Goal: Task Accomplishment & Management: Manage account settings

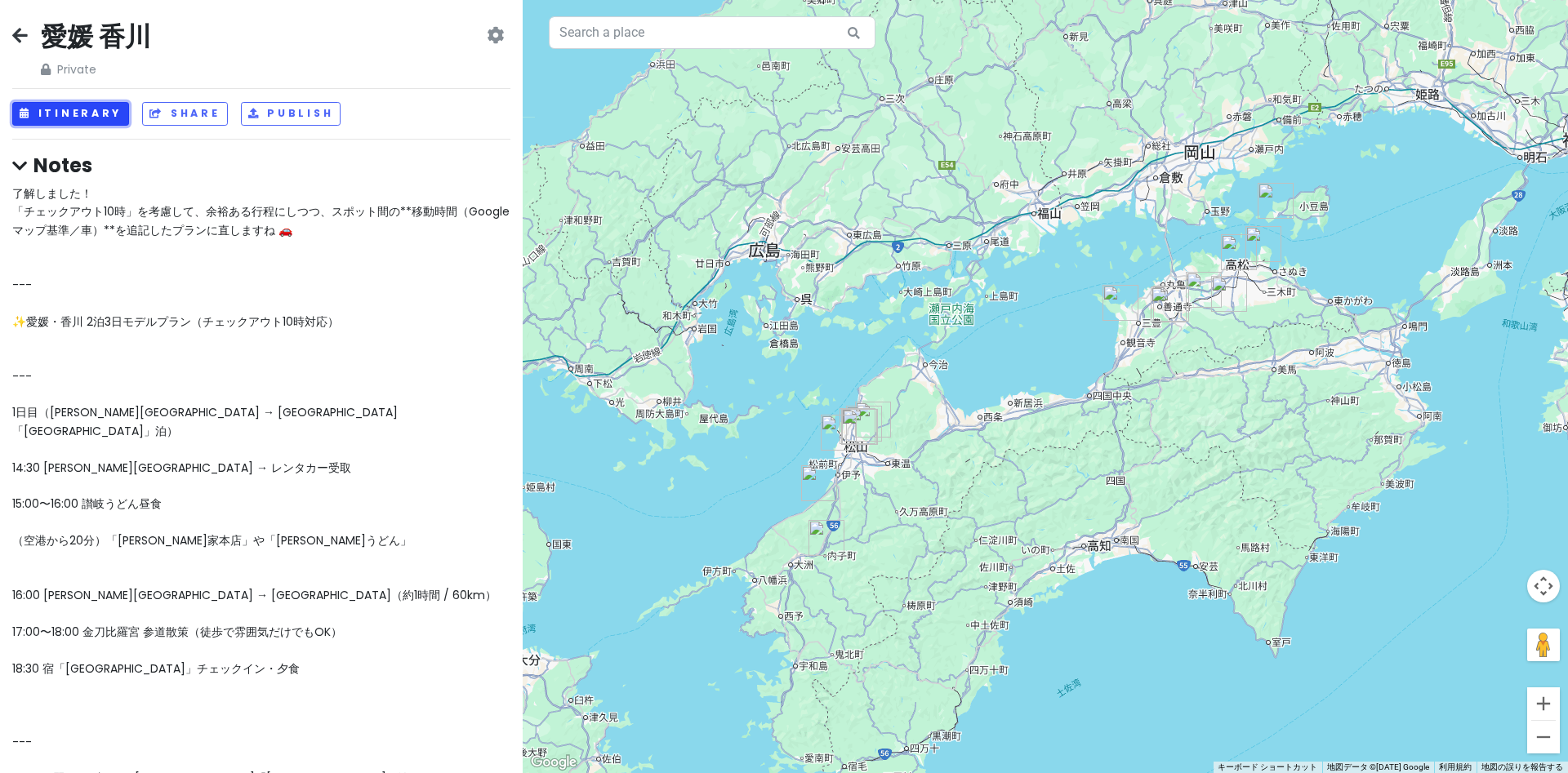
click at [108, 112] on button "Itinerary" at bounding box center [70, 114] width 117 height 24
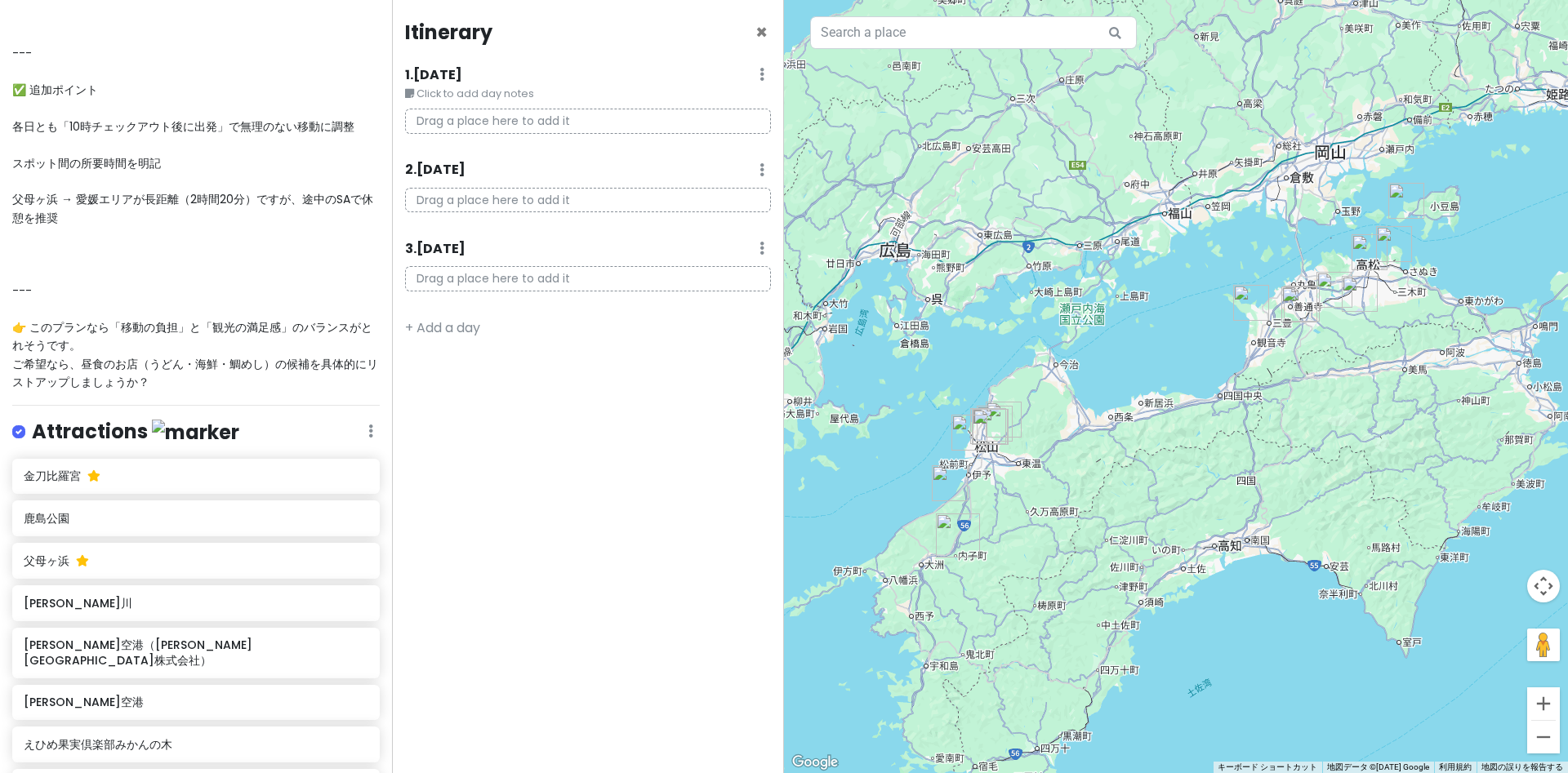
scroll to position [2029, 0]
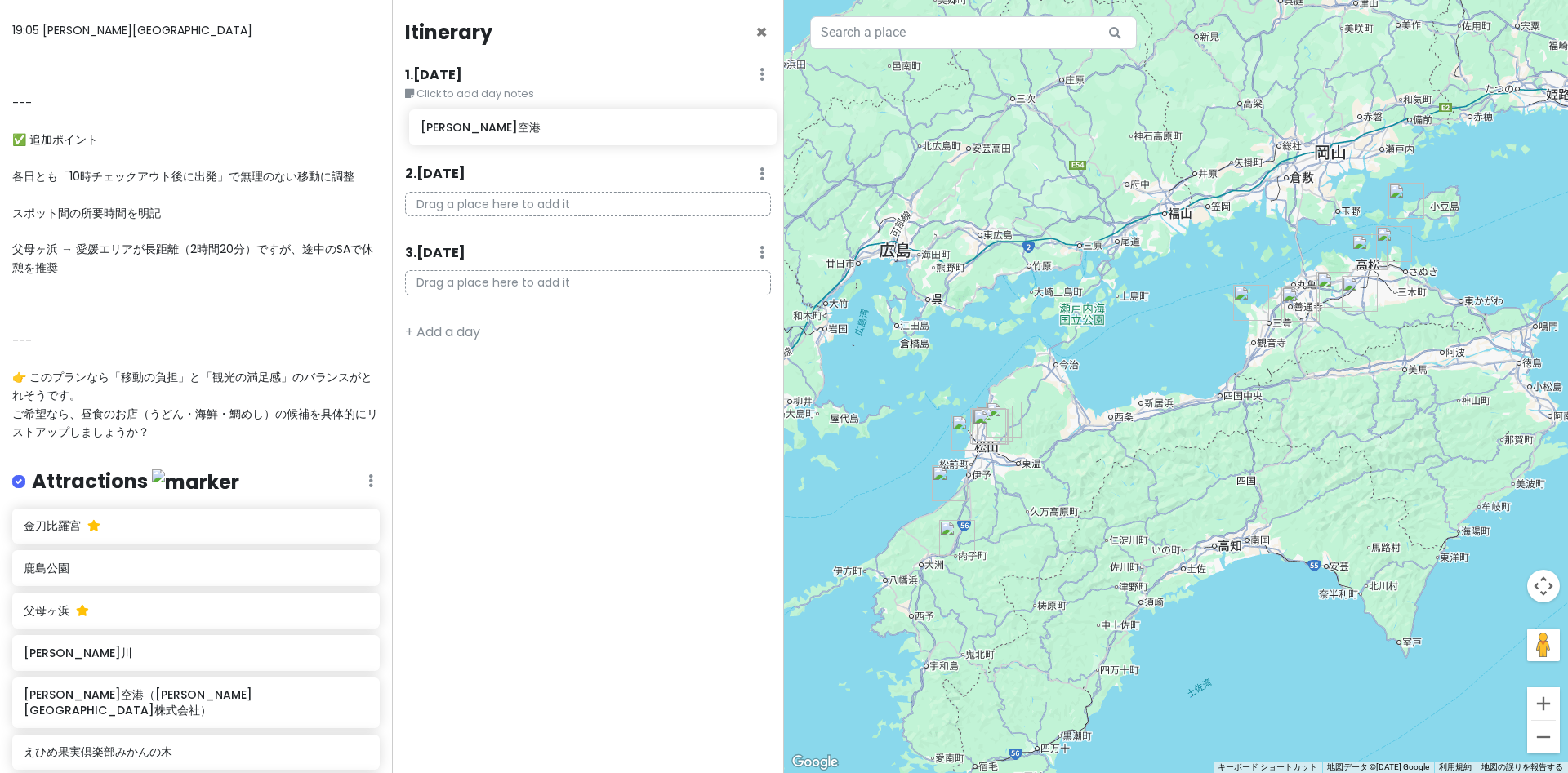
drag, startPoint x: 55, startPoint y: 522, endPoint x: 452, endPoint y: 132, distance: 556.5
click at [452, 132] on div "愛媛 香川 Private Change Dates Make a Copy Delete Trip Go Pro ⚡️ Give Feedback 💡 Su…" at bounding box center [784, 386] width 1568 height 773
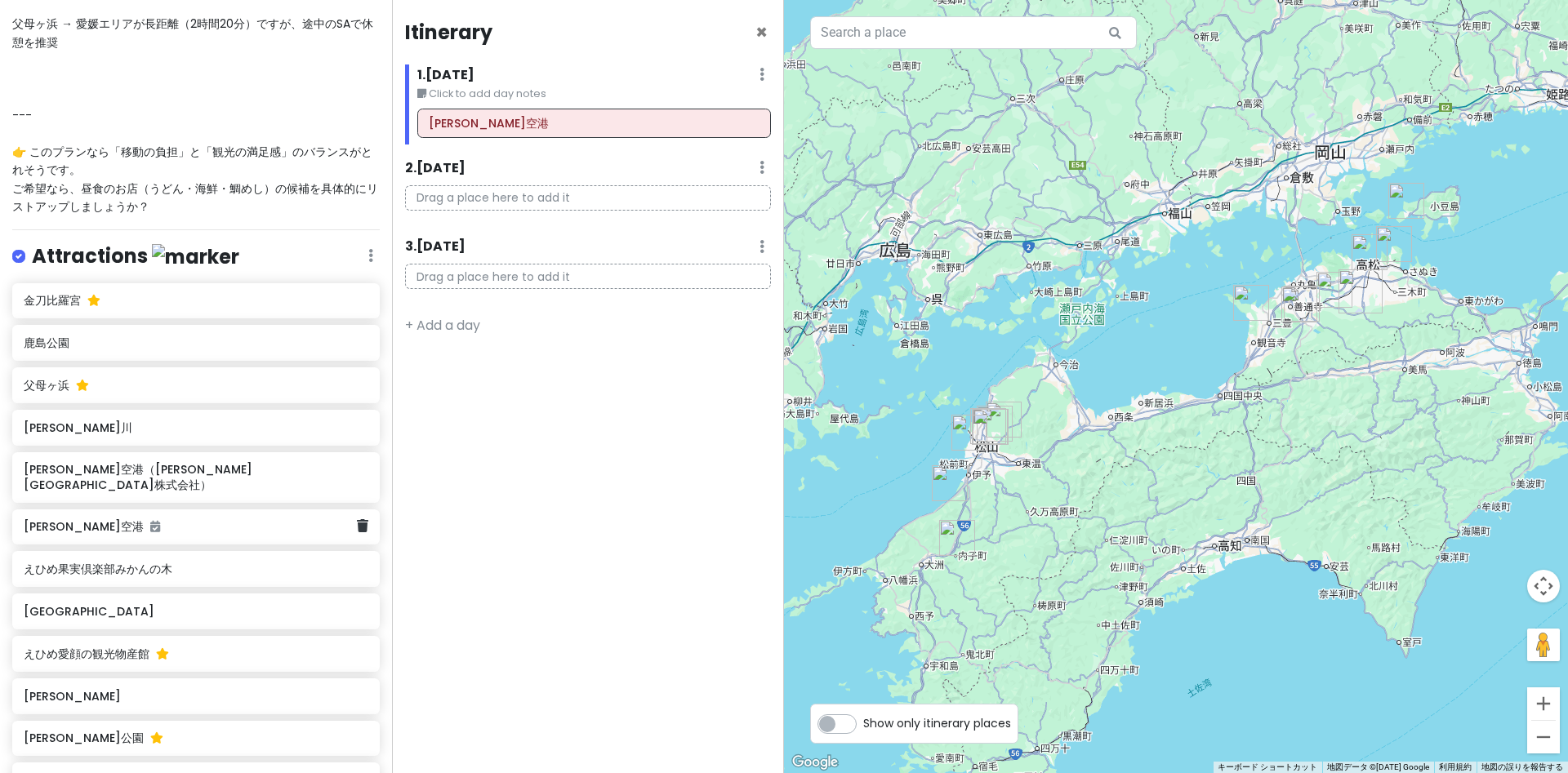
scroll to position [2647, 0]
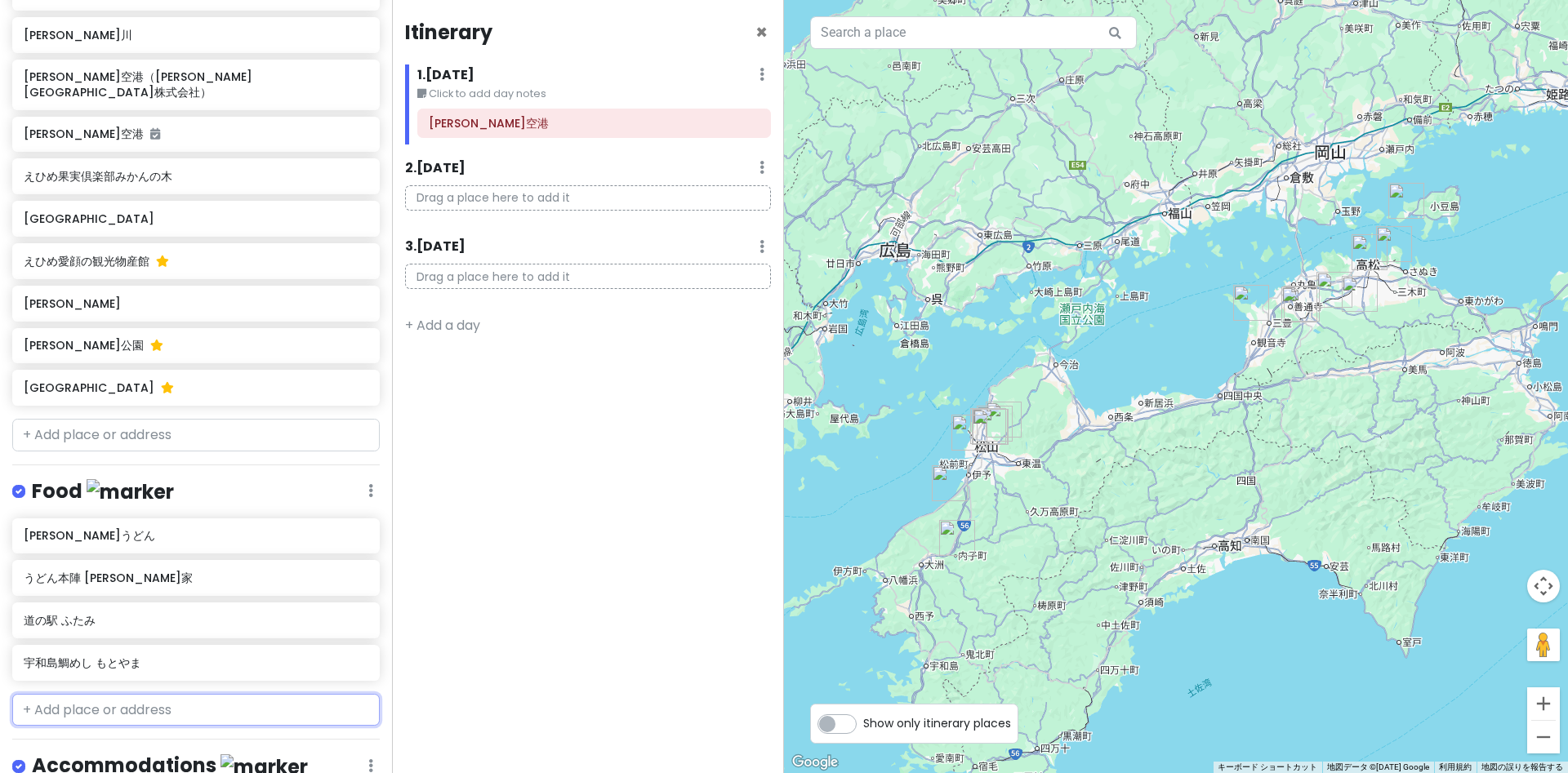
click at [95, 695] on input "text" at bounding box center [196, 710] width 367 height 33
paste input "手打十段うどんバカ一代"
type input "手打十段うどんバカ一代"
click at [118, 738] on span "手打十段 うどんバカ[PERSON_NAME]" at bounding box center [136, 746] width 206 height 16
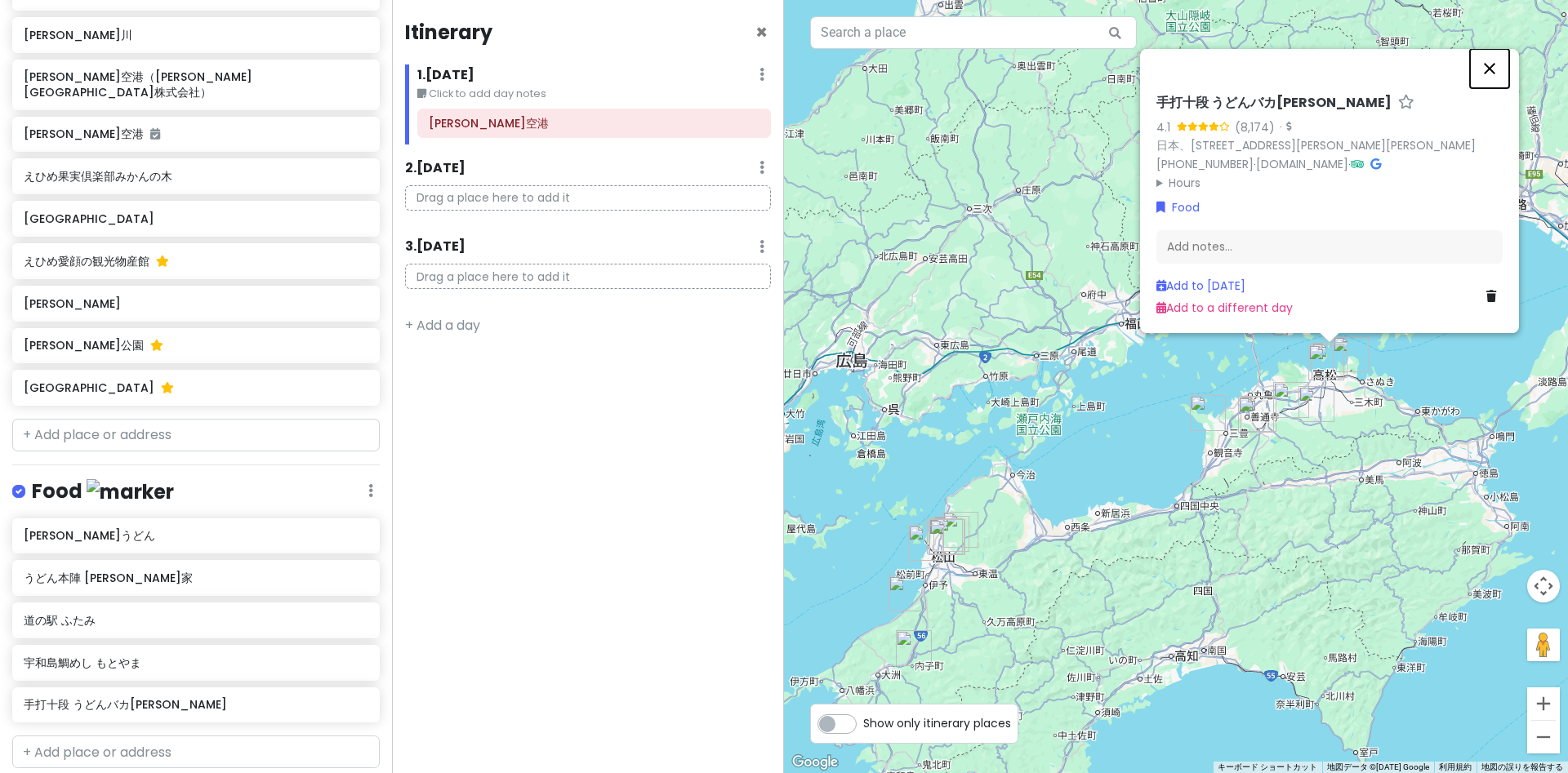
click at [1245, 63] on button "閉じる" at bounding box center [1491, 68] width 40 height 40
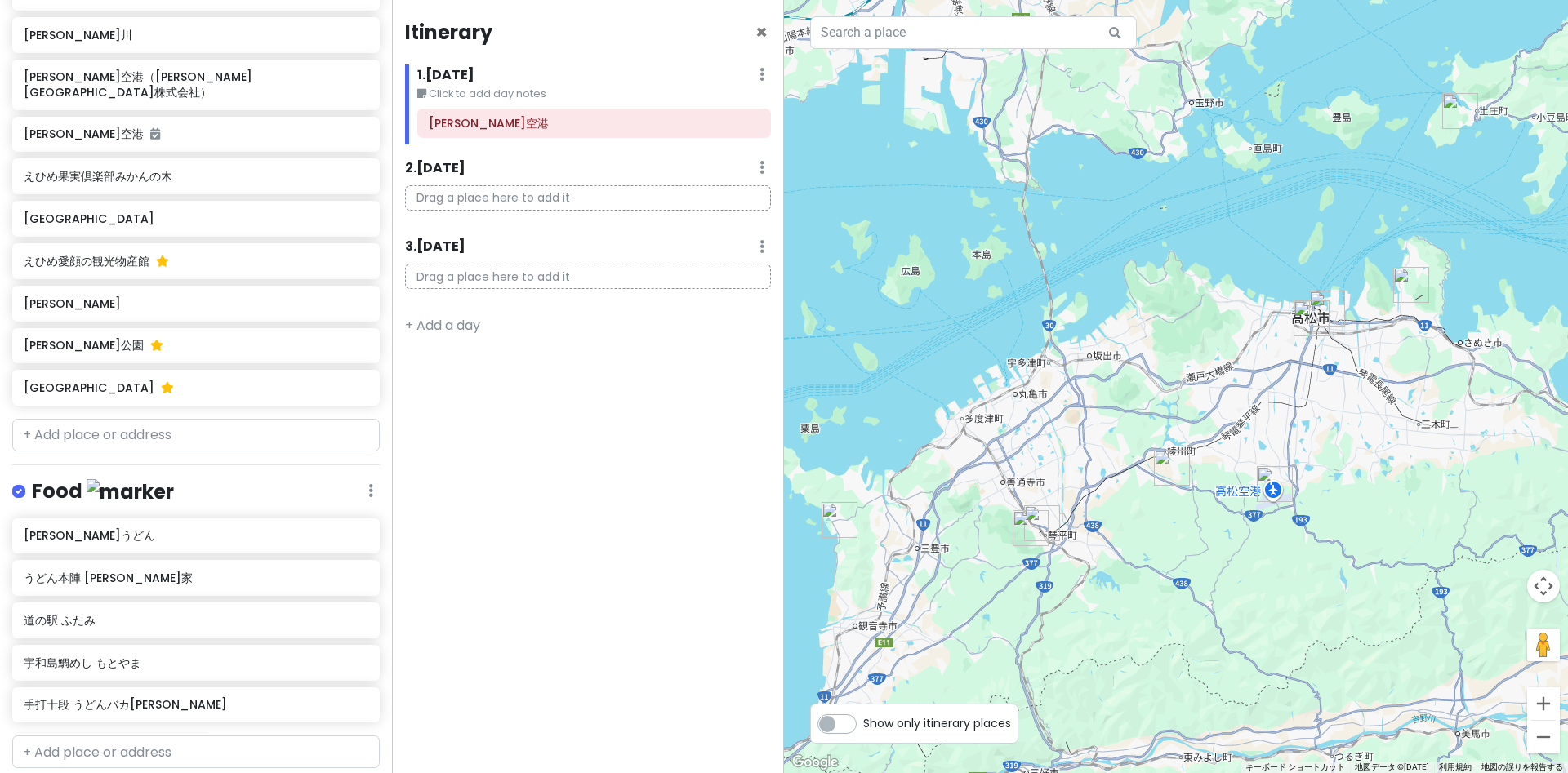
click at [1245, 290] on img "うどん本陣 山田家" at bounding box center [1411, 285] width 36 height 36
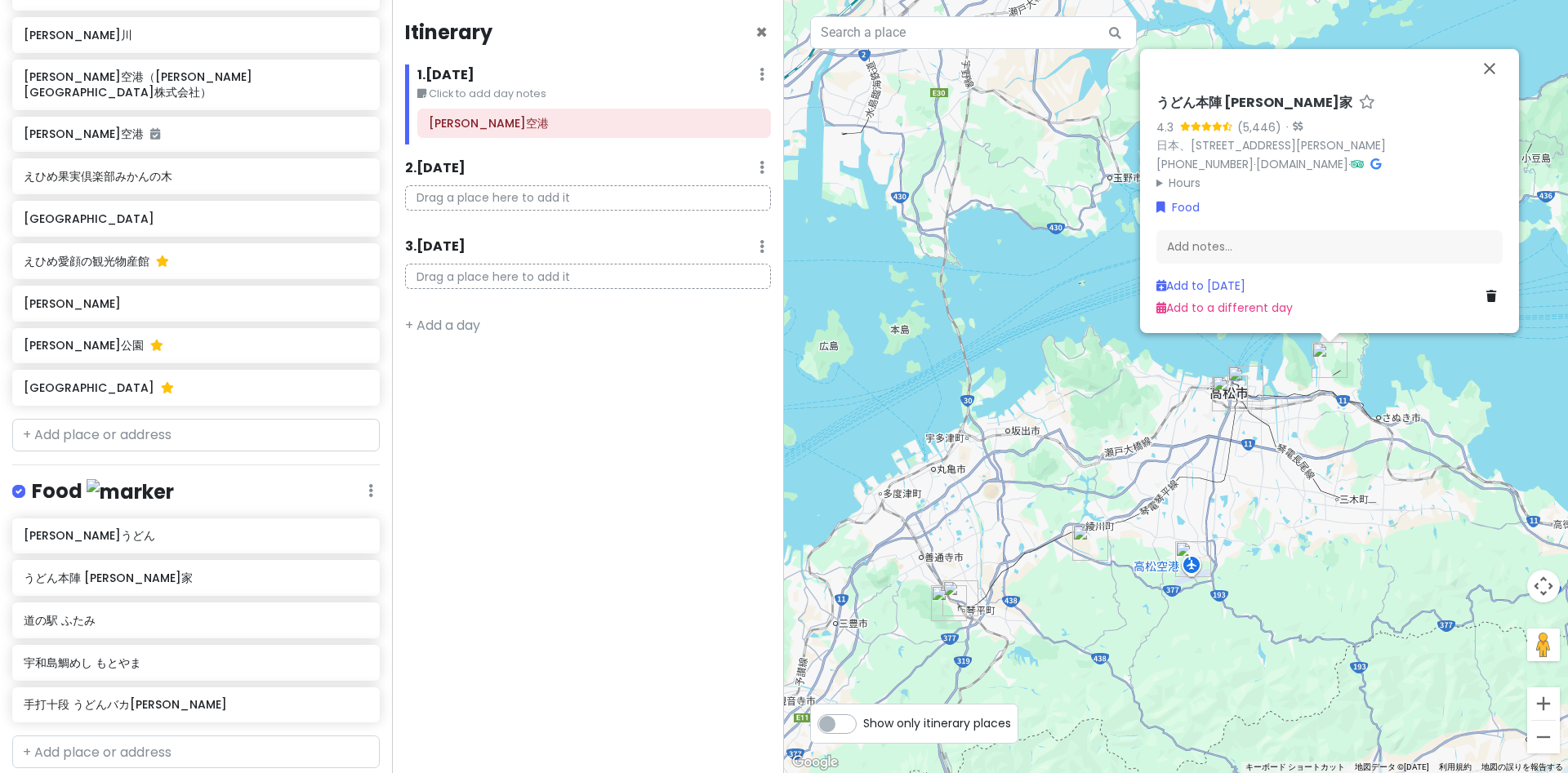
click at [1245, 375] on img "手打十段 うどんバカ一代" at bounding box center [1245, 384] width 36 height 36
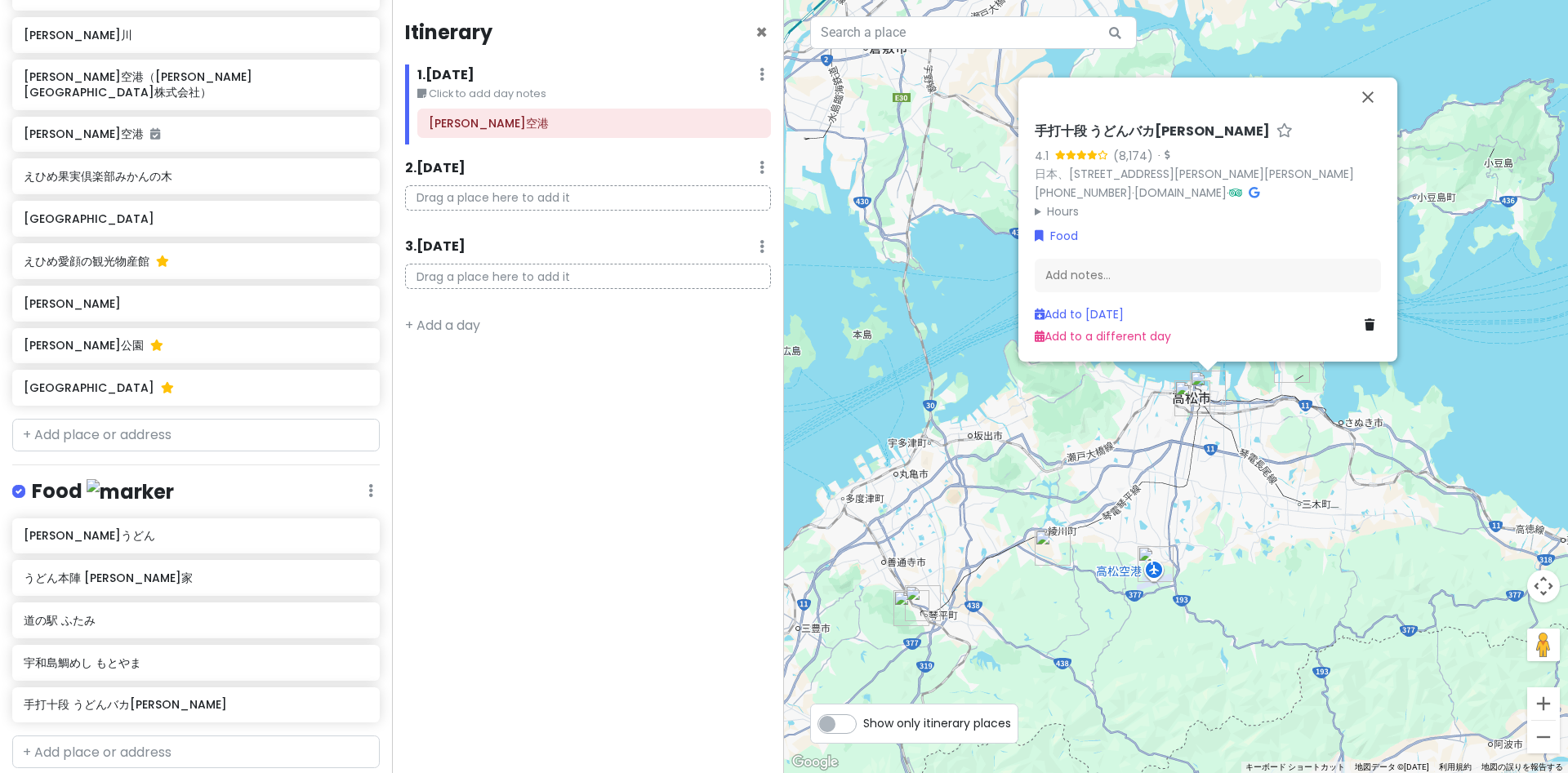
drag, startPoint x: 1222, startPoint y: 481, endPoint x: 1208, endPoint y: 474, distance: 15.7
click at [1212, 482] on div "手打十段 うどんバカ一代 4.1 (8,174) · 日本、〒760-0063 香川県高松市多賀町１丁目６−７ +81 87-862-4705 · www.u…" at bounding box center [1176, 386] width 784 height 773
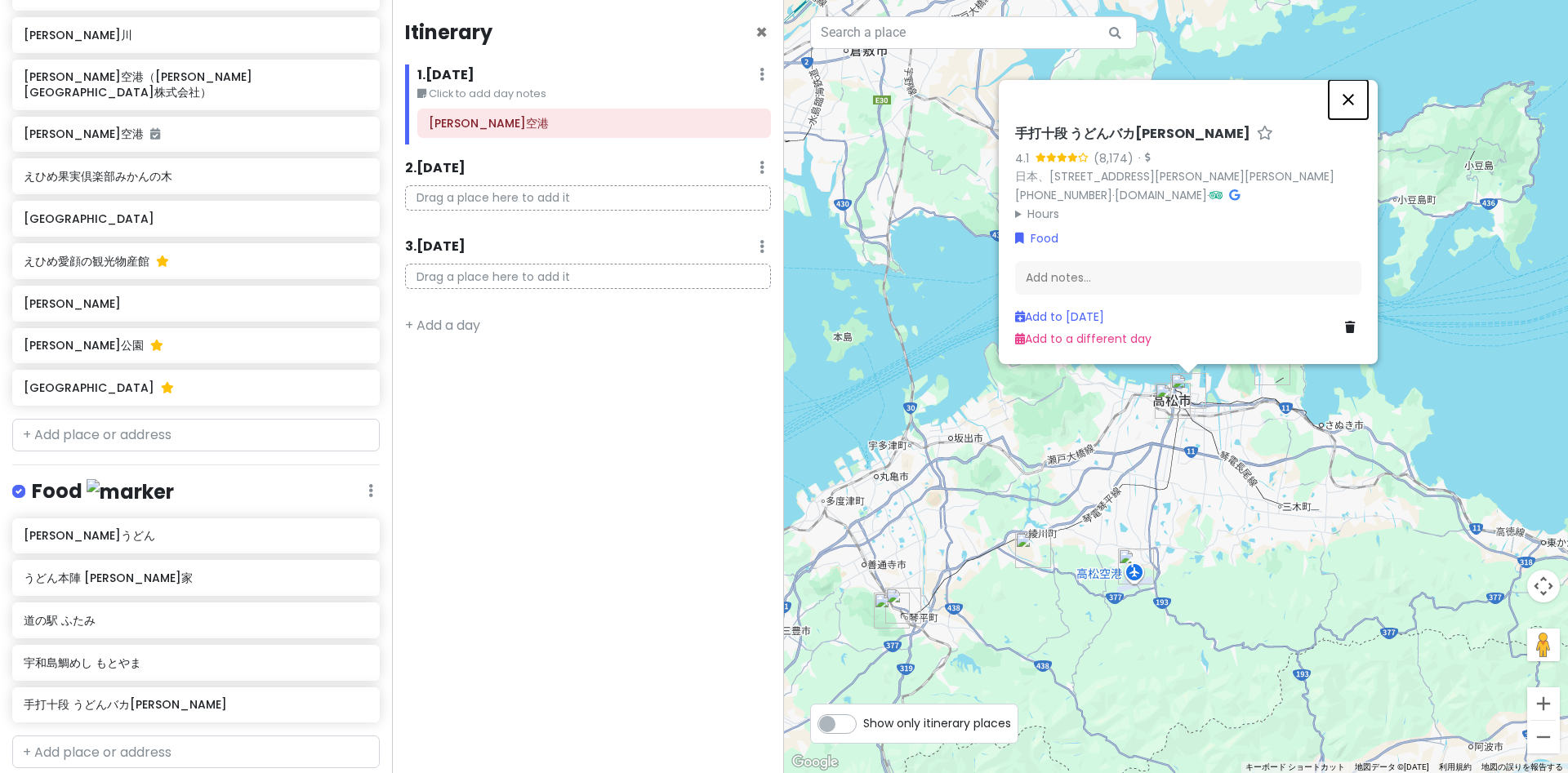
click at [1245, 99] on button "閉じる" at bounding box center [1349, 100] width 40 height 40
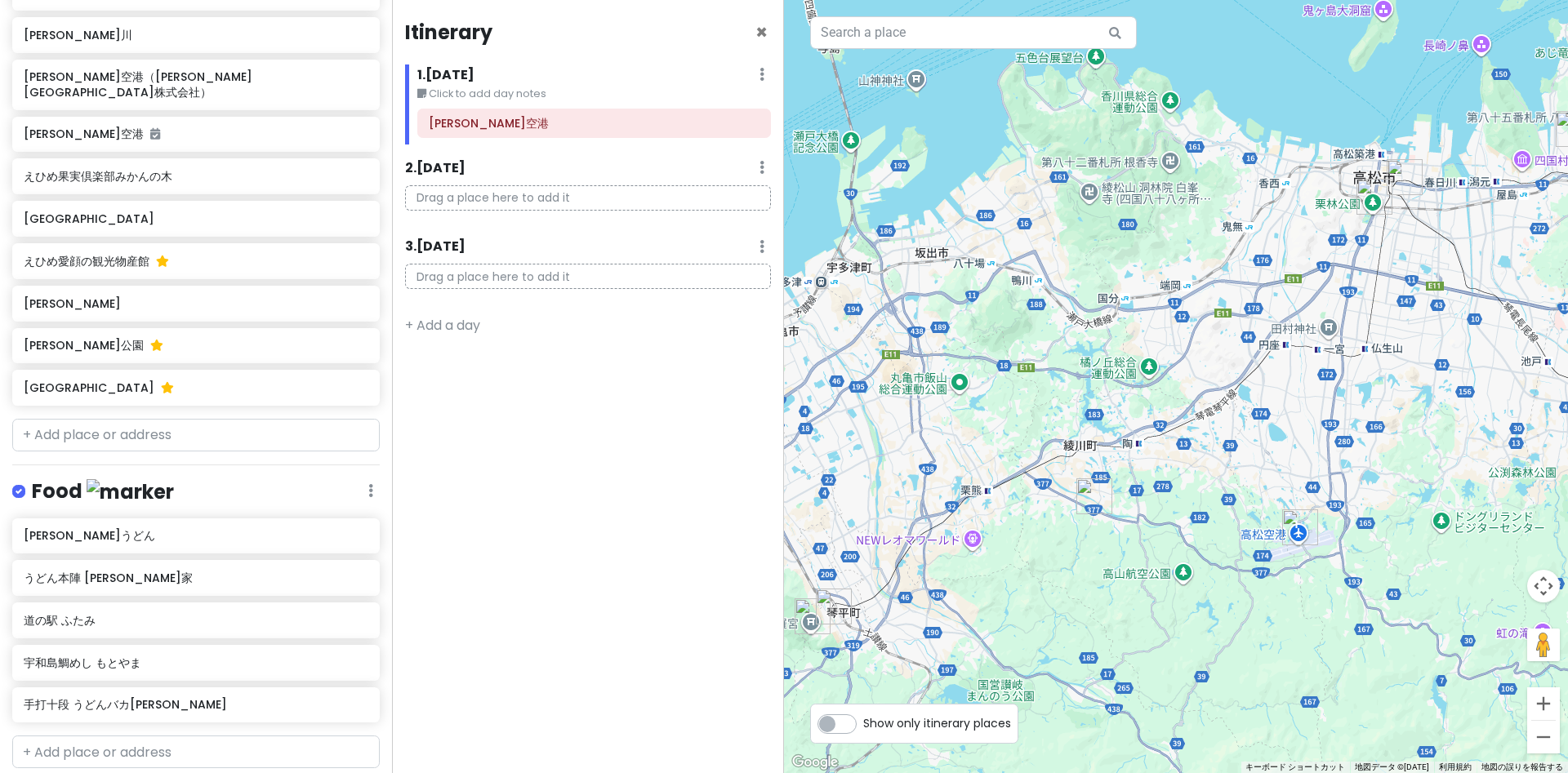
drag, startPoint x: 1141, startPoint y: 630, endPoint x: 1107, endPoint y: 610, distance: 39.4
click at [1107, 628] on div at bounding box center [1176, 386] width 784 height 773
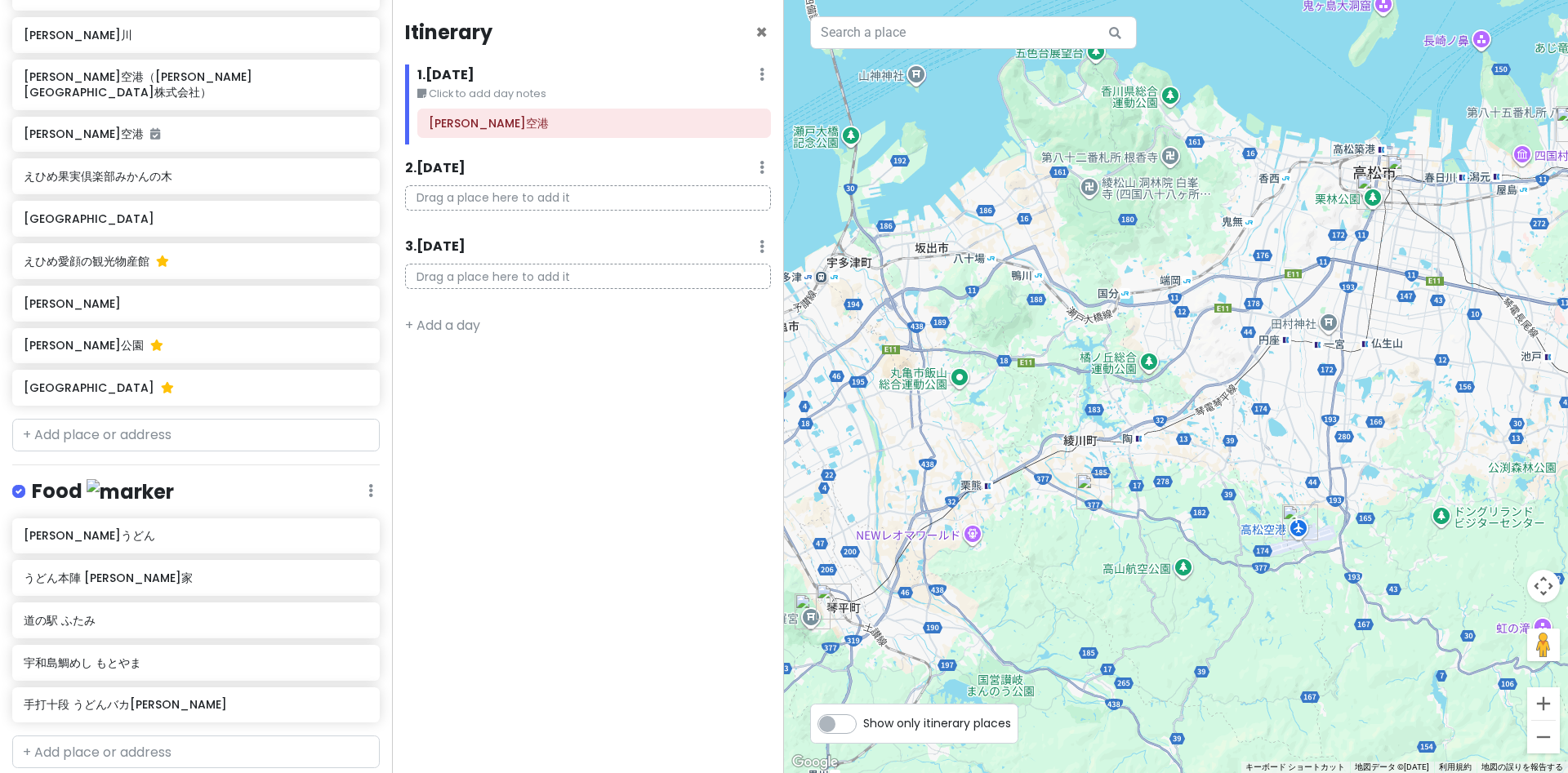
click at [1084, 487] on img "山越うどん" at bounding box center [1095, 491] width 36 height 36
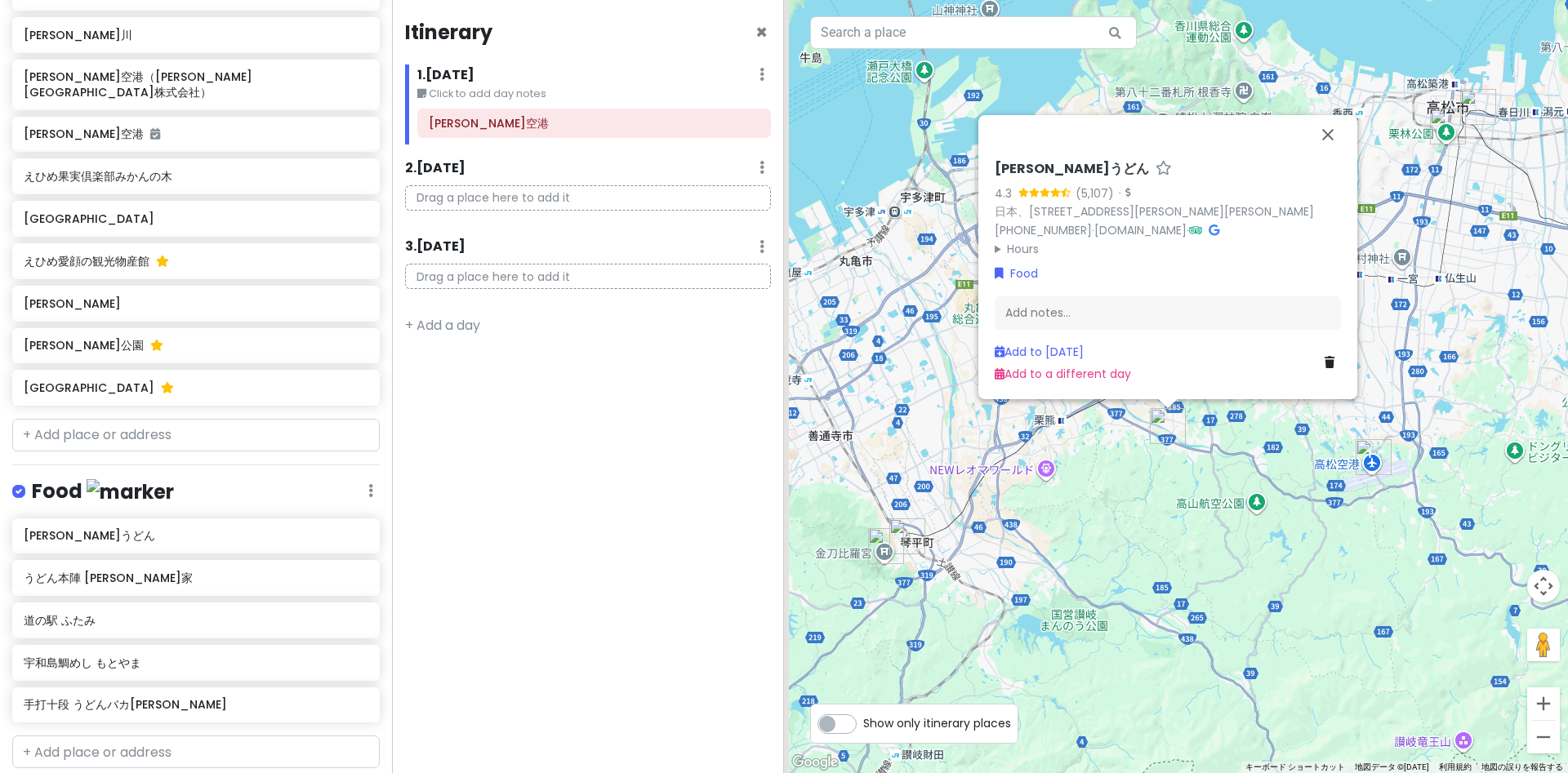
drag, startPoint x: 1007, startPoint y: 597, endPoint x: 1094, endPoint y: 524, distance: 113.6
click at [1094, 524] on div "山越うどん 4.3 (5,107) · 日本、〒761-2207 香川県綾歌郡綾川町羽床上６０２−２ +81 87-878-0420 · www.yamago…" at bounding box center [1176, 386] width 784 height 773
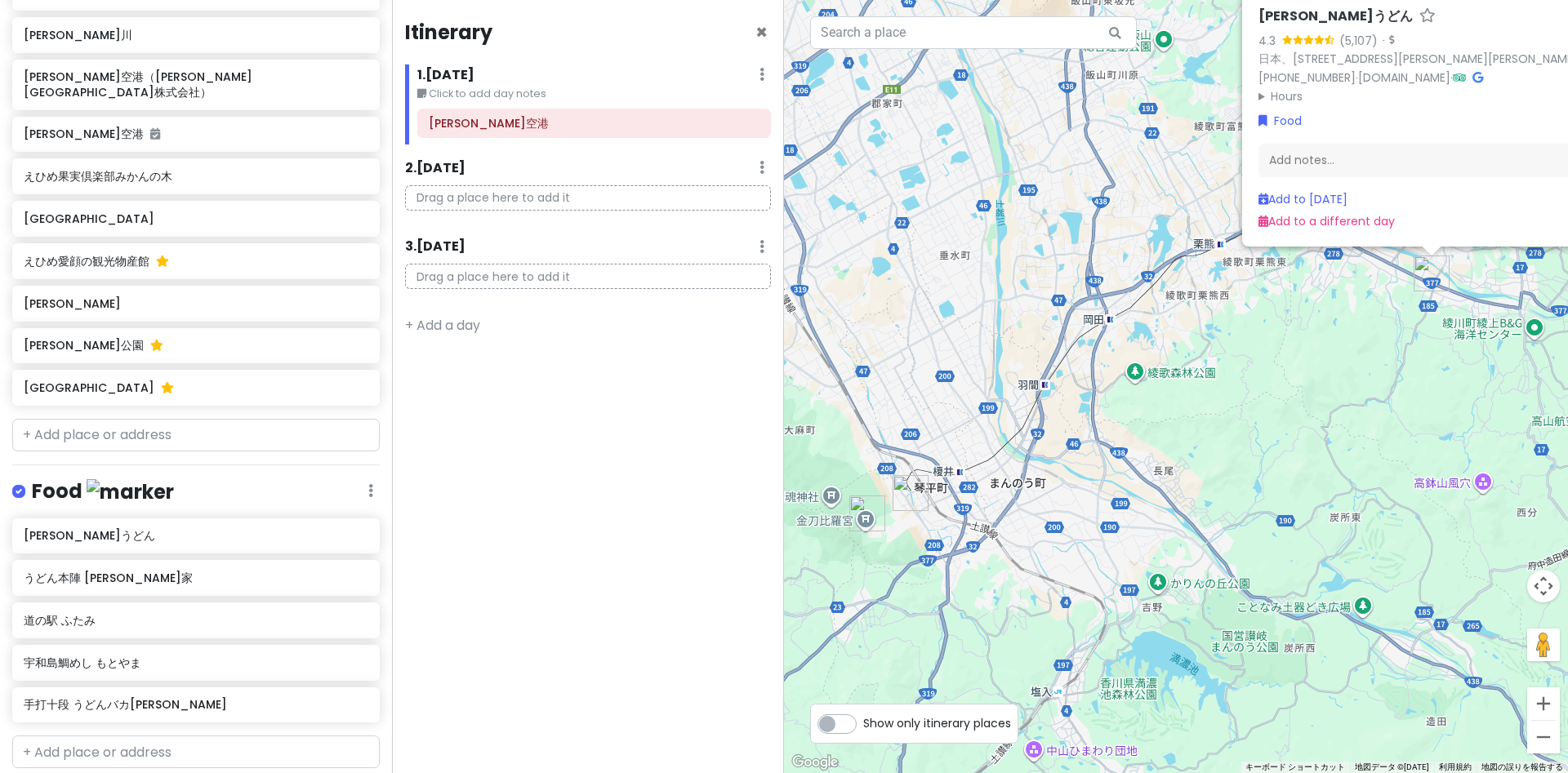
drag, startPoint x: 1043, startPoint y: 548, endPoint x: 1043, endPoint y: 517, distance: 31.0
click at [1118, 529] on div "山越うどん 4.3 (5,107) · 日本、〒761-2207 香川県綾歌郡綾川町羽床上６０２−２ +81 87-878-0420 · www.yamago…" at bounding box center [1176, 386] width 784 height 773
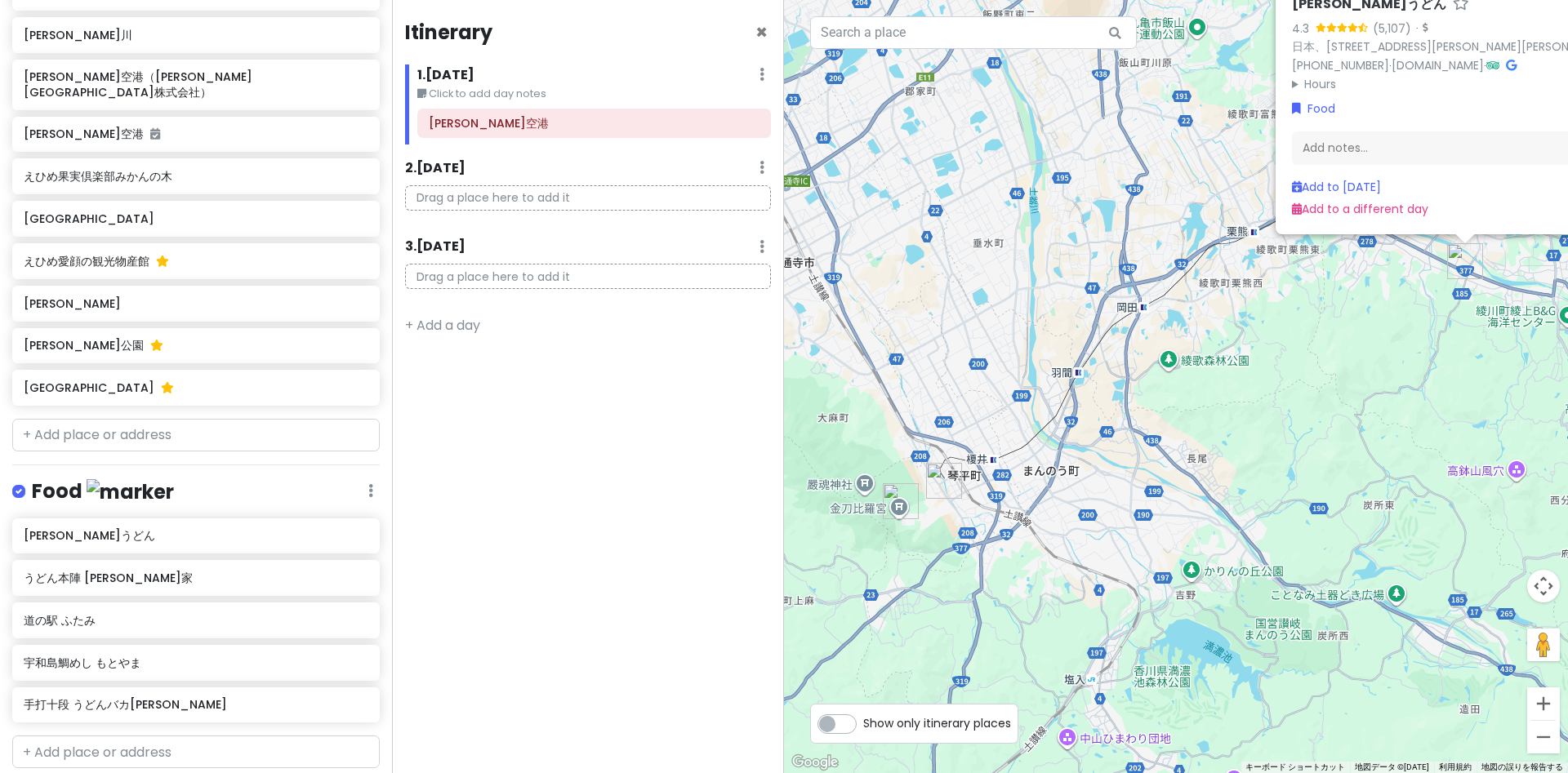
click at [940, 484] on img "御宿 敷島館" at bounding box center [944, 481] width 36 height 36
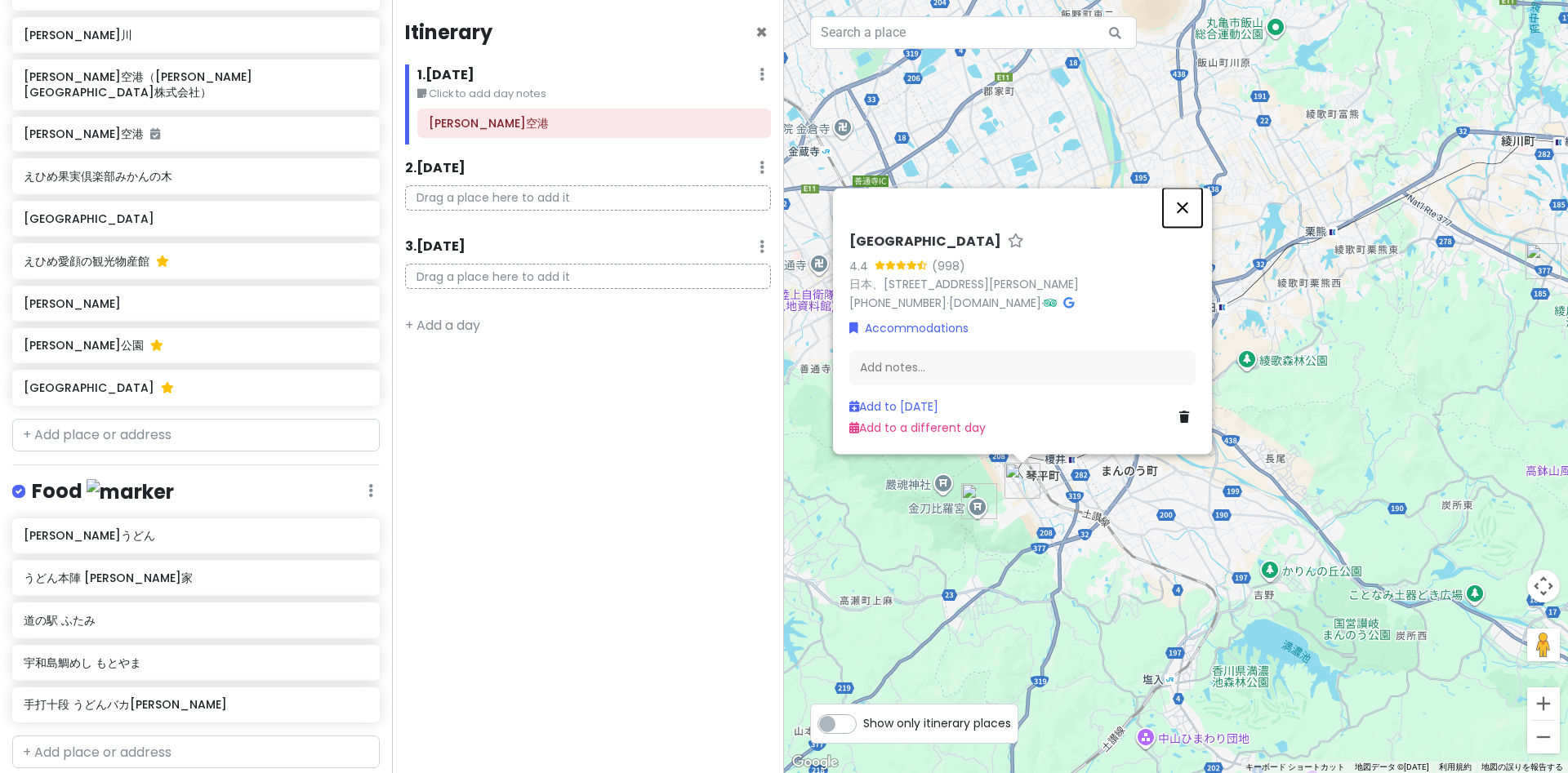
click at [1166, 211] on button "閉じる" at bounding box center [1183, 207] width 40 height 40
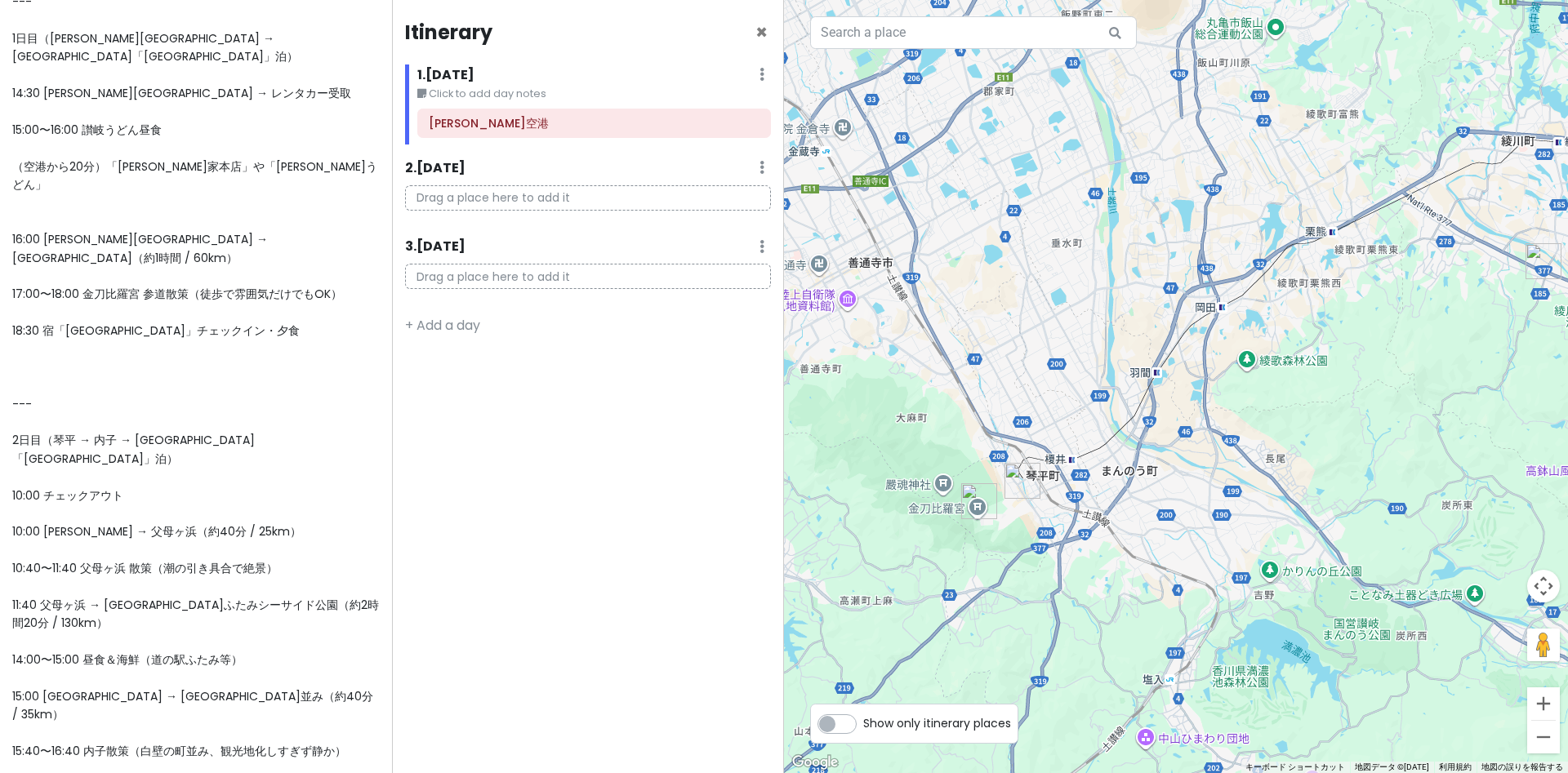
scroll to position [280, 0]
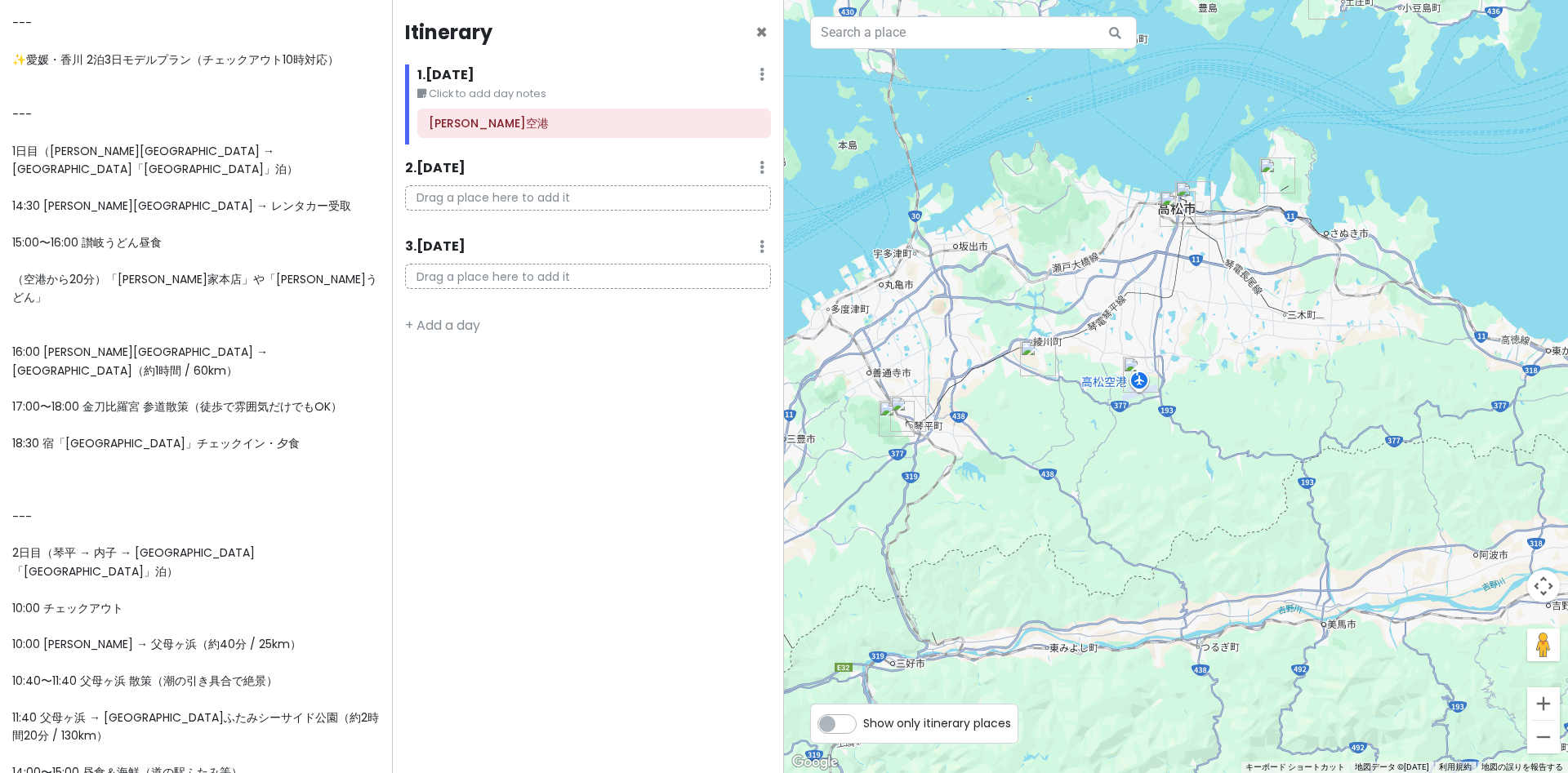
drag, startPoint x: 1187, startPoint y: 434, endPoint x: 1088, endPoint y: 398, distance: 105.3
click at [1076, 464] on div "矢印キーを押すと移動します。" at bounding box center [1176, 386] width 784 height 773
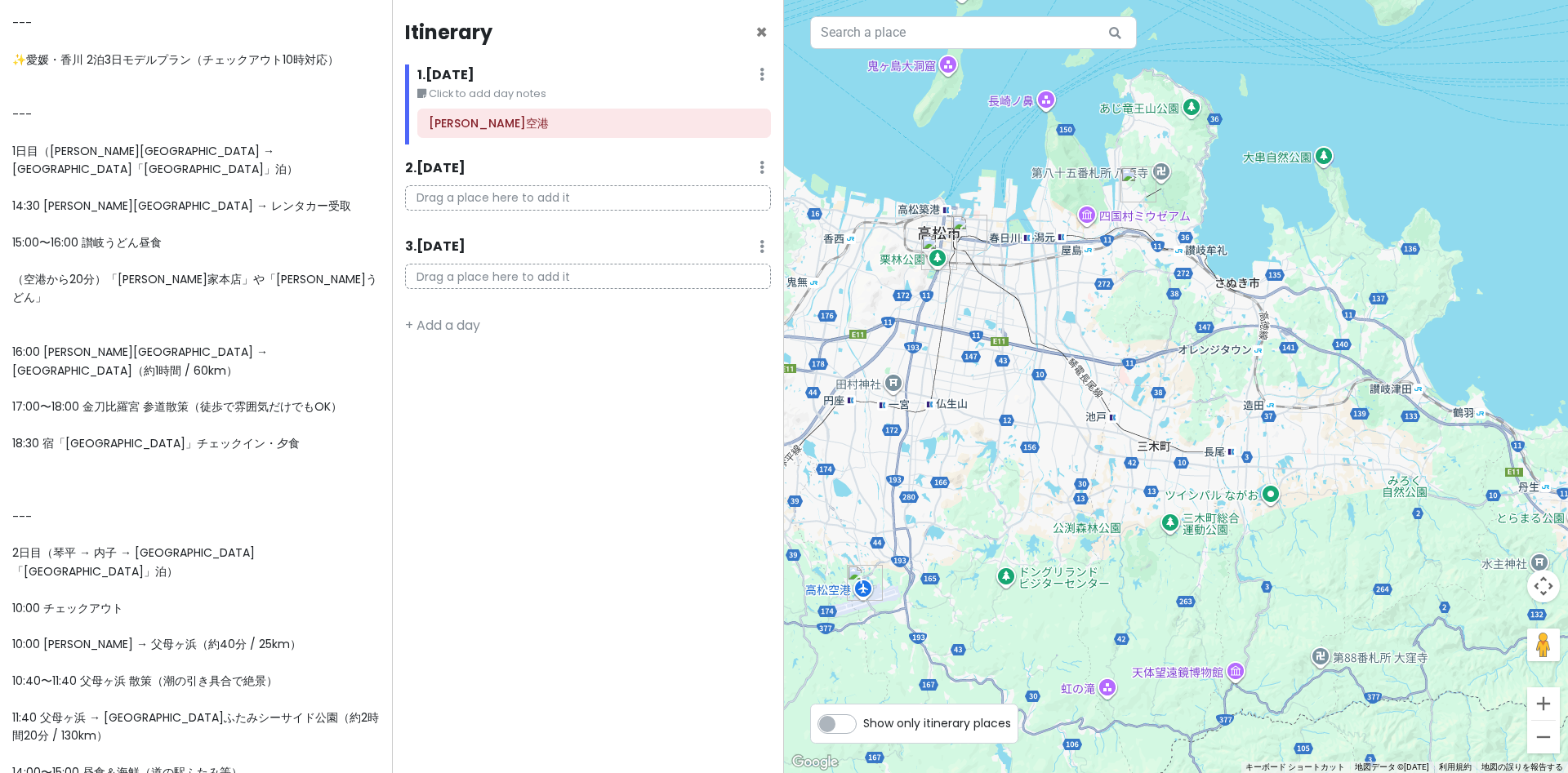
drag, startPoint x: 1046, startPoint y: 358, endPoint x: 1083, endPoint y: 396, distance: 53.0
click at [1083, 396] on div at bounding box center [1176, 386] width 784 height 773
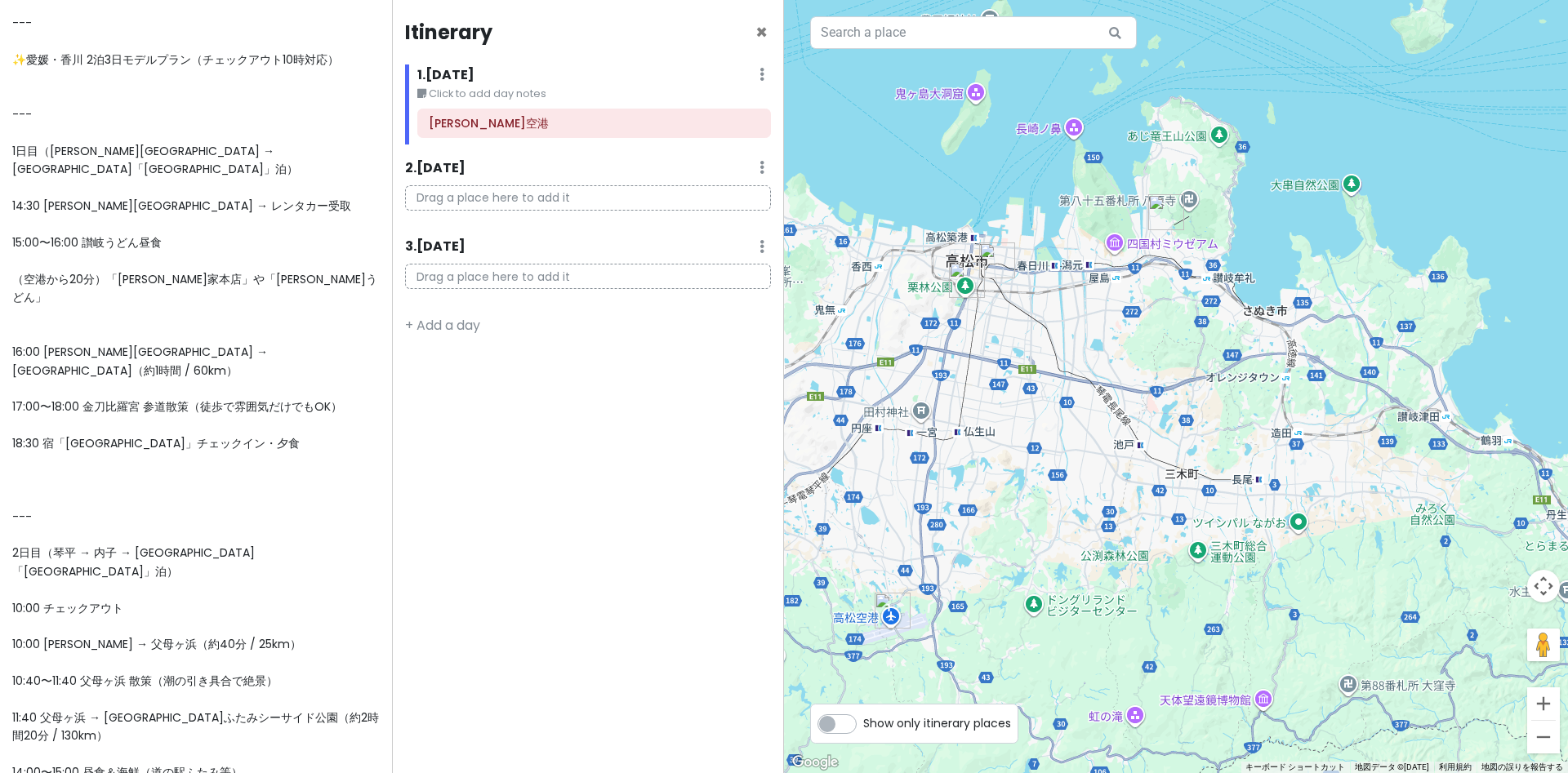
click at [987, 262] on img "手打十段 うどんバカ一代" at bounding box center [997, 260] width 36 height 36
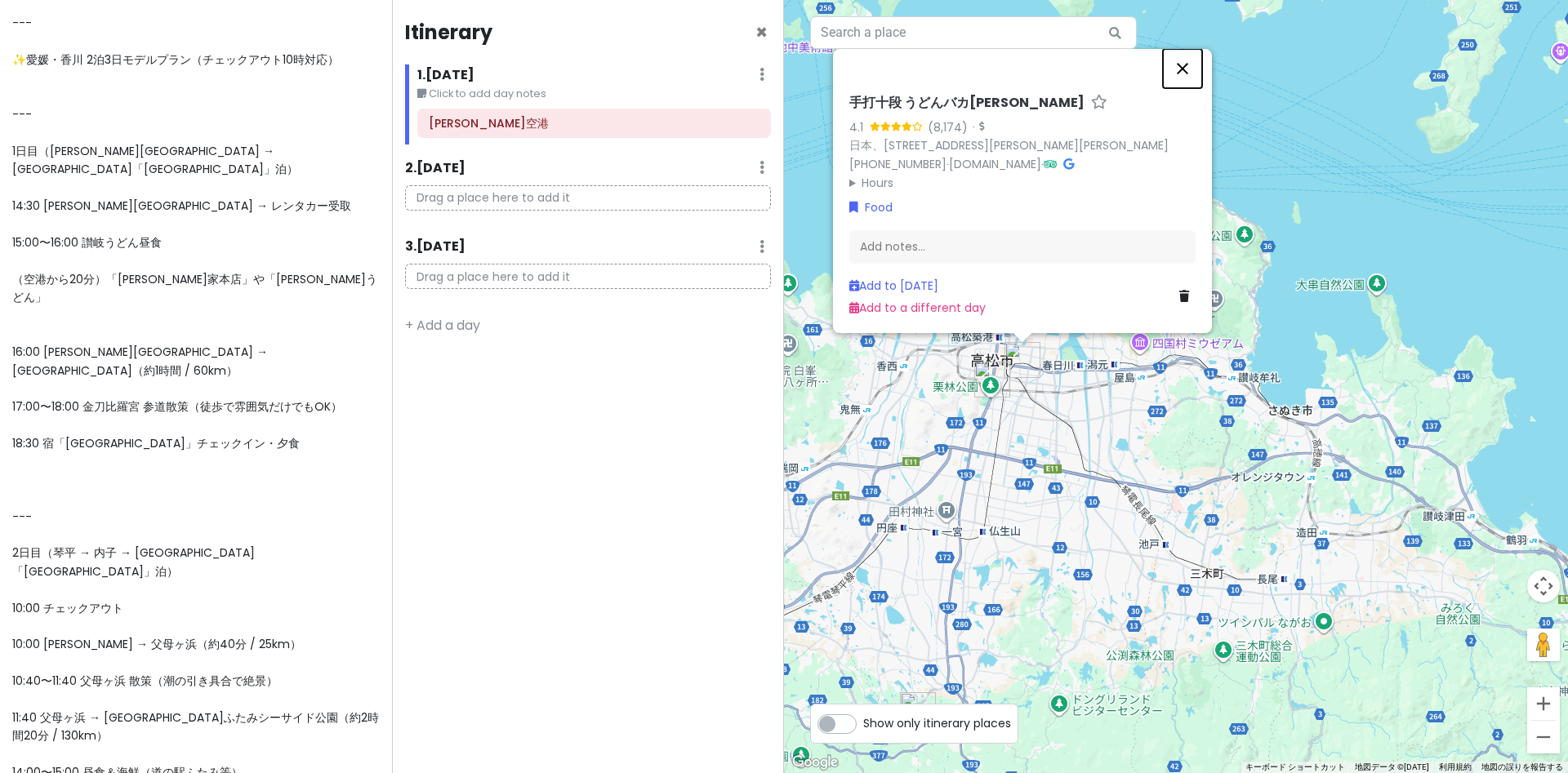
click at [1187, 62] on button "閉じる" at bounding box center [1183, 68] width 40 height 40
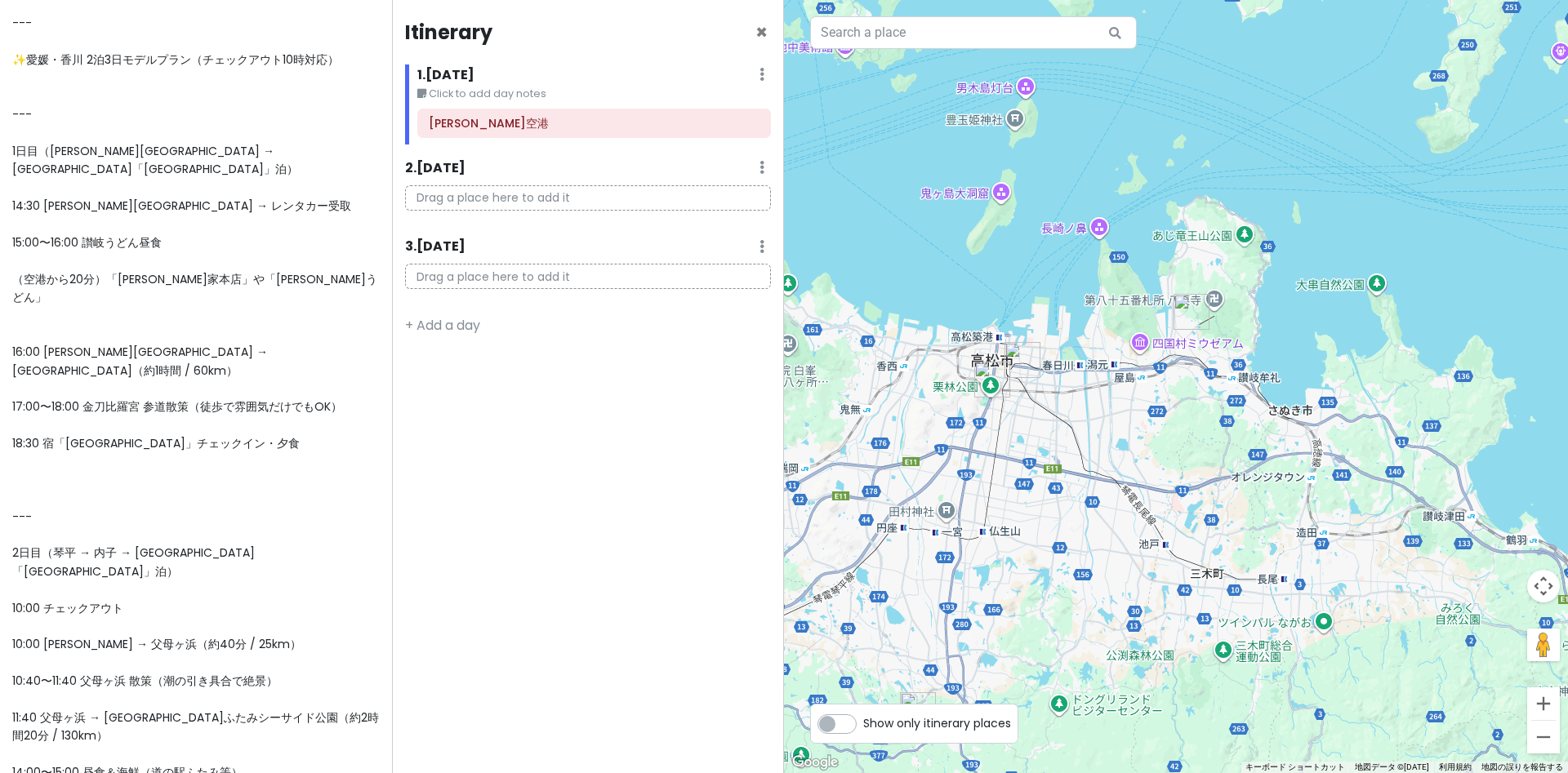
click at [1184, 305] on img "うどん本陣 山田家" at bounding box center [1192, 312] width 36 height 36
click at [1185, 308] on img "うどん本陣 山田家" at bounding box center [1192, 312] width 36 height 36
click at [1185, 312] on img "うどん本陣 山田家" at bounding box center [1192, 312] width 36 height 36
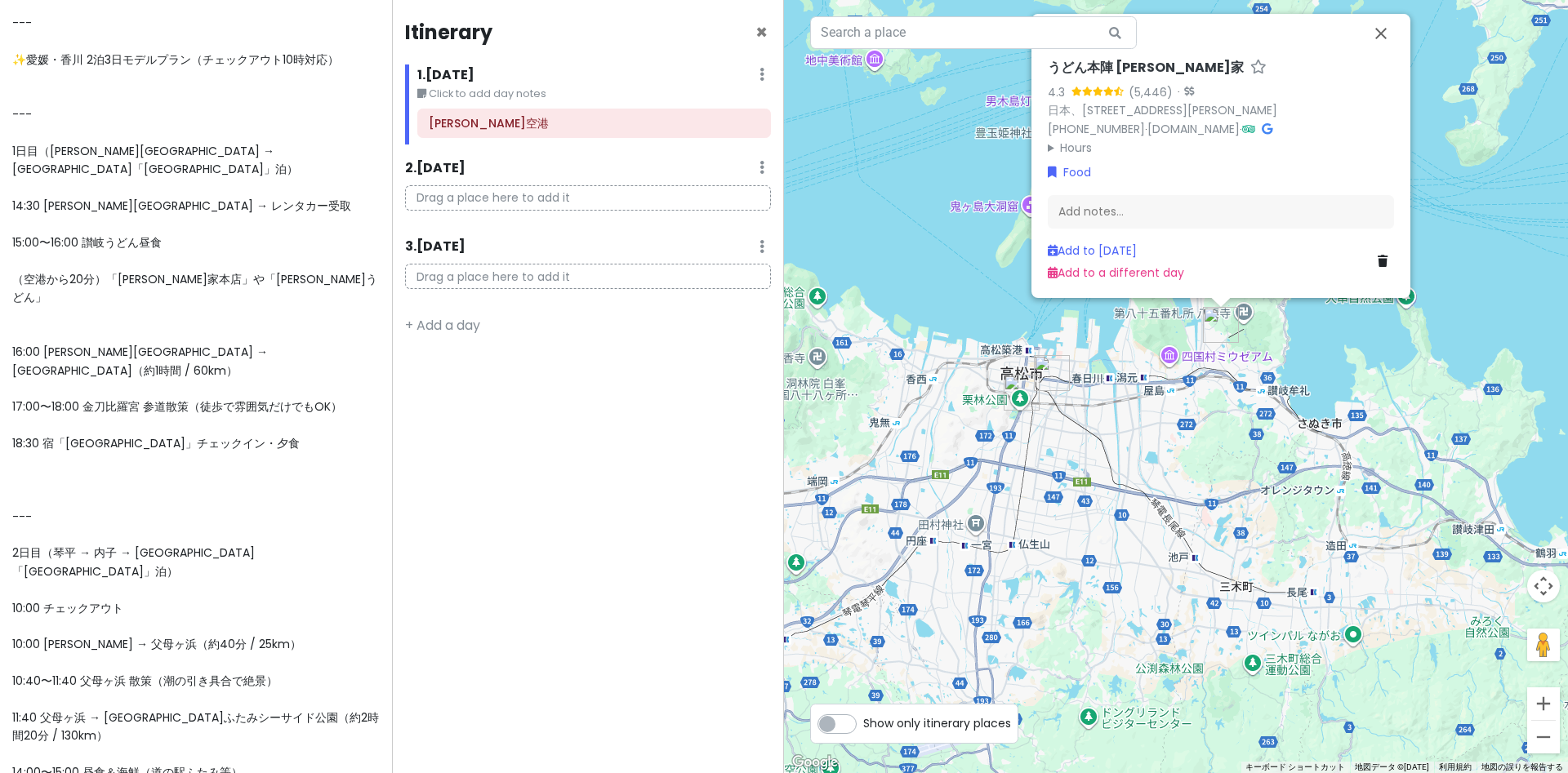
drag, startPoint x: 1146, startPoint y: 453, endPoint x: 1115, endPoint y: 458, distance: 31.4
click at [1113, 464] on div "うどん本陣 山田家 4.3 (5,446) · 日本、〒761-0121 香川県高松市牟礼町牟礼３１８６ +81 87-845-6522 · www.yama…" at bounding box center [1176, 386] width 784 height 773
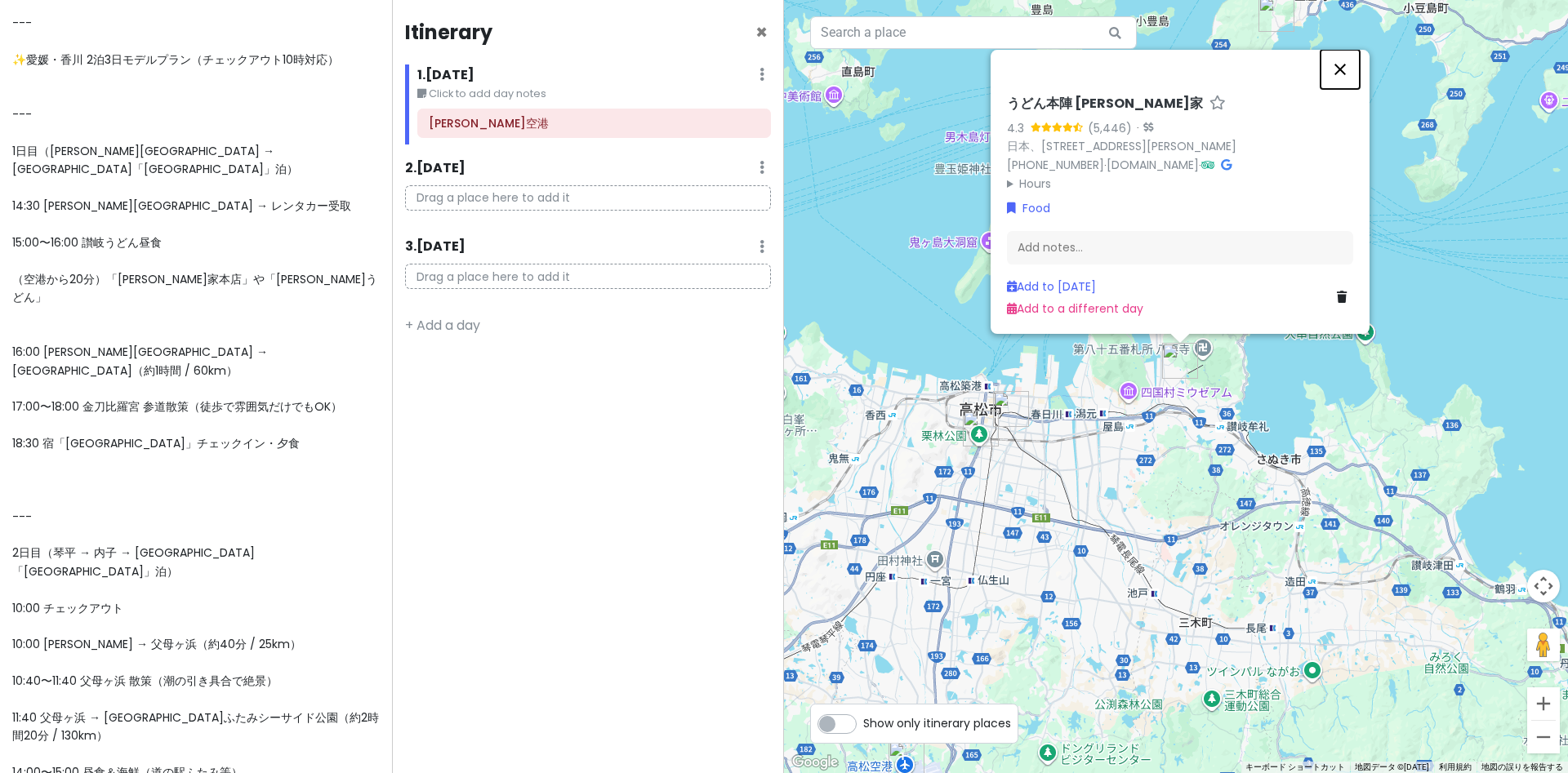
click at [1245, 64] on button "閉じる" at bounding box center [1341, 69] width 40 height 40
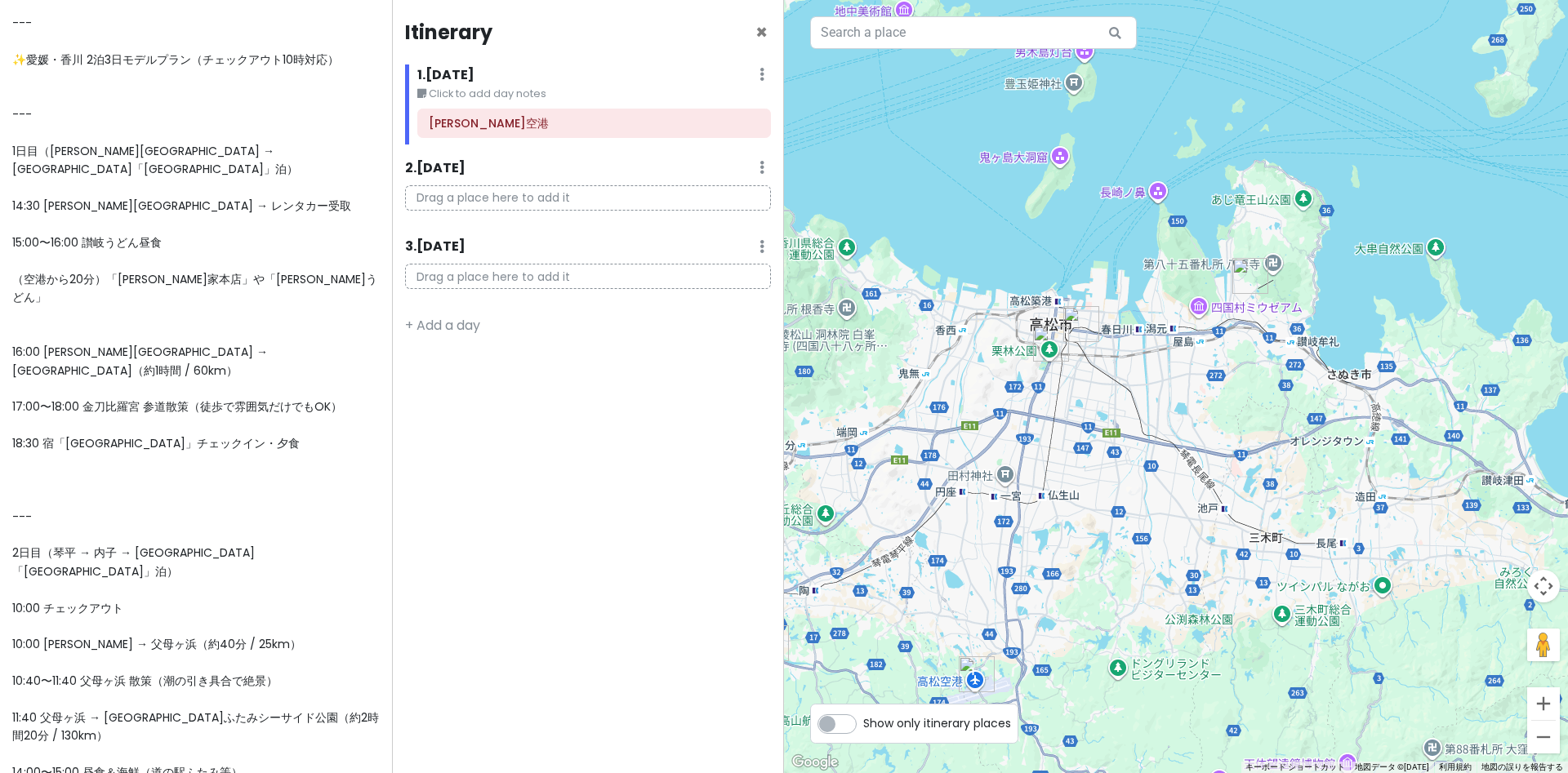
drag, startPoint x: 1109, startPoint y: 486, endPoint x: 1303, endPoint y: 223, distance: 326.8
click at [1245, 231] on div "矢印キーを押すと移動します。" at bounding box center [1176, 386] width 784 height 773
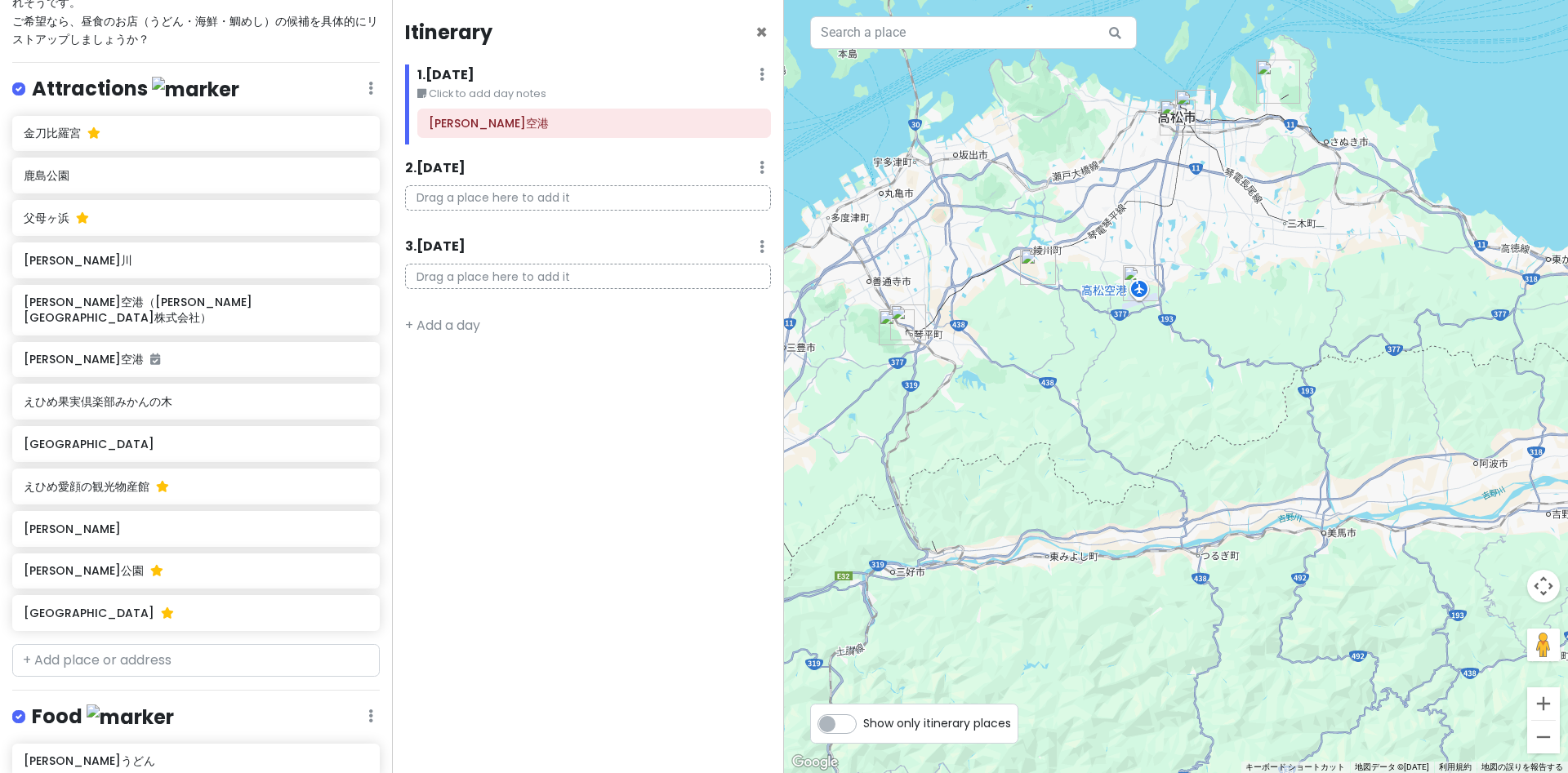
scroll to position [2689, 0]
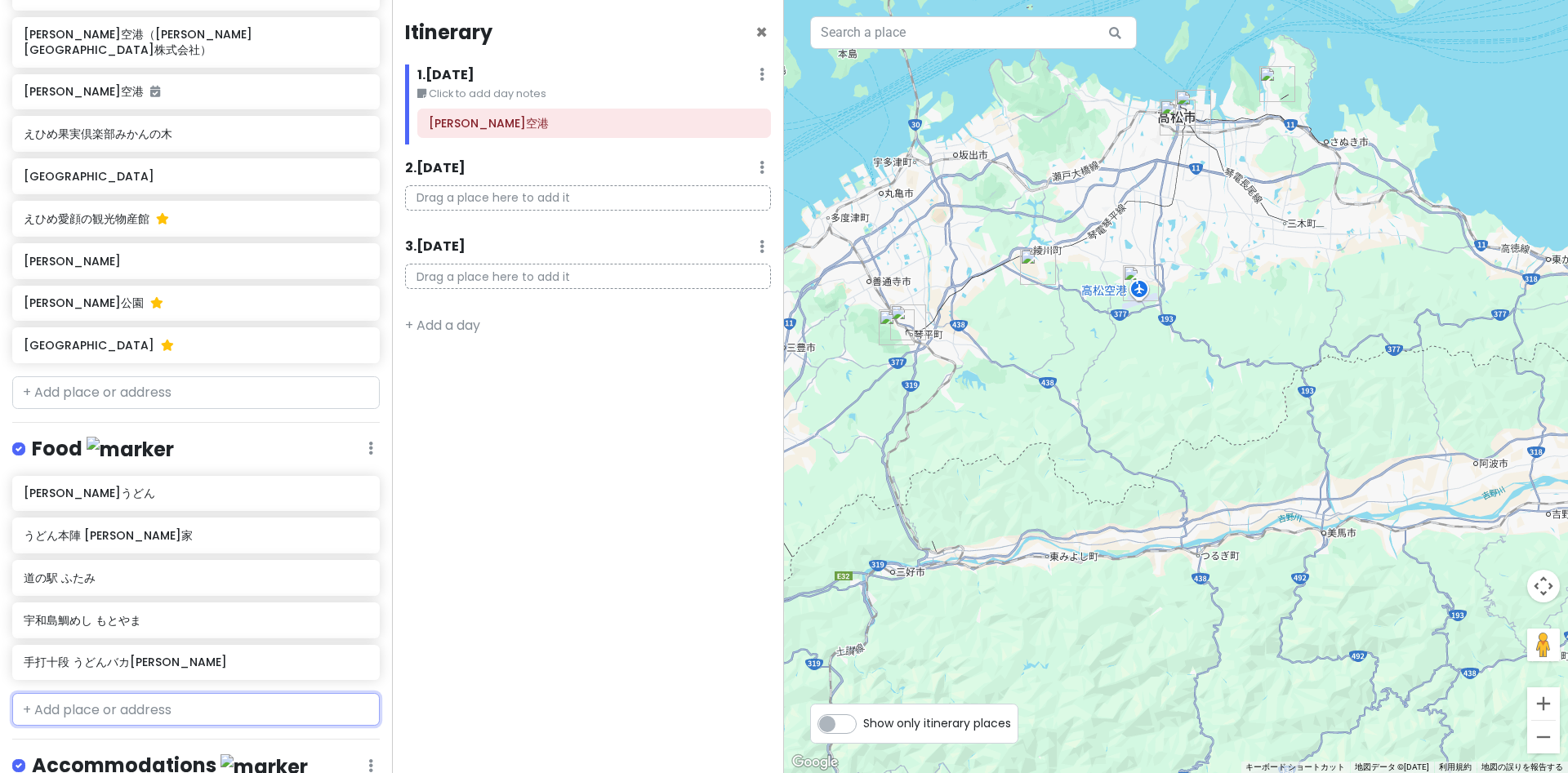
click at [63, 694] on input "text" at bounding box center [196, 709] width 367 height 33
type input "金毘羅うどん"
click at [74, 727] on div "こんぴらうどん 参道店 日本、香川県琴平町" at bounding box center [196, 757] width 366 height 61
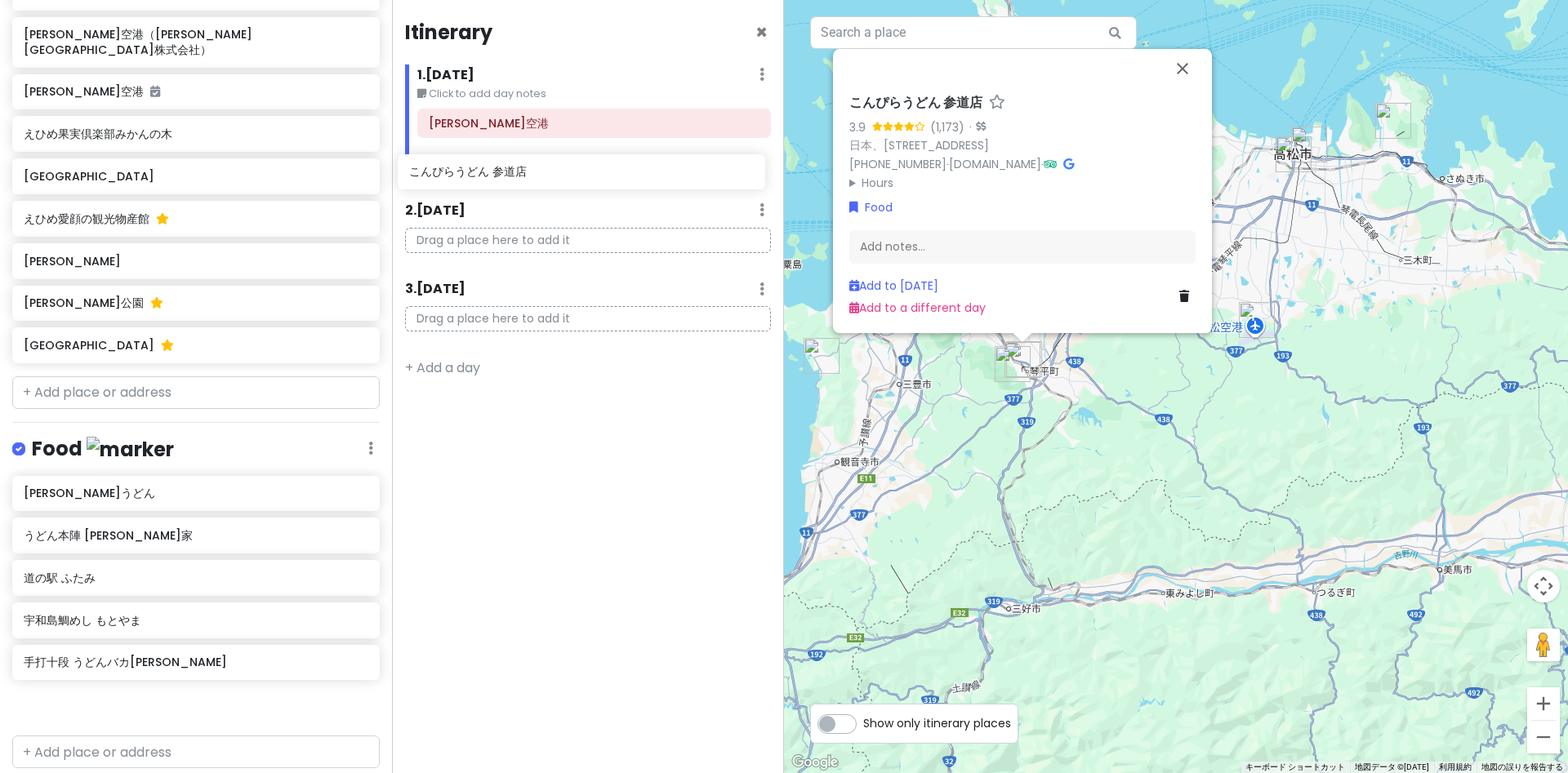
drag, startPoint x: 90, startPoint y: 479, endPoint x: 476, endPoint y: 181, distance: 487.6
click at [476, 181] on div "愛媛 香川 Private Change Dates Make a Copy Delete Trip Go Pro ⚡️ Give Feedback 💡 Su…" at bounding box center [784, 386] width 1568 height 773
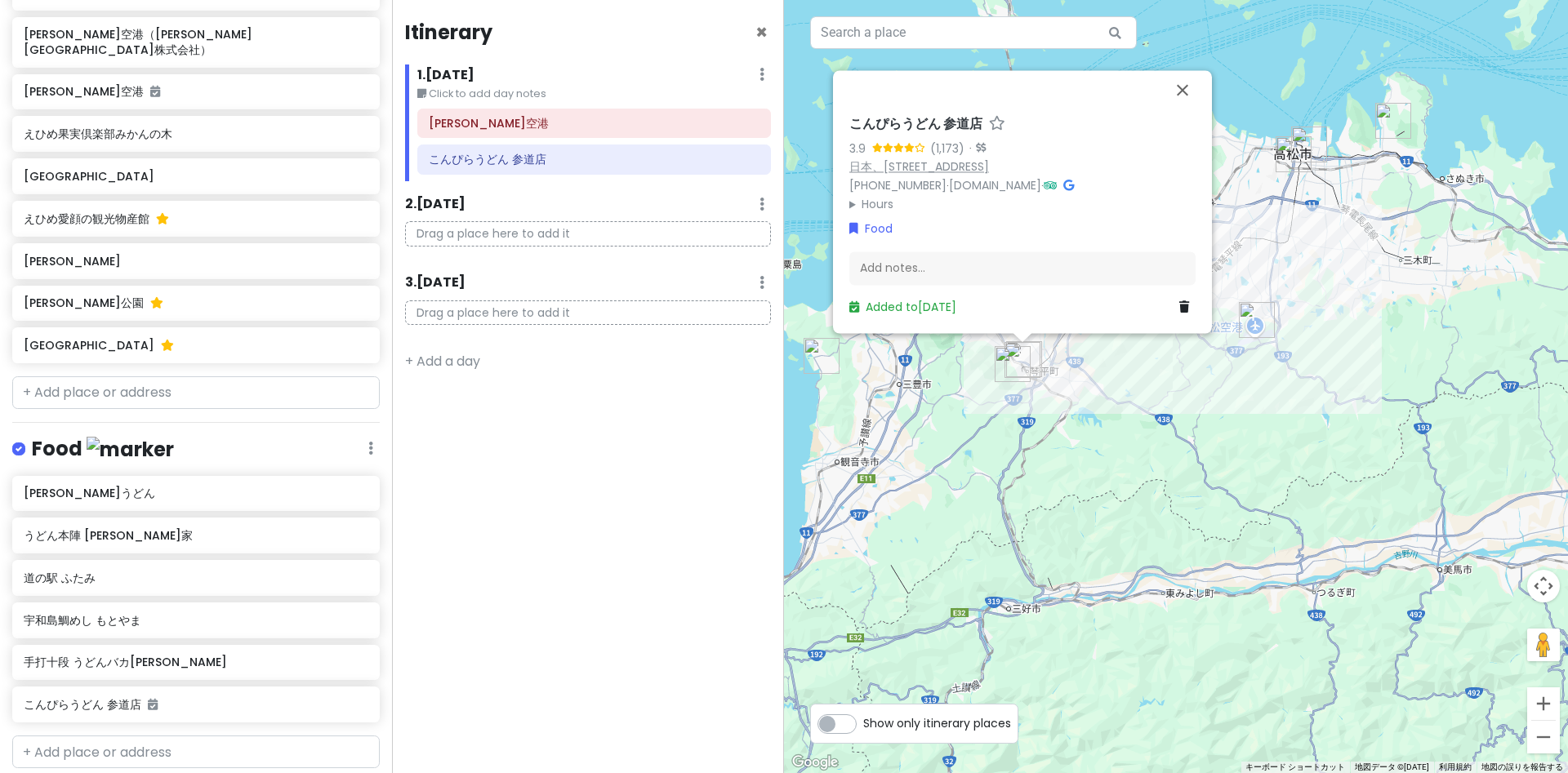
click at [989, 168] on link "日本、〒766-0001 香川県仲多度郡琴平町８１０−３" at bounding box center [919, 167] width 140 height 16
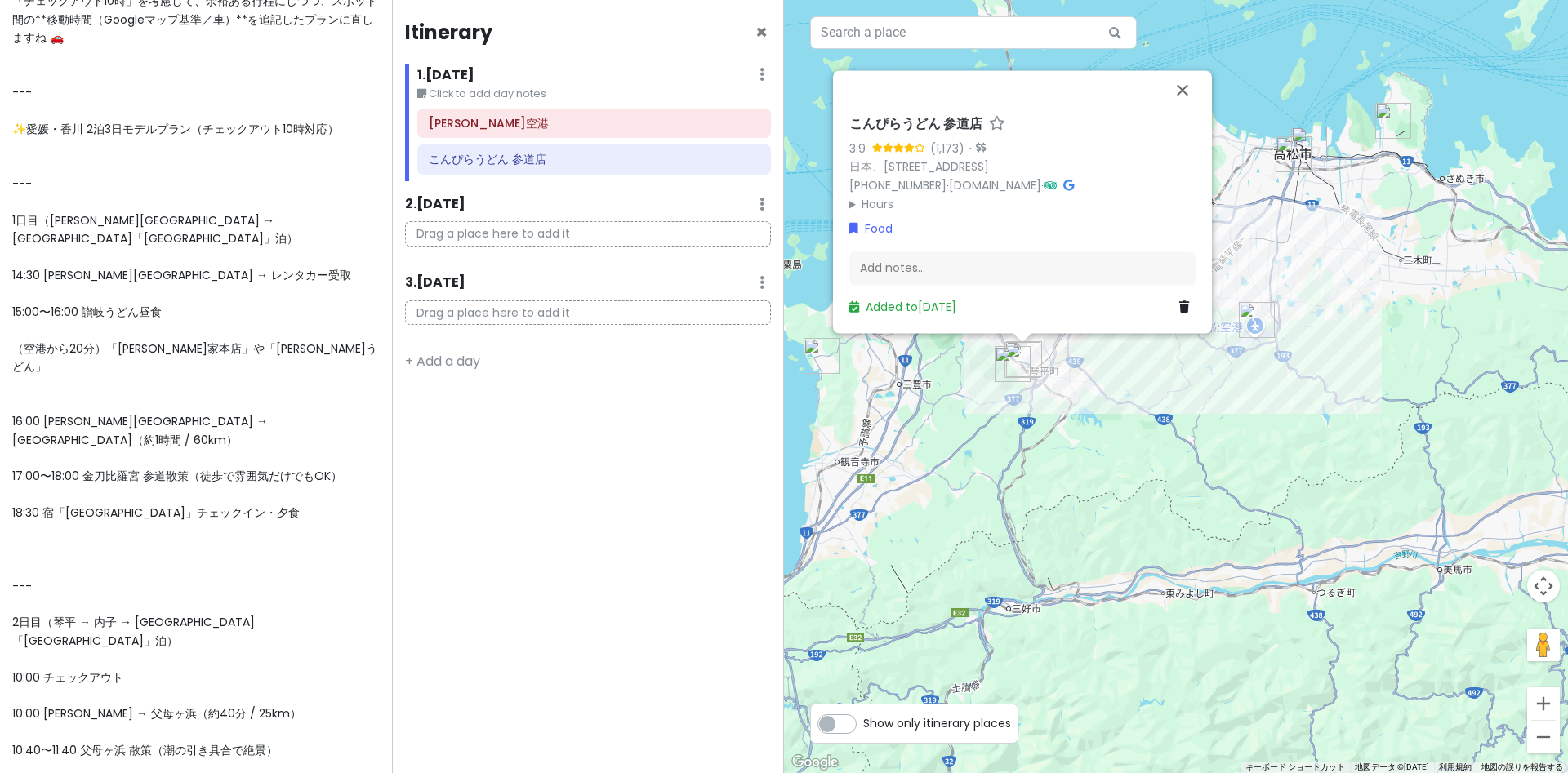
scroll to position [225, 0]
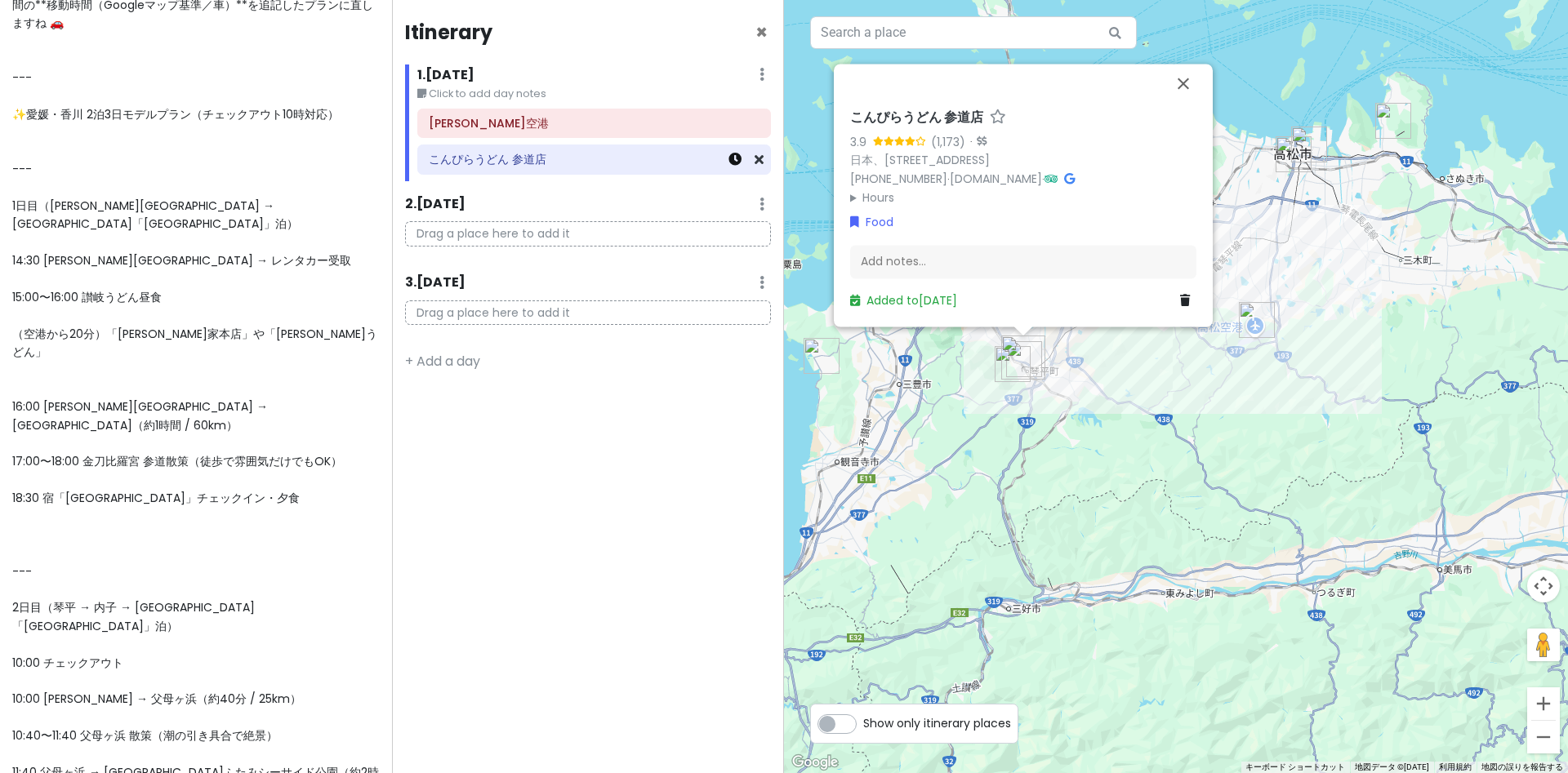
click at [734, 158] on icon at bounding box center [734, 159] width 13 height 13
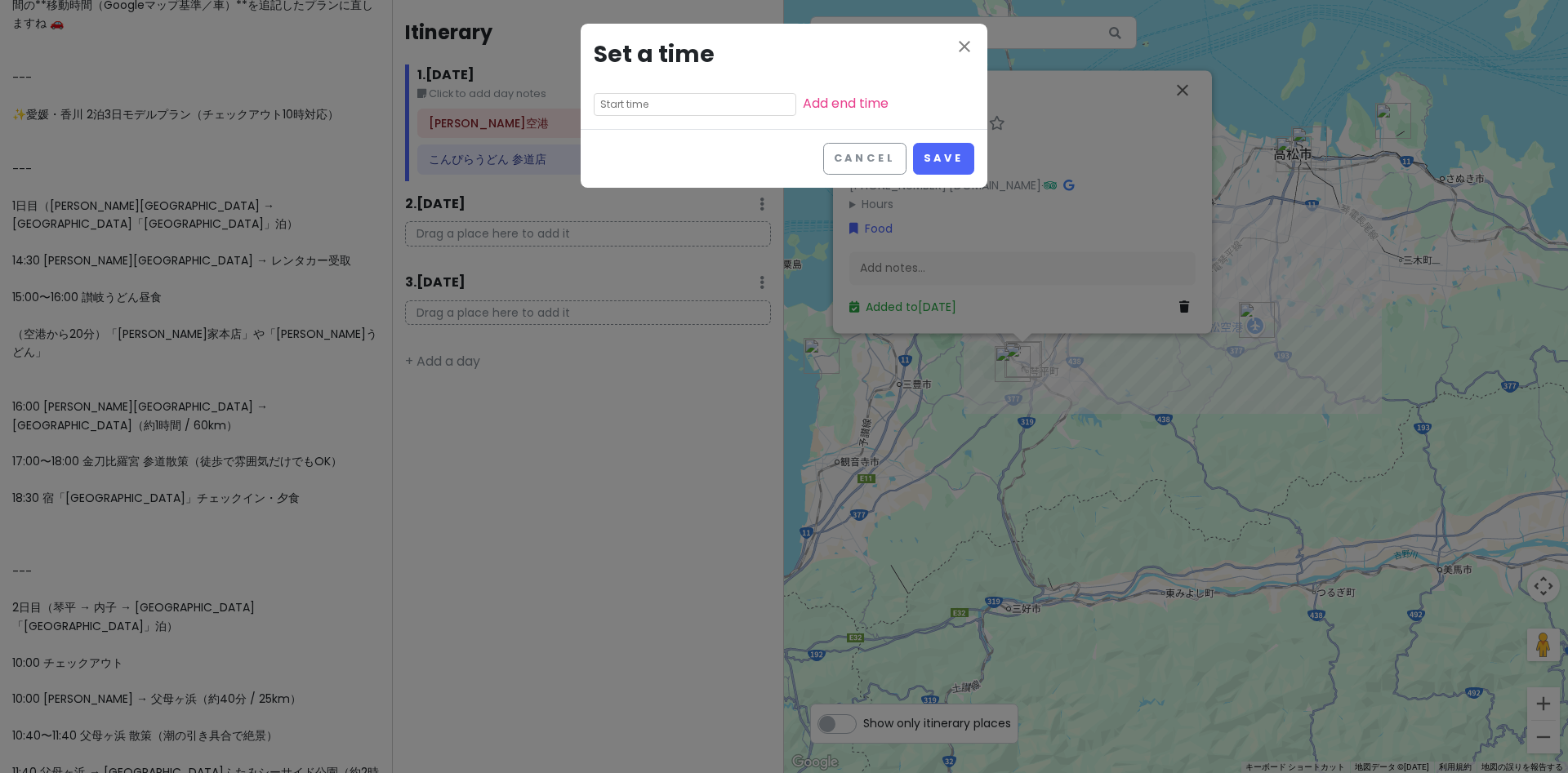
click at [881, 386] on div "close Set a time Add end time Cancel Save" at bounding box center [784, 386] width 1568 height 773
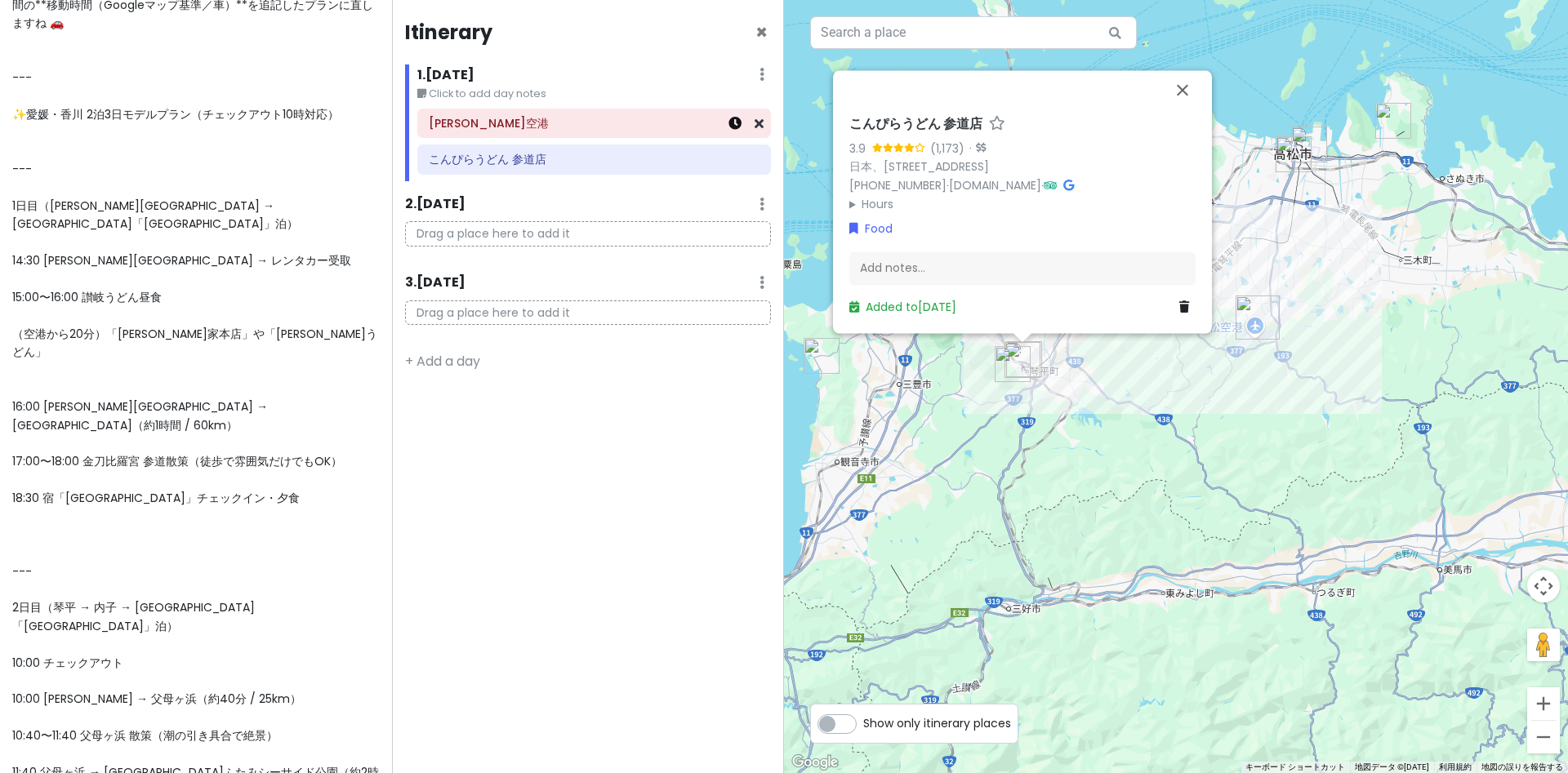
click at [736, 125] on icon at bounding box center [734, 123] width 13 height 13
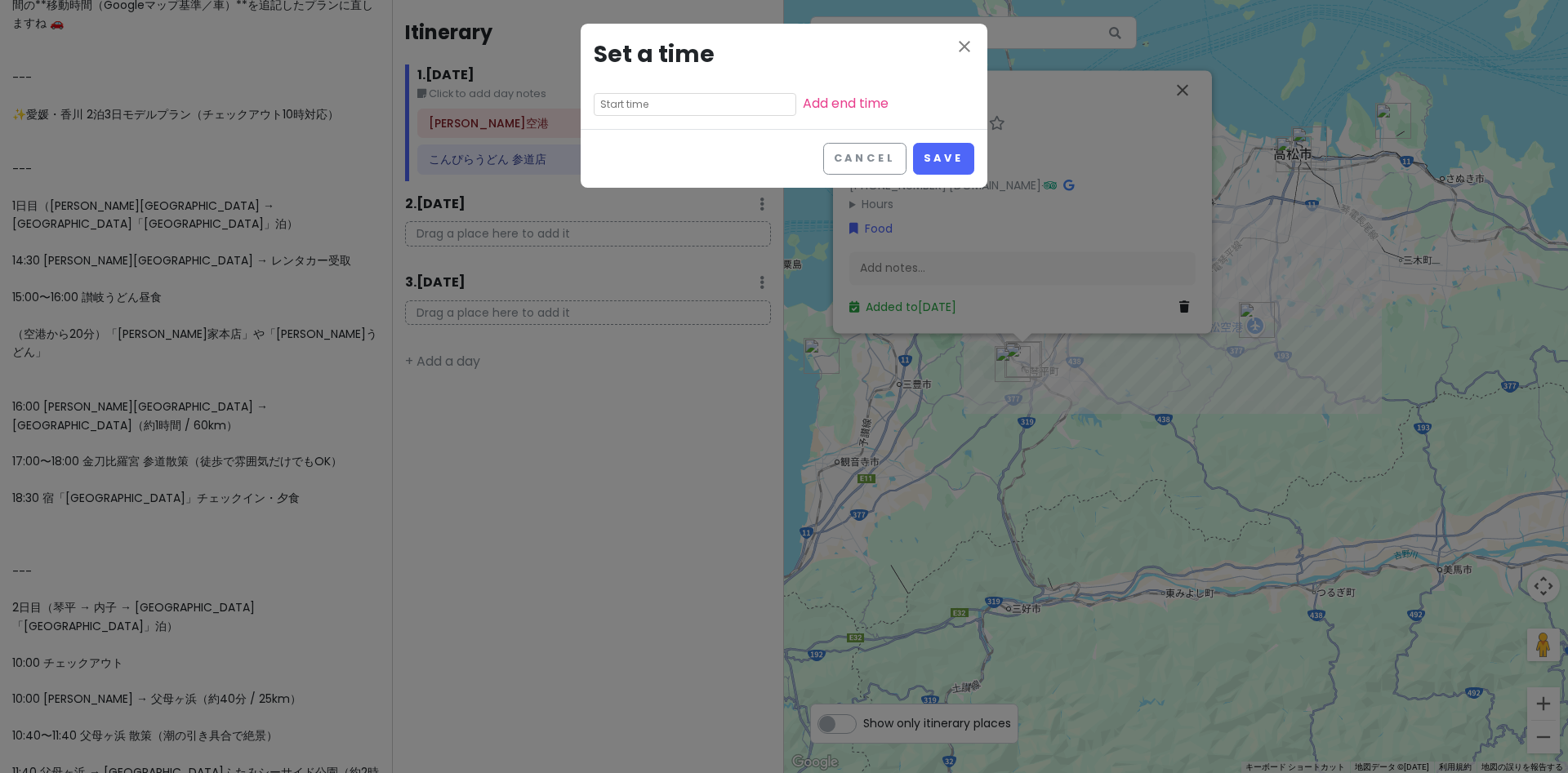
click at [656, 100] on input "text" at bounding box center [695, 104] width 202 height 23
click at [712, 127] on li "am" at bounding box center [708, 128] width 45 height 20
type input "8:35 am"
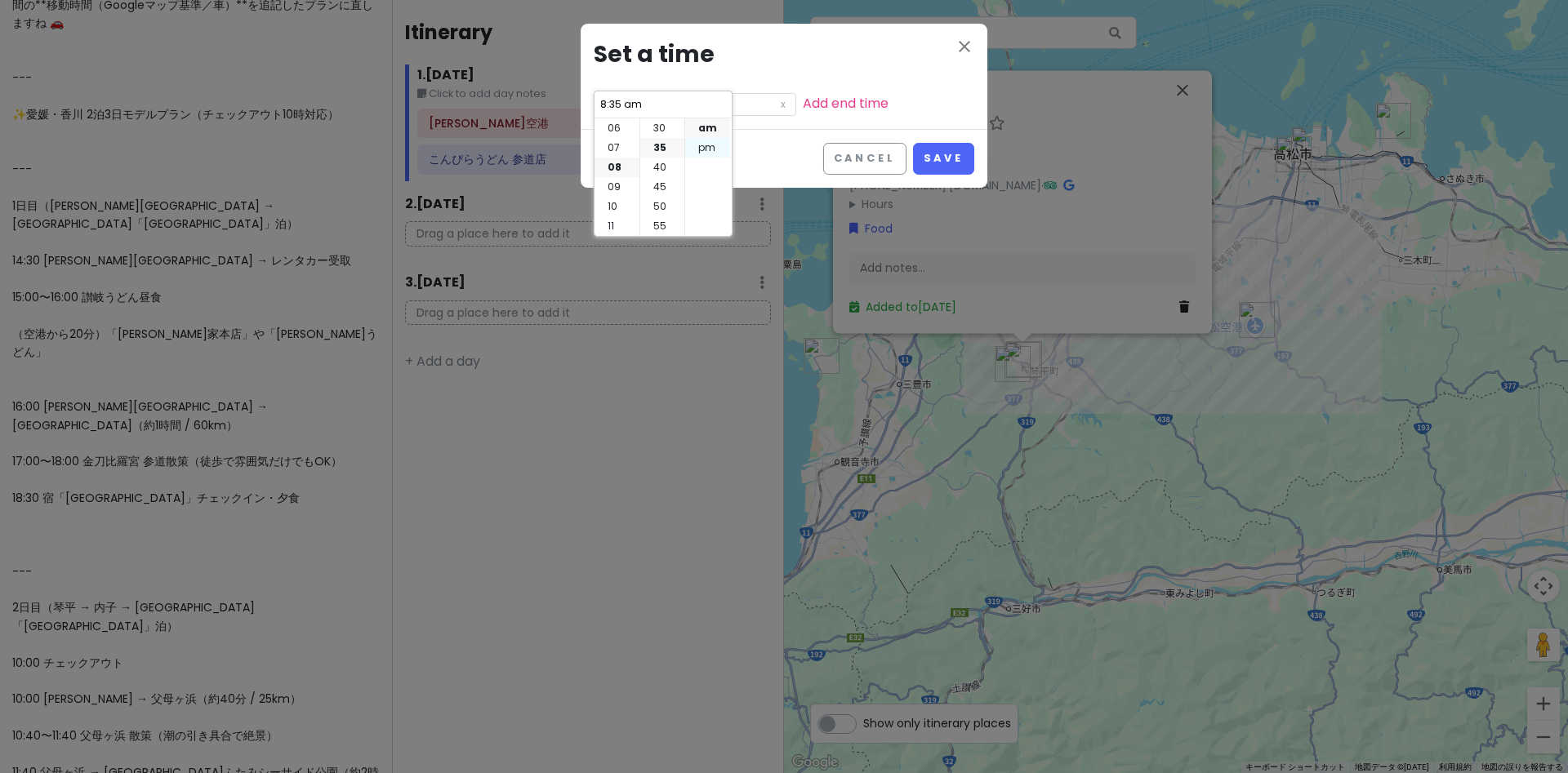
click at [695, 146] on li "pm" at bounding box center [708, 148] width 45 height 20
type input "8:35 pm"
click at [615, 164] on li "02" at bounding box center [616, 168] width 45 height 20
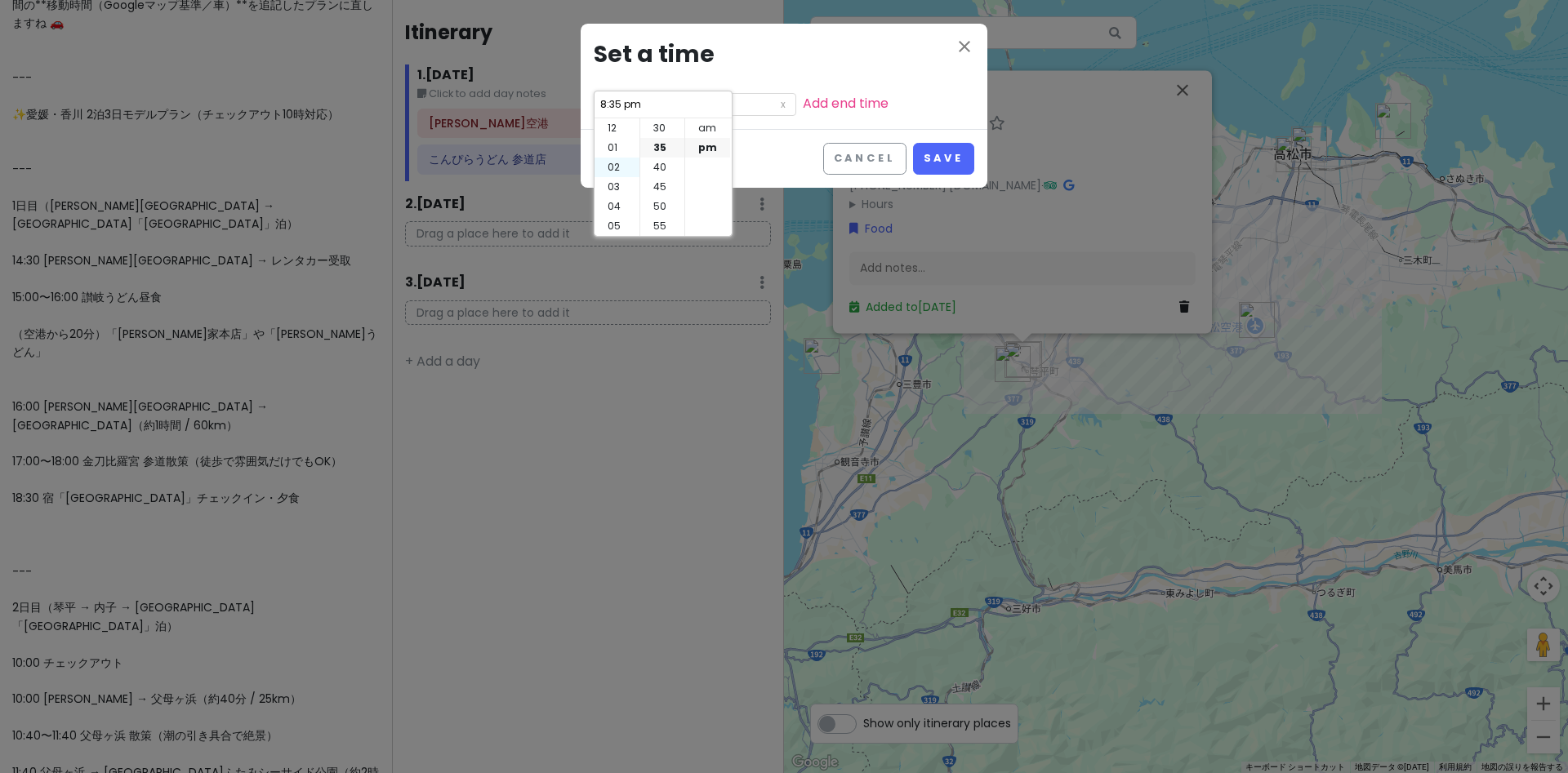
type input "2:35 pm"
click at [221, 249] on div "close Set a time 2:35 pm Add end time Cancel Save" at bounding box center [784, 386] width 1568 height 773
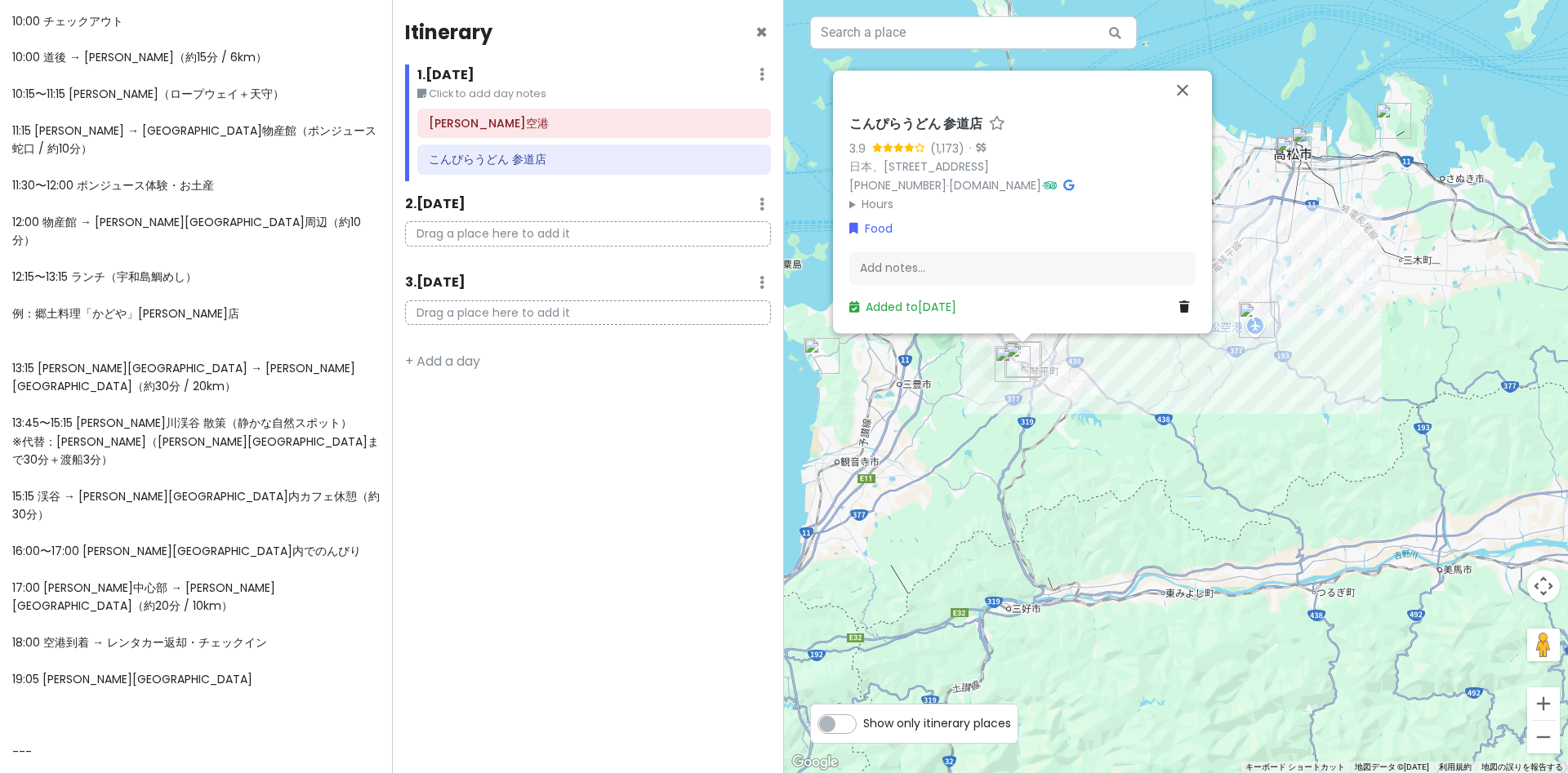
scroll to position [704, 0]
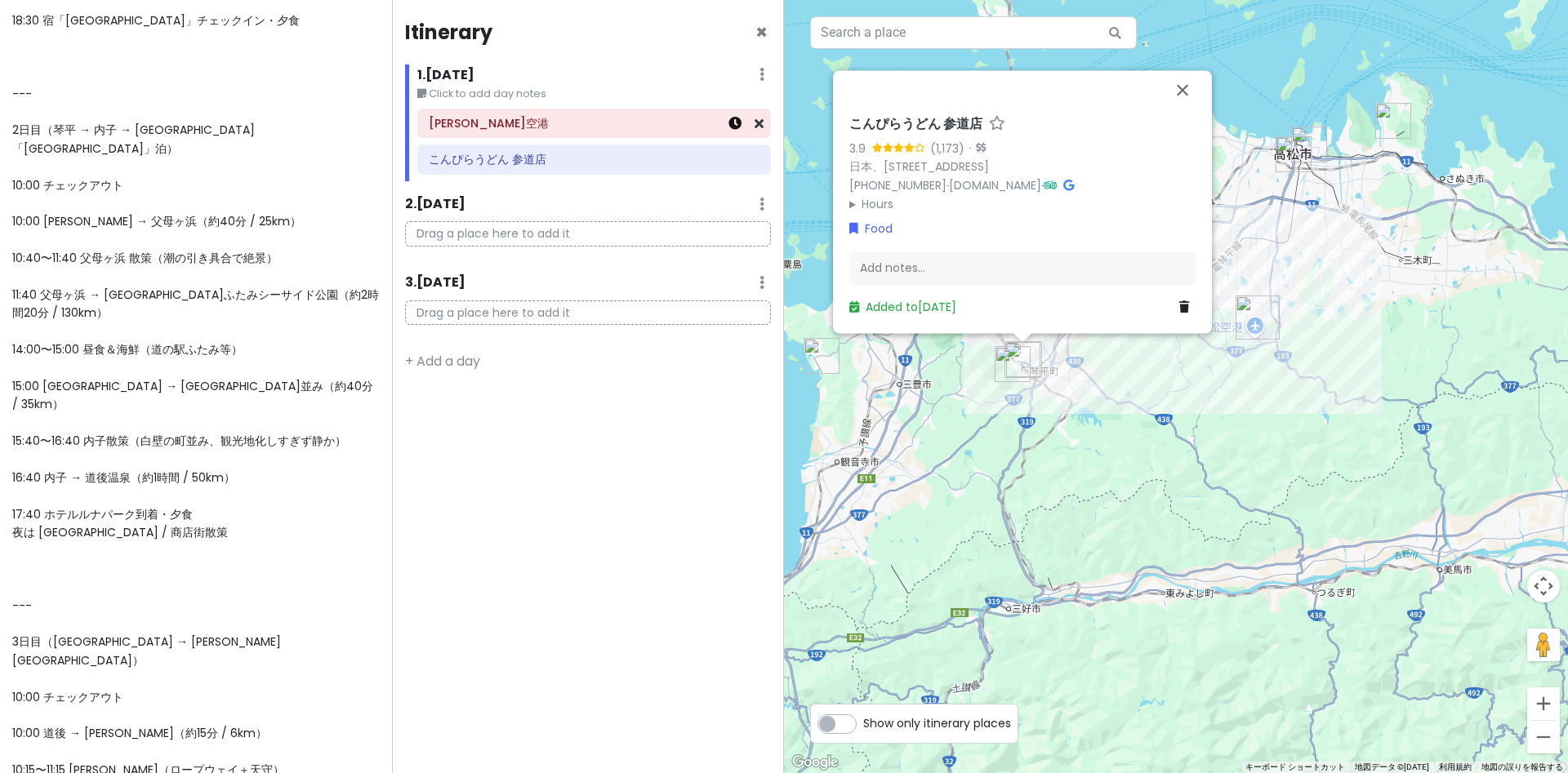
click at [734, 125] on icon at bounding box center [734, 123] width 13 height 13
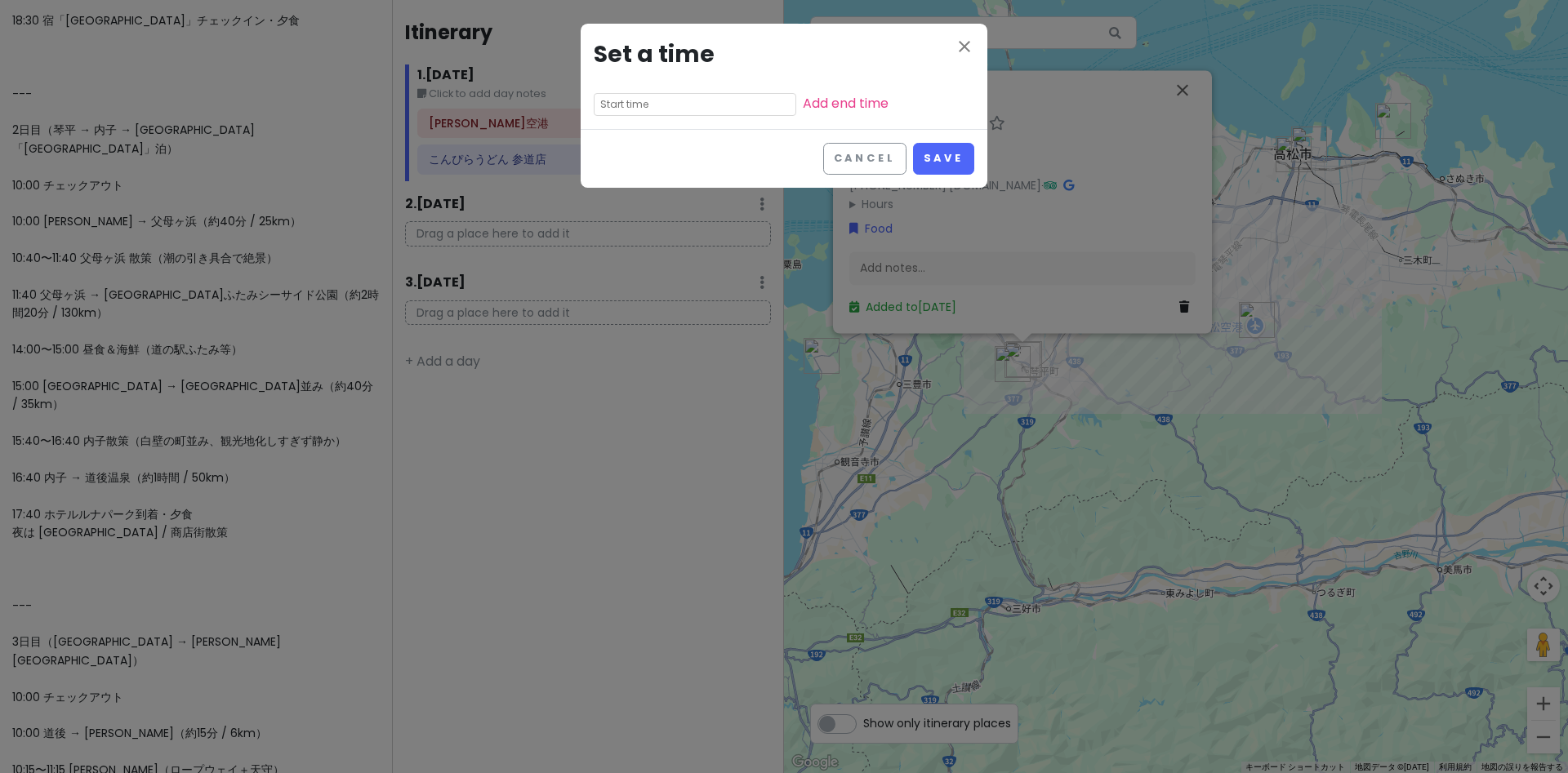
click at [654, 105] on input "text" at bounding box center [695, 104] width 202 height 23
click at [615, 169] on li "02" at bounding box center [616, 168] width 45 height 20
type input "2:35 pm"
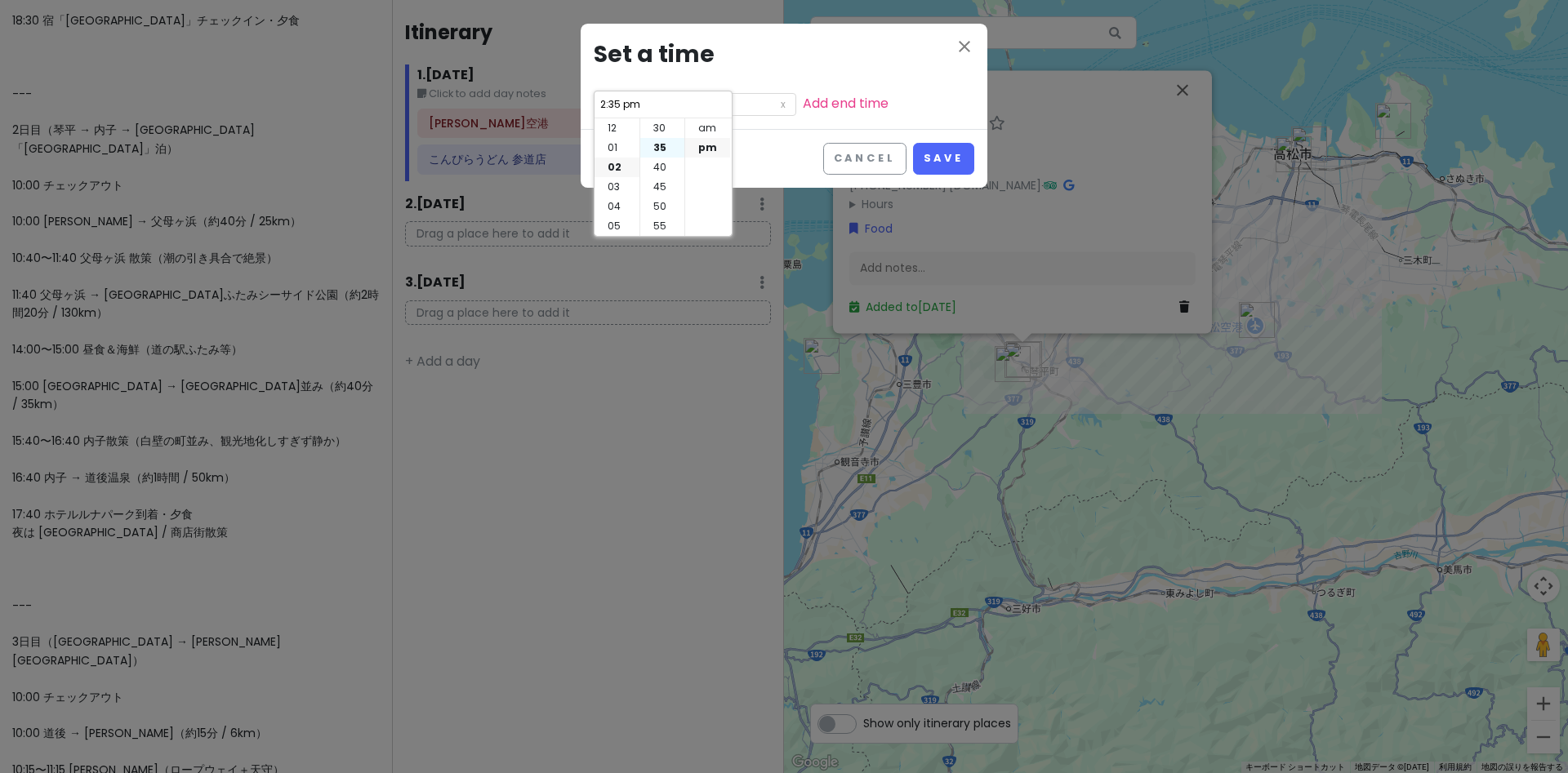
scroll to position [40, 0]
click at [666, 128] on li "30" at bounding box center [662, 128] width 44 height 20
type input "2:30 pm"
drag, startPoint x: 952, startPoint y: 158, endPoint x: 907, endPoint y: 161, distance: 45.1
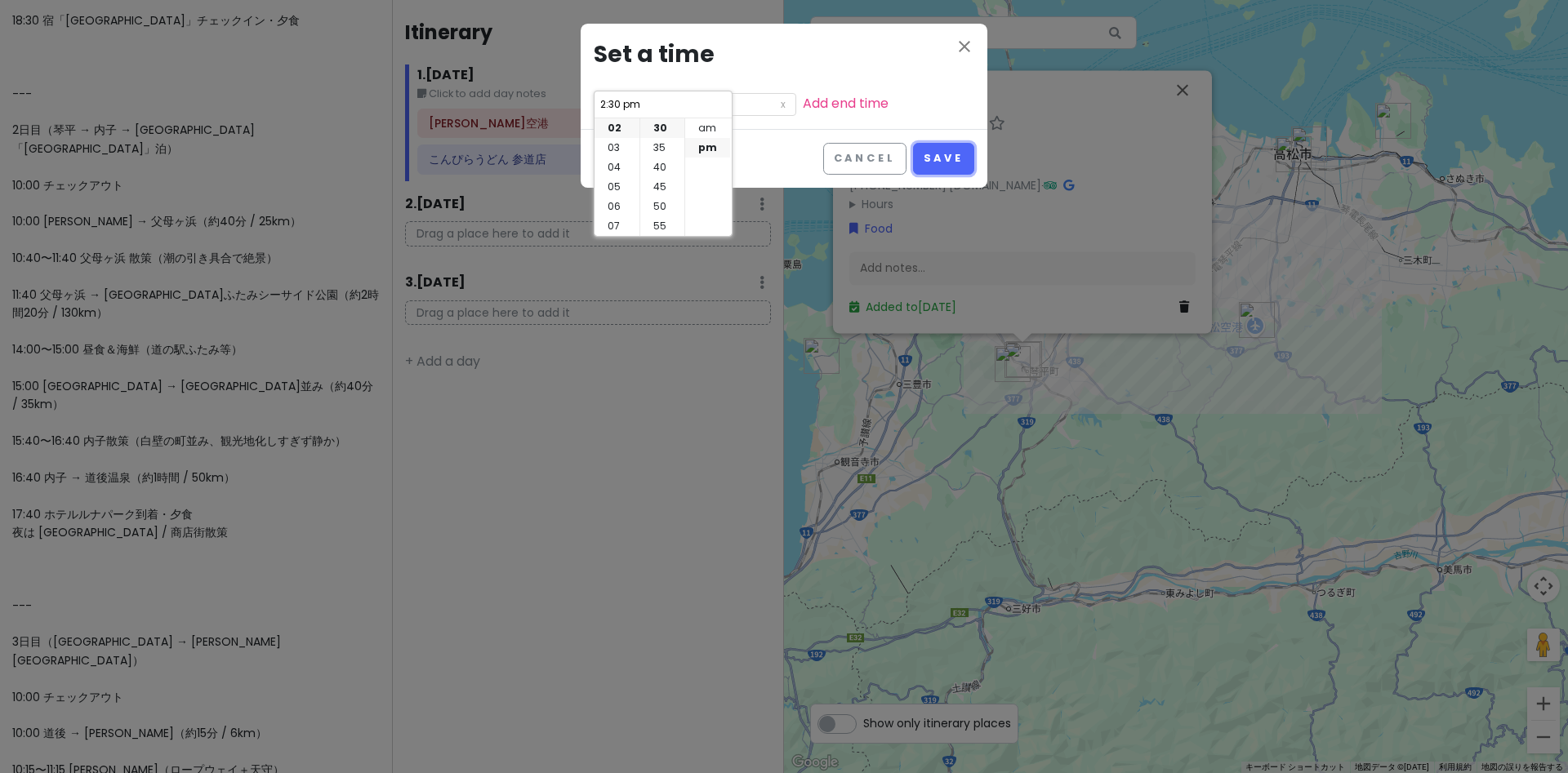
click at [954, 158] on button "Save" at bounding box center [944, 159] width 62 height 32
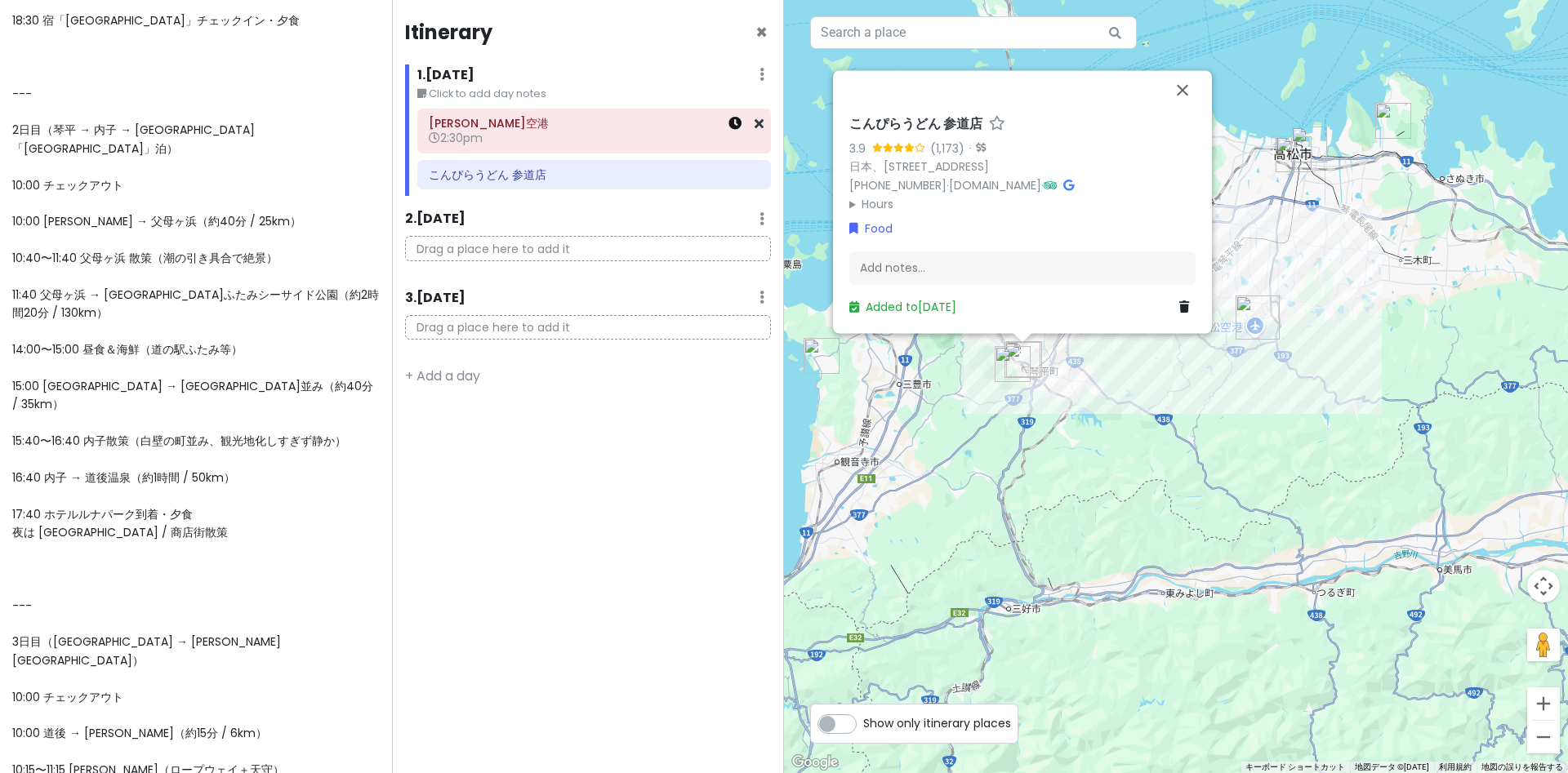
click at [735, 127] on icon at bounding box center [734, 123] width 13 height 13
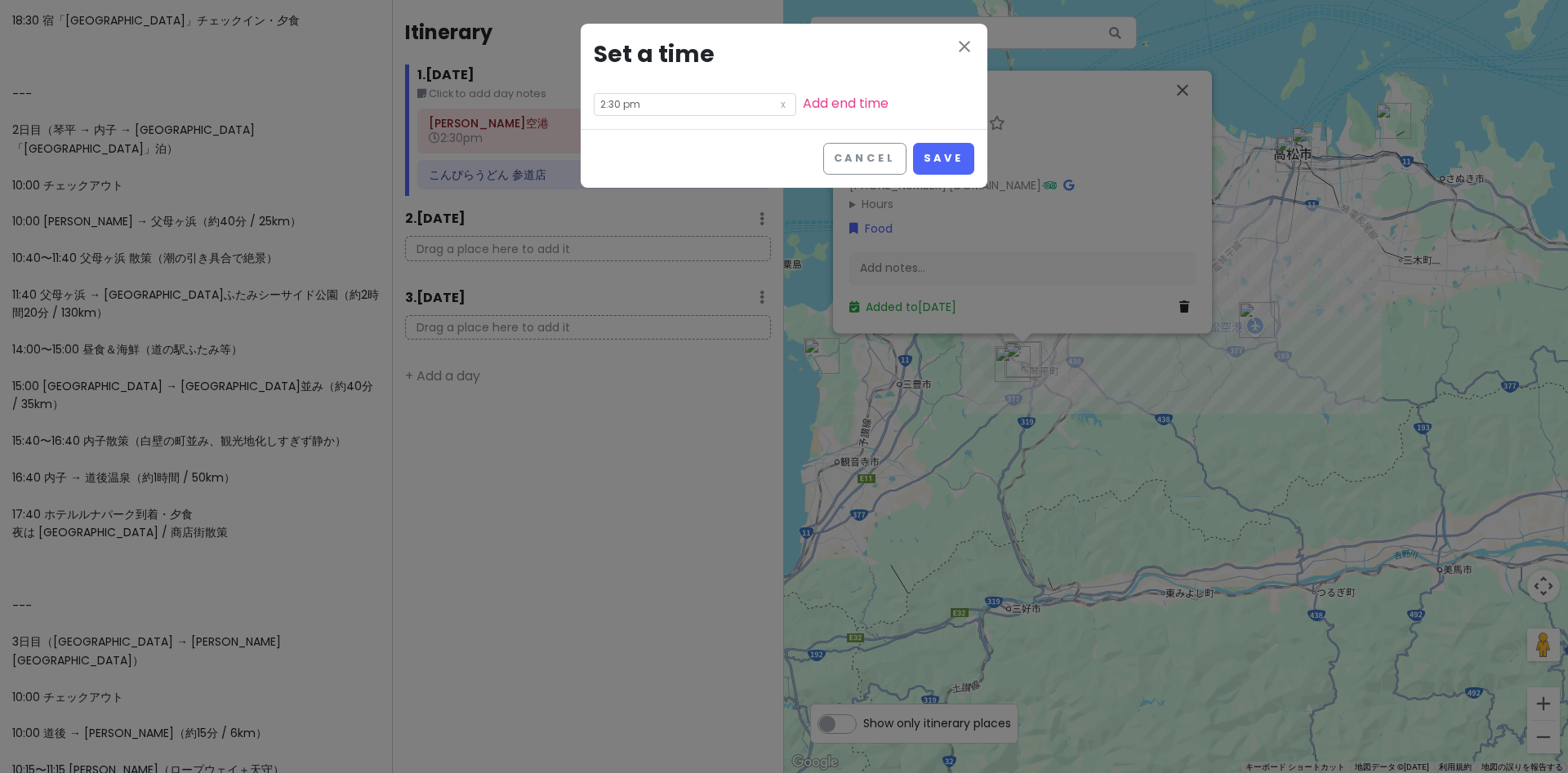
click at [695, 105] on input "2:30 pm" at bounding box center [695, 104] width 202 height 23
click at [614, 146] on li "03" at bounding box center [616, 148] width 45 height 20
type input "3:30 pm"
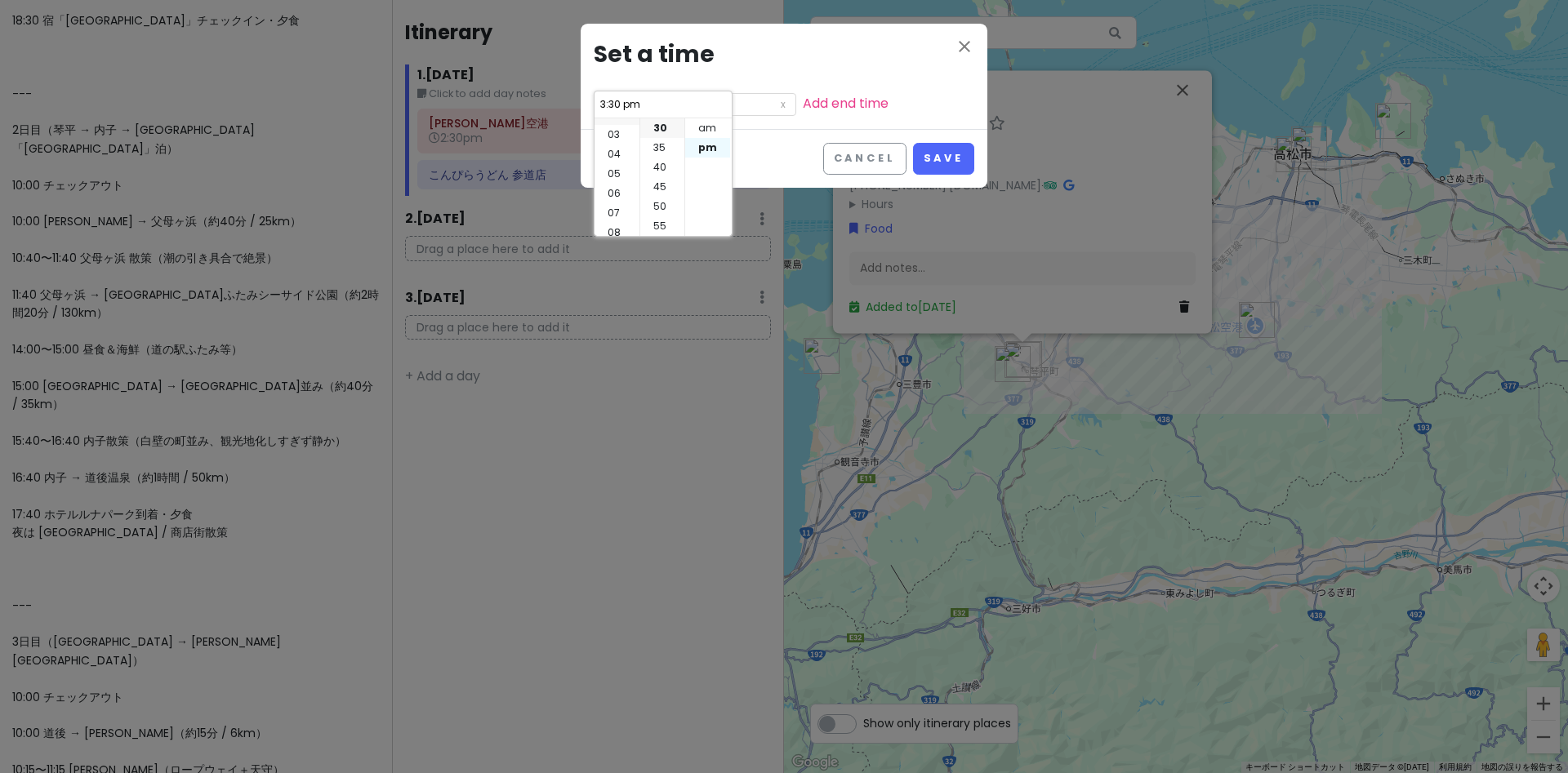
scroll to position [59, 0]
click at [706, 148] on li "pm" at bounding box center [708, 148] width 45 height 20
click at [670, 132] on li "00" at bounding box center [662, 128] width 44 height 20
type input "3:00 pm"
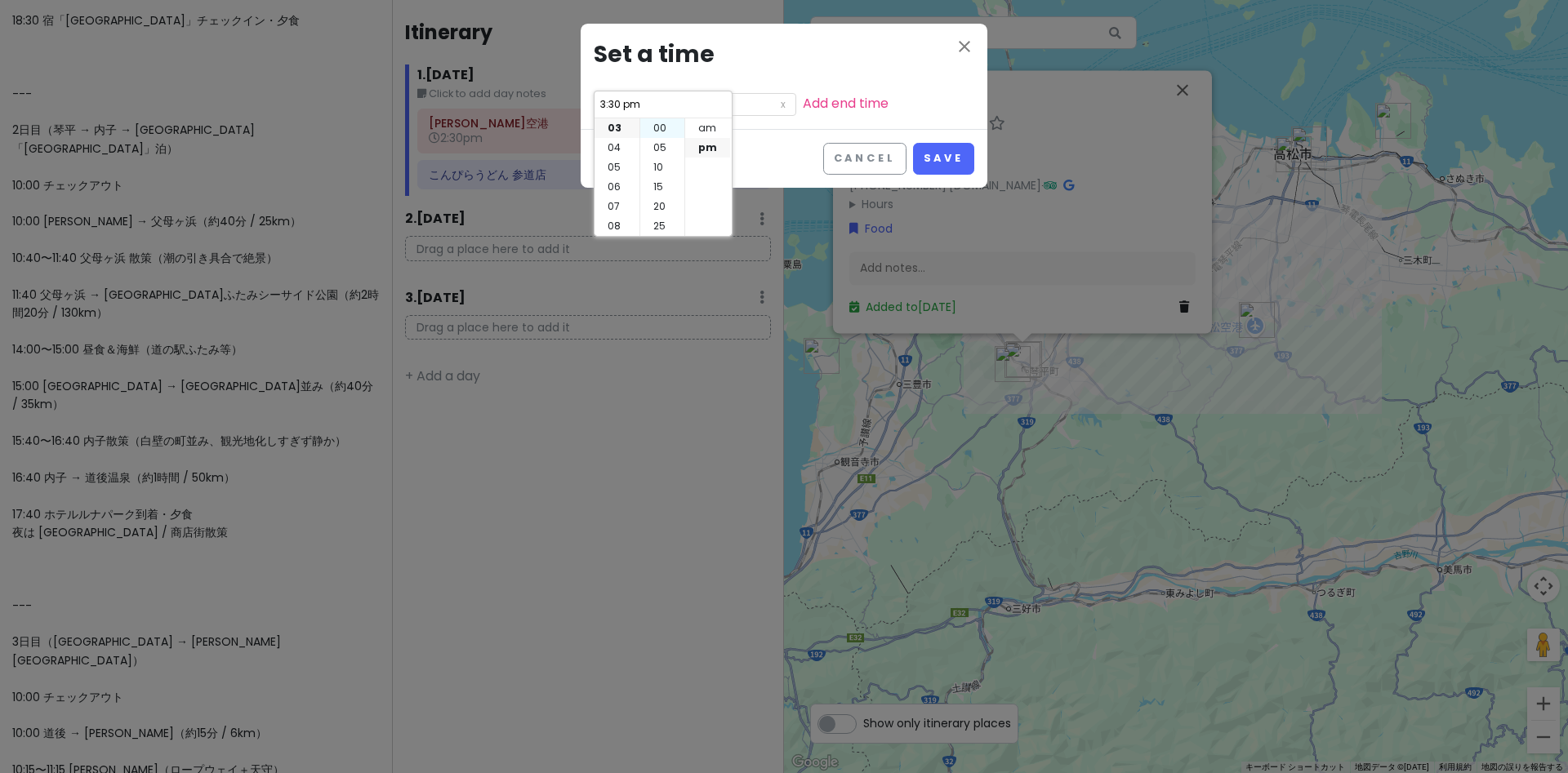
type input "3:00 pm"
click at [948, 156] on button "Save" at bounding box center [944, 159] width 62 height 32
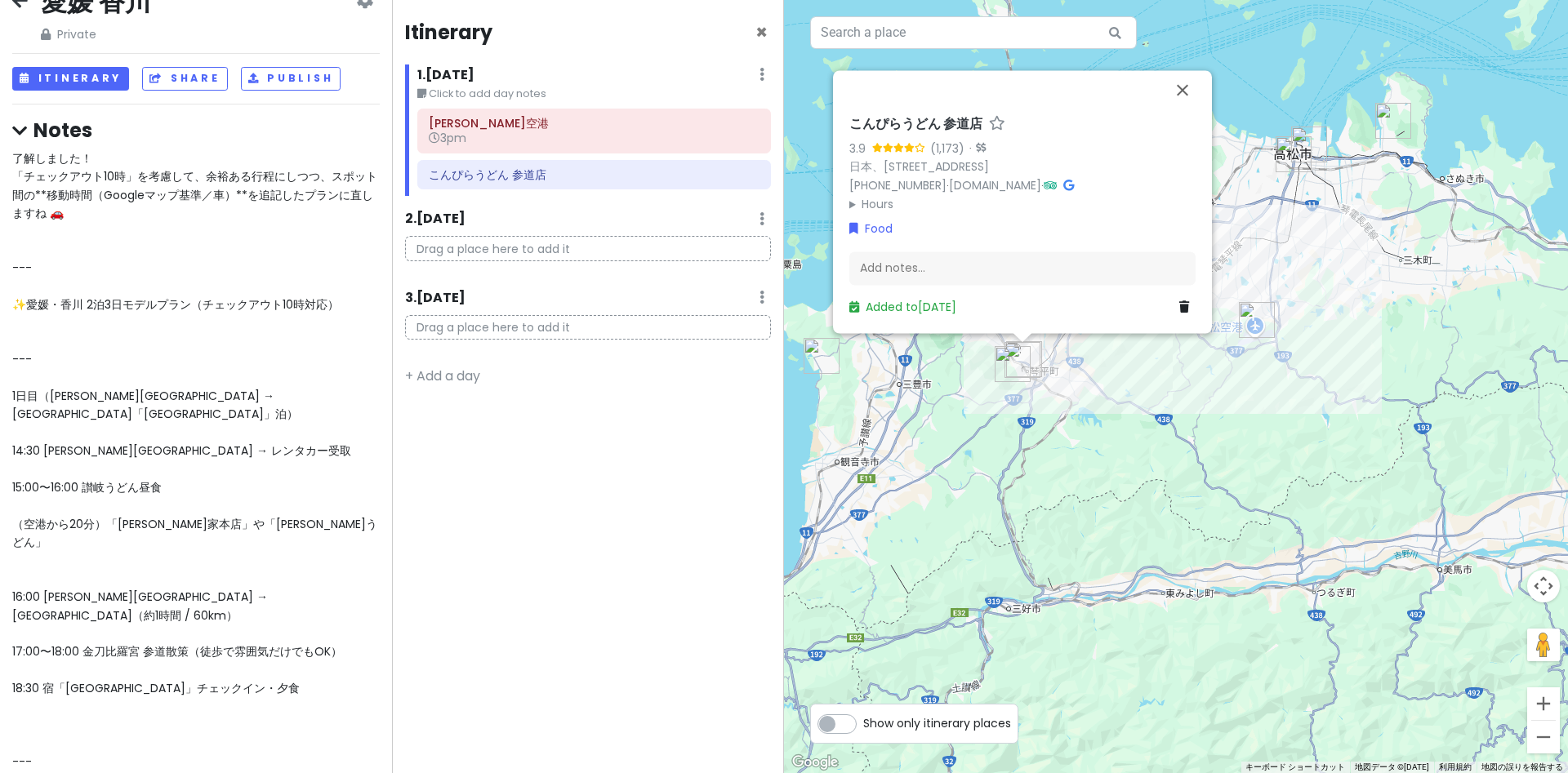
scroll to position [27, 0]
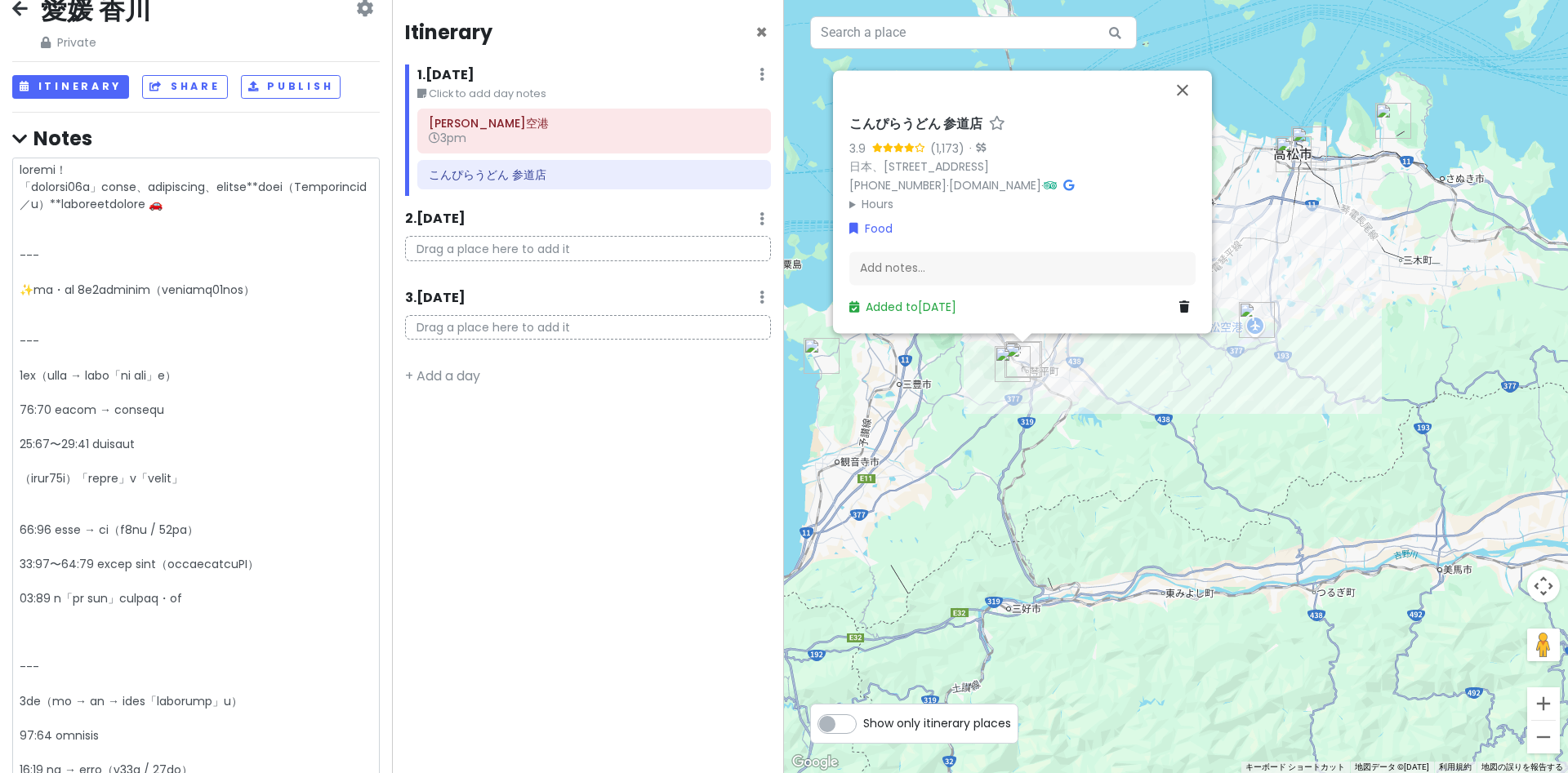
type textarea "x"
type textarea "了解しました！ 「チェックアウト10時」を考慮して、余裕ある行程にしつつ、スポット間の**移動時間（Googleマップ基準／車）**を追記したプランに直します…"
type textarea "x"
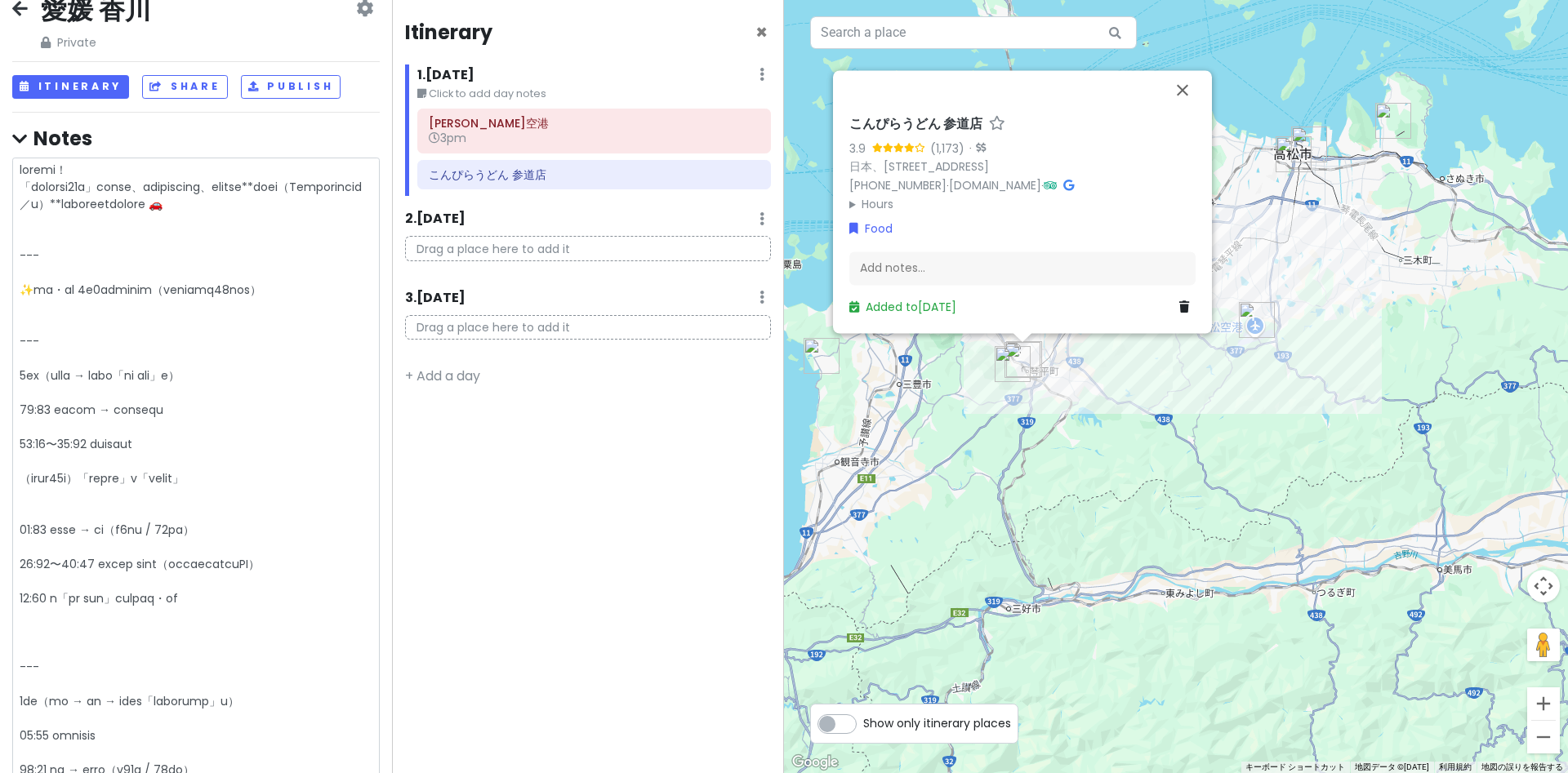
type textarea "了解しました！ 「チェックアウト10時」を考慮して、余裕ある行程にしつつ、スポット間の**移動時間（Googleマップ基準／車）**を追記したプランに直します…"
type textarea "x"
type textarea "了解しました！ 「チェックアウト10時」を考慮して、余裕ある行程にしつつ、スポット間の**移動時間（Googleマップ基準／車）**を追記したプランに直します…"
type textarea "x"
type textarea "了解しました！ 「チェックアウト10時」を考慮して、余裕ある行程にしつつ、スポット間の**移動時間（Googleマップ基準／車）**を追記したプランに直します…"
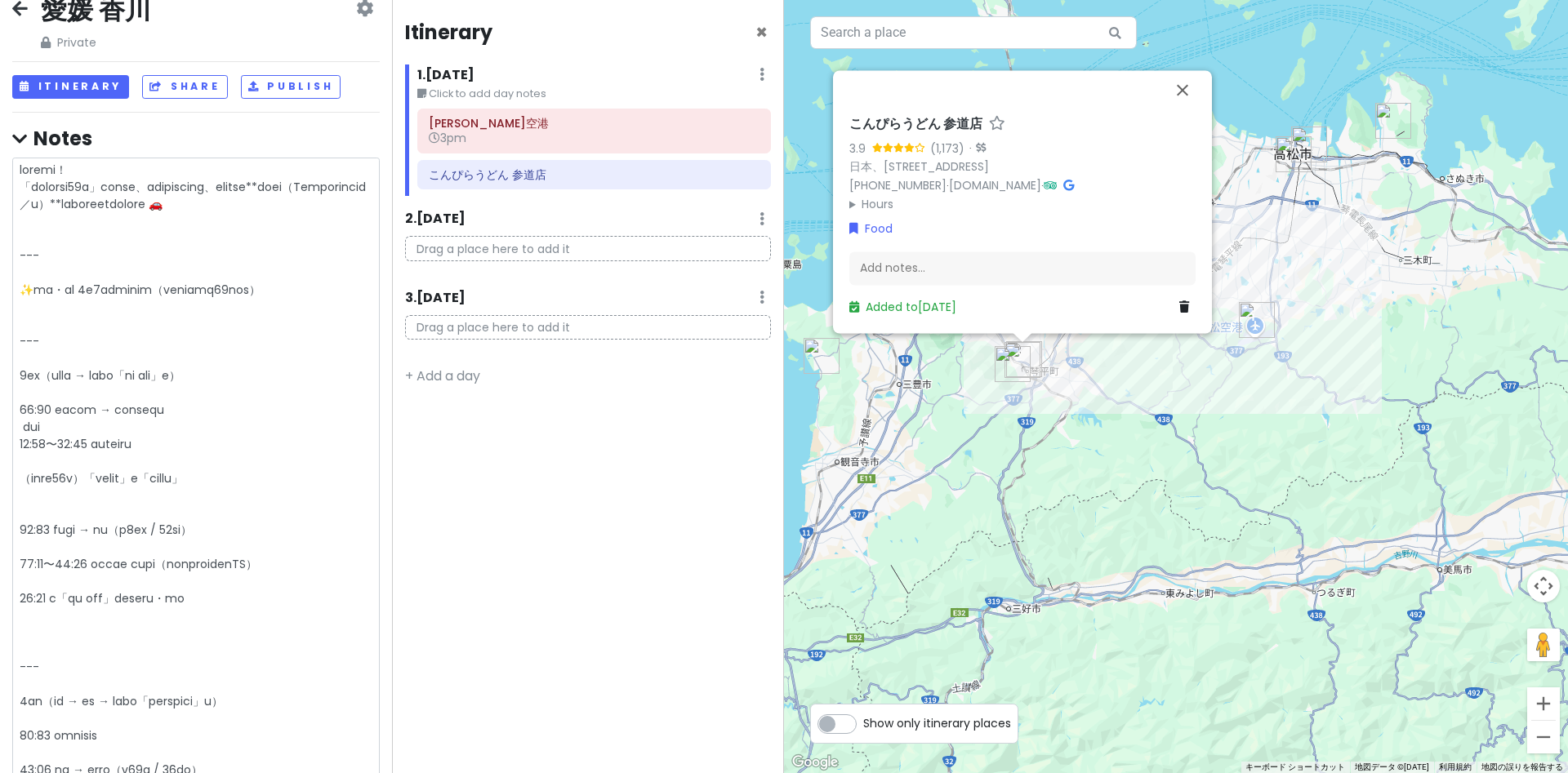
type textarea "x"
type textarea "了解しました！ 「チェックアウト10時」を考慮して、余裕ある行程にしつつ、スポット間の**移動時間（Googleマップ基準／車）**を追記したプランに直します…"
type textarea "x"
type textarea "了解しました！ 「チェックアウト10時」を考慮して、余裕ある行程にしつつ、スポット間の**移動時間（Googleマップ基準／車）**を追記したプランに直します…"
type textarea "x"
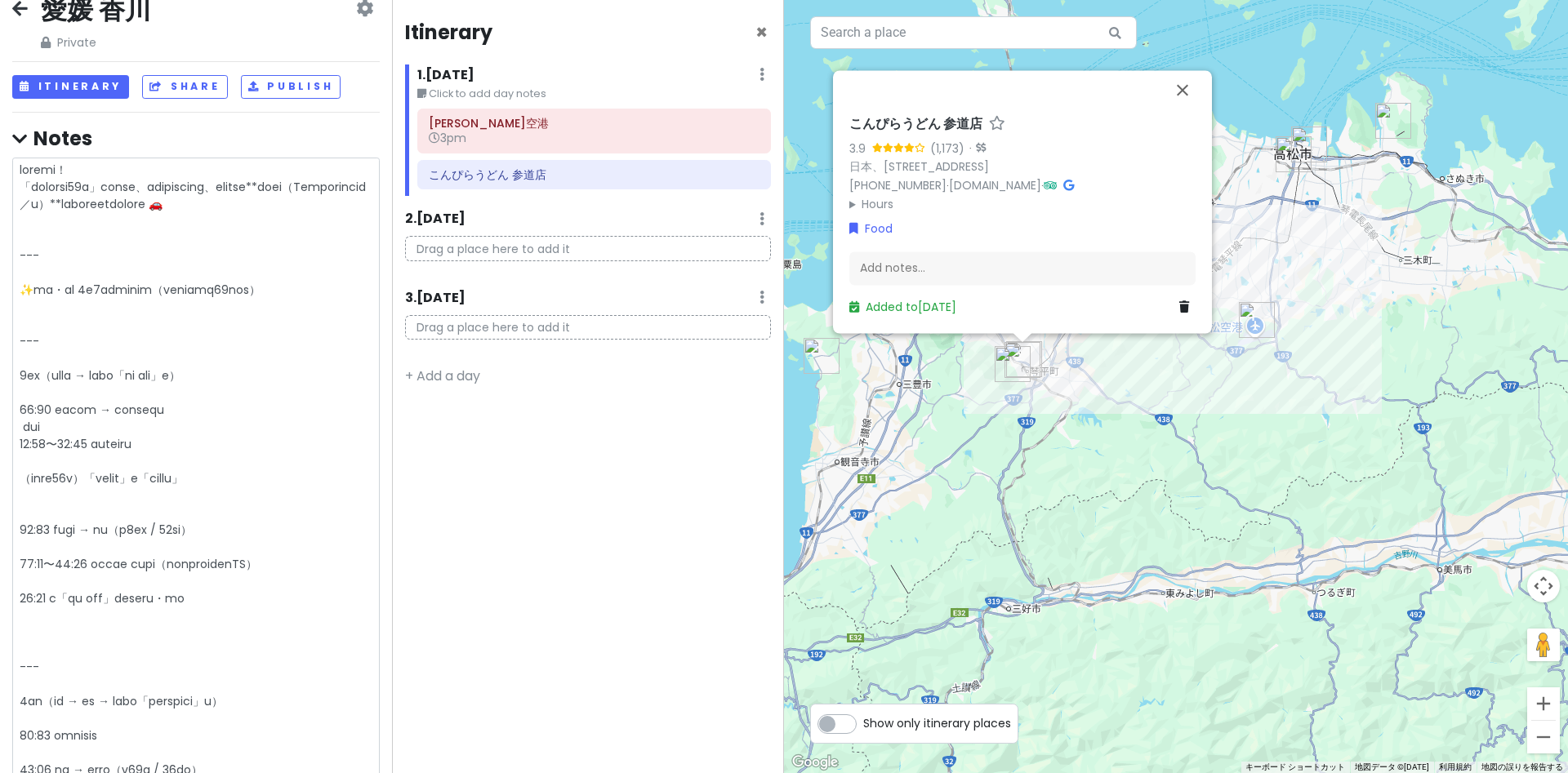
type textarea "了解しました！ 「チェックアウト10時」を考慮して、余裕ある行程にしつつ、スポット間の**移動時間（Googleマップ基準／車）**を追記したプランに直します…"
type textarea "x"
type textarea "了解しました！ 「チェックアウト10時」を考慮して、余裕ある行程にしつつ、スポット間の**移動時間（Googleマップ基準／車）**を追記したプランに直します…"
type textarea "x"
type textarea "了解しました！ 「チェックアウト10時」を考慮して、余裕ある行程にしつつ、スポット間の**移動時間（Googleマップ基準／車）**を追記したプランに直します…"
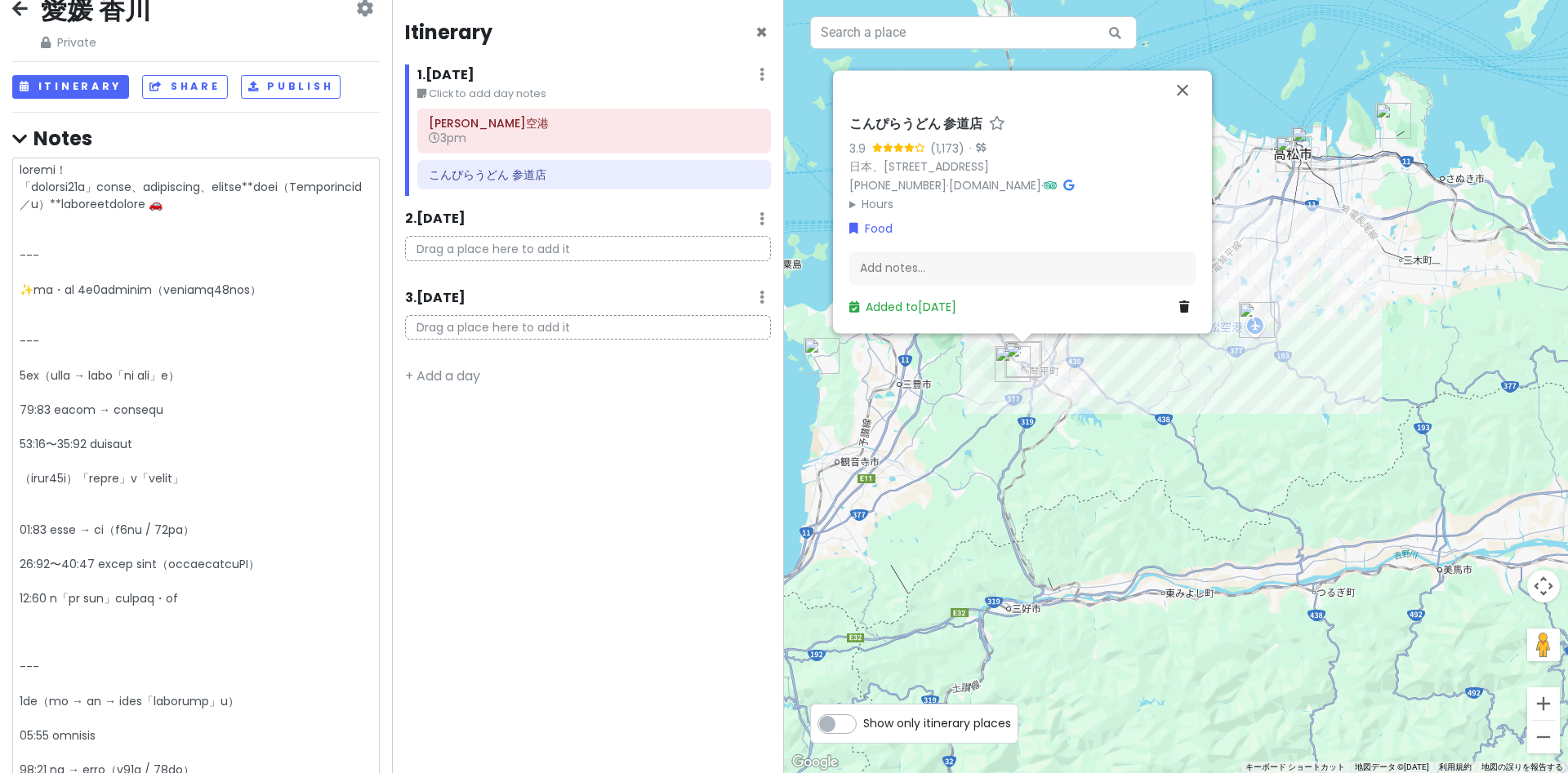
type textarea "x"
type textarea "了解しました！ 「チェックアウト10時」を考慮して、余裕ある行程にしつつ、スポット間の**移動時間（Googleマップ基準／車）**を追記したプランに直します…"
type textarea "x"
type textarea "了解しました！ 「チェックアウト10時」を考慮して、余裕ある行程にしつつ、スポット間の**移動時間（Googleマップ基準／車）**を追記したプランに直します…"
type textarea "x"
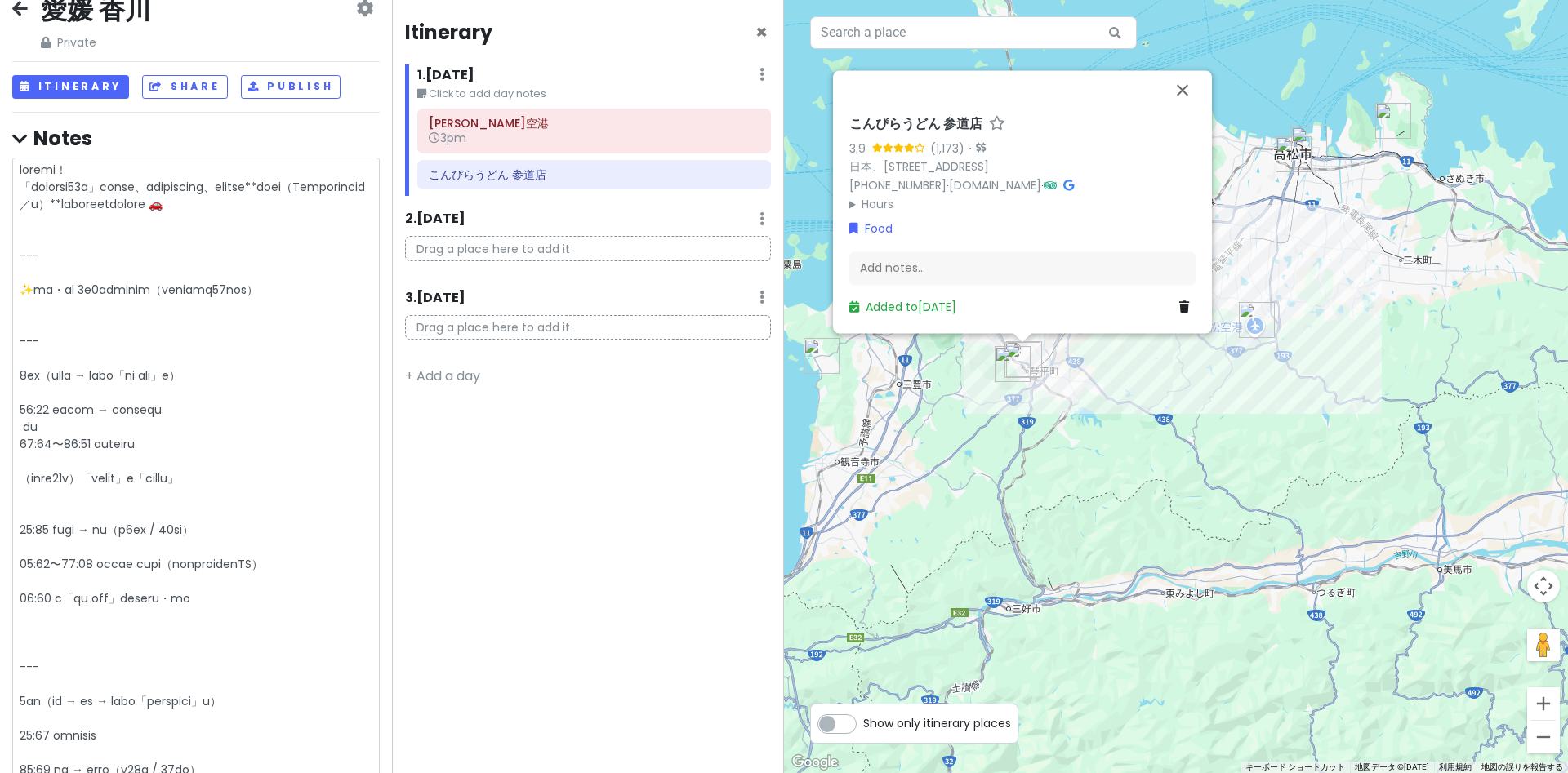
type textarea "了解しました！ 「チェックアウト10時」を考慮して、余裕ある行程にしつつ、スポット間の**移動時間（Googleマップ基準／車）**を追記したプランに直します…"
type textarea "x"
type textarea "了解しました！ 「チェックアウト10時」を考慮して、余裕ある行程にしつつ、スポット間の**移動時間（Googleマップ基準／車）**を追記したプランに直します…"
type textarea "x"
type textarea "了解しました！ 「チェックアウト10時」を考慮して、余裕ある行程にしつつ、スポット間の**移動時間（Googleマップ基準／車）**を追記したプランに直します…"
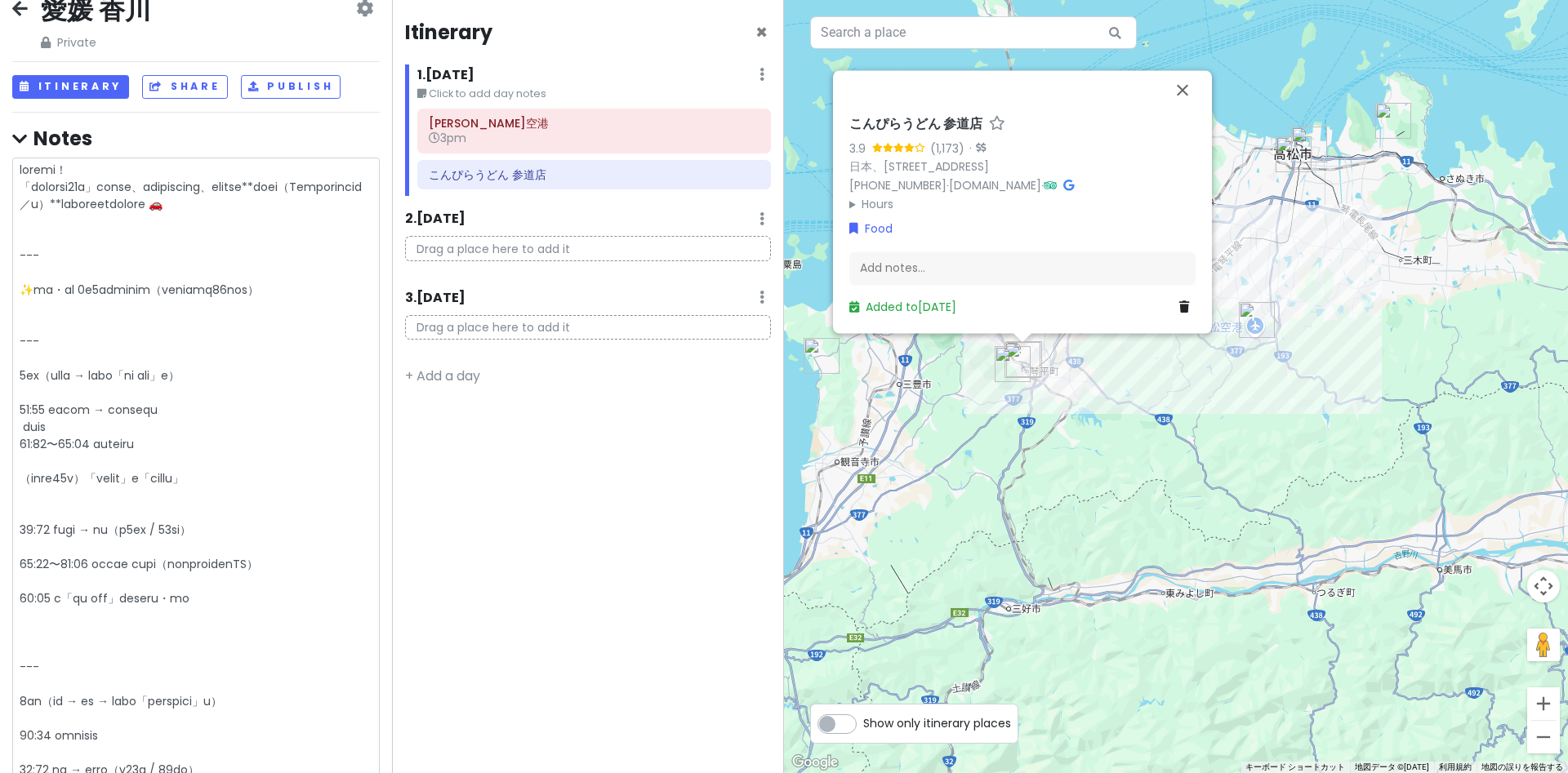
type textarea "x"
type textarea "了解しました！ 「チェックアウト10時」を考慮して、余裕ある行程にしつつ、スポット間の**移動時間（Googleマップ基準／車）**を追記したプランに直します…"
type textarea "x"
type textarea "了解しました！ 「チェックアウト10時」を考慮して、余裕ある行程にしつつ、スポット間の**移動時間（Googleマップ基準／車）**を追記したプランに直します…"
type textarea "x"
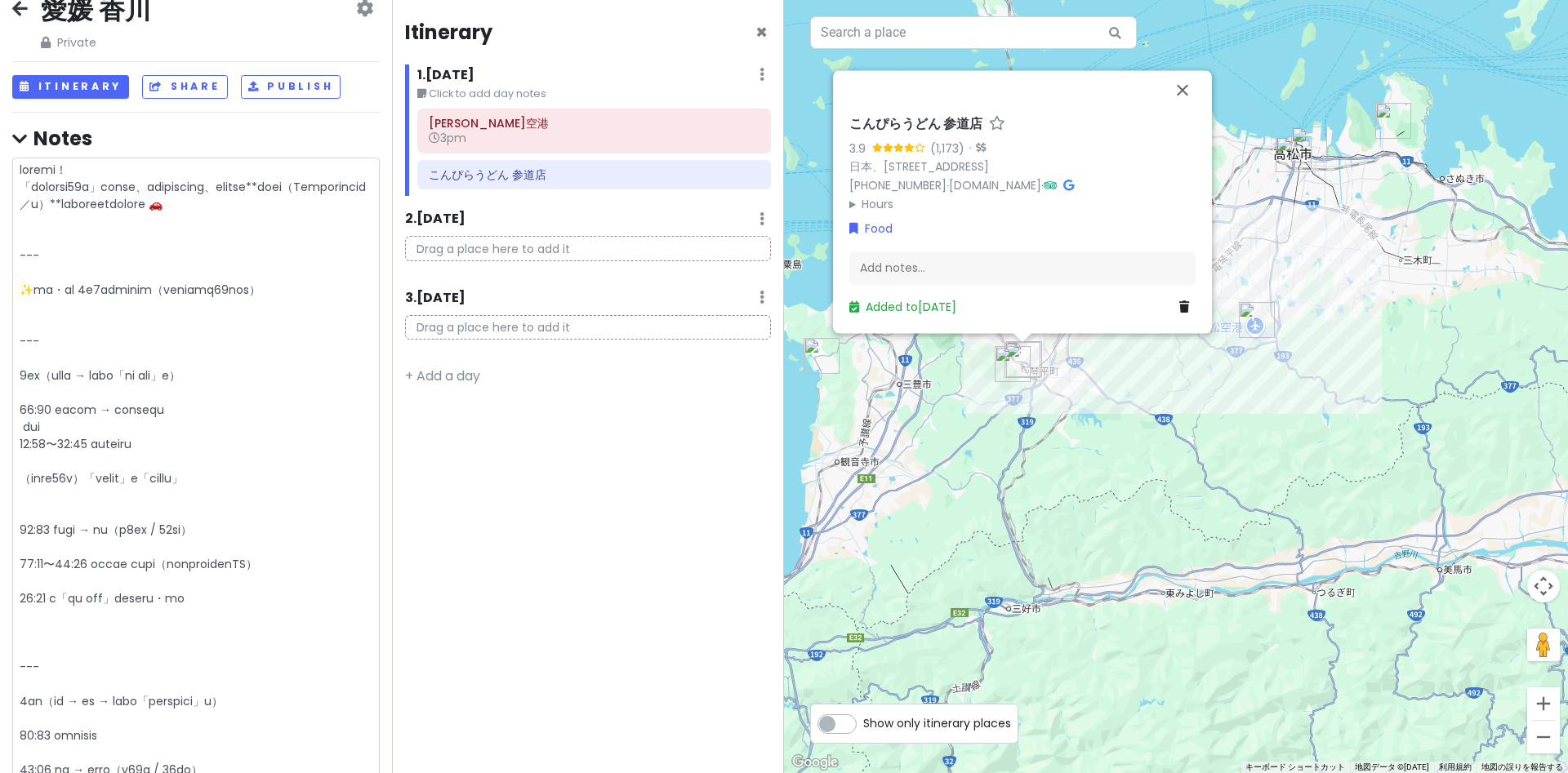
type textarea "了解しました！ 「チェックアウト10時」を考慮して、余裕ある行程にしつつ、スポット間の**移動時間（Googleマップ基準／車）**を追記したプランに直します…"
type textarea "x"
type textarea "了解しました！ 「チェックアウト10時」を考慮して、余裕ある行程にしつつ、スポット間の**移動時間（Googleマップ基準／車）**を追記したプランに直します…"
type textarea "x"
type textarea "了解しました！ 「チェックアウト10時」を考慮して、余裕ある行程にしつつ、スポット間の**移動時間（Googleマップ基準／車）**を追記したプランに直します…"
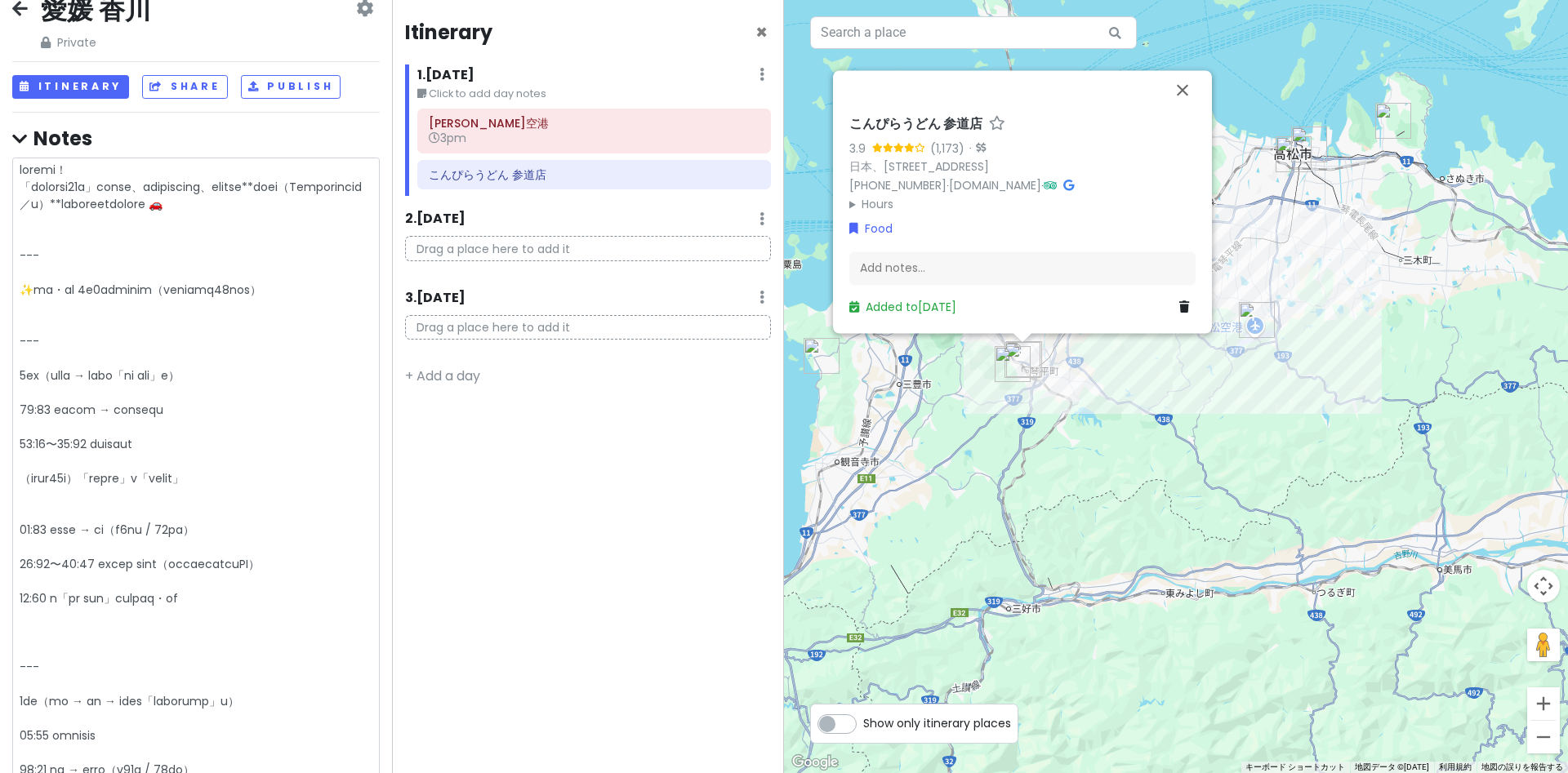
type textarea "x"
type textarea "了解しました！ 「チェックアウト10時」を考慮して、余裕ある行程にしつつ、スポット間の**移動時間（Googleマップ基準／車）**を追記したプランに直します…"
type textarea "x"
type textarea "了解しました！ 「チェックアウト10時」を考慮して、余裕ある行程にしつつ、スポット間の**移動時間（Googleマップ基準／車）**を追記したプランに直します…"
type textarea "x"
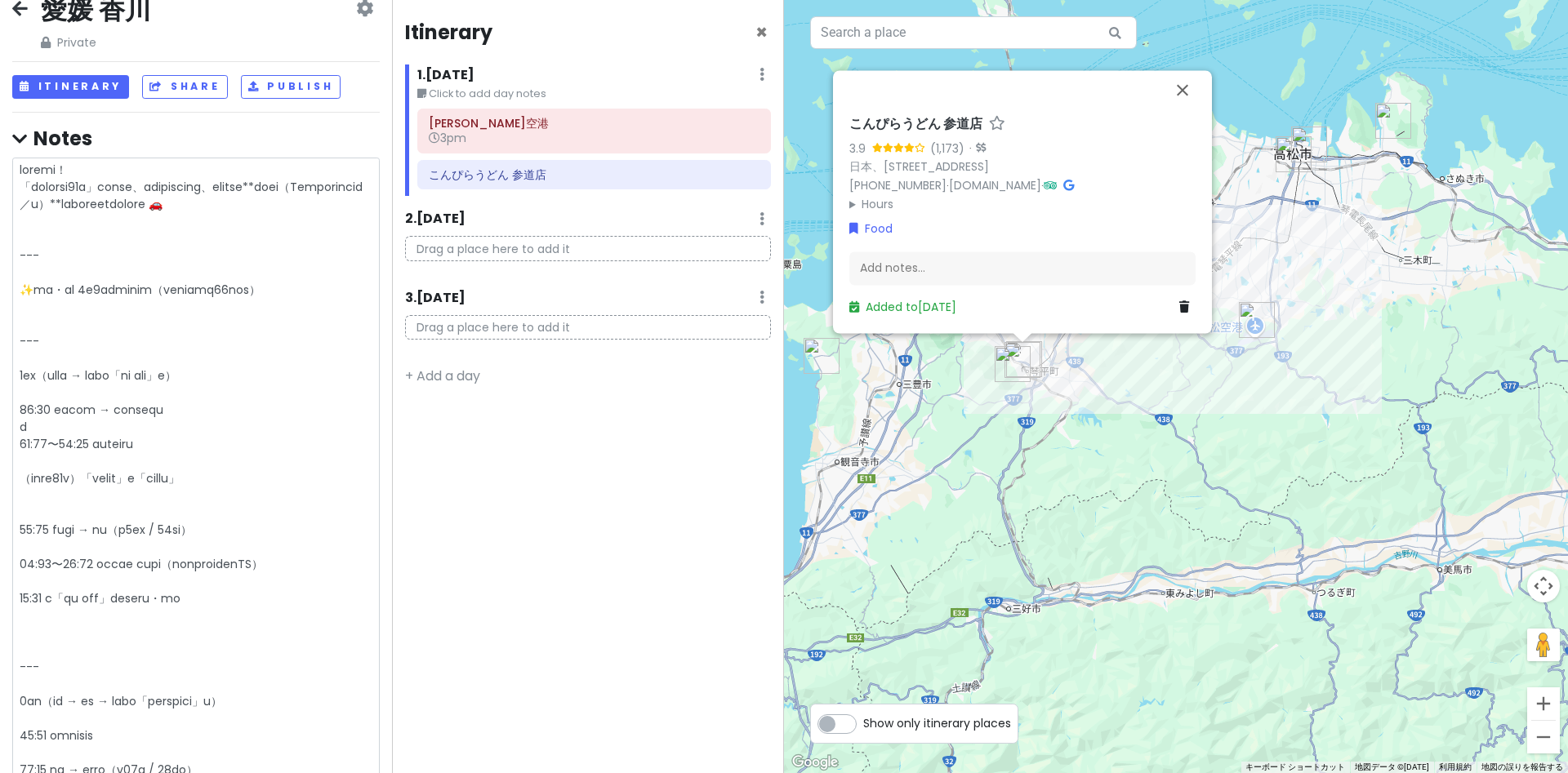
type textarea "了解しました！ 「チェックアウト10時」を考慮して、余裕ある行程にしつつ、スポット間の**移動時間（Googleマップ基準／車）**を追記したプランに直します…"
type textarea "x"
type textarea "了解しました！ 「チェックアウト10時」を考慮して、余裕ある行程にしつつ、スポット間の**移動時間（Googleマップ基準／車）**を追記したプランに直します…"
type textarea "x"
type textarea "了解しました！ 「チェックアウト10時」を考慮して、余裕ある行程にしつつ、スポット間の**移動時間（Googleマップ基準／車）**を追記したプランに直します…"
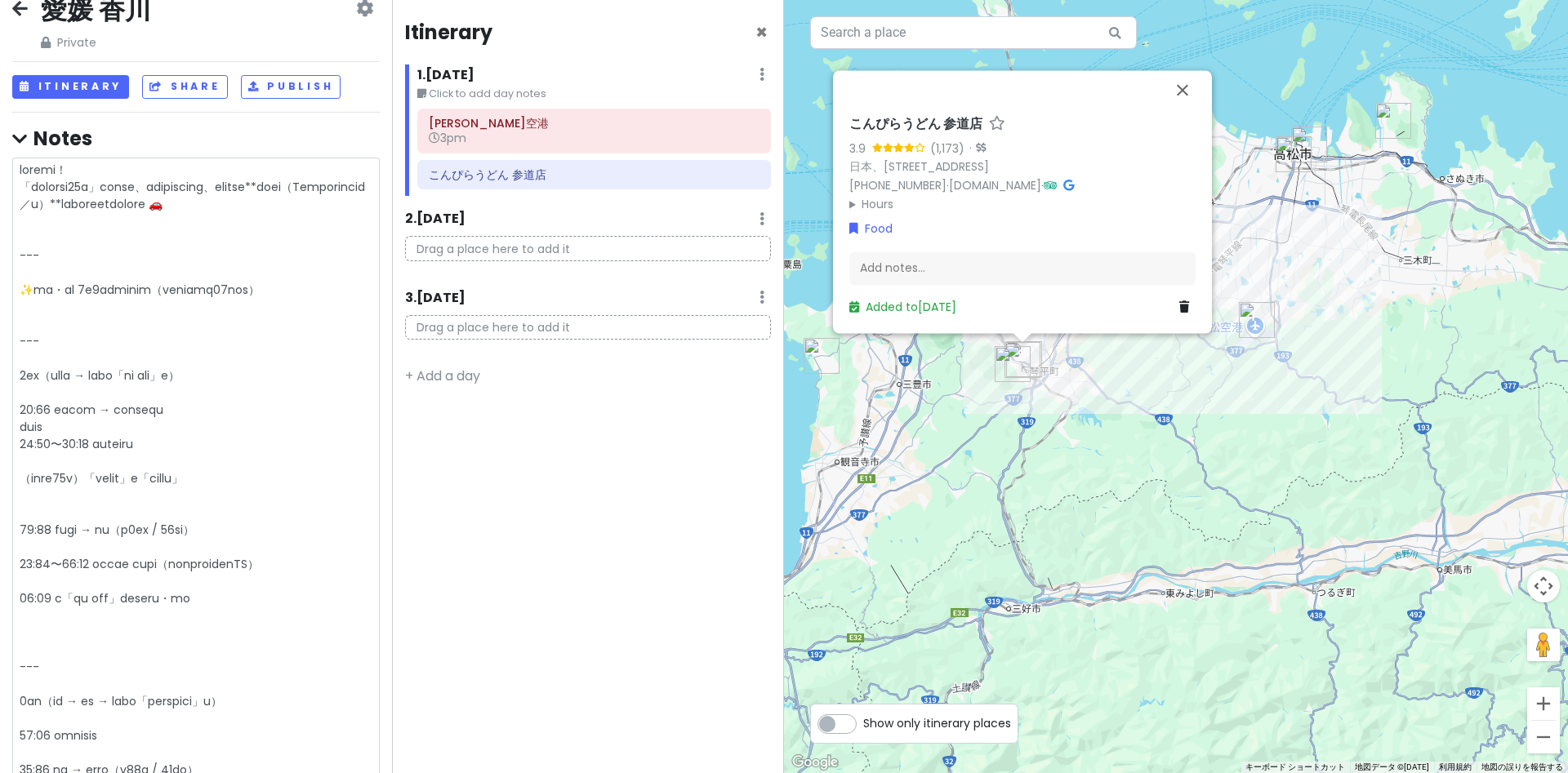
type textarea "x"
type textarea "了解しました！ 「チェックアウト10時」を考慮して、余裕ある行程にしつつ、スポット間の**移動時間（Googleマップ基準／車）**を追記したプランに直します…"
type textarea "x"
type textarea "了解しました！ 「チェックアウト10時」を考慮して、余裕ある行程にしつつ、スポット間の**移動時間（Googleマップ基準／車）**を追記したプランに直します…"
type textarea "x"
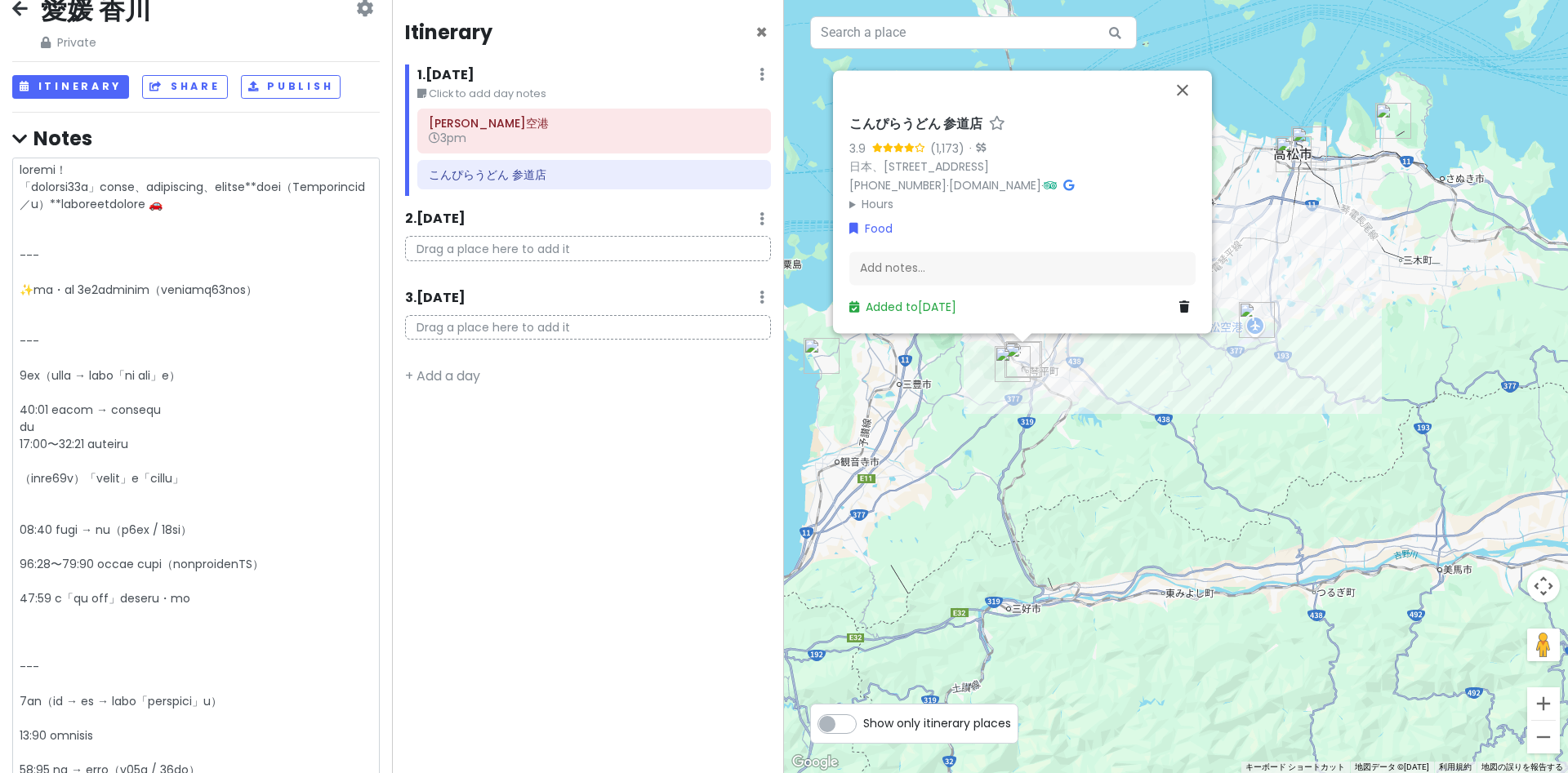
type textarea "了解しました！ 「チェックアウト10時」を考慮して、余裕ある行程にしつつ、スポット間の**移動時間（Googleマップ基準／車）**を追記したプランに直します…"
type textarea "x"
type textarea "了解しました！ 「チェックアウト10時」を考慮して、余裕ある行程にしつつ、スポット間の**移動時間（Googleマップ基準／車）**を追記したプランに直します…"
type textarea "x"
type textarea "了解しました！ 「チェックアウト10時」を考慮して、余裕ある行程にしつつ、スポット間の**移動時間（Googleマップ基準／車）**を追記したプランに直します…"
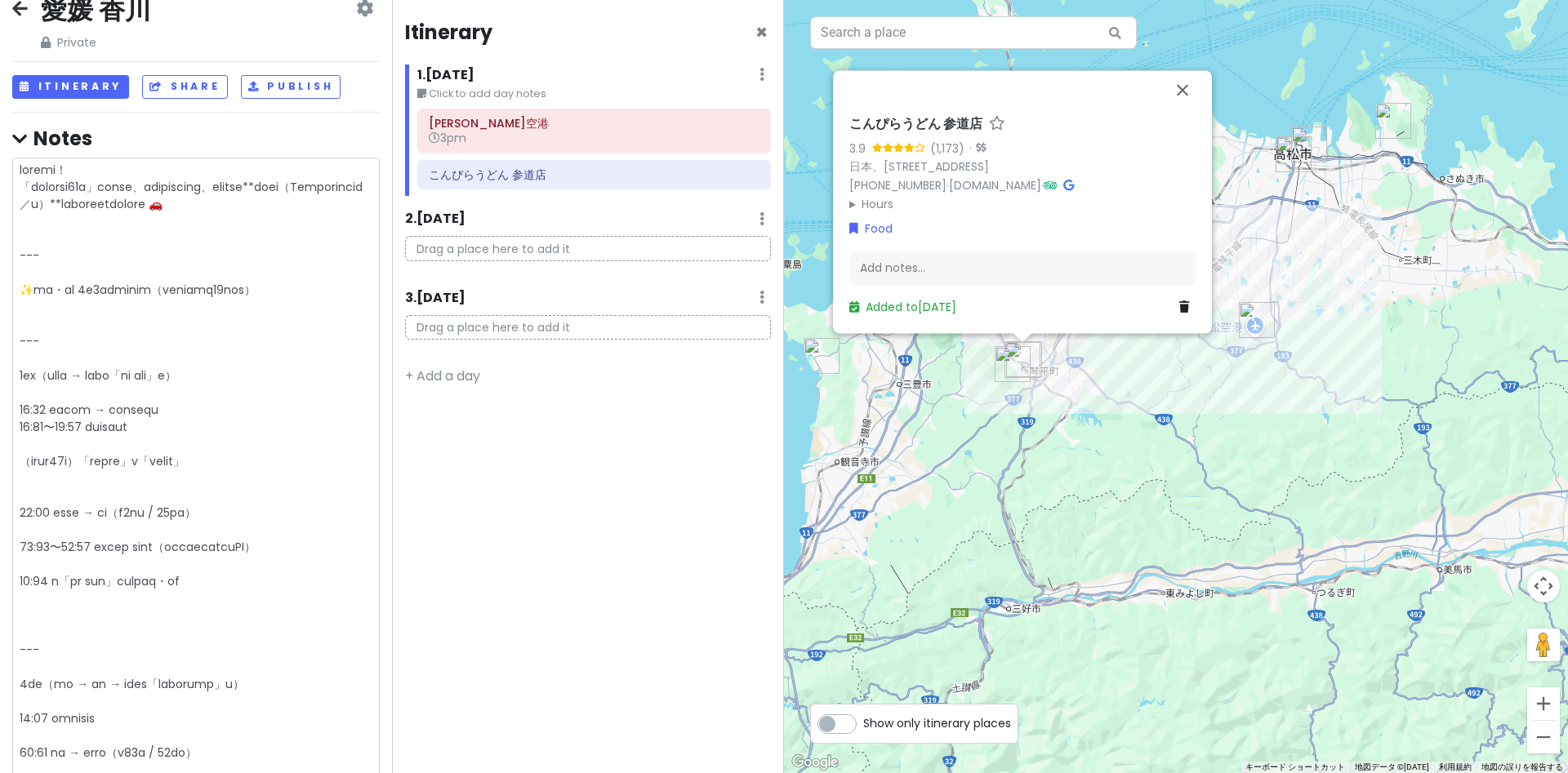
type textarea "x"
type textarea "了解しました！ 「チェックアウト10時」を考慮して、余裕ある行程にしつつ、スポット間の**移動時間（Googleマップ基準／車）**を追記したプランに直します…"
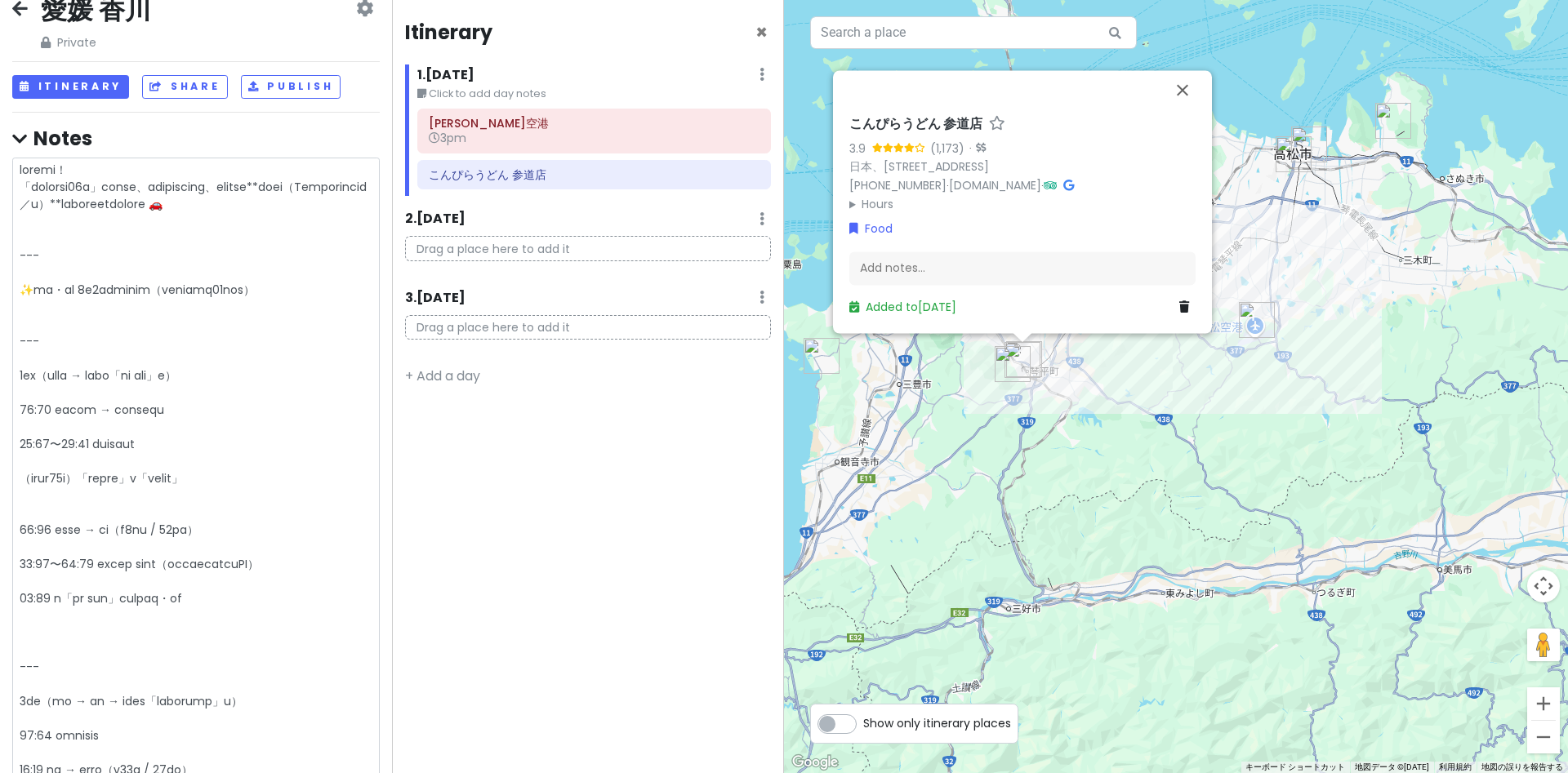
type textarea "x"
type textarea "了解しました！ 「チェックアウト10時」を考慮して、余裕ある行程にしつつ、スポット間の**移動時間（Googleマップ基準／車）**を追記したプランに直します…"
type textarea "x"
type textarea "了解しました！ 「チェックアウト10時」を考慮して、余裕ある行程にしつつ、スポット間の**移動時間（Googleマップ基準／車）**を追記したプランに直します…"
type textarea "x"
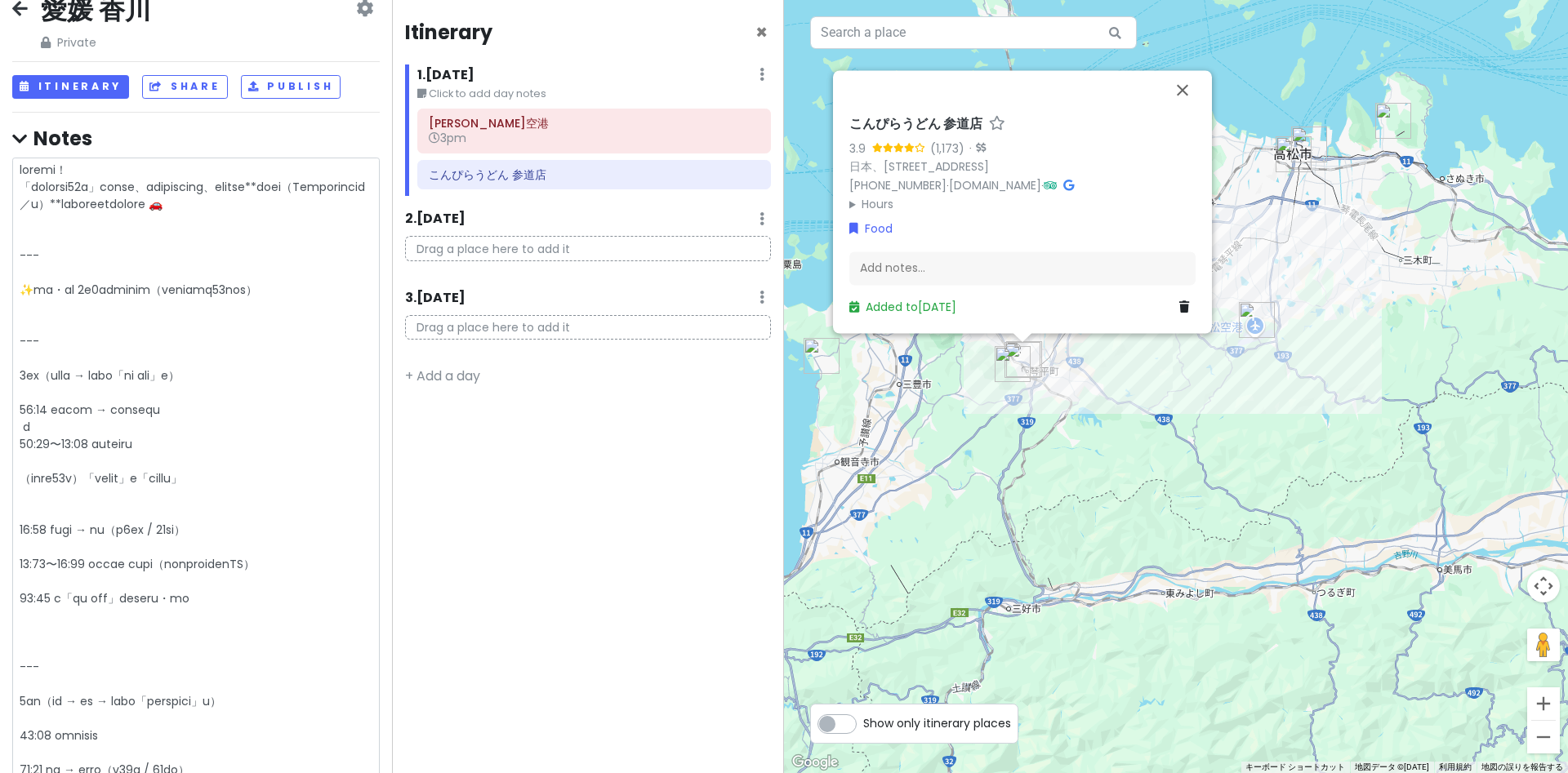
type textarea "了解しました！ 「チェックアウト10時」を考慮して、余裕ある行程にしつつ、スポット間の**移動時間（Googleマップ基準／車）**を追記したプランに直します…"
type textarea "x"
type textarea "了解しました！ 「チェックアウト10時」を考慮して、余裕ある行程にしつつ、スポット間の**移動時間（Googleマップ基準／車）**を追記したプランに直します…"
type textarea "x"
type textarea "了解しました！ 「チェックアウト10時」を考慮して、余裕ある行程にしつつ、スポット間の**移動時間（Googleマップ基準／車）**を追記したプランに直します…"
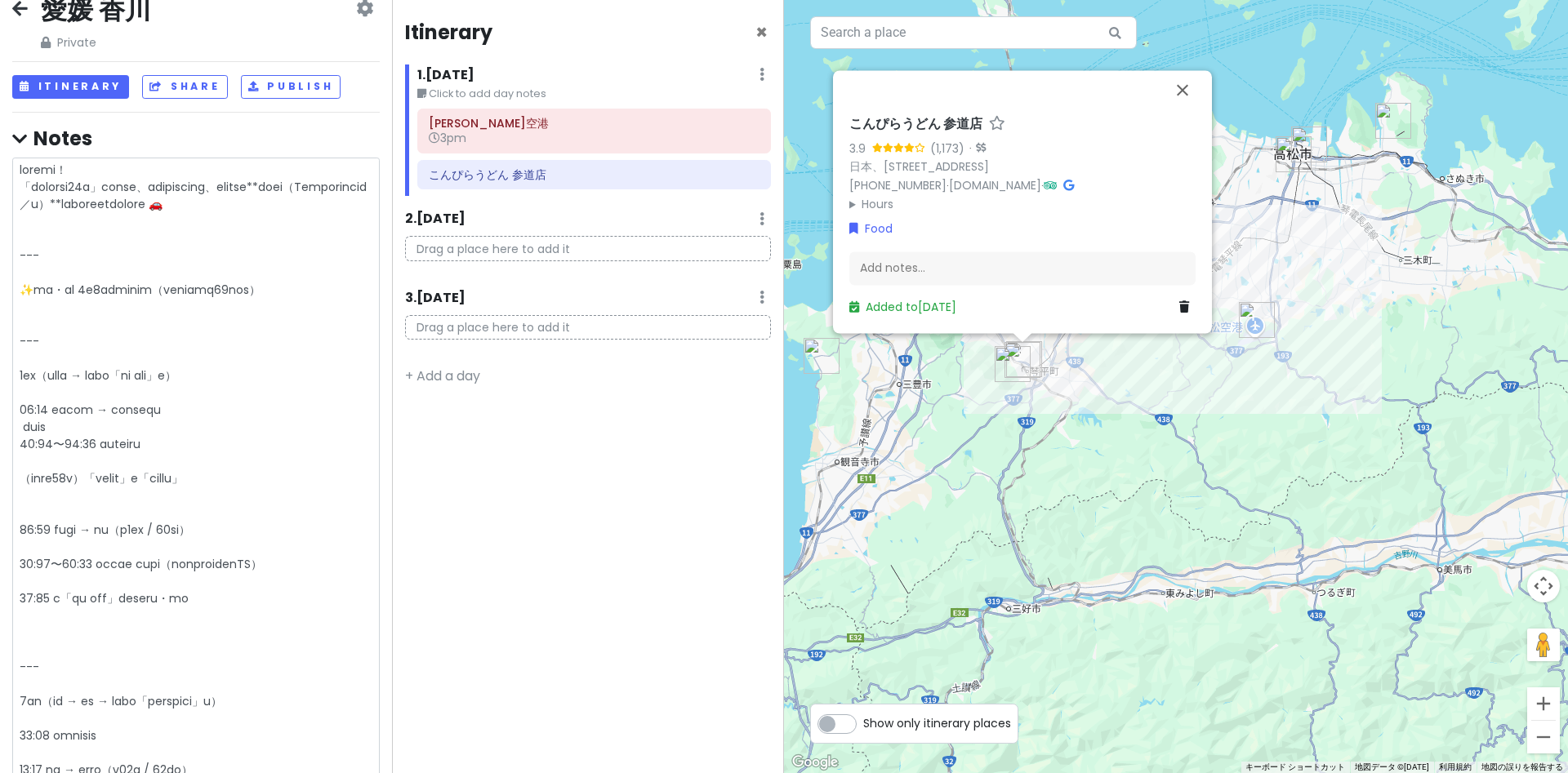
type textarea "x"
type textarea "了解しました！ 「チェックアウト10時」を考慮して、余裕ある行程にしつつ、スポット間の**移動時間（Googleマップ基準／車）**を追記したプランに直します…"
type textarea "x"
type textarea "了解しました！ 「チェックアウト10時」を考慮して、余裕ある行程にしつつ、スポット間の**移動時間（Googleマップ基準／車）**を追記したプランに直します…"
type textarea "x"
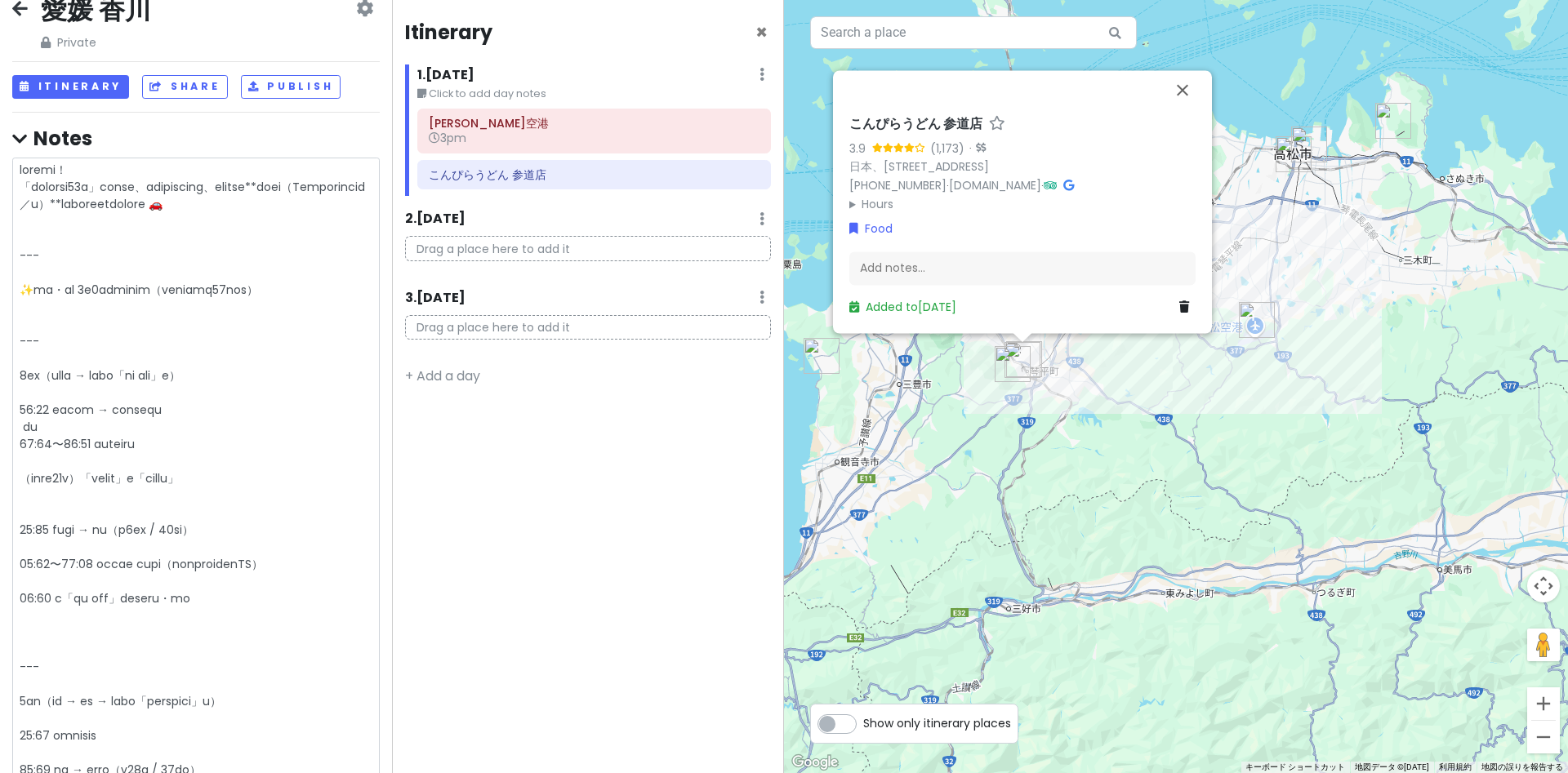
type textarea "了解しました！ 「チェックアウト10時」を考慮して、余裕ある行程にしつつ、スポット間の**移動時間（Googleマップ基準／車）**を追記したプランに直します…"
type textarea "x"
type textarea "了解しました！ 「チェックアウト10時」を考慮して、余裕ある行程にしつつ、スポット間の**移動時間（Googleマップ基準／車）**を追記したプランに直します…"
type textarea "x"
type textarea "了解しました！ 「チェックアウト10時」を考慮して、余裕ある行程にしつつ、スポット間の**移動時間（Googleマップ基準／車）**を追記したプランに直します…"
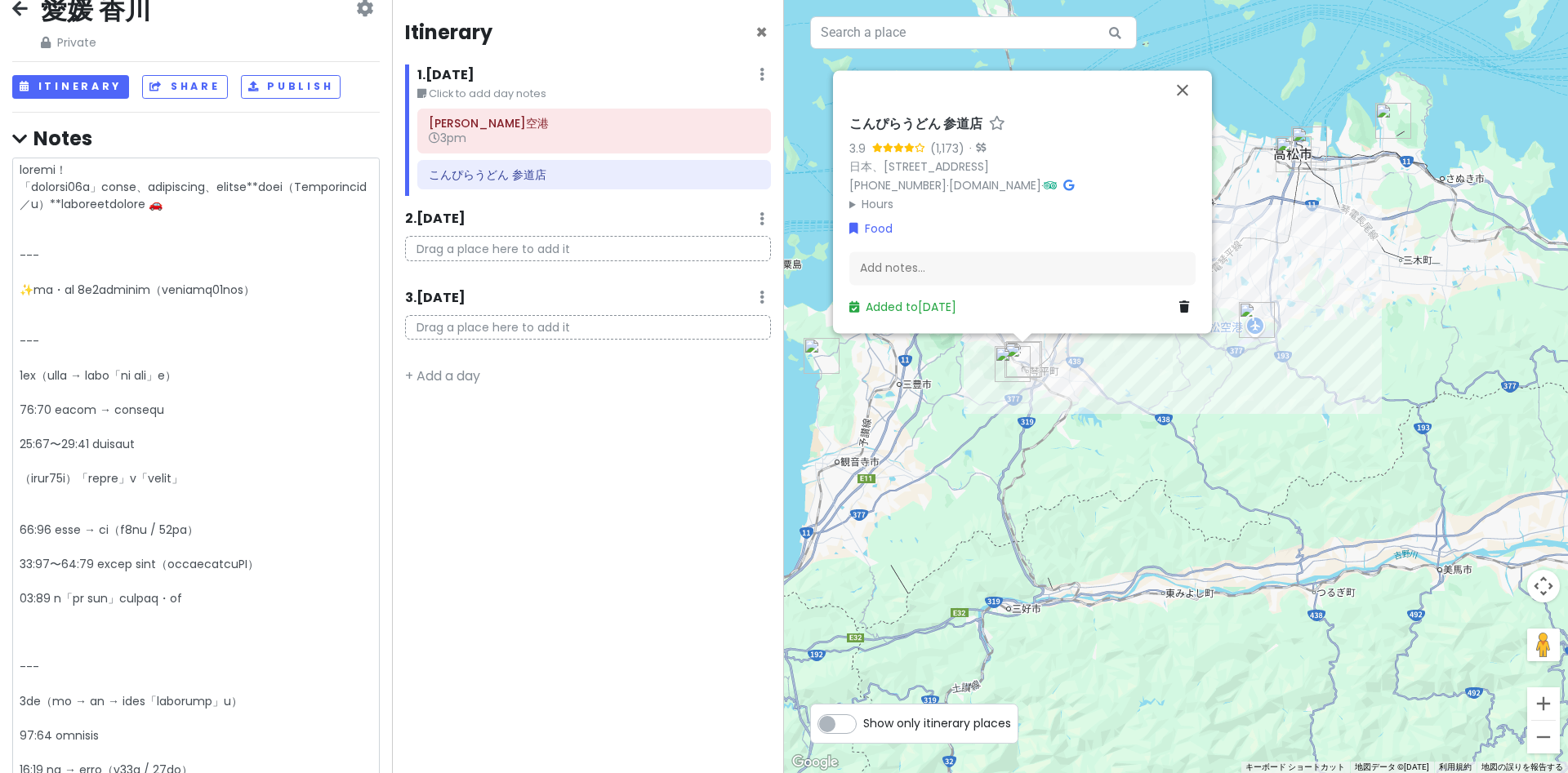
type textarea "x"
type textarea "了解しました！ 「チェックアウト10時」を考慮して、余裕ある行程にしつつ、スポット間の**移動時間（Googleマップ基準／車）**を追記したプランに直します…"
type textarea "x"
type textarea "了解しました！ 「チェックアウト10時」を考慮して、余裕ある行程にしつつ、スポット間の**移動時間（Googleマップ基準／車）**を追記したプランに直します…"
type textarea "x"
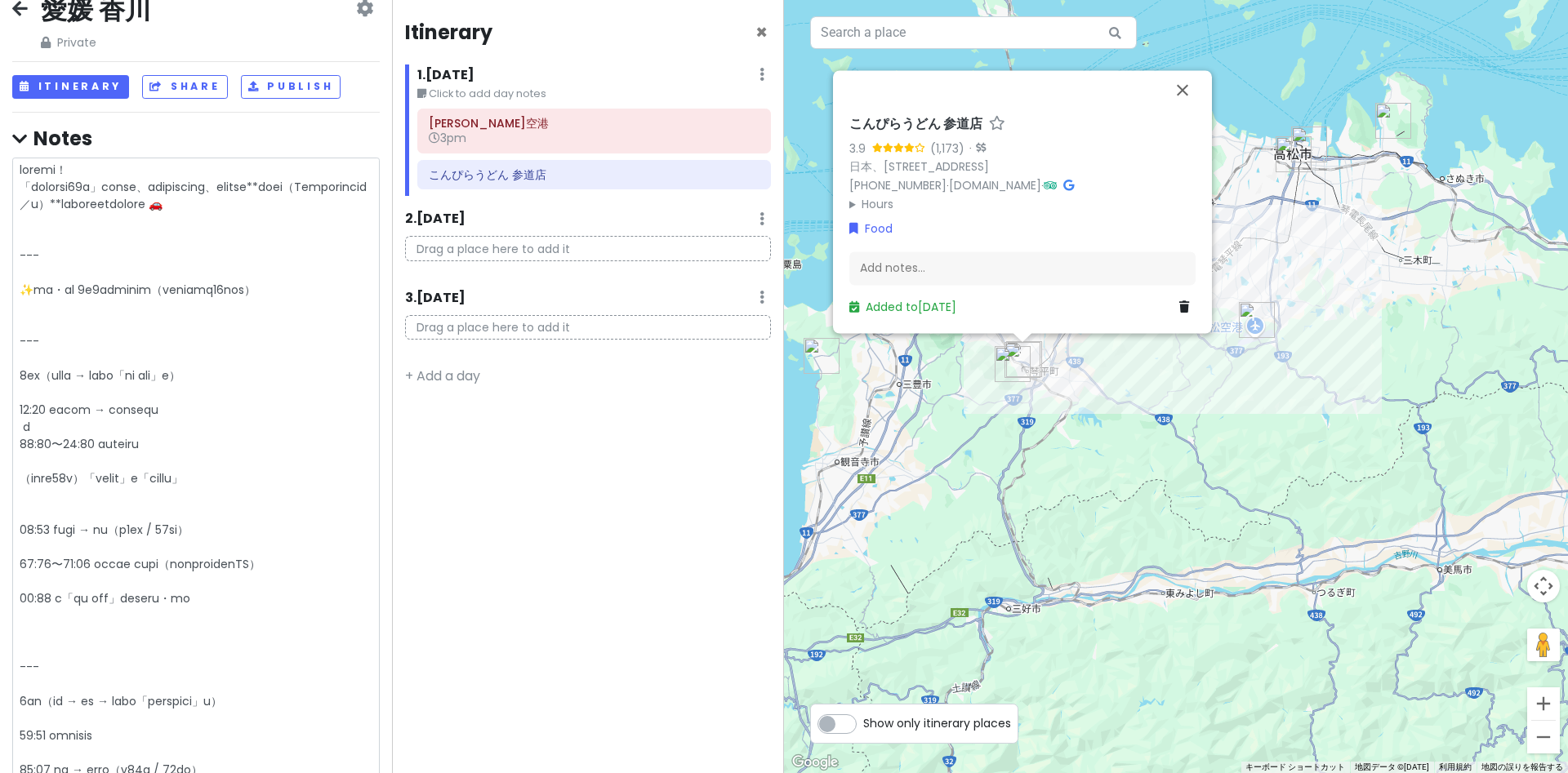
type textarea "了解しました！ 「チェックアウト10時」を考慮して、余裕ある行程にしつつ、スポット間の**移動時間（Googleマップ基準／車）**を追記したプランに直します…"
type textarea "x"
type textarea "了解しました！ 「チェックアウト10時」を考慮して、余裕ある行程にしつつ、スポット間の**移動時間（Googleマップ基準／車）**を追記したプランに直します…"
type textarea "x"
type textarea "了解しました！ 「チェックアウト10時」を考慮して、余裕ある行程にしつつ、スポット間の**移動時間（Googleマップ基準／車）**を追記したプランに直します…"
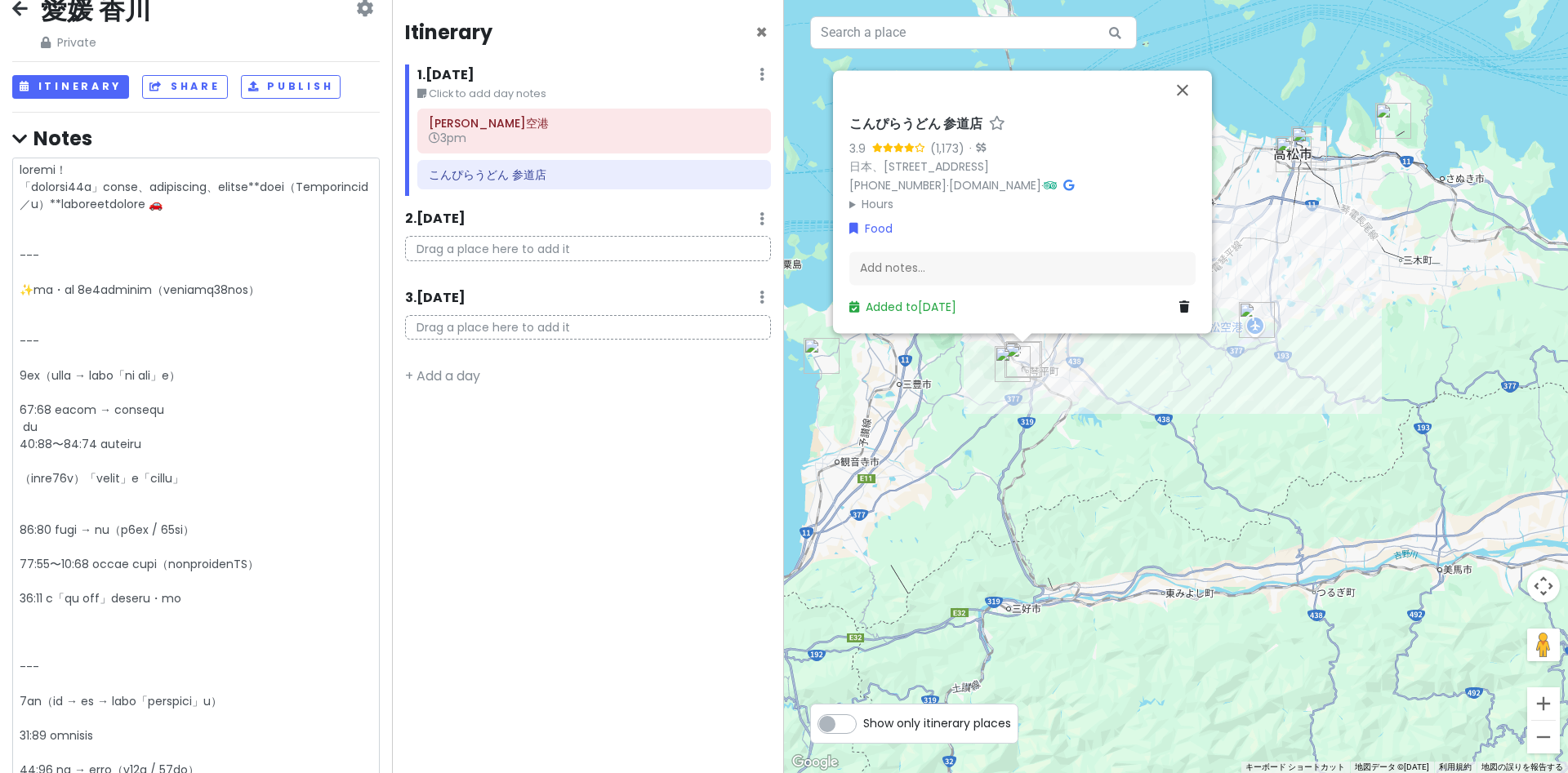
type textarea "x"
type textarea "了解しました！ 「チェックアウト10時」を考慮して、余裕ある行程にしつつ、スポット間の**移動時間（Googleマップ基準／車）**を追記したプランに直します…"
type textarea "x"
type textarea "了解しました！ 「チェックアウト10時」を考慮して、余裕ある行程にしつつ、スポット間の**移動時間（Googleマップ基準／車）**を追記したプランに直します…"
type textarea "x"
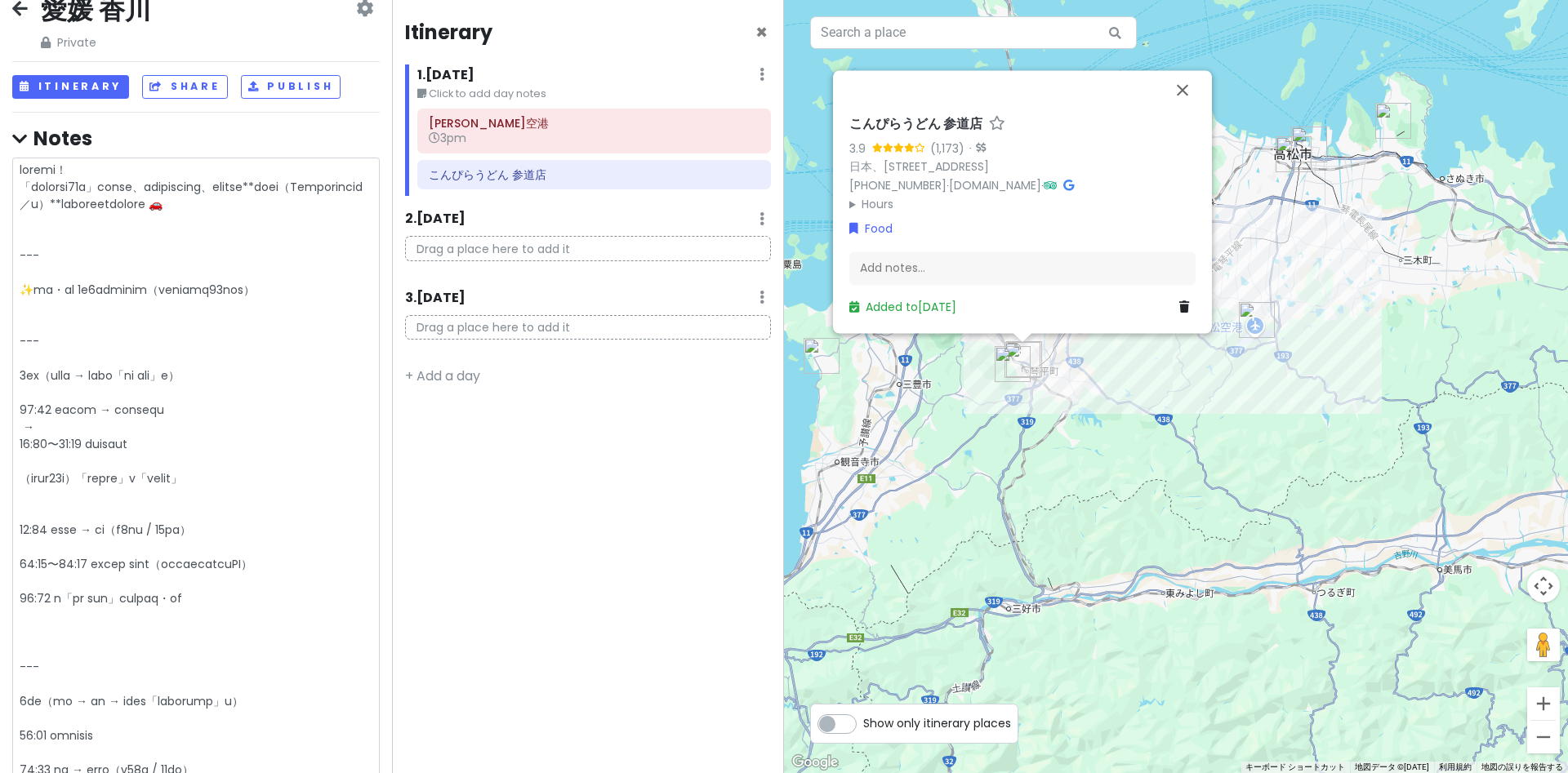
type textarea "了解しました！ 「チェックアウト10時」を考慮して、余裕ある行程にしつつ、スポット間の**移動時間（Googleマップ基準／車）**を追記したプランに直します…"
type textarea "x"
type textarea "了解しました！ 「チェックアウト10時」を考慮して、余裕ある行程にしつつ、スポット間の**移動時間（Googleマップ基準／車）**を追記したプランに直します…"
type textarea "x"
type textarea "了解しました！ 「チェックアウト10時」を考慮して、余裕ある行程にしつつ、スポット間の**移動時間（Googleマップ基準／車）**を追記したプランに直します…"
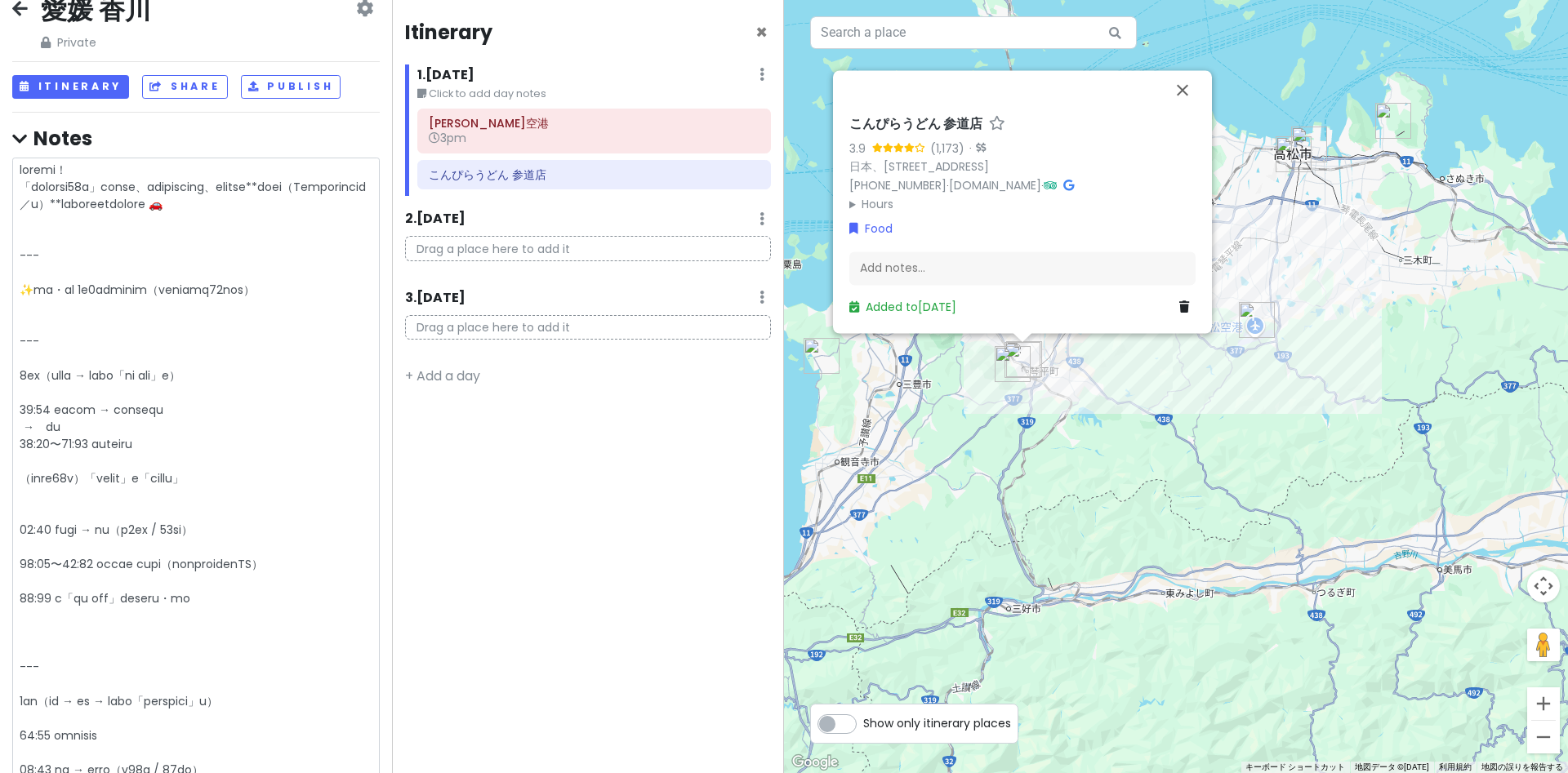
type textarea "x"
type textarea "了解しました！ 「チェックアウト10時」を考慮して、余裕ある行程にしつつ、スポット間の**移動時間（Googleマップ基準／車）**を追記したプランに直します…"
type textarea "x"
type textarea "了解しました！ 「チェックアウト10時」を考慮して、余裕ある行程にしつつ、スポット間の**移動時間（Googleマップ基準／車）**を追記したプランに直します…"
type textarea "x"
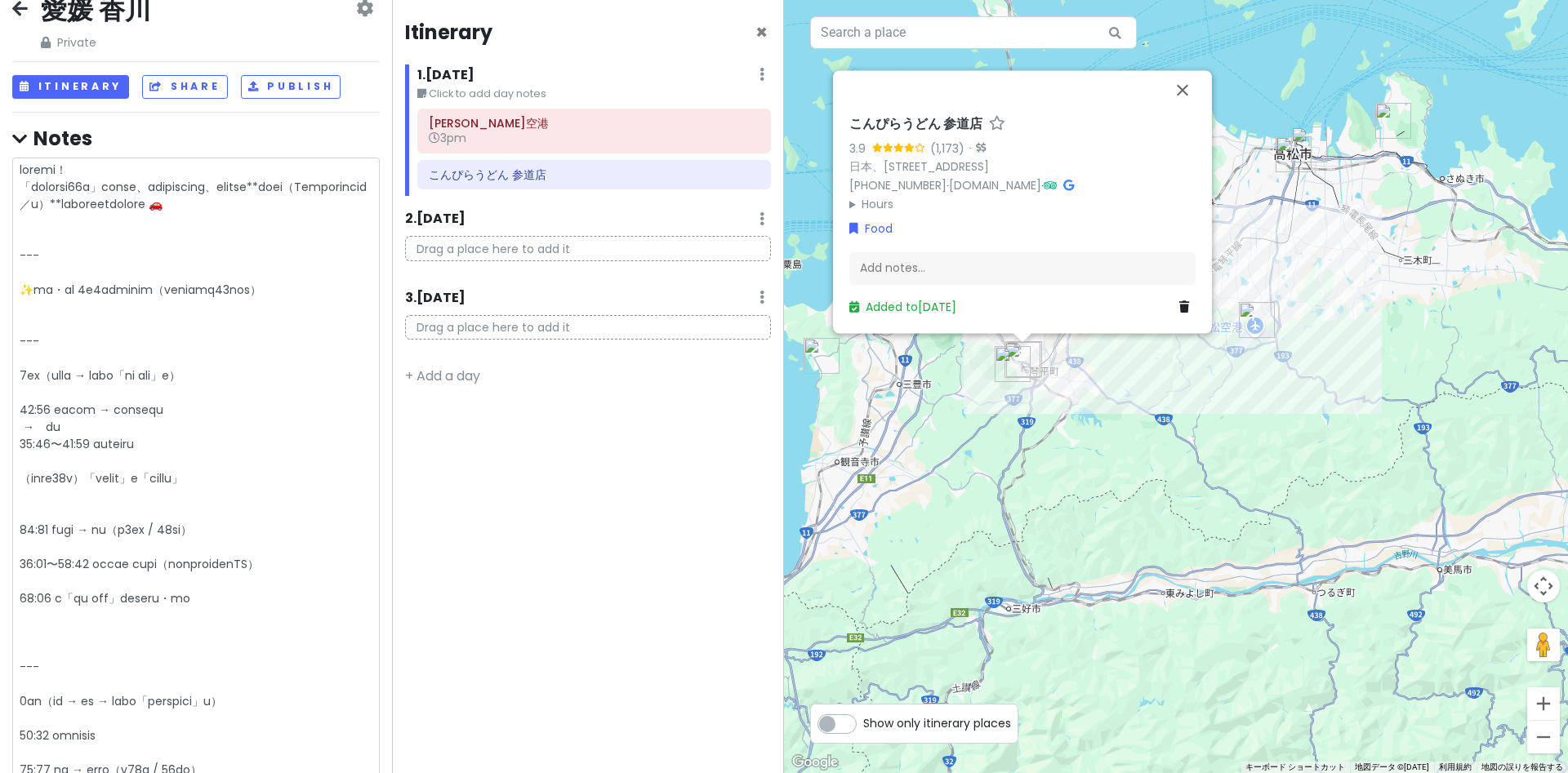
type textarea "了解しました！ 「チェックアウト10時」を考慮して、余裕ある行程にしつつ、スポット間の**移動時間（Googleマップ基準／車）**を追記したプランに直します…"
type textarea "x"
type textarea "了解しました！ 「チェックアウト10時」を考慮して、余裕ある行程にしつつ、スポット間の**移動時間（Googleマップ基準／車）**を追記したプランに直します…"
type textarea "x"
type textarea "了解しました！ 「チェックアウト10時」を考慮して、余裕ある行程にしつつ、スポット間の**移動時間（Googleマップ基準／車）**を追記したプランに直します…"
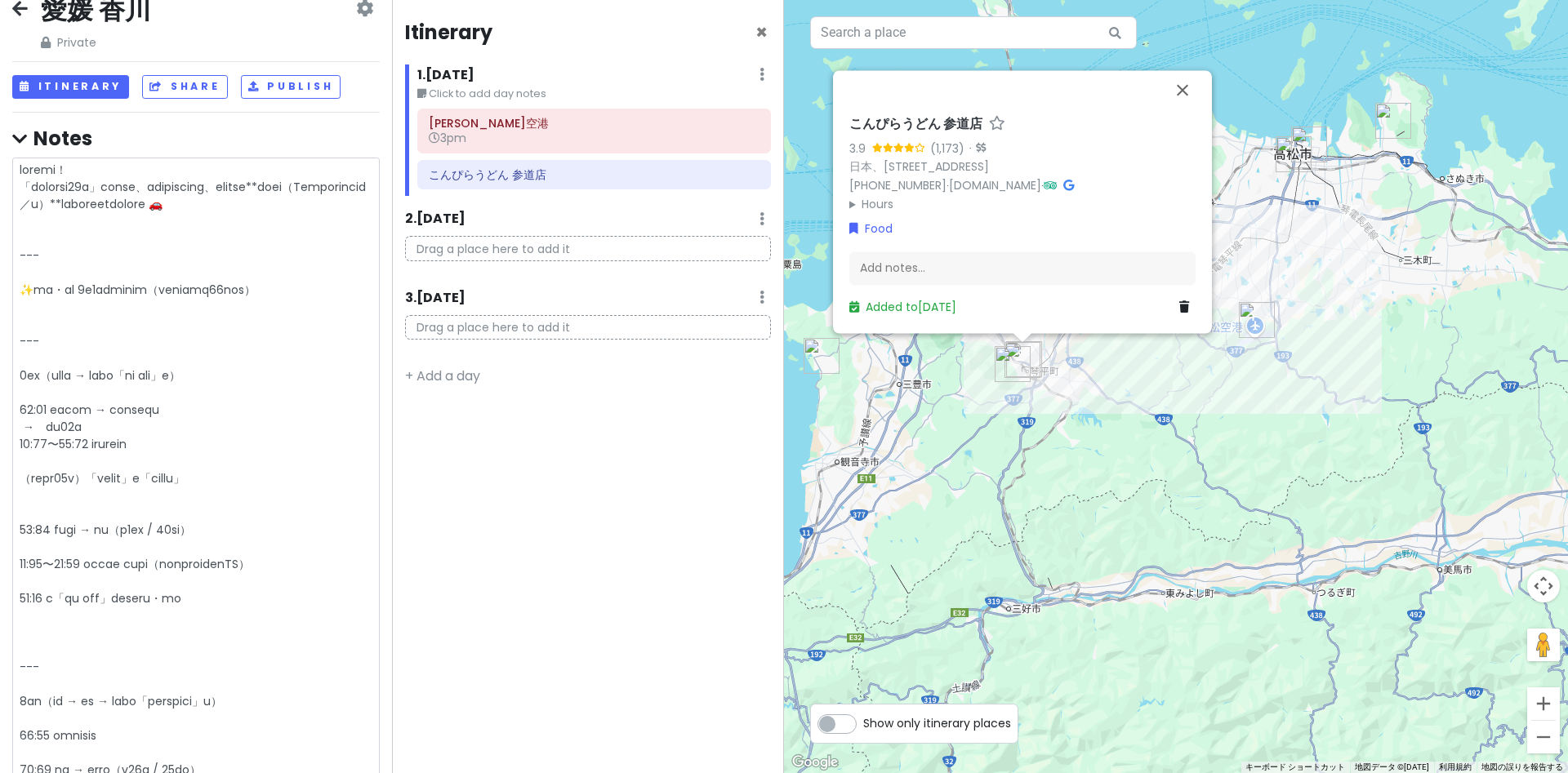
type textarea "x"
type textarea "了解しました！ 「チェックアウト10時」を考慮して、余裕ある行程にしつつ、スポット間の**移動時間（Googleマップ基準／車）**を追記したプランに直します…"
type textarea "x"
type textarea "了解しました！ 「チェックアウト10時」を考慮して、余裕ある行程にしつつ、スポット間の**移動時間（Googleマップ基準／車）**を追記したプランに直します…"
type textarea "x"
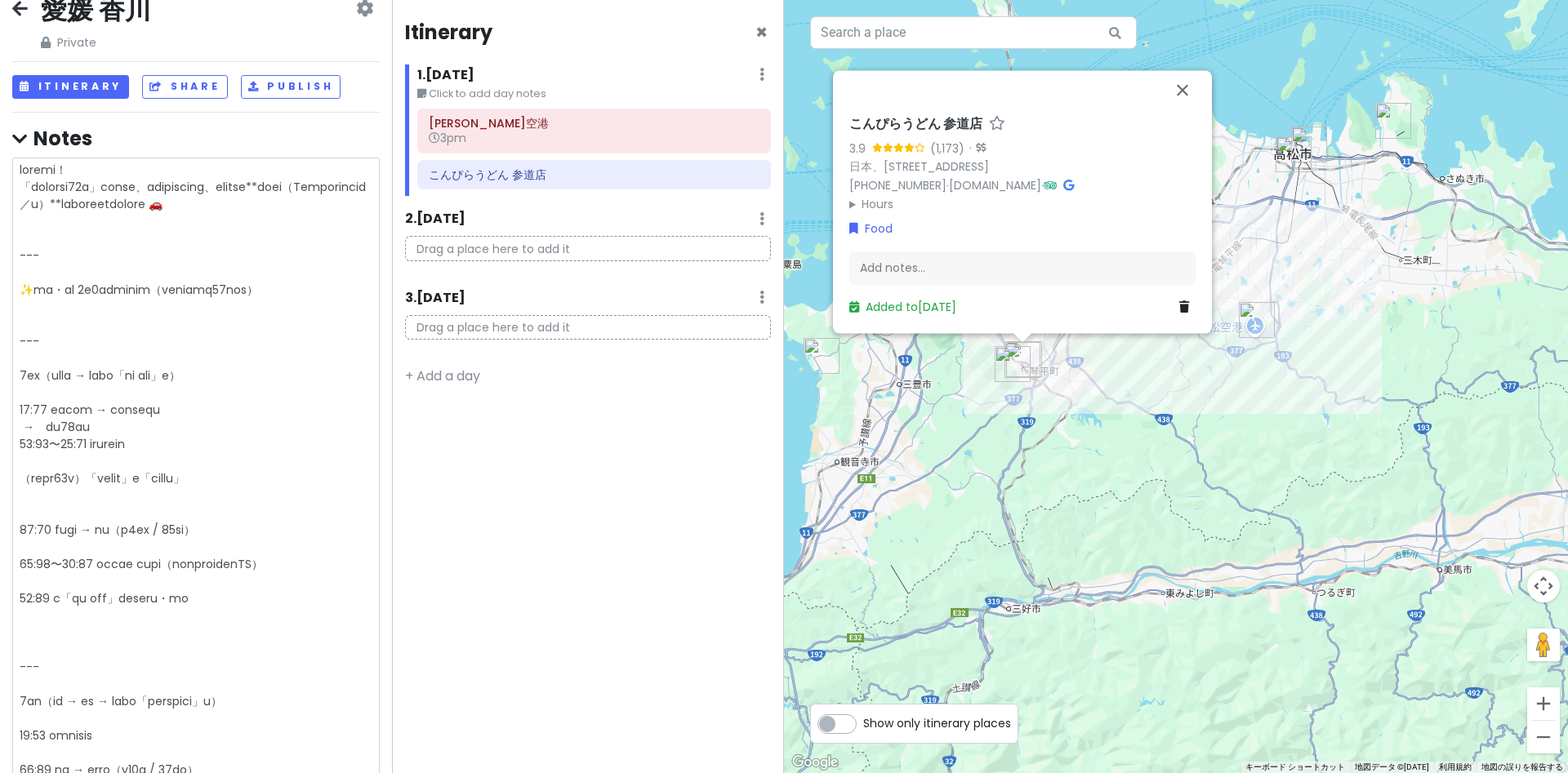
type textarea "了解しました！ 「チェックアウト10時」を考慮して、余裕ある行程にしつつ、スポット間の**移動時間（Googleマップ基準／車）**を追記したプランに直します…"
type textarea "x"
type textarea "了解しました！ 「チェックアウト10時」を考慮して、余裕ある行程にしつつ、スポット間の**移動時間（Googleマップ基準／車）**を追記したプランに直します…"
type textarea "x"
type textarea "了解しました！ 「チェックアウト10時」を考慮して、余裕ある行程にしつつ、スポット間の**移動時間（Googleマップ基準／車）**を追記したプランに直します…"
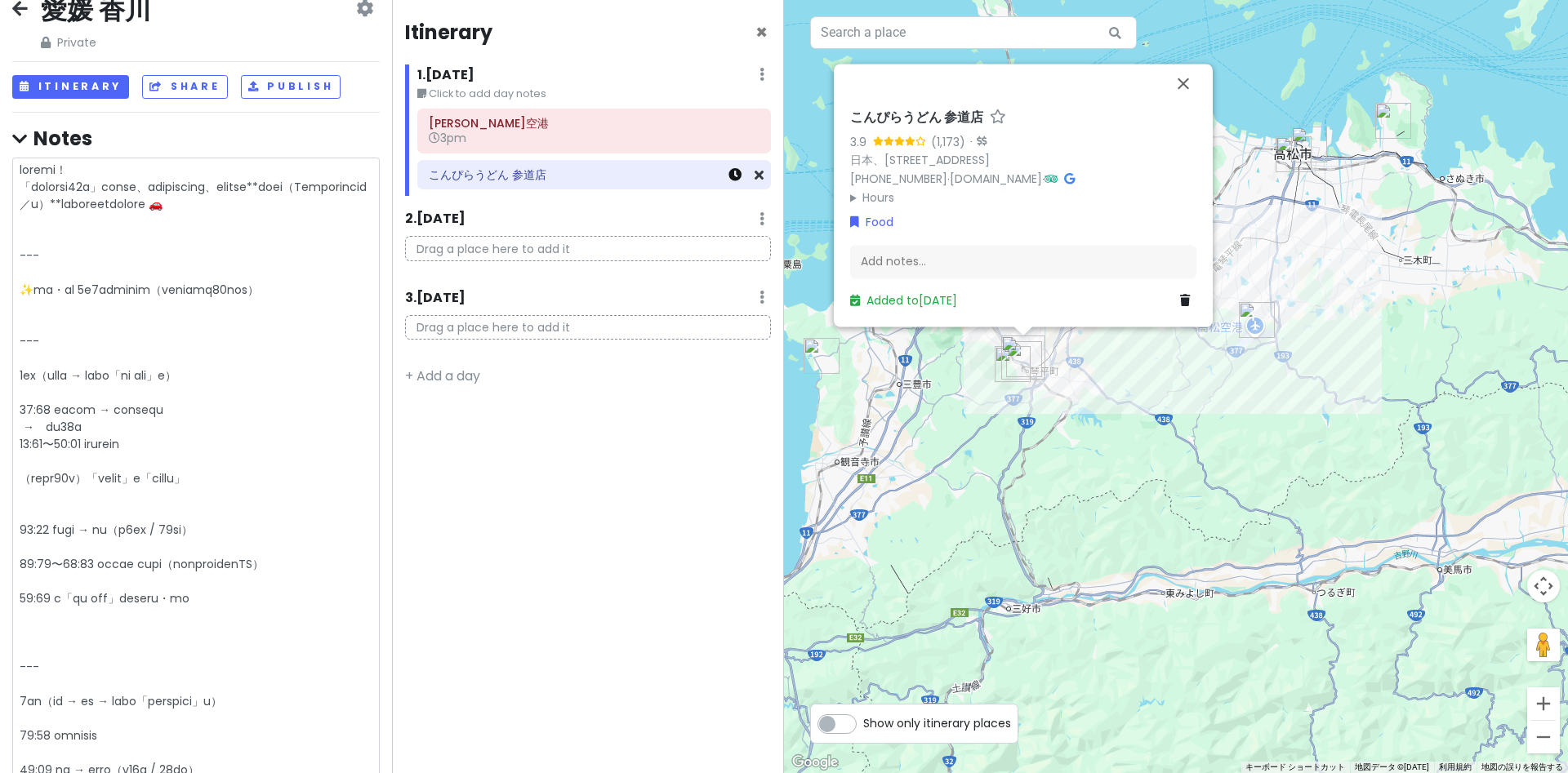
click at [738, 178] on icon at bounding box center [734, 175] width 13 height 13
type textarea "x"
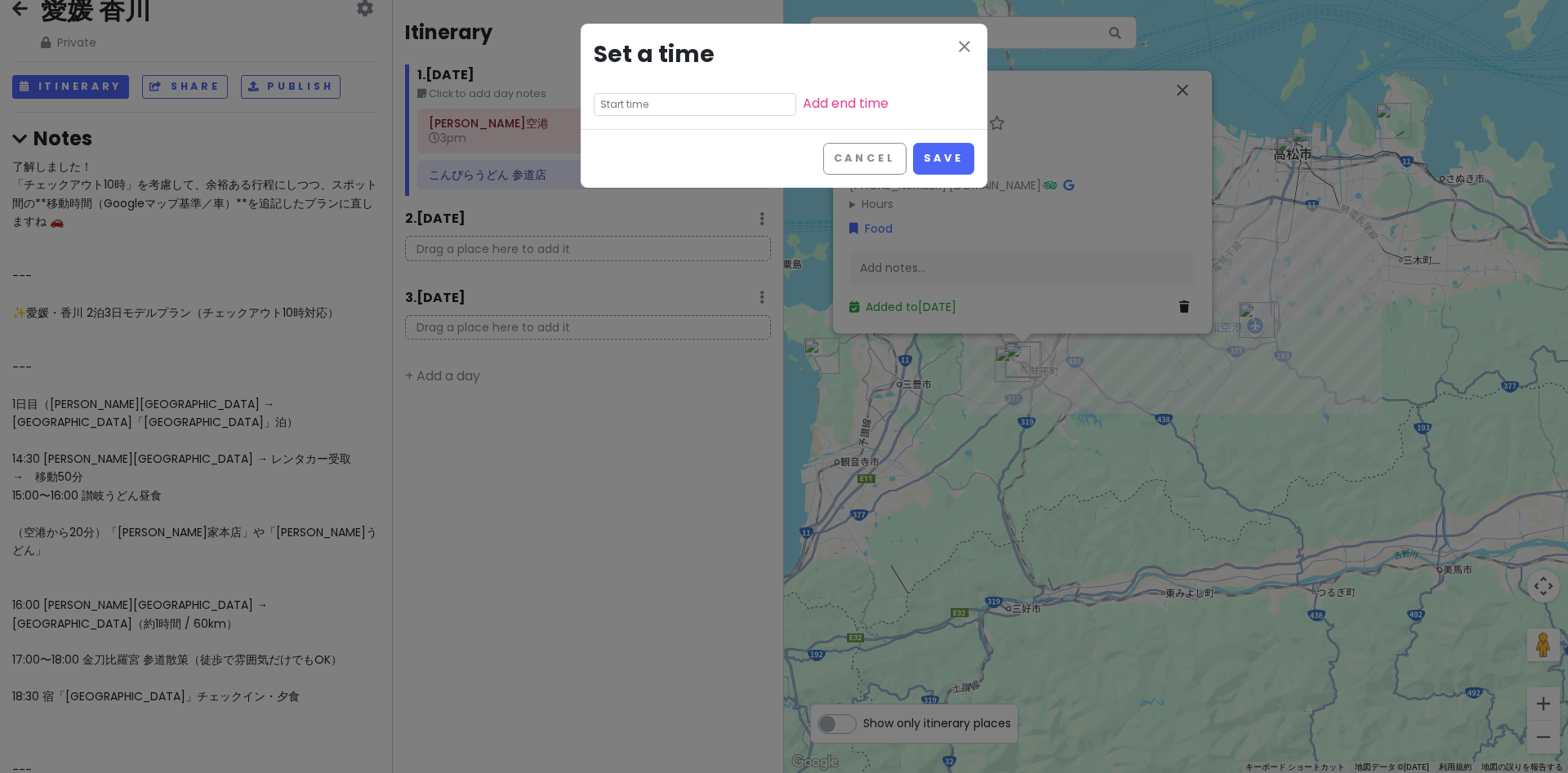
click at [645, 99] on input "text" at bounding box center [695, 104] width 202 height 23
click at [614, 187] on li "03" at bounding box center [616, 188] width 45 height 20
type input "3:35 pm"
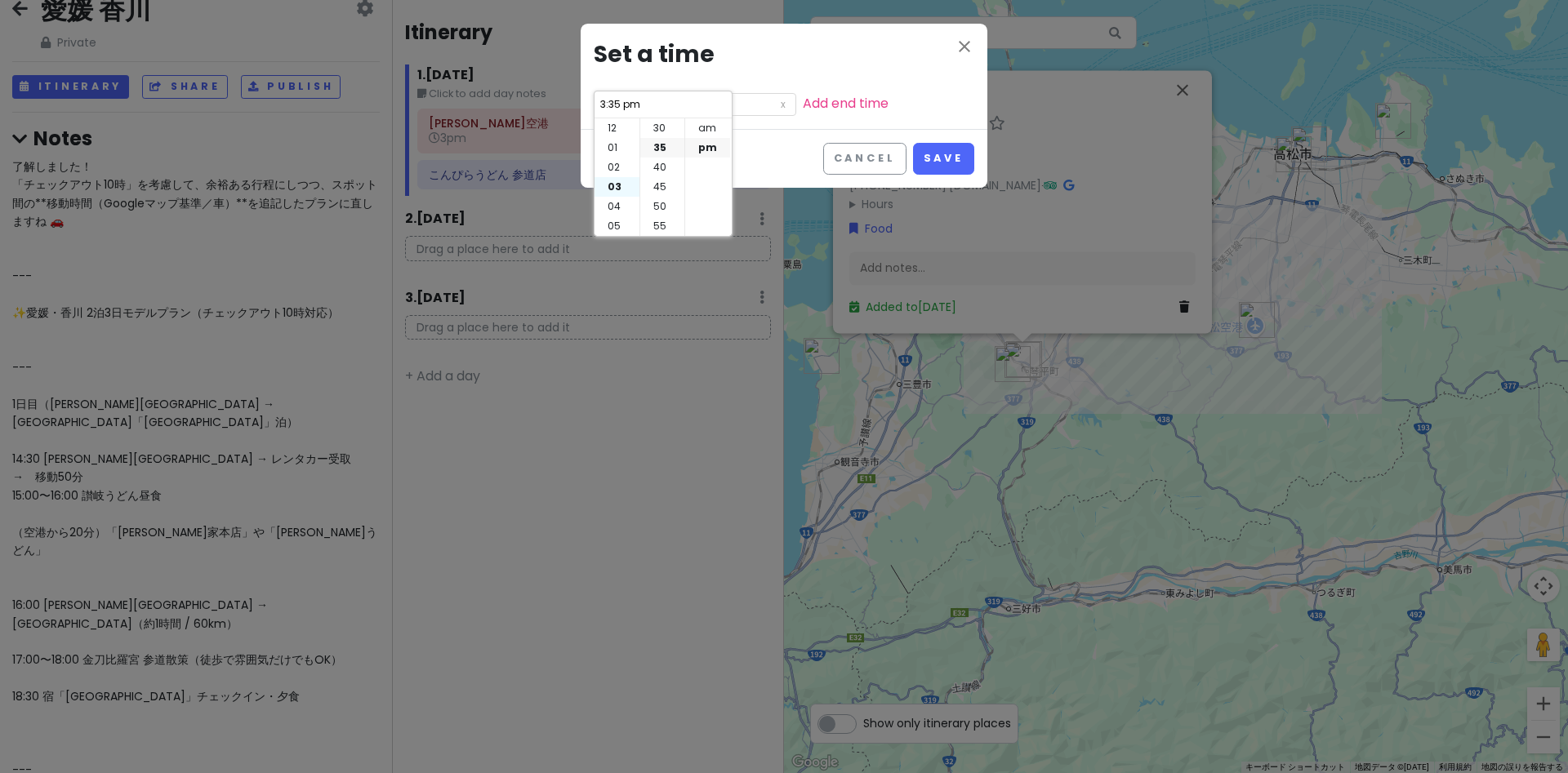
scroll to position [59, 0]
click at [665, 206] on li "50" at bounding box center [662, 206] width 44 height 20
type input "3:50 pm"
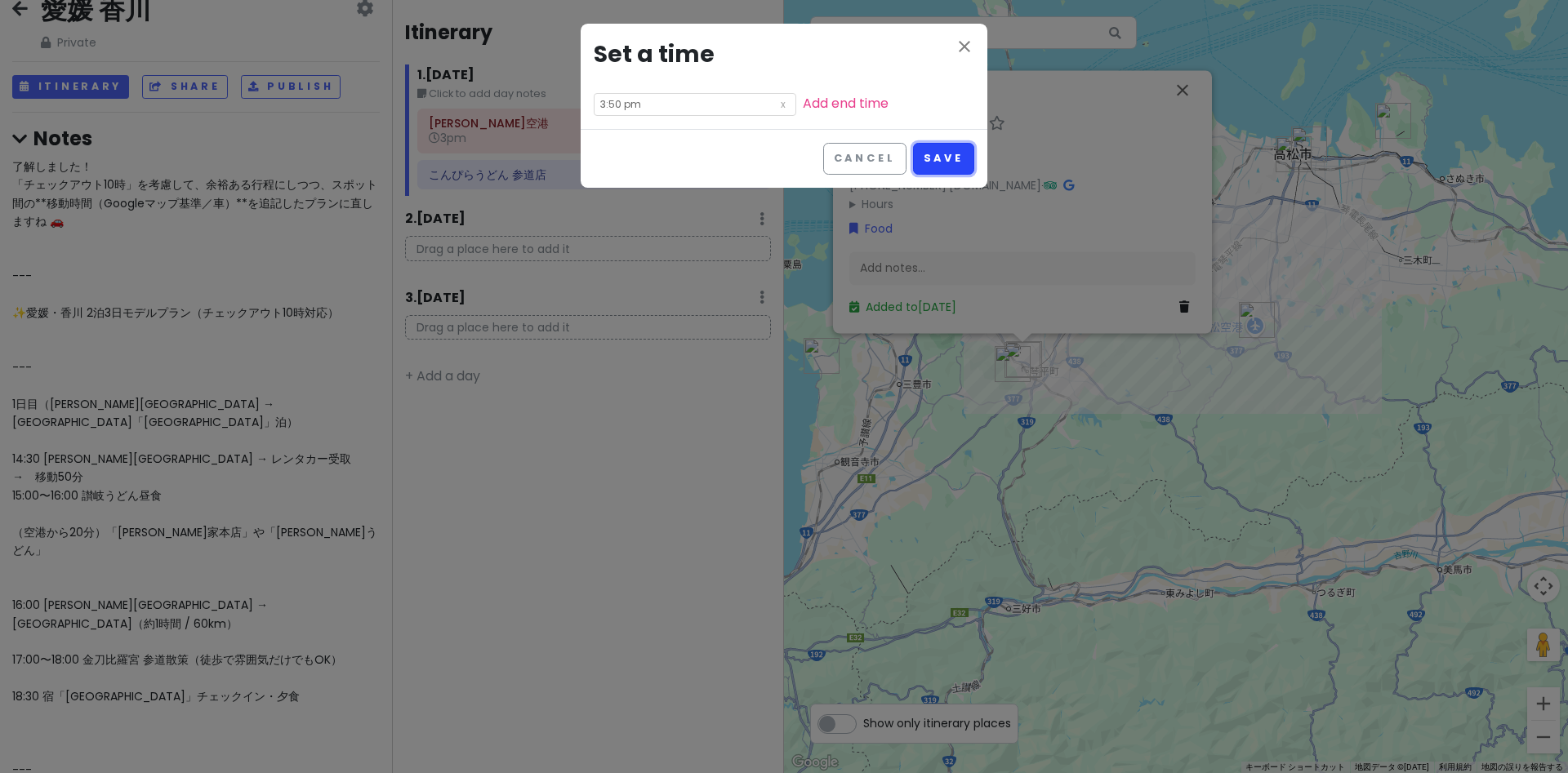
click at [948, 150] on button "Save" at bounding box center [944, 159] width 62 height 32
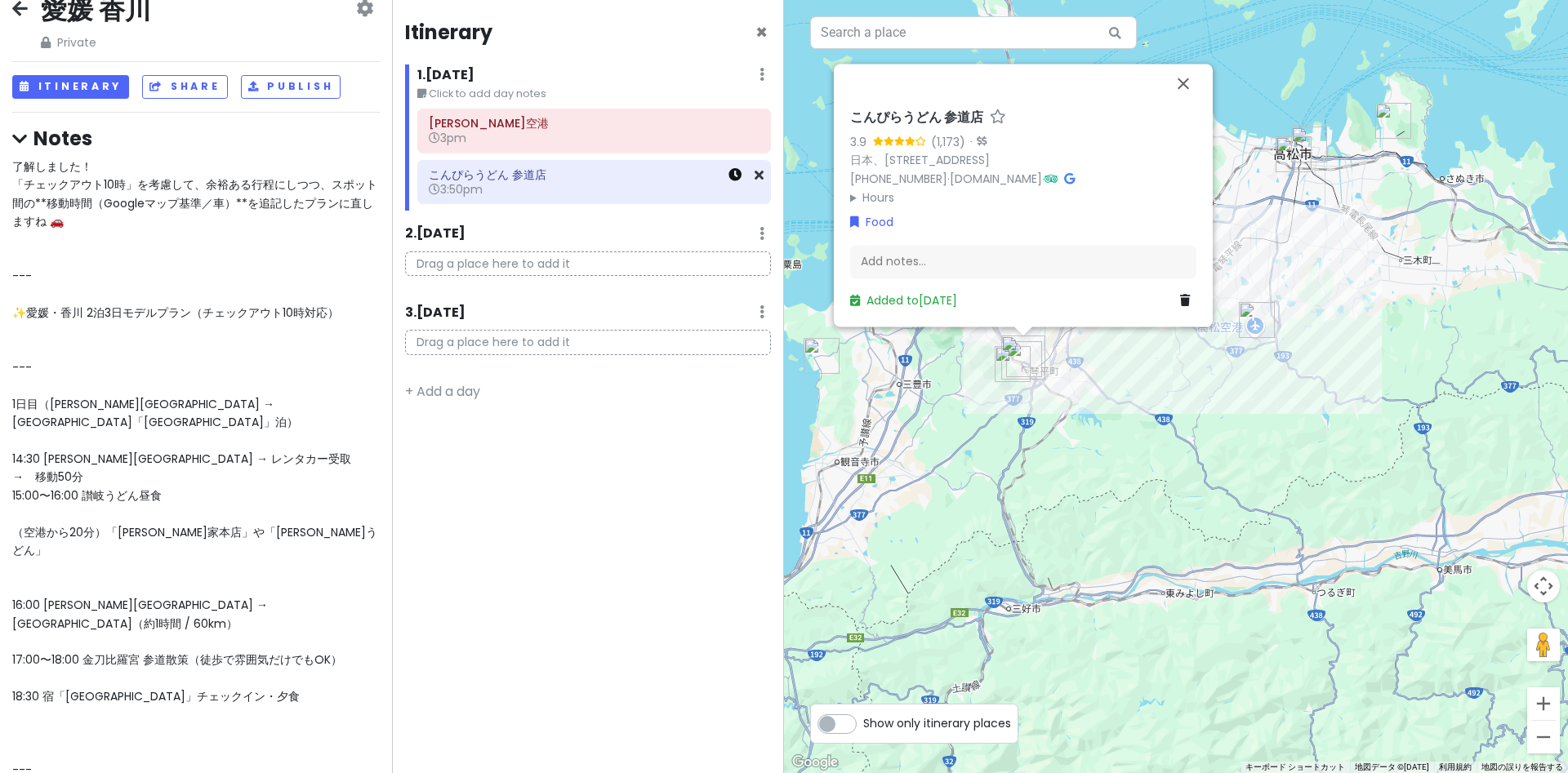
click at [740, 174] on icon at bounding box center [734, 175] width 13 height 13
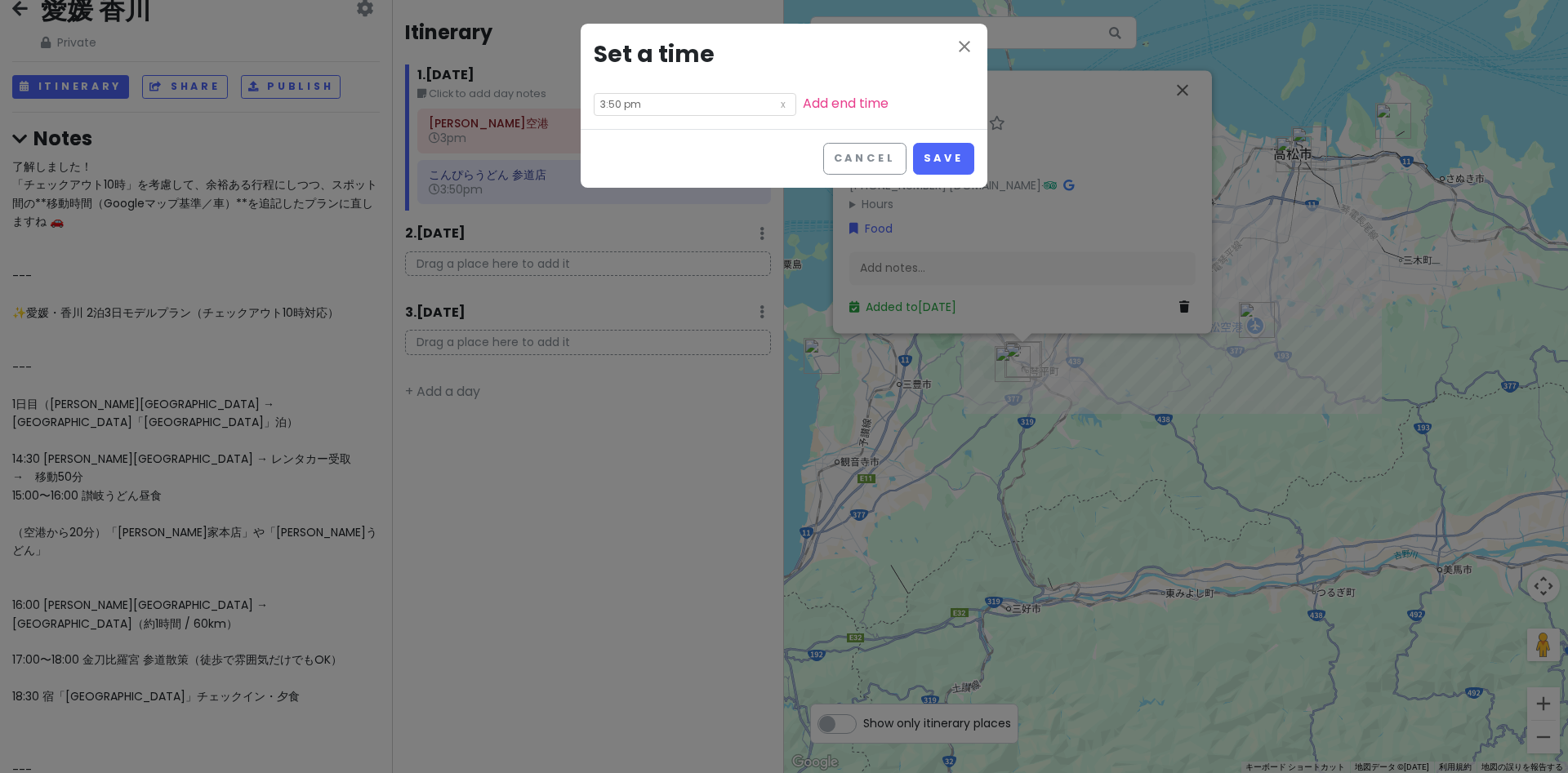
click at [686, 104] on input "3:50 pm" at bounding box center [695, 104] width 202 height 23
click at [840, 100] on link "Add end time" at bounding box center [846, 103] width 85 height 19
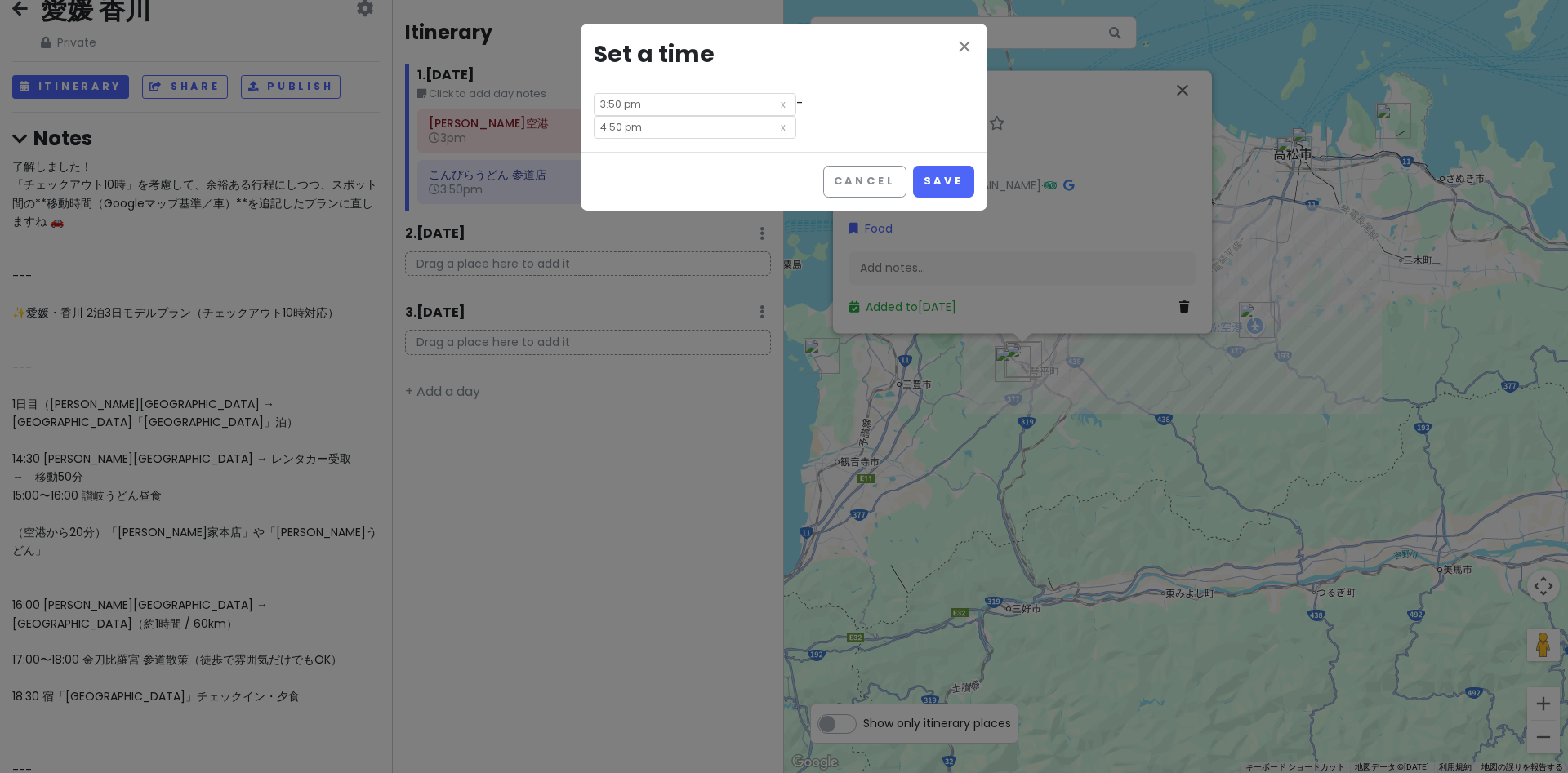
click at [640, 127] on input "4:50 pm" at bounding box center [695, 127] width 202 height 23
click at [662, 184] on li "30" at bounding box center [662, 186] width 44 height 20
type input "4:30 pm"
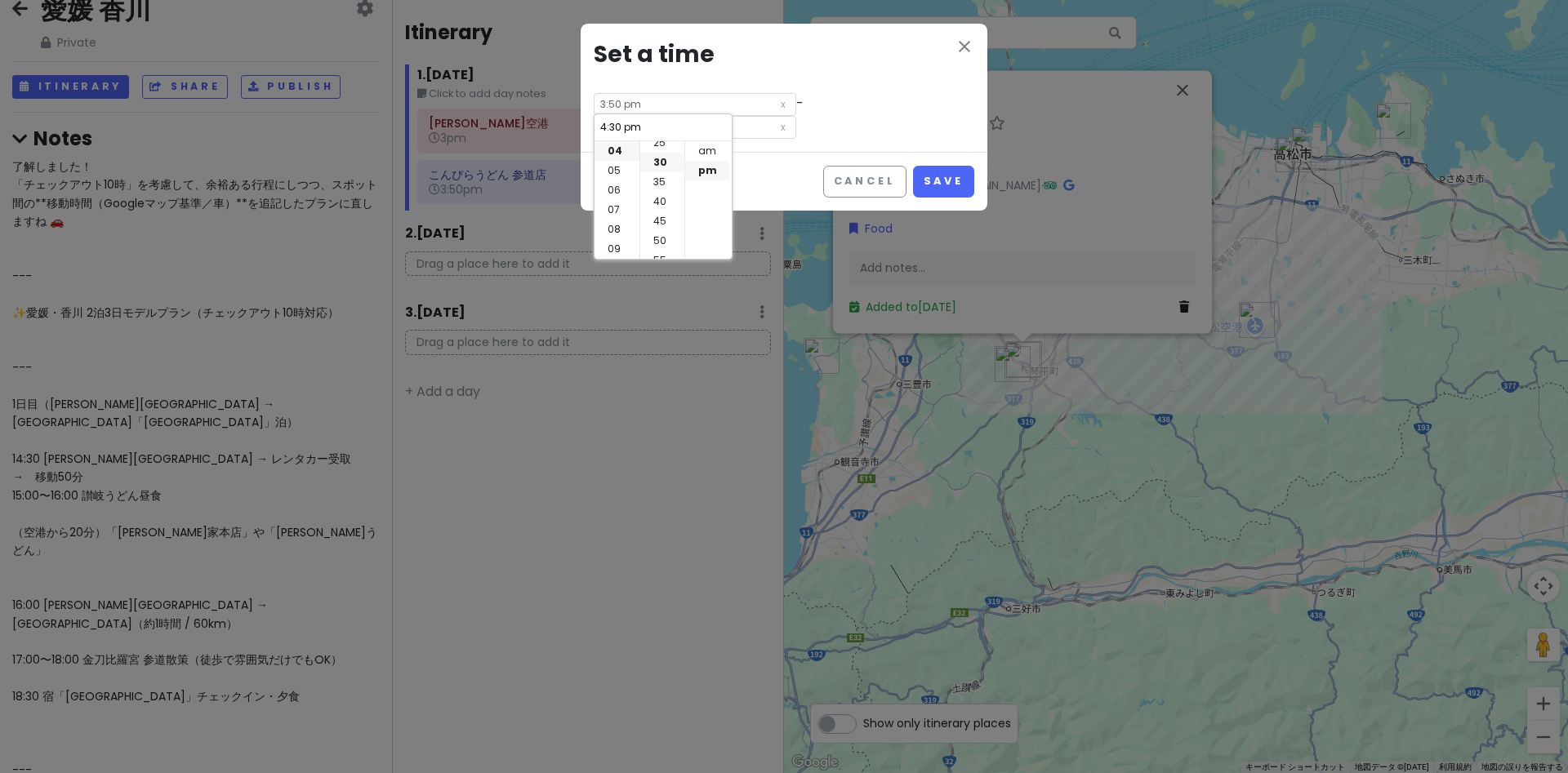
scroll to position [118, 0]
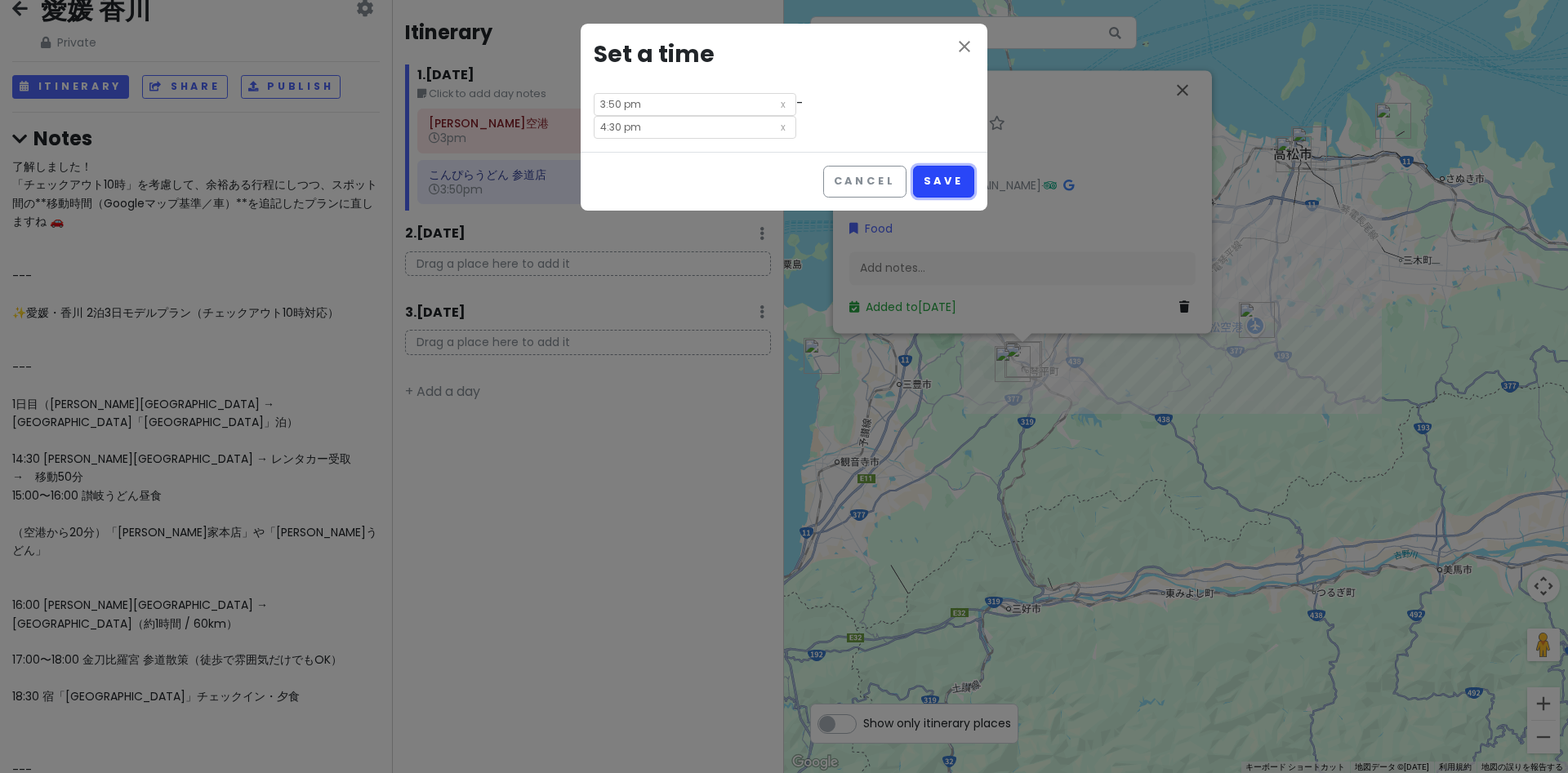
click at [938, 176] on button "Save" at bounding box center [944, 182] width 62 height 32
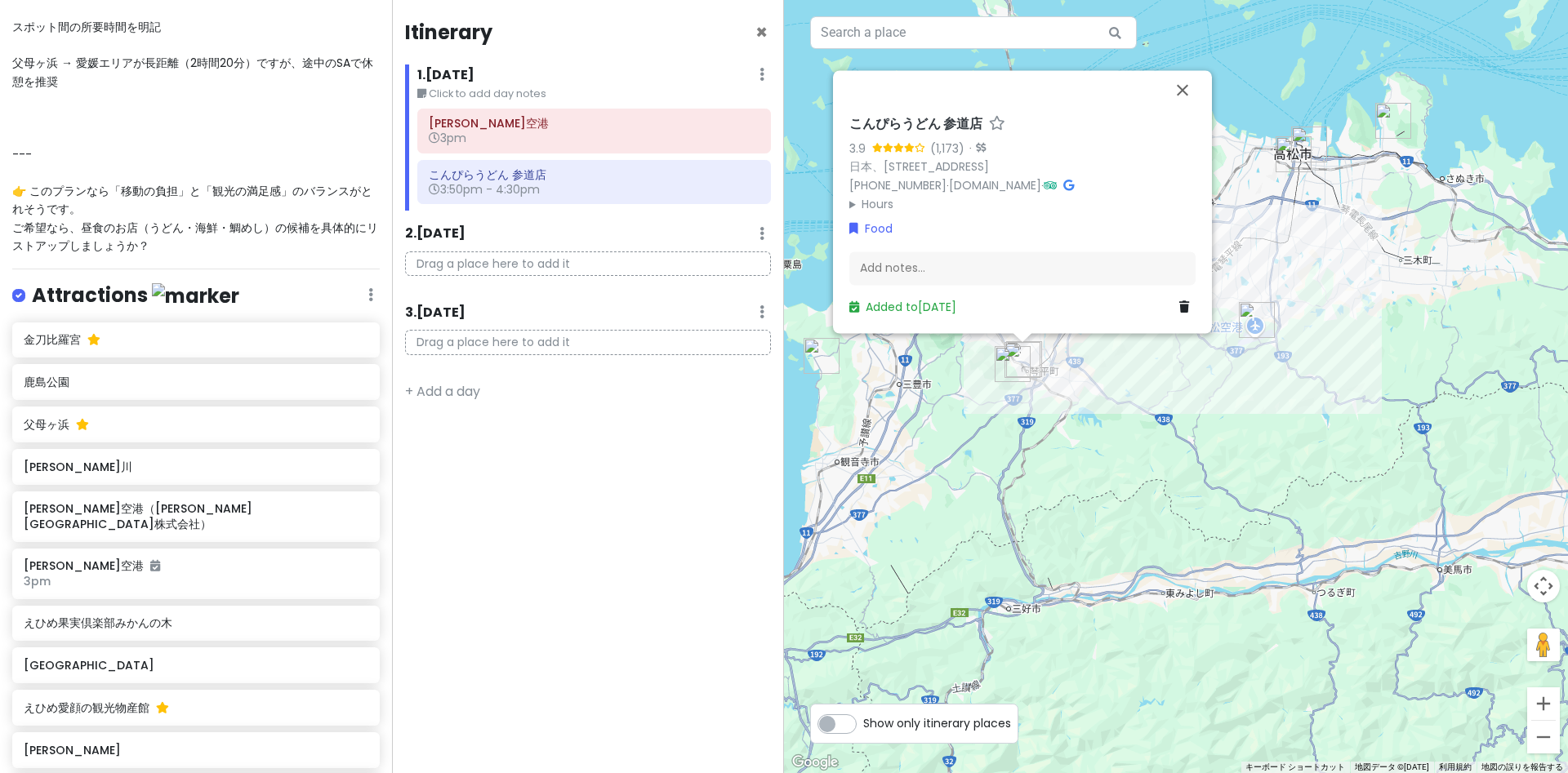
scroll to position [2168, 0]
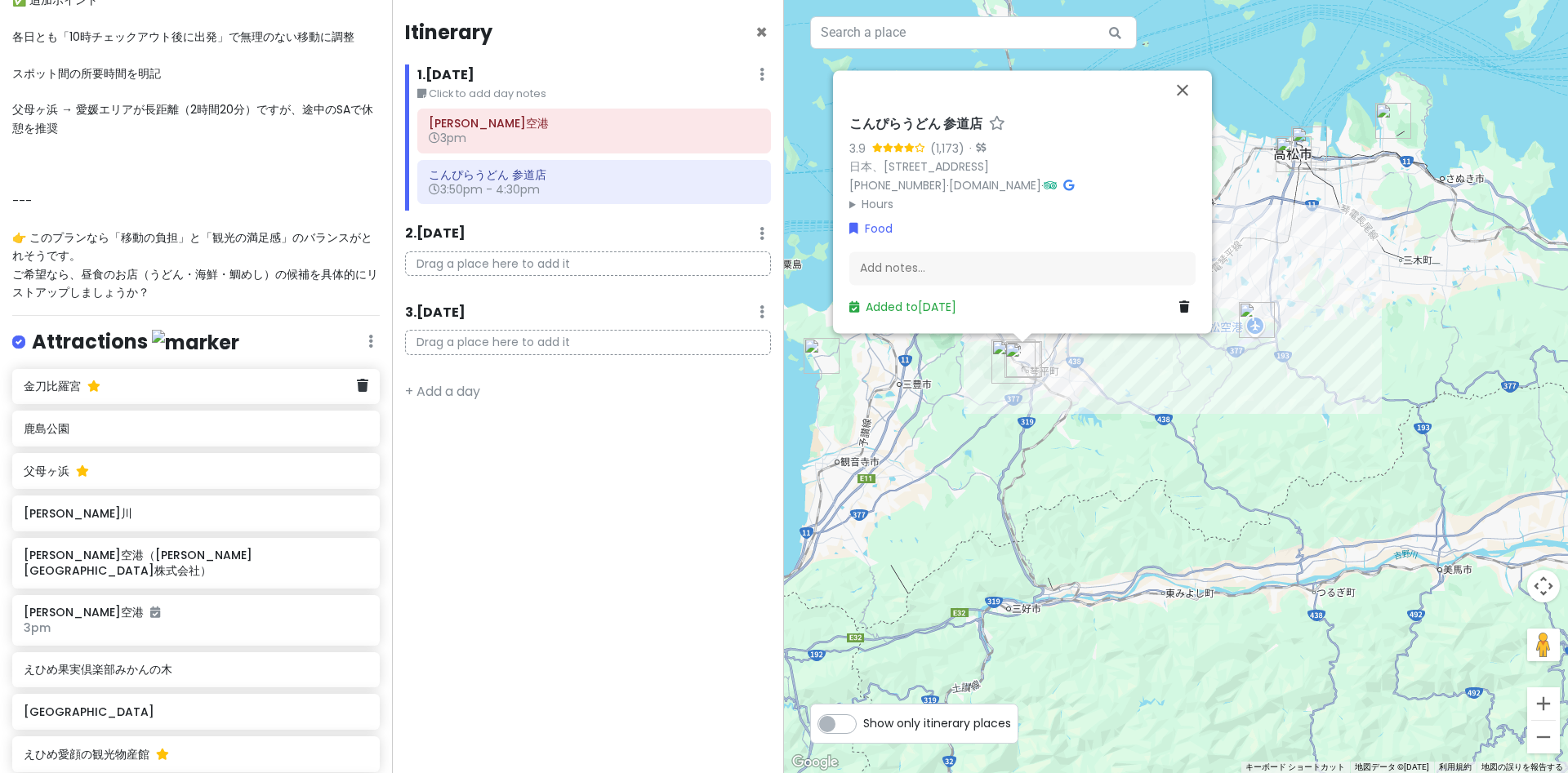
click at [136, 369] on div "金刀比羅宮" at bounding box center [196, 387] width 367 height 36
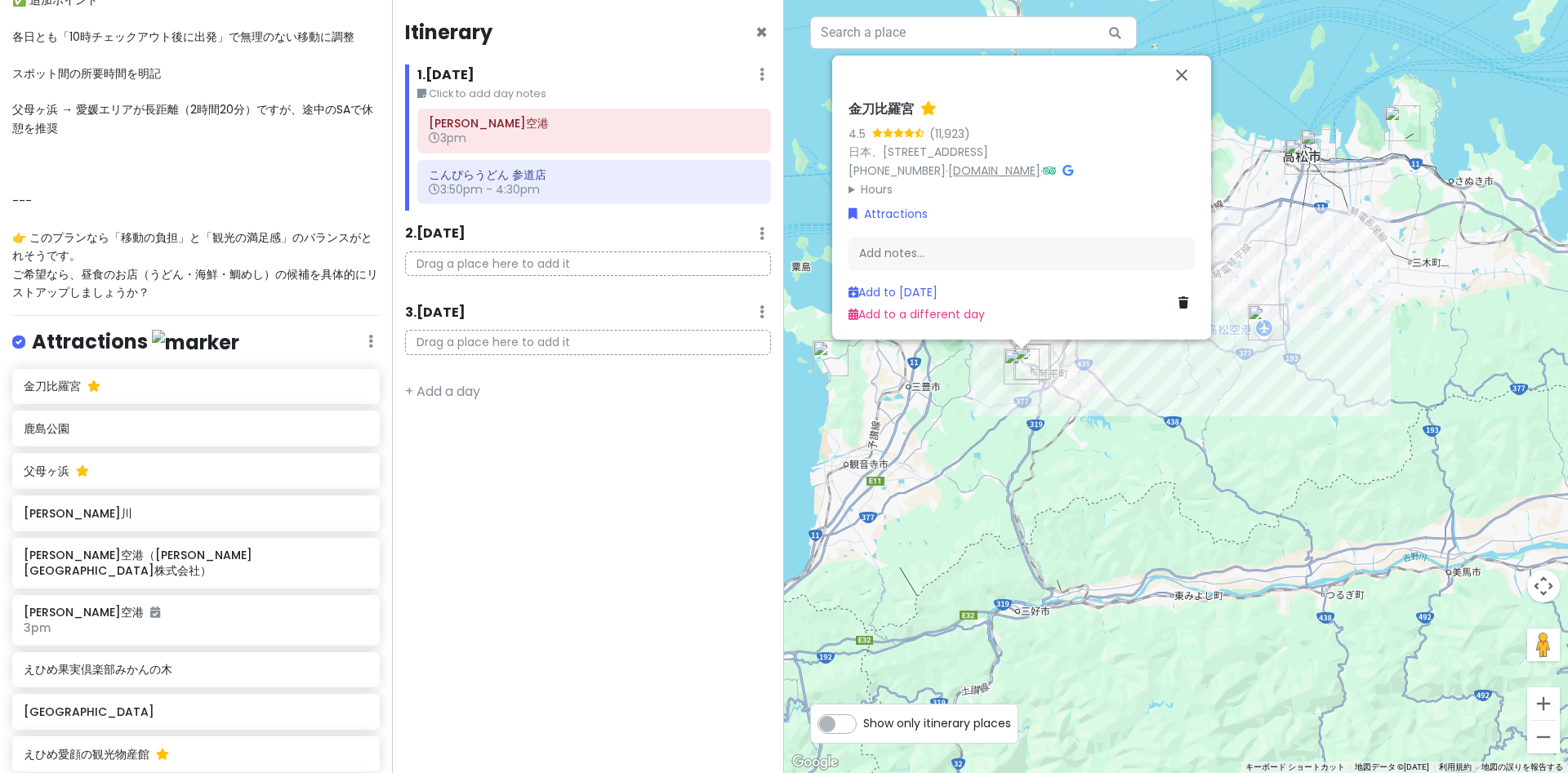
click at [985, 168] on link "www.konpira.or.jp" at bounding box center [994, 171] width 92 height 16
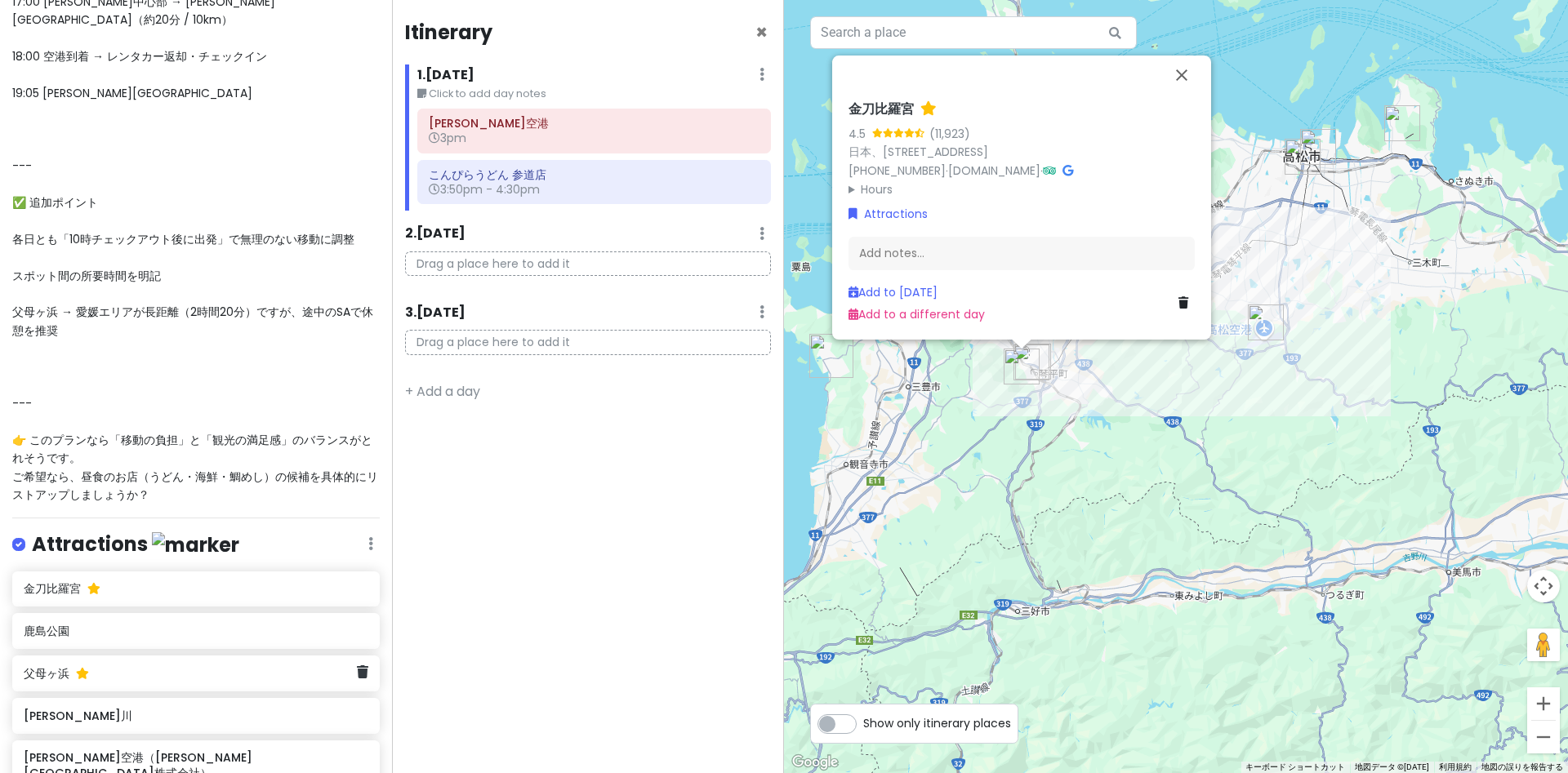
scroll to position [1943, 0]
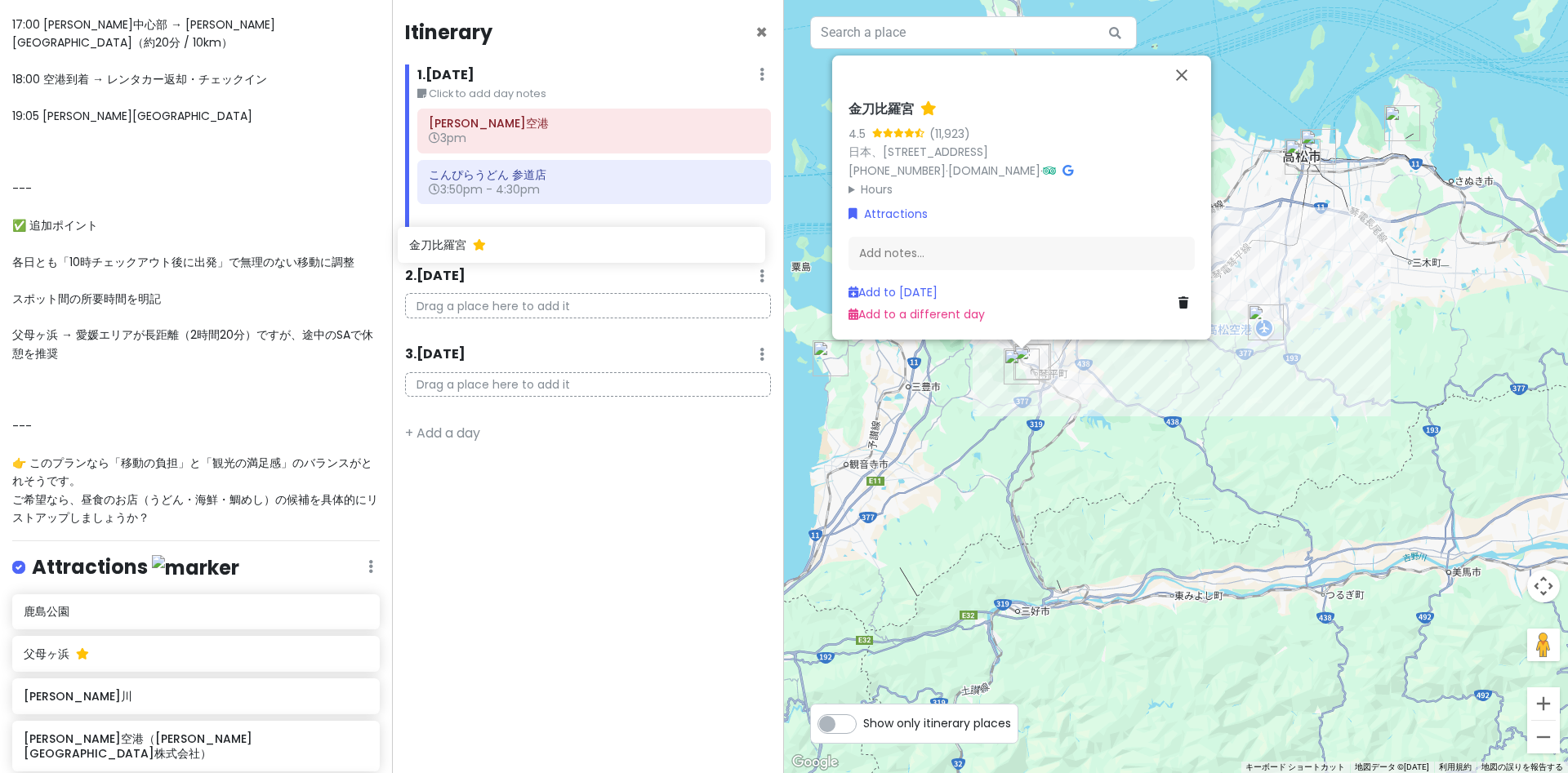
drag, startPoint x: 53, startPoint y: 393, endPoint x: 441, endPoint y: 242, distance: 416.3
click at [441, 244] on div "愛媛 香川 Private Change Dates Make a Copy Delete Trip Go Pro ⚡️ Give Feedback 💡 Su…" at bounding box center [784, 386] width 1568 height 773
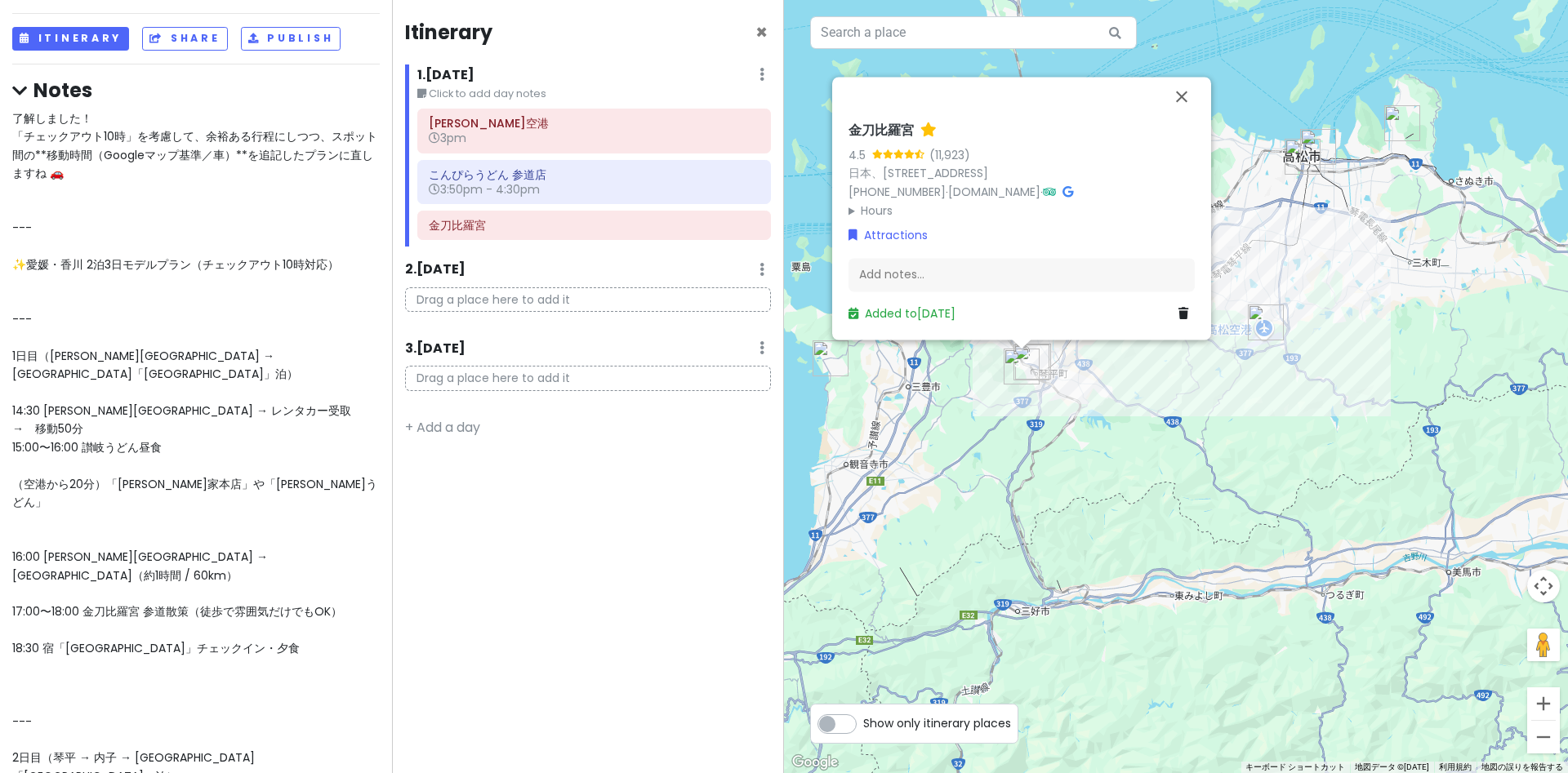
scroll to position [113, 0]
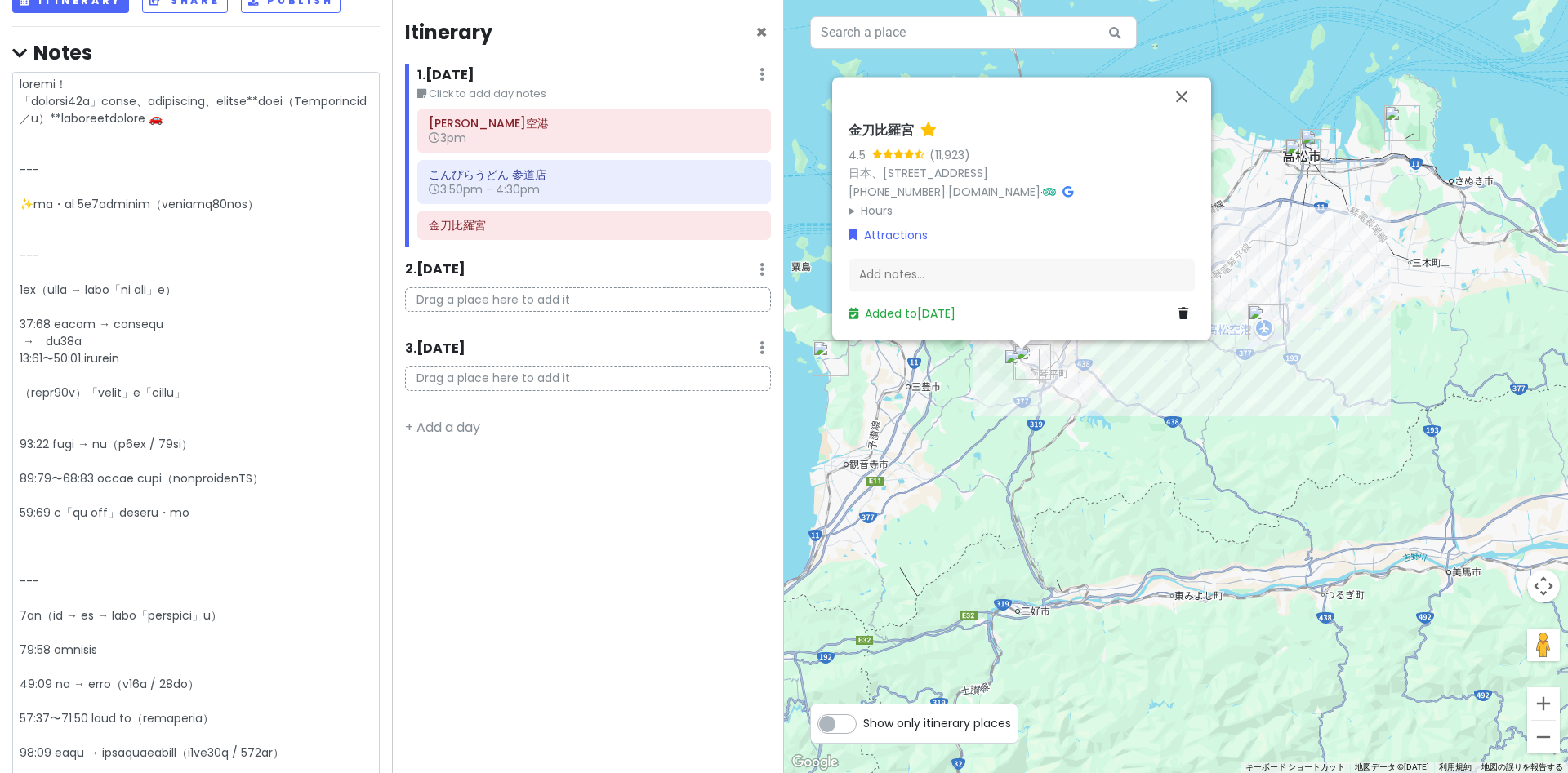
type textarea "x"
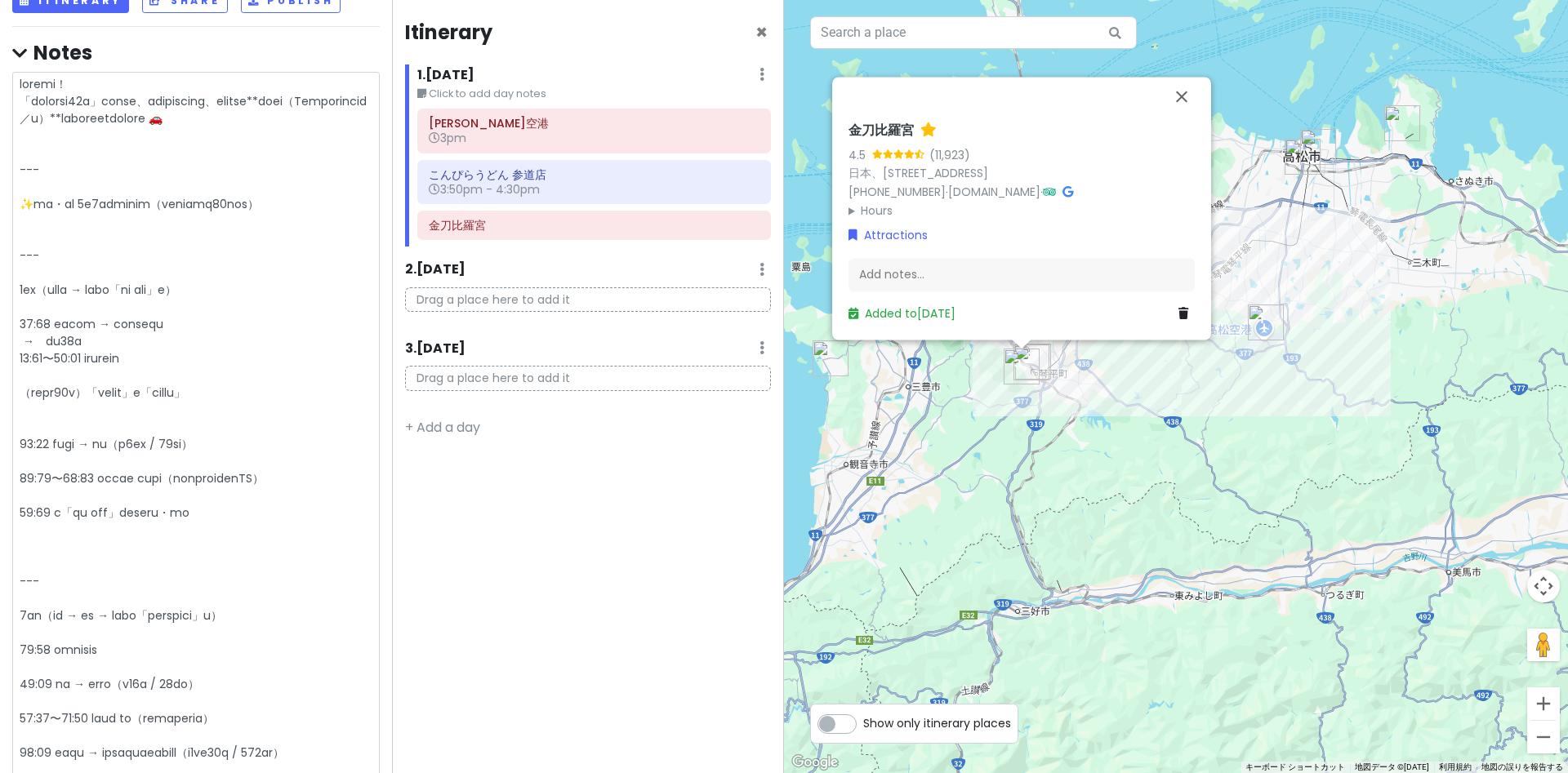
type textarea "了解しました！ 「チェックアウト10時」を考慮して、余裕ある行程にしつつ、スポット間の**移動時間（Googleマップ基準／車）**を追記したプランに直します…"
type textarea "x"
type textarea "了解しました！ 「チェックアウト10時」を考慮して、余裕ある行程にしつつ、スポット間の**移動時間（Googleマップ基準／車）**を追記したプランに直します…"
type textarea "x"
type textarea "了解しました！ 「チェックアウト10時」を考慮して、余裕ある行程にしつつ、スポット間の**移動時間（Googleマップ基準／車）**を追記したプランに直します…"
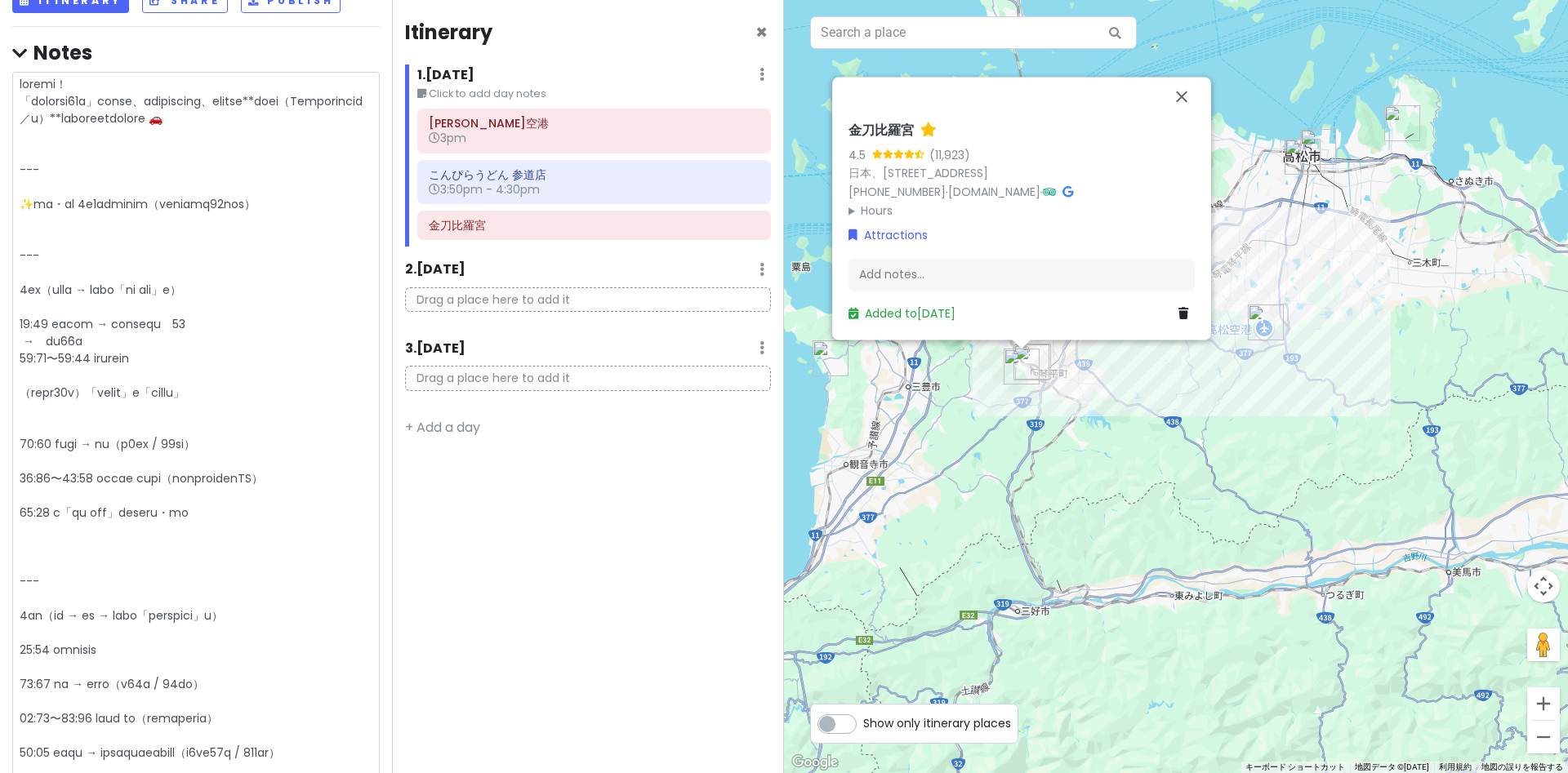
type textarea "x"
type textarea "了解しました！ 「チェックアウト10時」を考慮して、余裕ある行程にしつつ、スポット間の**移動時間（Googleマップ基準／車）**を追記したプランに直します…"
type textarea "x"
type textarea "了解しました！ 「チェックアウト10時」を考慮して、余裕ある行程にしつつ、スポット間の**移動時間（Googleマップ基準／車）**を追記したプランに直します…"
type textarea "x"
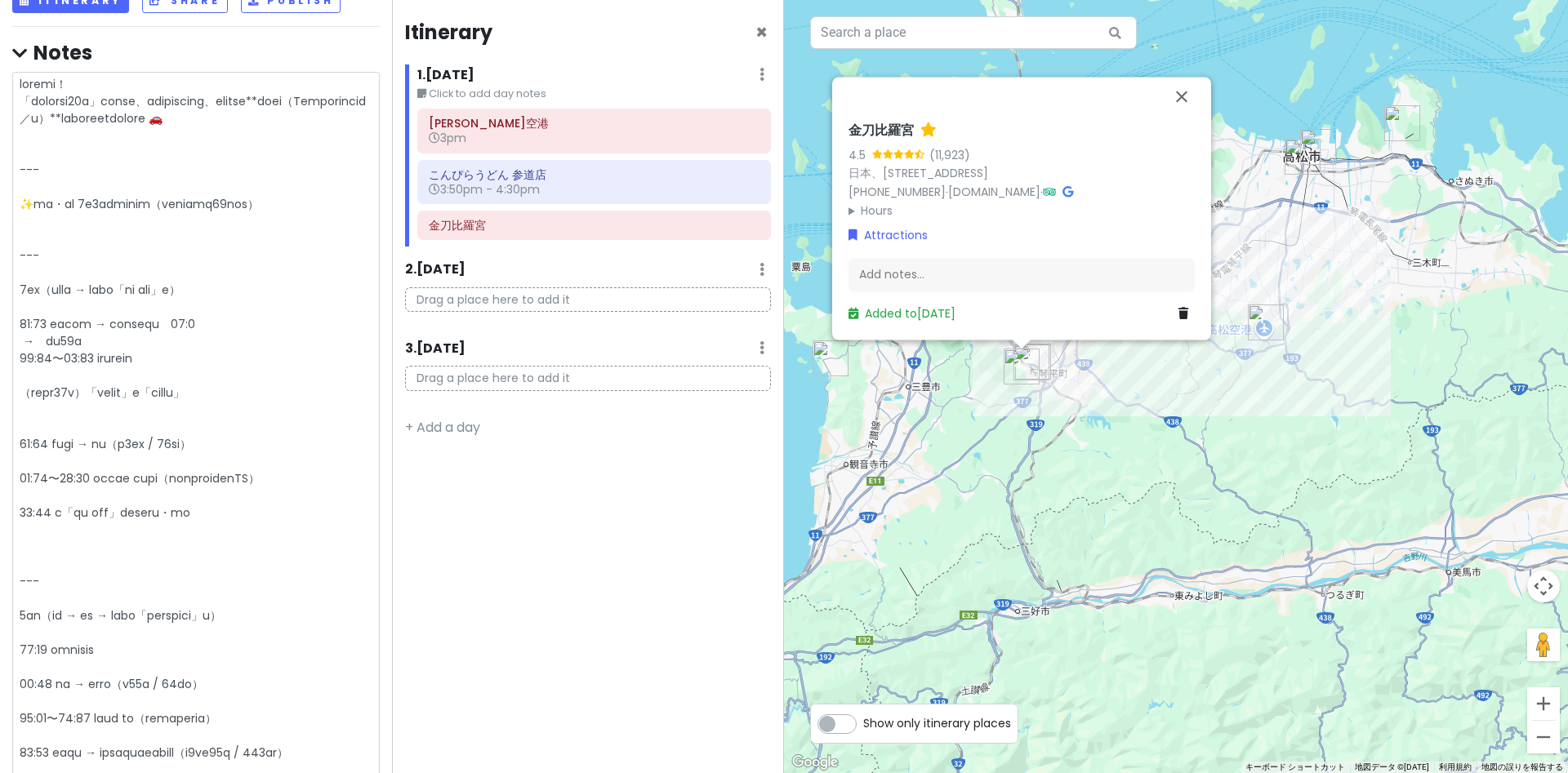
type textarea "了解しました！ 「チェックアウト10時」を考慮して、余裕ある行程にしつつ、スポット間の**移動時間（Googleマップ基準／車）**を追記したプランに直します…"
type textarea "x"
type textarea "了解しました！ 「チェックアウト10時」を考慮して、余裕ある行程にしつつ、スポット間の**移動時間（Googleマップ基準／車）**を追記したプランに直します…"
type textarea "x"
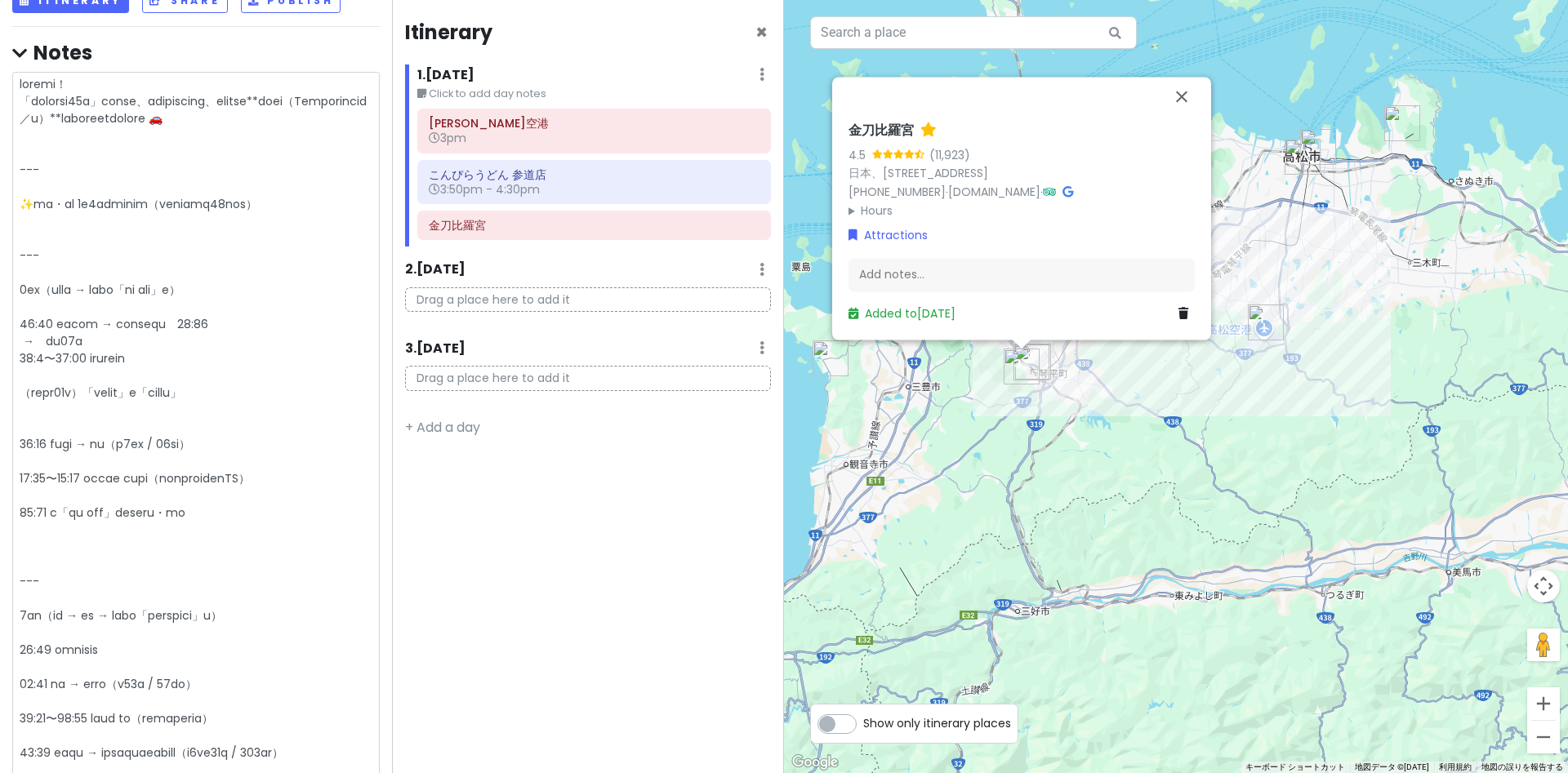
type textarea "了解しました！ 「チェックアウト10時」を考慮して、余裕ある行程にしつつ、スポット間の**移動時間（Googleマップ基準／車）**を追記したプランに直します…"
type textarea "x"
type textarea "了解しました！ 「チェックアウト10時」を考慮して、余裕ある行程にしつつ、スポット間の**移動時間（Googleマップ基準／車）**を追記したプランに直します…"
type textarea "x"
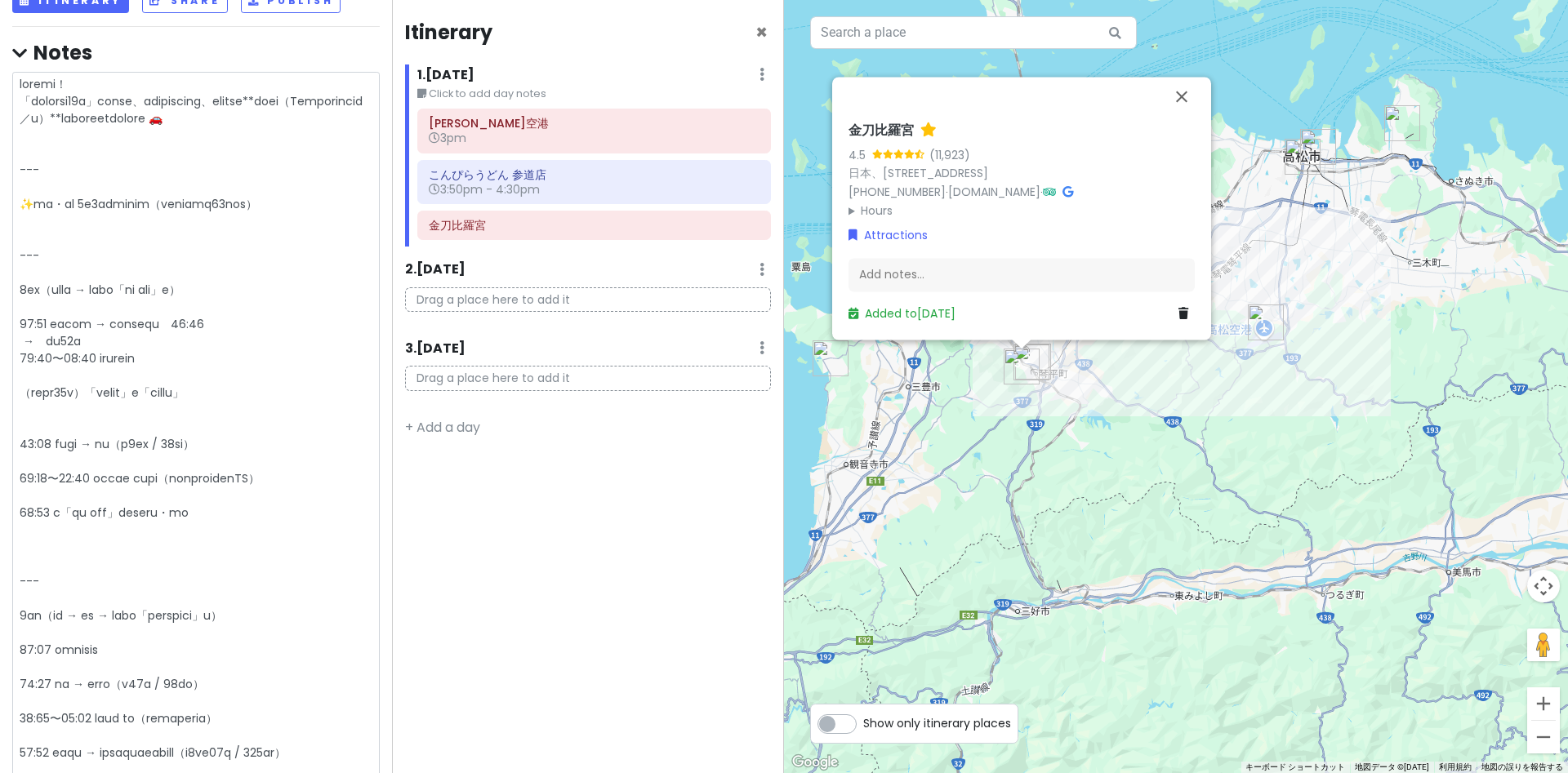
type textarea "了解しました！ 「チェックアウト10時」を考慮して、余裕ある行程にしつつ、スポット間の**移動時間（Googleマップ基準／車）**を追記したプランに直します…"
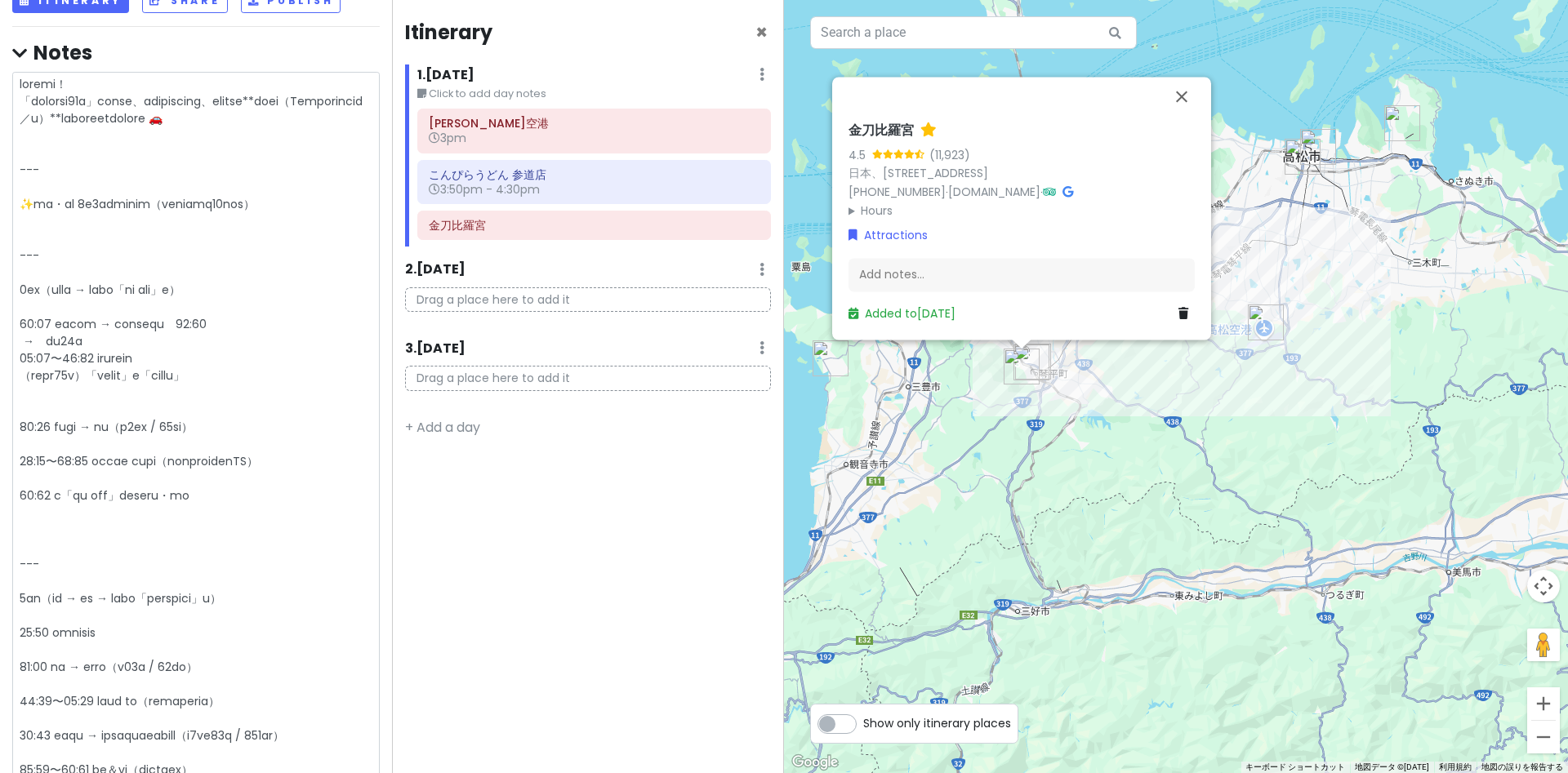
type textarea "x"
type textarea "了解しました！ 「チェックアウト10時」を考慮して、余裕ある行程にしつつ、スポット間の**移動時間（Googleマップ基準／車）**を追記したプランに直します…"
type textarea "x"
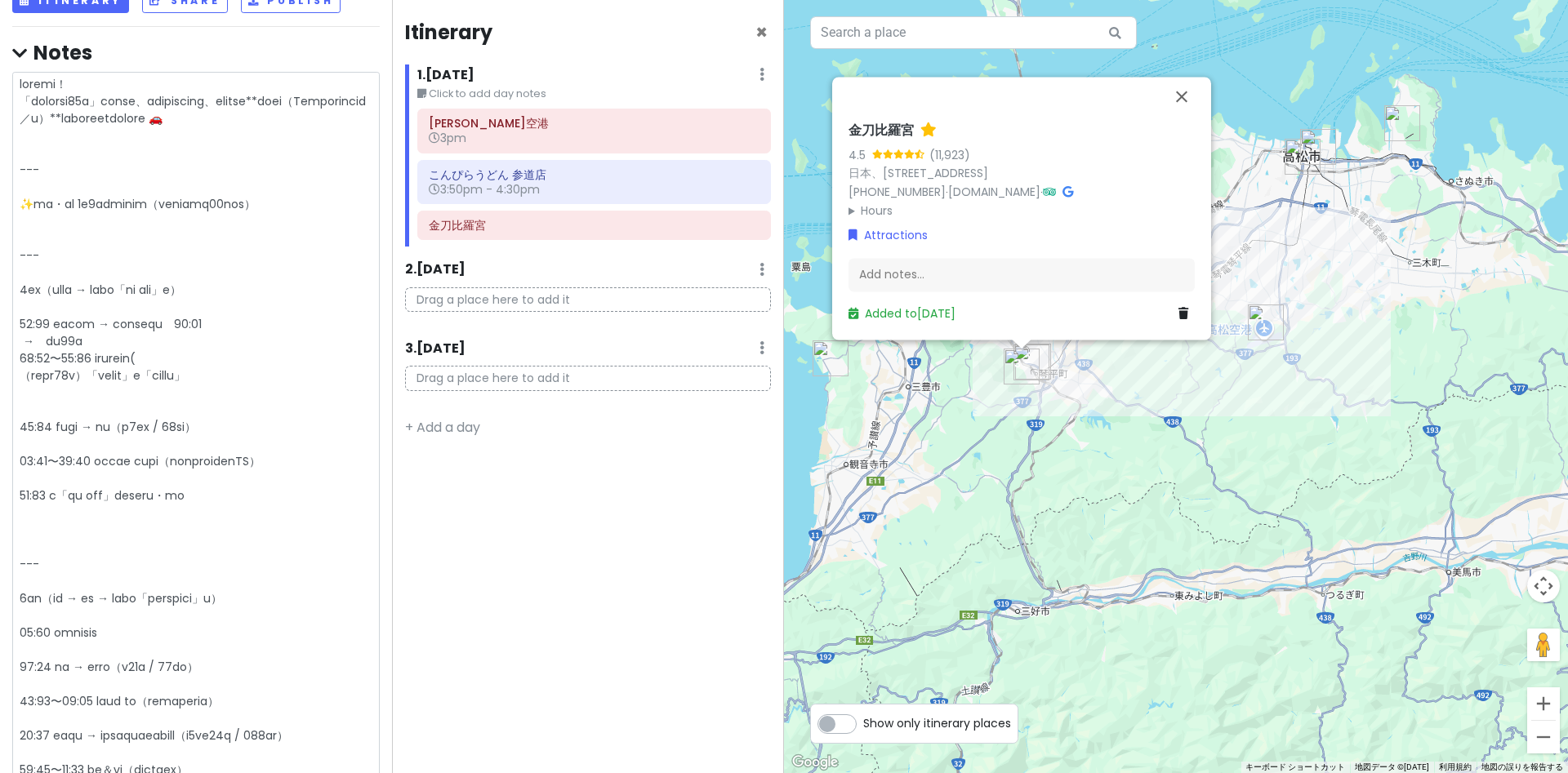
type textarea "了解しました！ 「チェックアウト10時」を考慮して、余裕ある行程にしつつ、スポット間の**移動時間（Googleマップ基準／車）**を追記したプランに直します…"
type textarea "x"
type textarea "了解しました！ 「チェックアウト10時」を考慮して、余裕ある行程にしつつ、スポット間の**移動時間（Googleマップ基準／車）**を追記したプランに直します…"
type textarea "x"
type textarea "了解しました！ 「チェックアウト10時」を考慮して、余裕ある行程にしつつ、スポット間の**移動時間（Googleマップ基準／車）**を追記したプランに直します…"
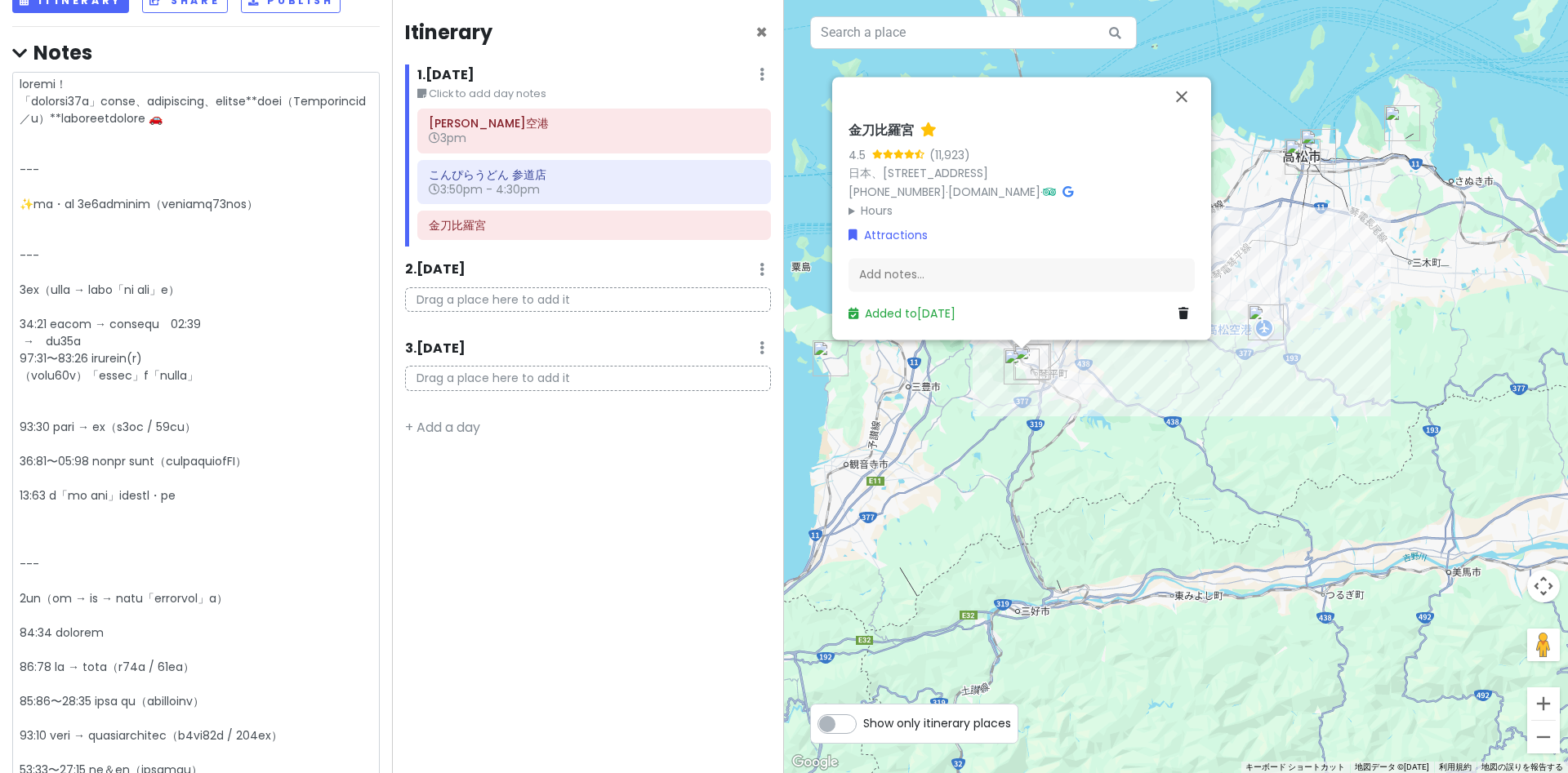
type textarea "x"
type textarea "了解しました！ 「チェックアウト10時」を考慮して、余裕ある行程にしつつ、スポット間の**移動時間（Googleマップ基準／車）**を追記したプランに直します…"
type textarea "x"
type textarea "了解しました！ 「チェックアウト10時」を考慮して、余裕ある行程にしつつ、スポット間の**移動時間（Googleマップ基準／車）**を追記したプランに直します…"
type textarea "x"
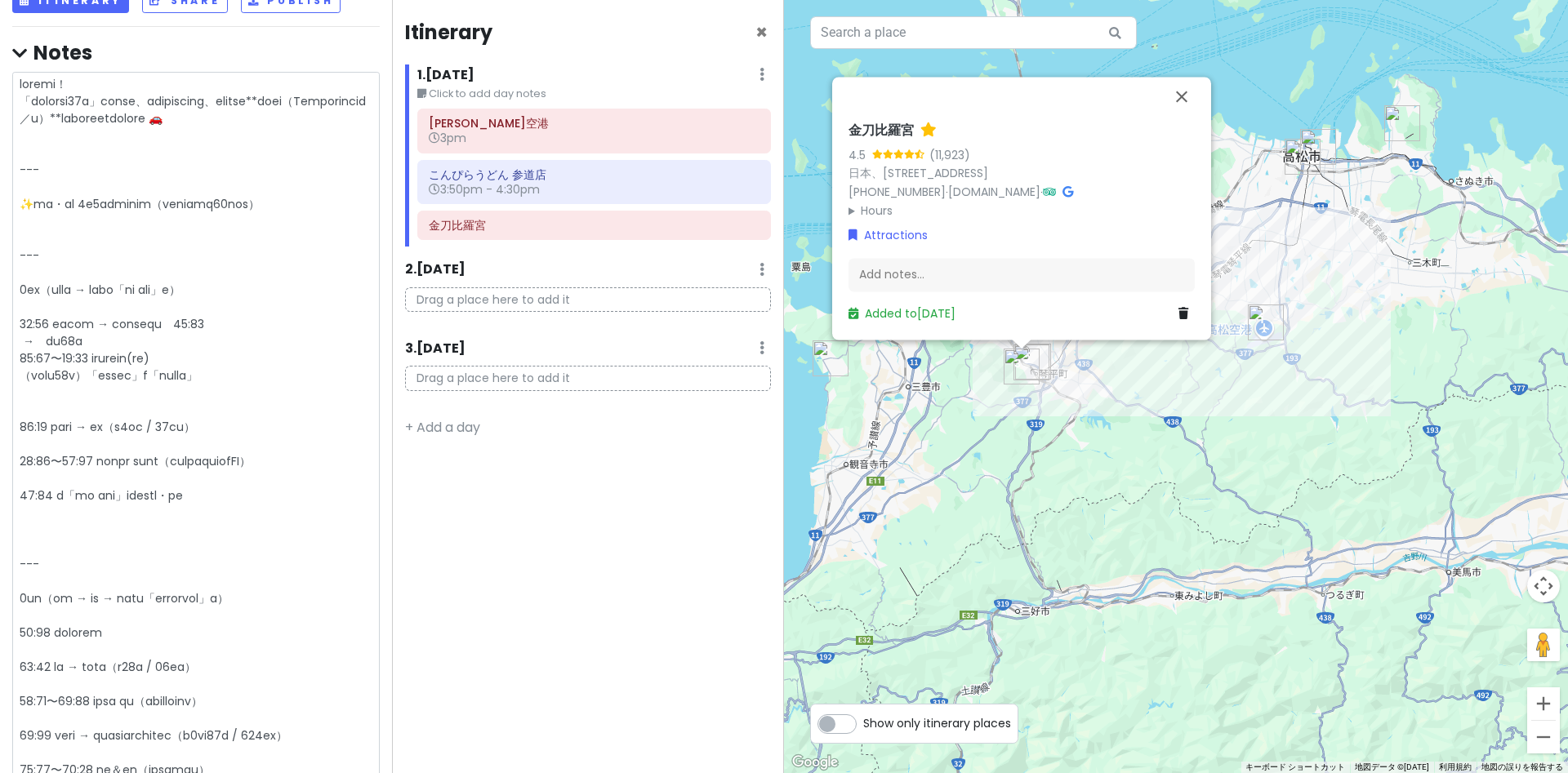
type textarea "了解しました！ 「チェックアウト10時」を考慮して、余裕ある行程にしつつ、スポット間の**移動時間（Googleマップ基準／車）**を追記したプランに直します…"
type textarea "x"
type textarea "了解しました！ 「チェックアウト10時」を考慮して、余裕ある行程にしつつ、スポット間の**移動時間（Googleマップ基準／車）**を追記したプランに直します…"
type textarea "x"
type textarea "了解しました！ 「チェックアウト10時」を考慮して、余裕ある行程にしつつ、スポット間の**移動時間（Googleマップ基準／車）**を追記したプランに直します…"
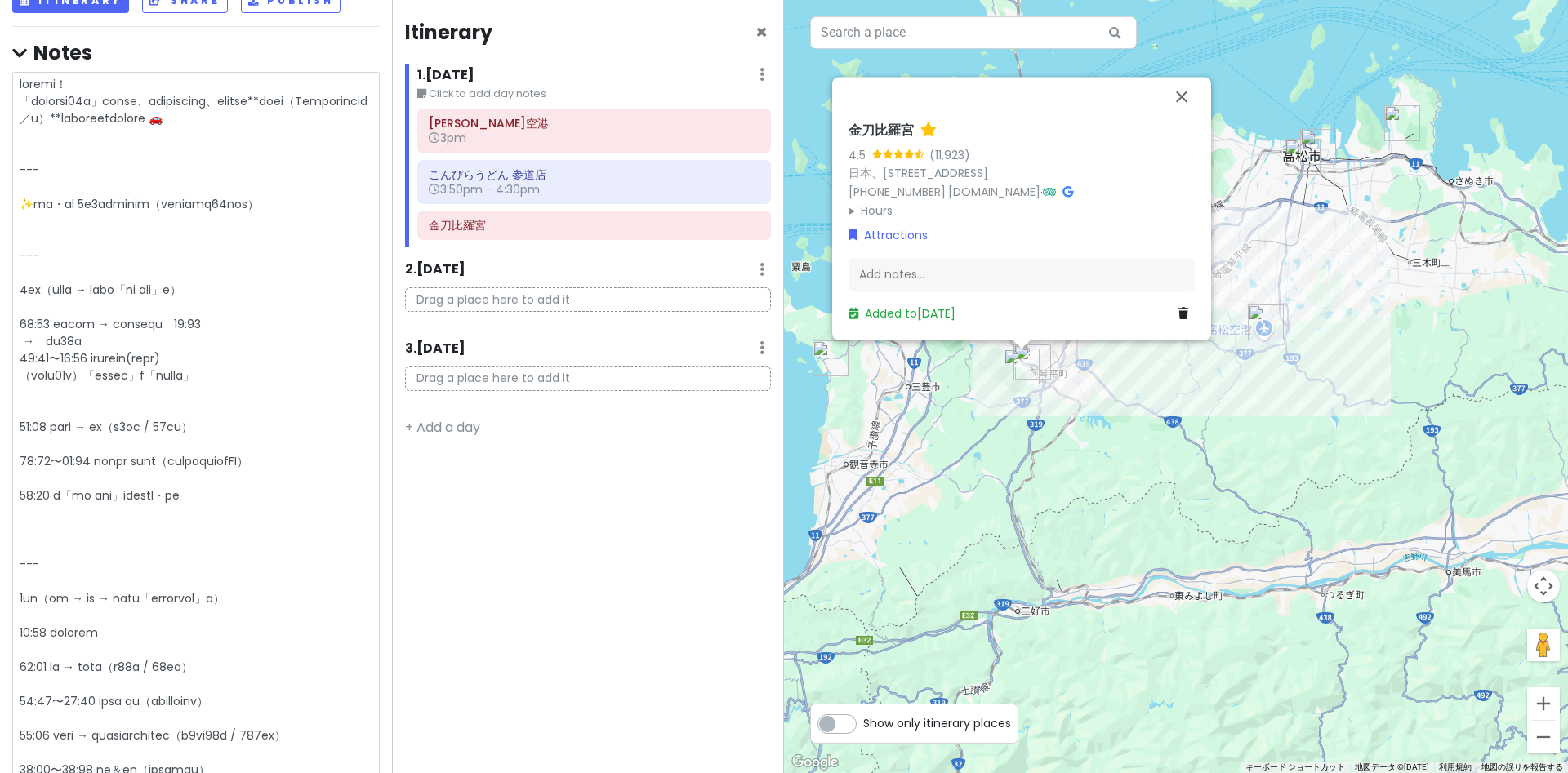
type textarea "x"
type textarea "了解しました！ 「チェックアウト10時」を考慮して、余裕ある行程にしつつ、スポット間の**移動時間（Googleマップ基準／車）**を追記したプランに直します…"
type textarea "x"
type textarea "了解しました！ 「チェックアウト10時」を考慮して、余裕ある行程にしつつ、スポット間の**移動時間（Googleマップ基準／車）**を追記したプランに直します…"
type textarea "x"
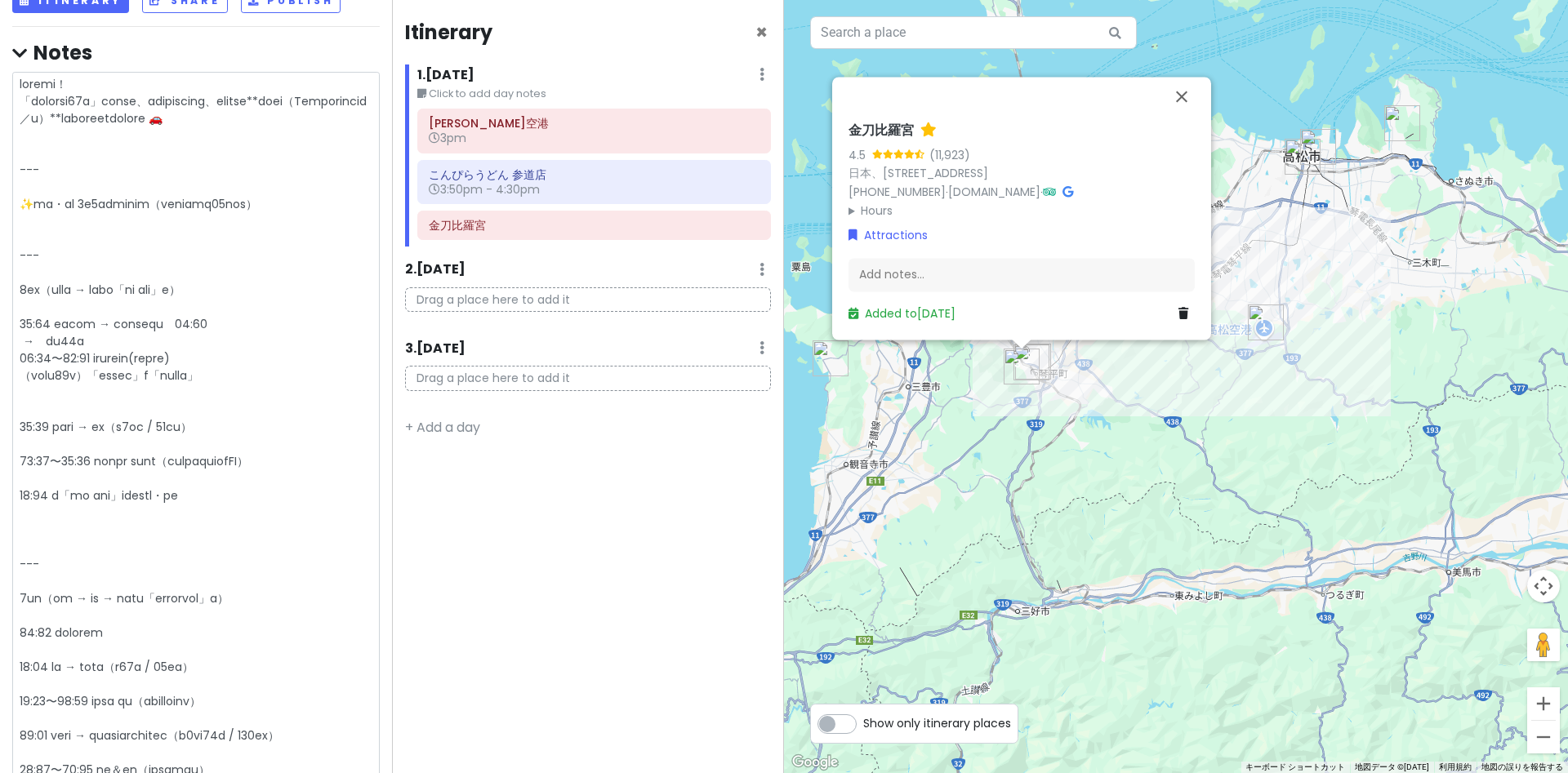
type textarea "了解しました！ 「チェックアウト10時」を考慮して、余裕ある行程にしつつ、スポット間の**移動時間（Googleマップ基準／車）**を追記したプランに直します…"
type textarea "x"
type textarea "了解しました！ 「チェックアウト10時」を考慮して、余裕ある行程にしつつ、スポット間の**移動時間（Googleマップ基準／車）**を追記したプランに直します…"
type textarea "x"
type textarea "了解しました！ 「チェックアウト10時」を考慮して、余裕ある行程にしつつ、スポット間の**移動時間（Googleマップ基準／車）**を追記したプランに直します…"
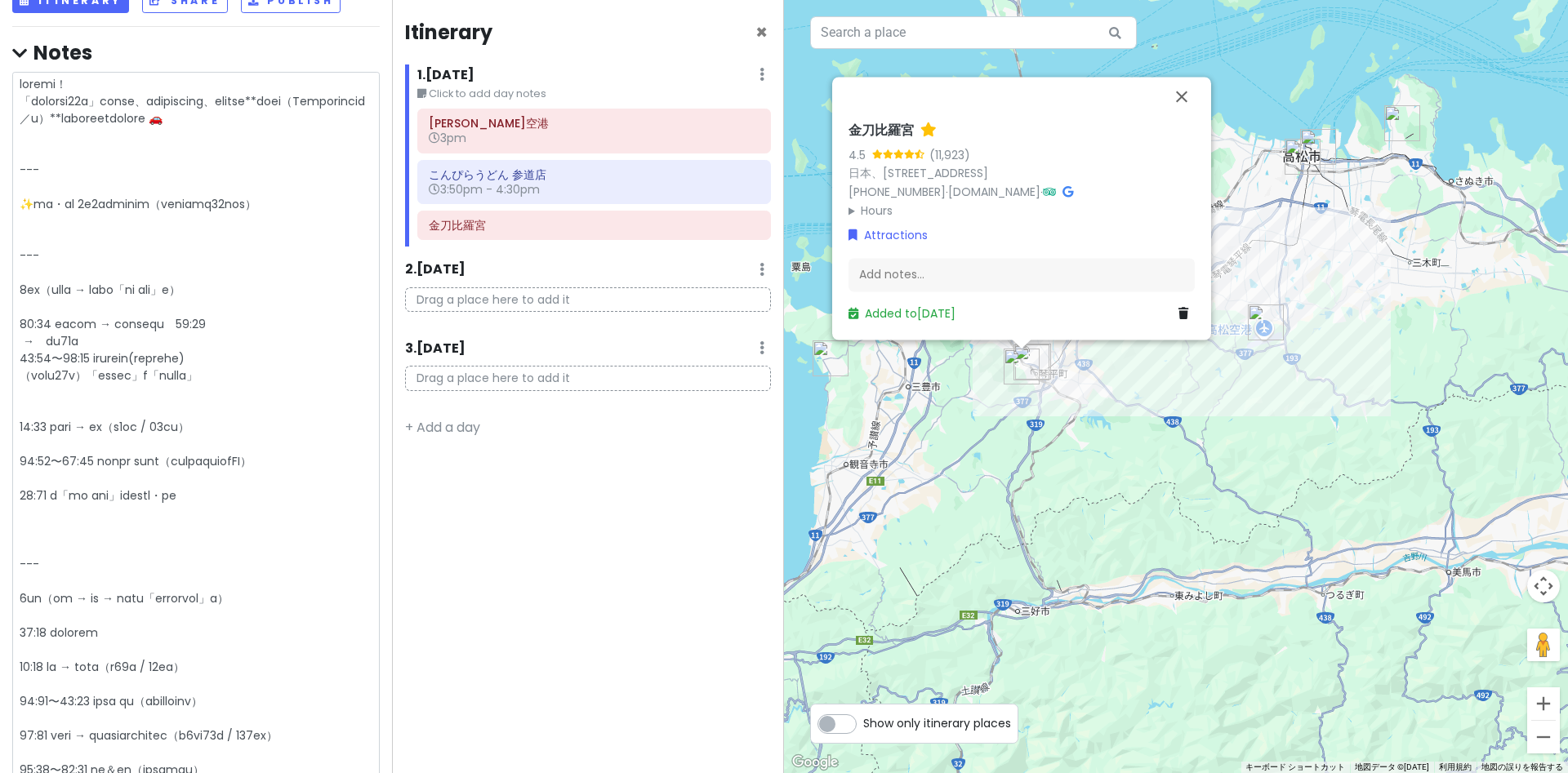
type textarea "x"
type textarea "了解しました！ 「チェックアウト10時」を考慮して、余裕ある行程にしつつ、スポット間の**移動時間（Googleマップ基準／車）**を追記したプランに直します…"
type textarea "x"
type textarea "了解しました！ 「チェックアウト10時」を考慮して、余裕ある行程にしつつ、スポット間の**移動時間（Googleマップ基準／車）**を追記したプランに直します…"
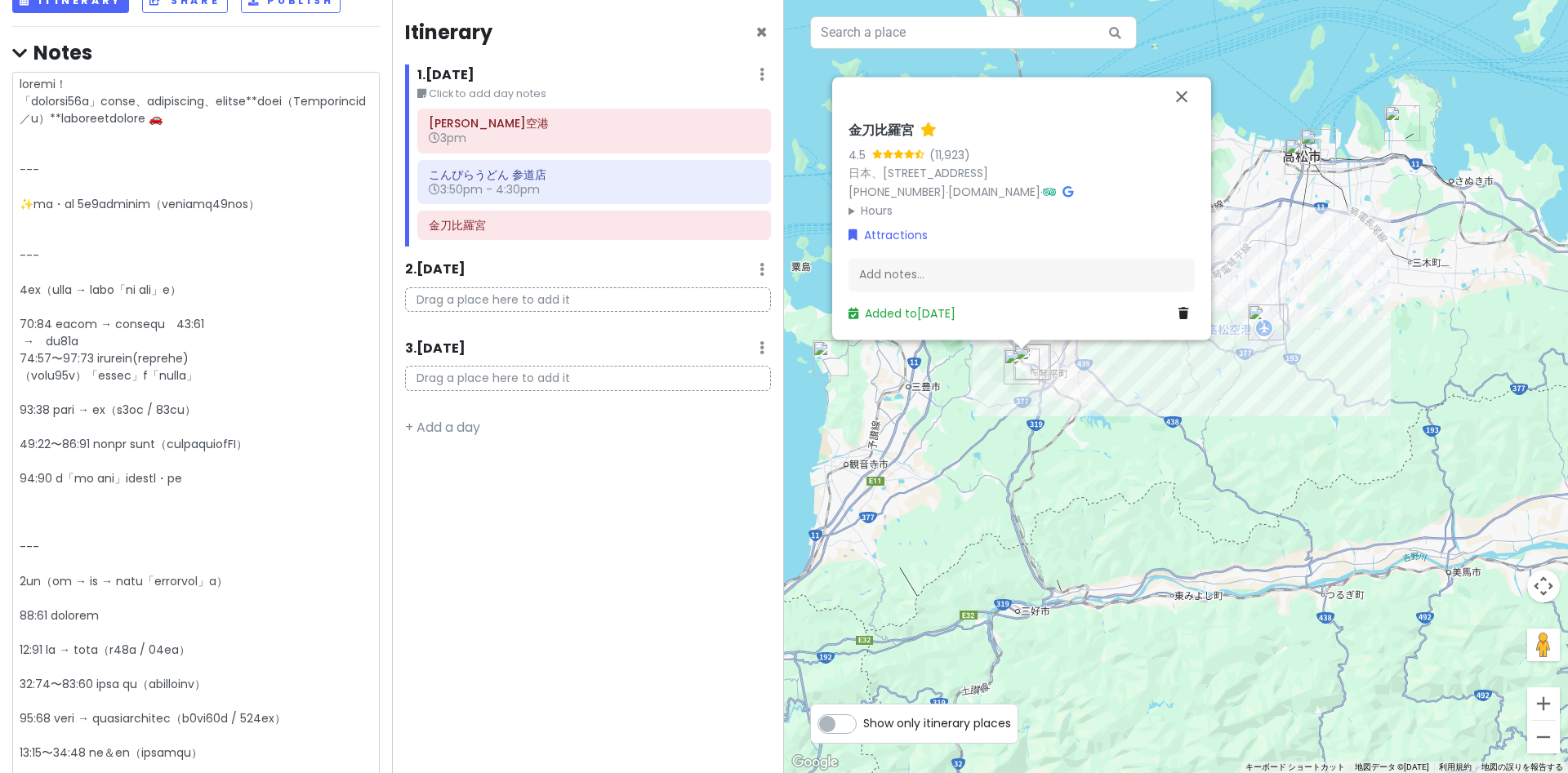
drag, startPoint x: 276, startPoint y: 423, endPoint x: 5, endPoint y: 430, distance: 271.1
type textarea "x"
type textarea "了解しました！ 「チェックアウト10時」を考慮して、余裕ある行程にしつつ、スポット間の**移動時間（Googleマップ基準／車）**を追記したプランに直します…"
type textarea "x"
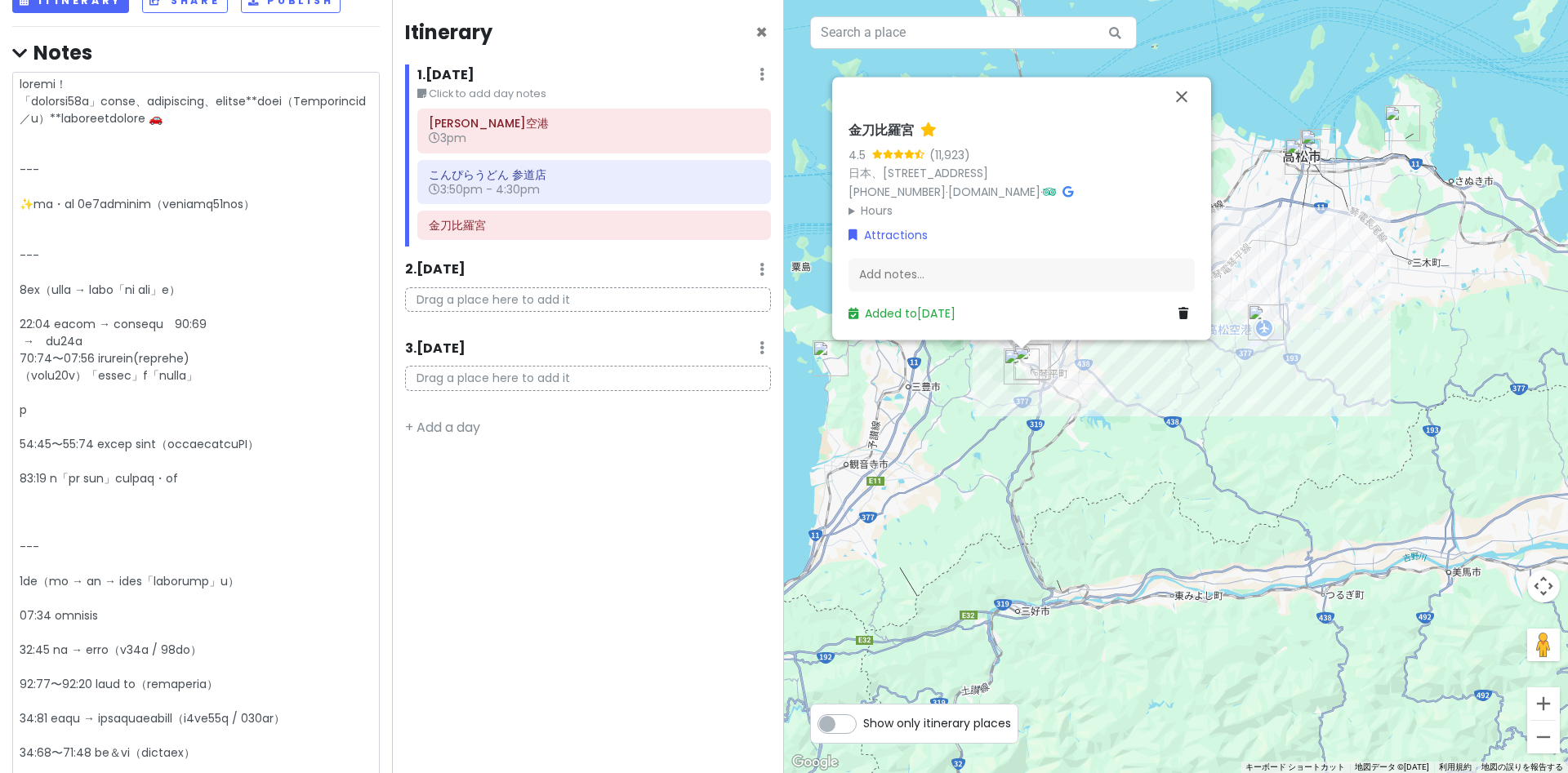
type textarea "了解しました！ 「チェックアウト10時」を考慮して、余裕ある行程にしつつ、スポット間の**移動時間（Googleマップ基準／車）**を追記したプランに直します…"
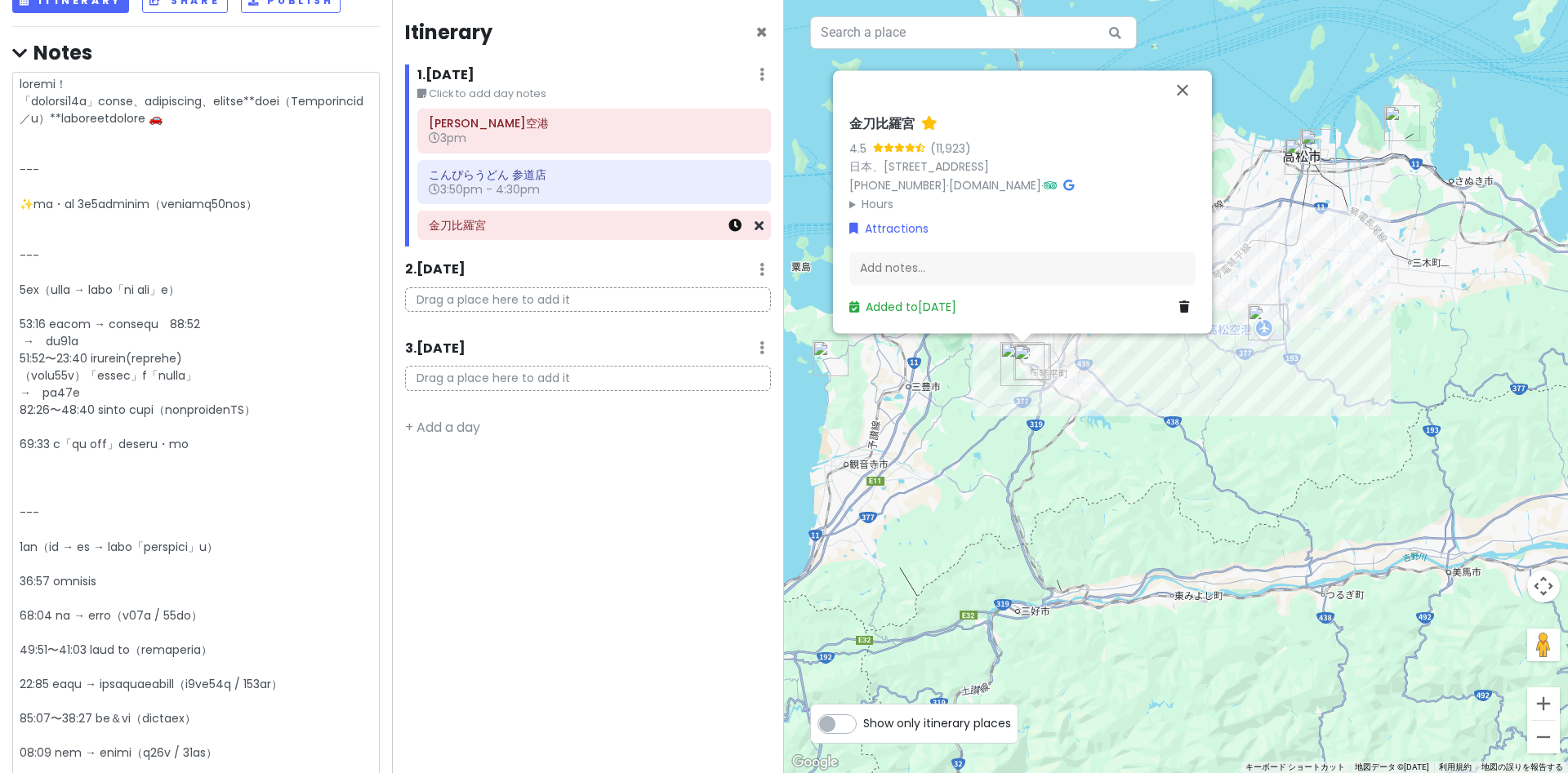
click at [735, 228] on icon at bounding box center [734, 225] width 13 height 13
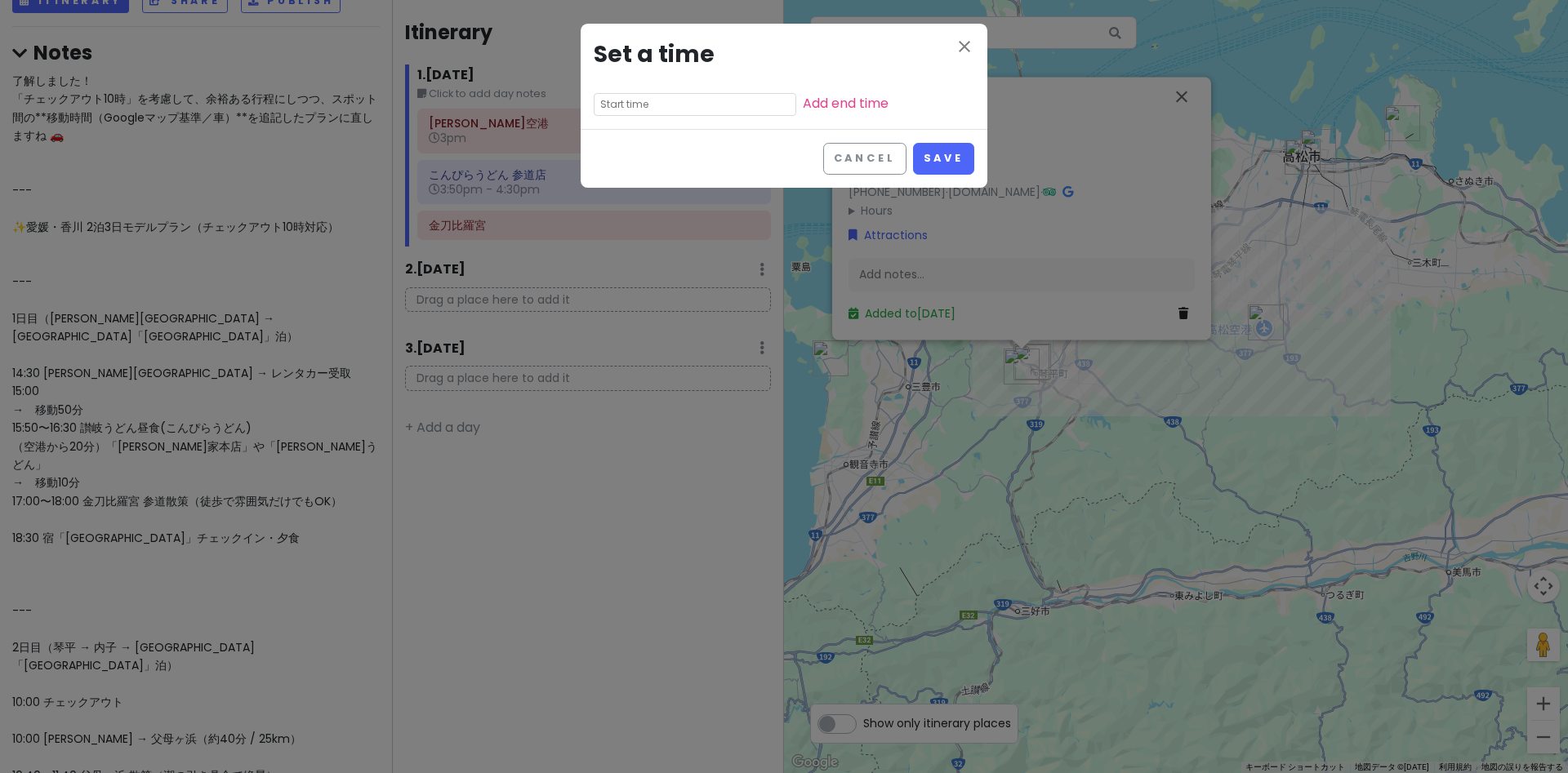
click at [644, 101] on input "text" at bounding box center [695, 104] width 202 height 23
click at [612, 192] on li "05" at bounding box center [616, 193] width 45 height 20
click at [617, 199] on li "04" at bounding box center [616, 206] width 45 height 20
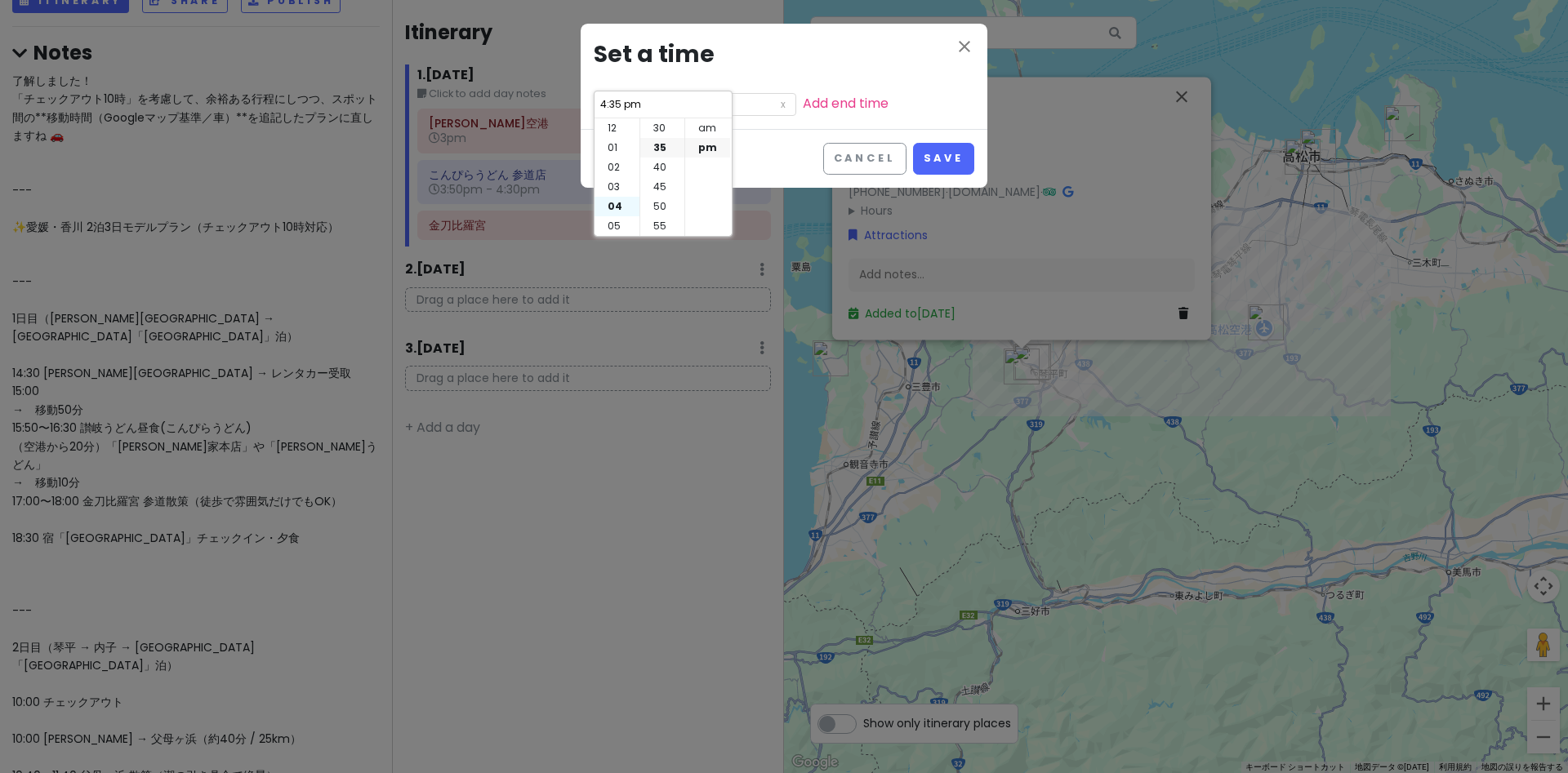
scroll to position [78, 0]
click at [663, 167] on li "40" at bounding box center [662, 168] width 44 height 20
click at [847, 103] on link "Add end time" at bounding box center [846, 103] width 85 height 19
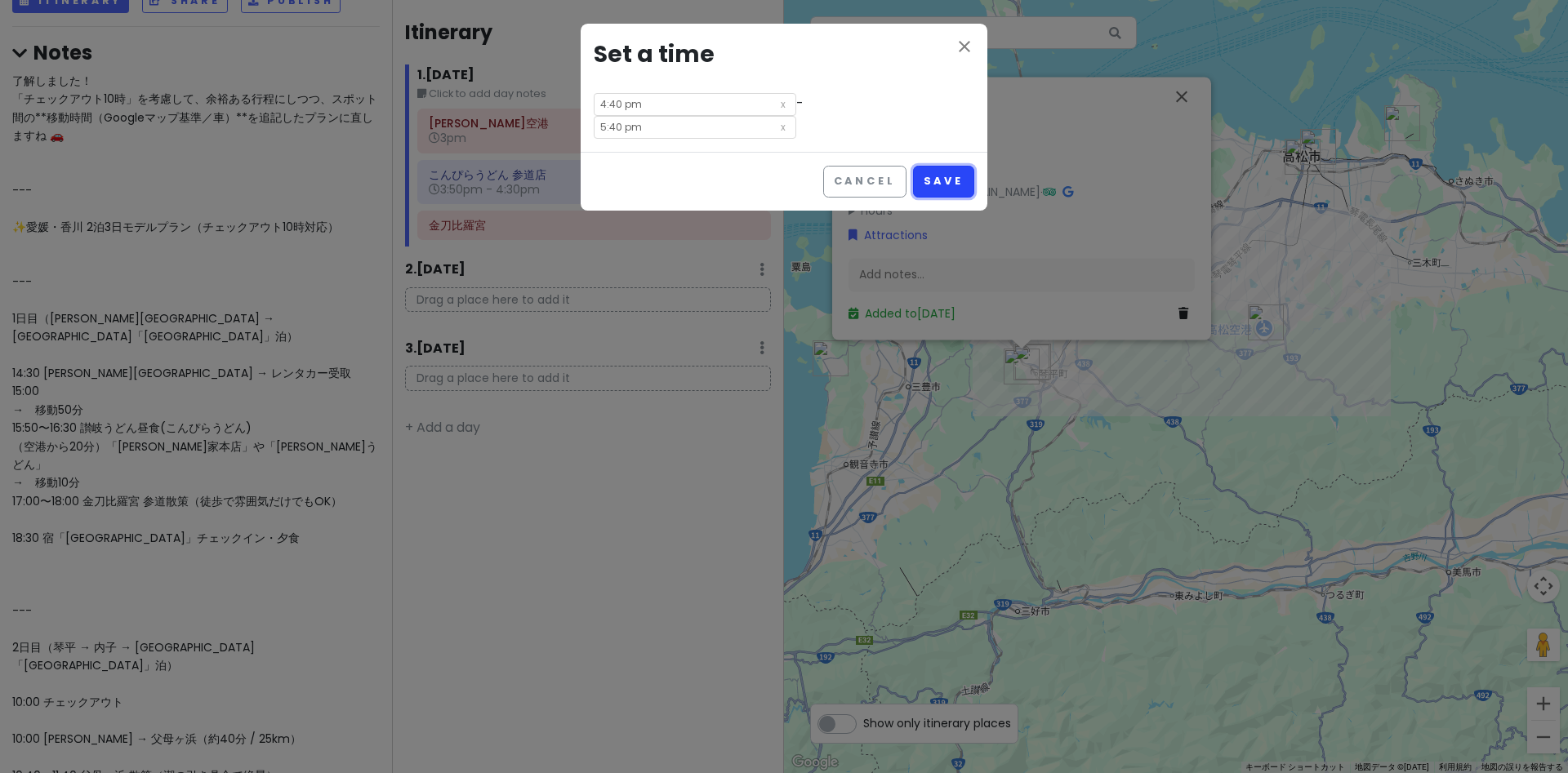
click at [931, 175] on button "Save" at bounding box center [944, 182] width 62 height 32
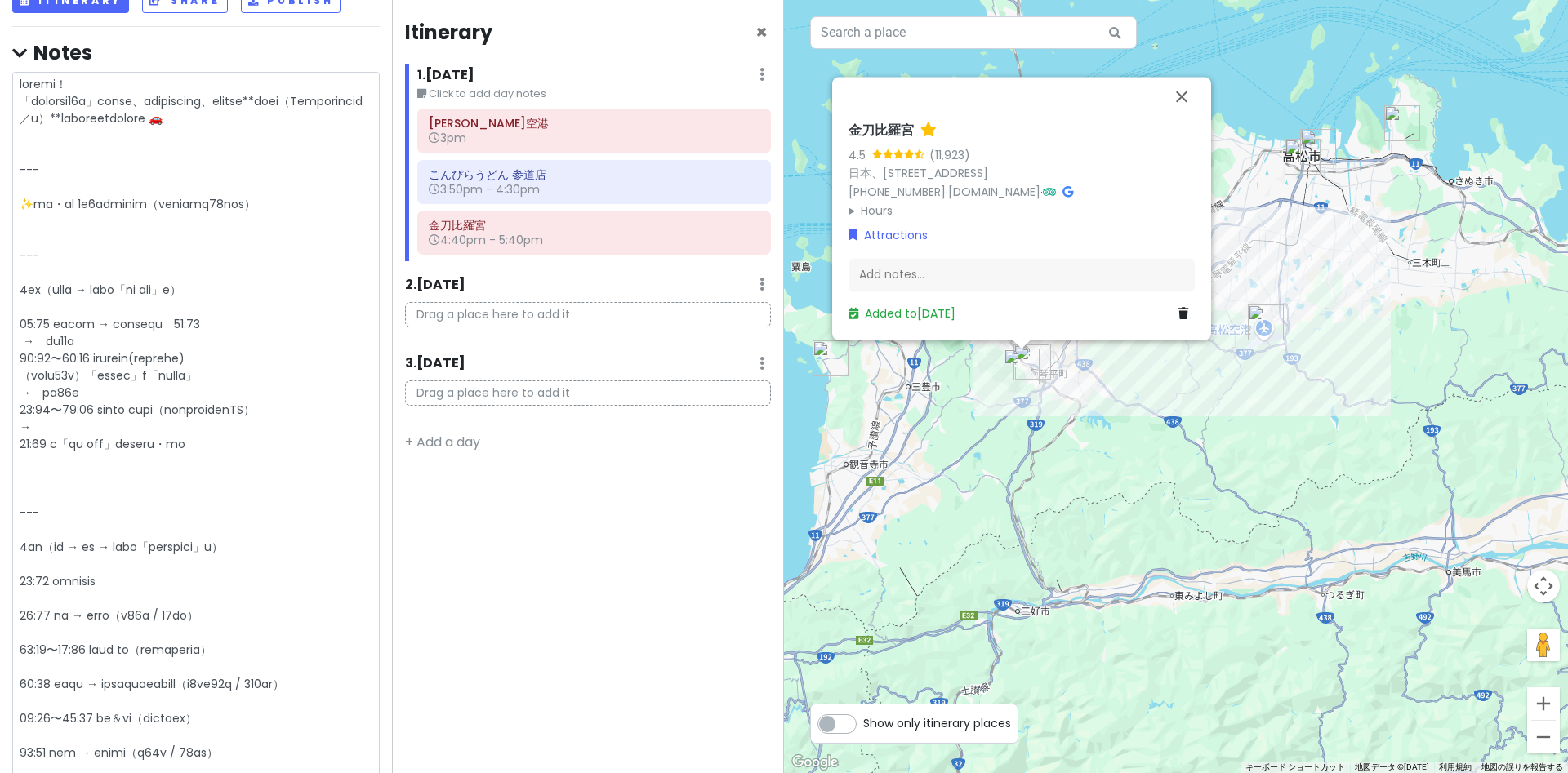
drag, startPoint x: 71, startPoint y: 456, endPoint x: 116, endPoint y: 456, distance: 45.0
drag, startPoint x: 106, startPoint y: 464, endPoint x: 83, endPoint y: 464, distance: 23.0
drag, startPoint x: 73, startPoint y: 456, endPoint x: 131, endPoint y: 454, distance: 58.0
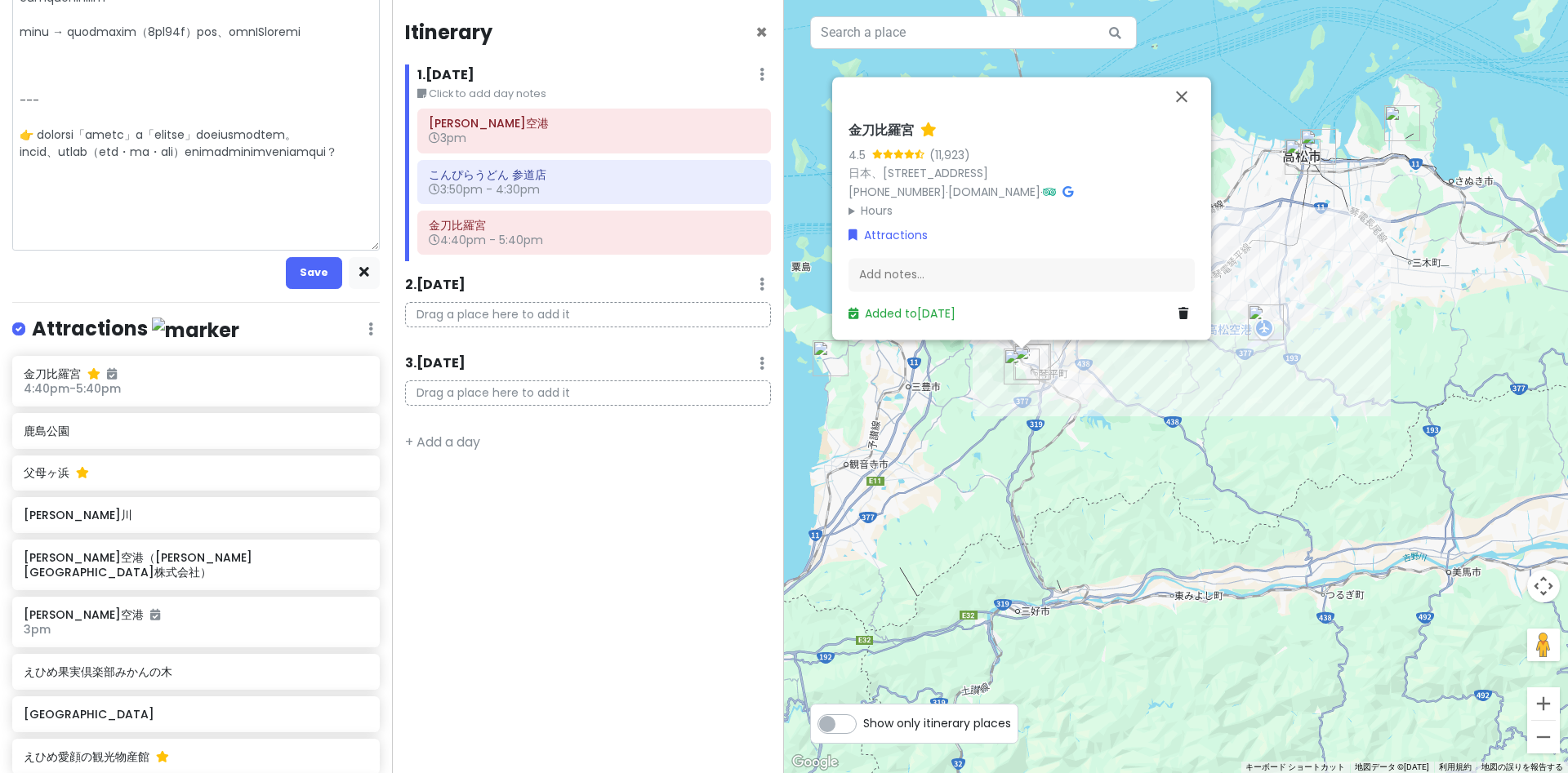
scroll to position [1803, 0]
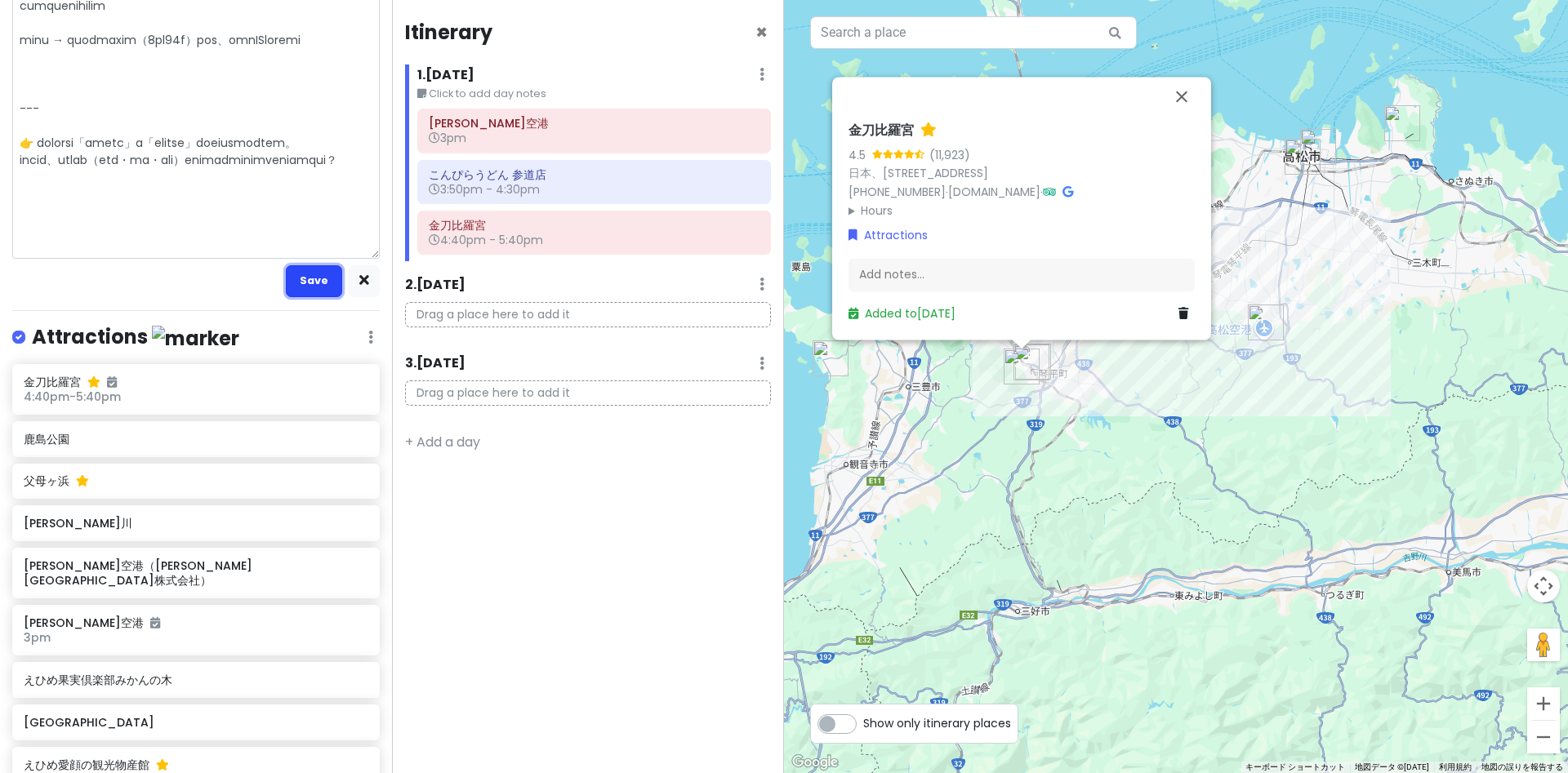
click at [301, 274] on button "Save" at bounding box center [314, 282] width 57 height 32
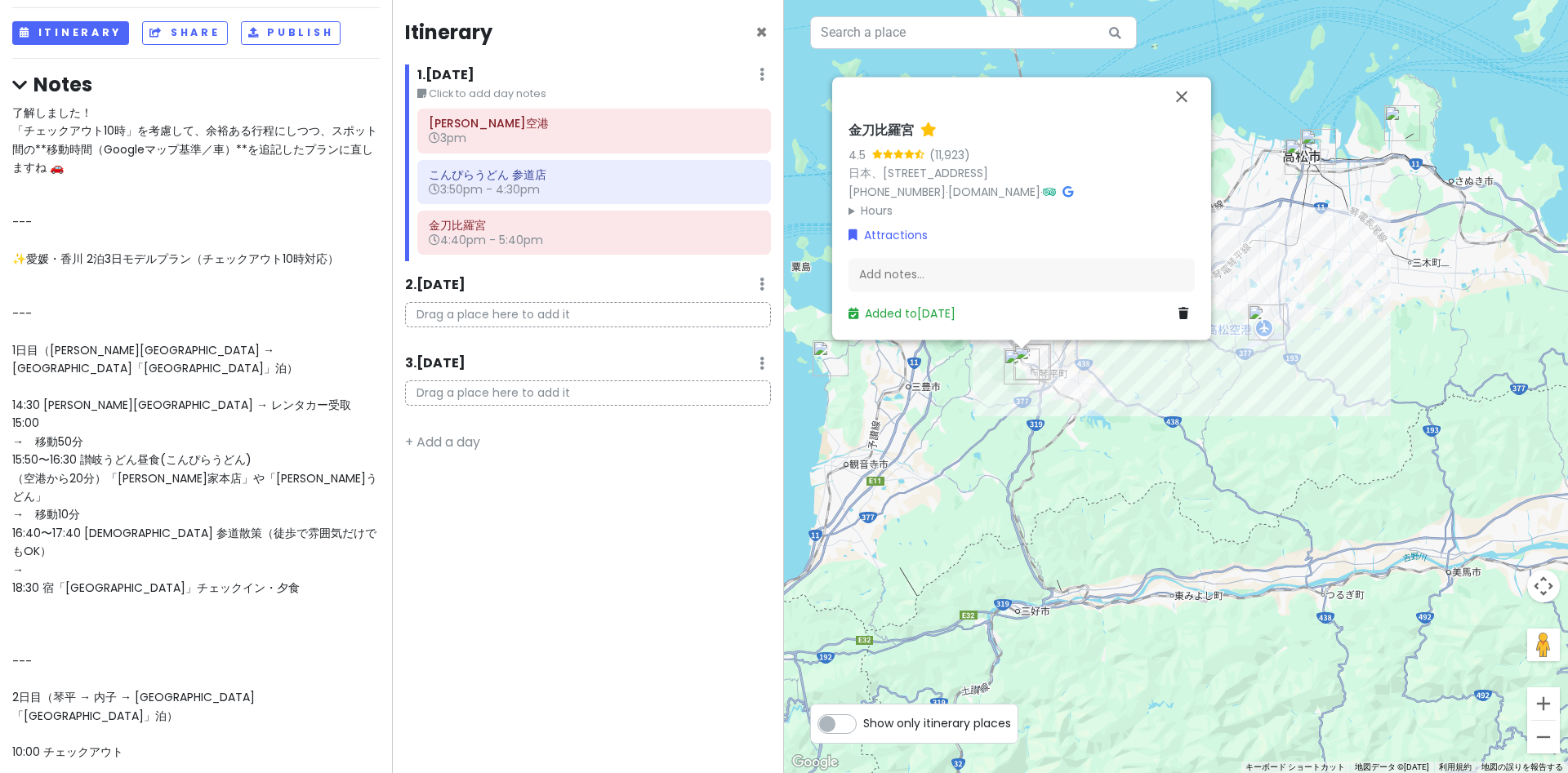
scroll to position [113, 0]
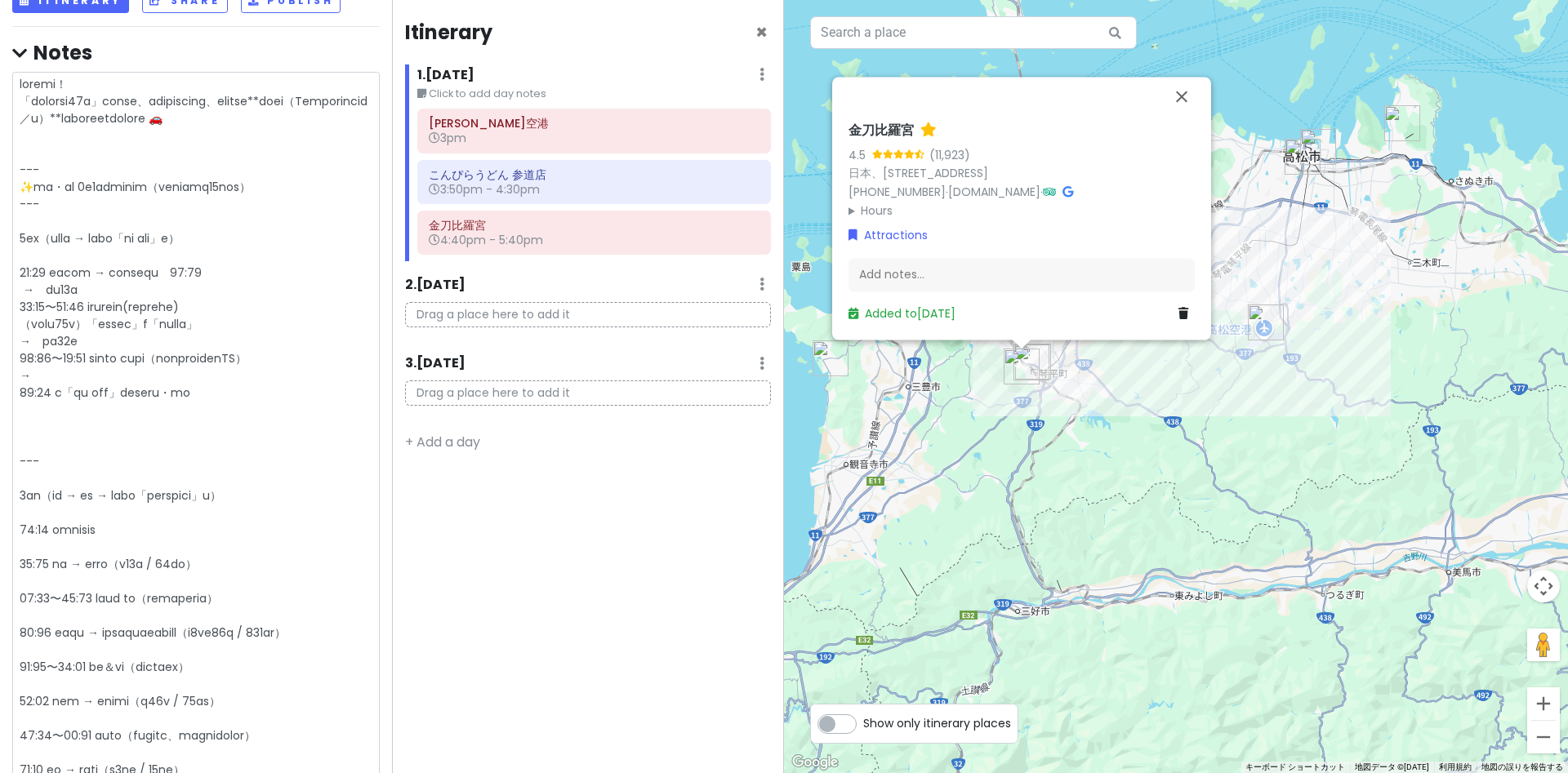
drag, startPoint x: 21, startPoint y: 168, endPoint x: 3, endPoint y: 72, distance: 97.7
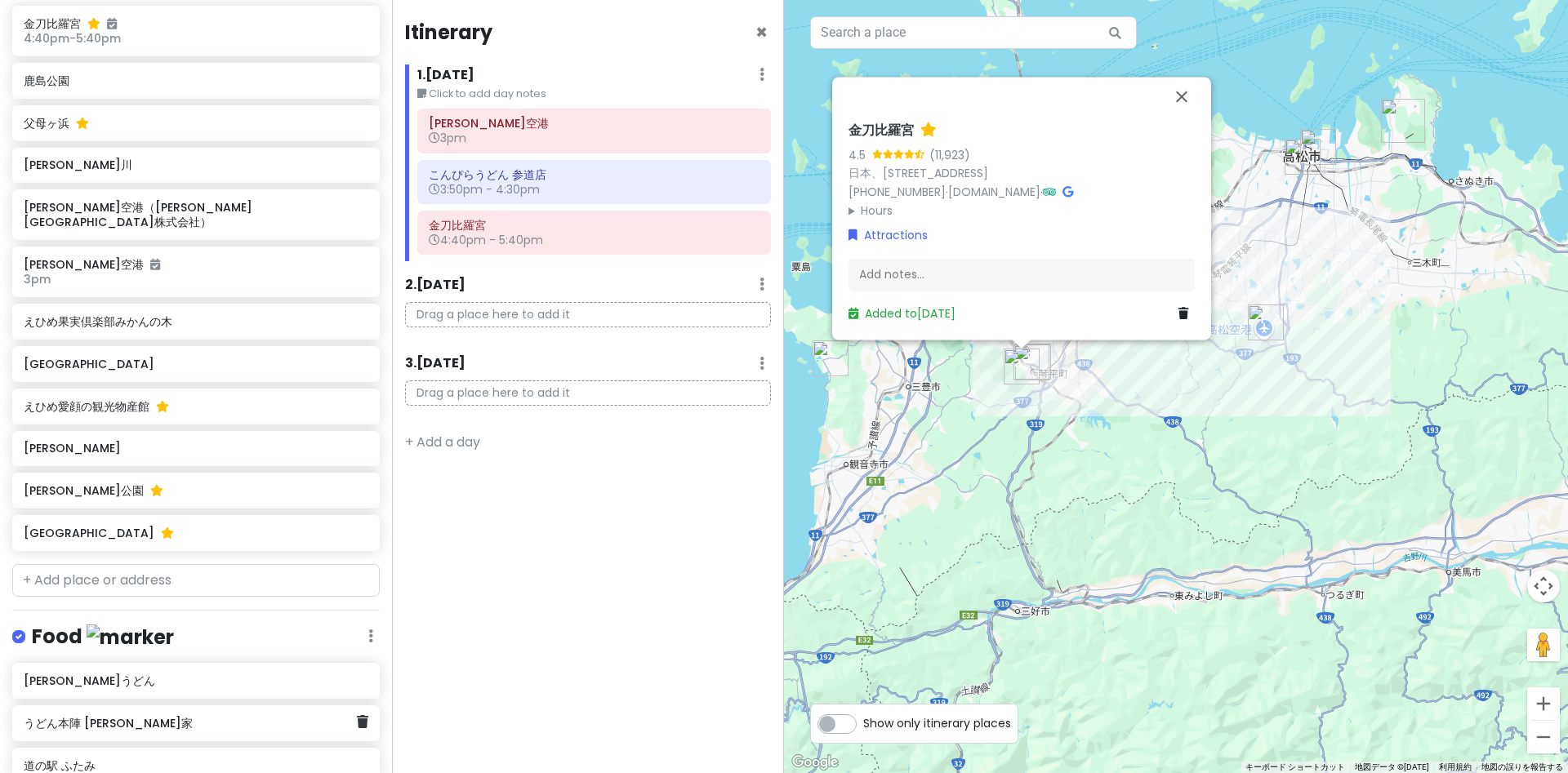
scroll to position [2502, 0]
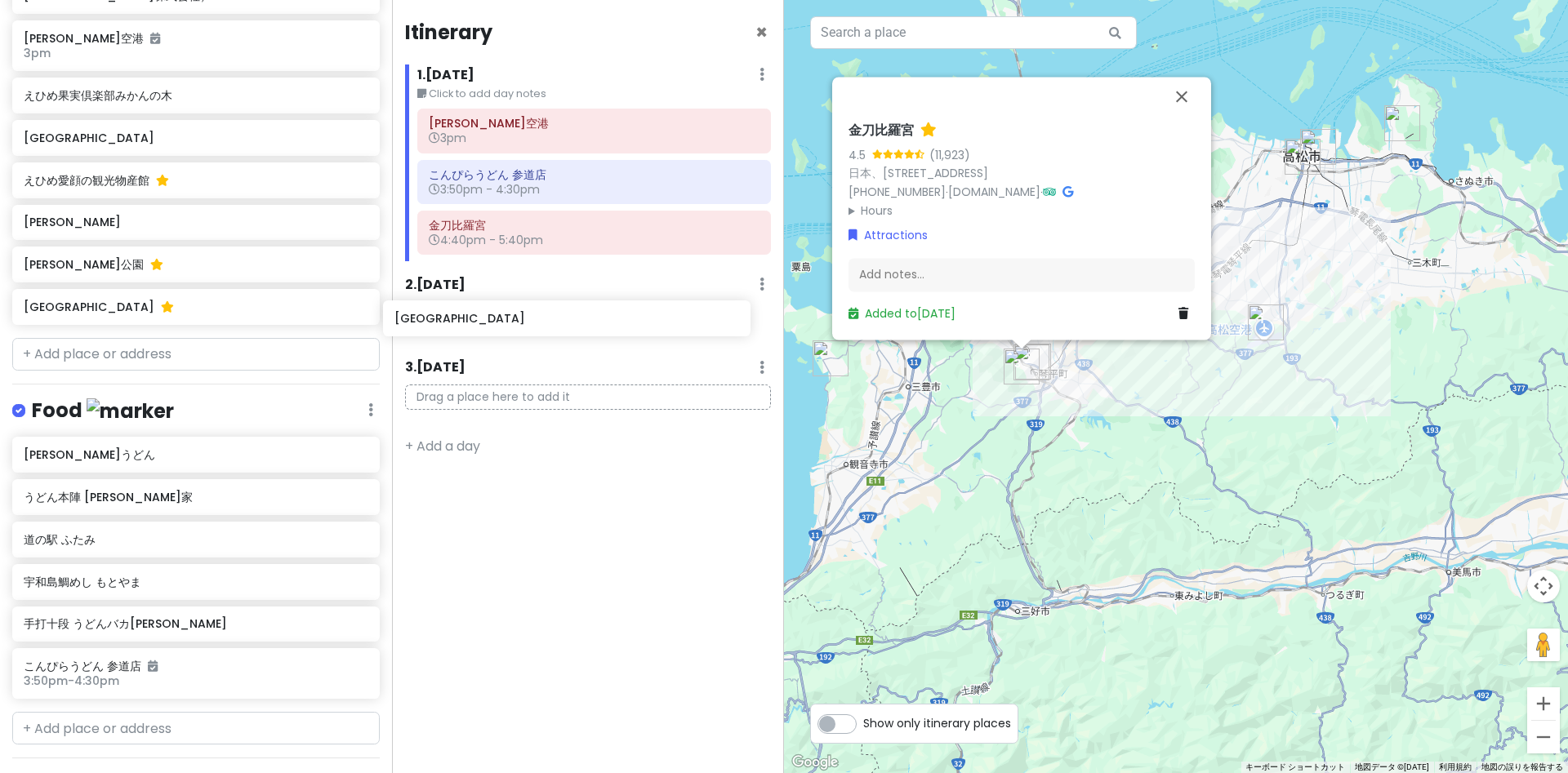
drag, startPoint x: 65, startPoint y: 656, endPoint x: 438, endPoint y: 325, distance: 498.7
click at [438, 325] on div "愛媛 香川 Private Change Dates Make a Copy Delete Trip Go Pro ⚡️ Give Feedback 💡 Su…" at bounding box center [784, 386] width 1568 height 773
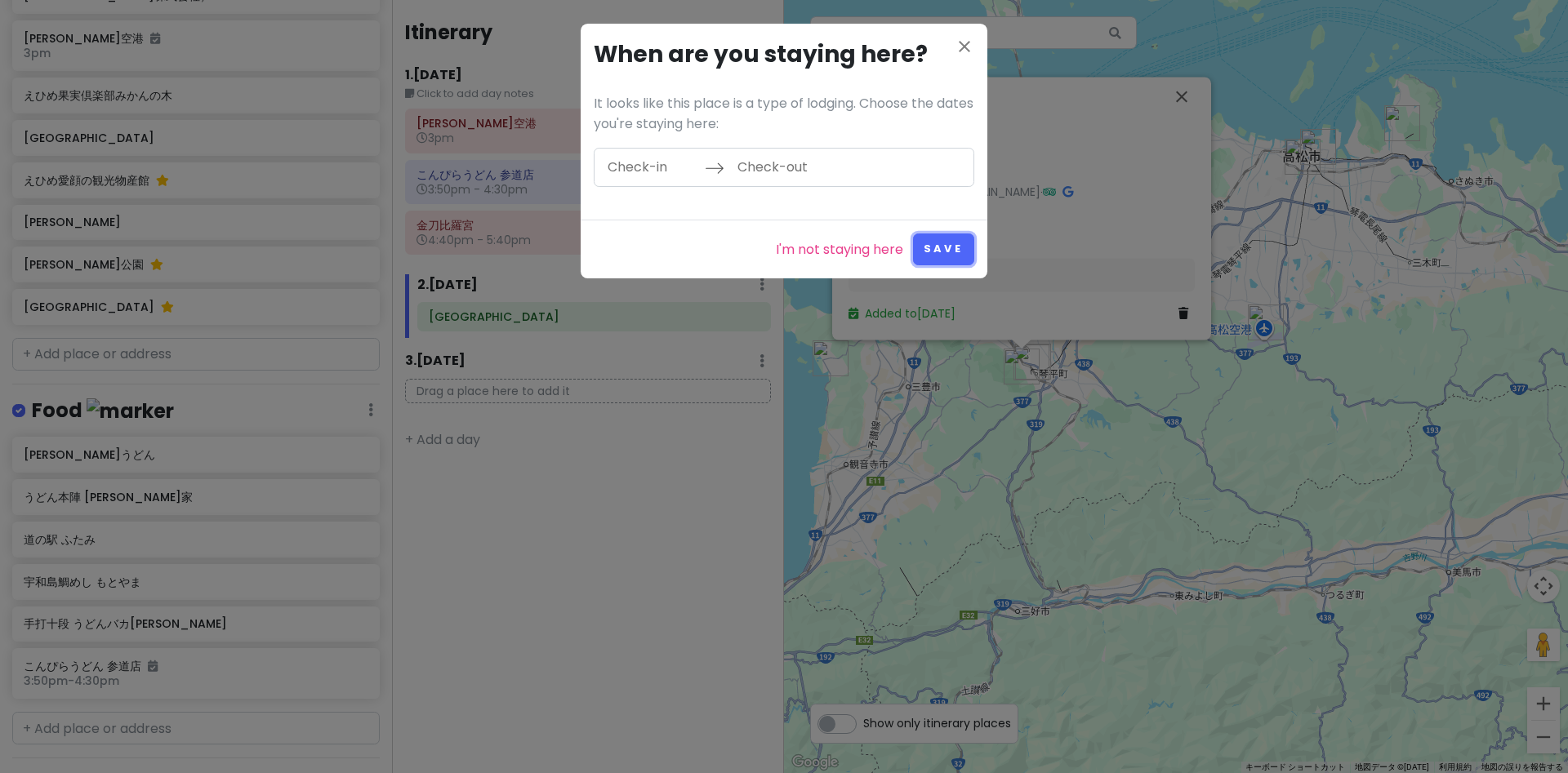
drag, startPoint x: 946, startPoint y: 247, endPoint x: 923, endPoint y: 266, distance: 29.8
click at [946, 246] on button "Save" at bounding box center [944, 249] width 62 height 32
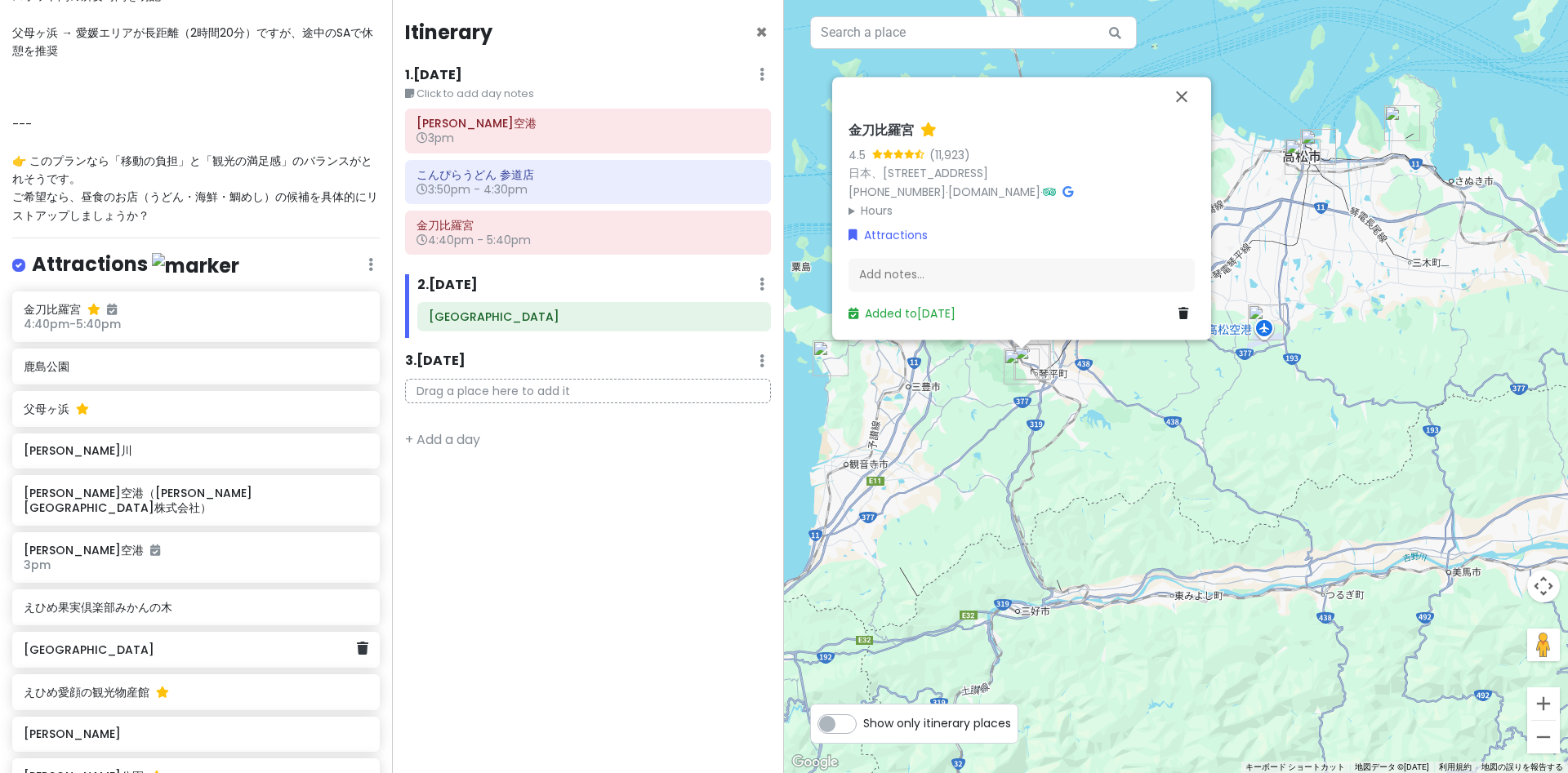
scroll to position [1938, 0]
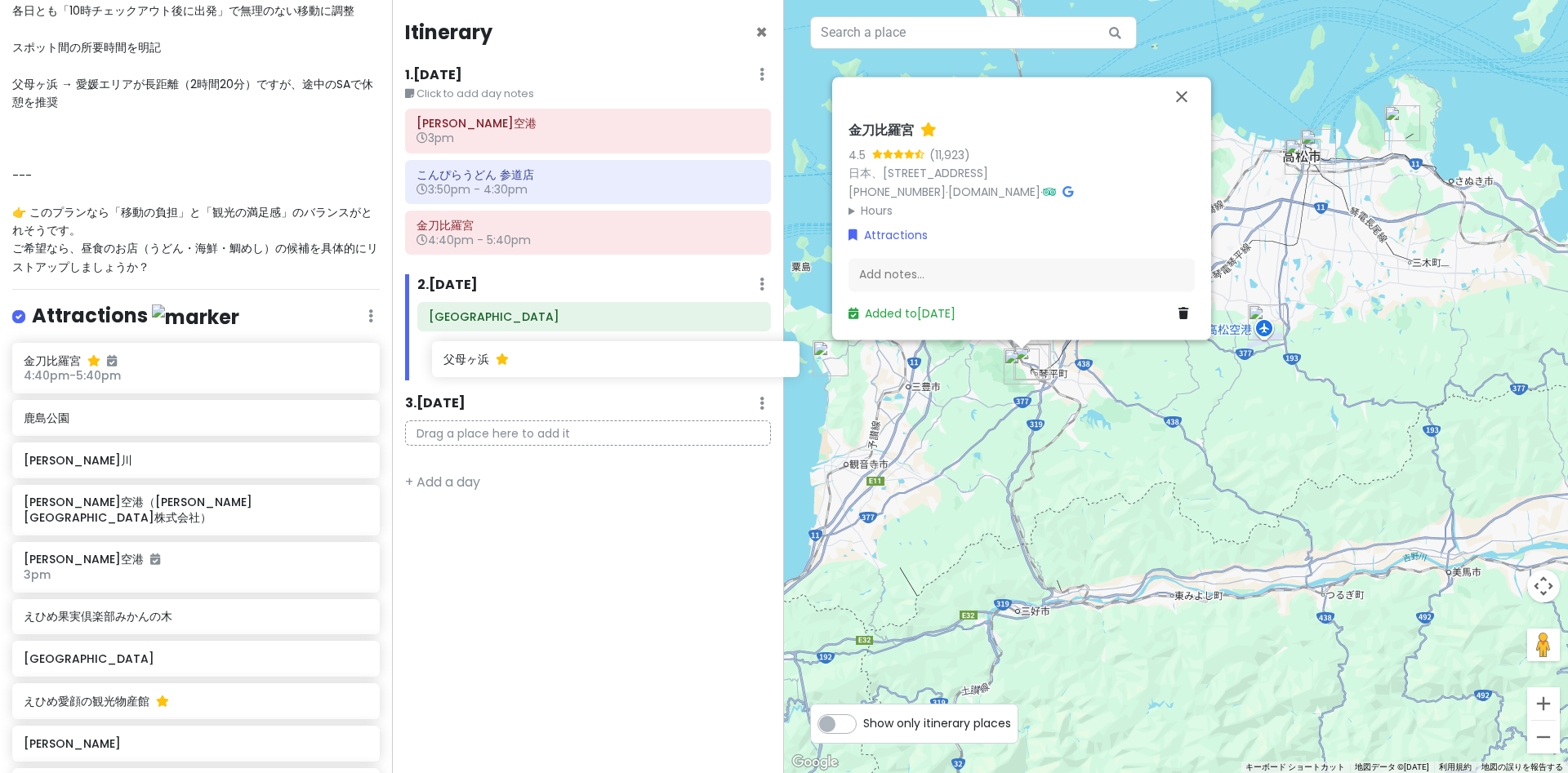
drag, startPoint x: 49, startPoint y: 234, endPoint x: 465, endPoint y: 367, distance: 436.7
click at [465, 367] on div "愛媛 香川 Private Change Dates Make a Copy Delete Trip Go Pro ⚡️ Give Feedback 💡 Su…" at bounding box center [784, 386] width 1568 height 773
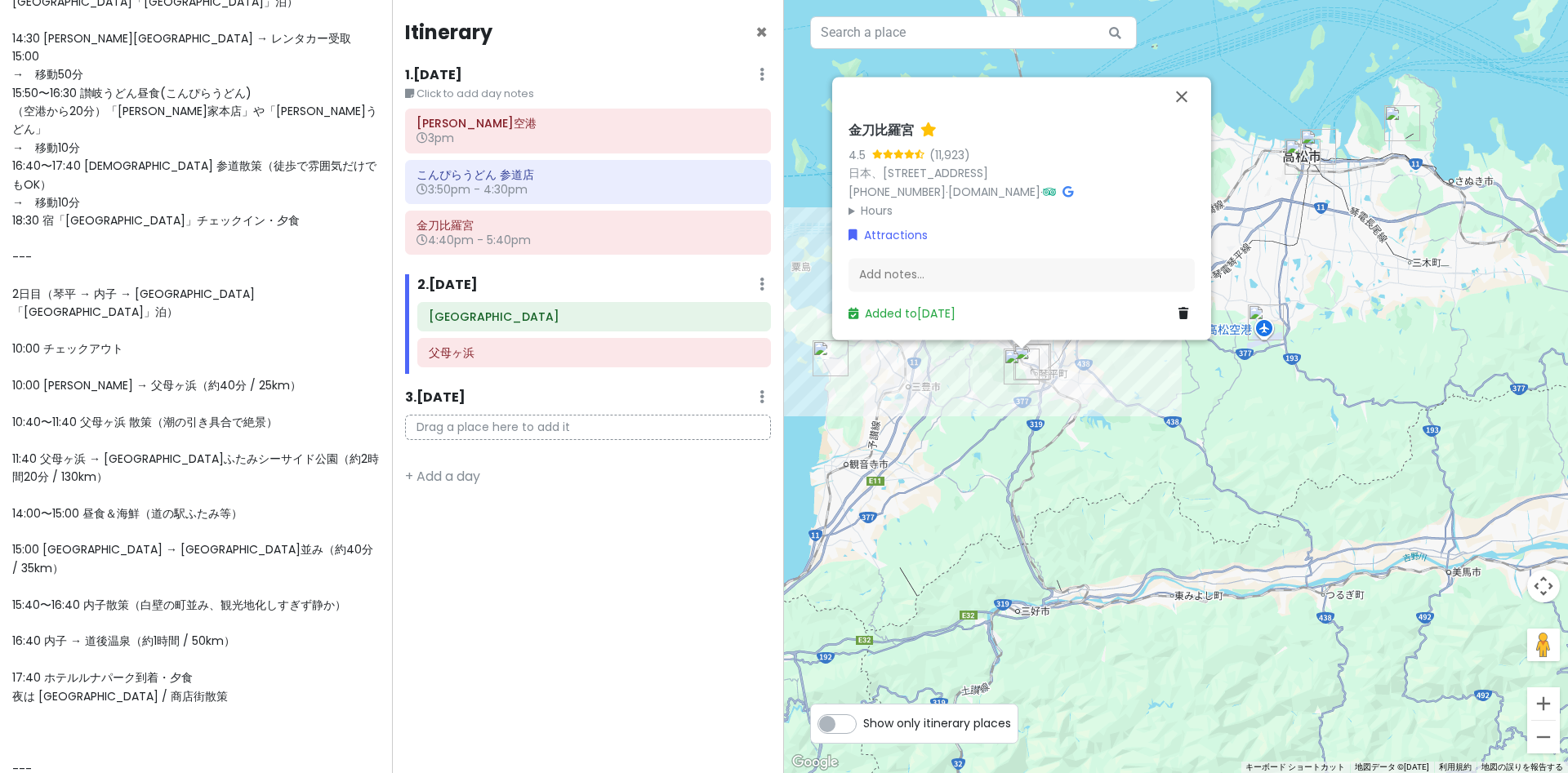
scroll to position [247, 0]
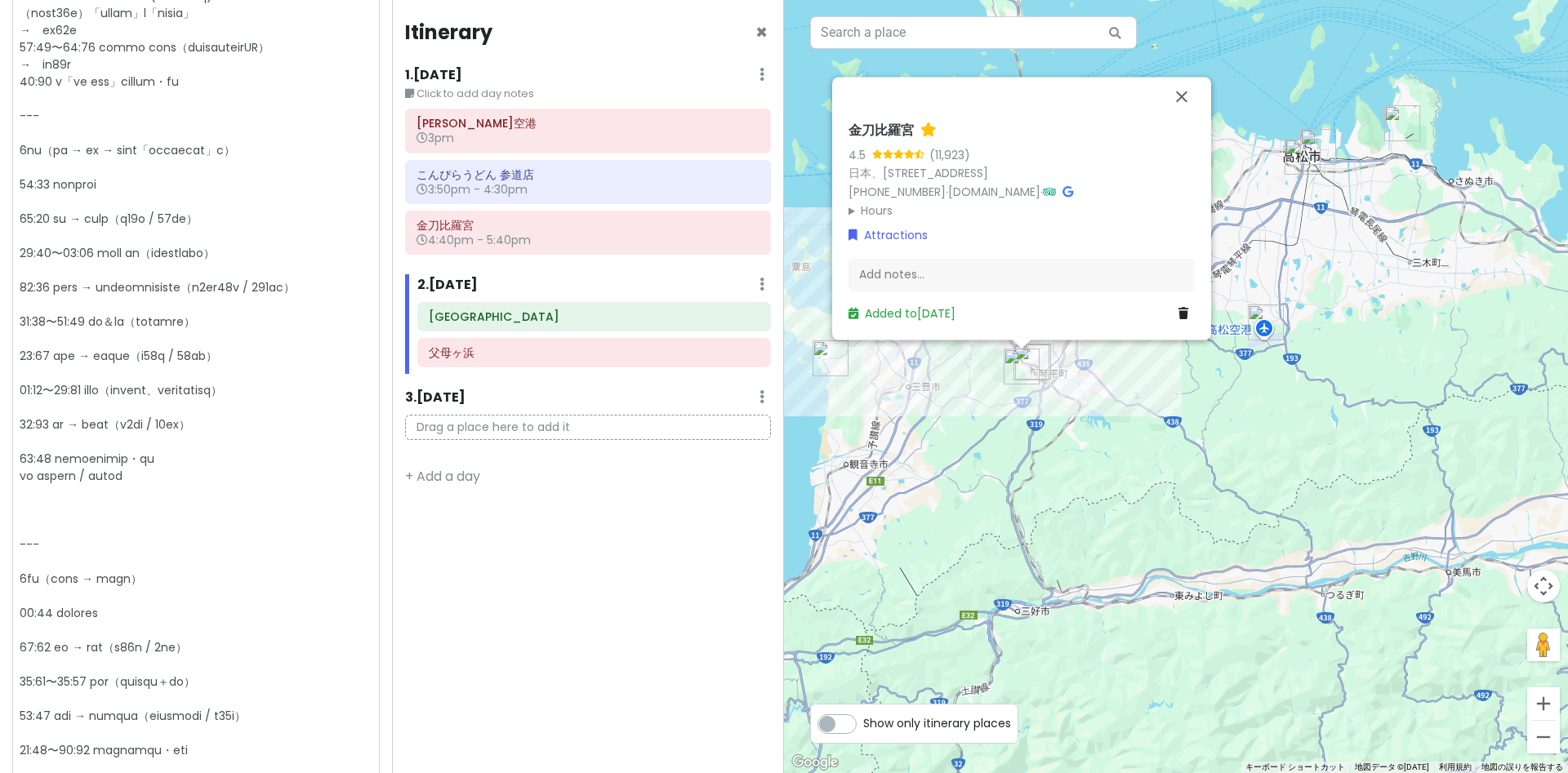
scroll to position [225, 0]
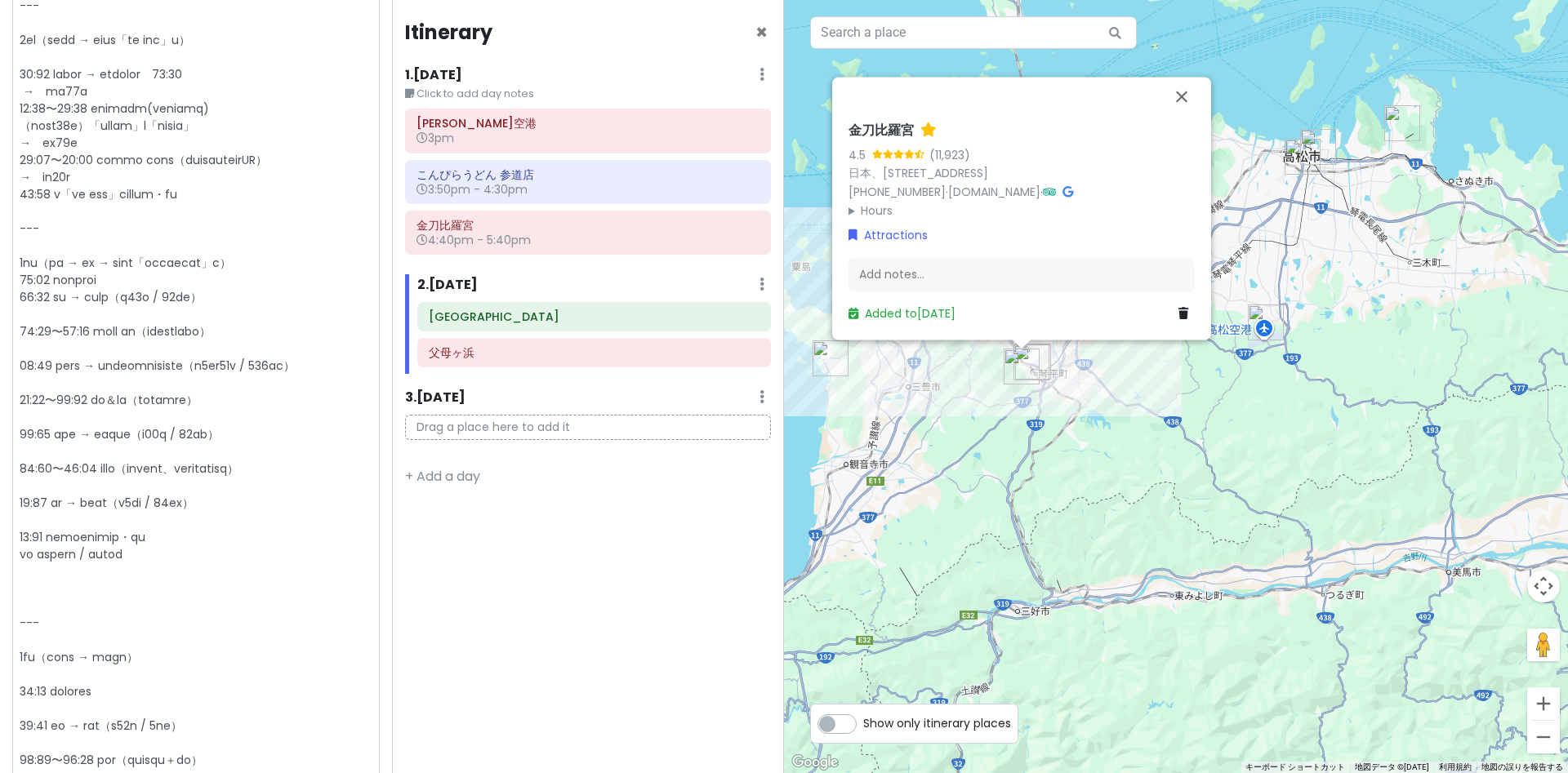
click at [28, 310] on textarea at bounding box center [196, 787] width 367 height 1655
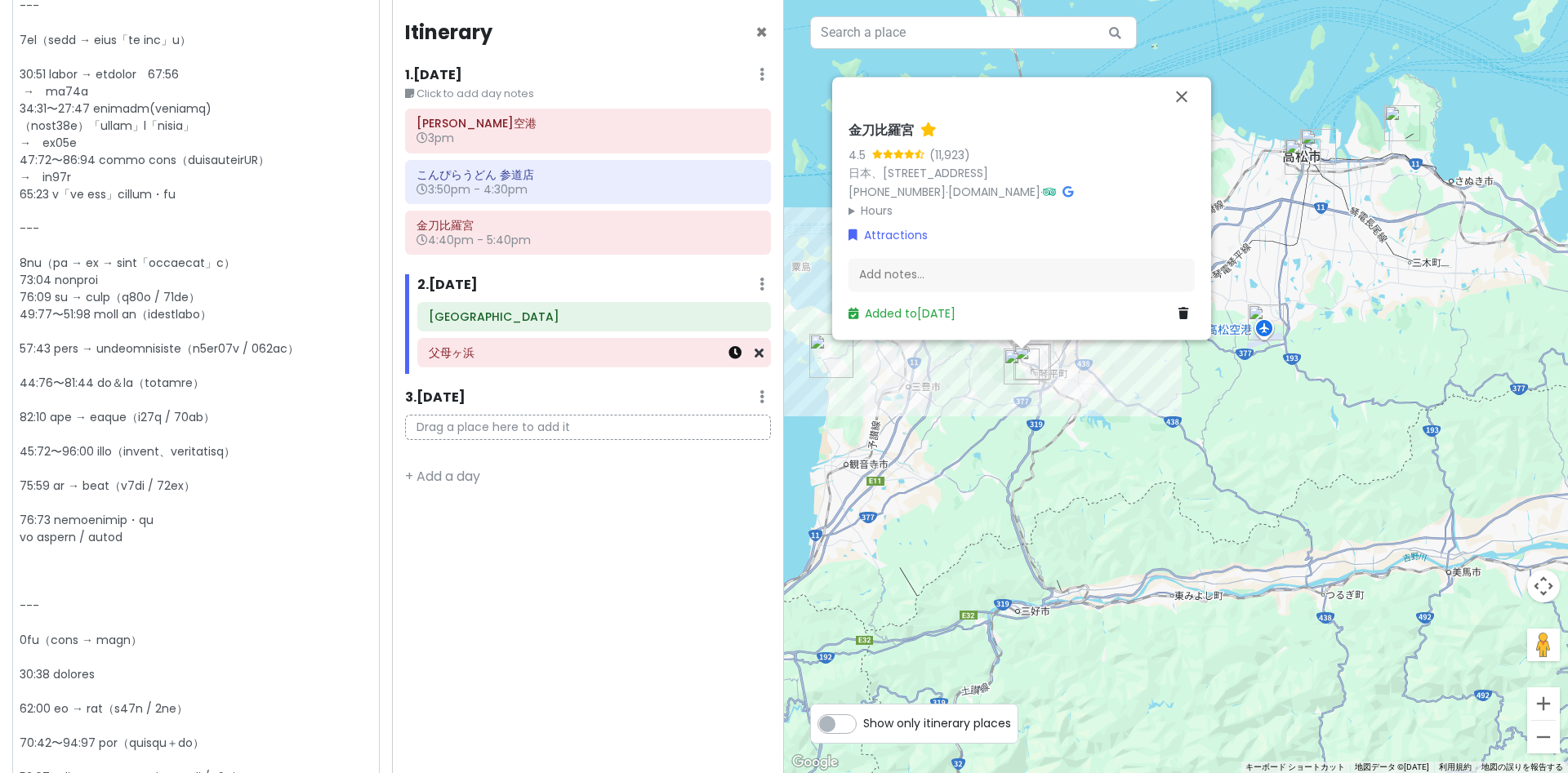
click at [736, 348] on icon at bounding box center [734, 352] width 13 height 13
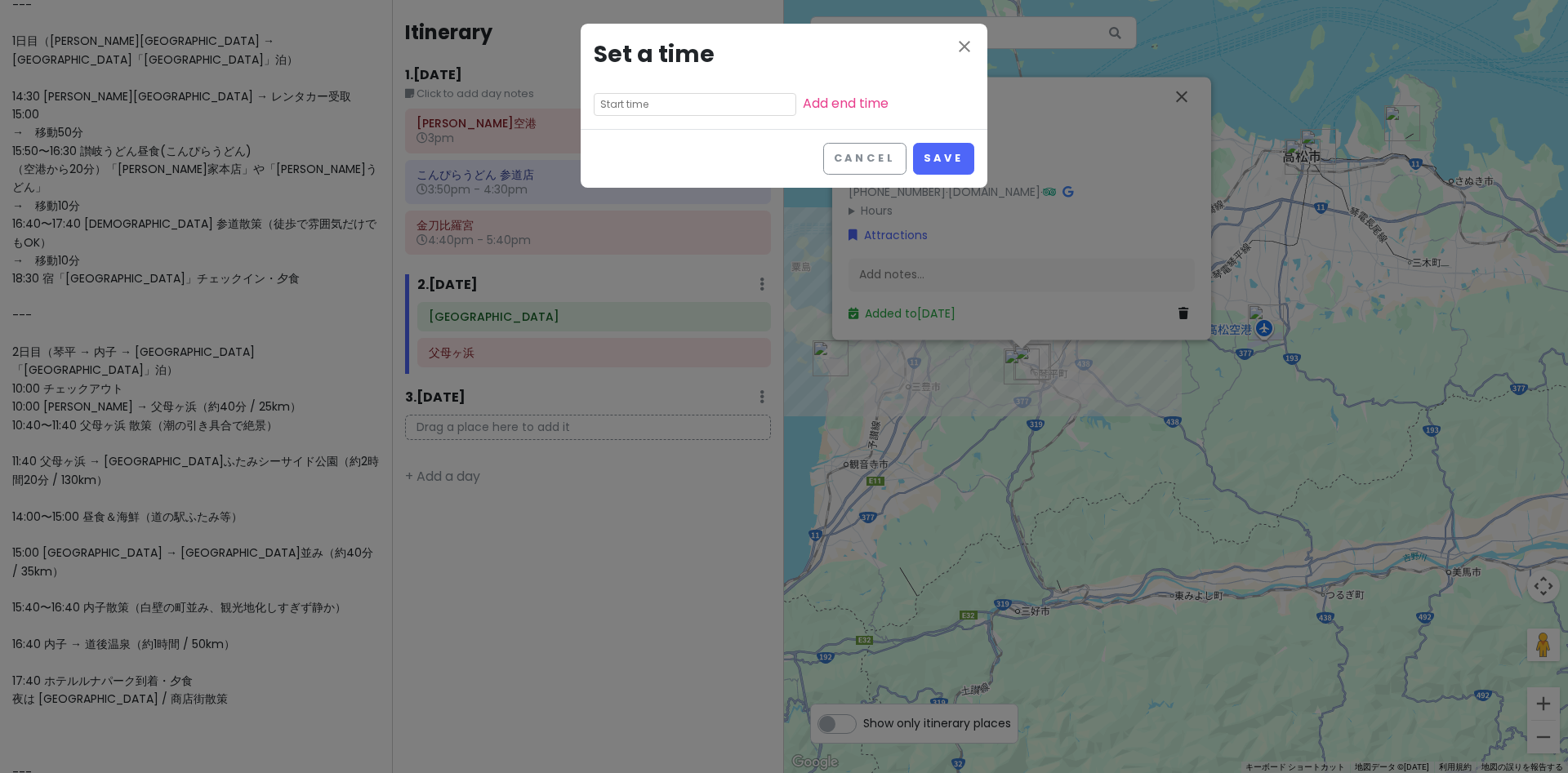
click at [678, 107] on input "text" at bounding box center [695, 104] width 202 height 23
click at [609, 208] on li "10" at bounding box center [616, 206] width 45 height 20
click at [653, 173] on li "40" at bounding box center [662, 168] width 44 height 20
drag, startPoint x: 706, startPoint y: 130, endPoint x: 794, endPoint y: 118, distance: 88.8
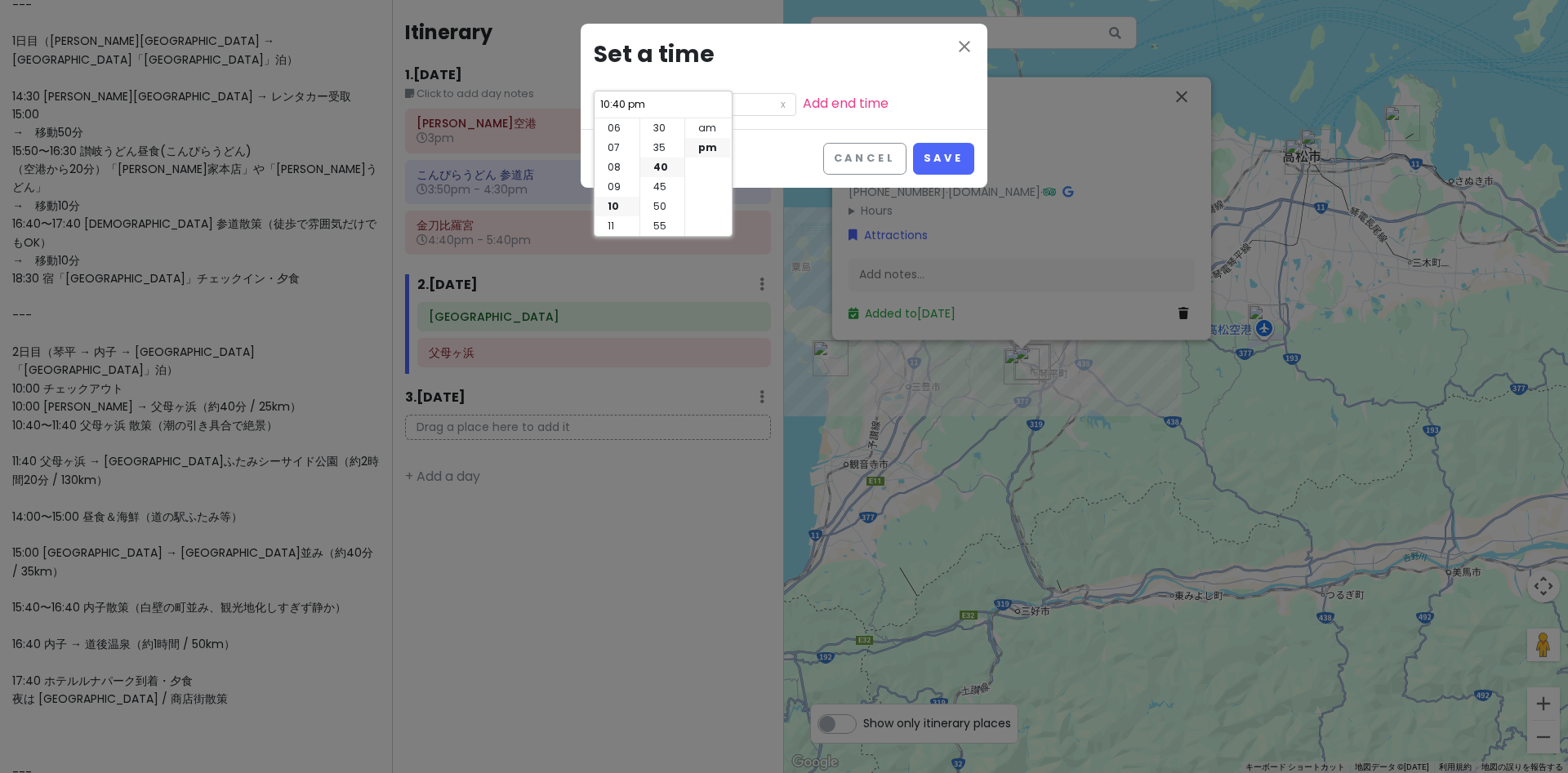
click at [706, 128] on li "am" at bounding box center [708, 128] width 45 height 20
click at [843, 107] on link "Add end time" at bounding box center [846, 103] width 85 height 19
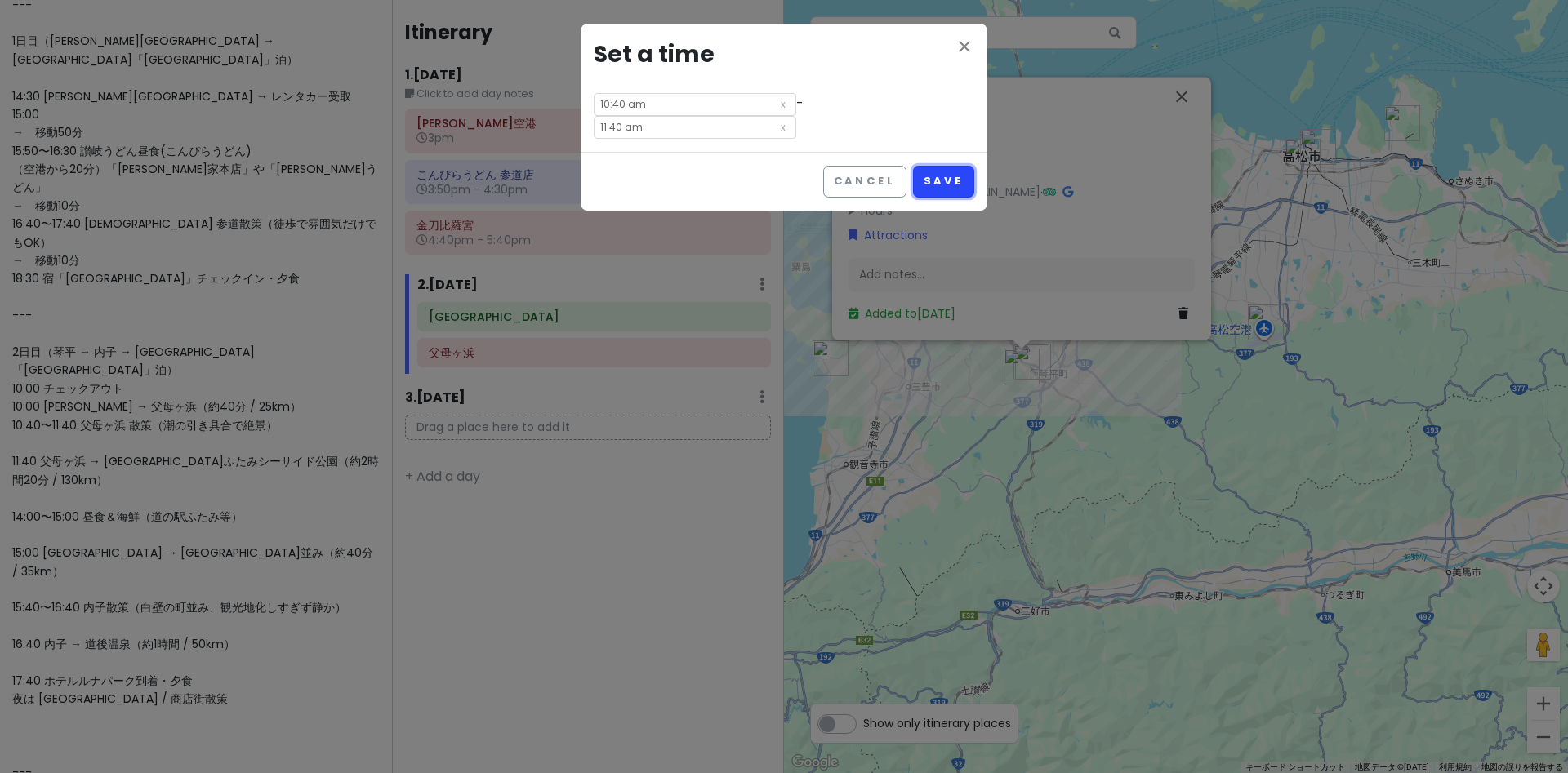
click at [951, 181] on button "Save" at bounding box center [944, 182] width 62 height 32
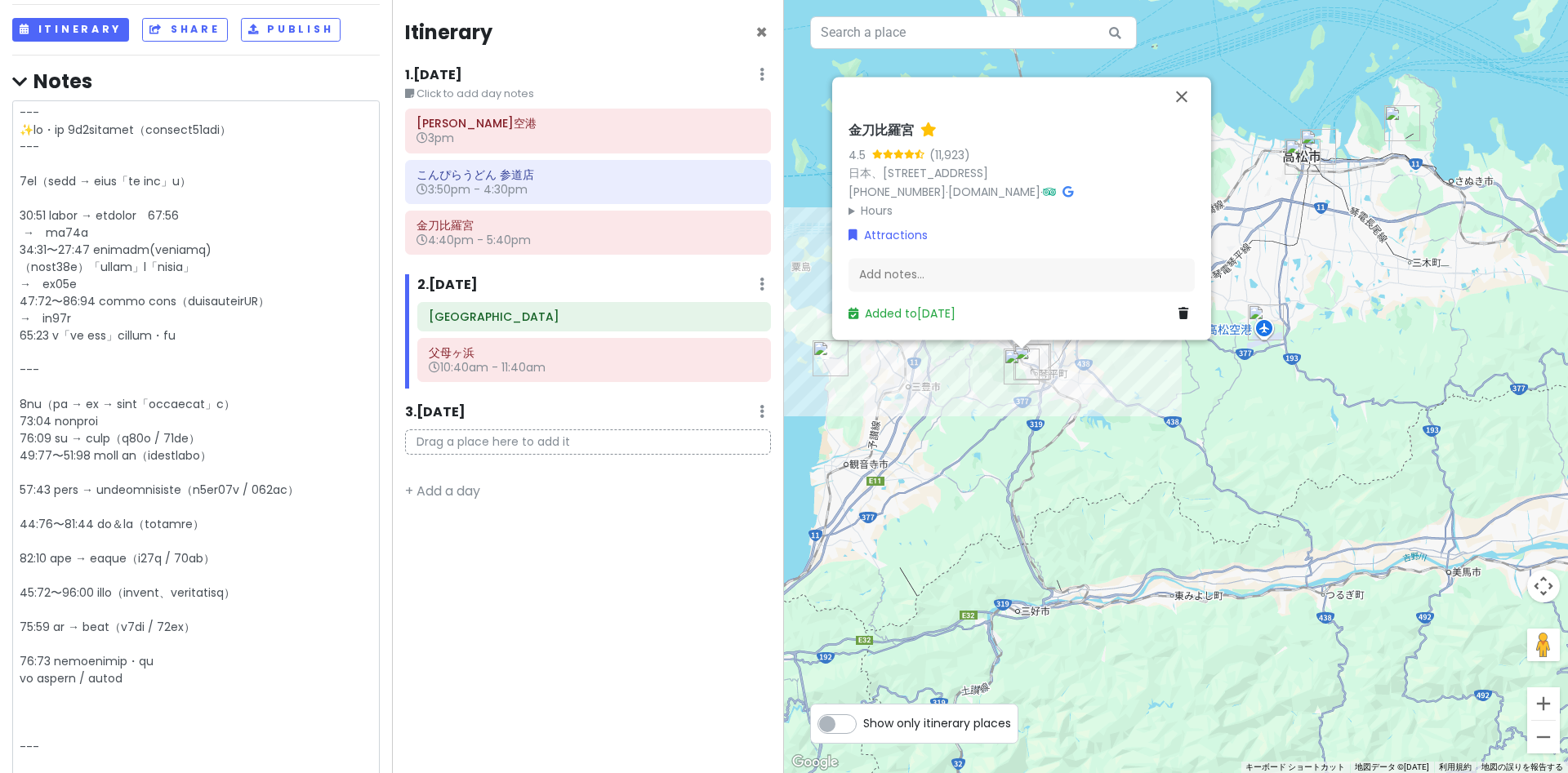
scroll to position [225, 0]
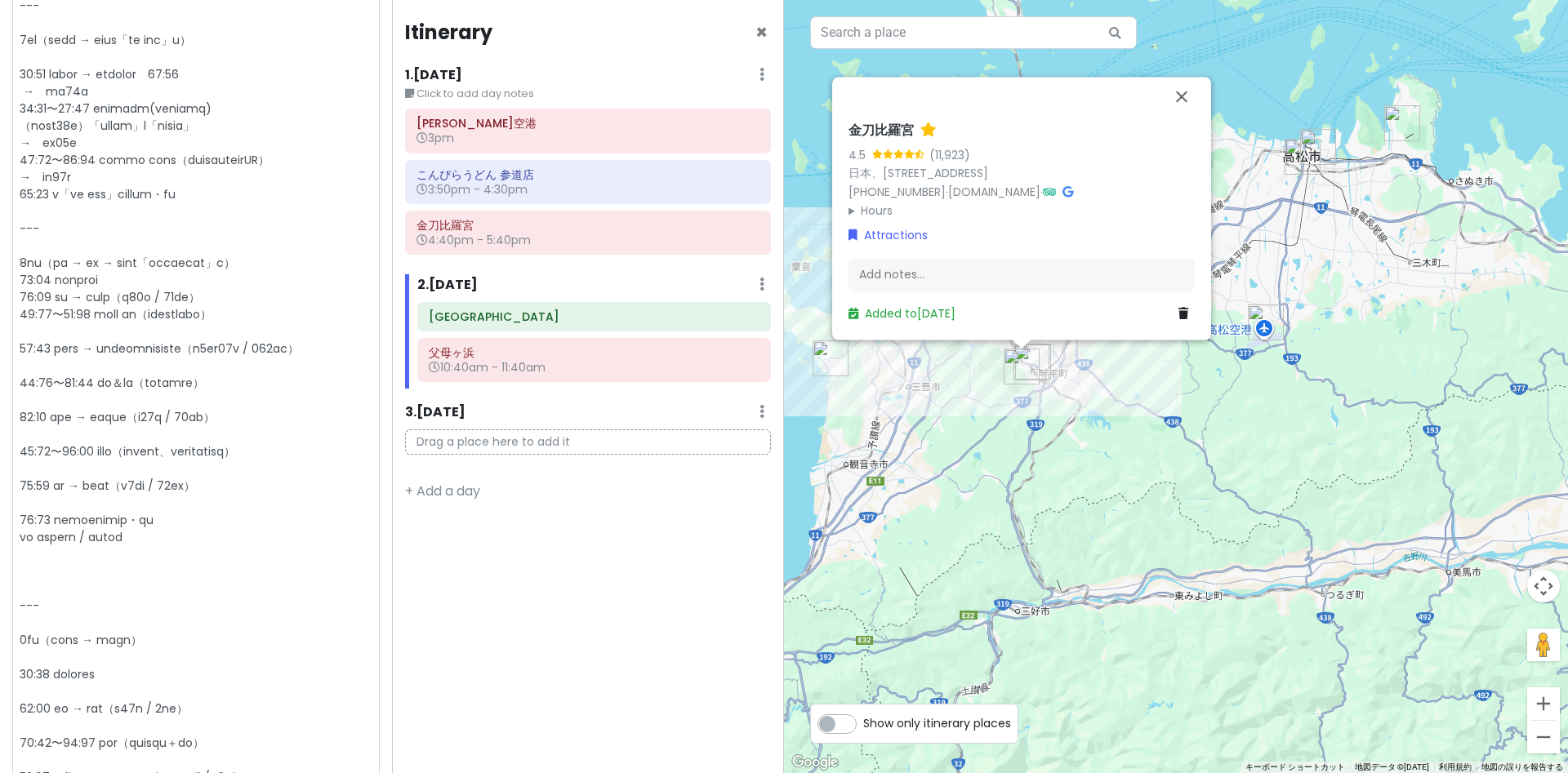
drag, startPoint x: 113, startPoint y: 347, endPoint x: 253, endPoint y: 348, distance: 140.0
click at [253, 348] on textarea at bounding box center [196, 778] width 367 height 1637
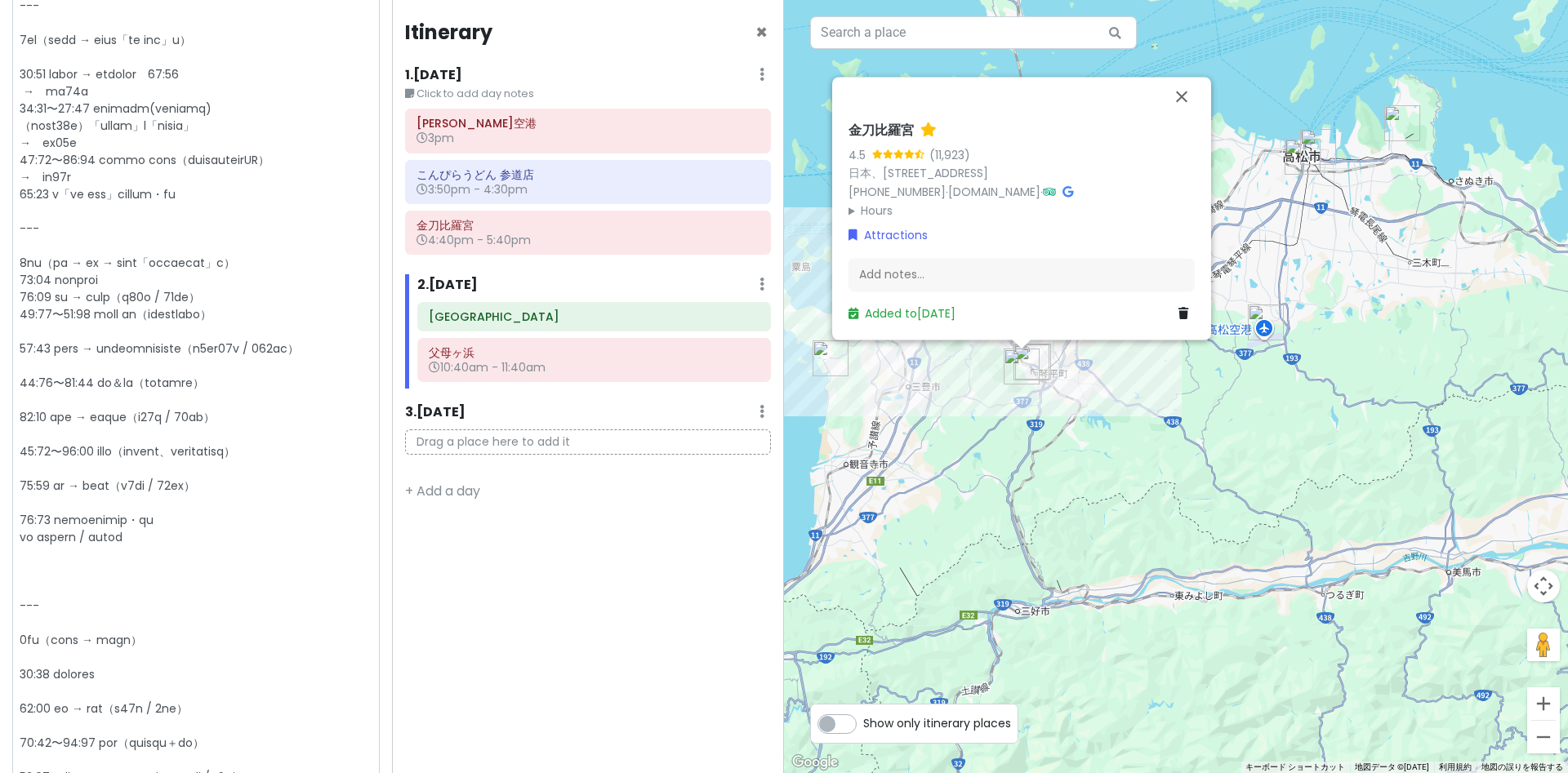
click at [284, 347] on textarea at bounding box center [196, 778] width 367 height 1637
click at [291, 352] on textarea at bounding box center [196, 778] width 367 height 1637
click at [53, 332] on textarea at bounding box center [196, 778] width 367 height 1637
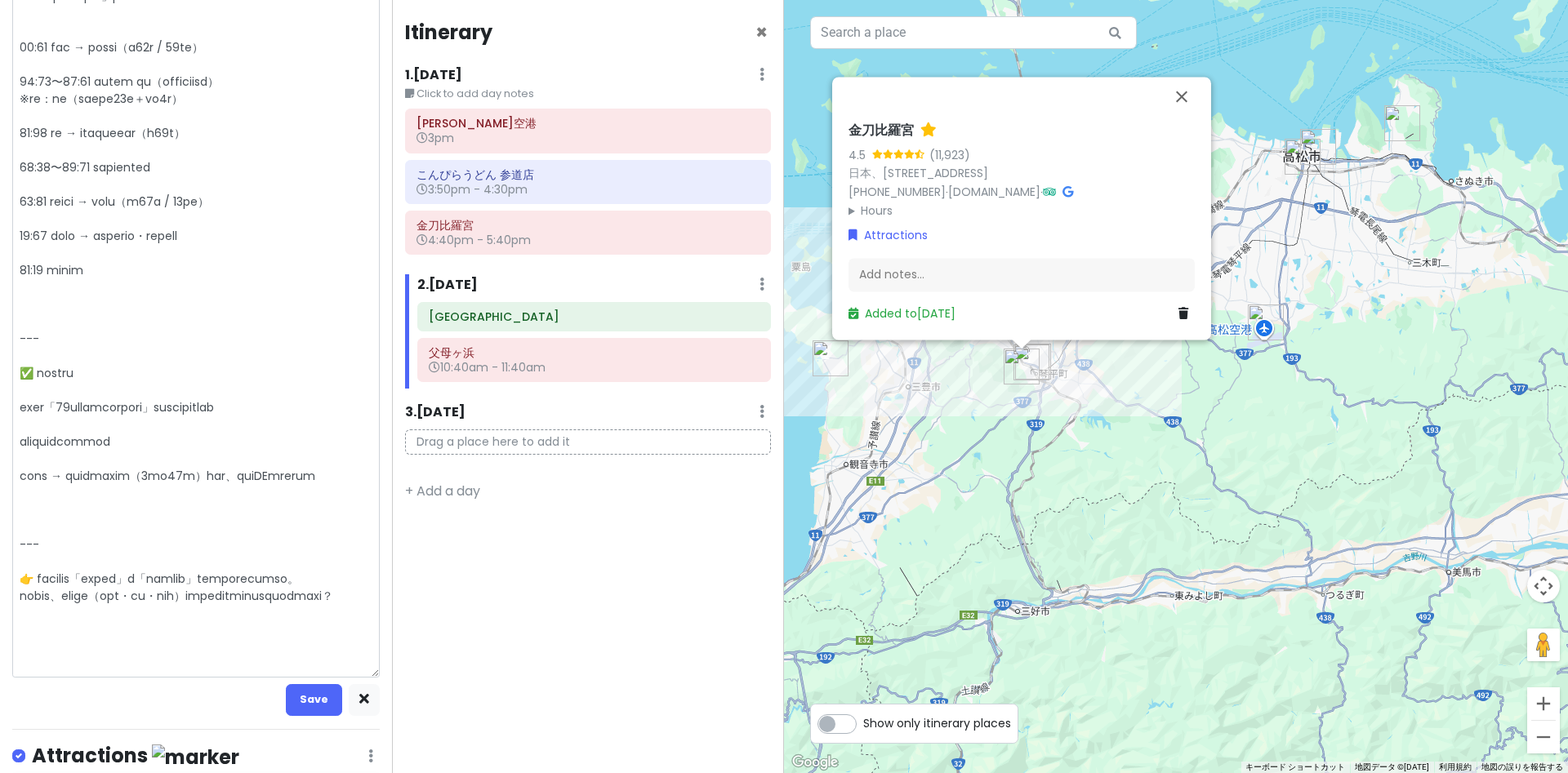
scroll to position [1466, 0]
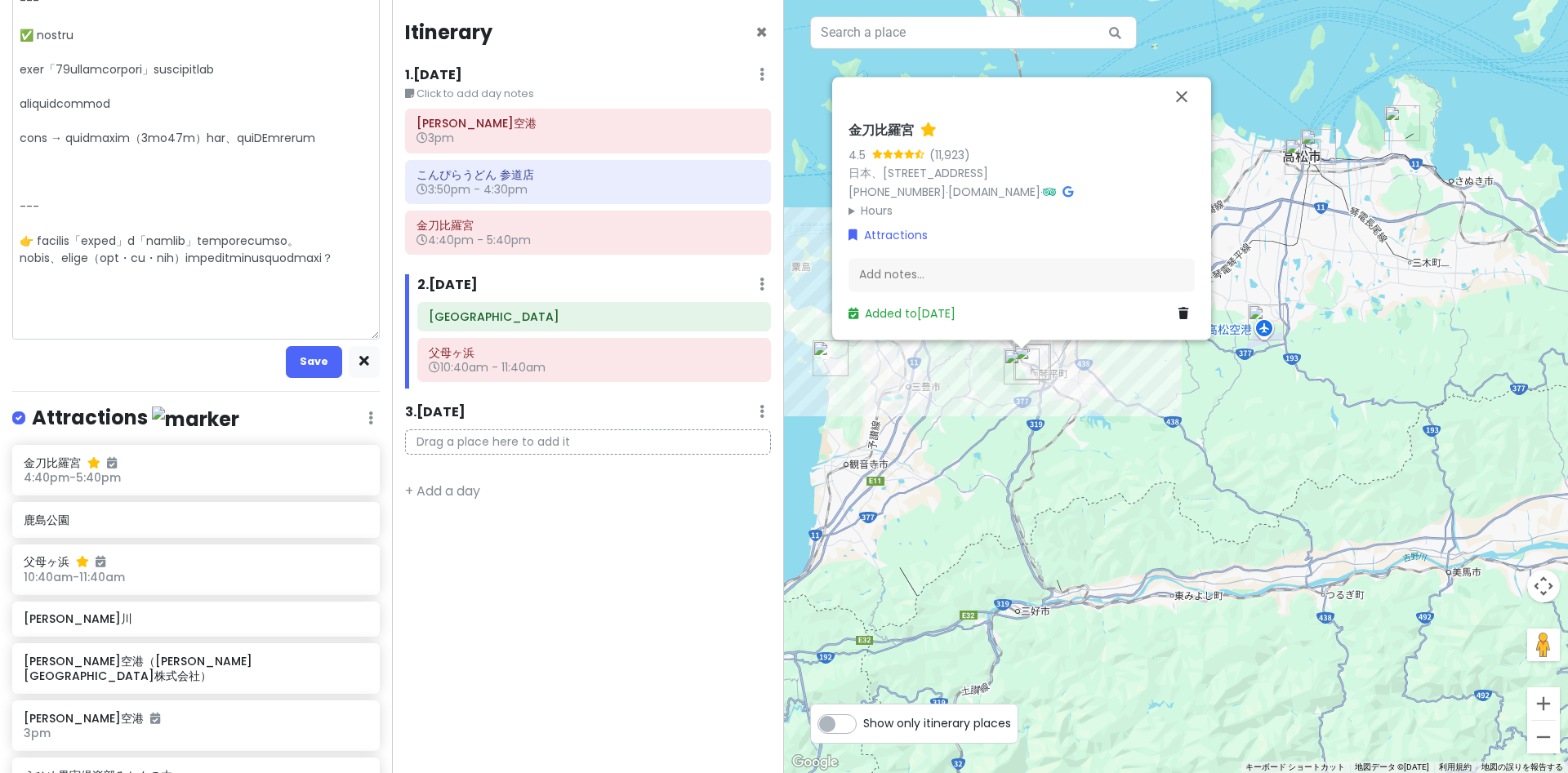
drag, startPoint x: 169, startPoint y: 325, endPoint x: 3, endPoint y: 272, distance: 174.3
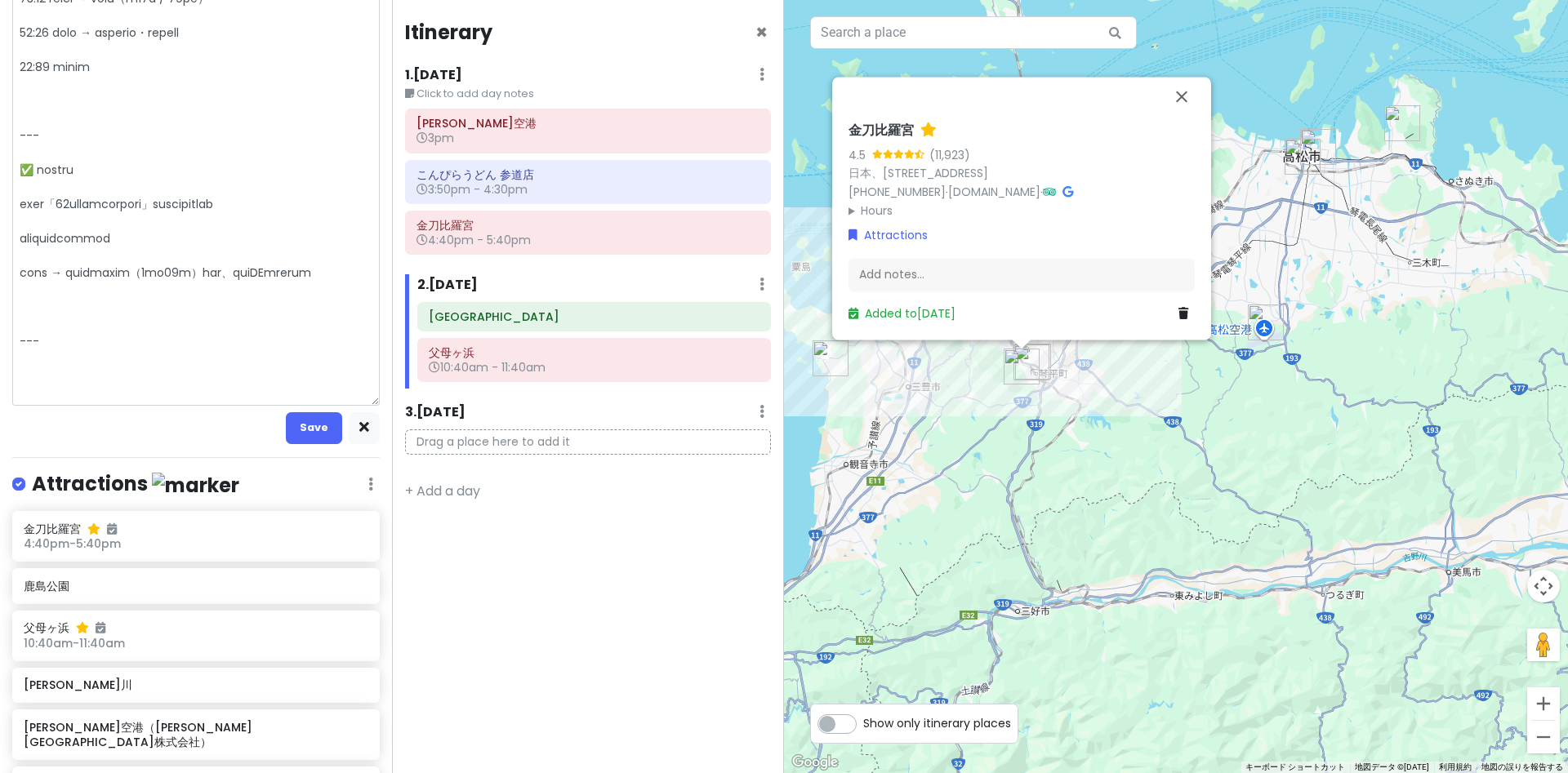
scroll to position [1284, 0]
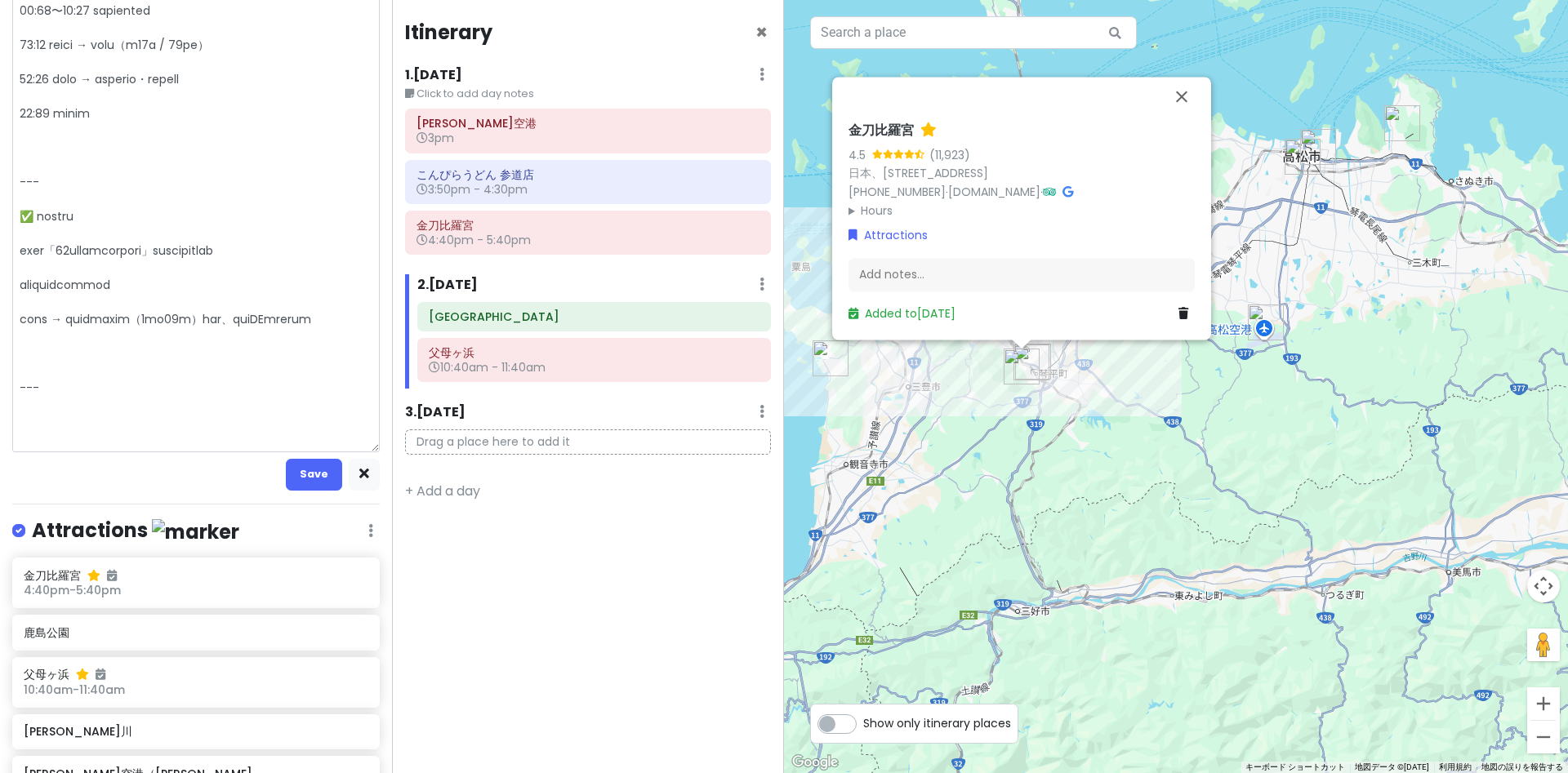
drag, startPoint x: 81, startPoint y: 416, endPoint x: 2, endPoint y: 211, distance: 219.7
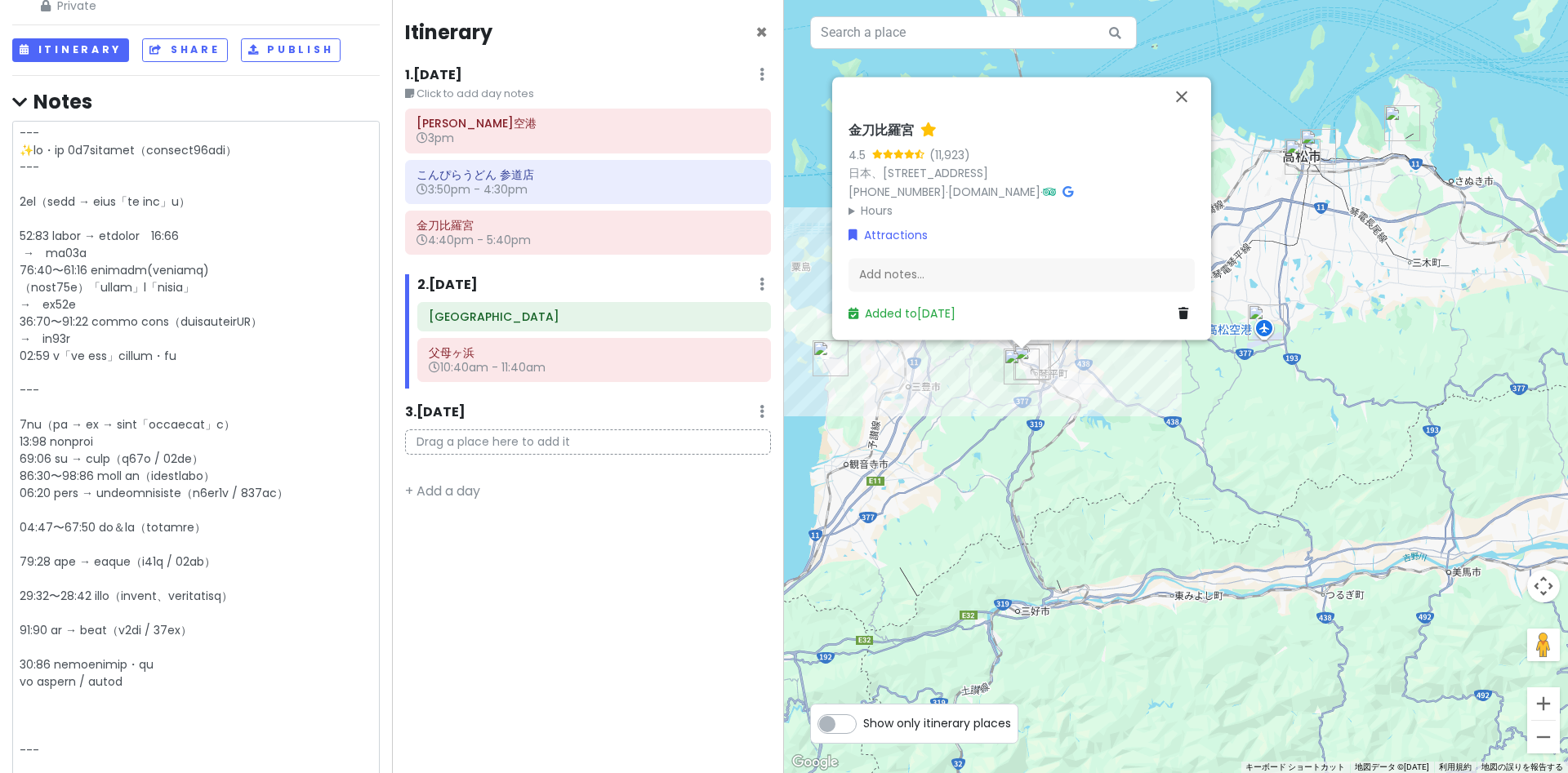
scroll to position [177, 0]
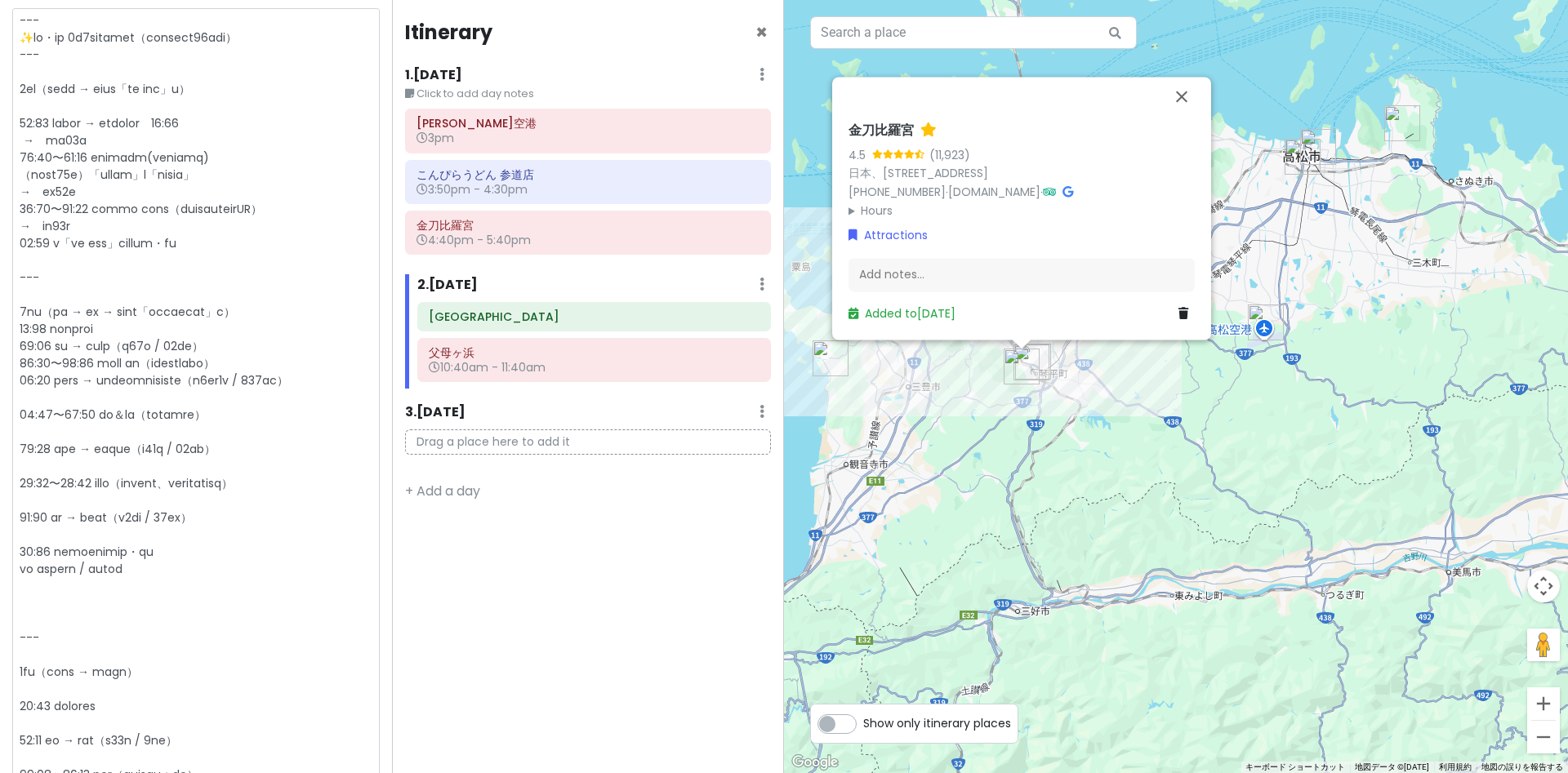
drag, startPoint x: 113, startPoint y: 378, endPoint x: 258, endPoint y: 378, distance: 145.0
click at [258, 378] on textarea at bounding box center [196, 681] width 367 height 1346
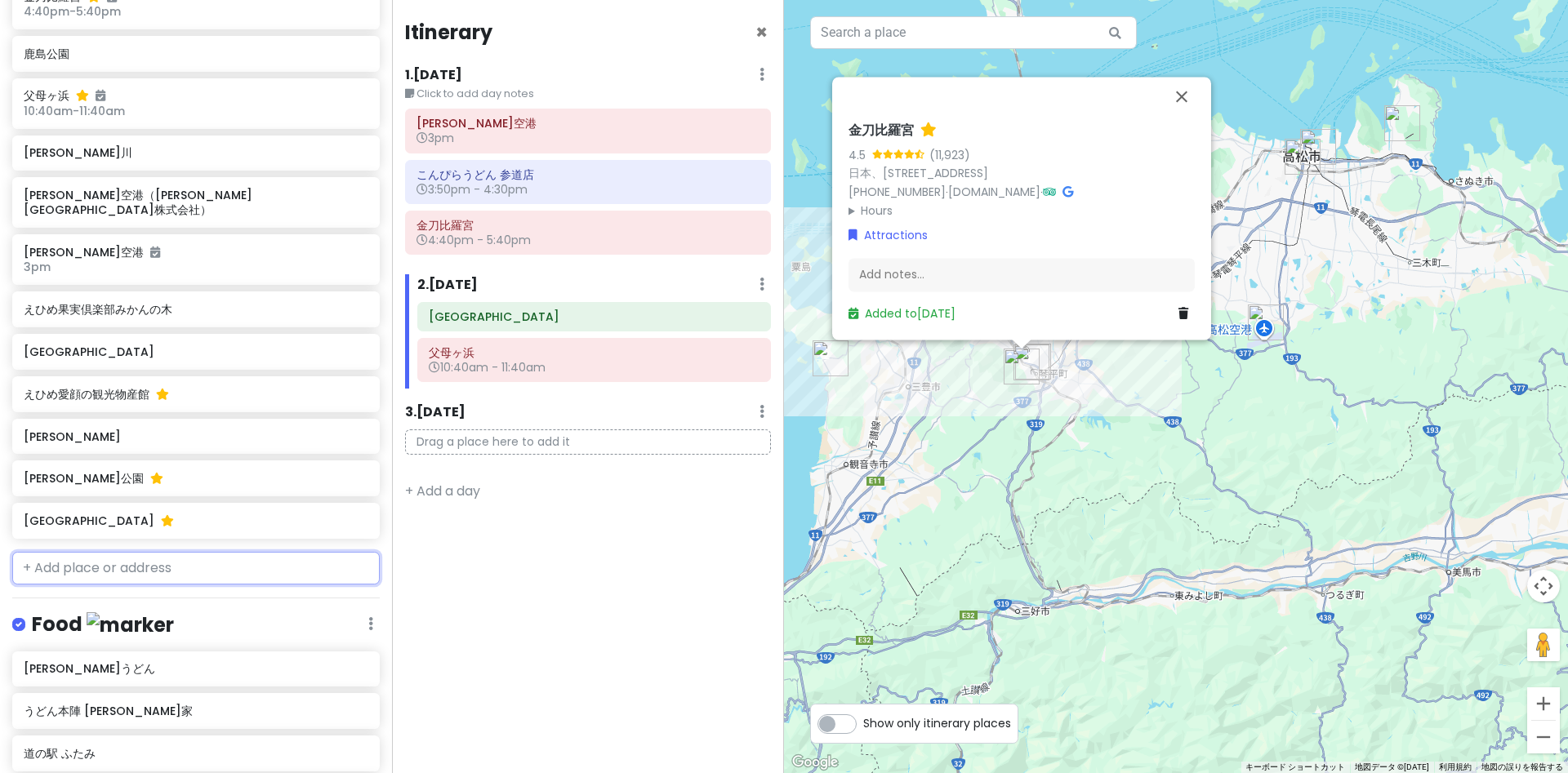
click at [113, 552] on input "text" at bounding box center [196, 568] width 367 height 33
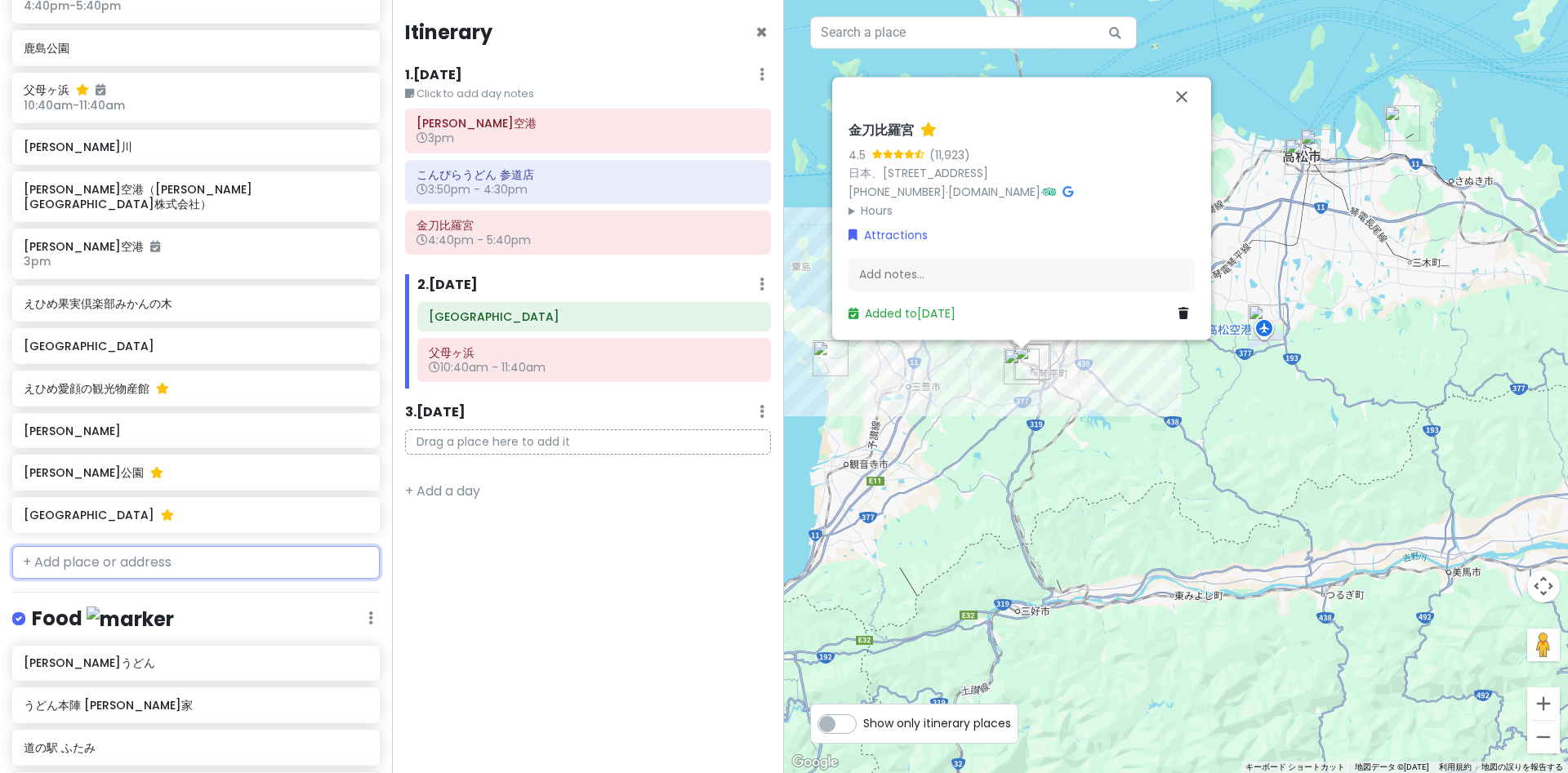
paste input "伊予市ふたみシーサイド公園"
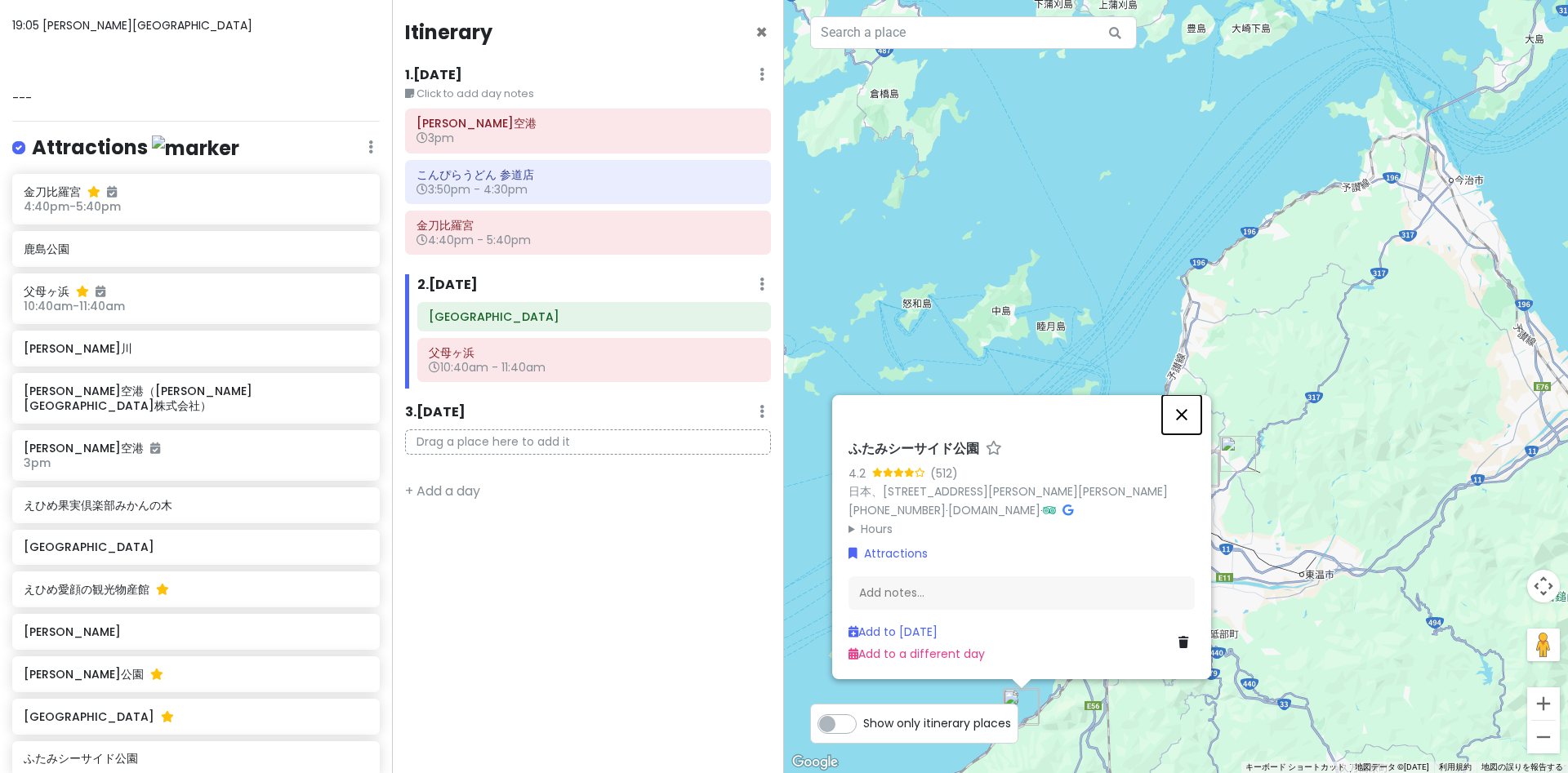
click at [1183, 414] on button "閉じる" at bounding box center [1182, 415] width 40 height 40
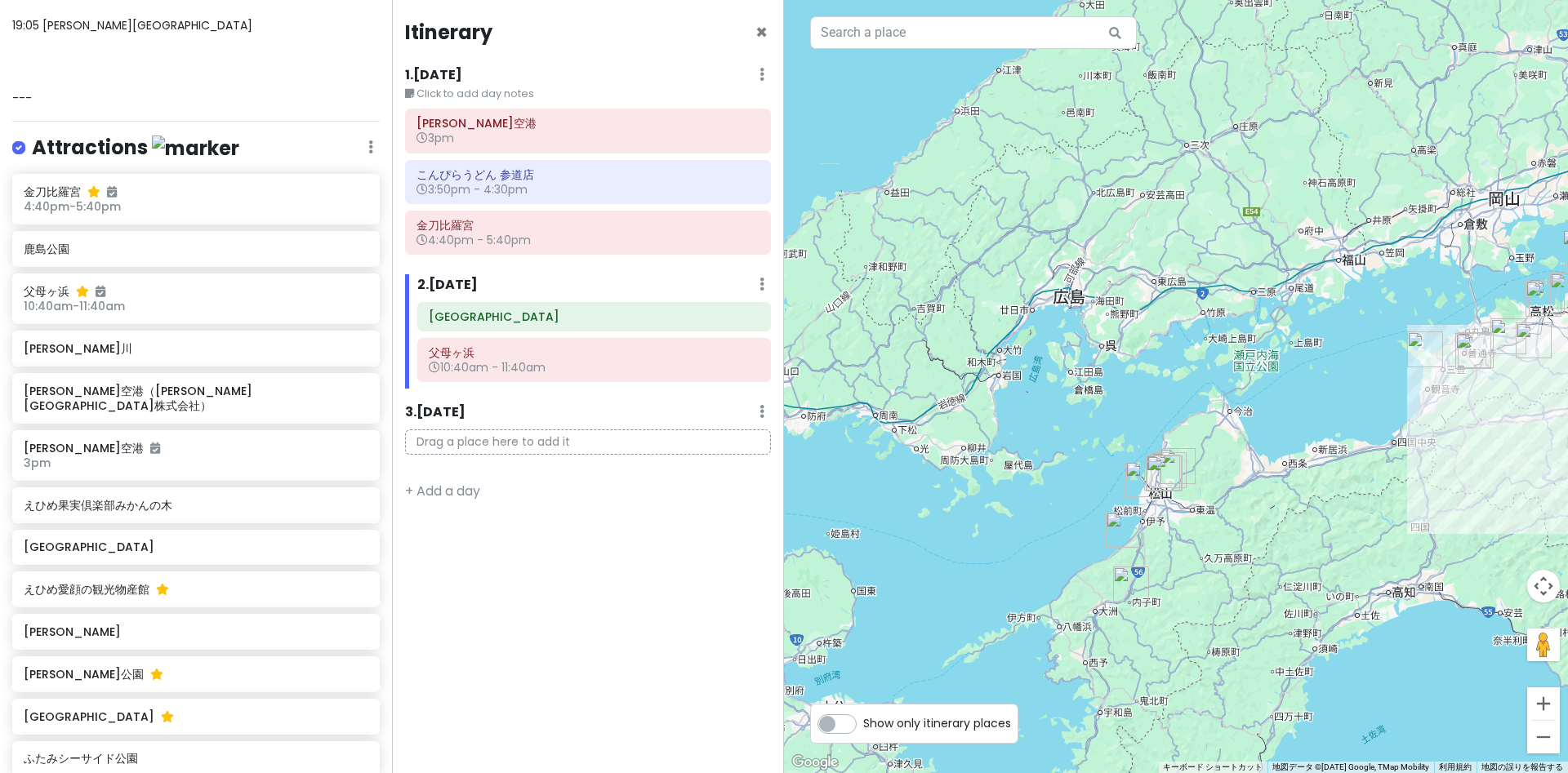
drag, startPoint x: 1067, startPoint y: 533, endPoint x: 1019, endPoint y: 527, distance: 48.4
click at [1019, 527] on div at bounding box center [1176, 386] width 784 height 773
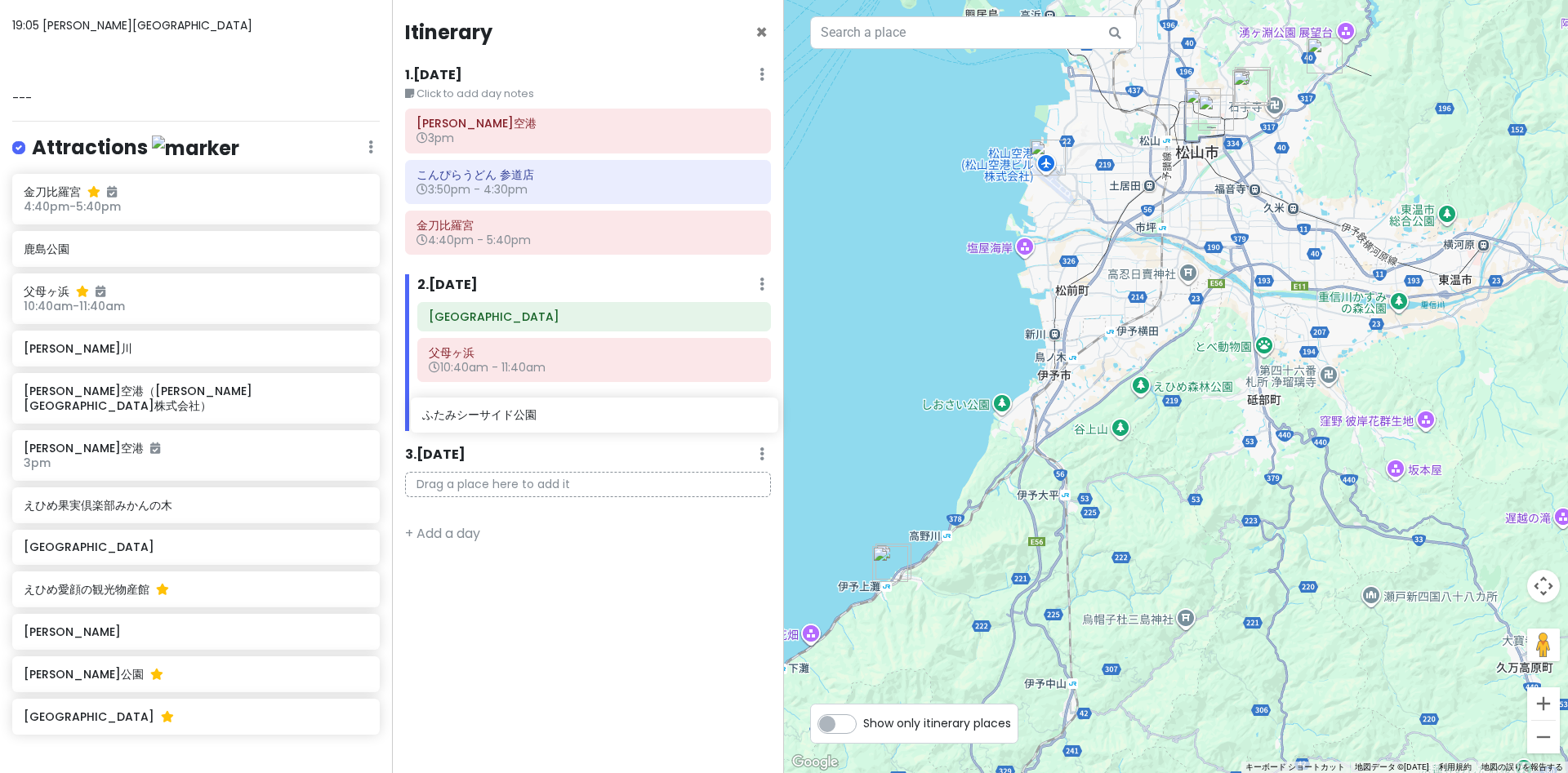
drag, startPoint x: 58, startPoint y: 506, endPoint x: 459, endPoint y: 408, distance: 412.8
click at [459, 408] on div "愛媛 香川 Private Change Dates Make a Copy Delete Trip Go Pro ⚡️ Give Feedback 💡 Su…" at bounding box center [784, 386] width 1568 height 773
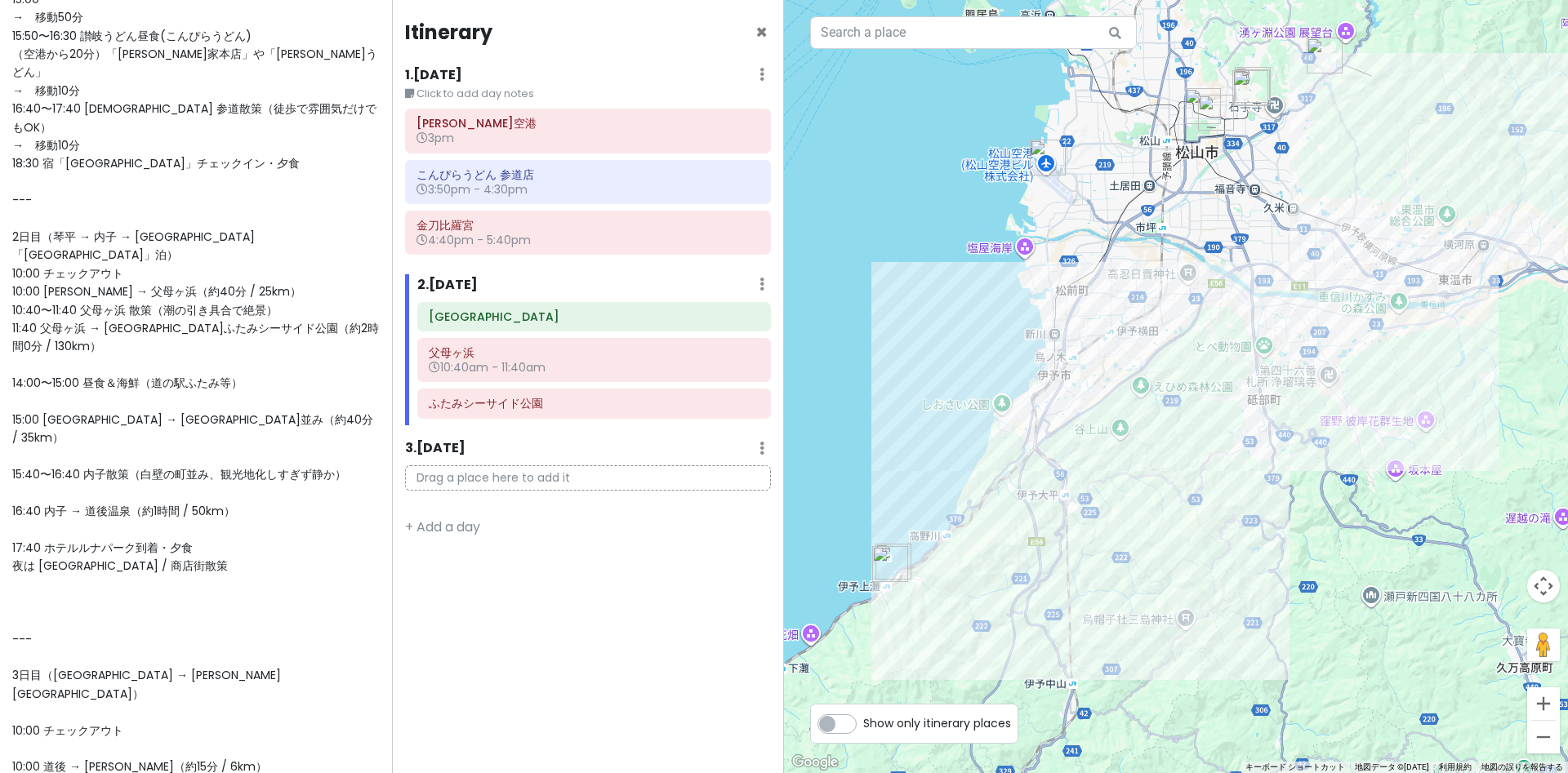
scroll to position [311, 0]
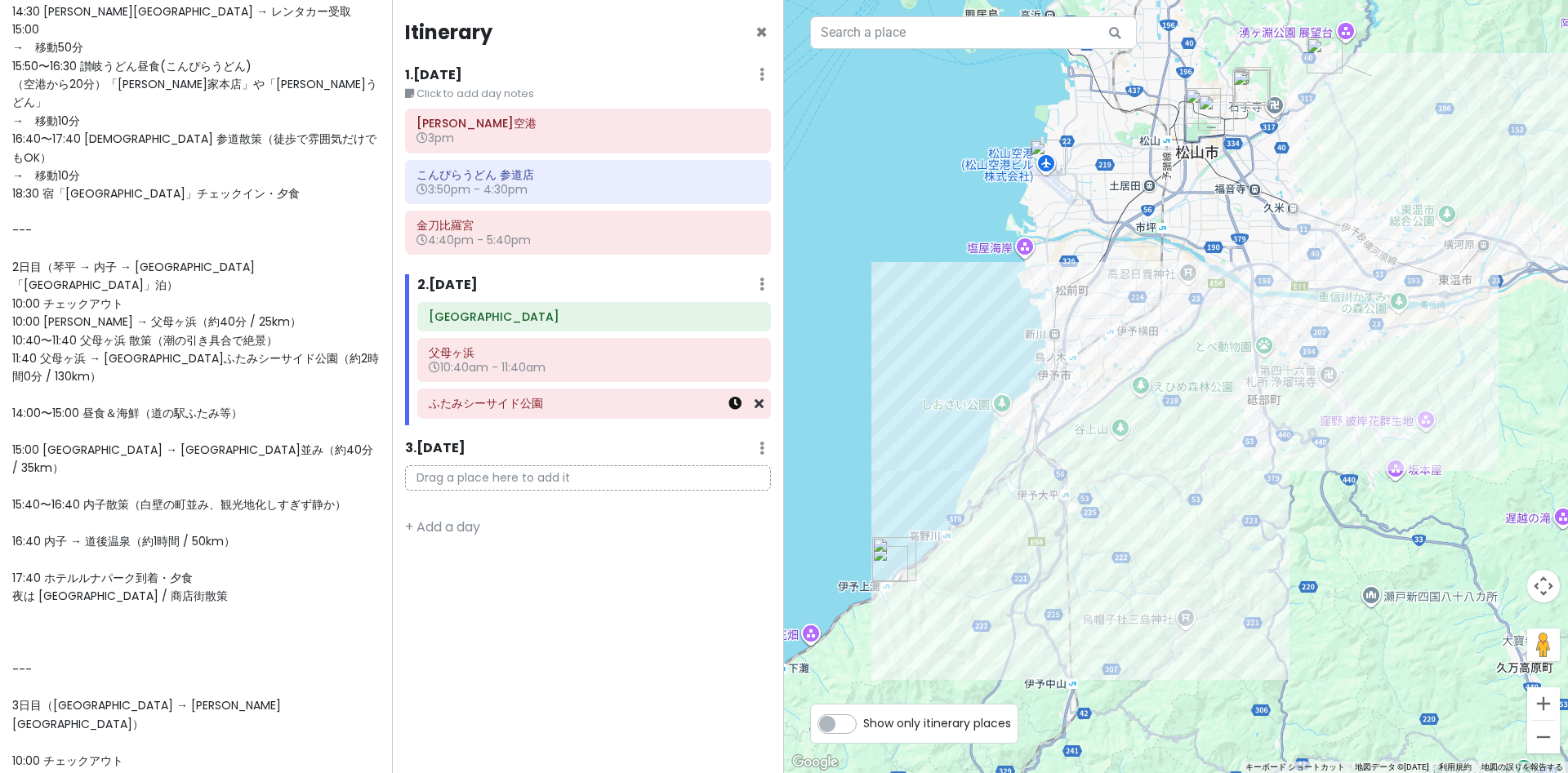
click at [738, 406] on icon at bounding box center [734, 403] width 13 height 13
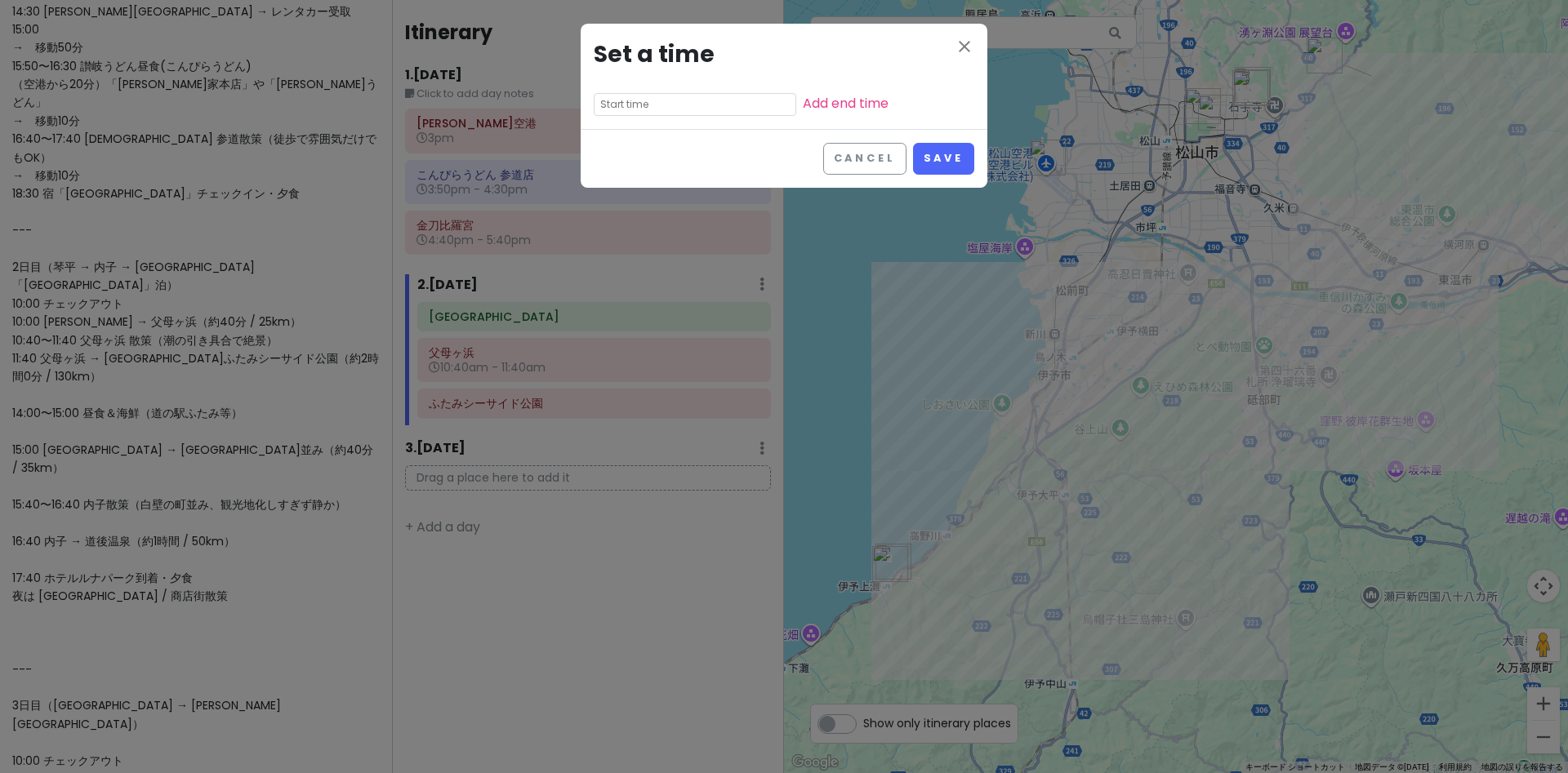
click at [665, 99] on input "text" at bounding box center [695, 104] width 202 height 23
click at [341, 542] on div "close Set a time Add end time Cancel Save" at bounding box center [784, 386] width 1568 height 773
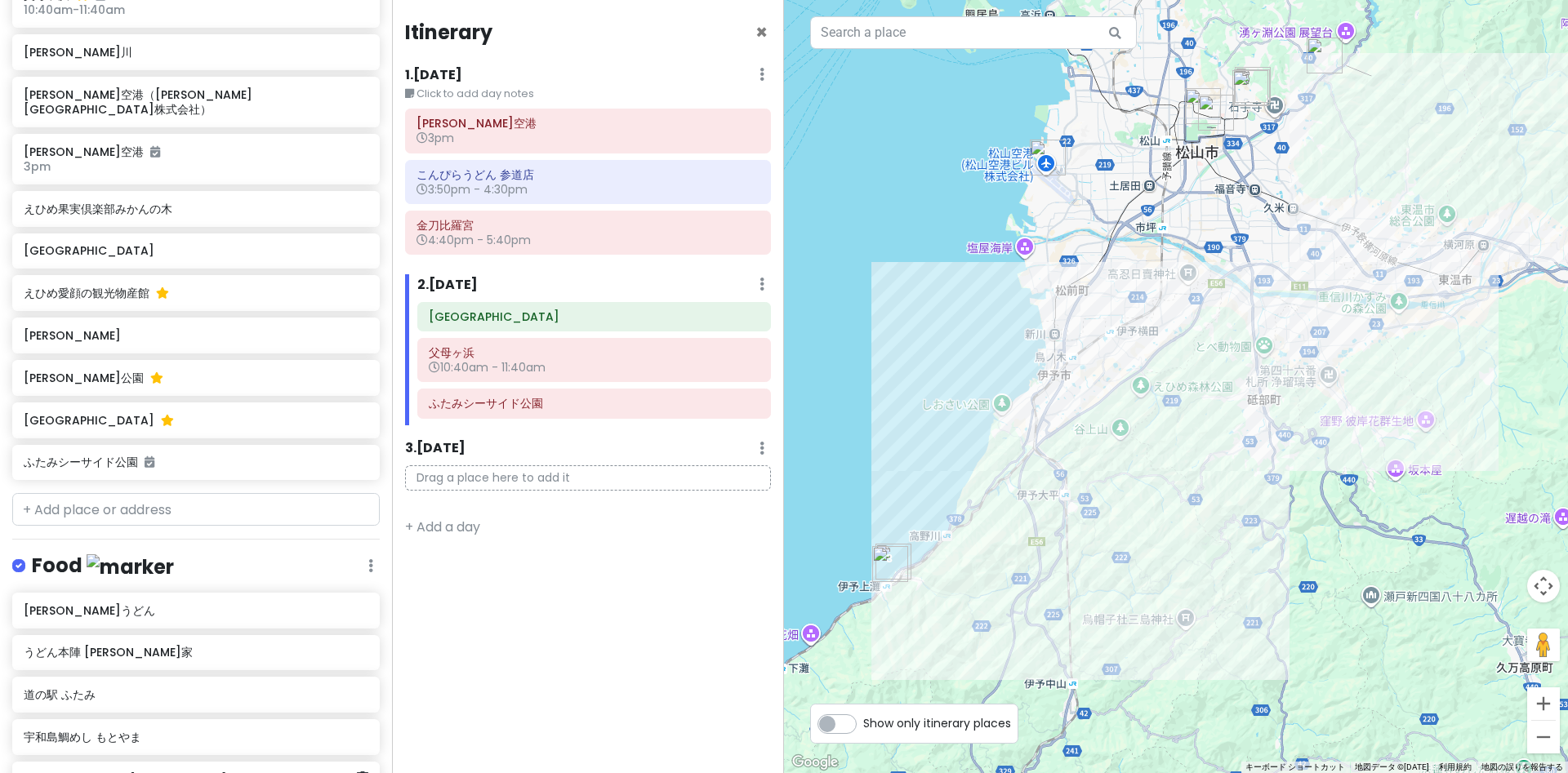
scroll to position [1775, 0]
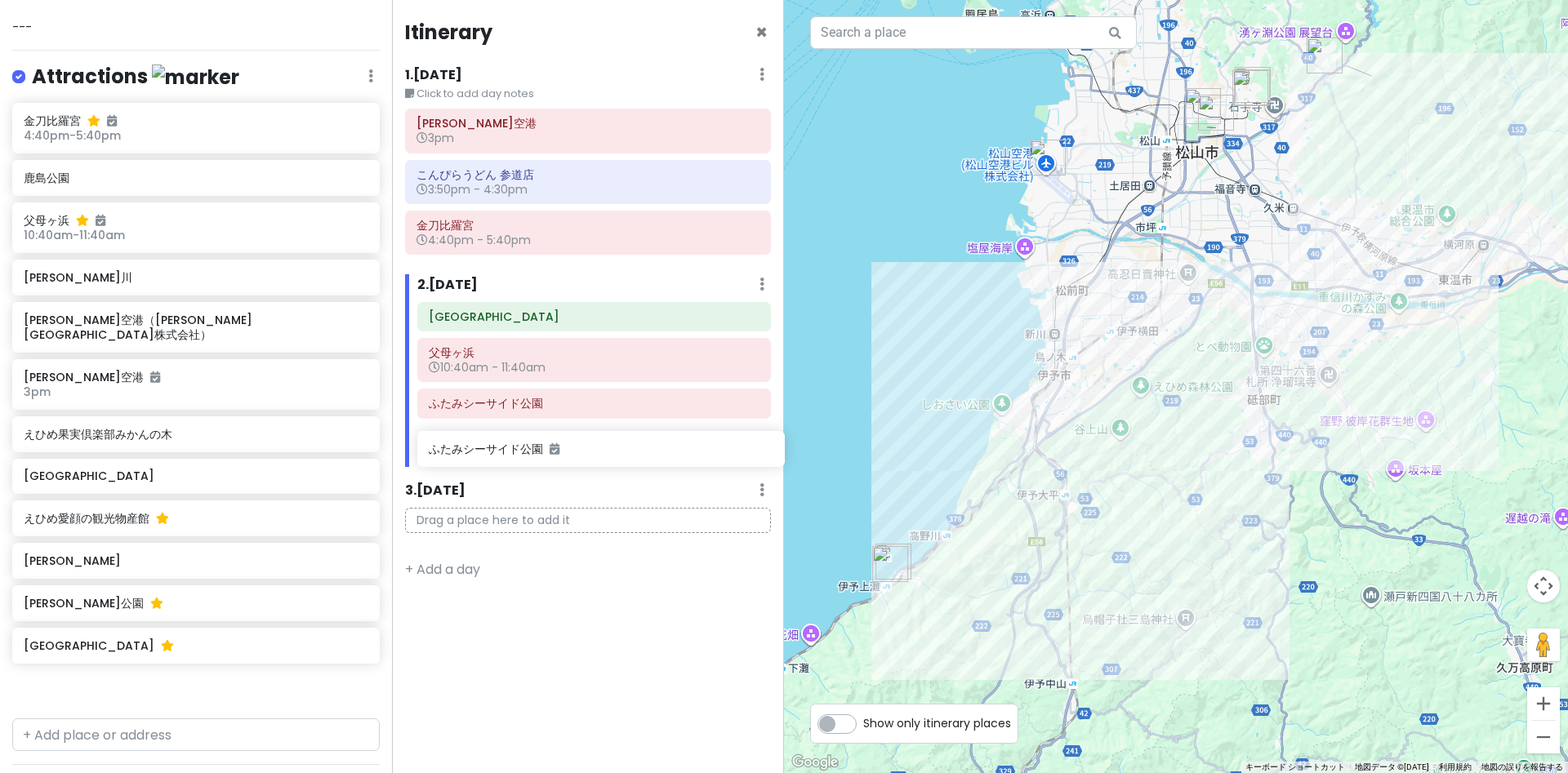
drag, startPoint x: 64, startPoint y: 441, endPoint x: 465, endPoint y: 453, distance: 401.2
click at [465, 453] on div "愛媛 香川 Private Change Dates Make a Copy Delete Trip Go Pro ⚡️ Give Feedback 💡 Su…" at bounding box center [784, 386] width 1568 height 773
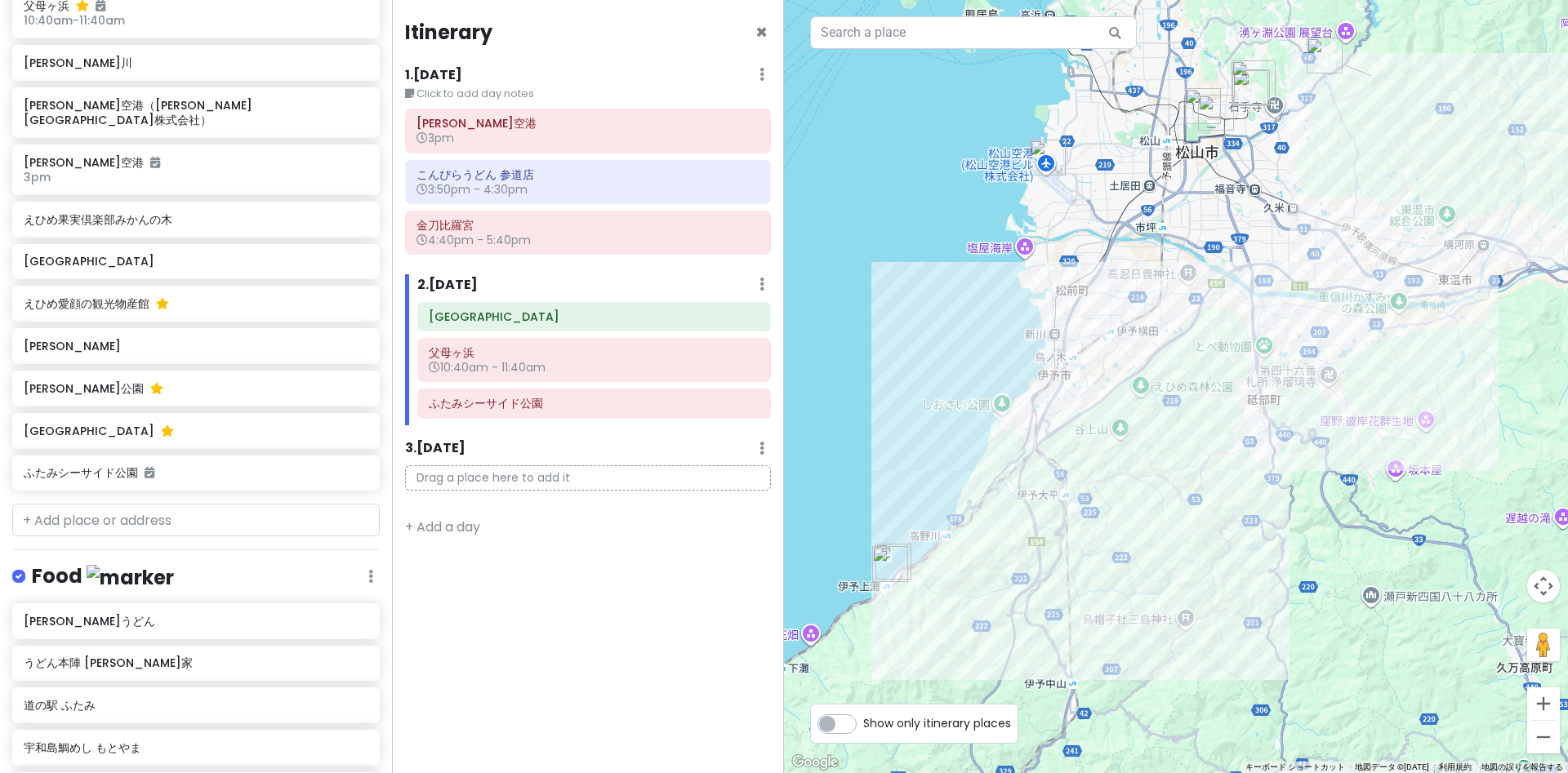
scroll to position [1931, 0]
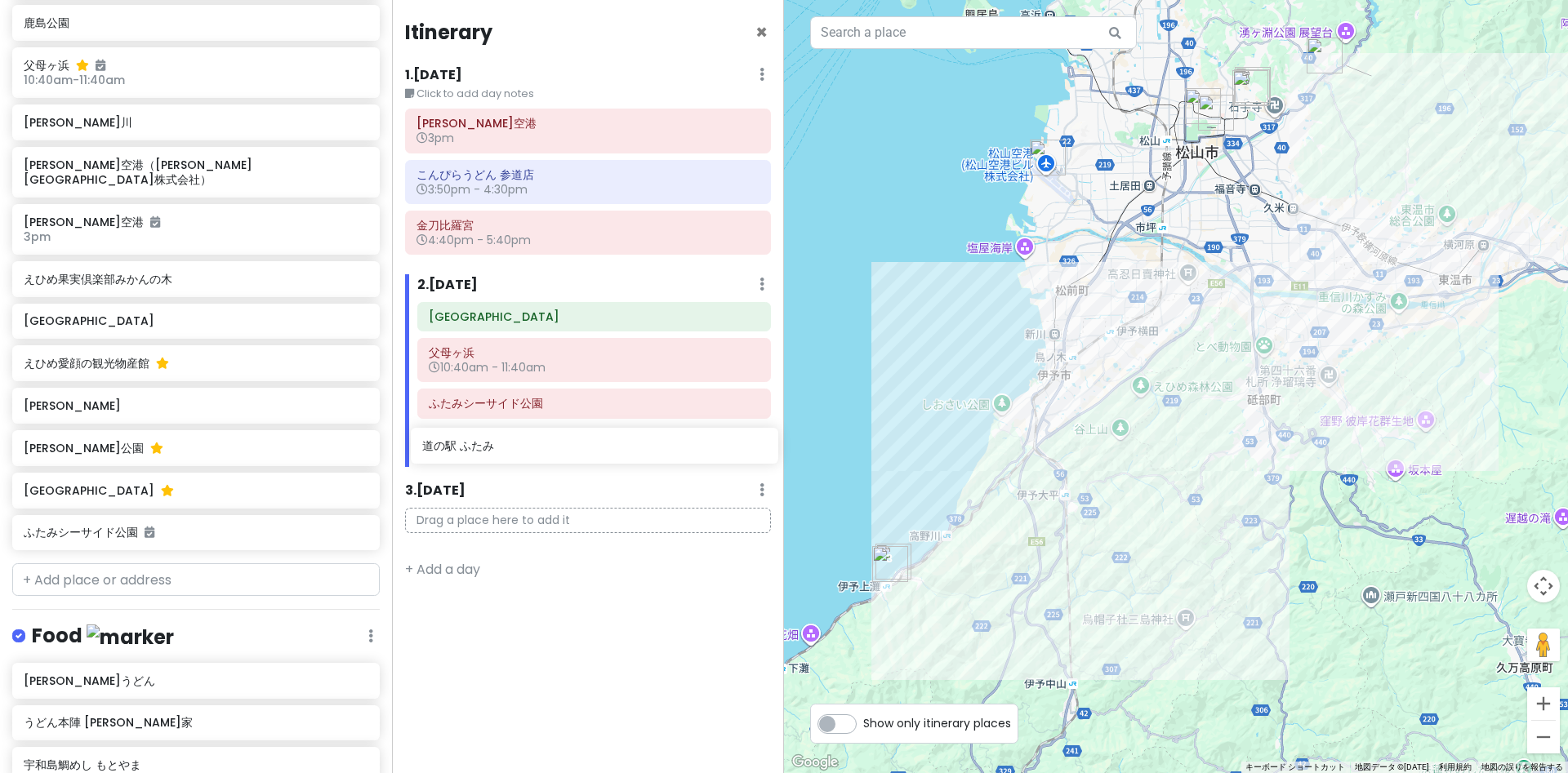
drag, startPoint x: 63, startPoint y: 514, endPoint x: 460, endPoint y: 449, distance: 402.3
click at [460, 449] on div "愛媛 香川 Private Change Dates Make a Copy Delete Trip Go Pro ⚡️ Give Feedback 💡 Su…" at bounding box center [784, 386] width 1568 height 773
click at [738, 408] on icon at bounding box center [734, 403] width 13 height 13
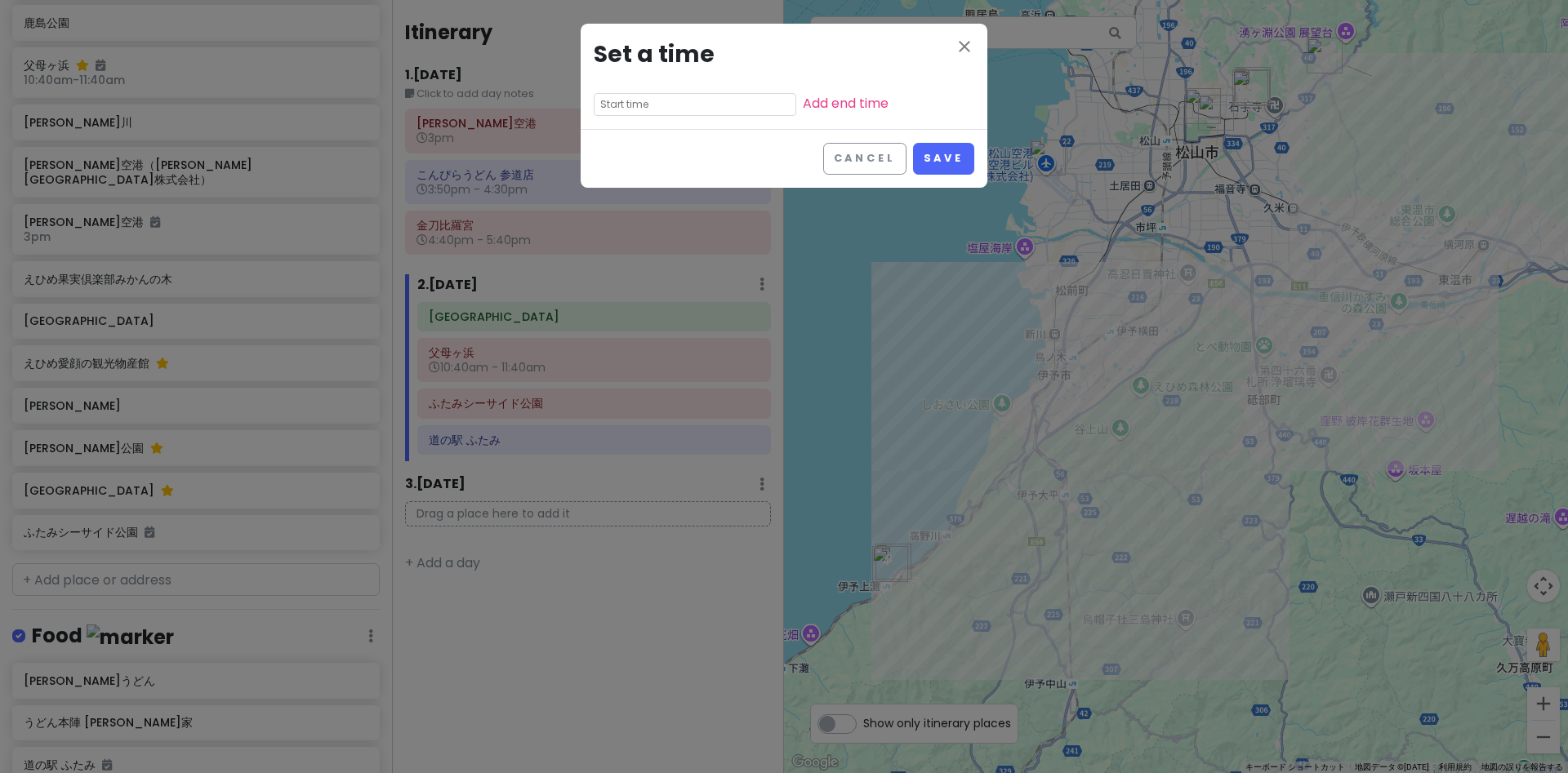
click at [662, 104] on input "text" at bounding box center [695, 104] width 202 height 23
click at [616, 130] on li "12" at bounding box center [616, 128] width 45 height 20
click at [667, 171] on li "40" at bounding box center [662, 168] width 44 height 20
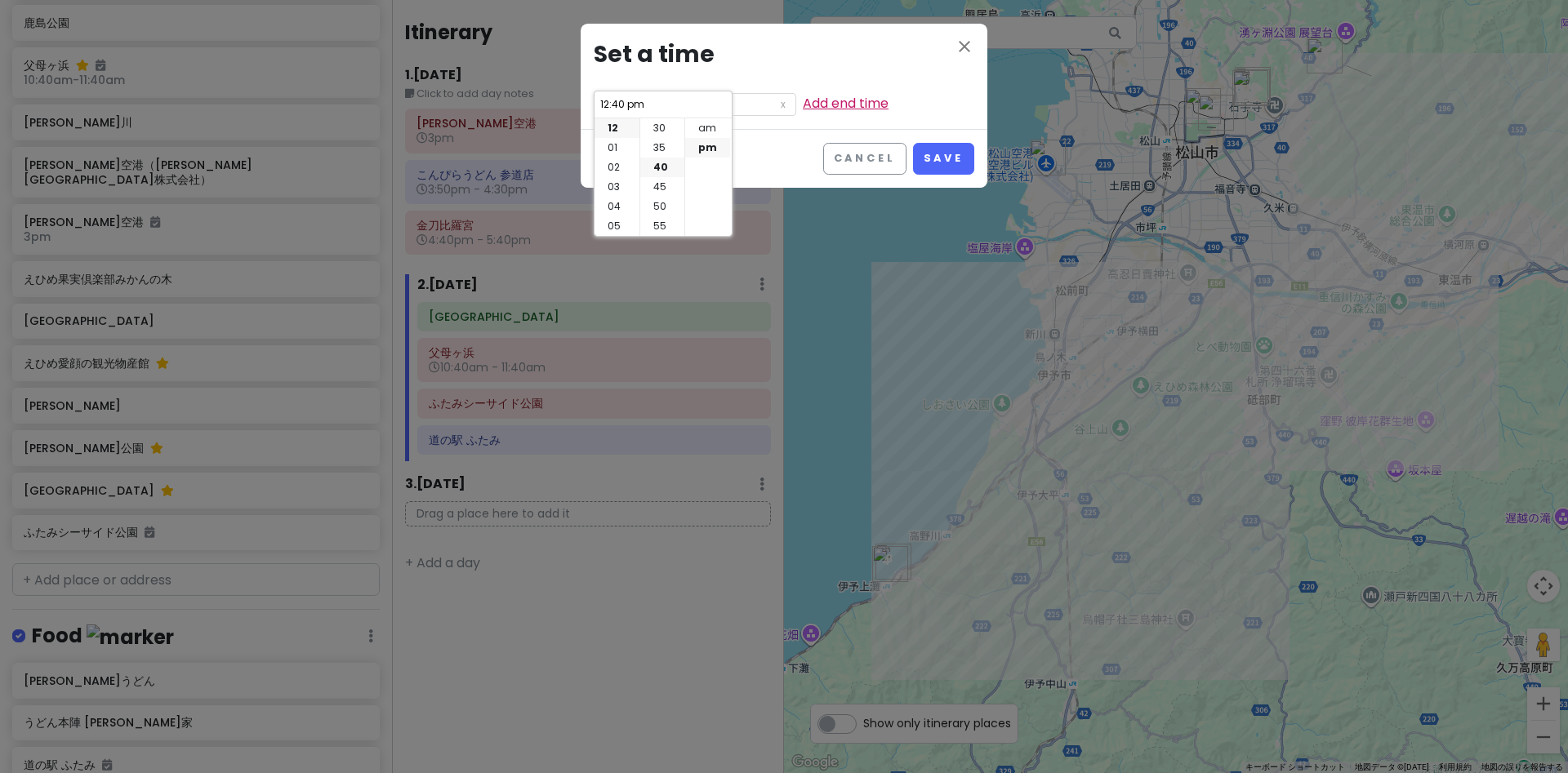
click at [830, 97] on link "Add end time" at bounding box center [846, 103] width 85 height 19
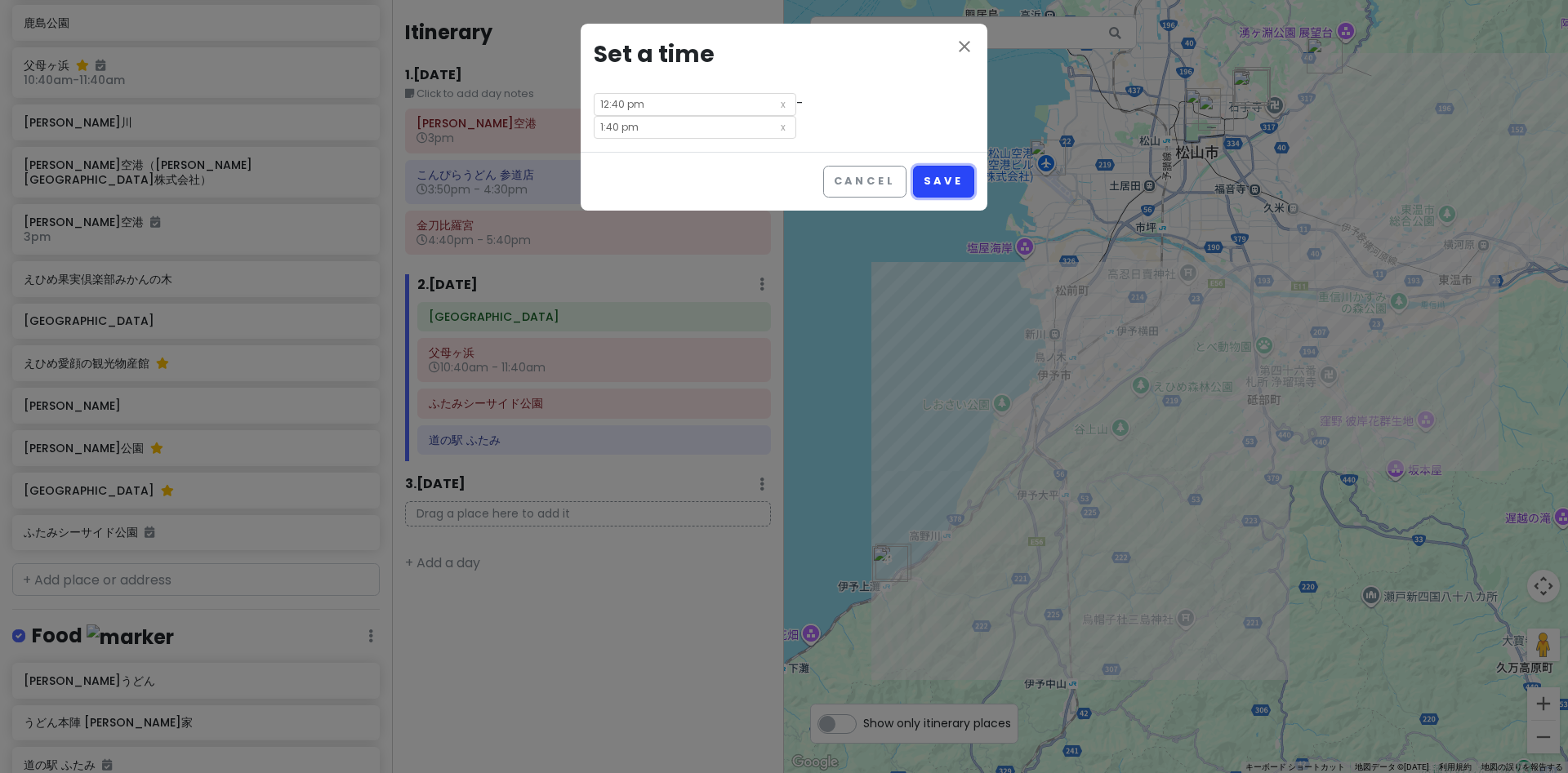
click at [936, 171] on button "Save" at bounding box center [944, 182] width 62 height 32
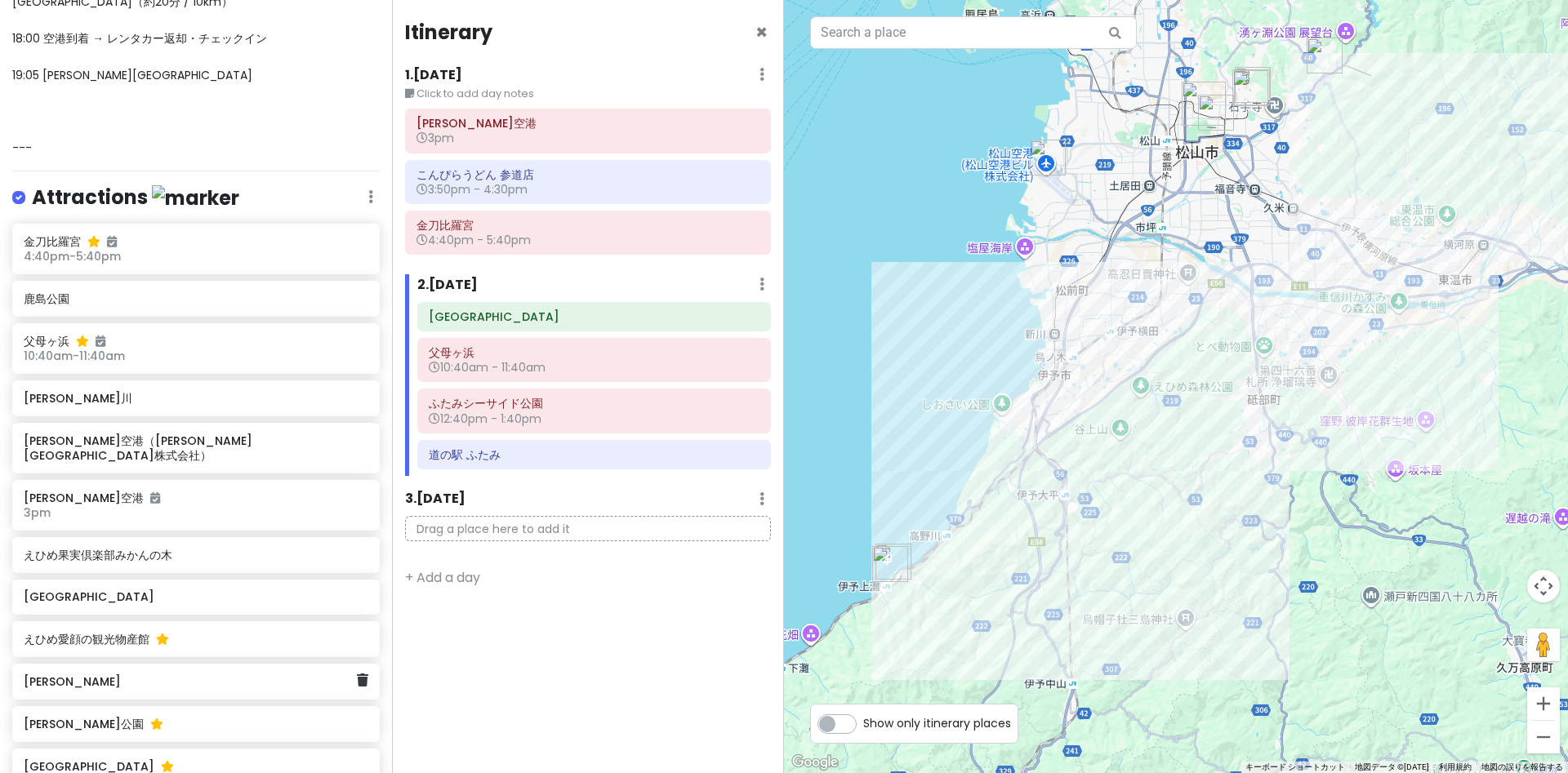
scroll to position [1608, 0]
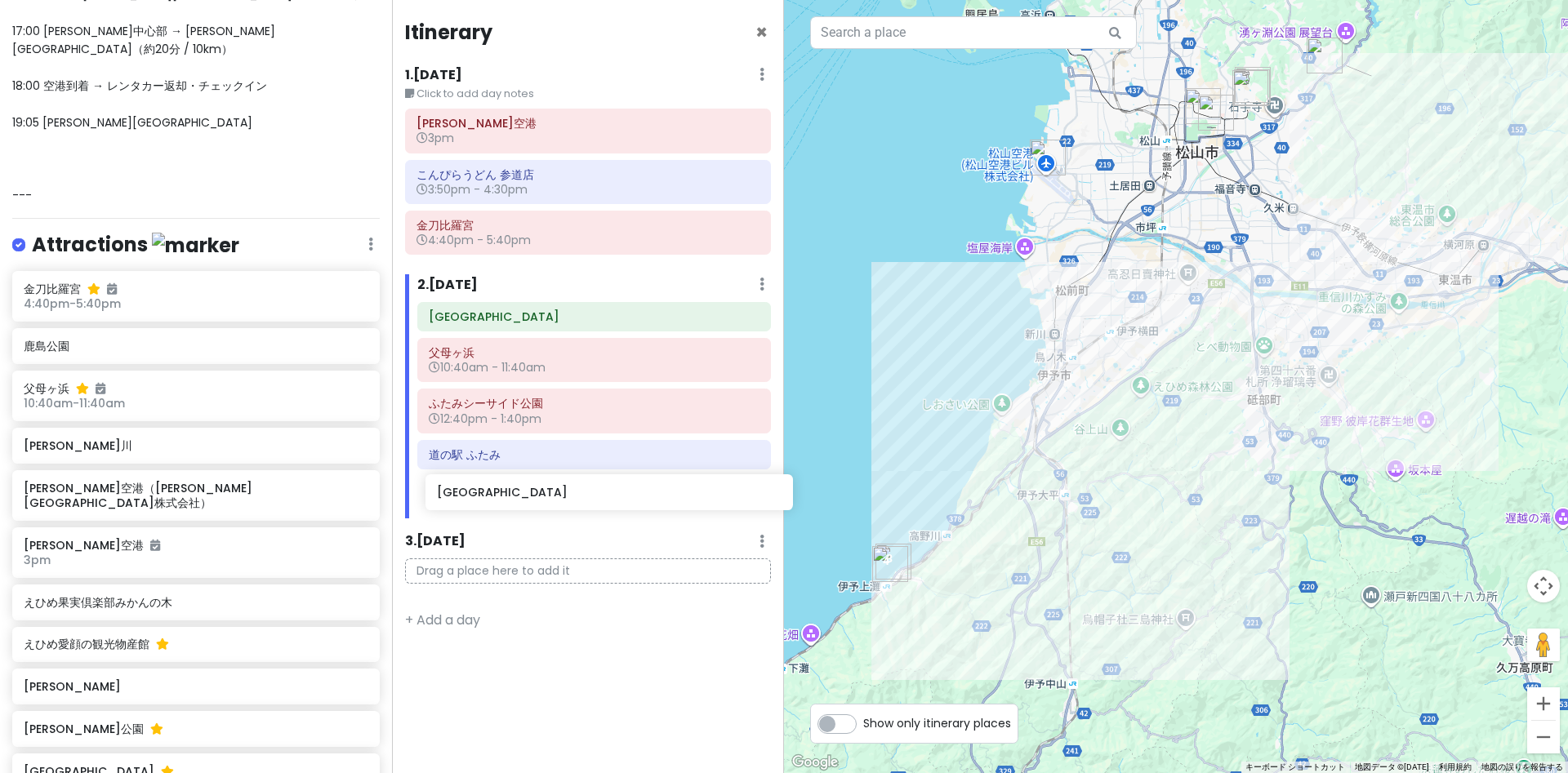
drag, startPoint x: 59, startPoint y: 396, endPoint x: 472, endPoint y: 496, distance: 424.9
click at [472, 496] on div "愛媛 香川 Private Change Dates Make a Copy Delete Trip Go Pro ⚡️ Give Feedback 💡 Su…" at bounding box center [784, 386] width 1568 height 773
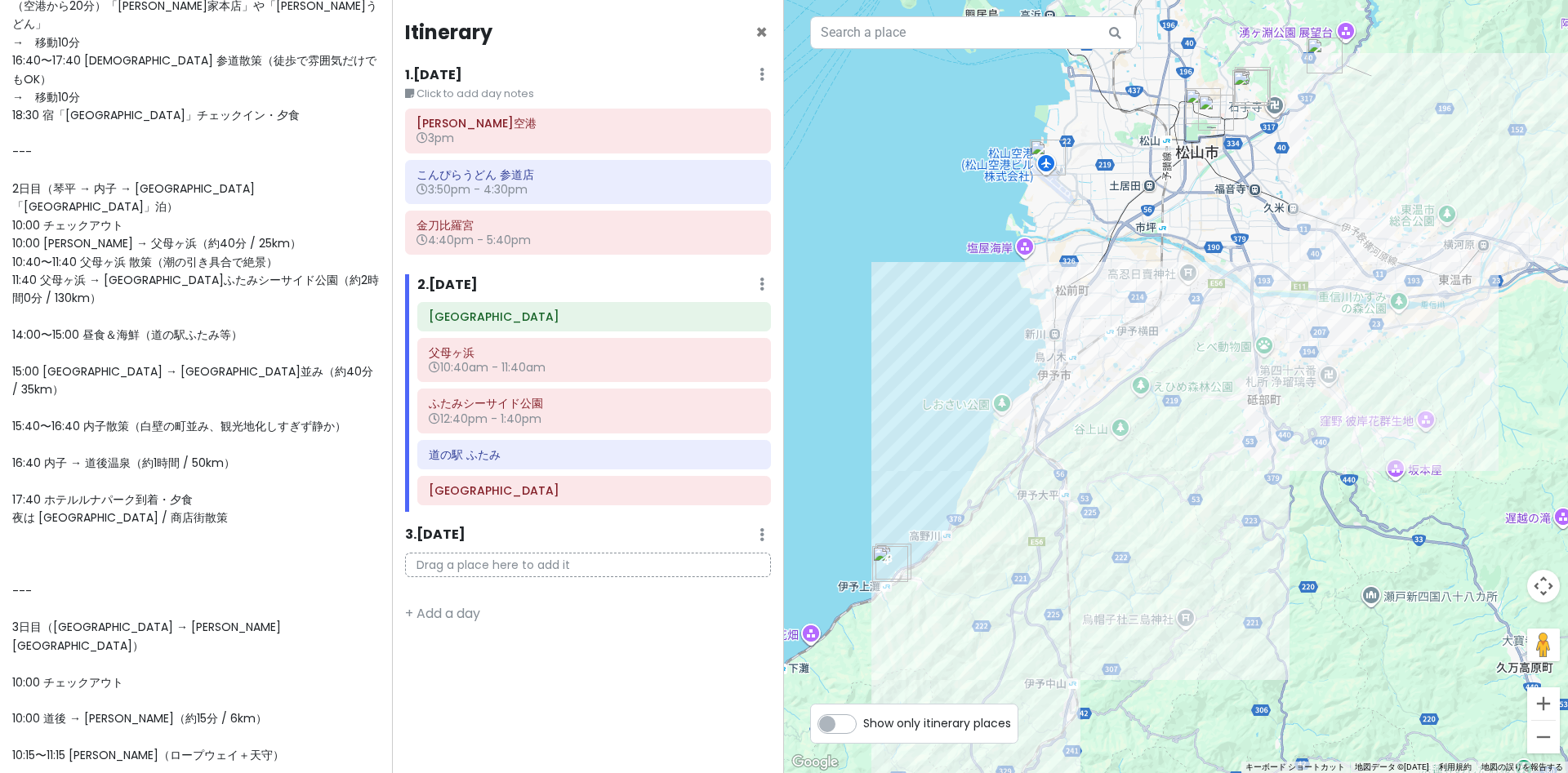
scroll to position [367, 0]
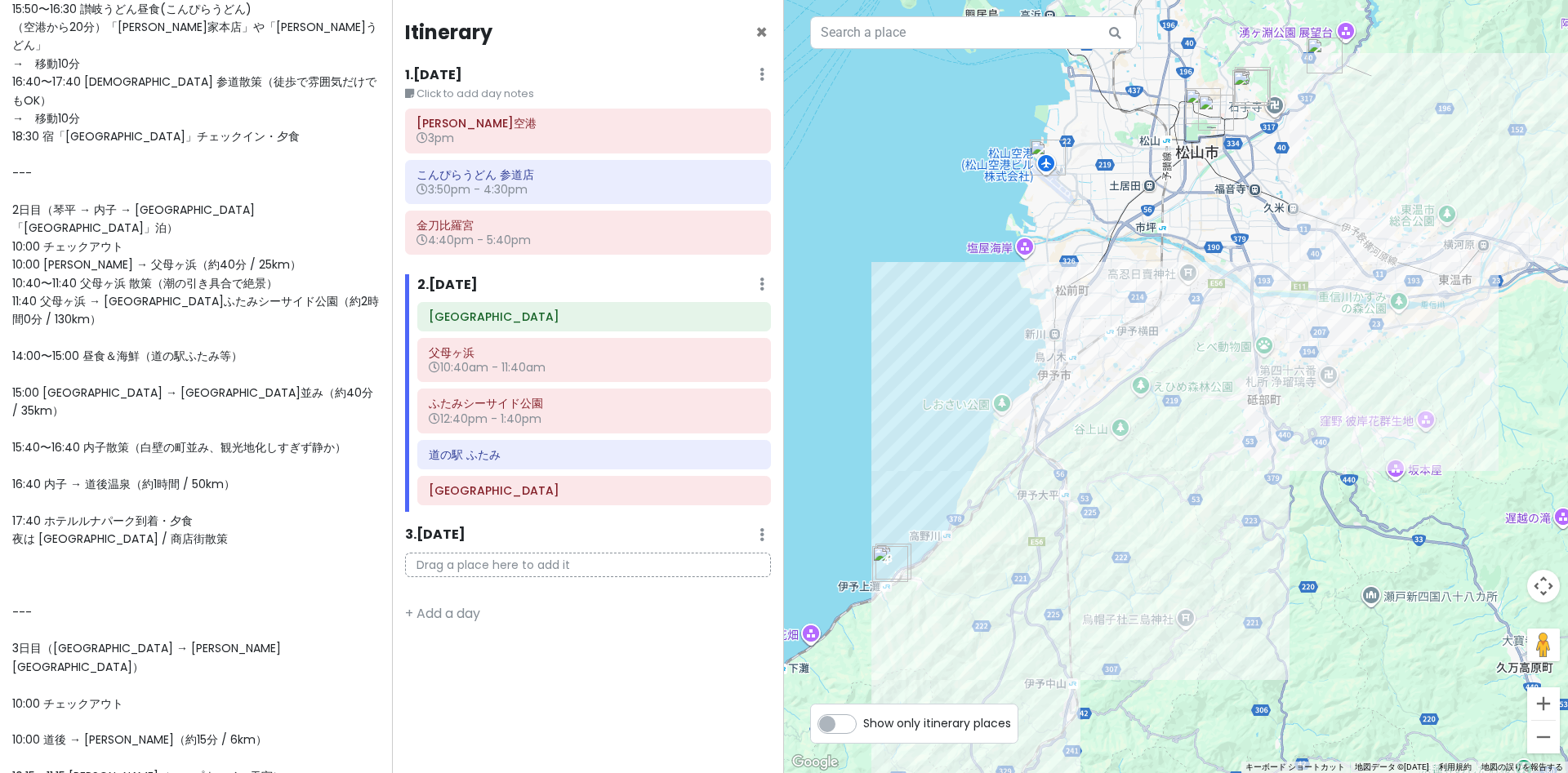
click at [31, 274] on span "--- ✨愛媛・香川 2泊3日モデルプラン（チェックアウト10時対応） --- 1日目（高松空港 → 琴平温泉「御宿 敷島館」泊） 14:30 高松空港着 →…" at bounding box center [196, 630] width 367 height 1625
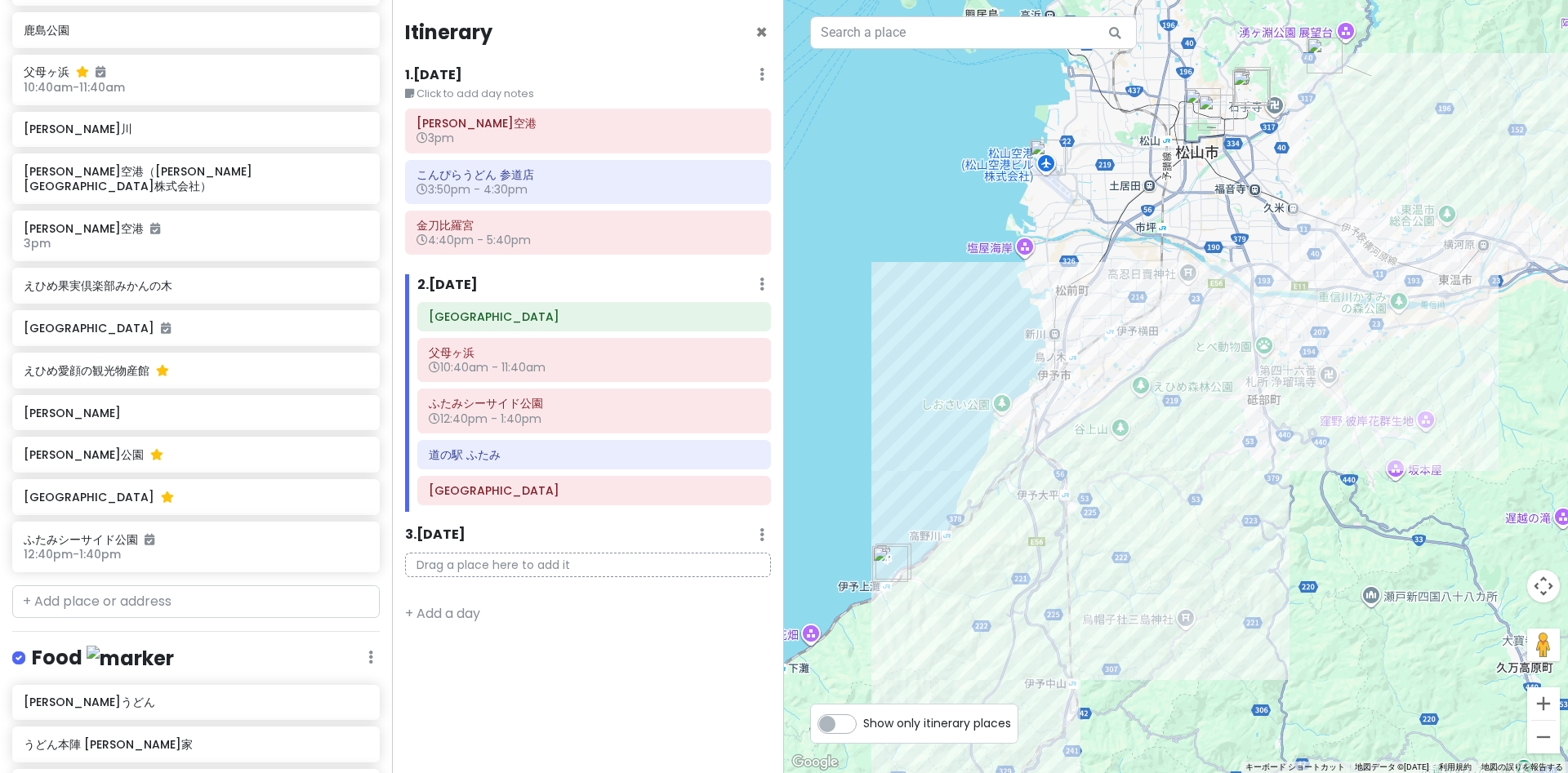
scroll to position [1691, 0]
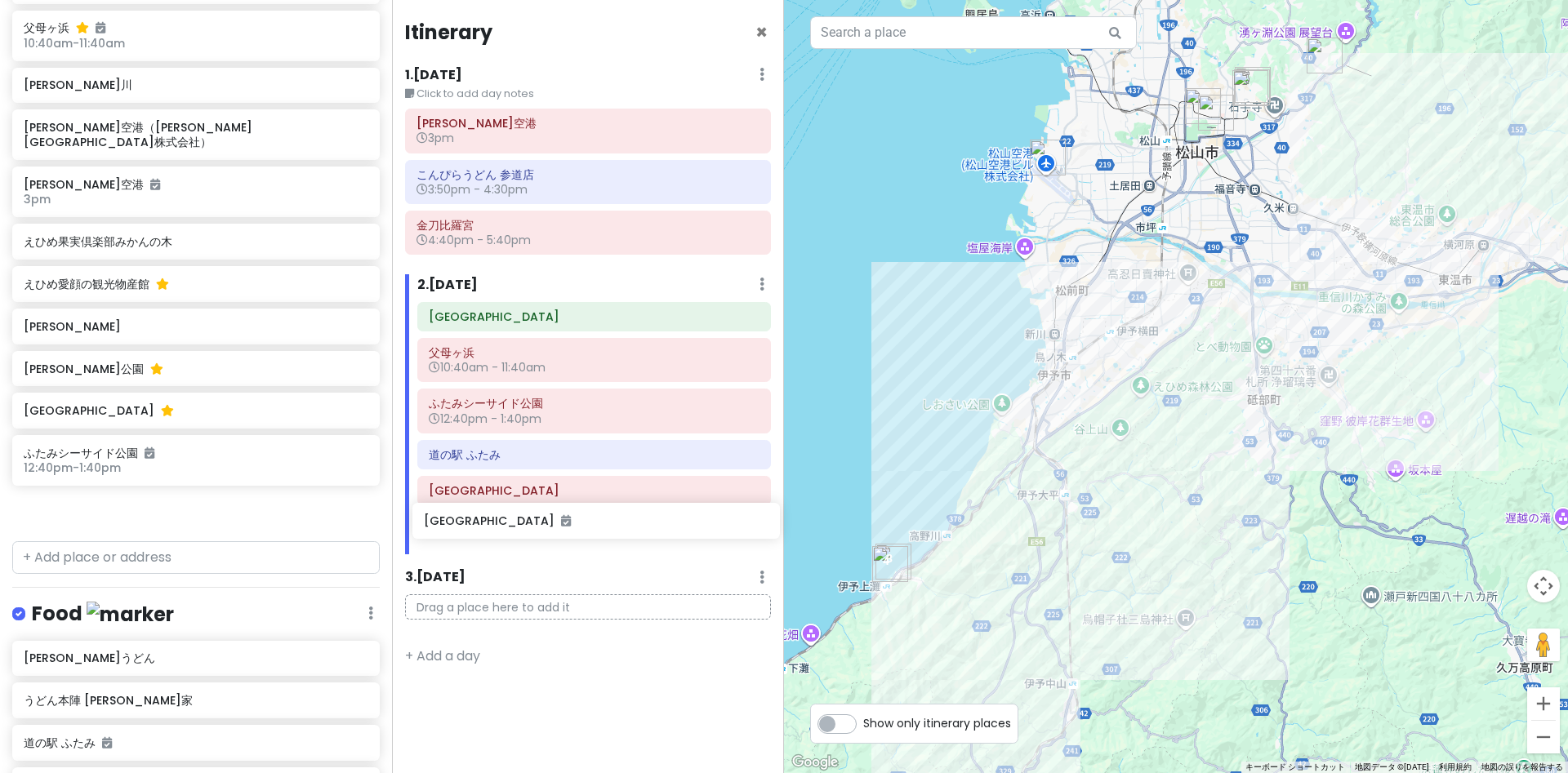
drag, startPoint x: 49, startPoint y: 272, endPoint x: 450, endPoint y: 525, distance: 474.1
click at [450, 525] on div "愛媛 香川 Private Change Dates Make a Copy Delete Trip Go Pro ⚡️ Give Feedback 💡 Su…" at bounding box center [784, 386] width 1568 height 773
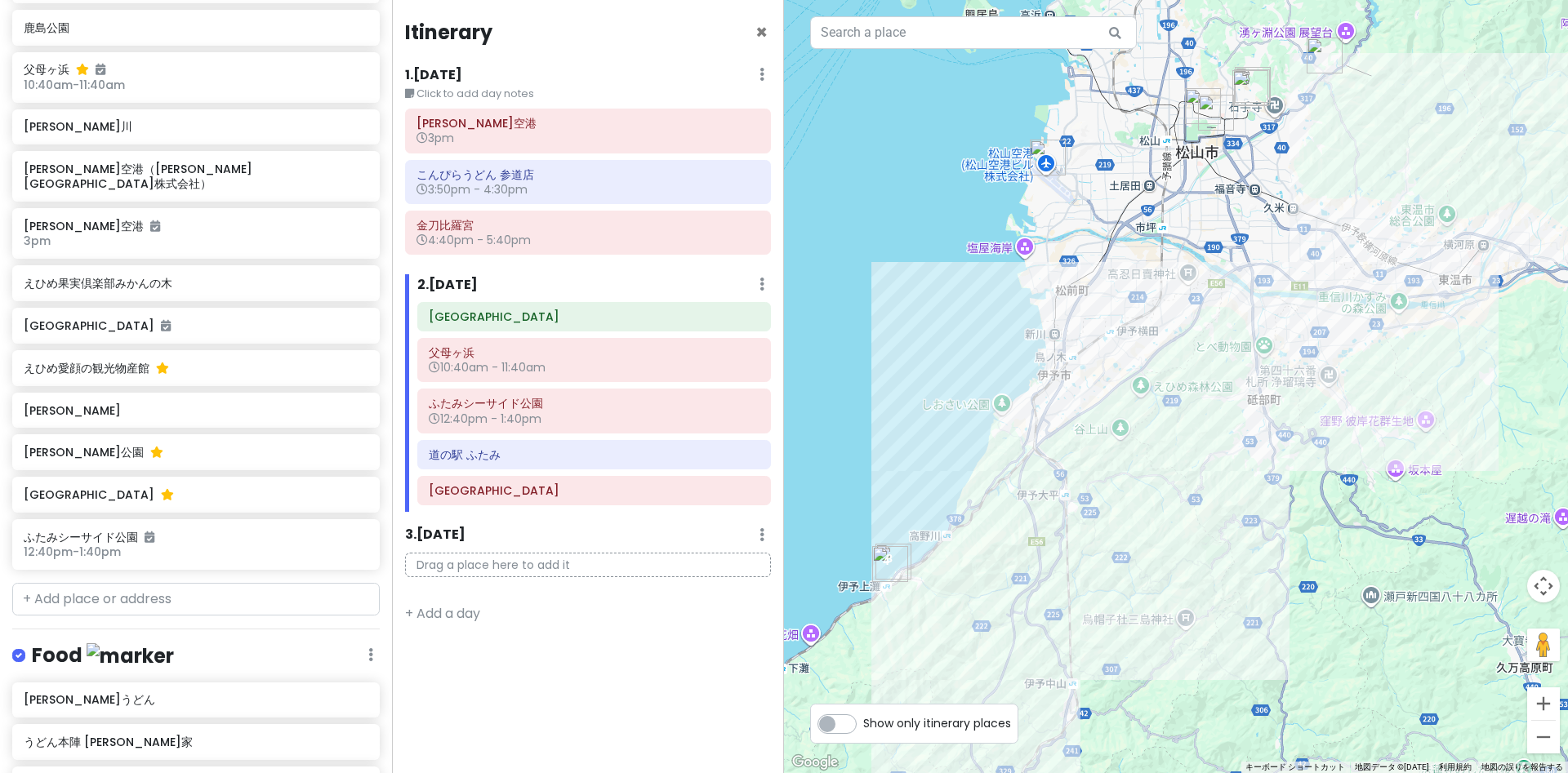
scroll to position [1648, 0]
click at [736, 489] on icon at bounding box center [734, 490] width 13 height 13
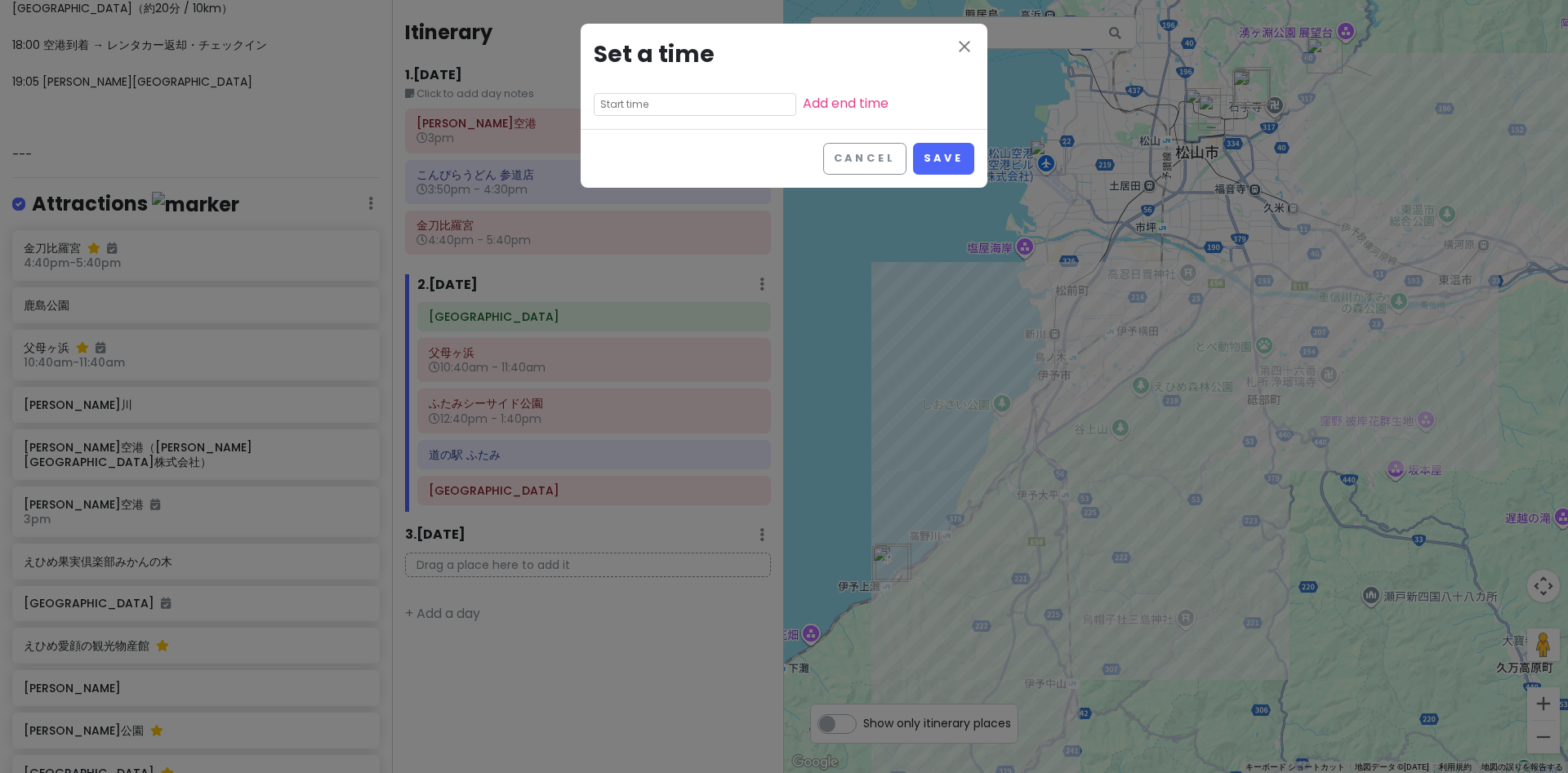
scroll to position [1688, 0]
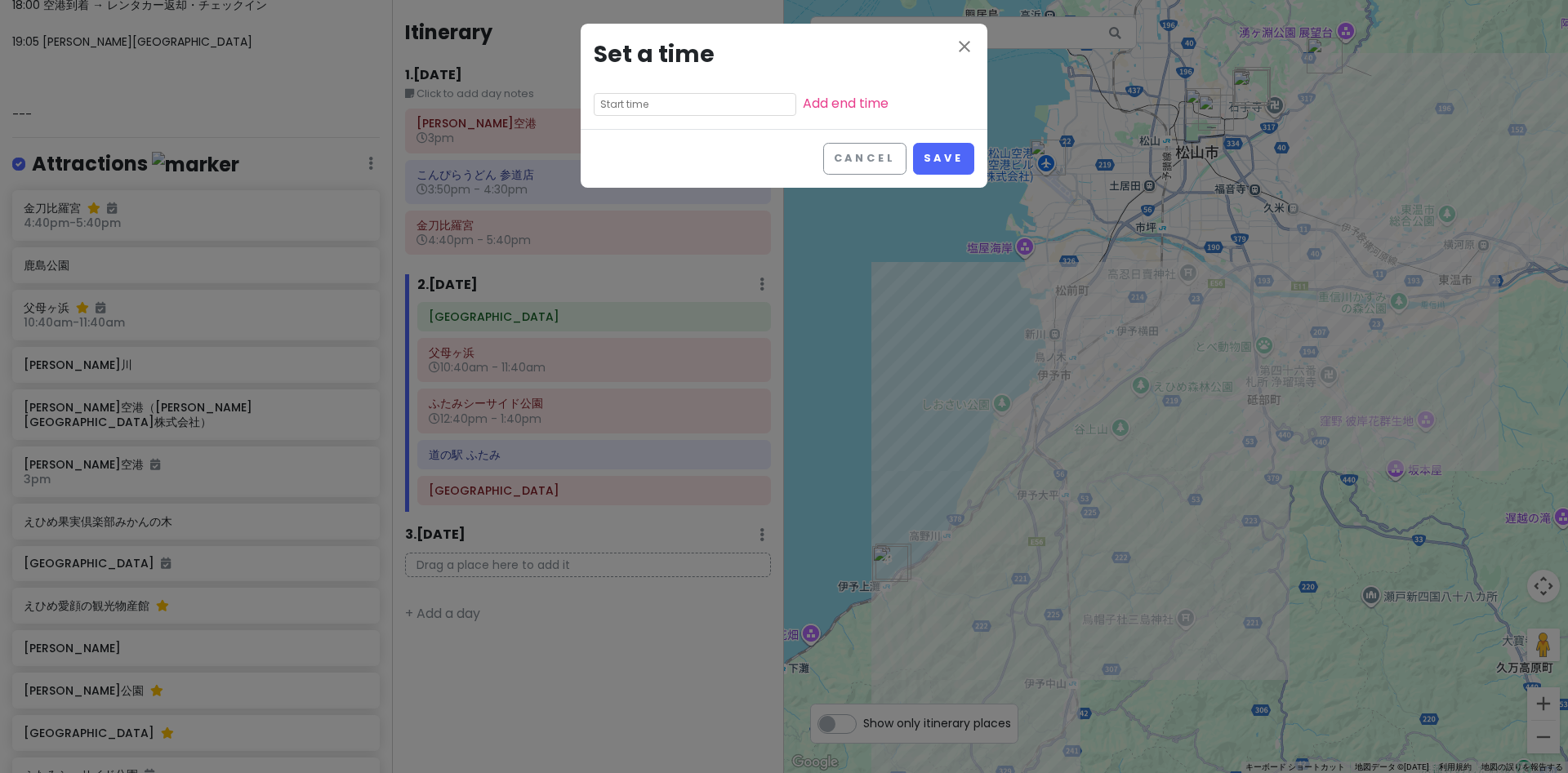
click at [706, 107] on input "text" at bounding box center [695, 104] width 202 height 23
click at [616, 156] on li "03" at bounding box center [616, 153] width 45 height 20
click at [660, 135] on li "30" at bounding box center [662, 128] width 44 height 20
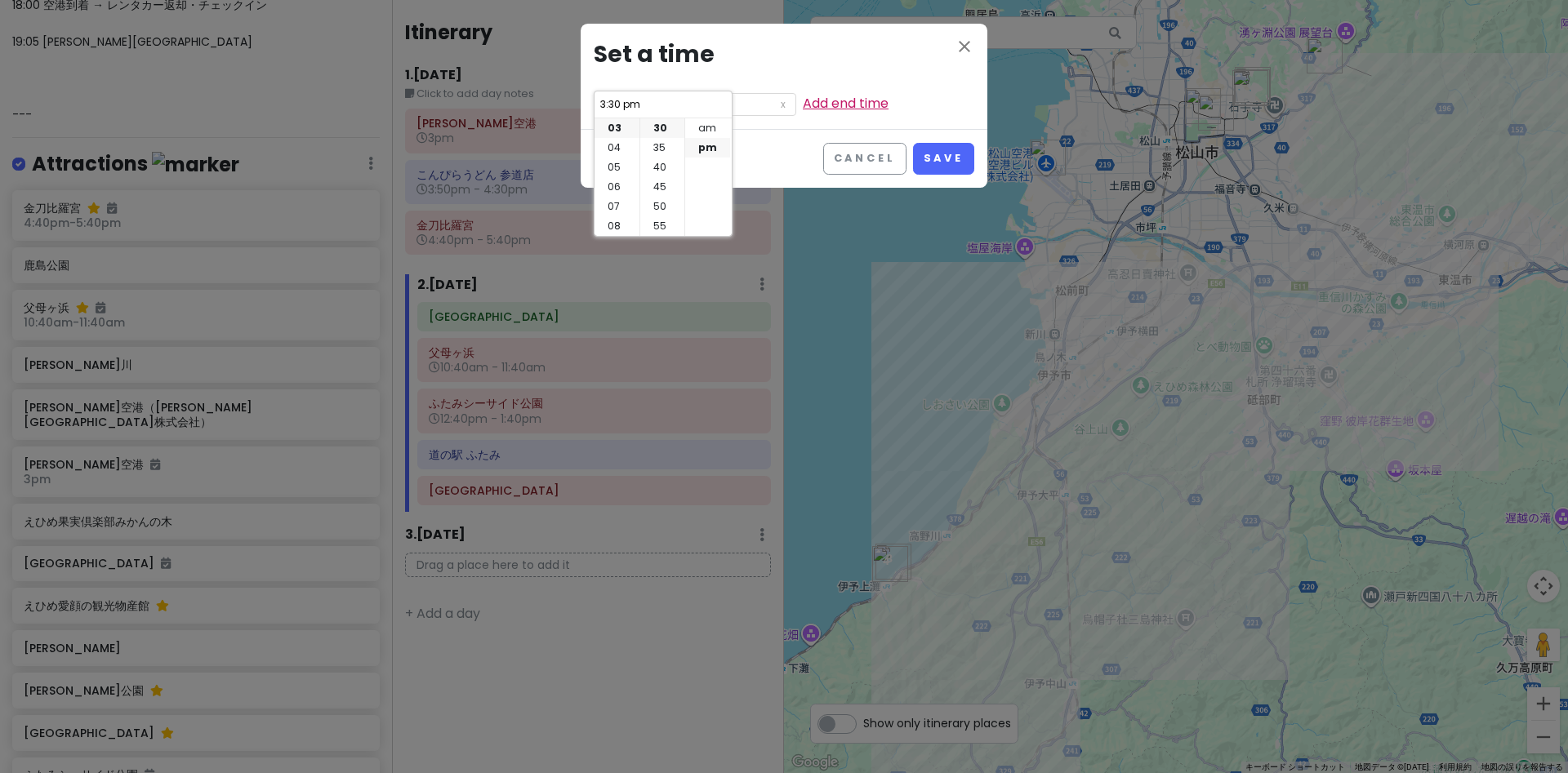
click at [835, 97] on link "Add end time" at bounding box center [846, 103] width 85 height 19
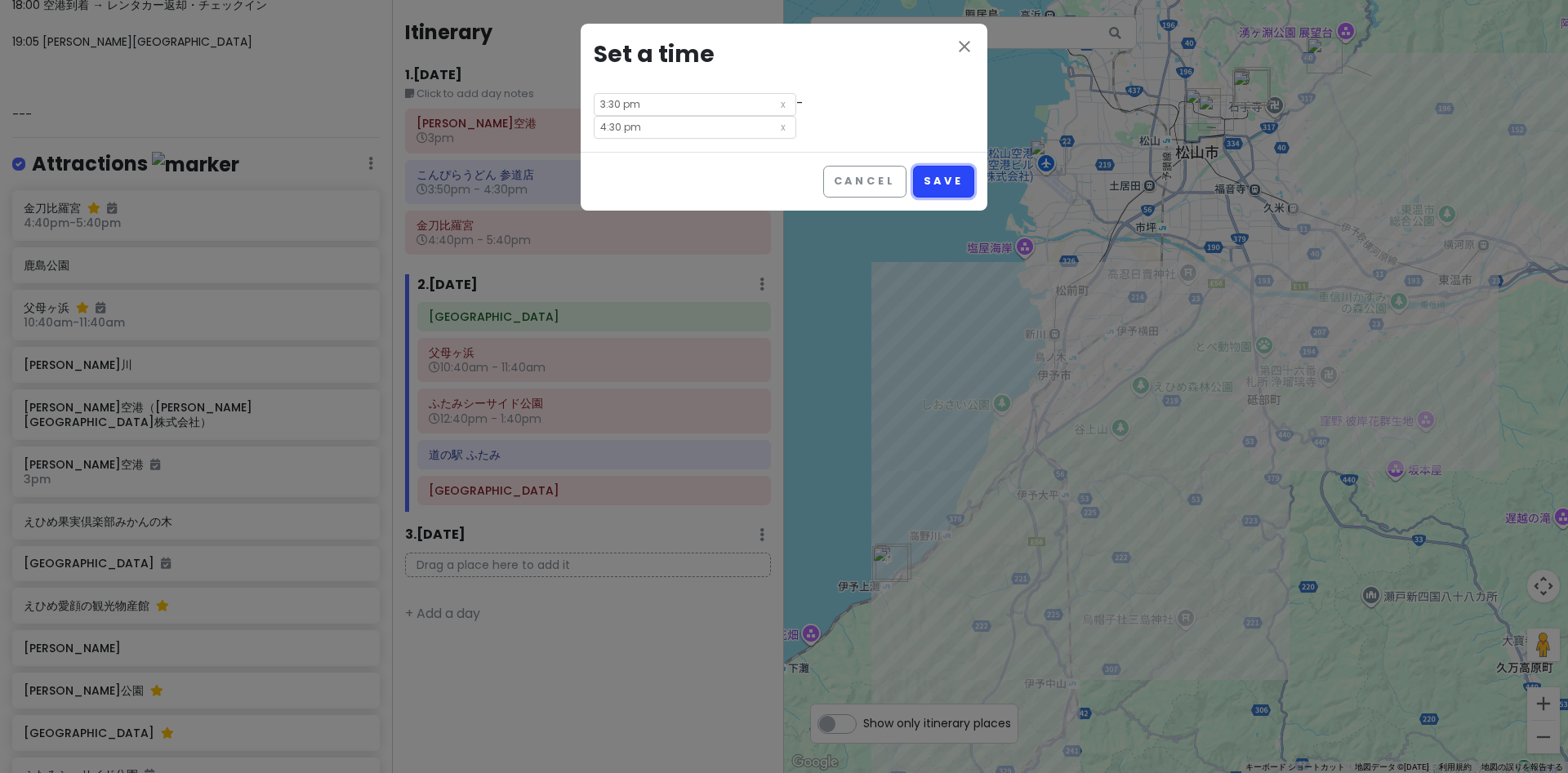
click at [943, 183] on button "Save" at bounding box center [944, 182] width 62 height 32
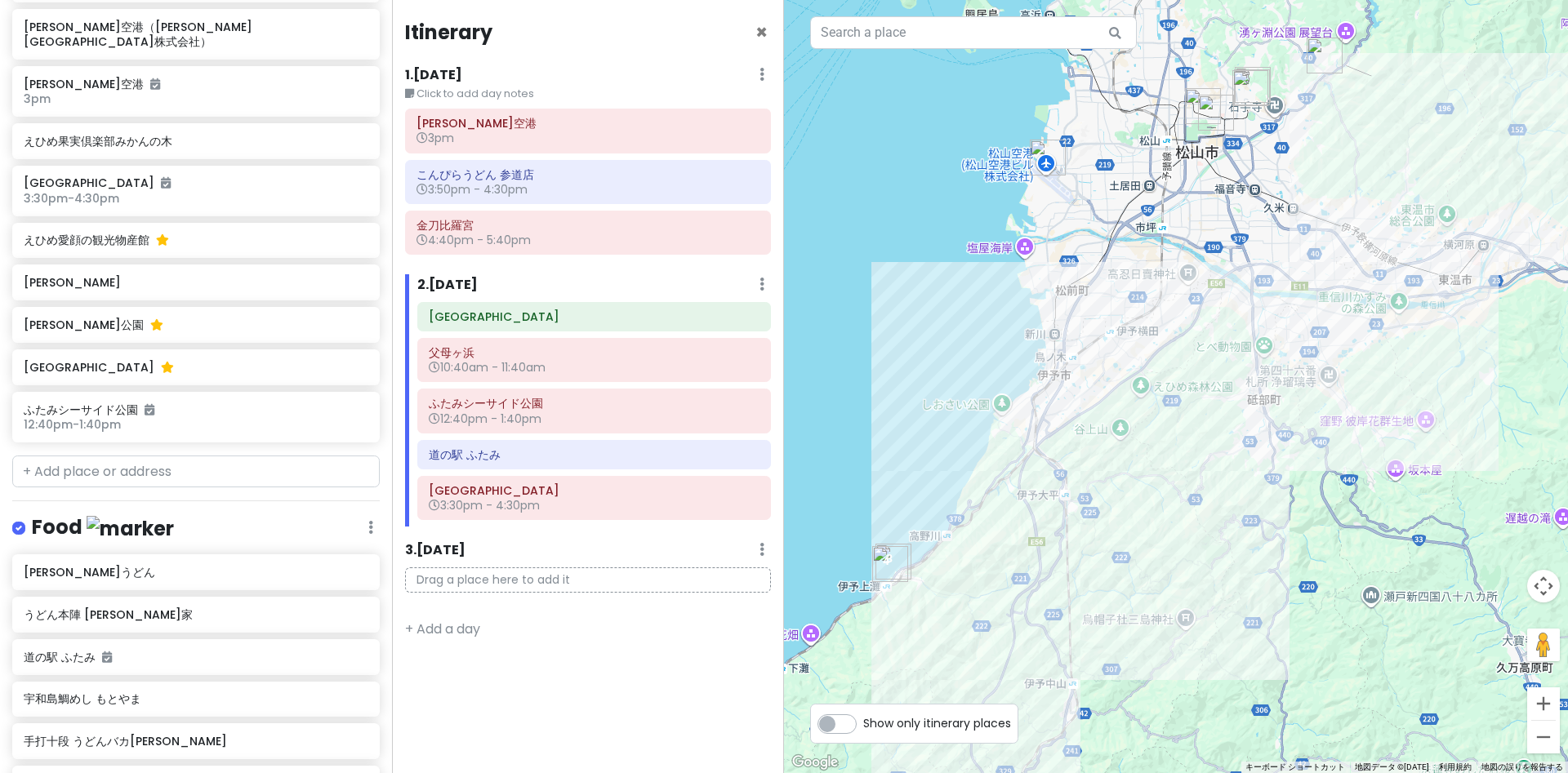
scroll to position [2186, 0]
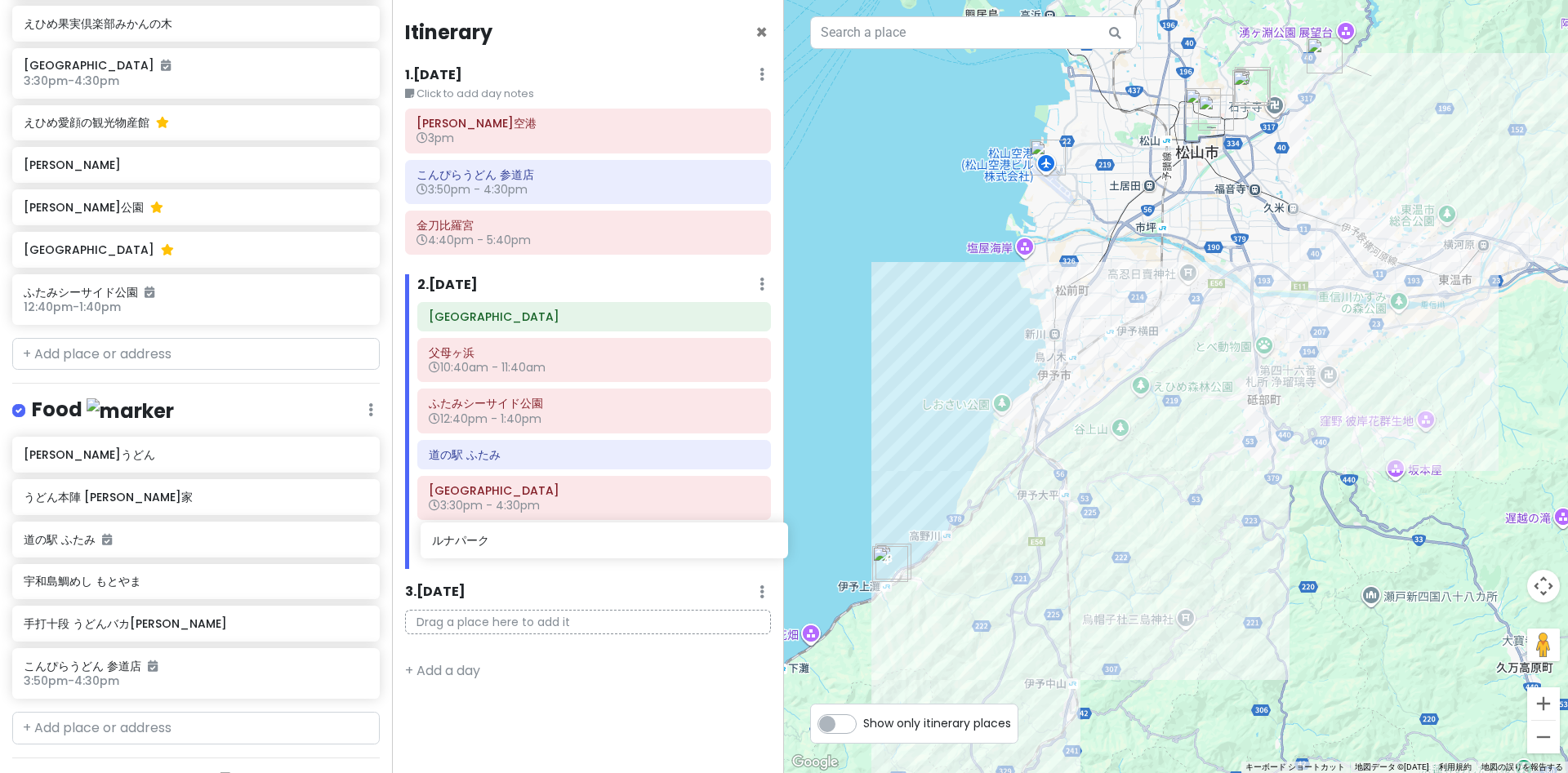
drag, startPoint x: 44, startPoint y: 618, endPoint x: 451, endPoint y: 553, distance: 412.2
click at [451, 553] on div "愛媛 香川 Private Change Dates Make a Copy Delete Trip Go Pro ⚡️ Give Feedback 💡 Su…" at bounding box center [784, 386] width 1568 height 773
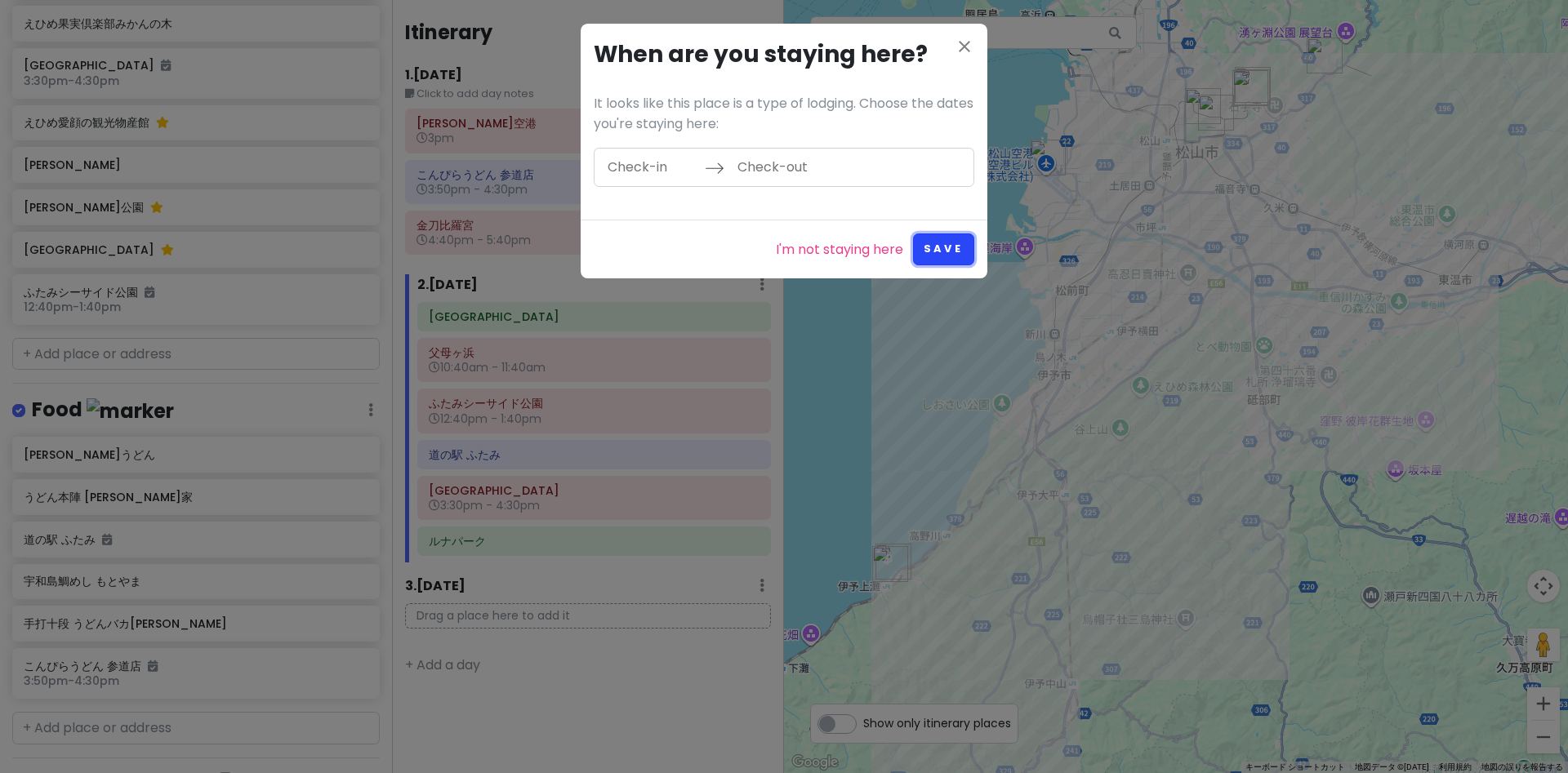
click at [948, 247] on button "Save" at bounding box center [944, 249] width 62 height 32
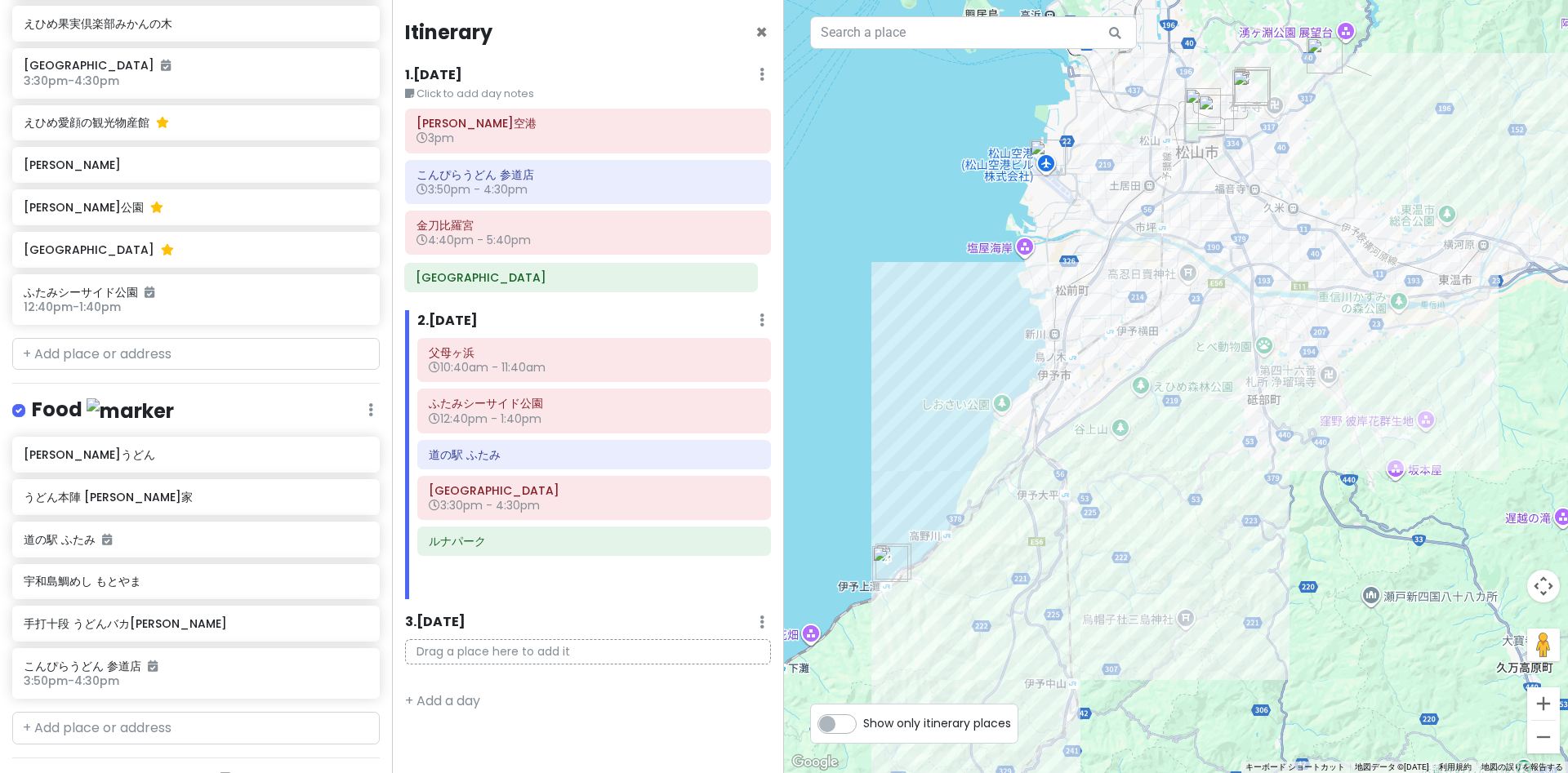
drag, startPoint x: 493, startPoint y: 318, endPoint x: 480, endPoint y: 279, distance: 41.1
click at [480, 279] on div "Itinerary × 1 . Sat 9/6 Edit Day Notes Delete Day Click to add day notes 高松空港 3…" at bounding box center [588, 386] width 392 height 773
click at [730, 284] on link at bounding box center [734, 276] width 13 height 19
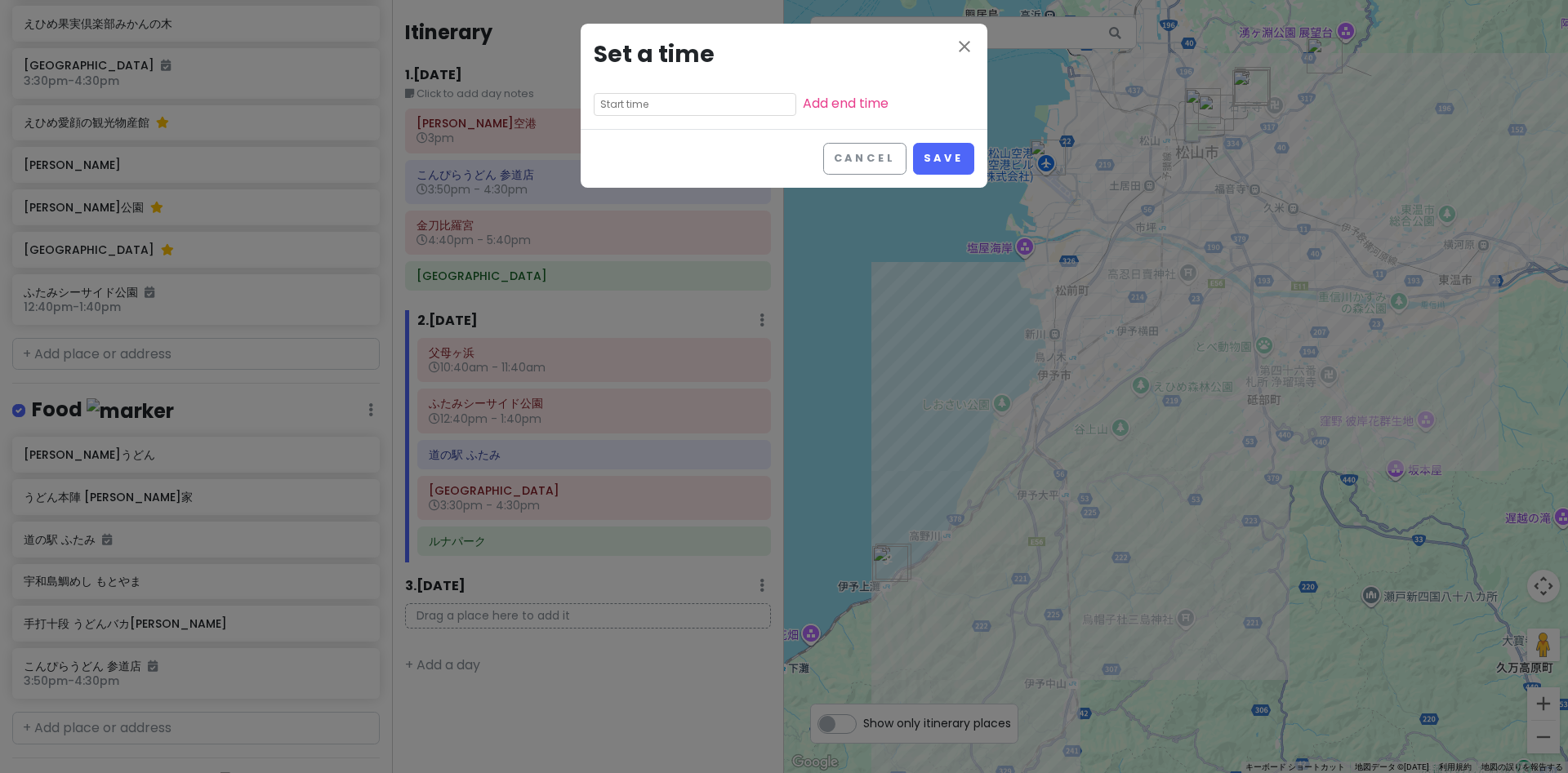
click at [660, 108] on input "text" at bounding box center [695, 104] width 202 height 23
click at [609, 135] on li "06" at bounding box center [616, 128] width 45 height 20
click at [663, 133] on li "30" at bounding box center [662, 128] width 44 height 20
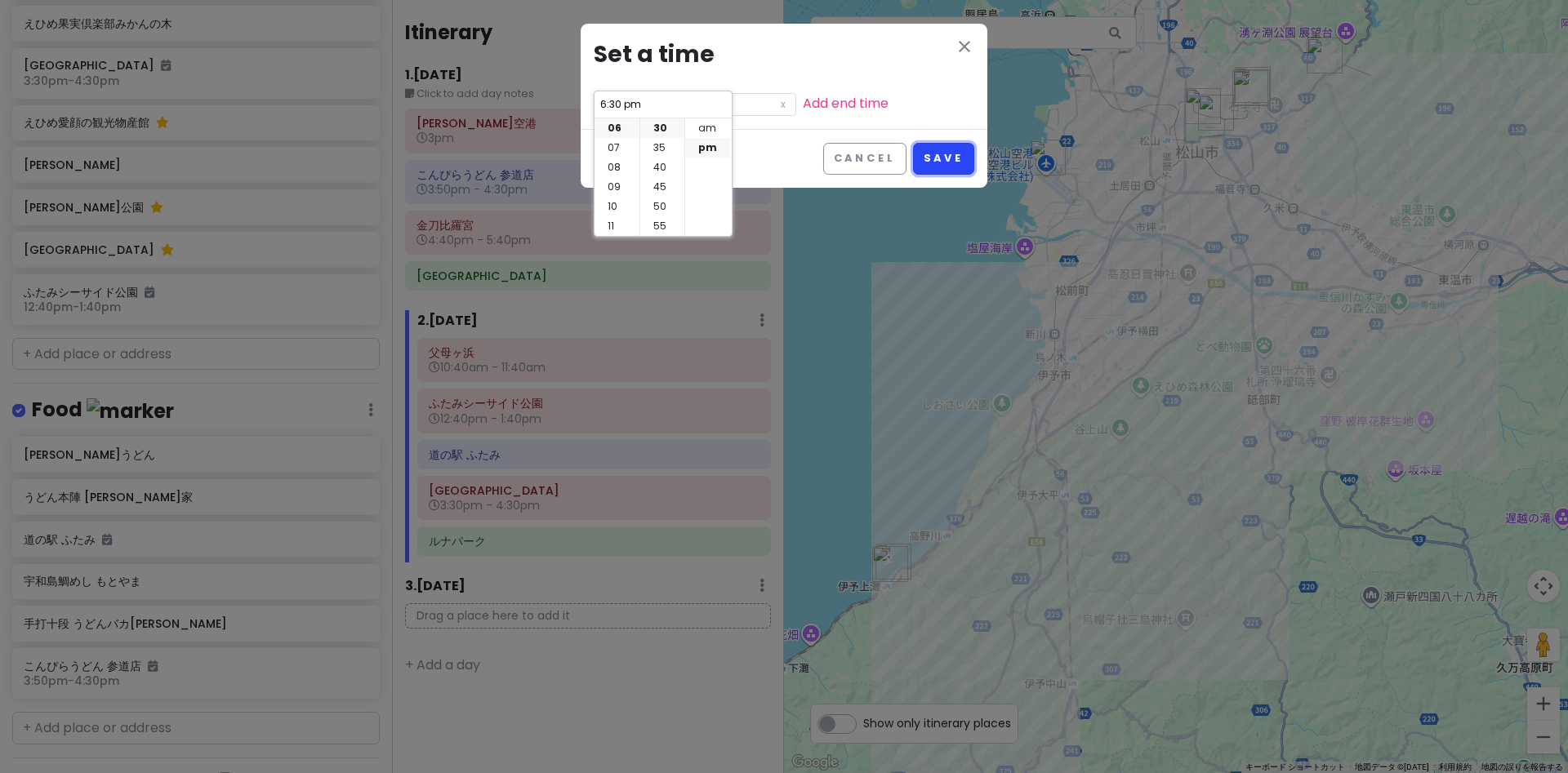
click at [933, 163] on button "Save" at bounding box center [944, 159] width 62 height 32
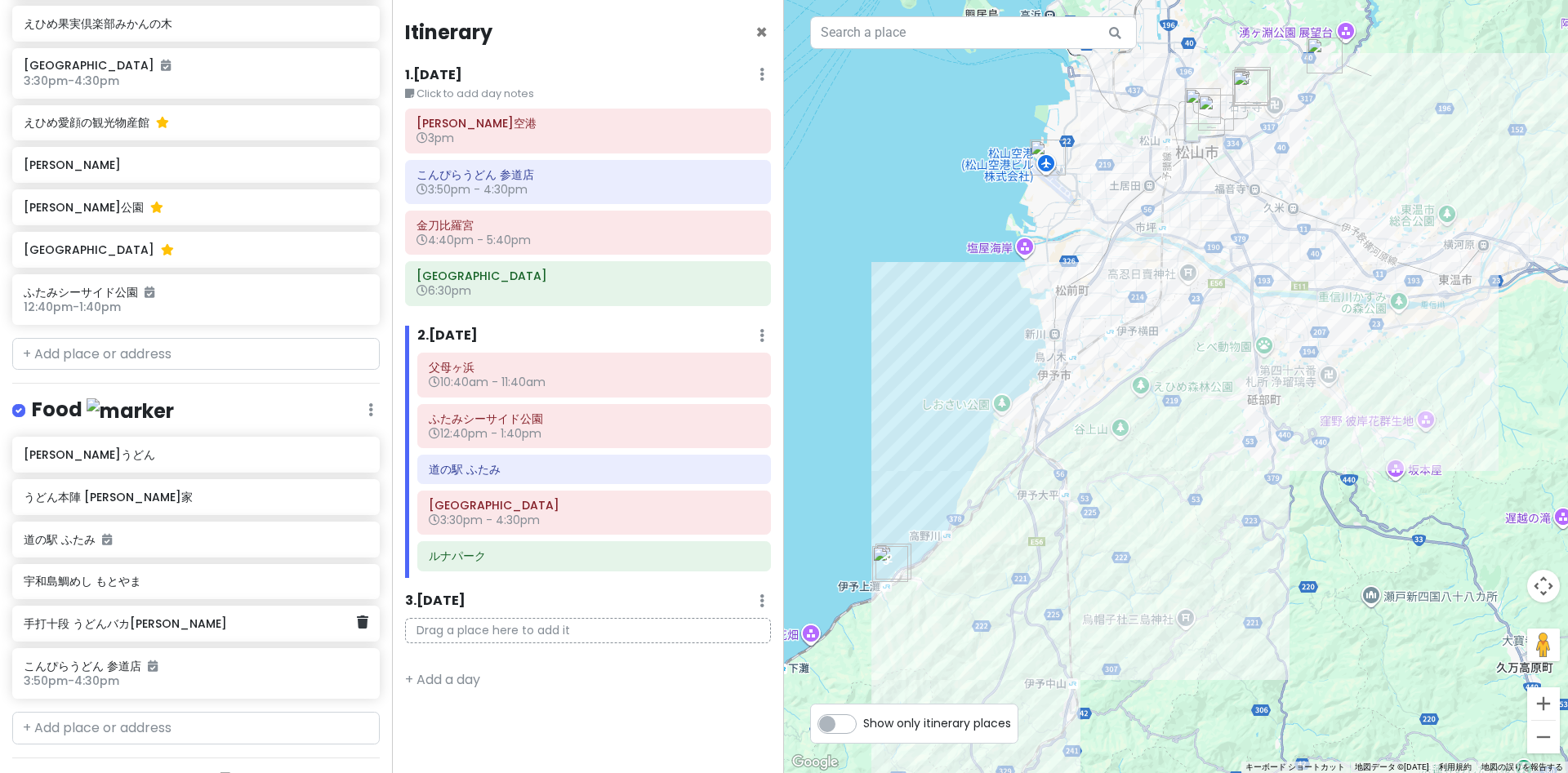
scroll to position [2201, 0]
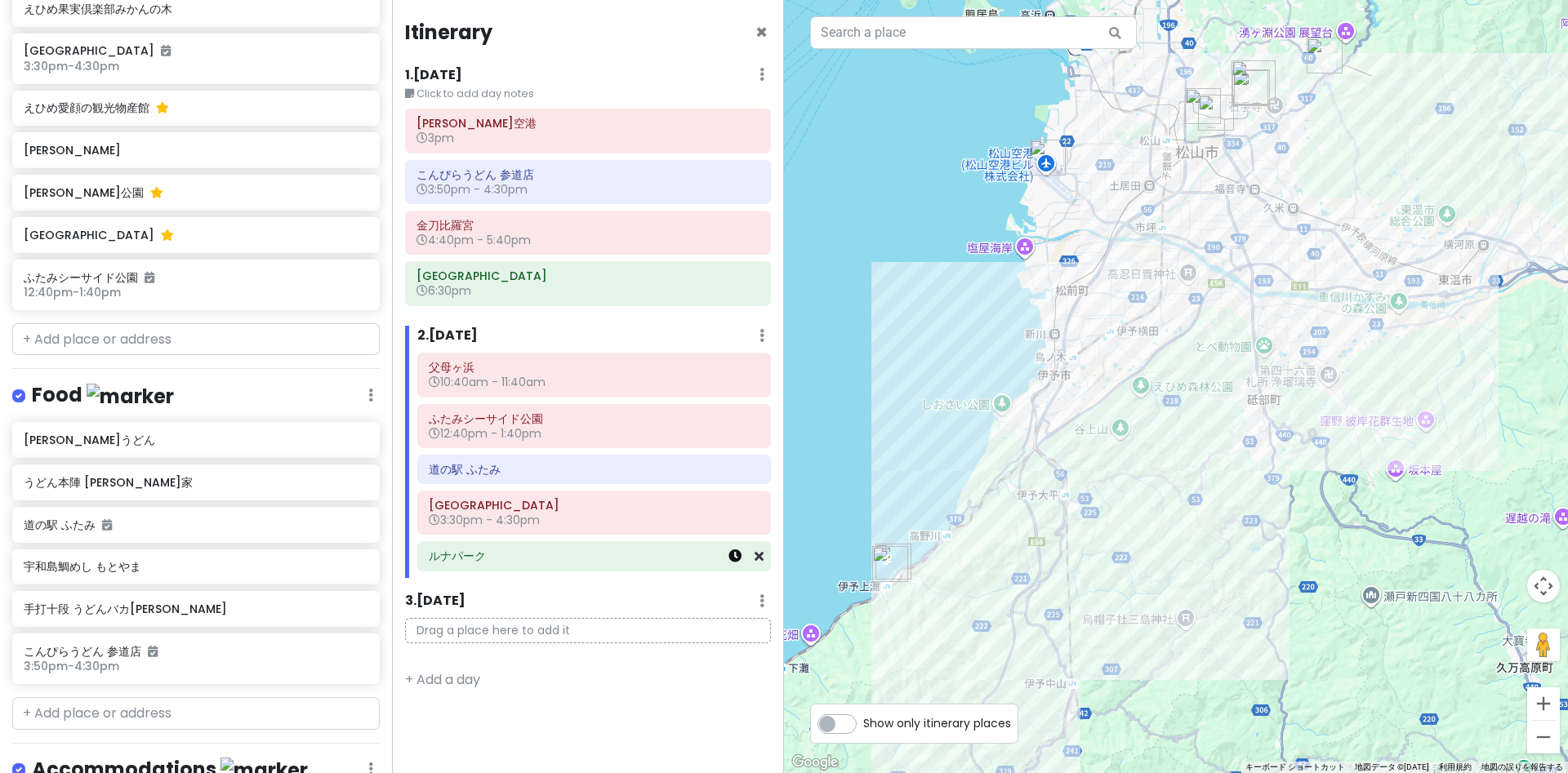
click at [735, 558] on icon at bounding box center [734, 556] width 13 height 13
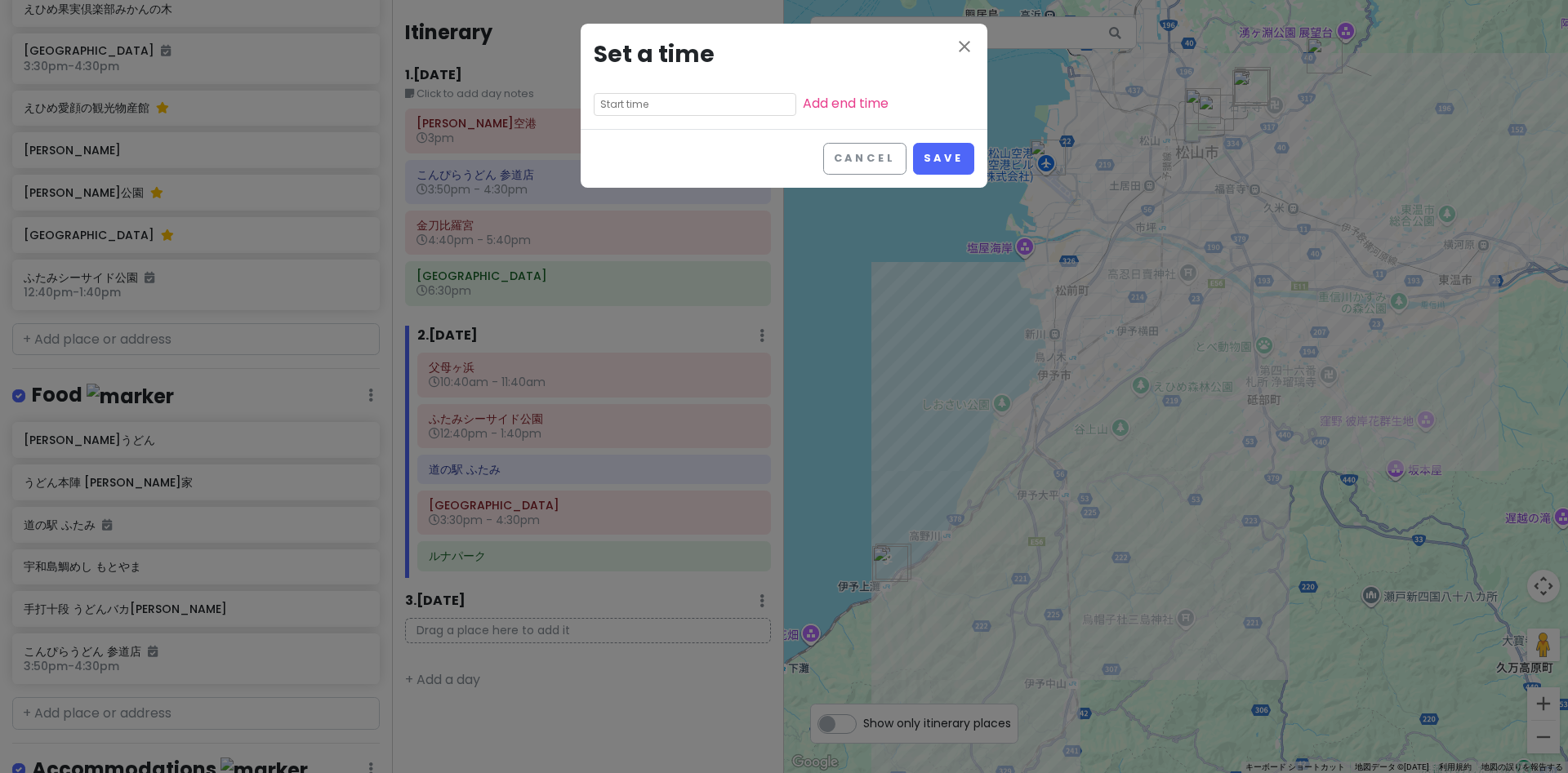
click at [647, 108] on input "text" at bounding box center [695, 104] width 202 height 23
click at [611, 195] on li "05" at bounding box center [616, 193] width 45 height 20
click at [658, 130] on li "30" at bounding box center [662, 128] width 44 height 20
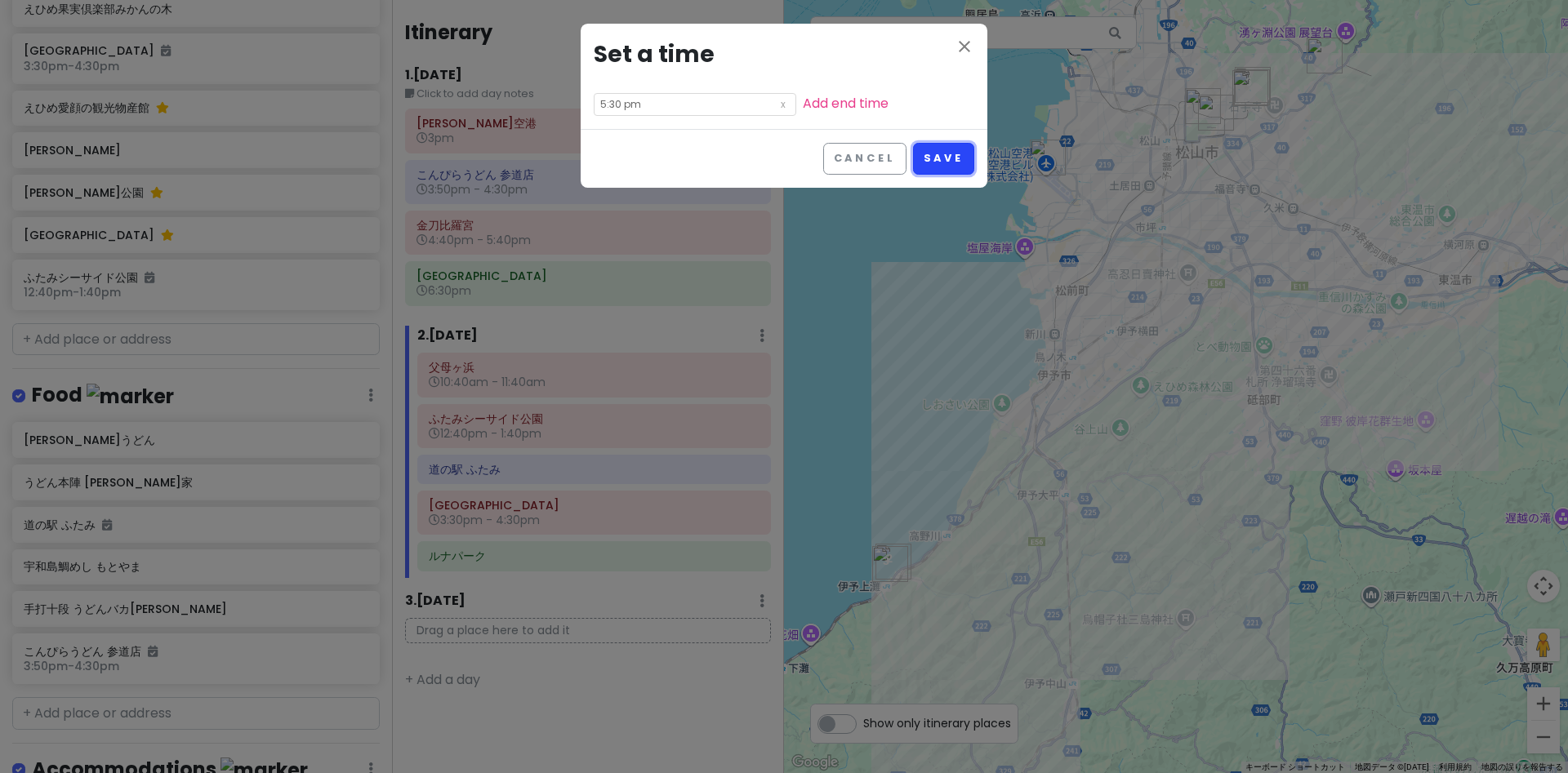
click at [949, 155] on button "Save" at bounding box center [944, 159] width 62 height 32
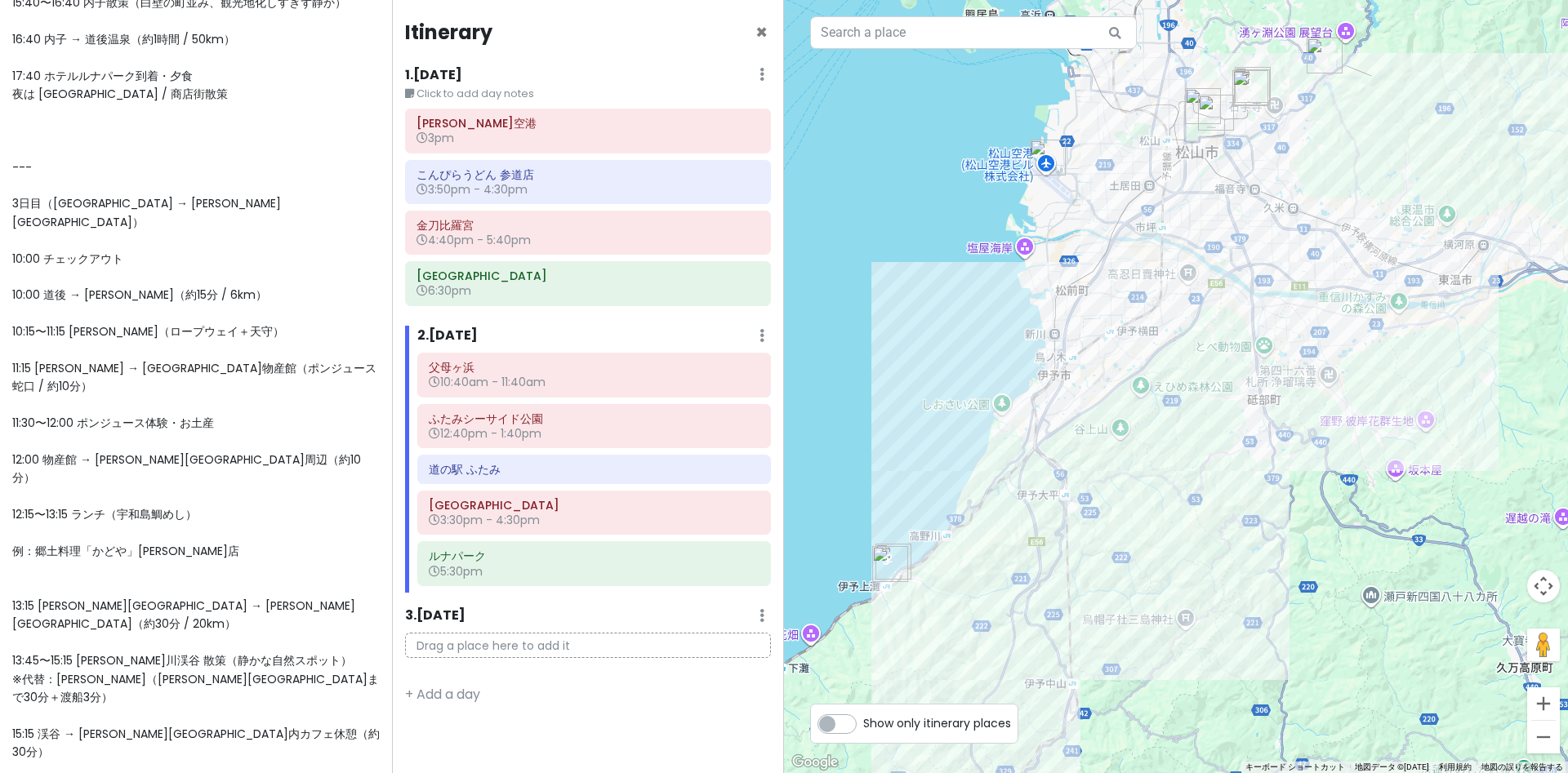
scroll to position [863, 0]
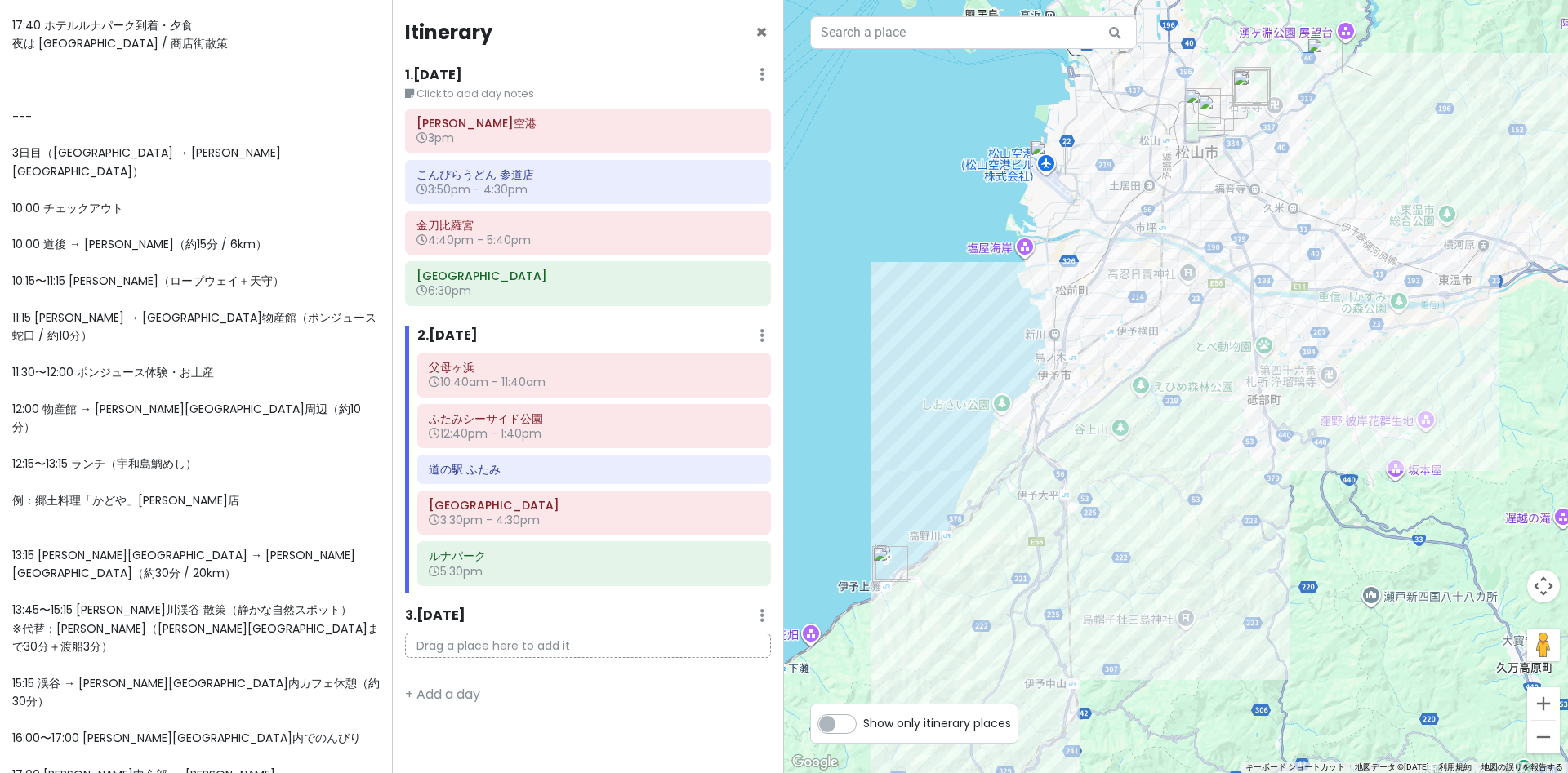
click at [28, 365] on div "--- ✨愛媛・香川 2泊3日モデルプラン（チェックアウト10時対応） --- 1日目（高松空港 → 琴平温泉「御宿 敷島館」泊） 14:30 高松空港着 →…" at bounding box center [196, 135] width 367 height 1627
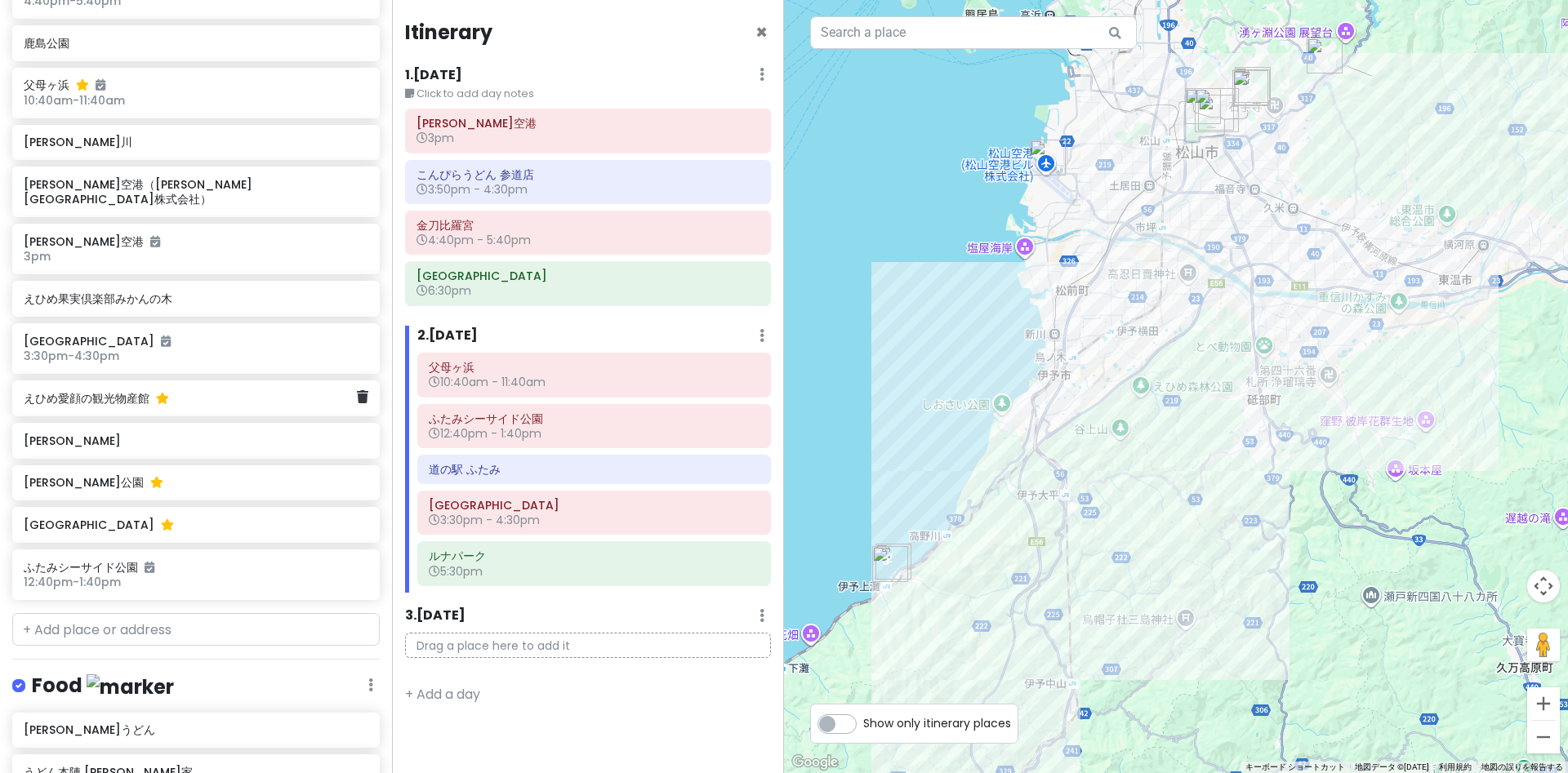
scroll to position [1578, 0]
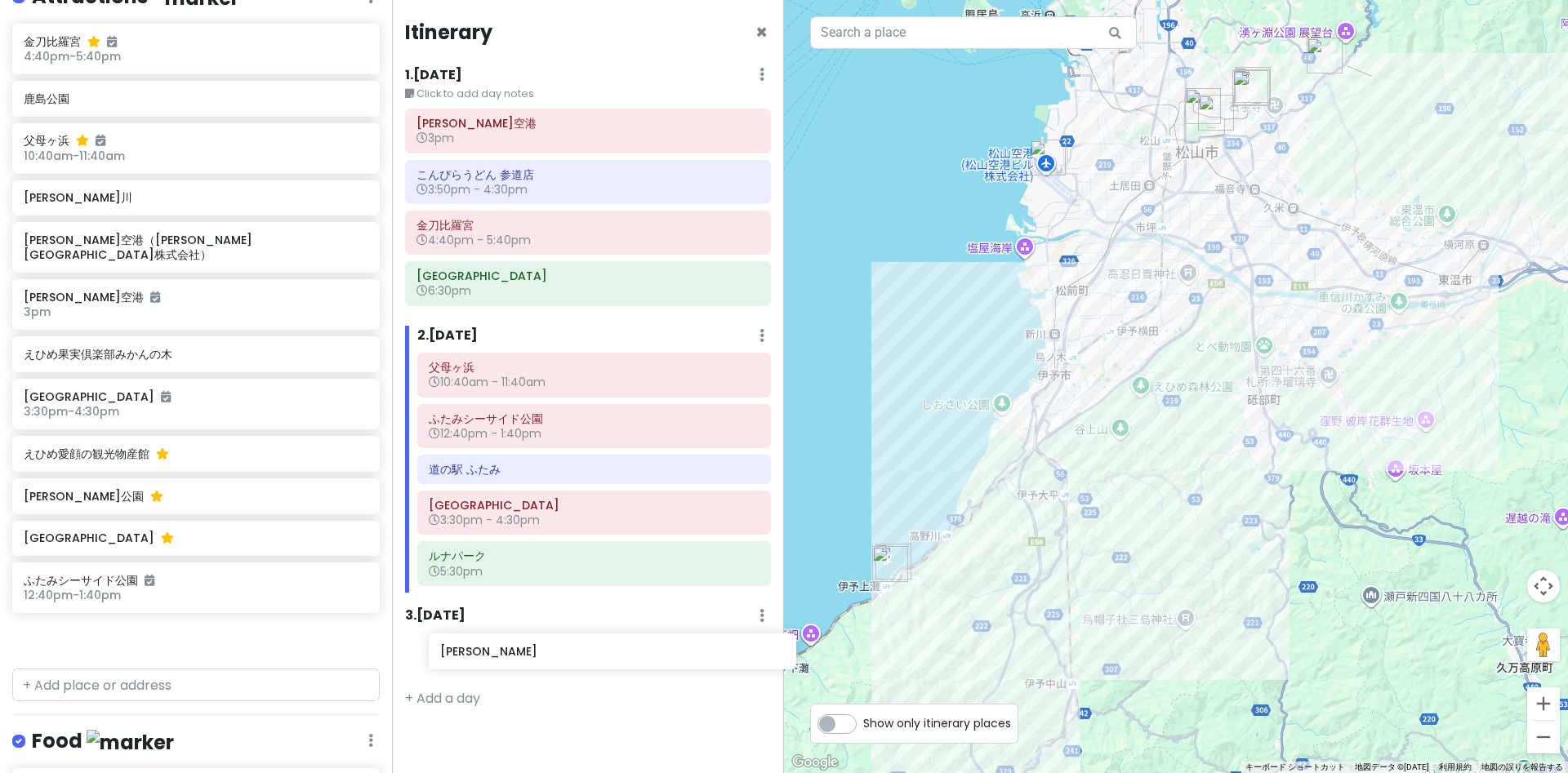
drag, startPoint x: 54, startPoint y: 487, endPoint x: 467, endPoint y: 656, distance: 446.2
click at [467, 656] on div "愛媛 香川 Private Change Dates Make a Copy Delete Trip Go Pro ⚡️ Give Feedback 💡 Su…" at bounding box center [784, 386] width 1568 height 773
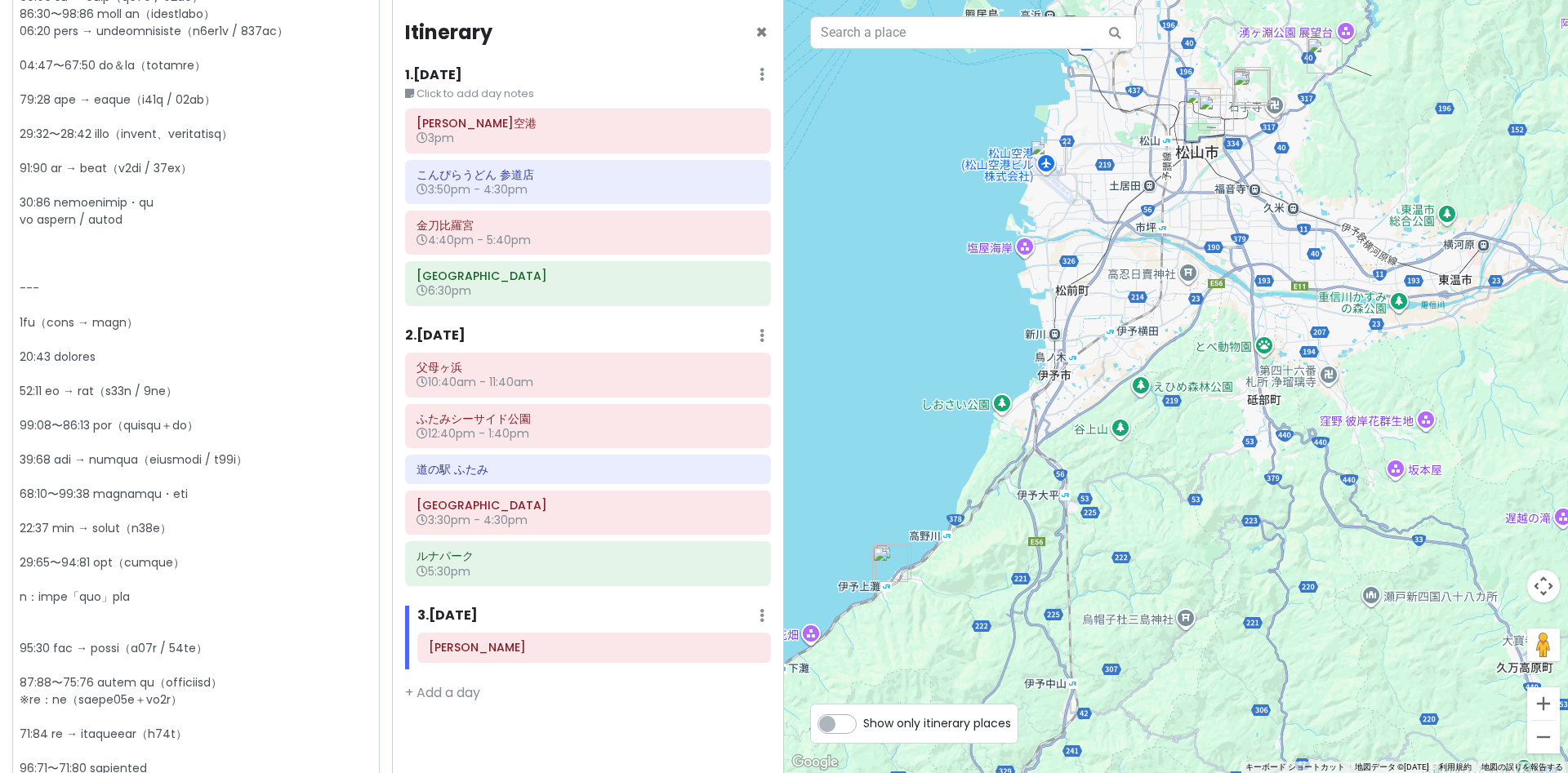
scroll to position [564, 0]
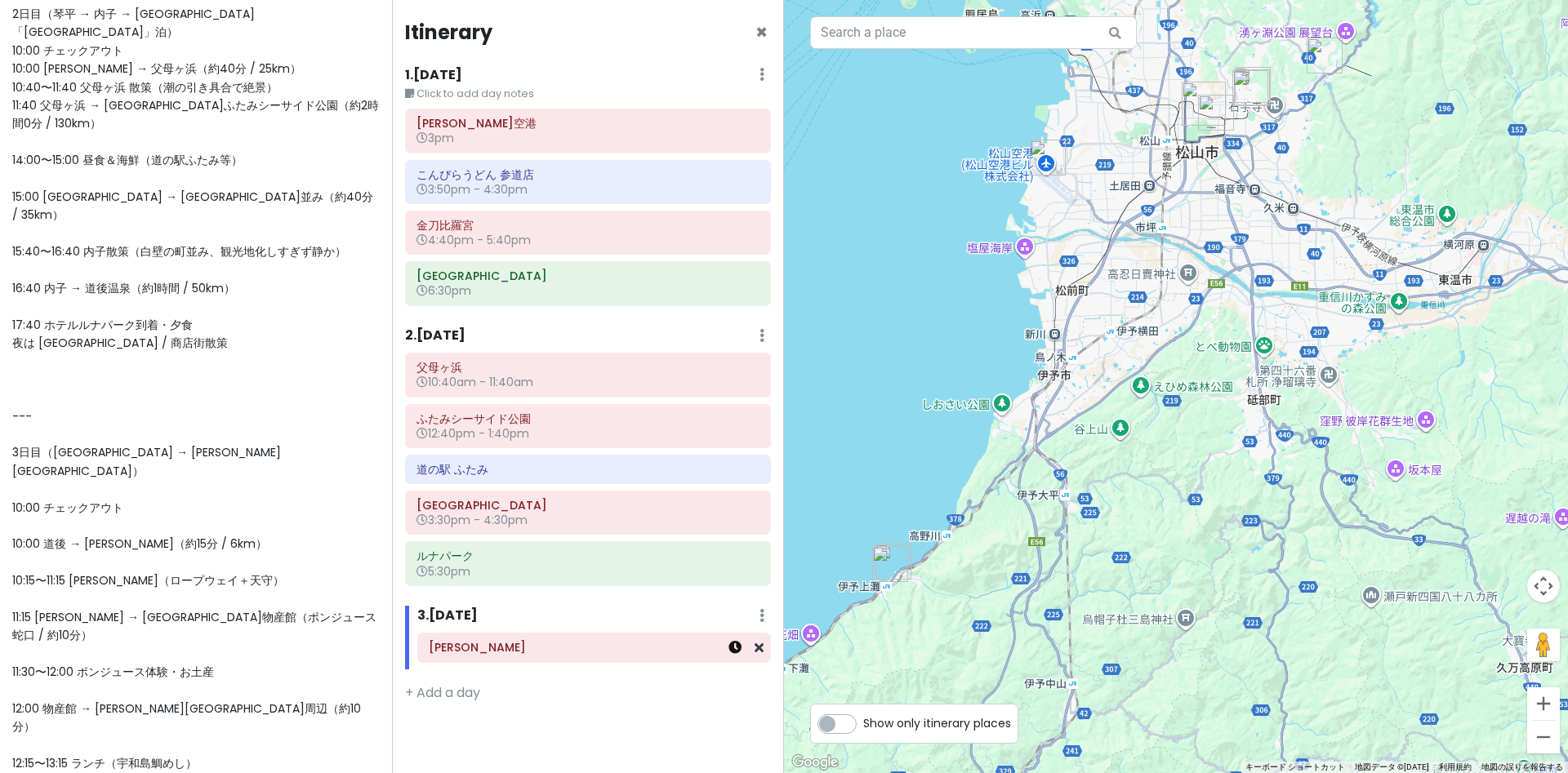
click at [736, 653] on icon at bounding box center [734, 647] width 13 height 13
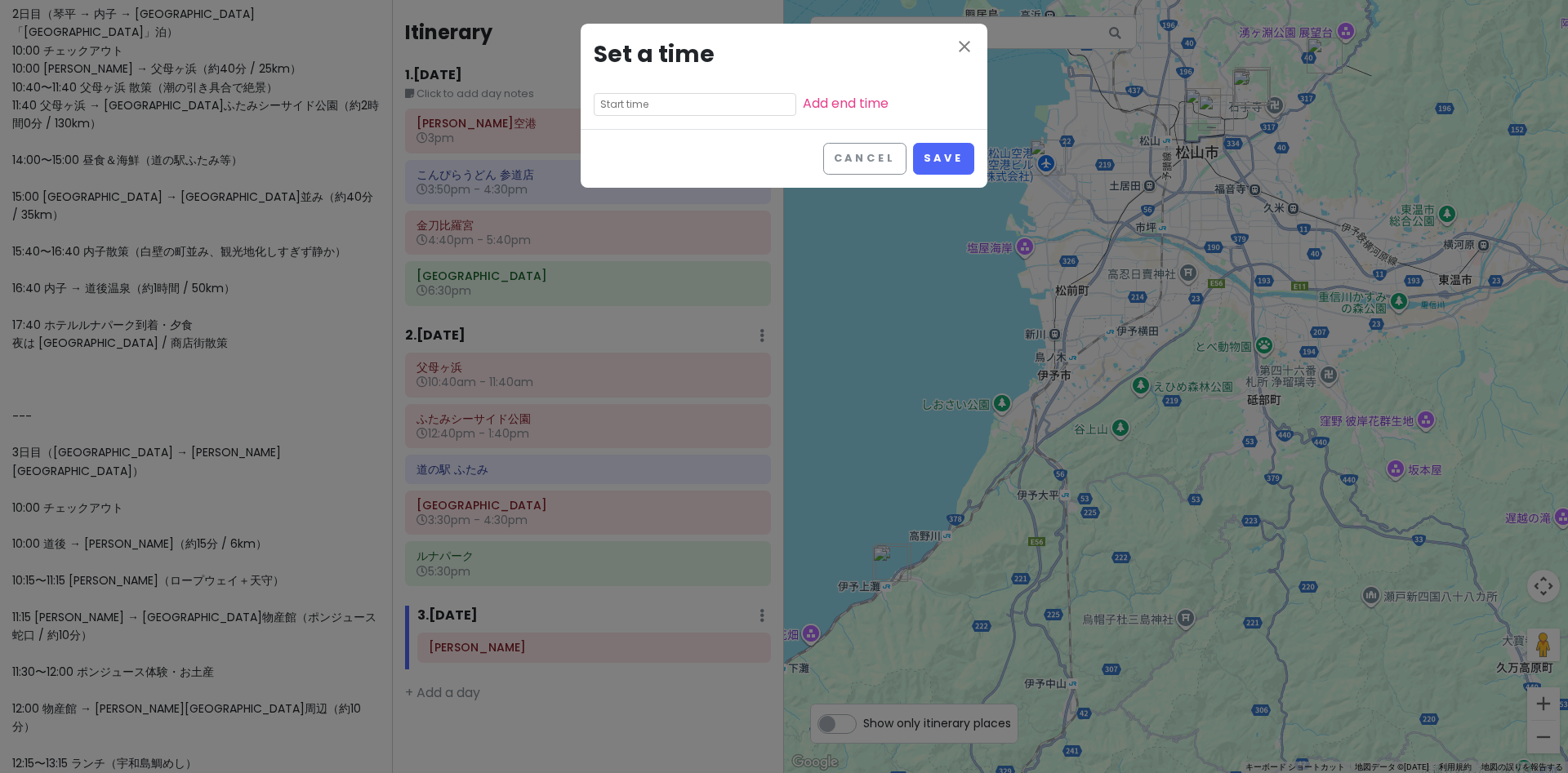
click at [673, 104] on input "text" at bounding box center [695, 104] width 202 height 23
click at [719, 127] on li "am" at bounding box center [708, 128] width 45 height 20
click at [627, 205] on li "10" at bounding box center [616, 206] width 45 height 20
click at [652, 187] on li "15" at bounding box center [662, 188] width 44 height 20
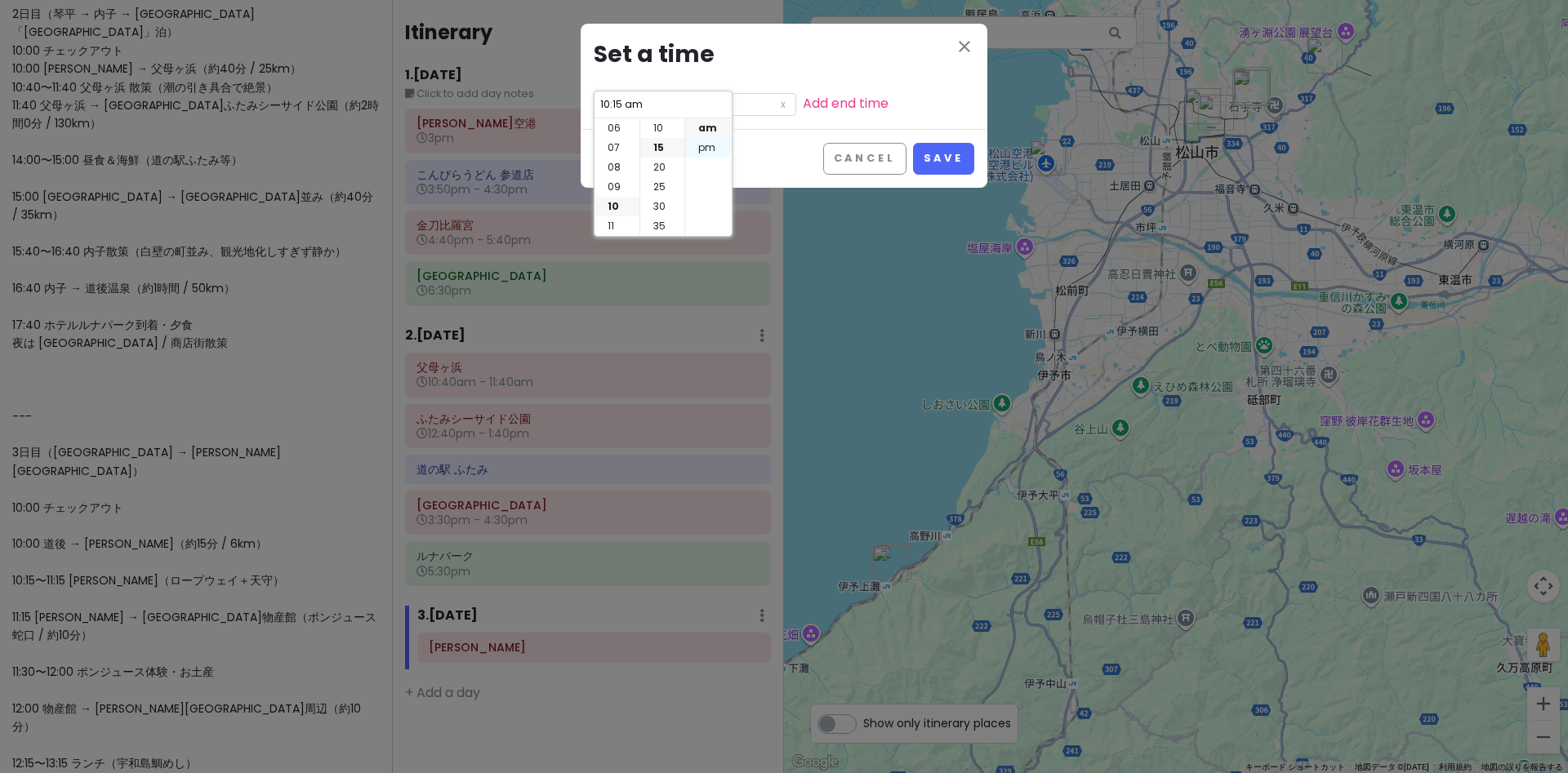
scroll to position [59, 0]
click at [822, 102] on link "Add end time" at bounding box center [846, 103] width 85 height 19
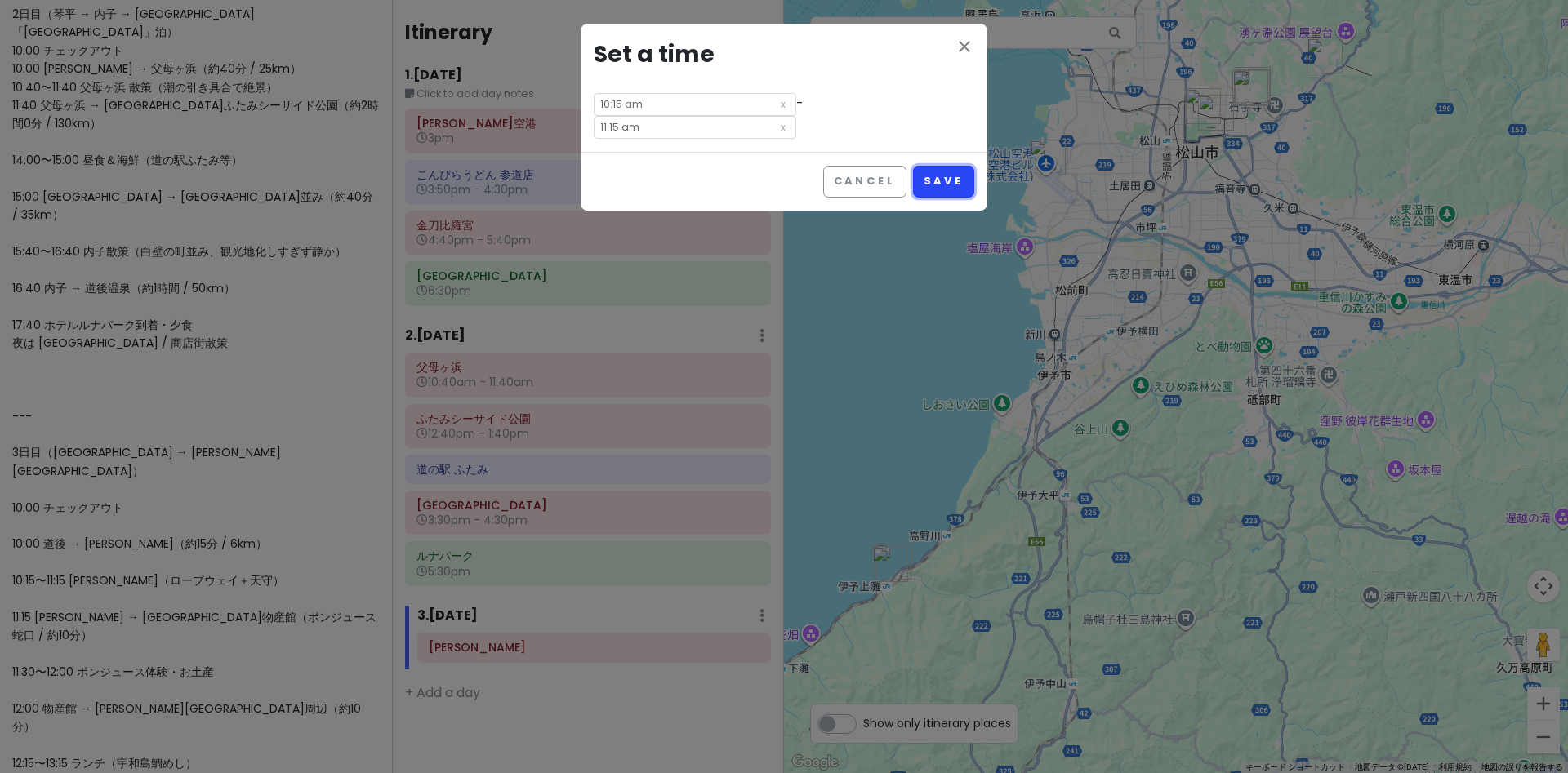
click at [938, 176] on button "Save" at bounding box center [944, 182] width 62 height 32
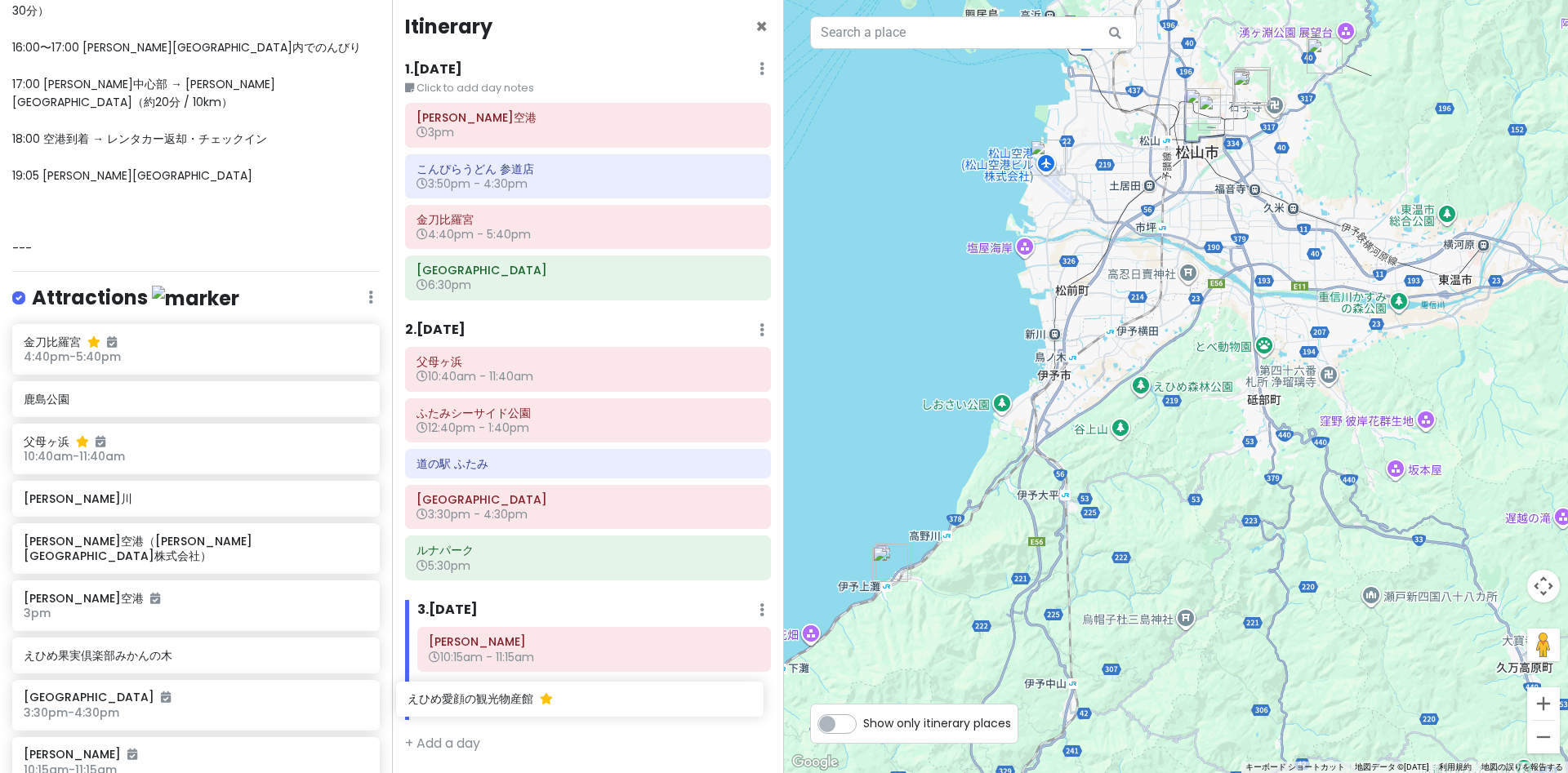
scroll to position [7, 0]
drag, startPoint x: 78, startPoint y: 507, endPoint x: 457, endPoint y: 697, distance: 424.0
click at [465, 704] on div "愛媛 香川 Private Change Dates Make a Copy Delete Trip Go Pro ⚡️ Give Feedback 💡 Su…" at bounding box center [784, 386] width 1568 height 773
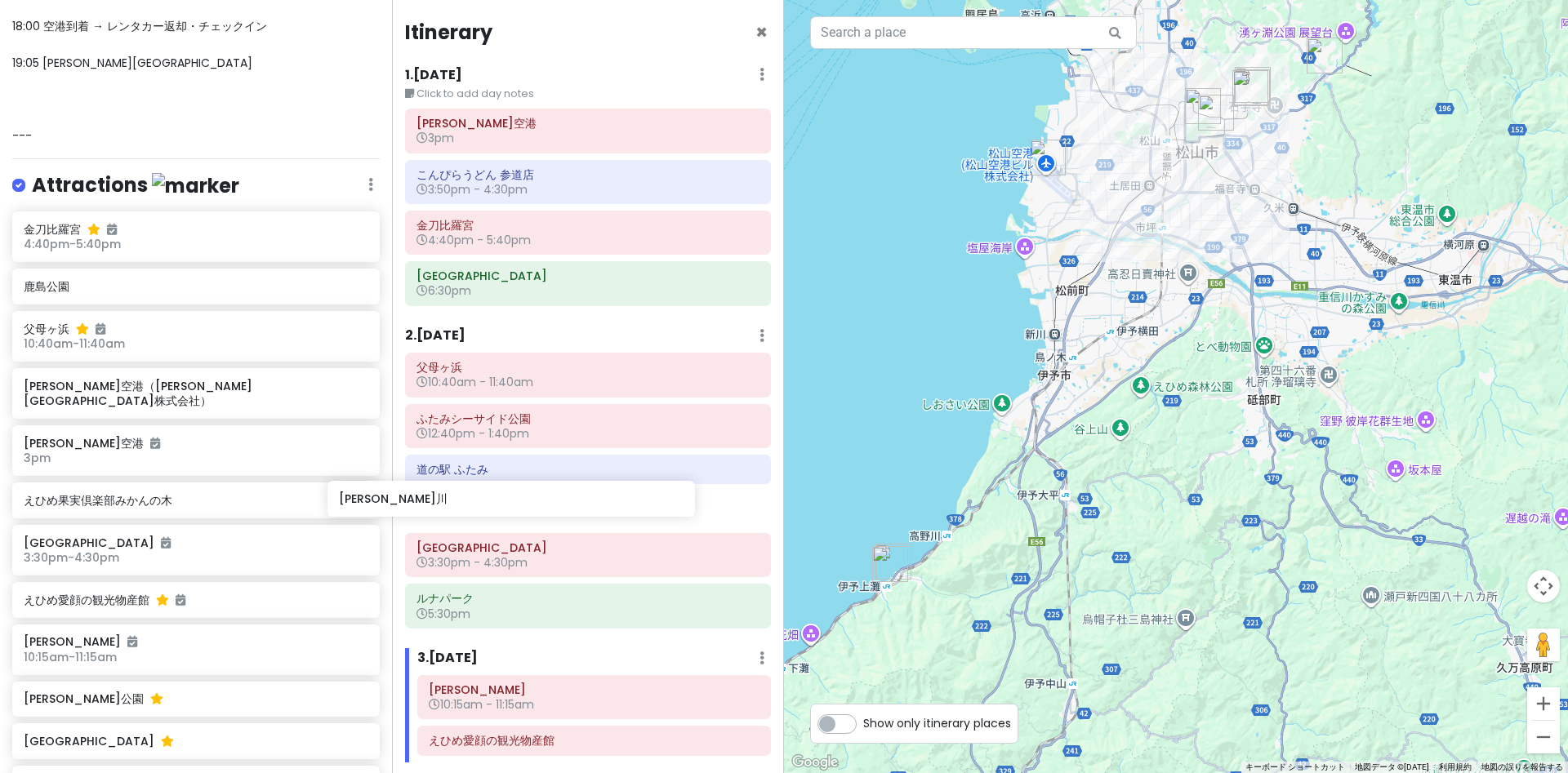
scroll to position [1666, 0]
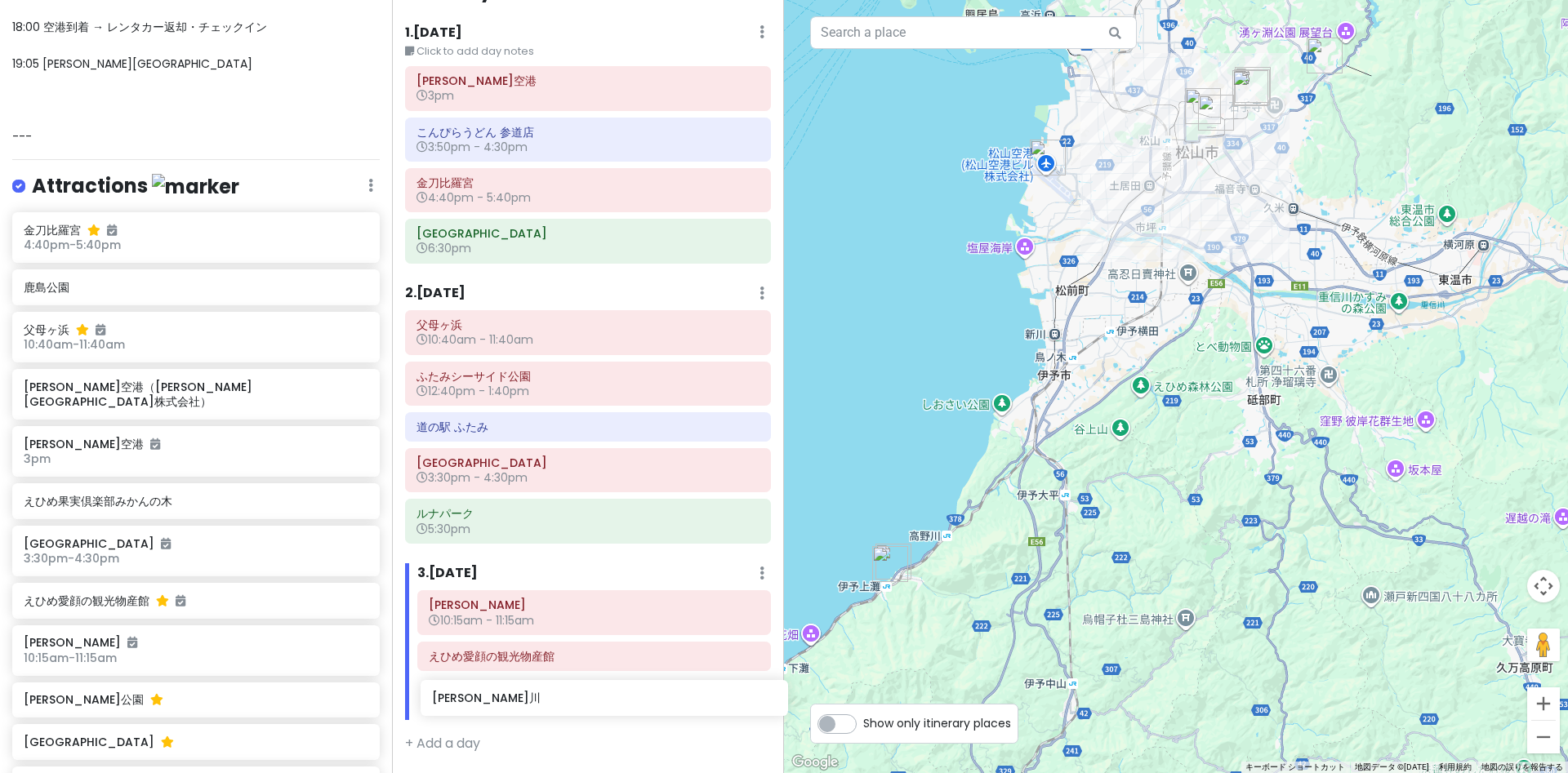
drag, startPoint x: 28, startPoint y: 151, endPoint x: 437, endPoint y: 702, distance: 686.2
click at [437, 702] on div "愛媛 香川 Private Change Dates Make a Copy Delete Trip Go Pro ⚡️ Give Feedback 💡 Su…" at bounding box center [784, 386] width 1568 height 773
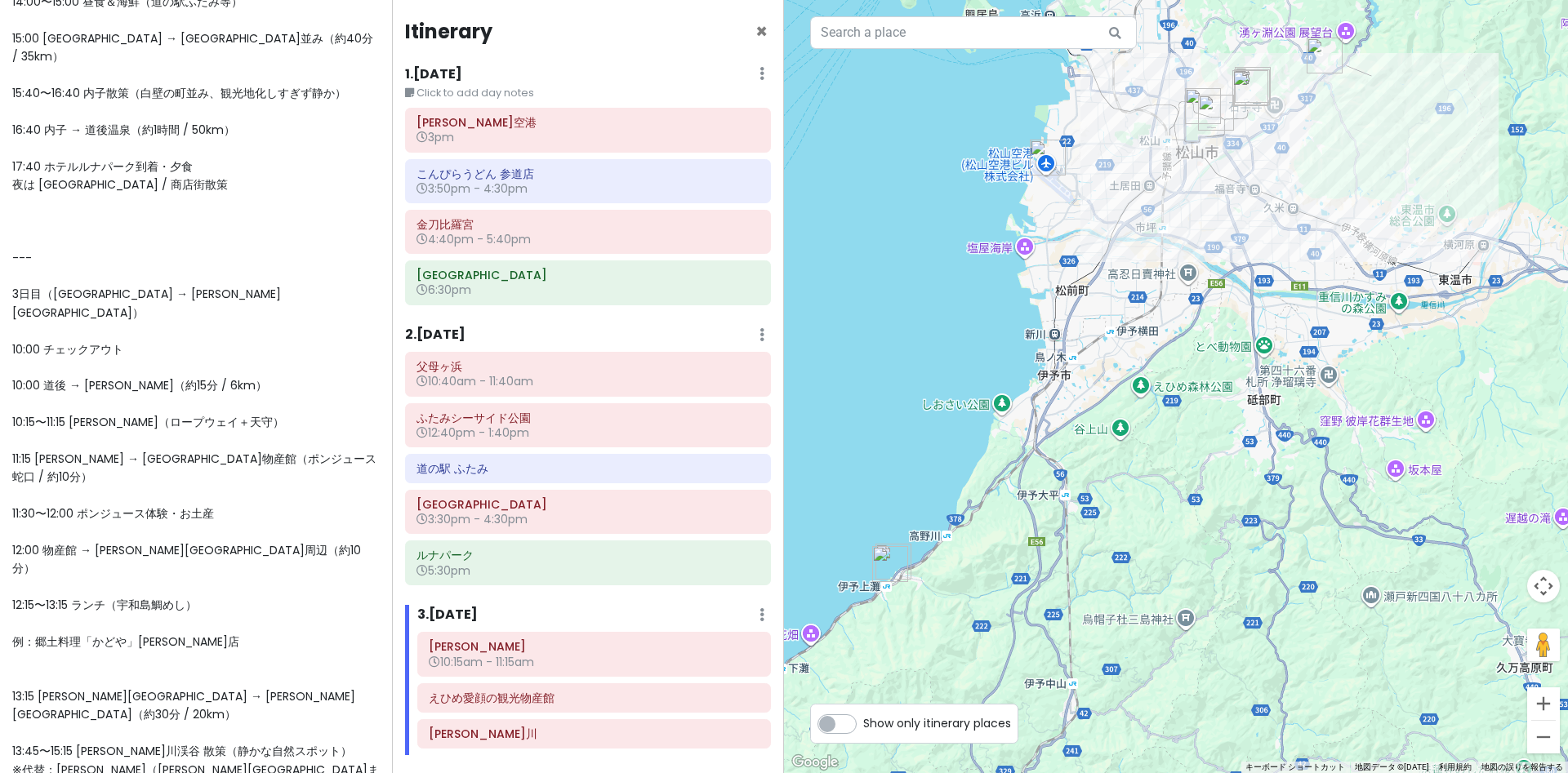
scroll to position [835, 0]
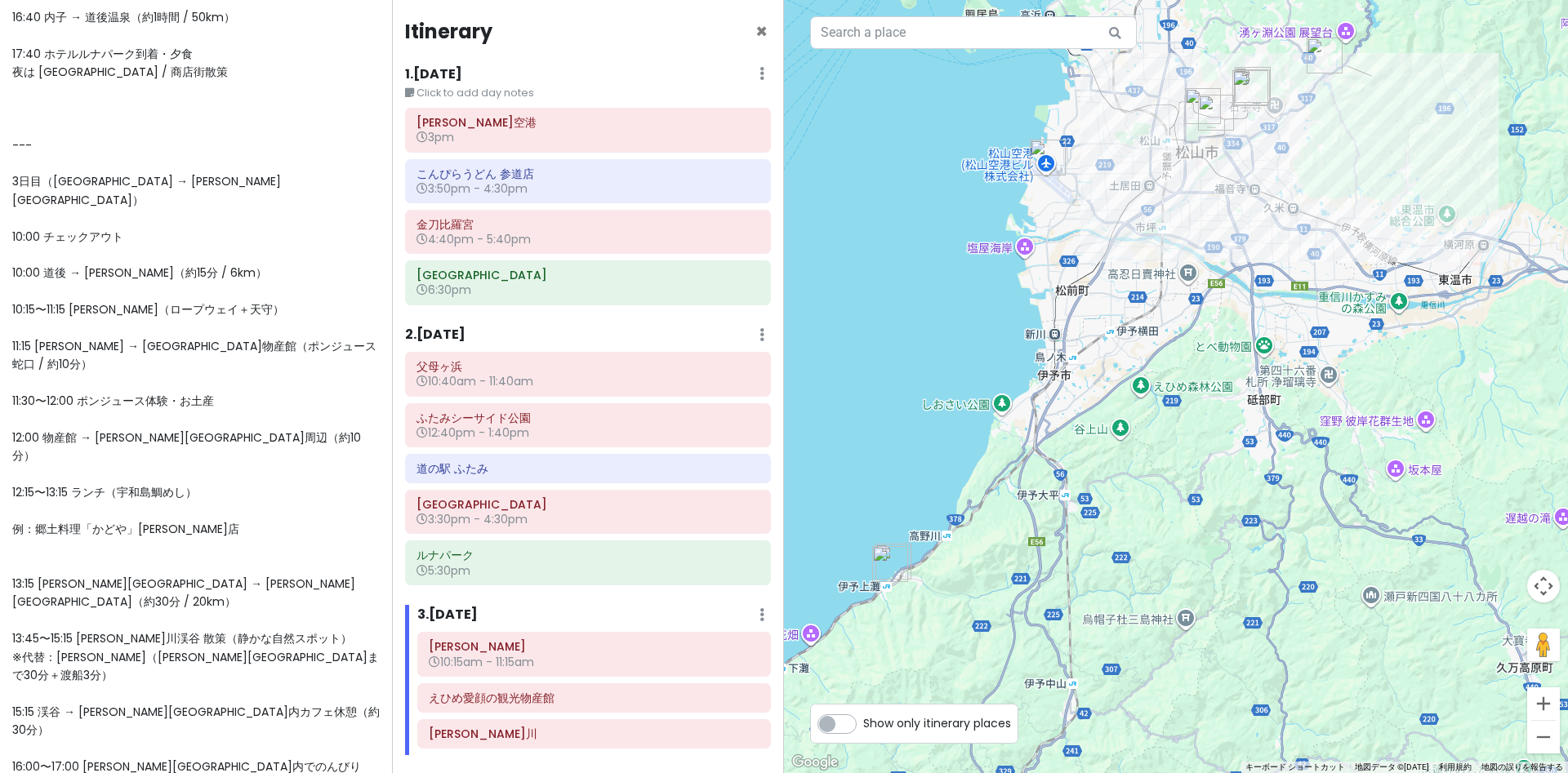
click at [98, 251] on span "--- ✨愛媛・香川 2泊3日モデルプラン（チェックアウト10時対応） --- 1日目（高松空港 → 琴平温泉「御宿 敷島館」泊） 14:30 高松空港着 →…" at bounding box center [196, 164] width 367 height 1625
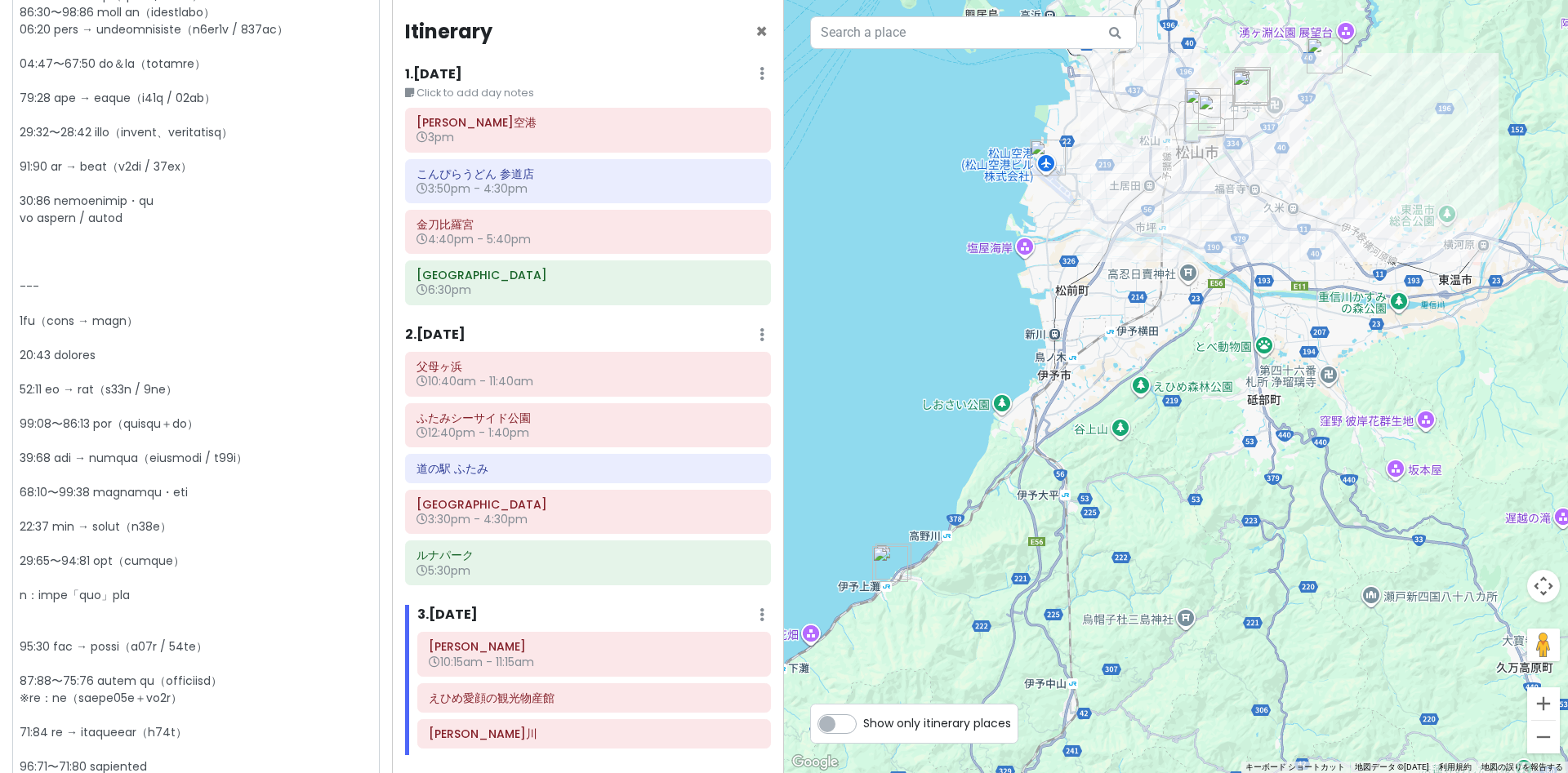
scroll to position [677, 0]
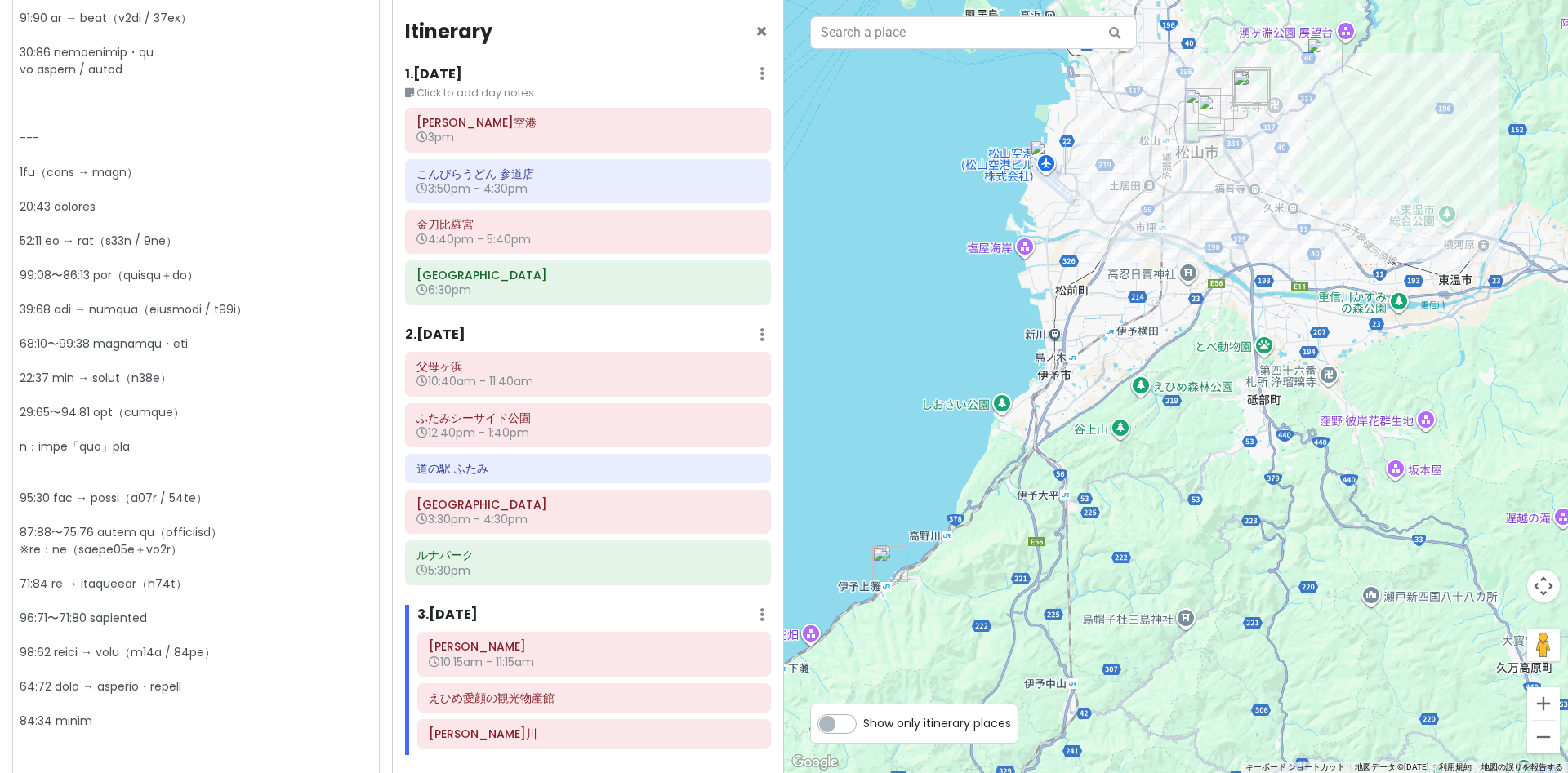
drag, startPoint x: 94, startPoint y: 325, endPoint x: 167, endPoint y: 329, distance: 73.1
click at [167, 329] on textarea at bounding box center [196, 164] width 367 height 1312
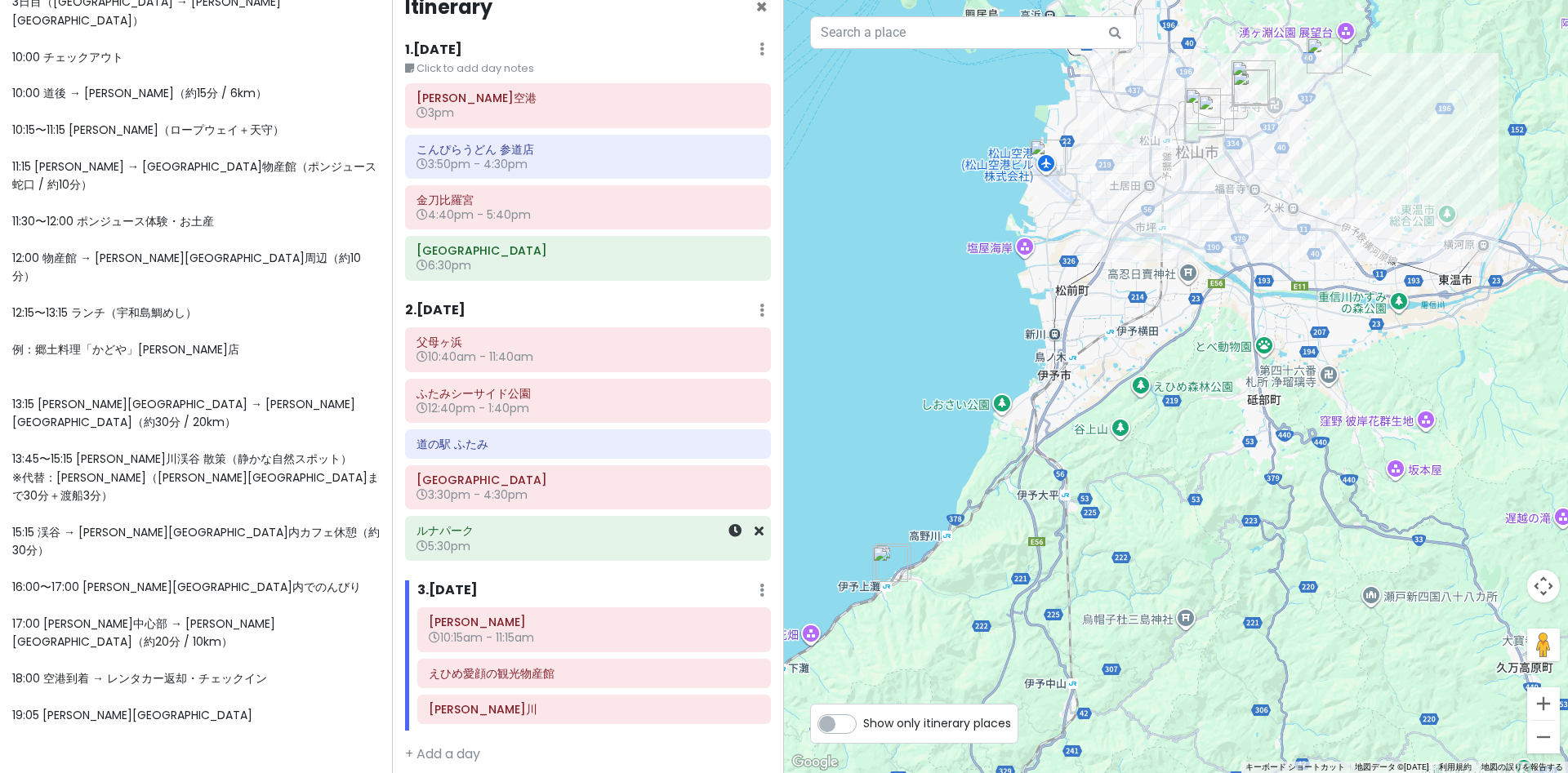
scroll to position [37, 0]
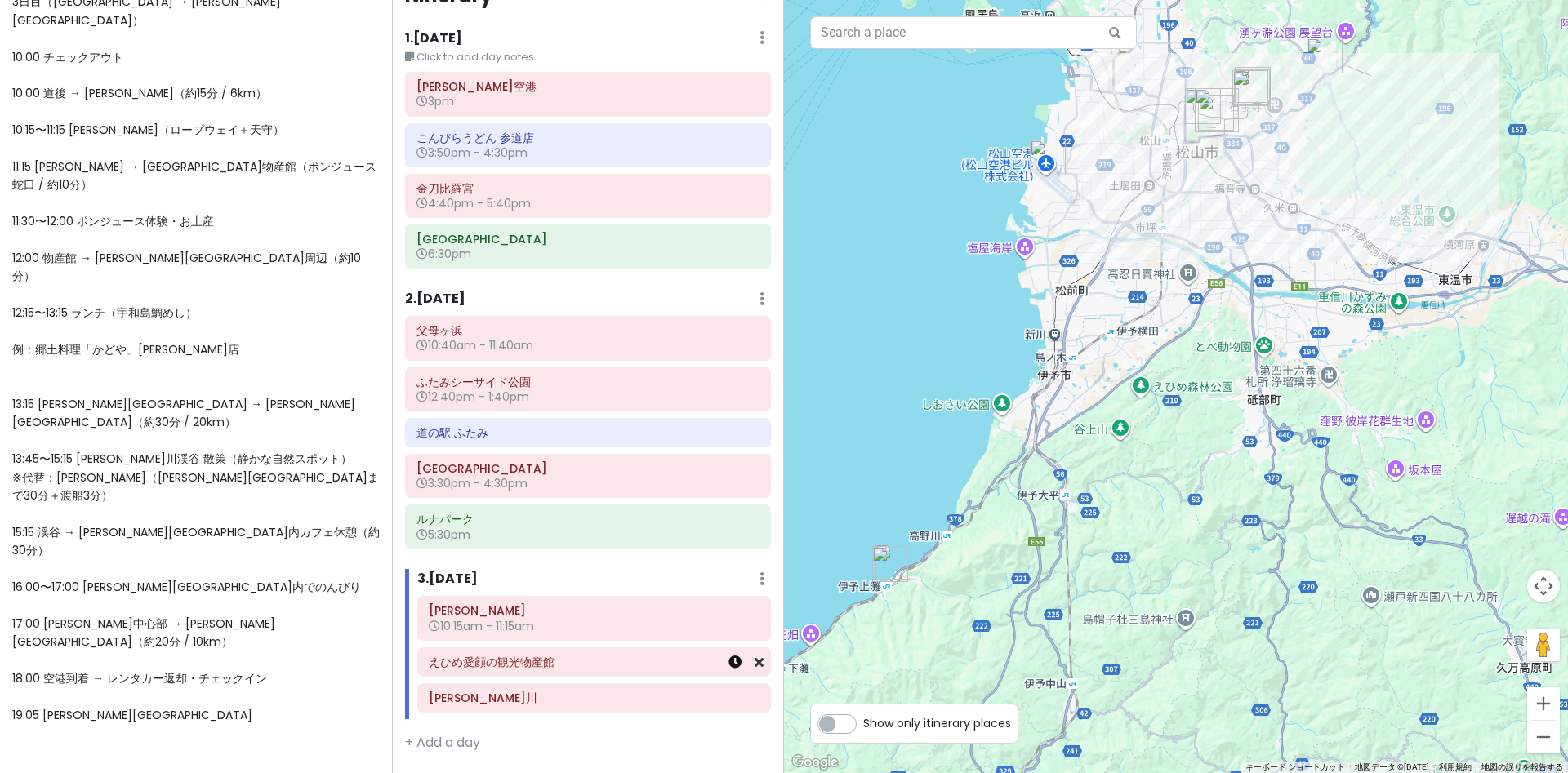
click at [731, 663] on icon at bounding box center [734, 662] width 13 height 13
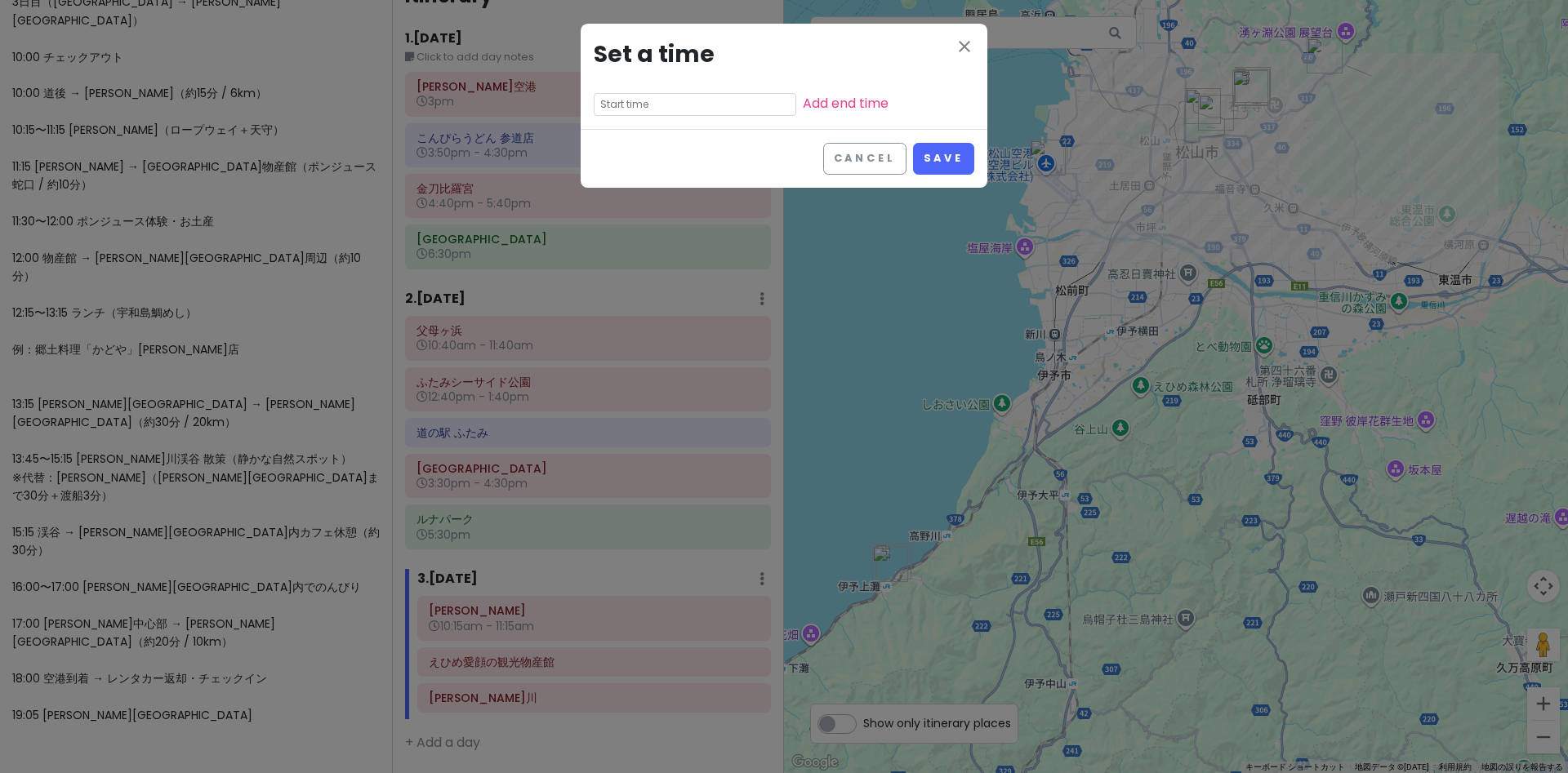
click at [652, 104] on input "text" at bounding box center [695, 104] width 202 height 23
click at [711, 132] on li "am" at bounding box center [708, 128] width 45 height 20
click at [604, 228] on li "11" at bounding box center [616, 226] width 45 height 20
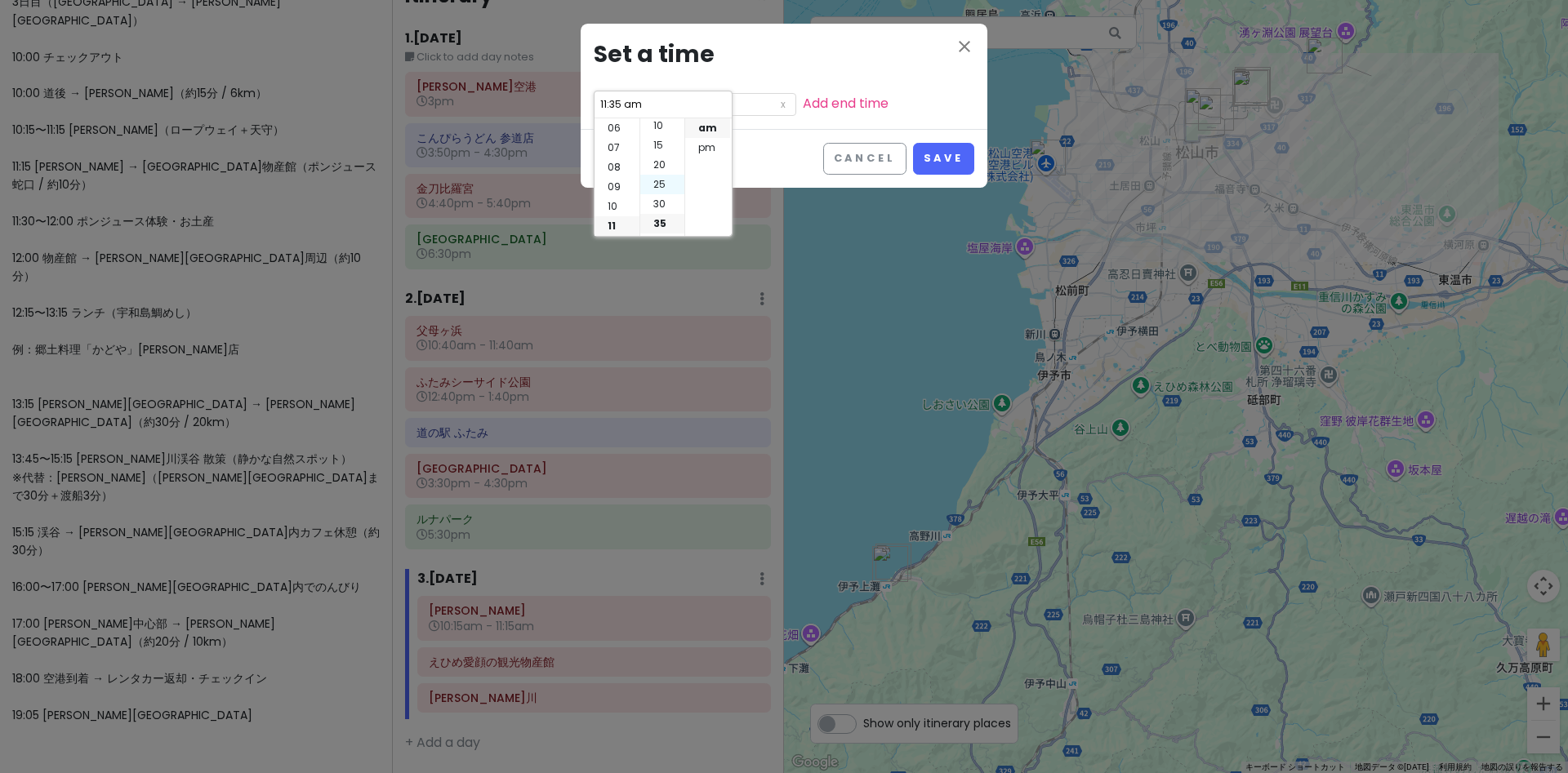
scroll to position [0, 0]
click at [658, 213] on li "20" at bounding box center [662, 206] width 44 height 20
click at [824, 99] on link "Add end time" at bounding box center [846, 103] width 85 height 19
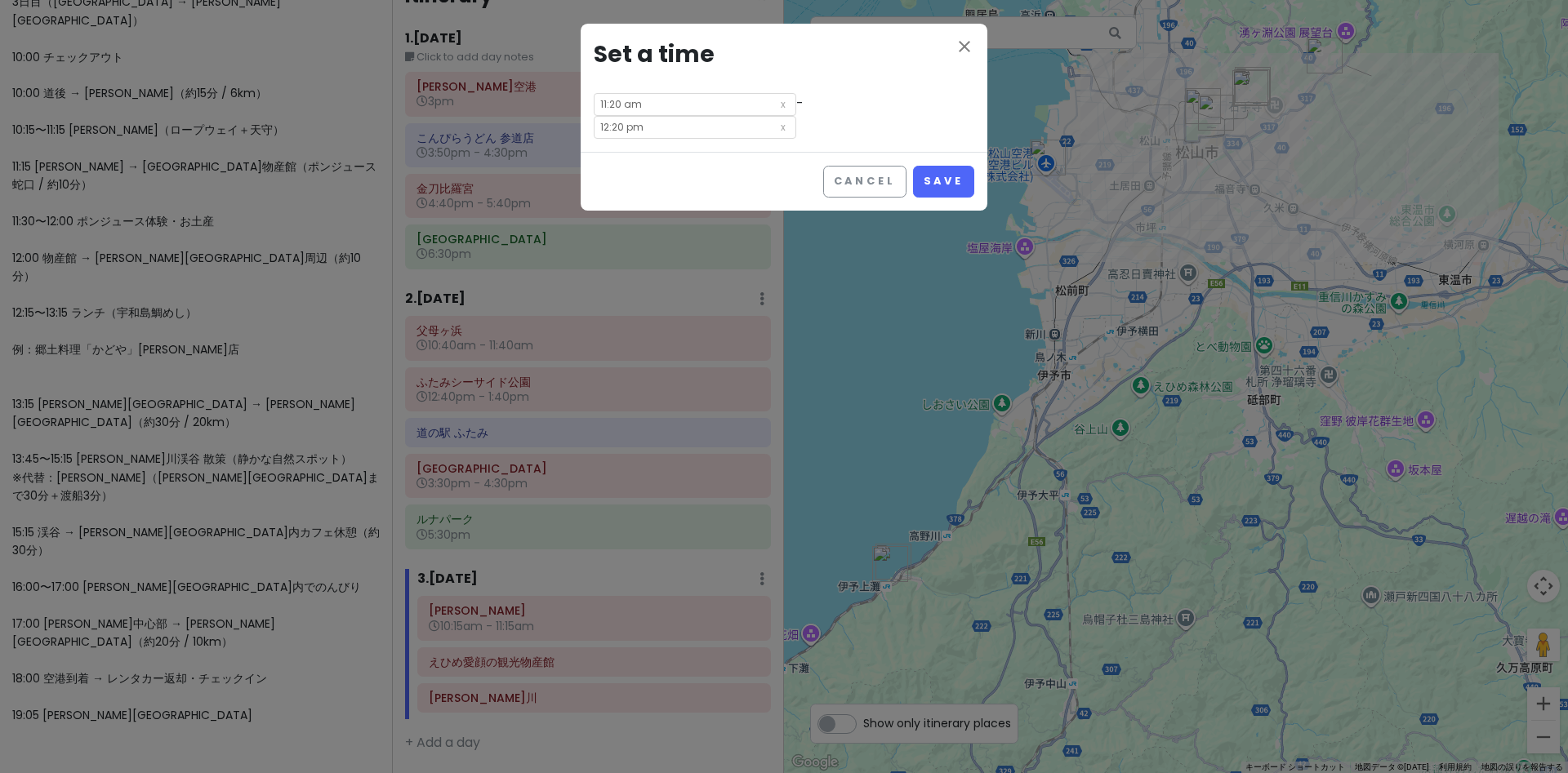
click at [637, 127] on input "12:20 pm" at bounding box center [695, 127] width 202 height 23
click at [663, 155] on li "00" at bounding box center [662, 151] width 44 height 20
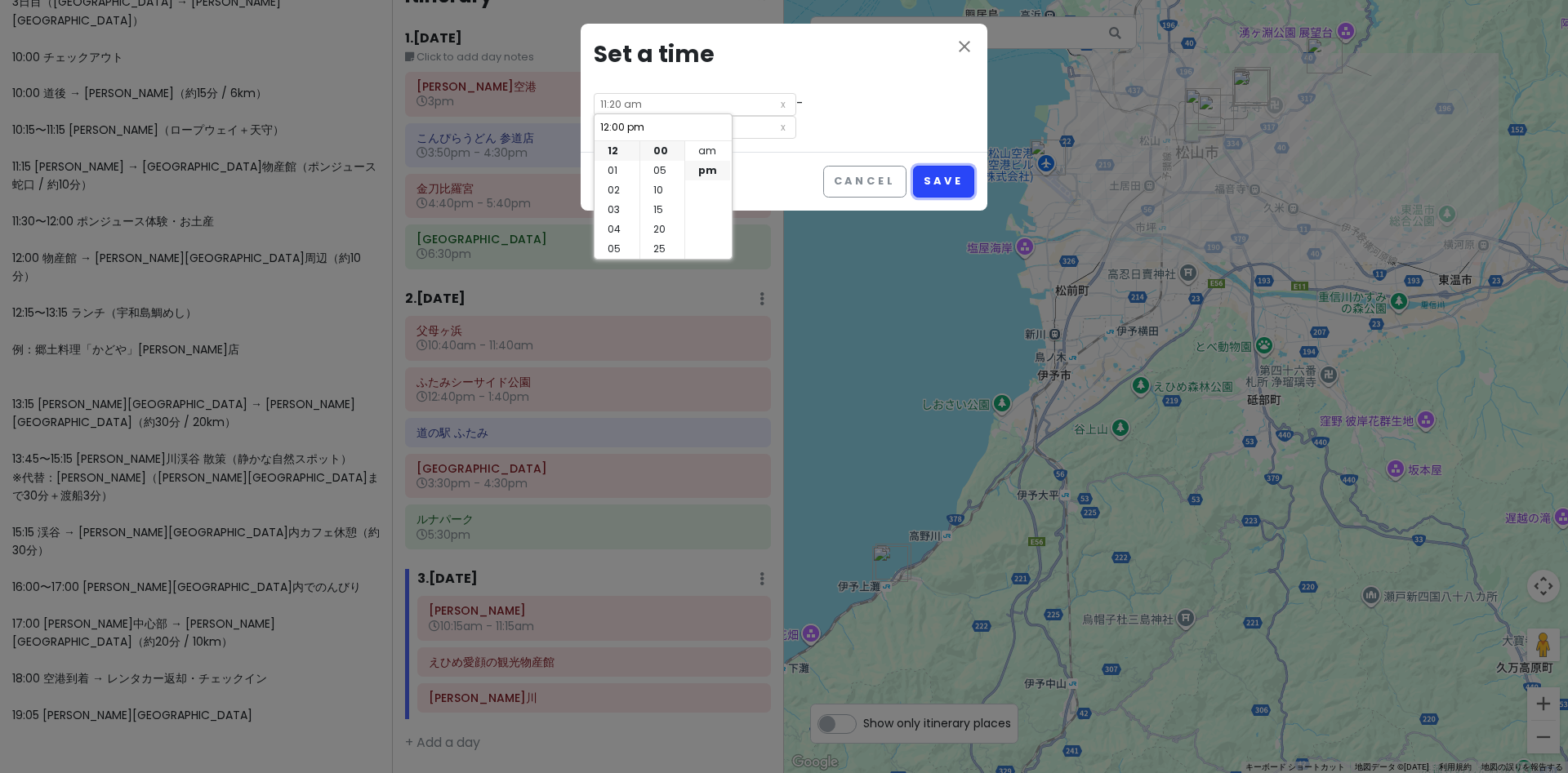
click at [938, 179] on button "Save" at bounding box center [944, 182] width 62 height 32
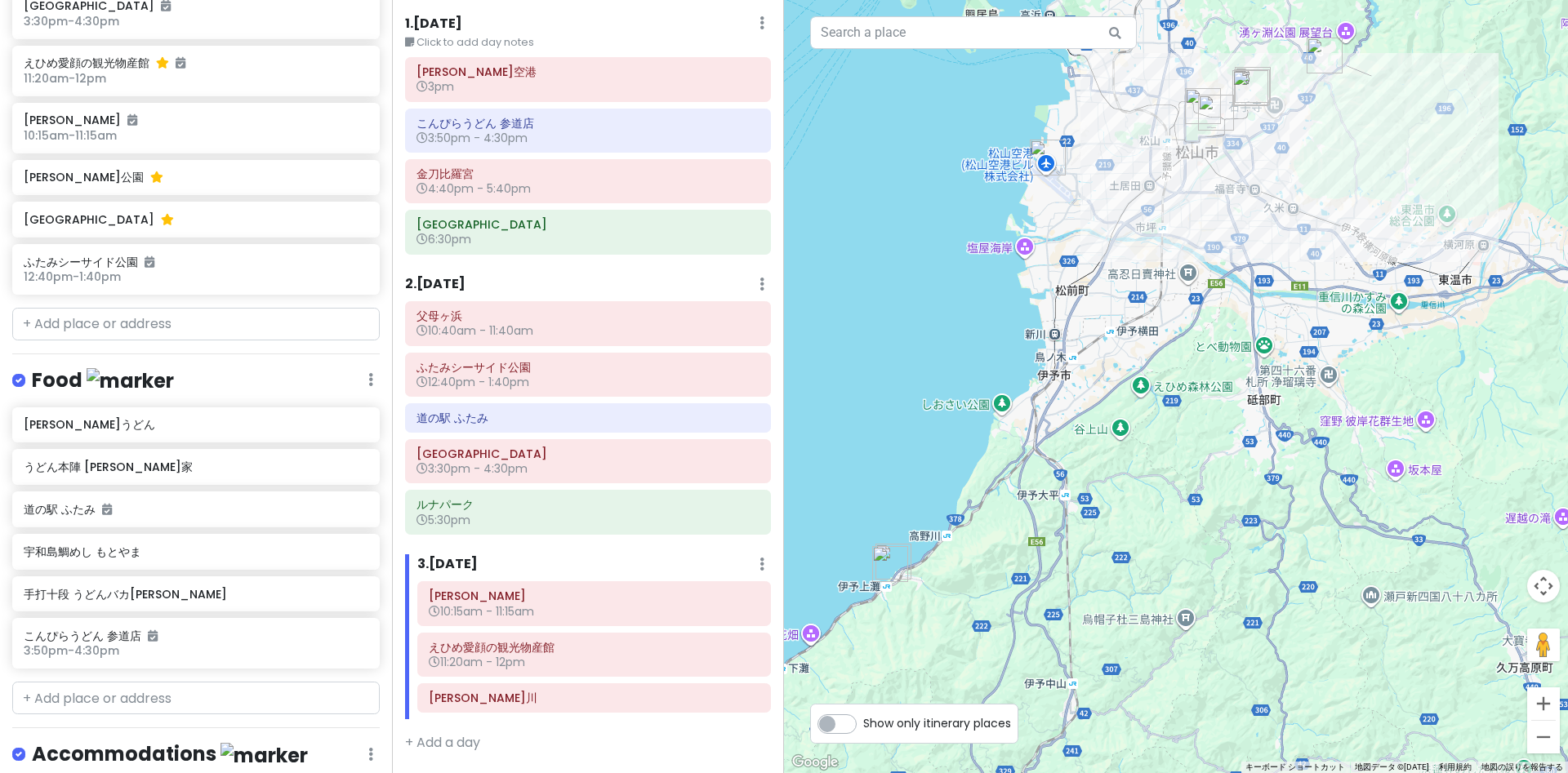
scroll to position [2133, 0]
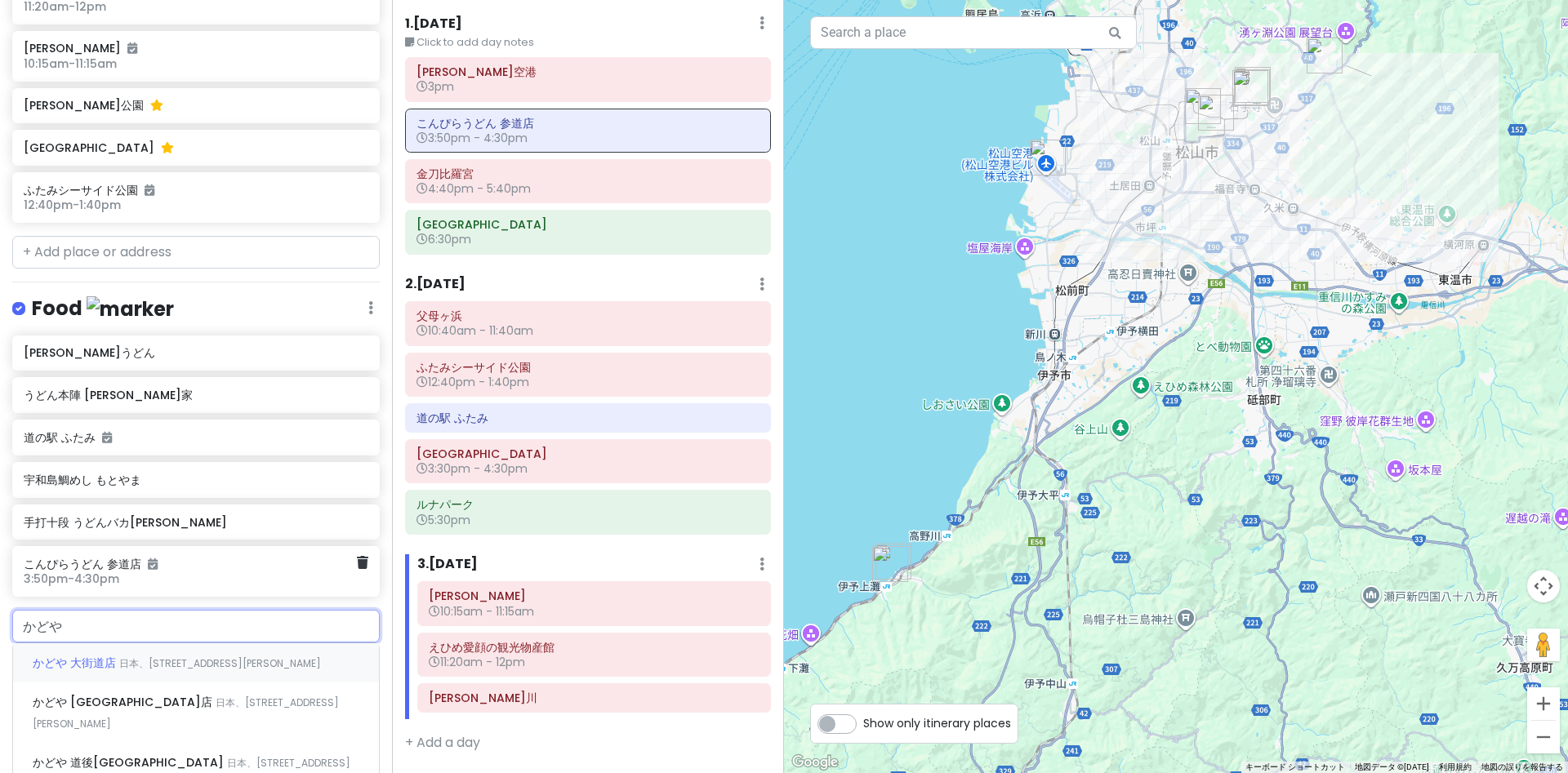
scroll to position [2359, 0]
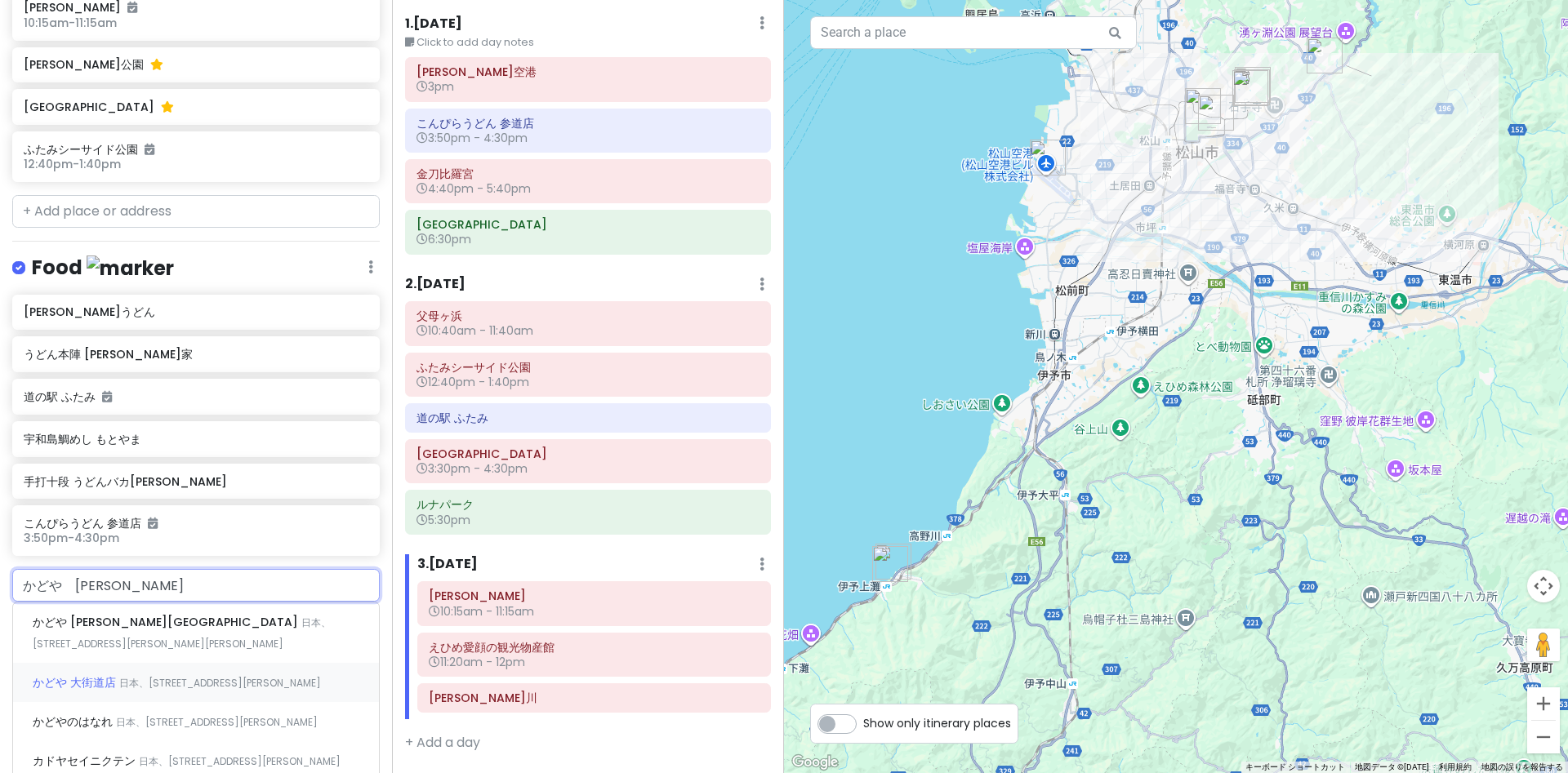
click at [83, 675] on span "かどや 大街道店" at bounding box center [75, 683] width 86 height 16
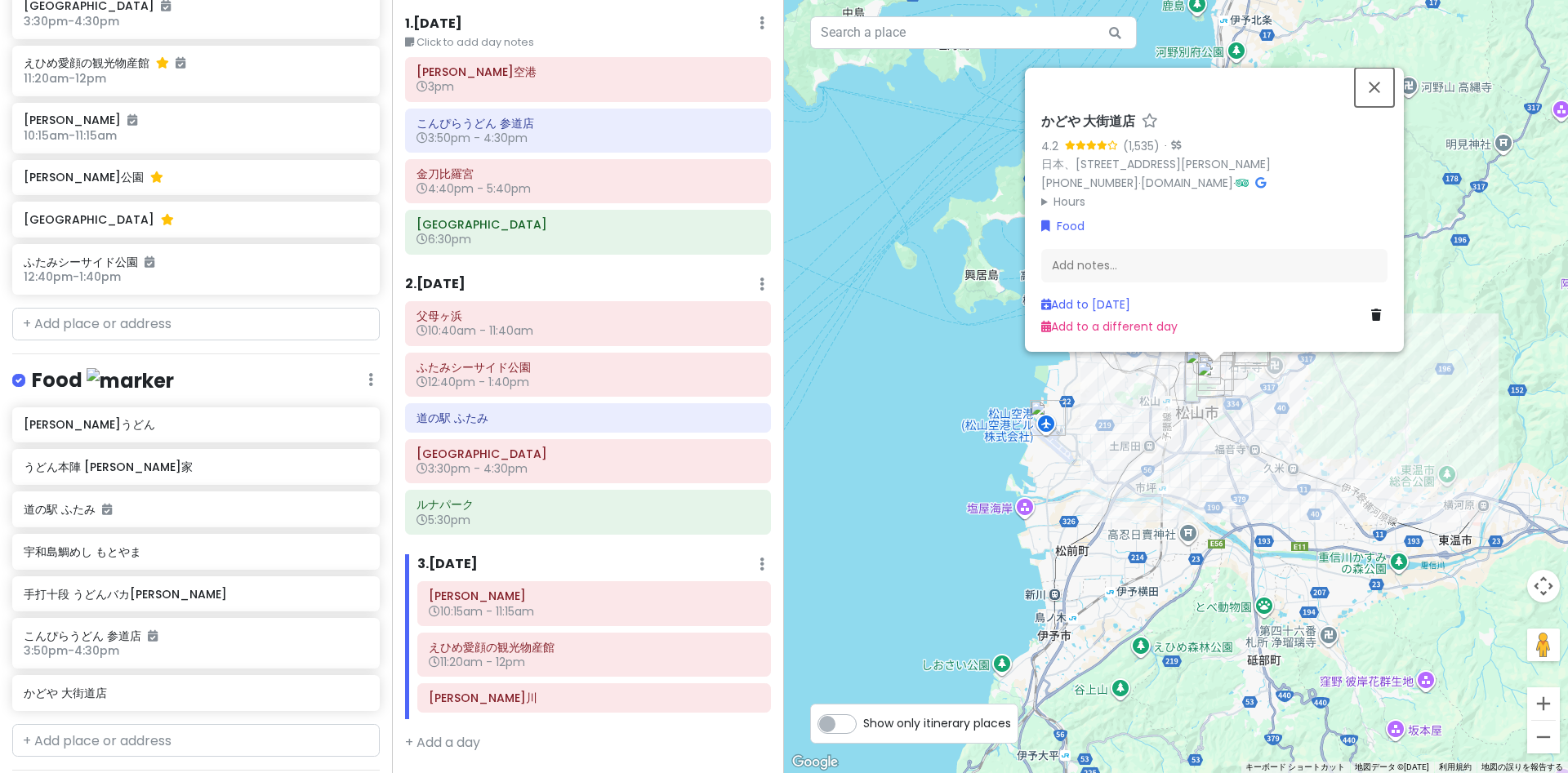
click at [1245, 67] on button "閉じる" at bounding box center [1375, 87] width 40 height 40
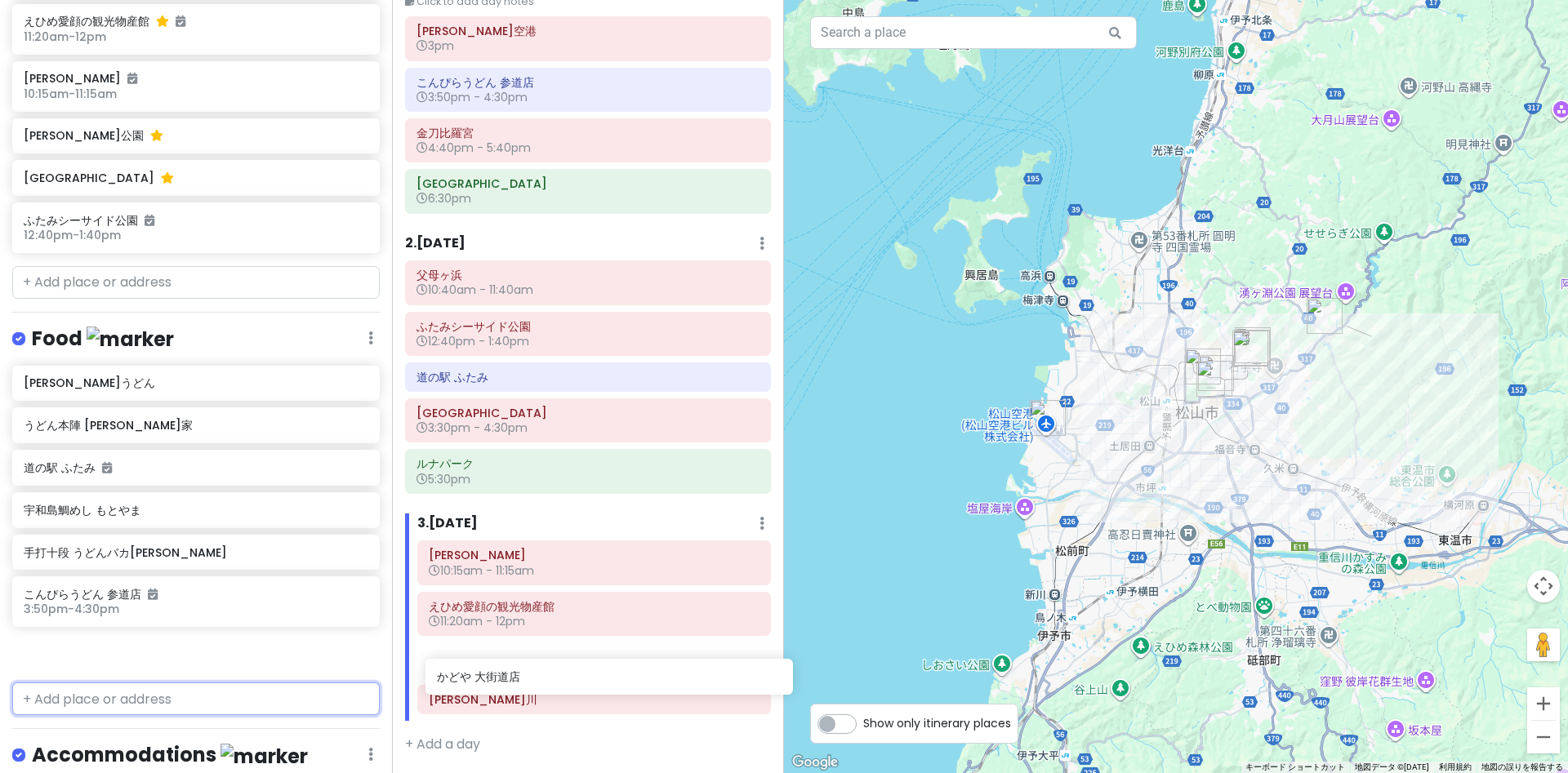
scroll to position [94, 0]
drag, startPoint x: 51, startPoint y: 395, endPoint x: 456, endPoint y: 667, distance: 487.9
click at [456, 667] on div "愛媛 香川 Private Change Dates Make a Copy Delete Trip Go Pro ⚡️ Give Feedback 💡 Su…" at bounding box center [784, 386] width 1568 height 773
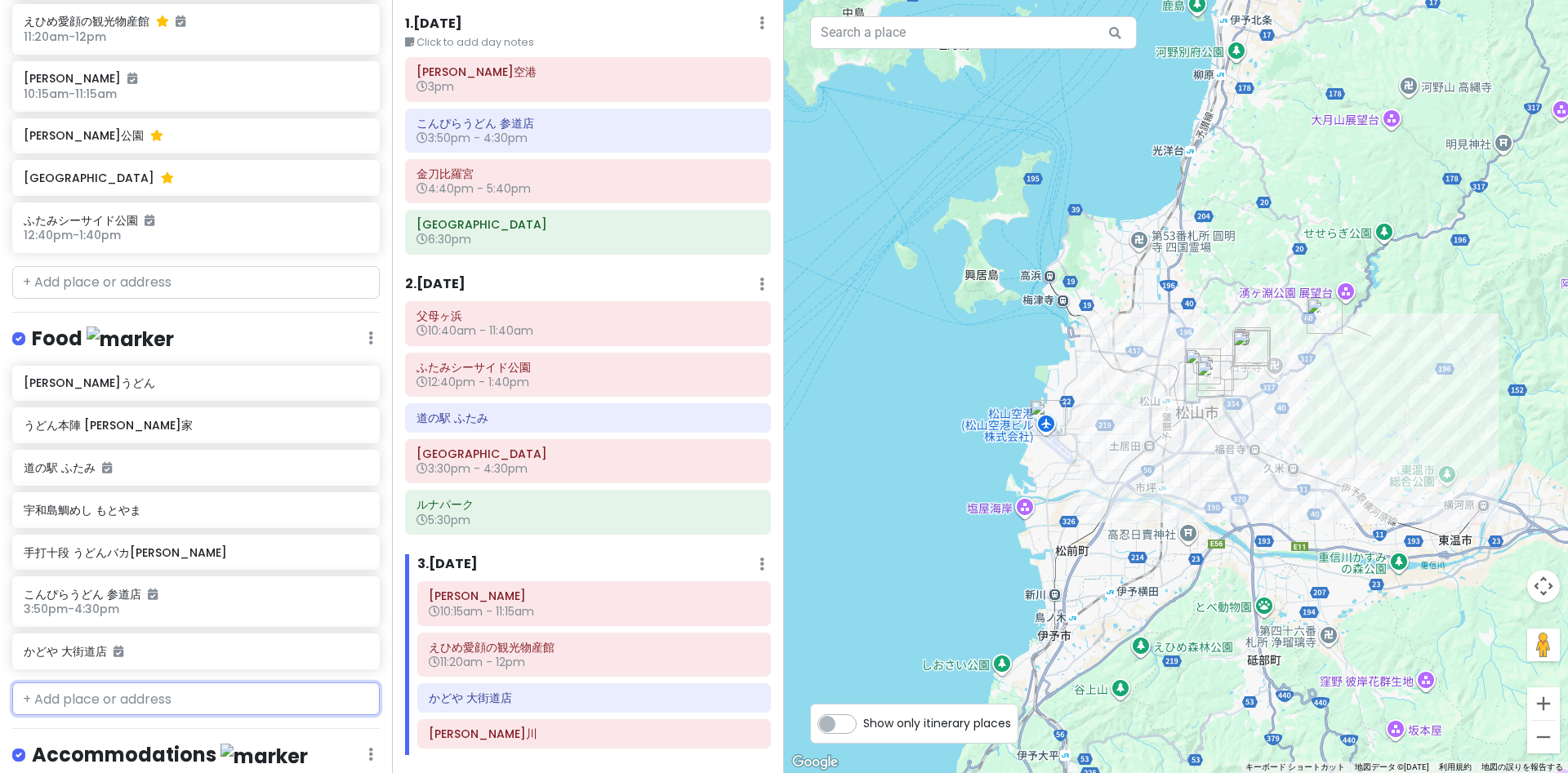
scroll to position [88, 0]
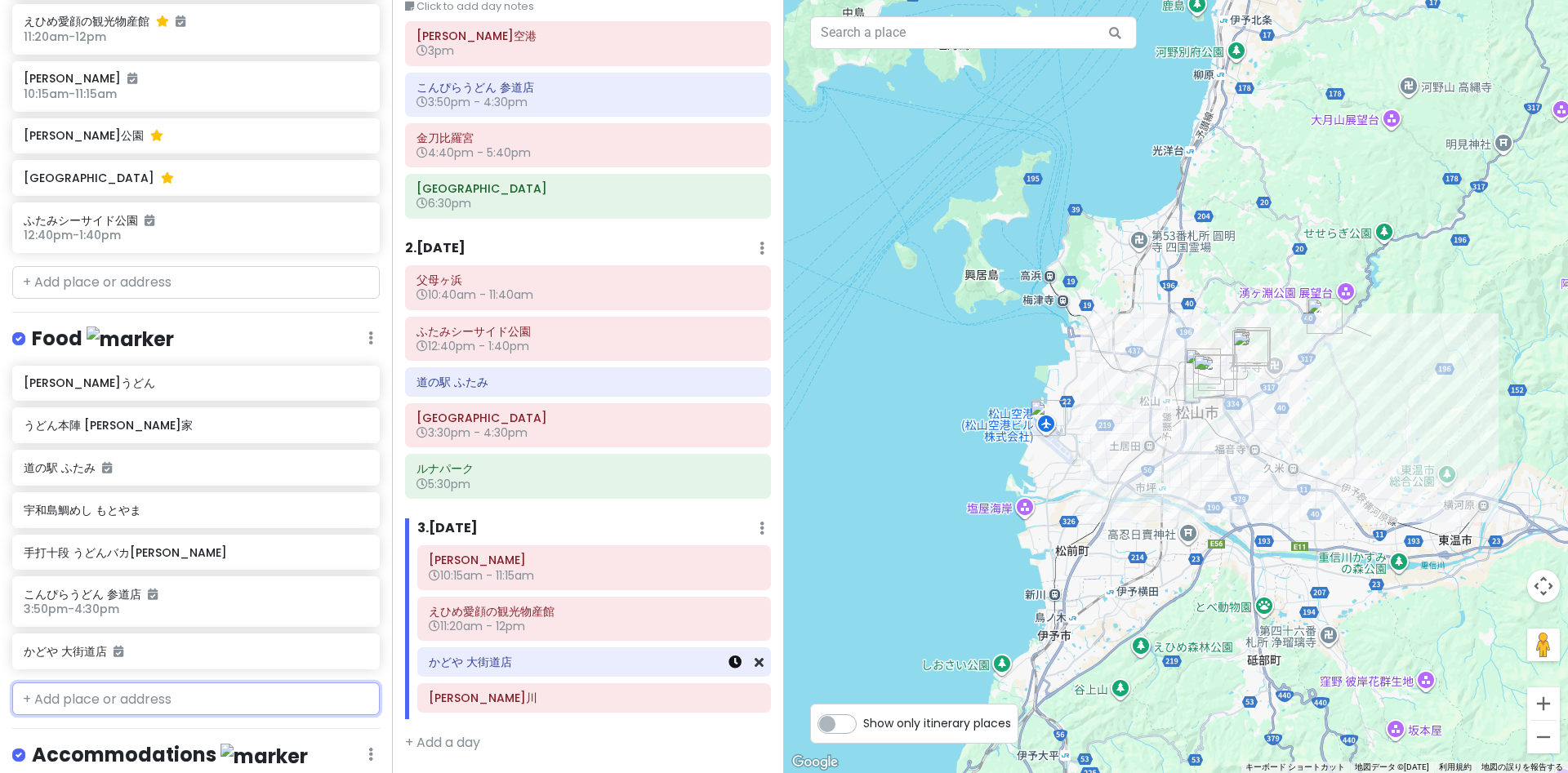
click at [735, 663] on icon at bounding box center [734, 662] width 13 height 13
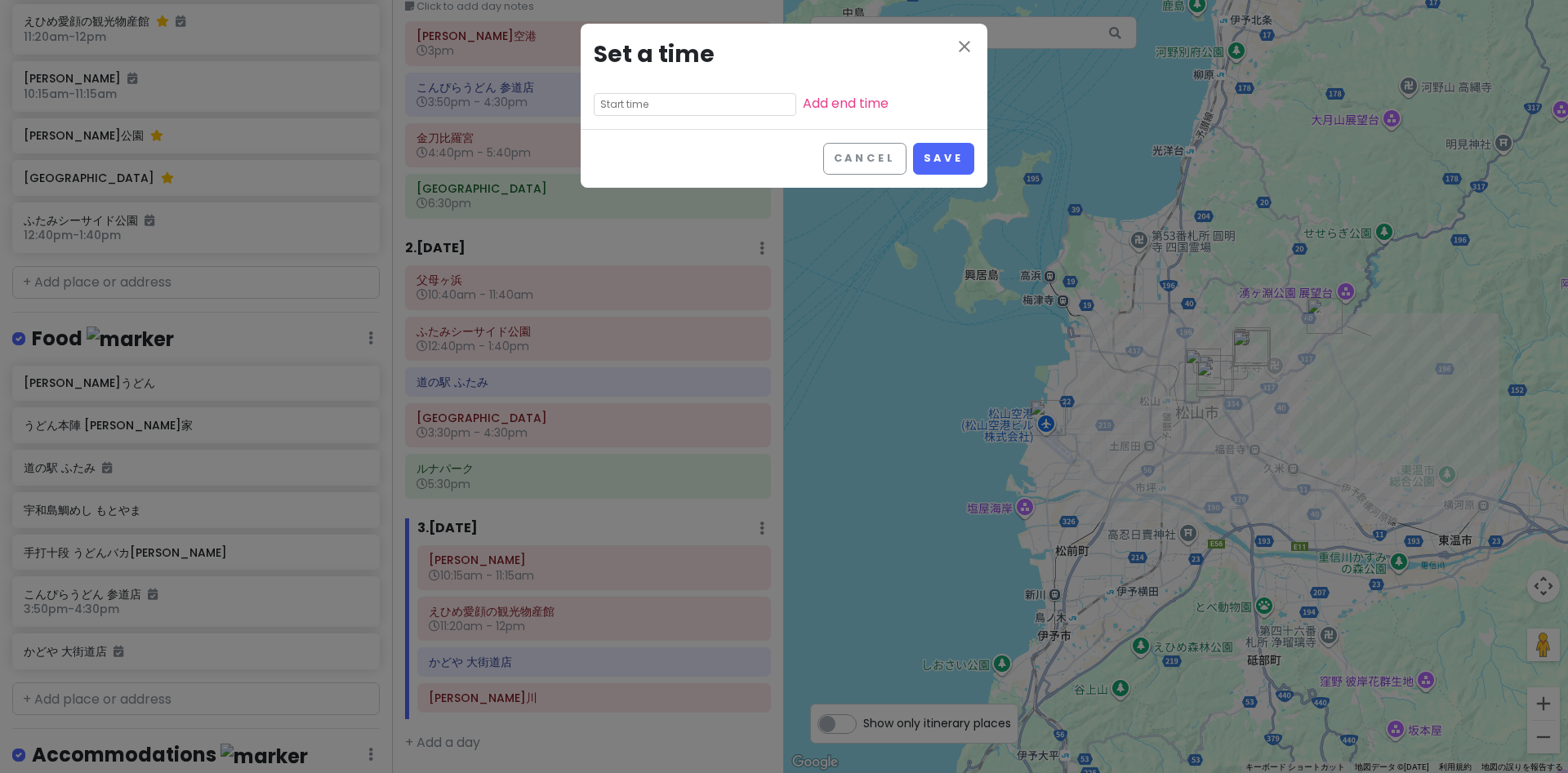
click at [647, 100] on input "text" at bounding box center [695, 104] width 202 height 23
click at [614, 133] on li "12" at bounding box center [616, 128] width 45 height 20
click at [660, 168] on li "10" at bounding box center [662, 168] width 44 height 20
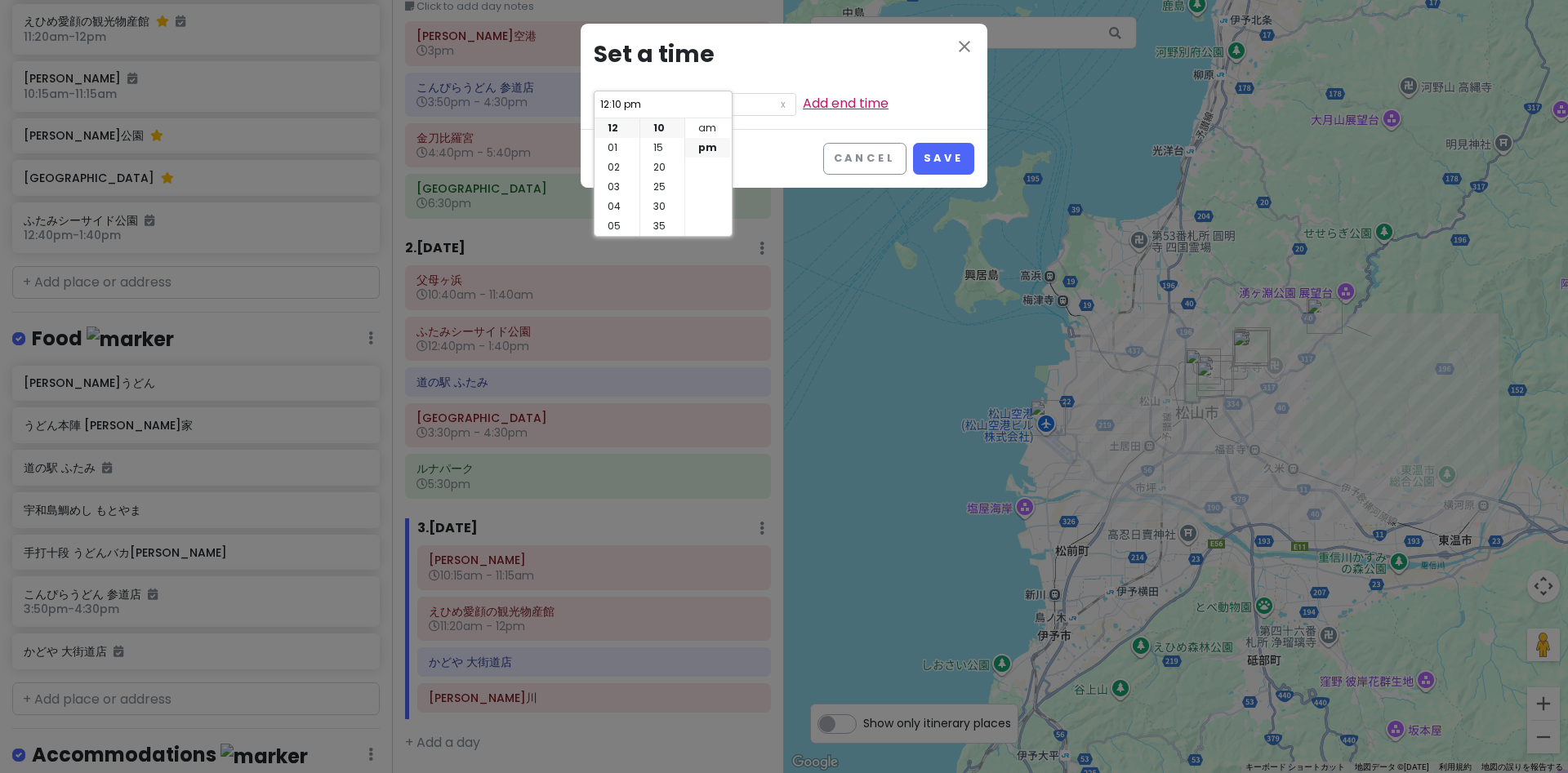
click at [814, 97] on link "Add end time" at bounding box center [846, 103] width 85 height 19
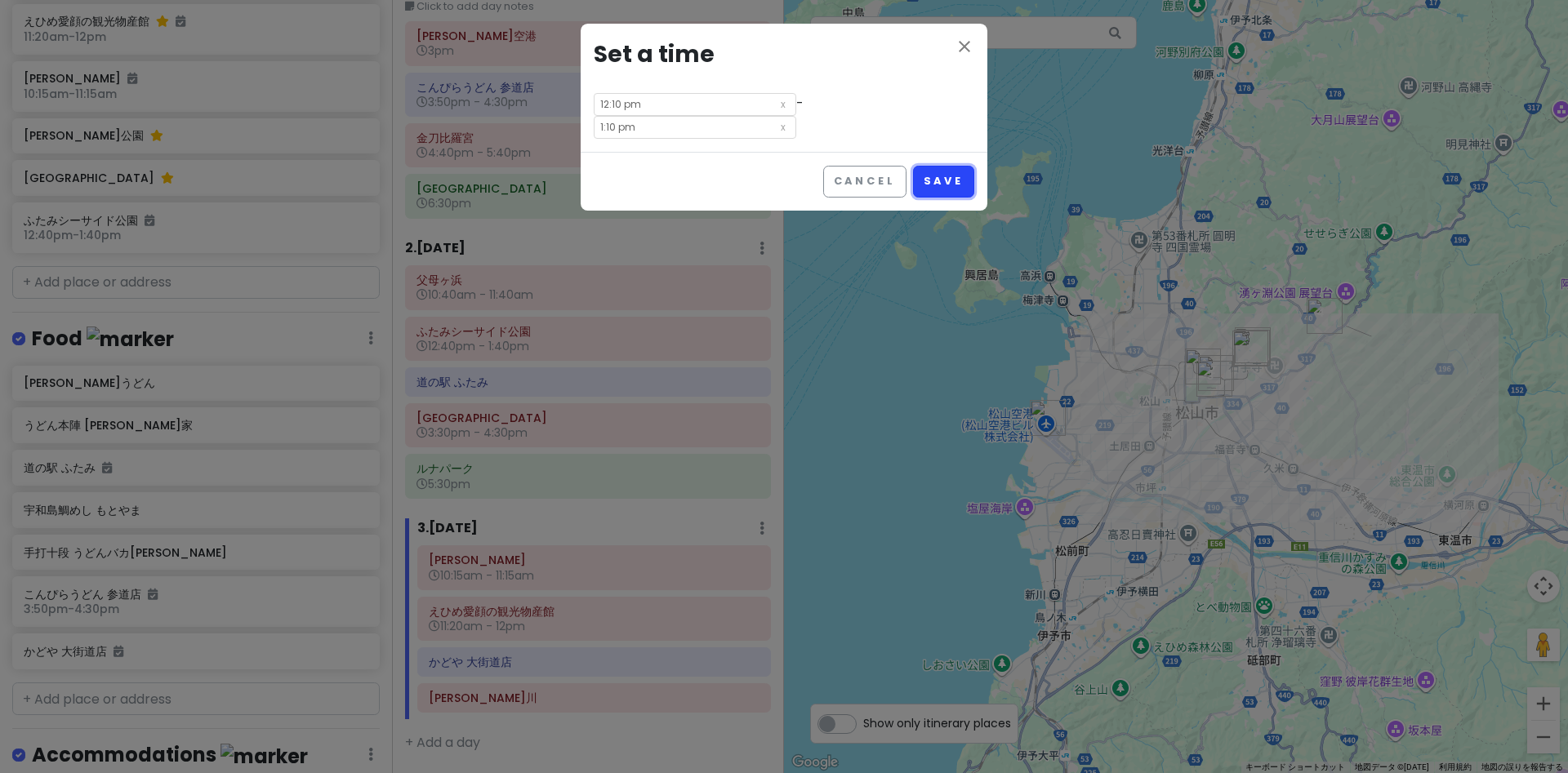
click at [949, 184] on button "Save" at bounding box center [944, 182] width 62 height 32
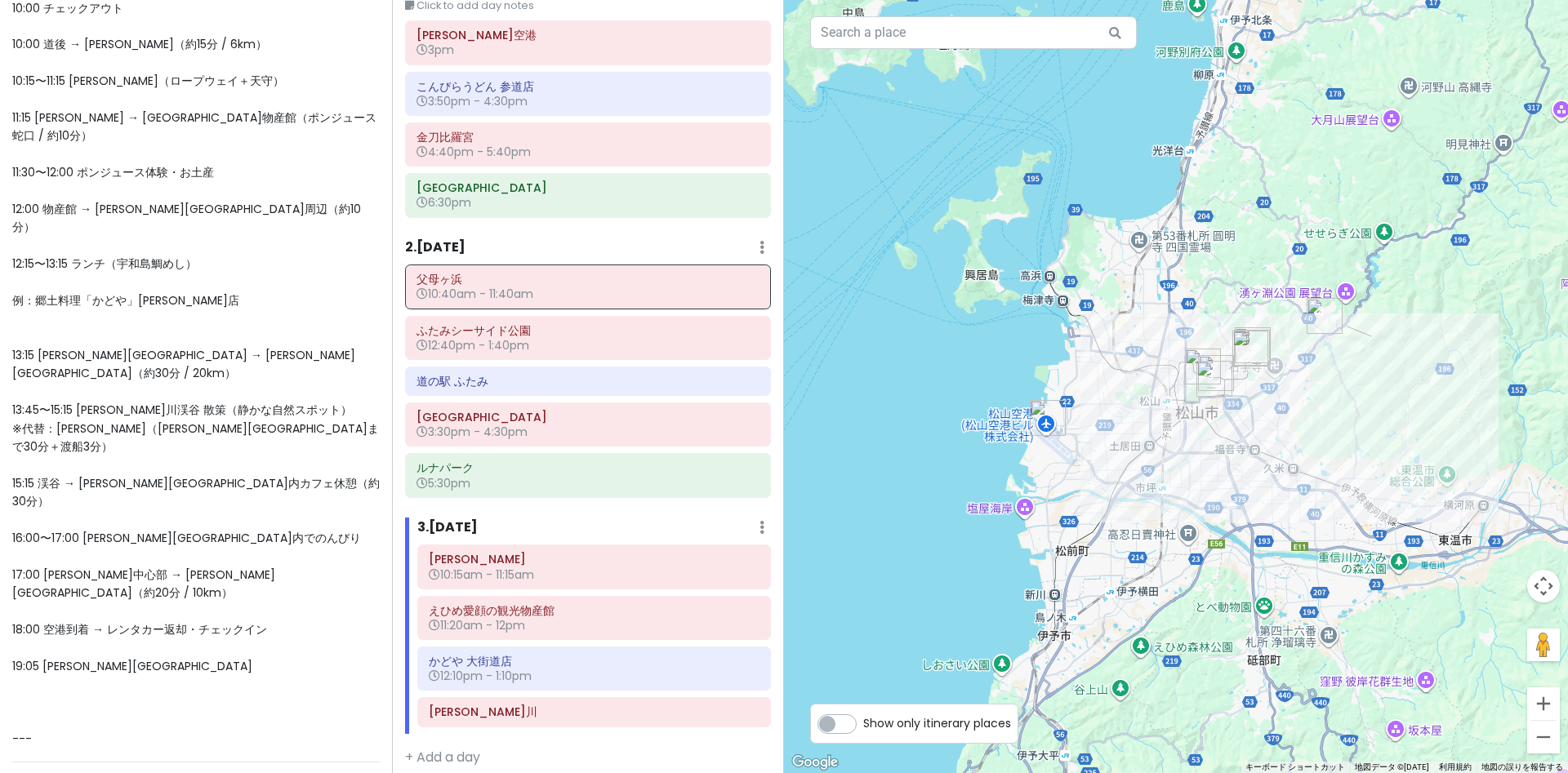
scroll to position [838, 0]
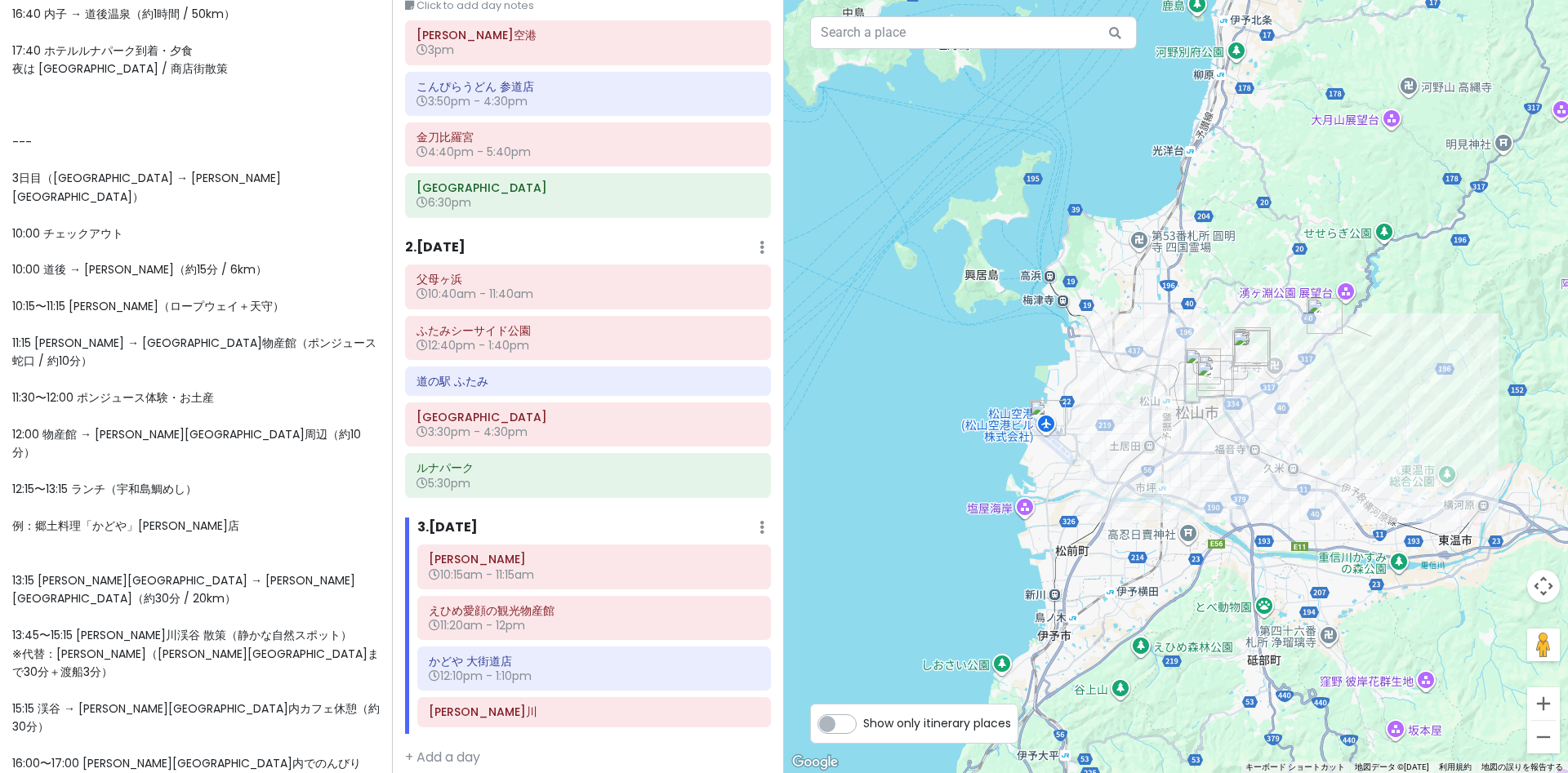
click at [83, 464] on span "--- ✨愛媛・香川 2泊3日モデルプラン（チェックアウト10時対応） --- 1日目（高松空港 → 琴平温泉「御宿 敷島館」泊） 14:30 高松空港着 →…" at bounding box center [196, 160] width 367 height 1625
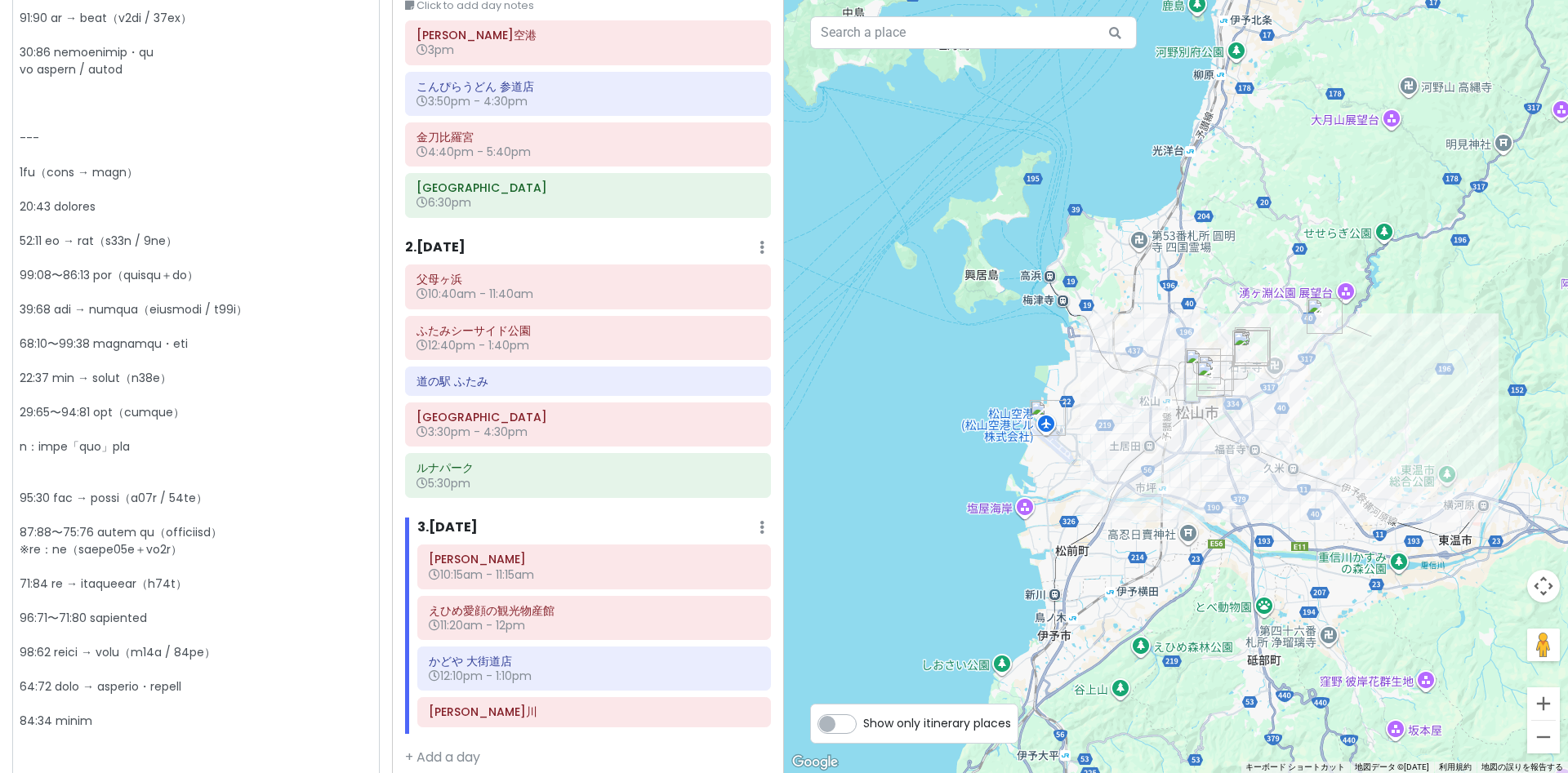
scroll to position [789, 0]
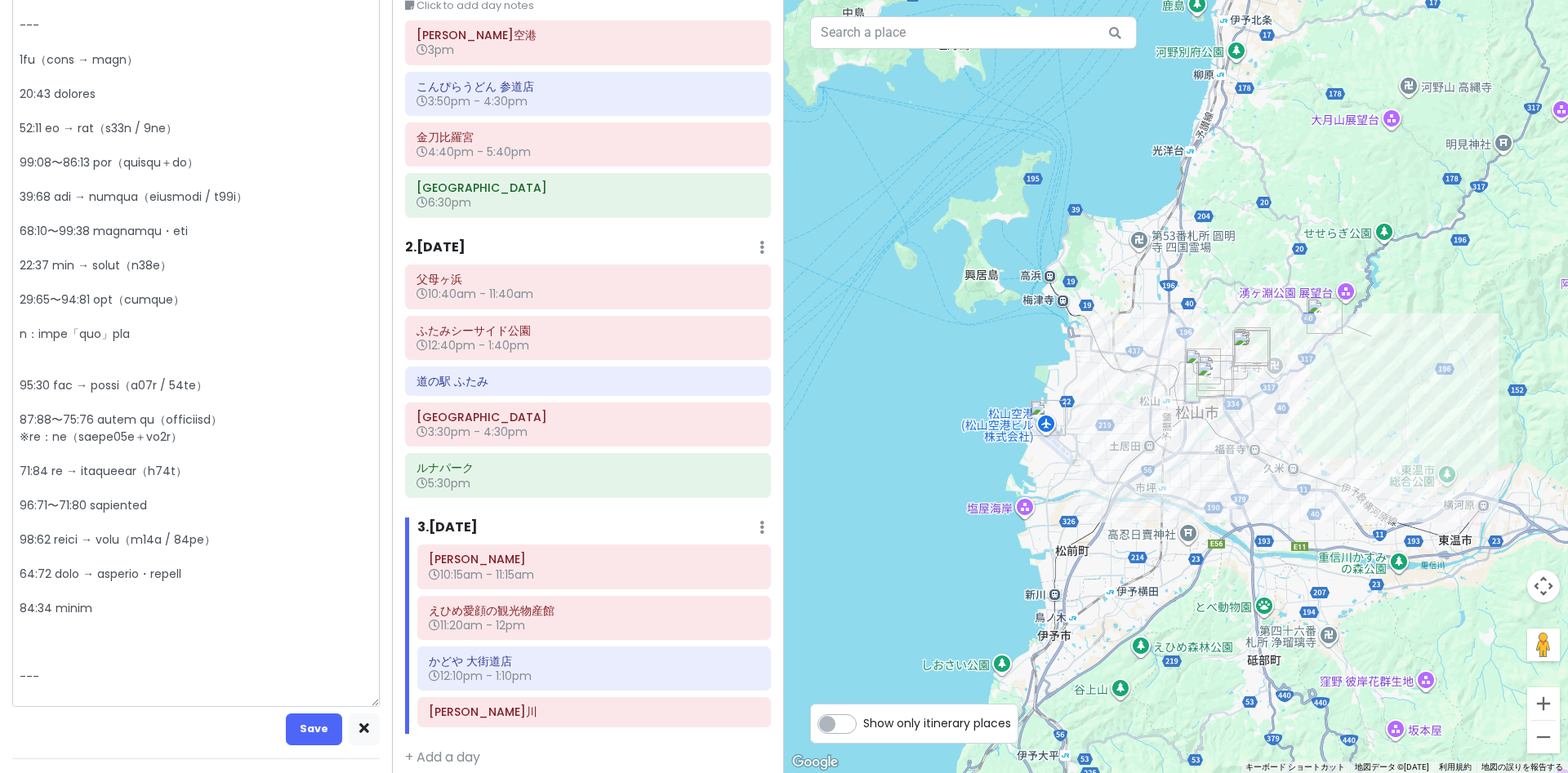
drag, startPoint x: 83, startPoint y: 436, endPoint x: 137, endPoint y: 437, distance: 54.0
click at [137, 437] on textarea at bounding box center [196, 52] width 367 height 1312
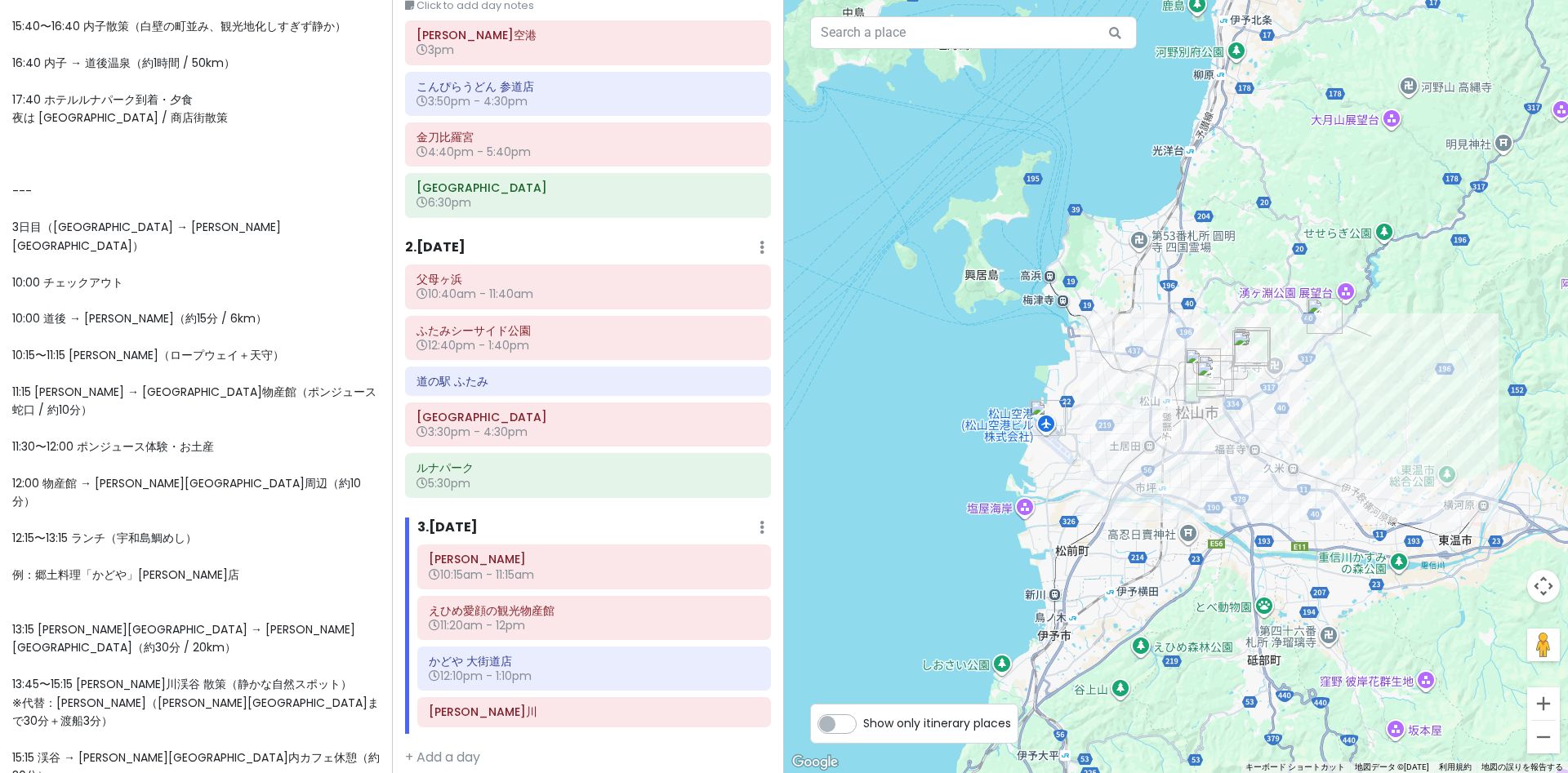
scroll to position [902, 0]
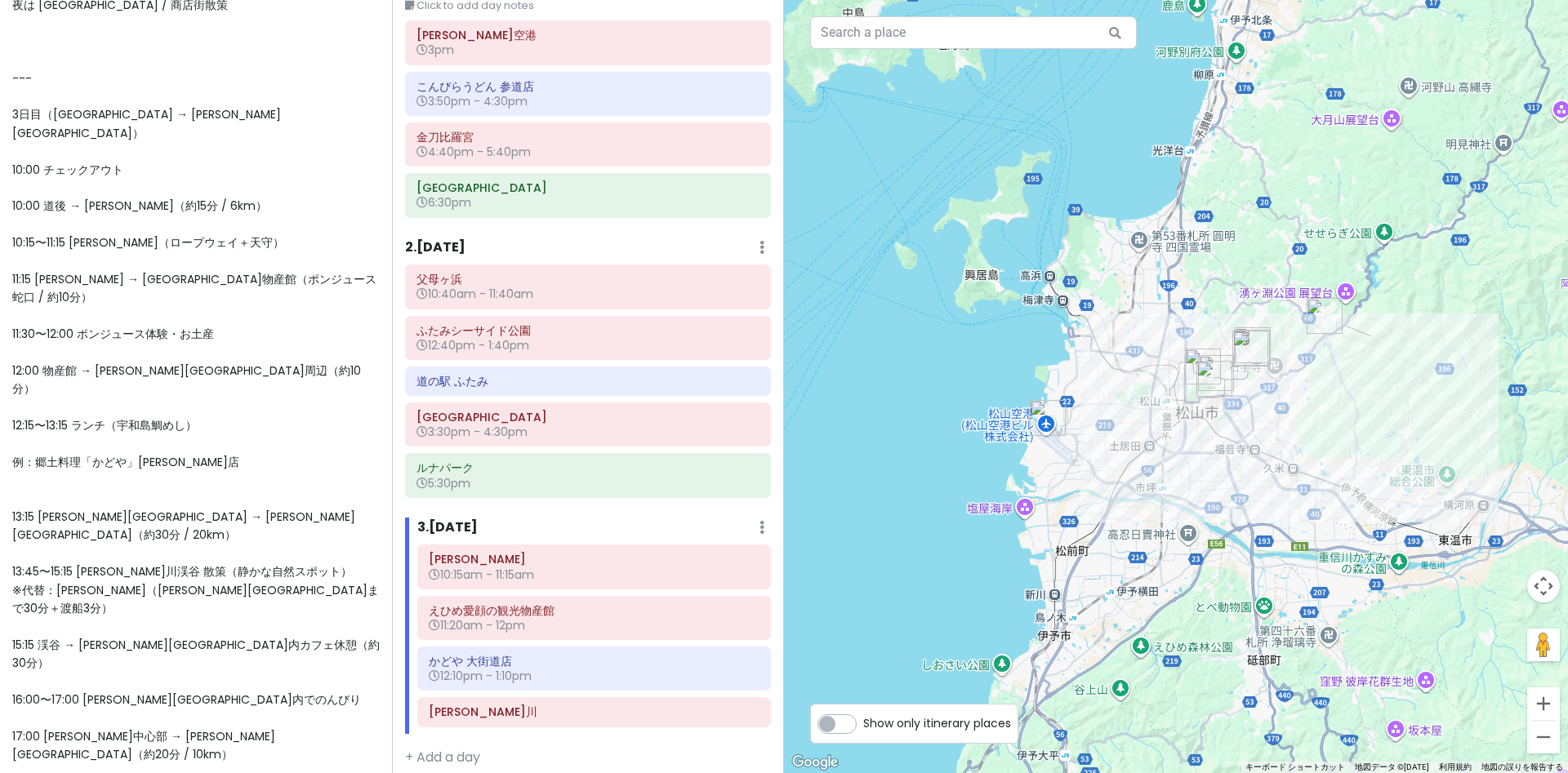
click at [61, 324] on div "--- ✨愛媛・香川 2泊3日モデルプラン（チェックアウト10時対応） --- 1日目（高松空港 → 琴平温泉「御宿 敷島館」泊） 14:30 高松空港着 →…" at bounding box center [196, 96] width 367 height 1627
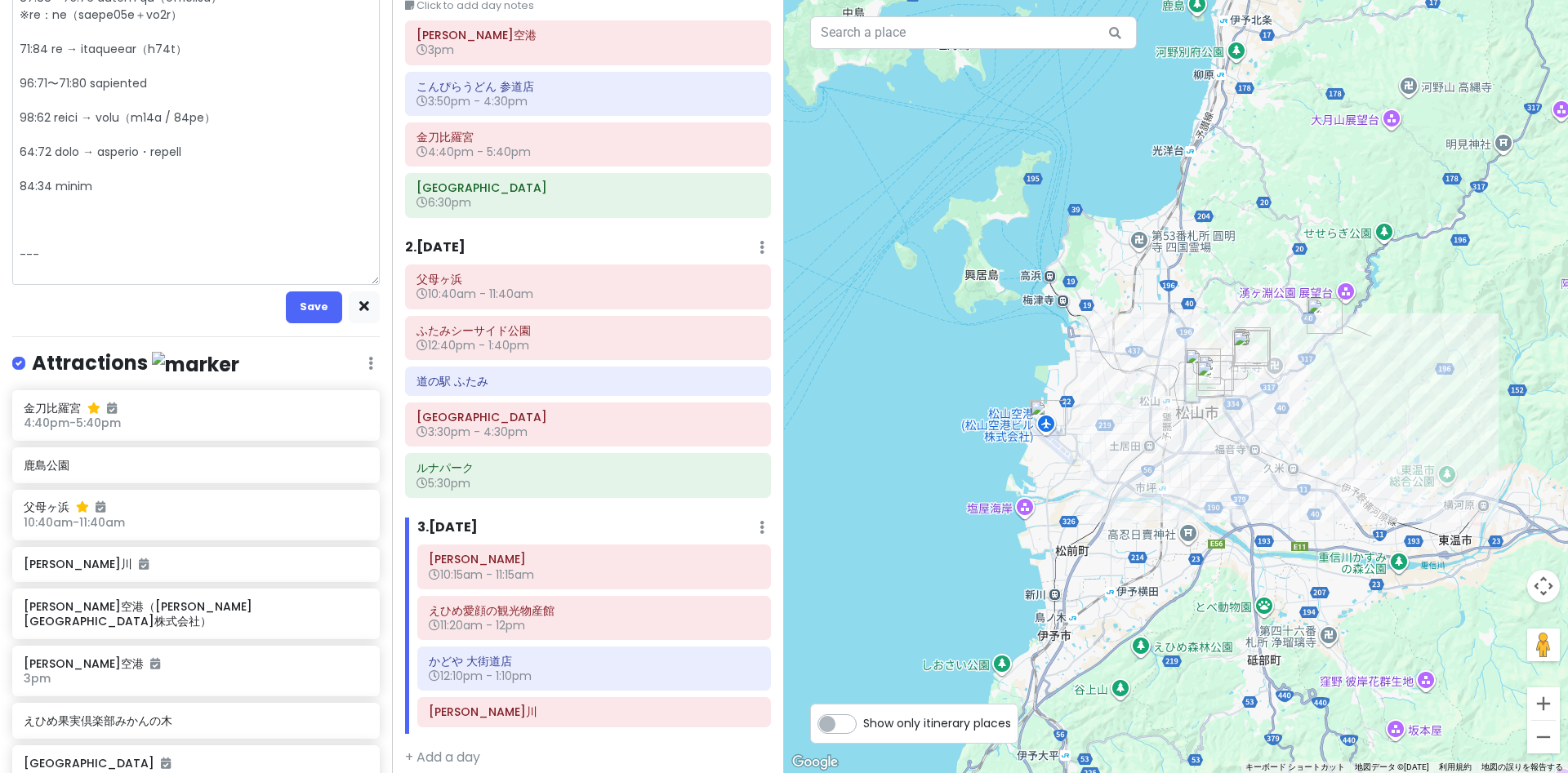
scroll to position [1239, 0]
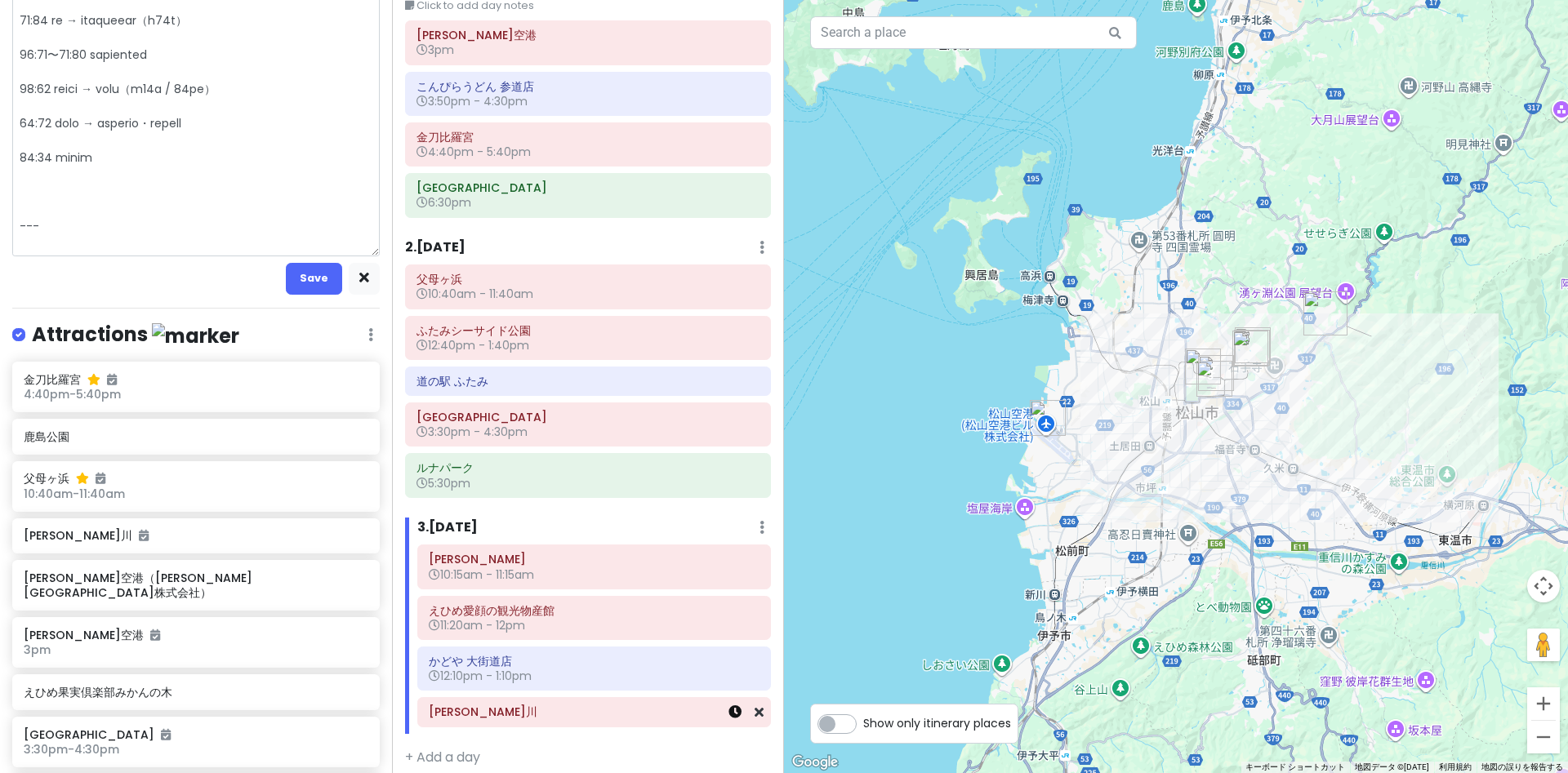
click at [731, 711] on icon at bounding box center [734, 711] width 13 height 13
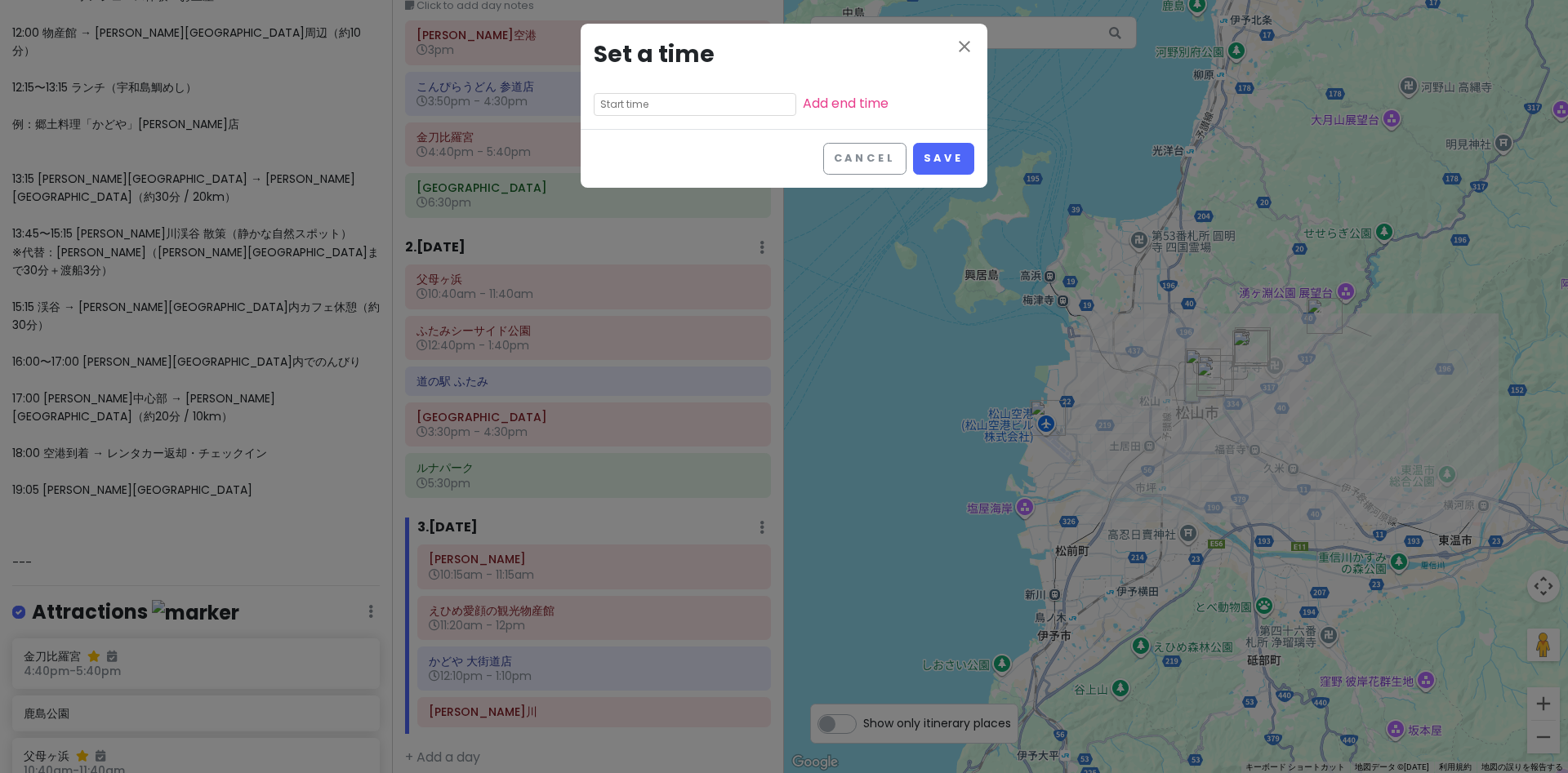
click at [705, 108] on input "text" at bounding box center [695, 104] width 202 height 23
click at [611, 150] on li "01" at bounding box center [616, 148] width 45 height 20
click at [658, 186] on li "45" at bounding box center [662, 188] width 44 height 20
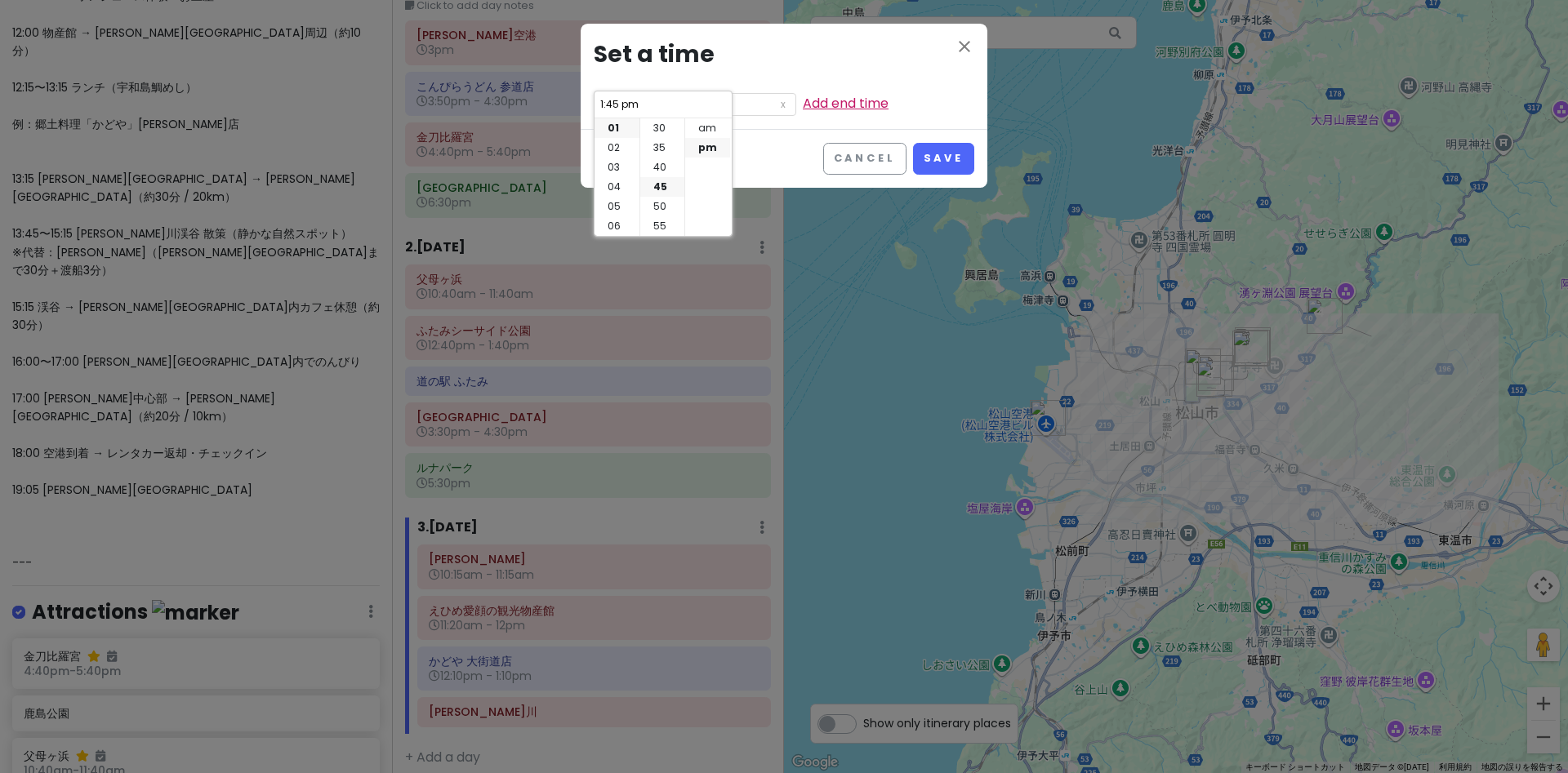
click at [847, 105] on link "Add end time" at bounding box center [846, 103] width 85 height 19
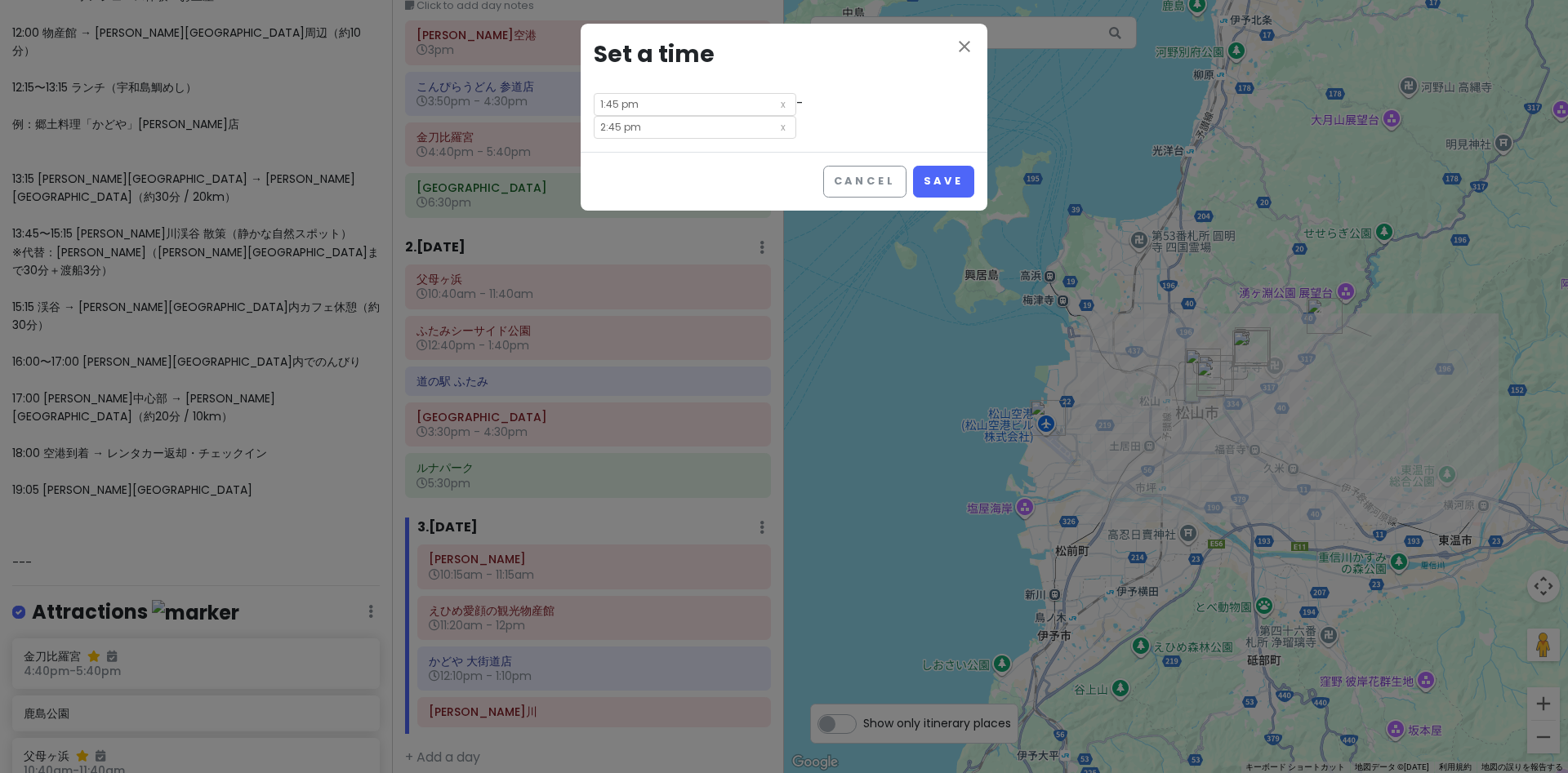
click at [630, 123] on input "2:45 pm" at bounding box center [695, 127] width 202 height 23
click at [611, 168] on li "03" at bounding box center [616, 171] width 45 height 20
click at [655, 214] on li "15" at bounding box center [662, 210] width 44 height 20
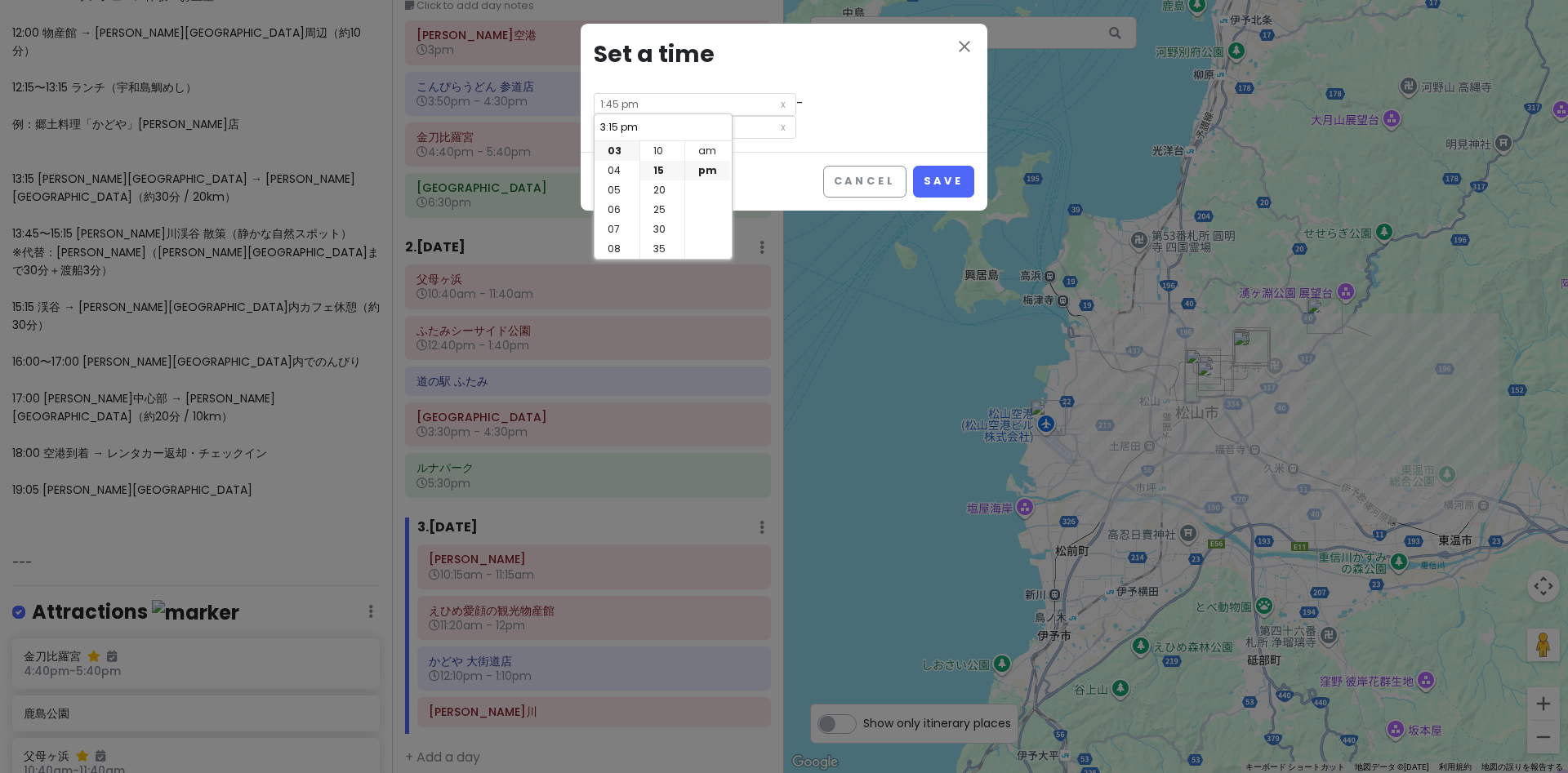
scroll to position [59, 0]
click at [945, 179] on button "Save" at bounding box center [944, 182] width 62 height 32
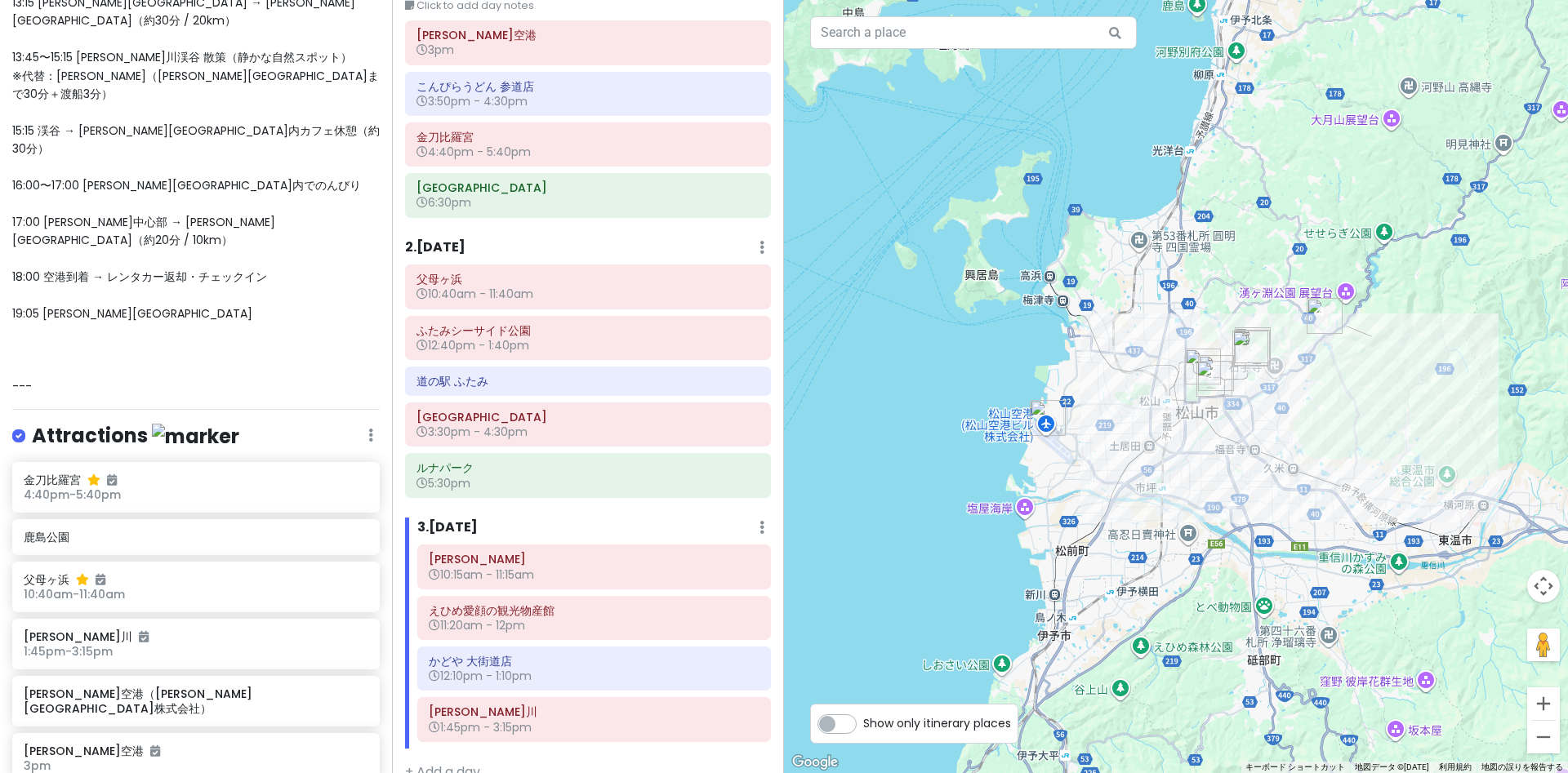
scroll to position [1868, 0]
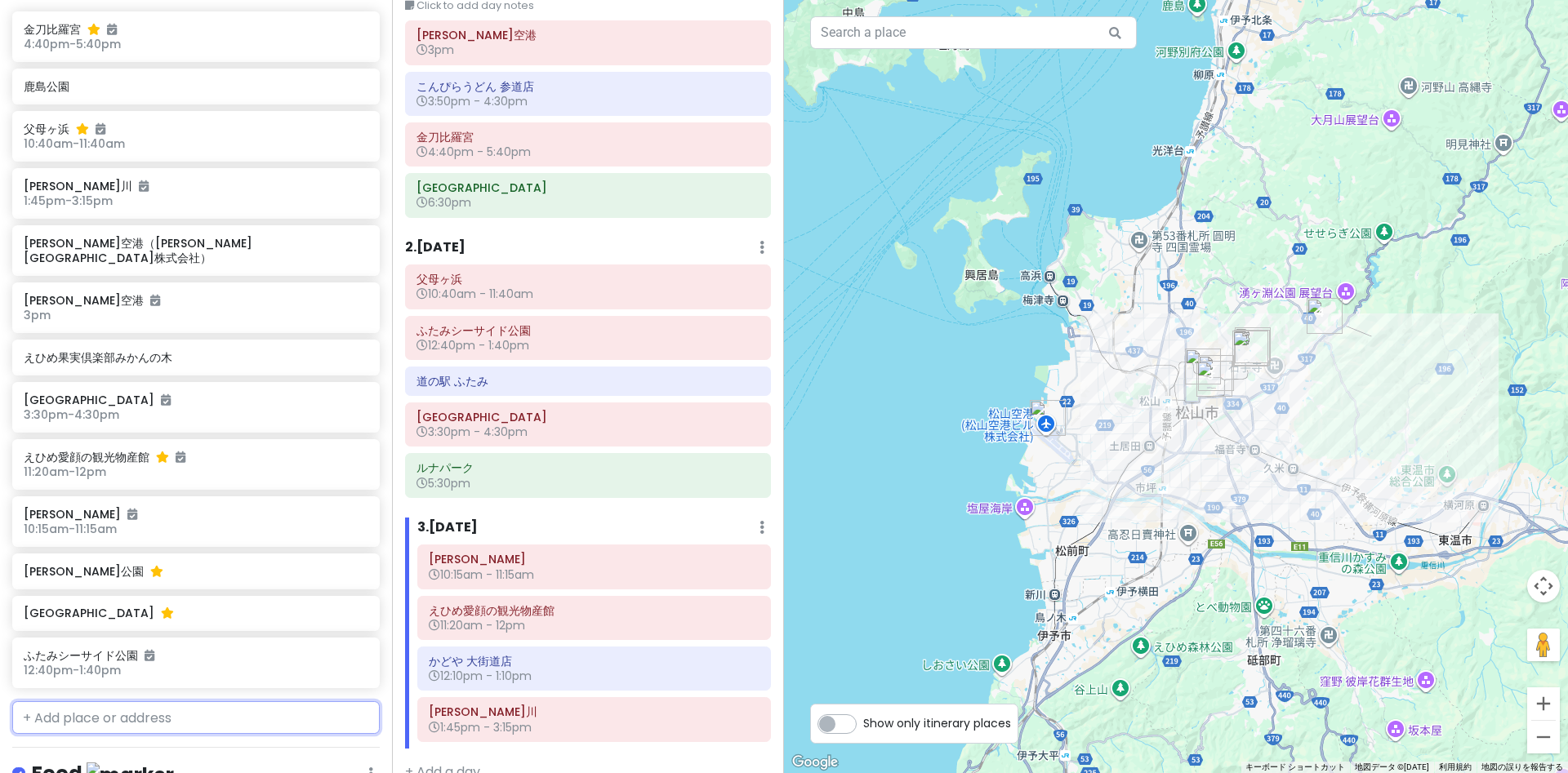
click at [78, 702] on input "text" at bounding box center [196, 717] width 367 height 33
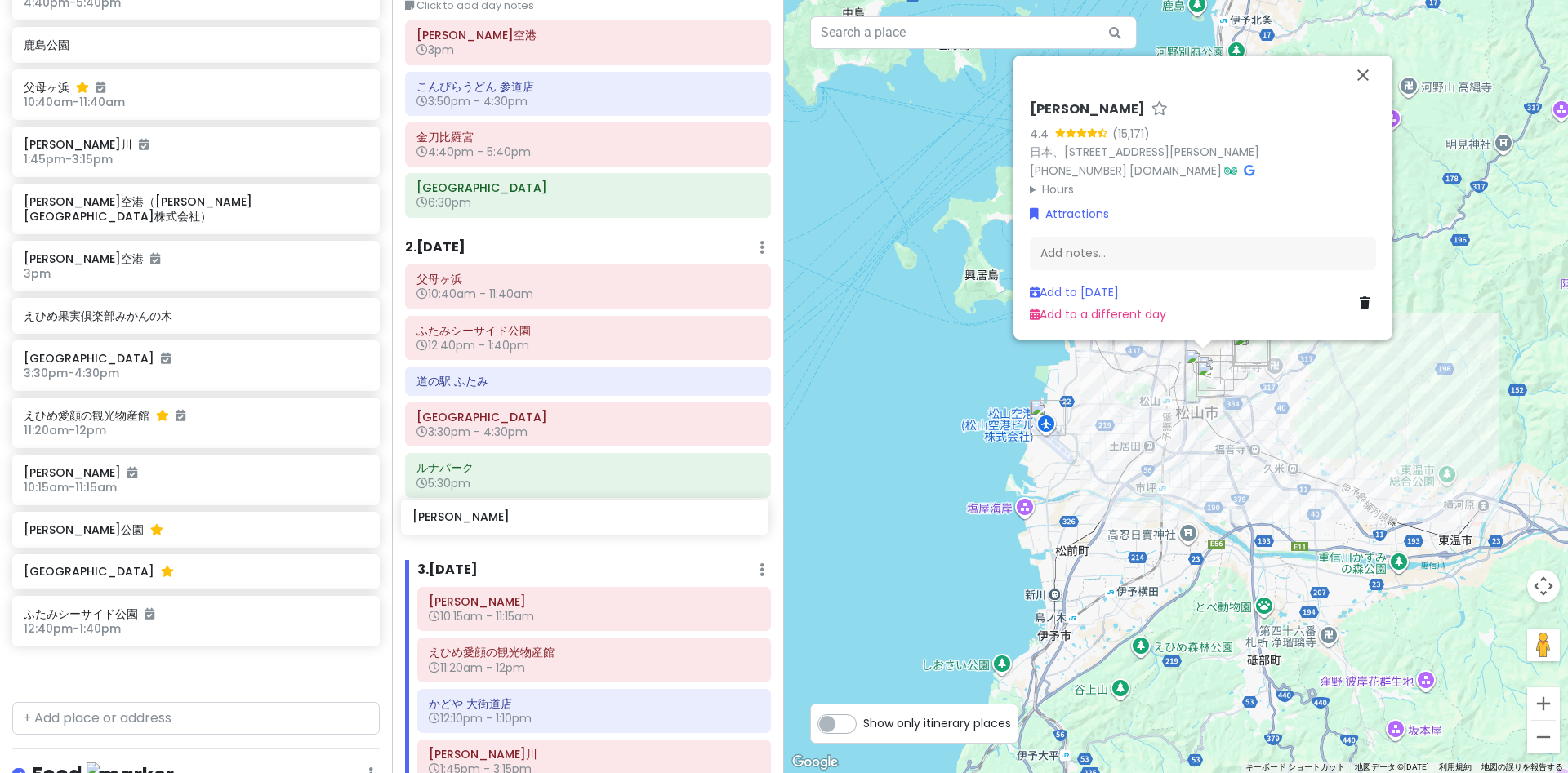
drag, startPoint x: 49, startPoint y: 421, endPoint x: 435, endPoint y: 520, distance: 398.5
click at [435, 520] on div "愛媛 香川 Private Change Dates Make a Copy Delete Trip Go Pro ⚡️ Give Feedback 💡 Su…" at bounding box center [784, 386] width 1568 height 773
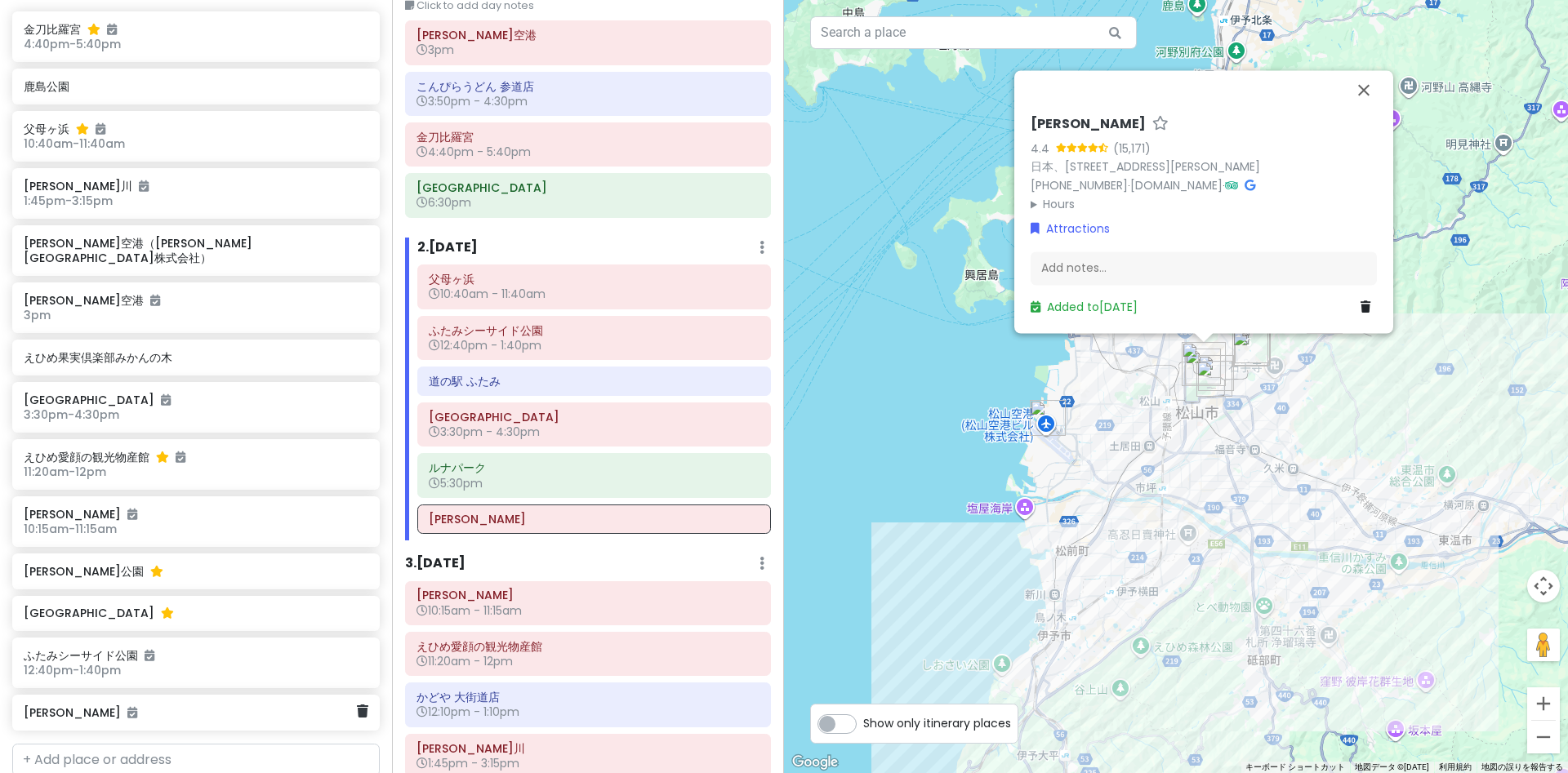
scroll to position [1868, 0]
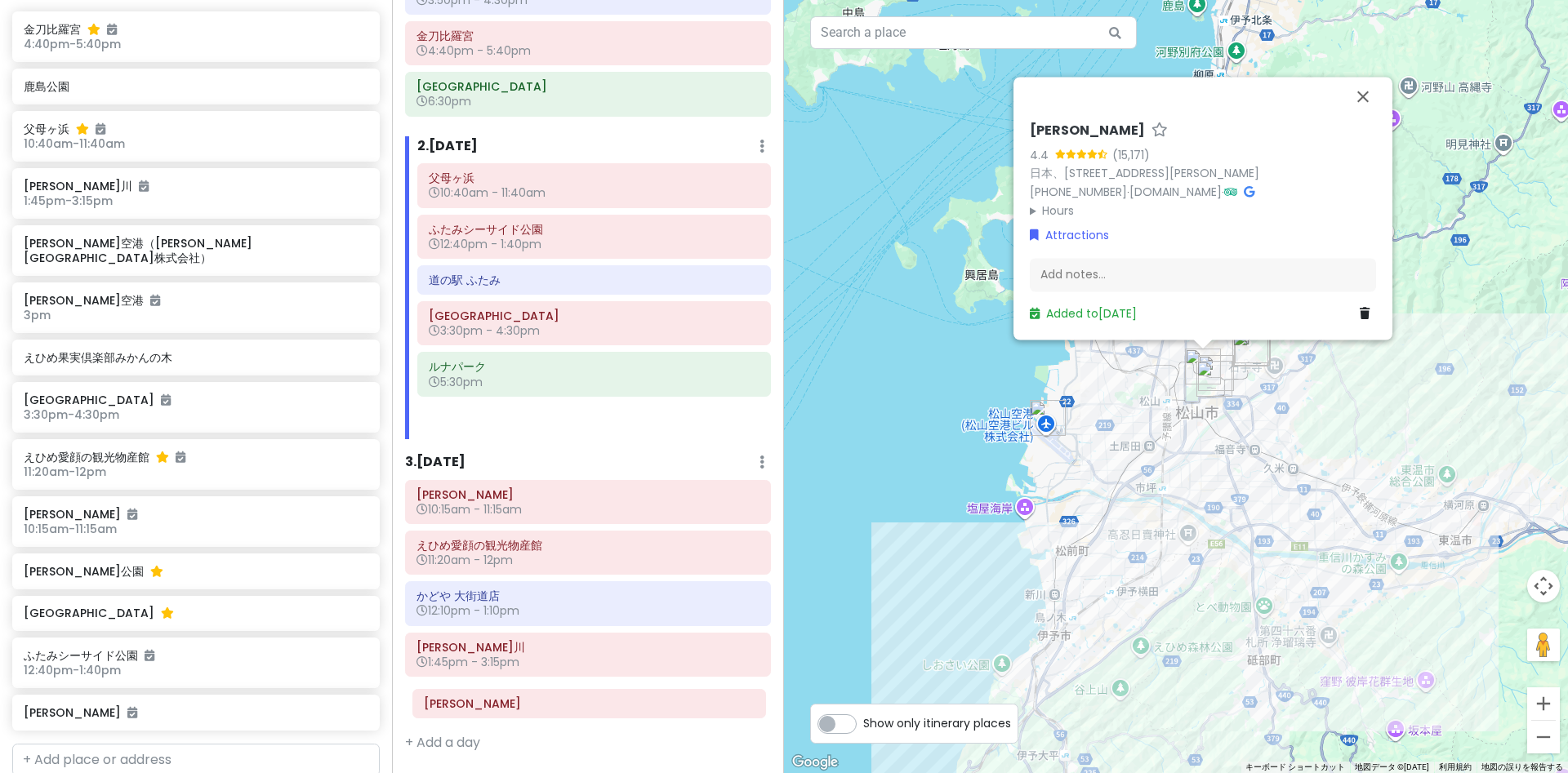
drag, startPoint x: 468, startPoint y: 515, endPoint x: 459, endPoint y: 692, distance: 177.2
click at [459, 695] on div "Itinerary × 1 . Sat 9/6 Edit Day Notes Delete Day Click to add day notes 高松空港 3…" at bounding box center [588, 386] width 392 height 773
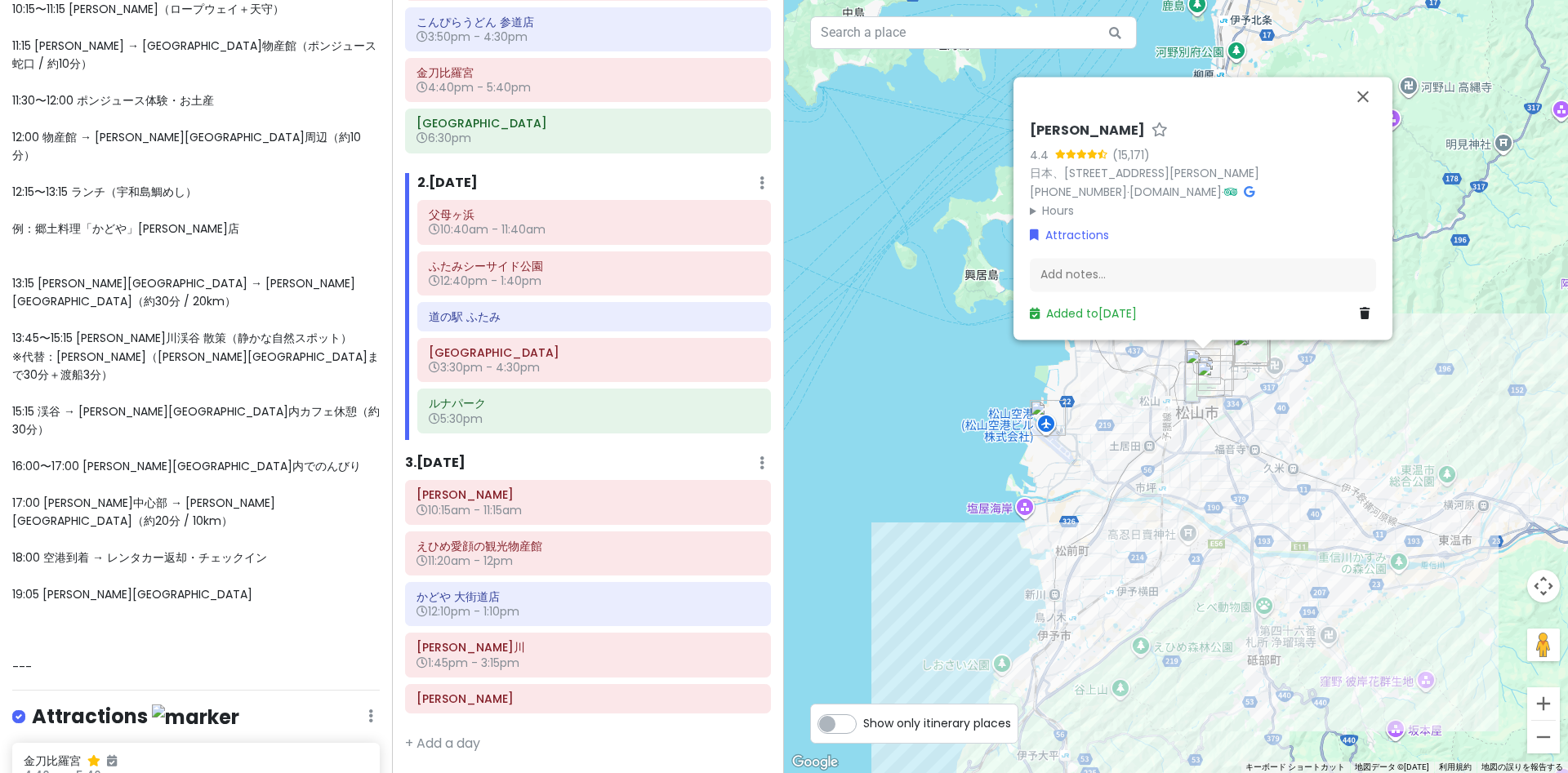
scroll to position [1191, 0]
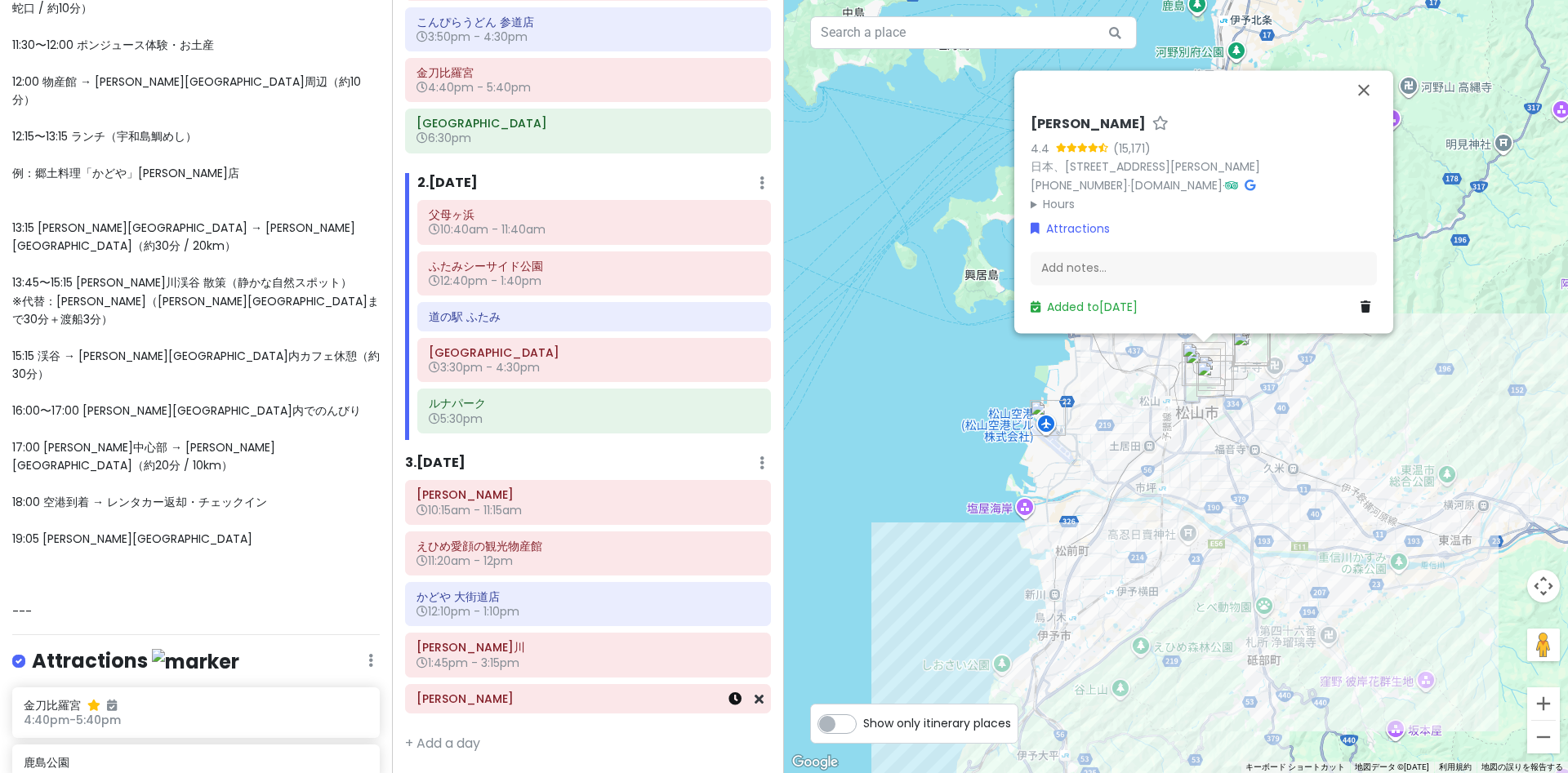
click at [733, 700] on icon at bounding box center [734, 699] width 13 height 13
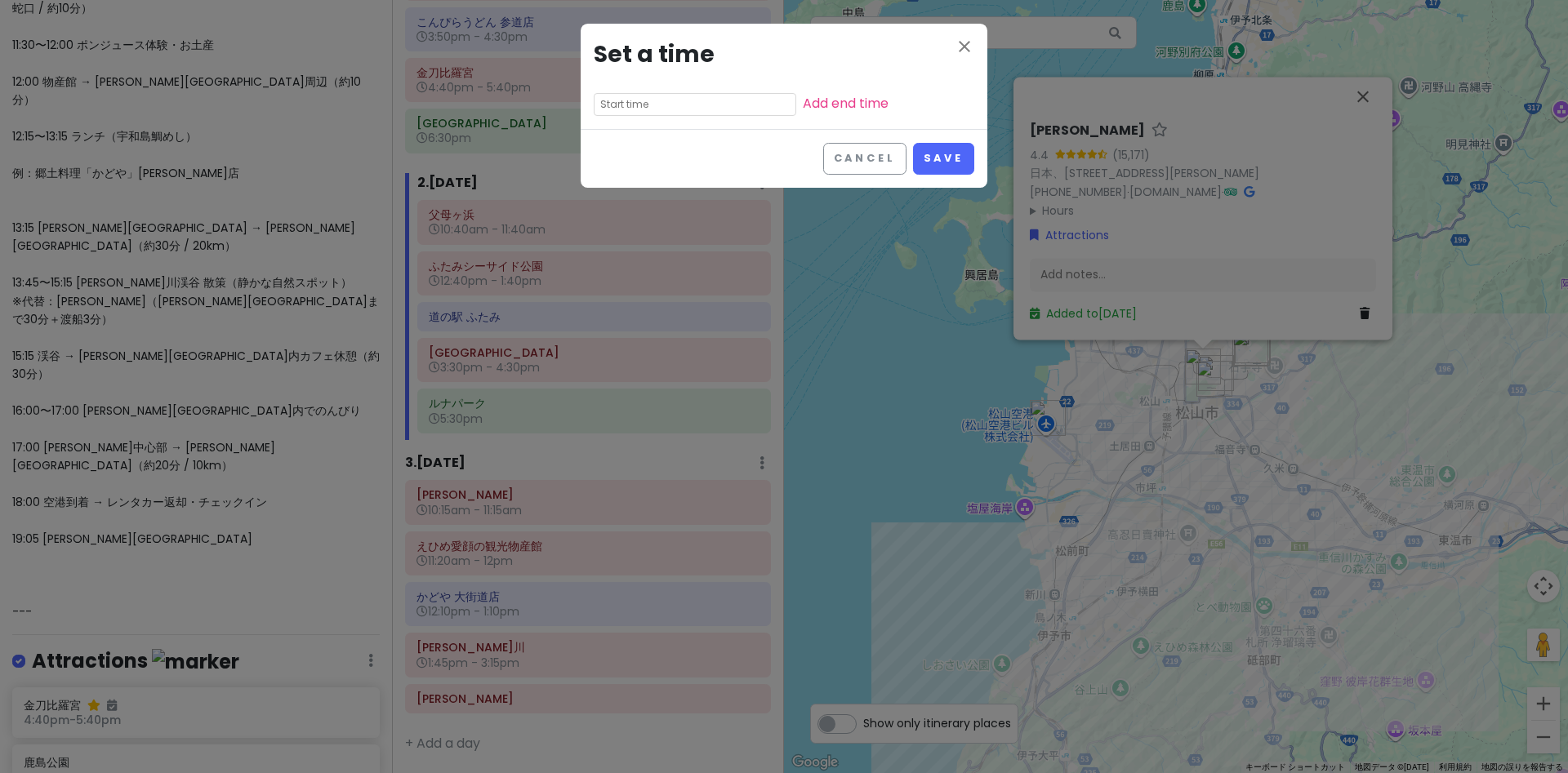
click at [663, 102] on input "text" at bounding box center [695, 104] width 202 height 23
click at [619, 192] on li "05" at bounding box center [616, 193] width 45 height 20
click at [653, 133] on li "00" at bounding box center [662, 128] width 44 height 20
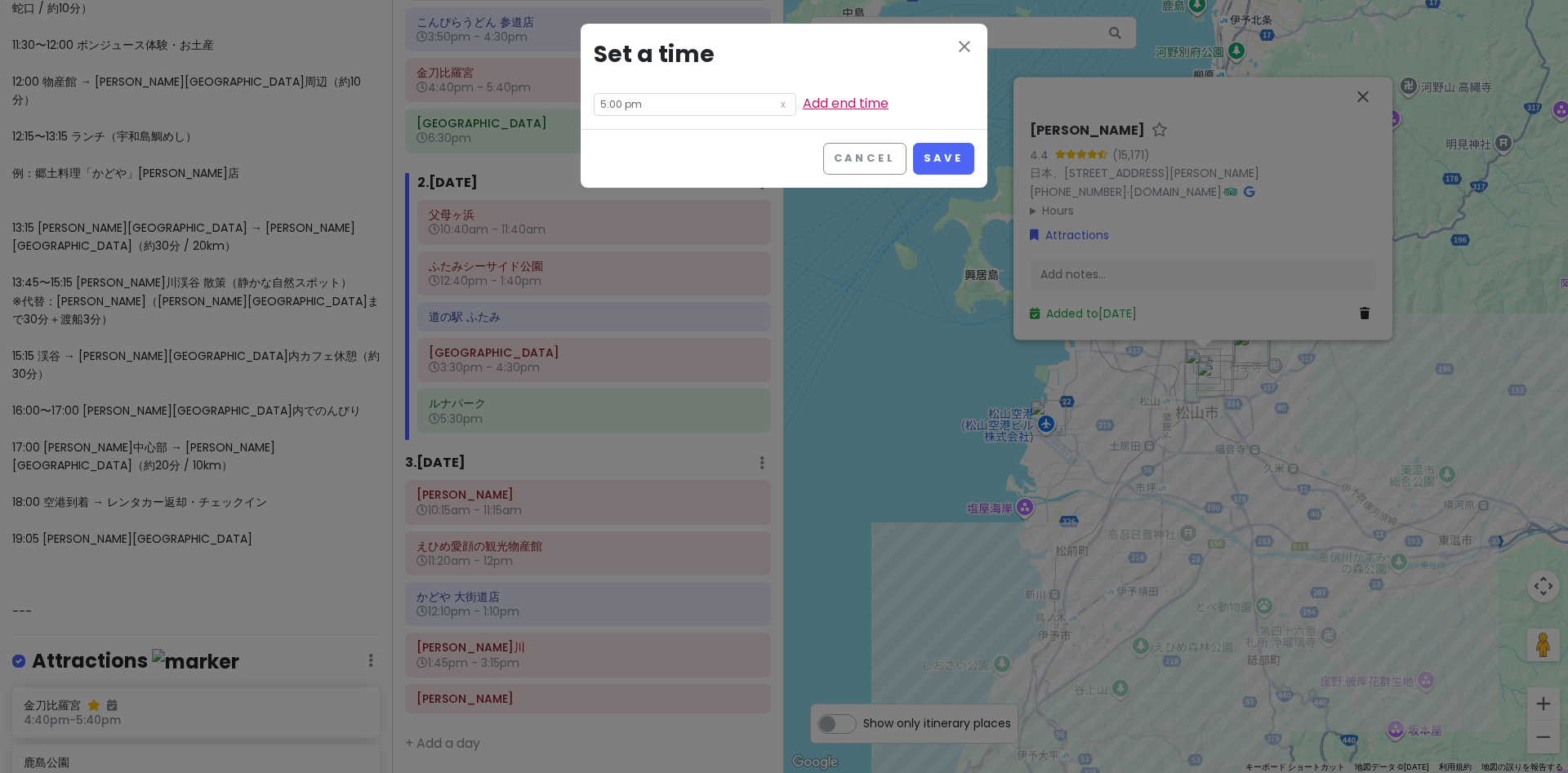
click at [845, 100] on link "Add end time" at bounding box center [846, 103] width 85 height 19
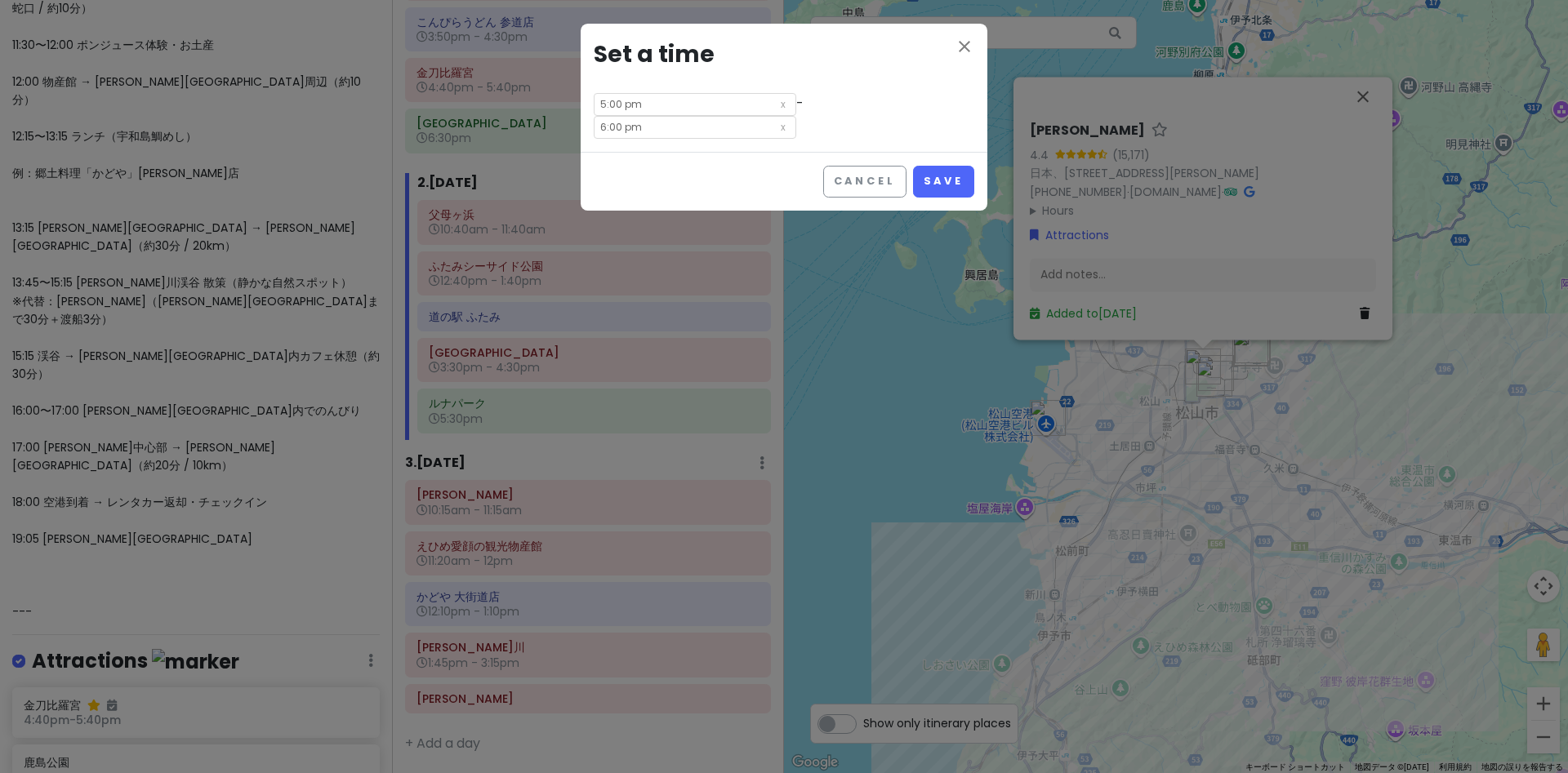
click at [634, 133] on input "6:00 pm" at bounding box center [695, 127] width 202 height 23
click at [619, 216] on li "04" at bounding box center [616, 215] width 45 height 20
click at [609, 168] on li "05" at bounding box center [616, 171] width 45 height 20
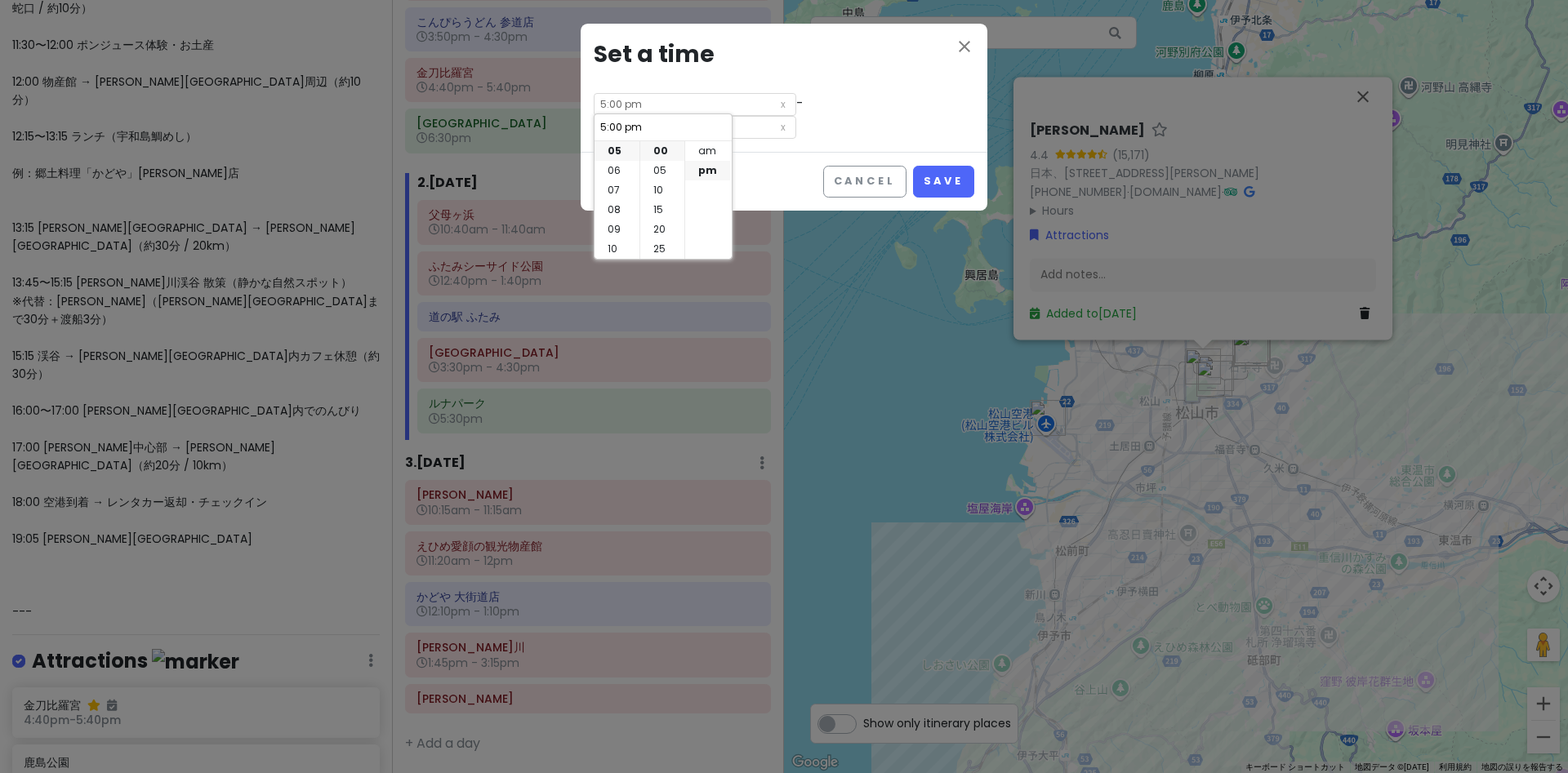
click at [872, 118] on div "close Set a time 5:00 pm - 5:00 pm" at bounding box center [784, 87] width 407 height 128
click at [657, 105] on input "5:00 pm" at bounding box center [695, 104] width 202 height 23
click at [609, 191] on li "04" at bounding box center [616, 193] width 45 height 20
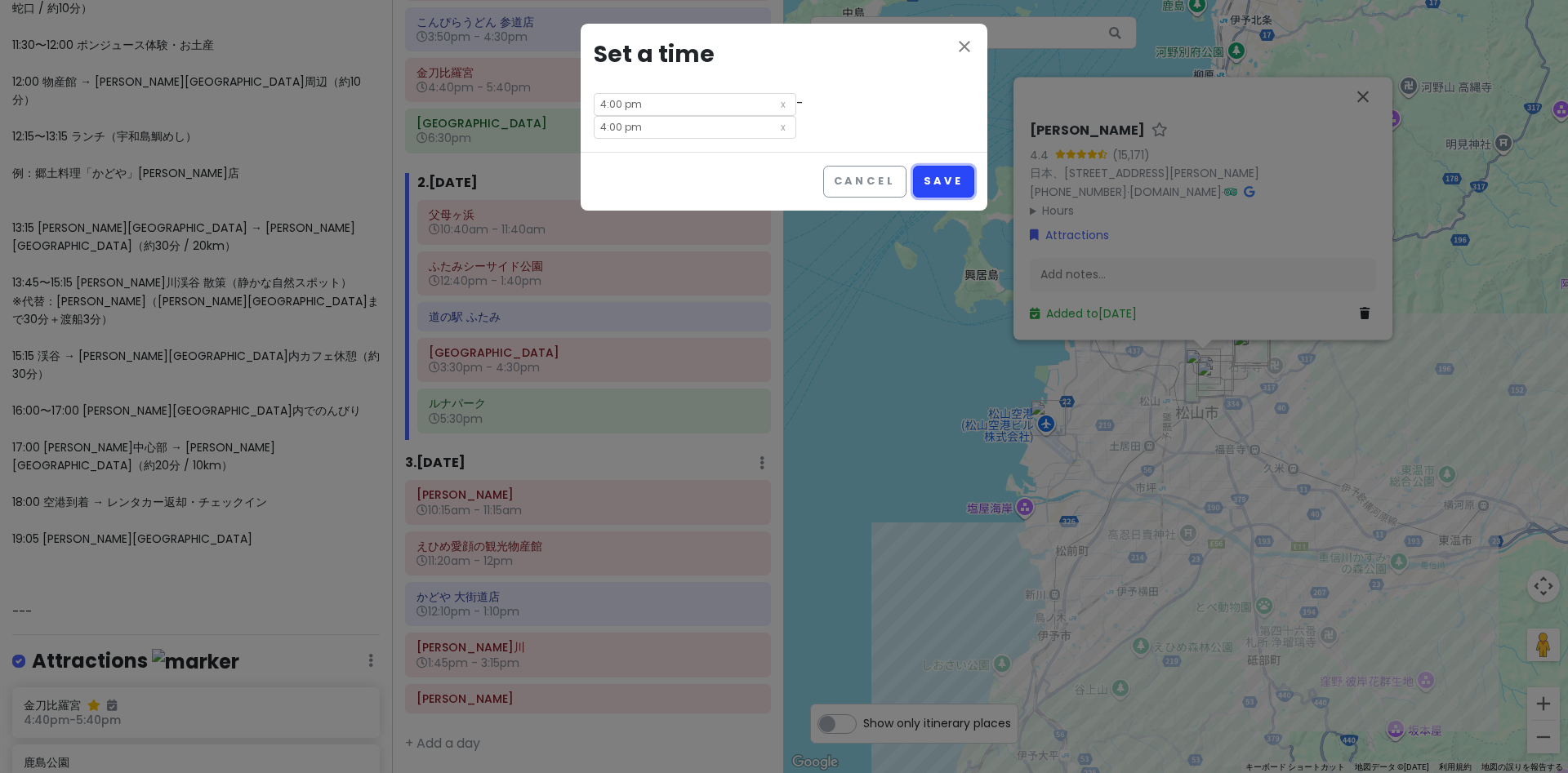
click at [940, 187] on button "Save" at bounding box center [944, 182] width 62 height 32
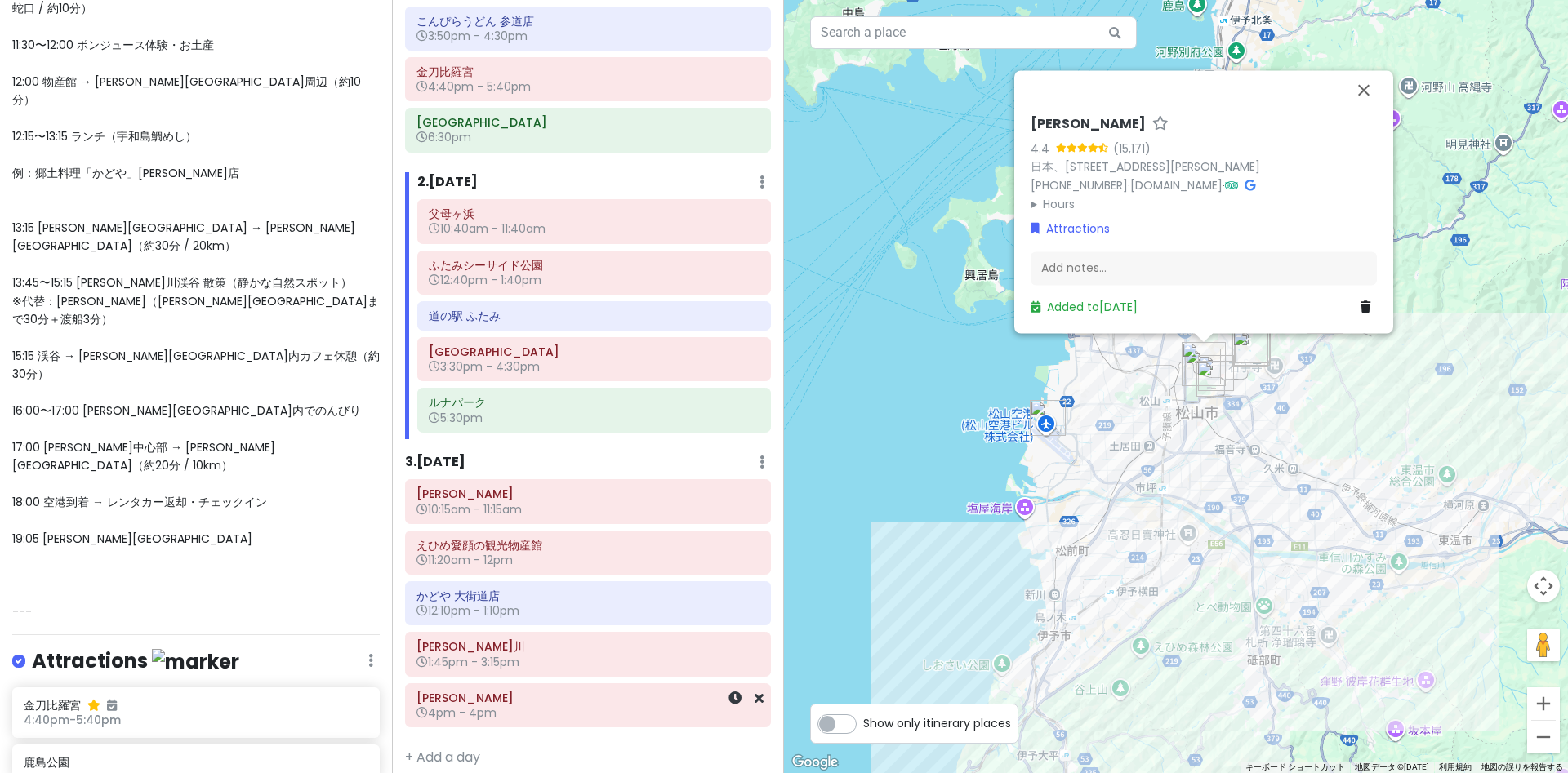
scroll to position [169, 0]
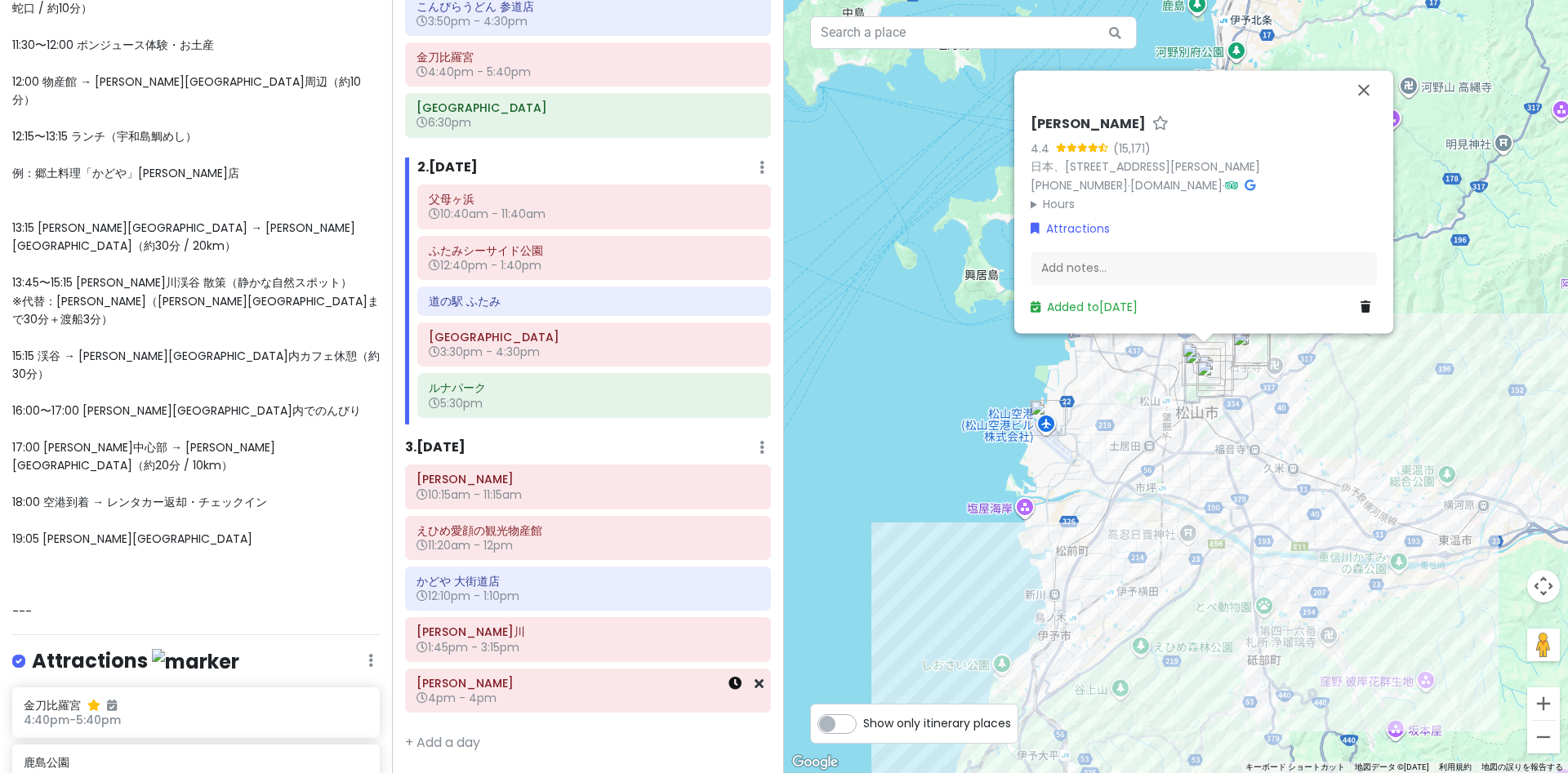
click at [738, 691] on icon at bounding box center [734, 683] width 13 height 13
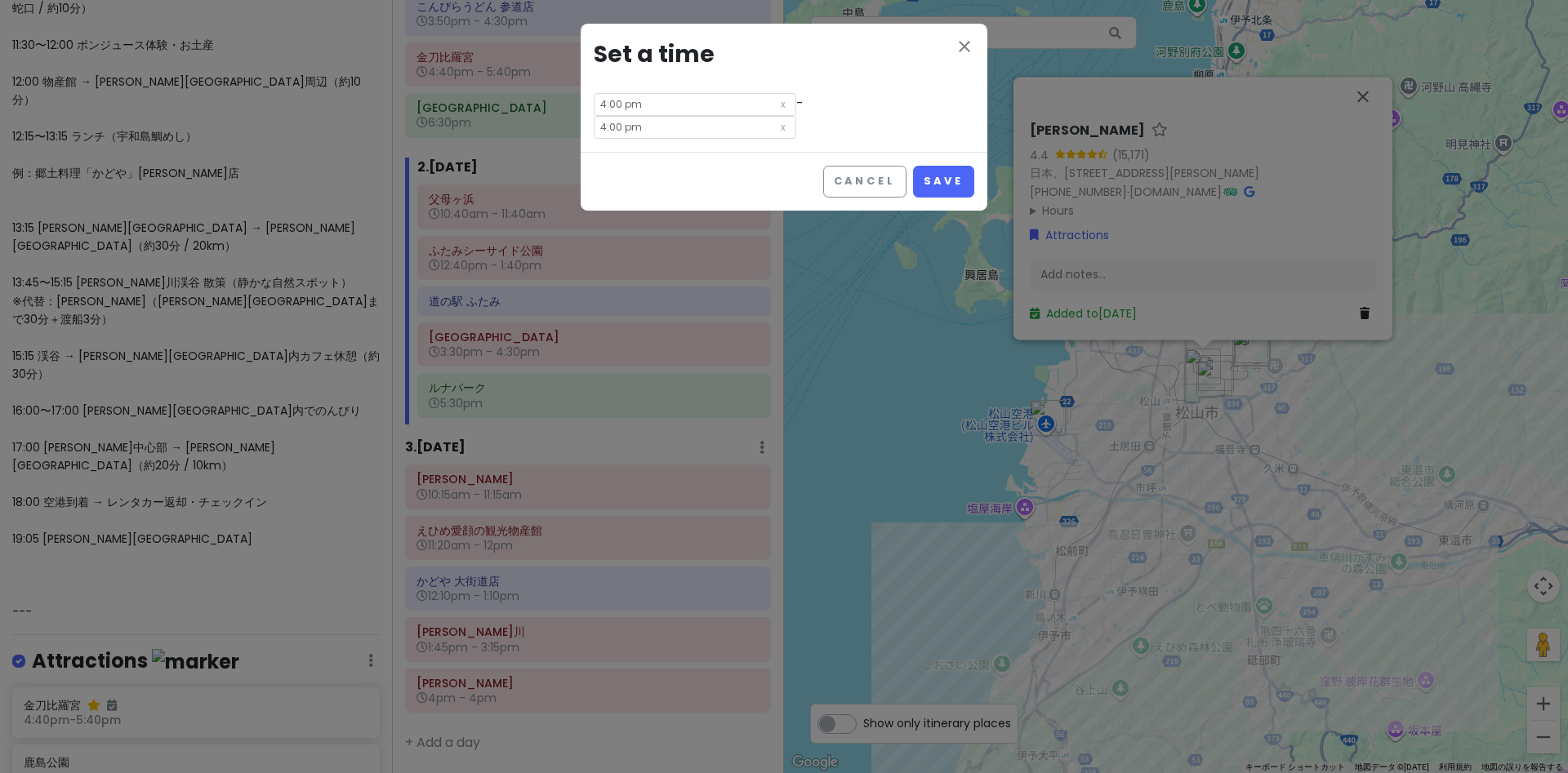
click at [652, 123] on input "4:00 pm" at bounding box center [695, 127] width 202 height 23
click at [609, 171] on li "05" at bounding box center [616, 171] width 45 height 20
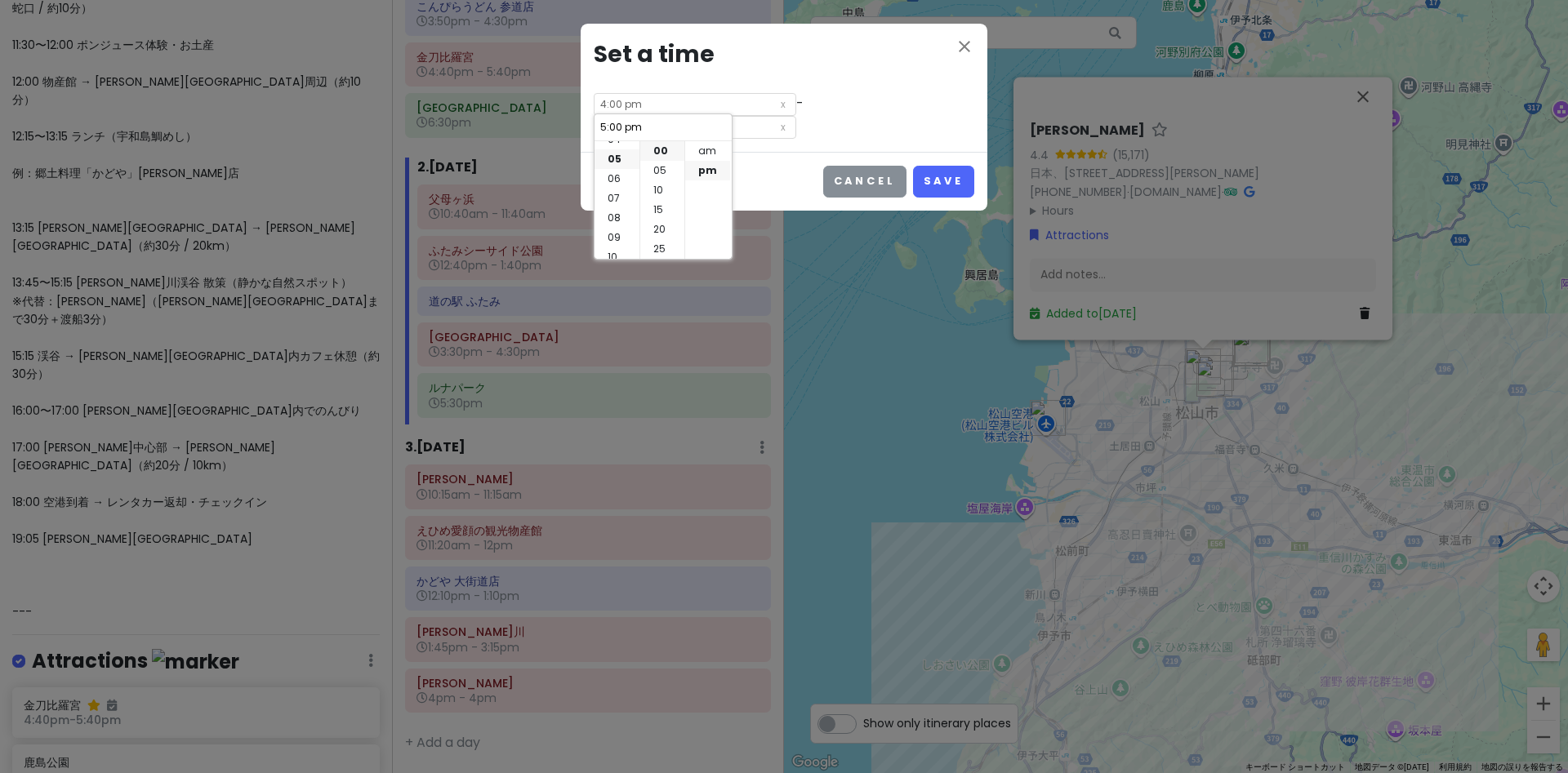
scroll to position [98, 0]
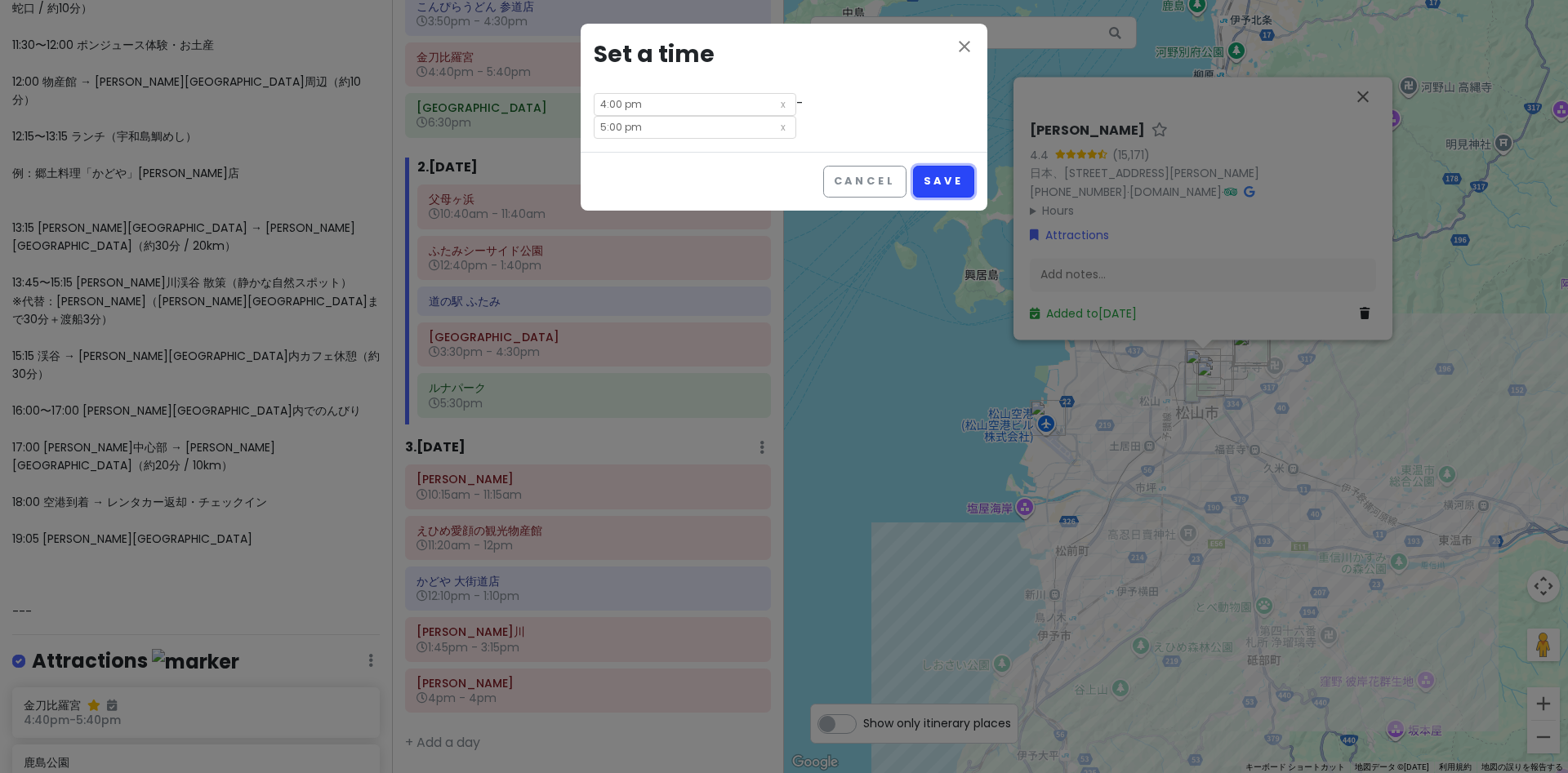
click at [954, 179] on button "Save" at bounding box center [944, 182] width 62 height 32
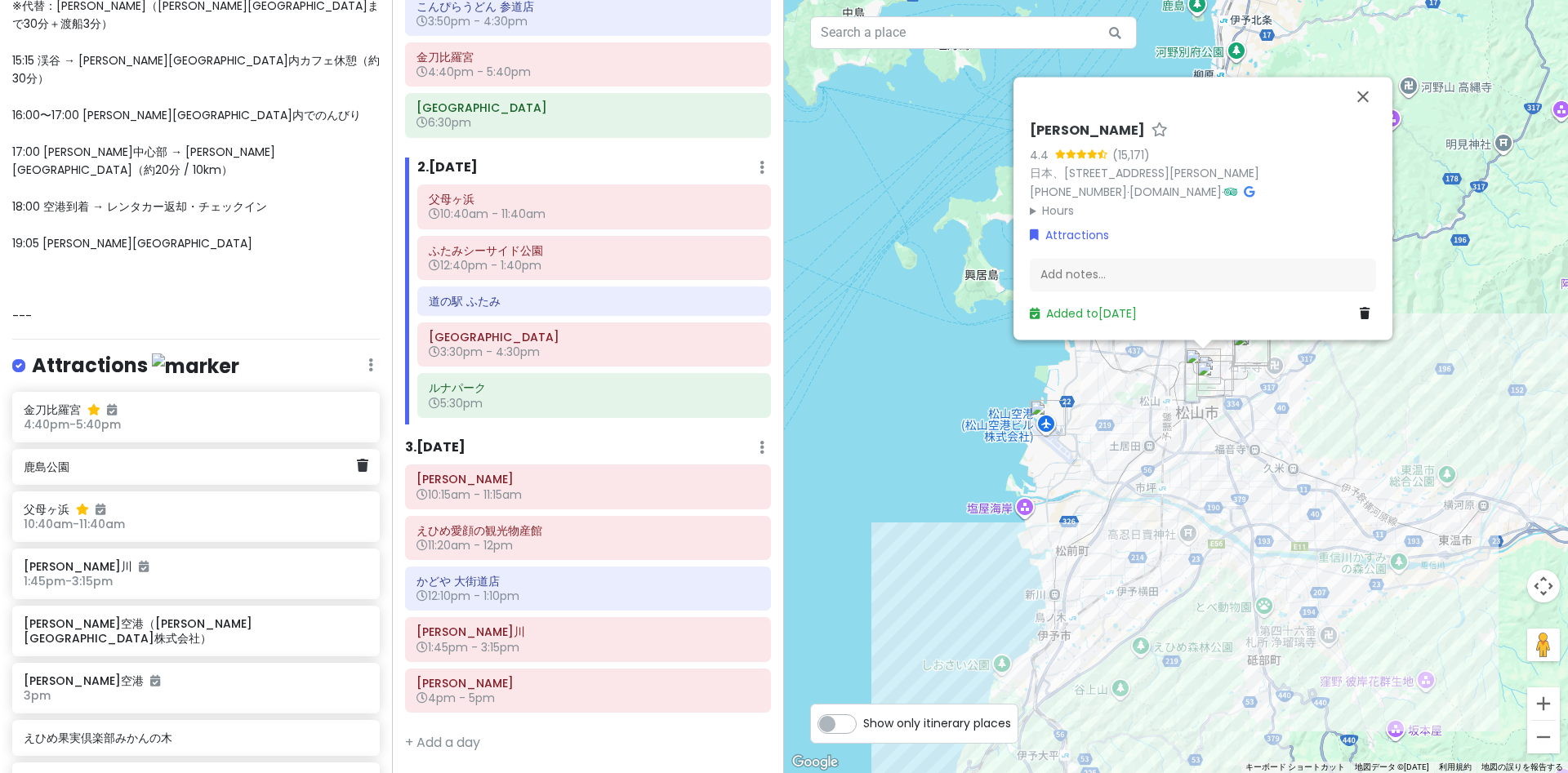
scroll to position [1586, 0]
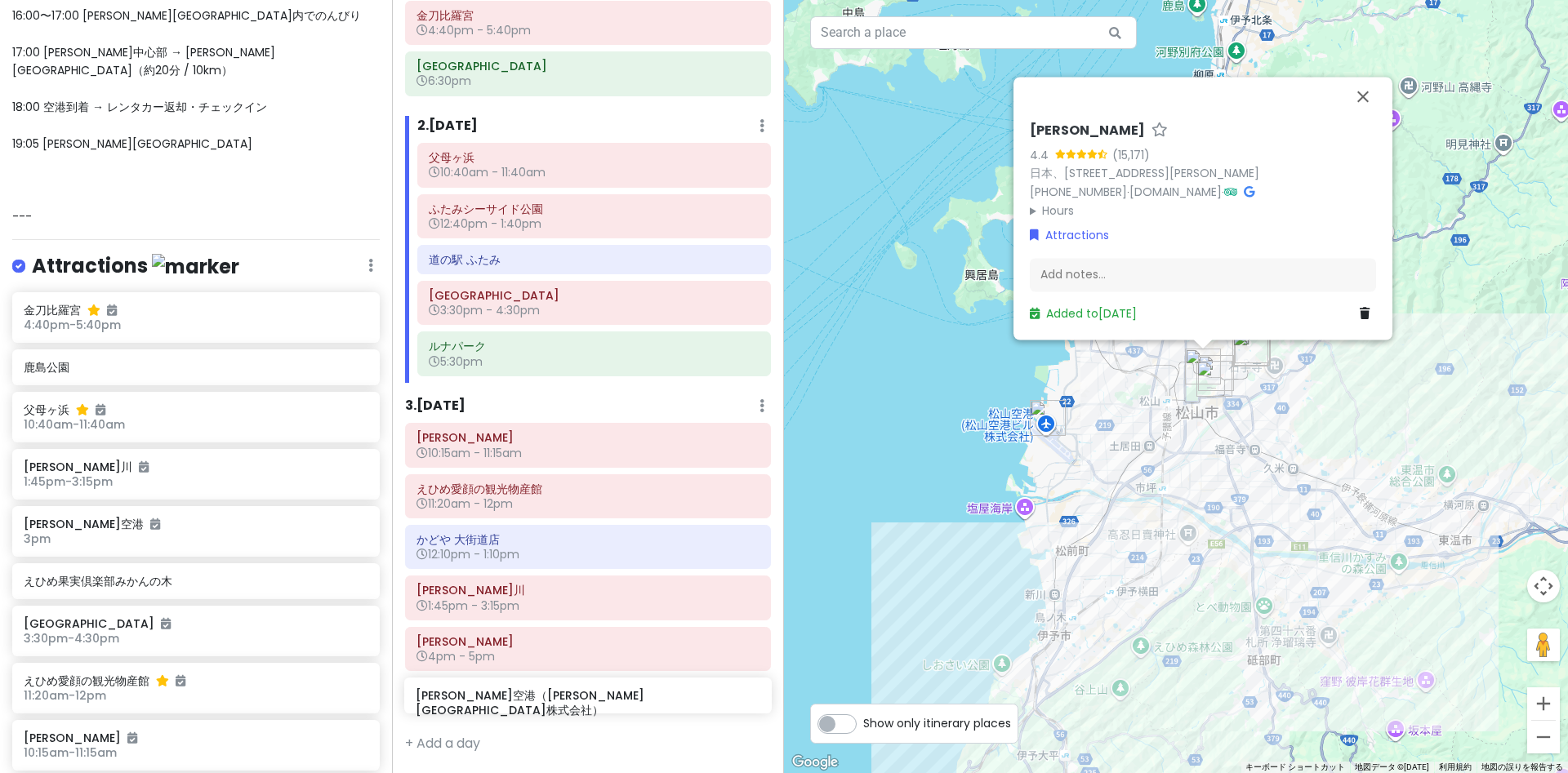
drag, startPoint x: 65, startPoint y: 289, endPoint x: 457, endPoint y: 700, distance: 568.0
click at [457, 700] on div "愛媛 香川 Private Change Dates Make a Copy Delete Trip Go Pro ⚡️ Give Feedback 💡 Su…" at bounding box center [784, 386] width 1568 height 773
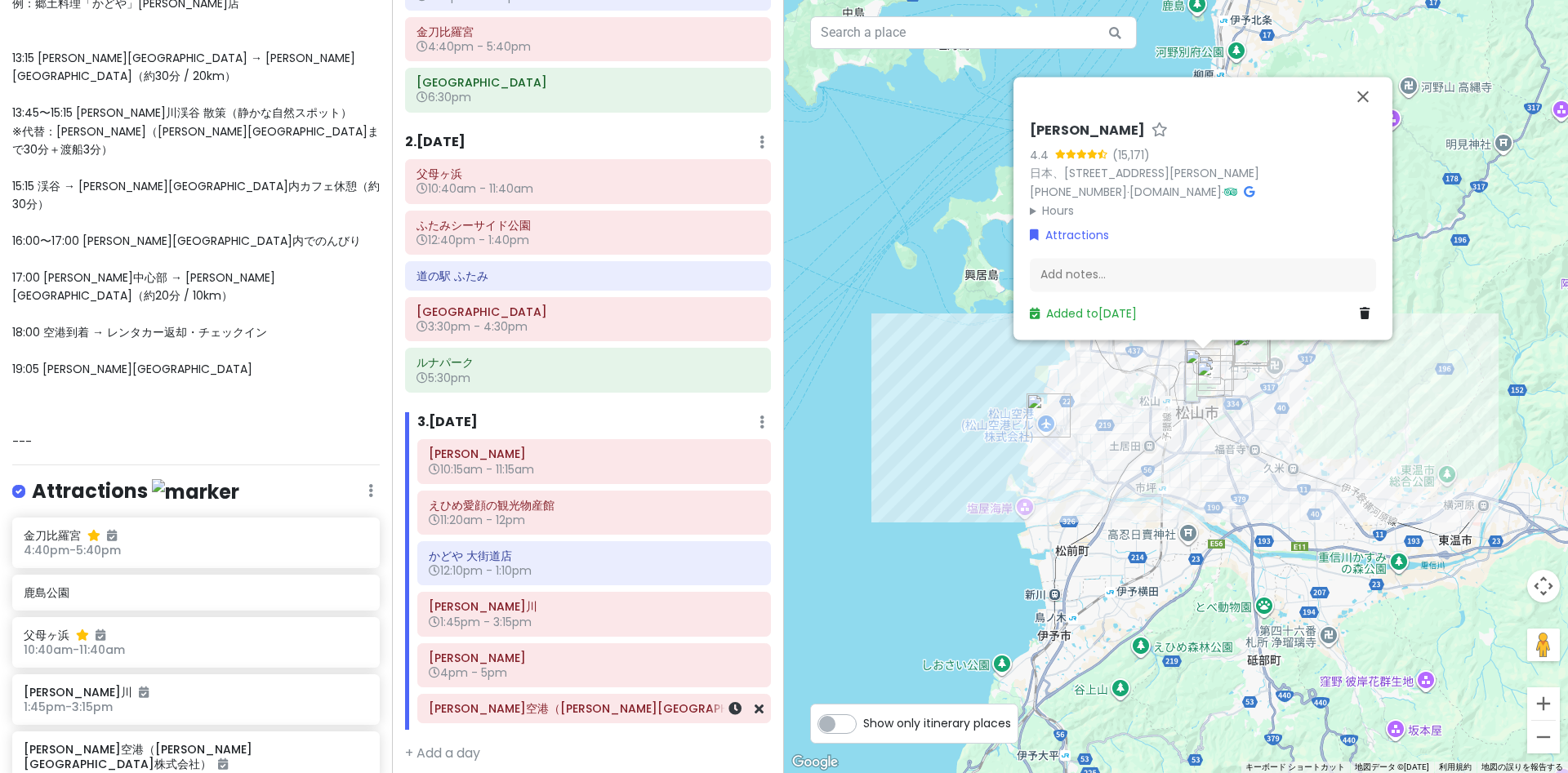
scroll to position [205, 0]
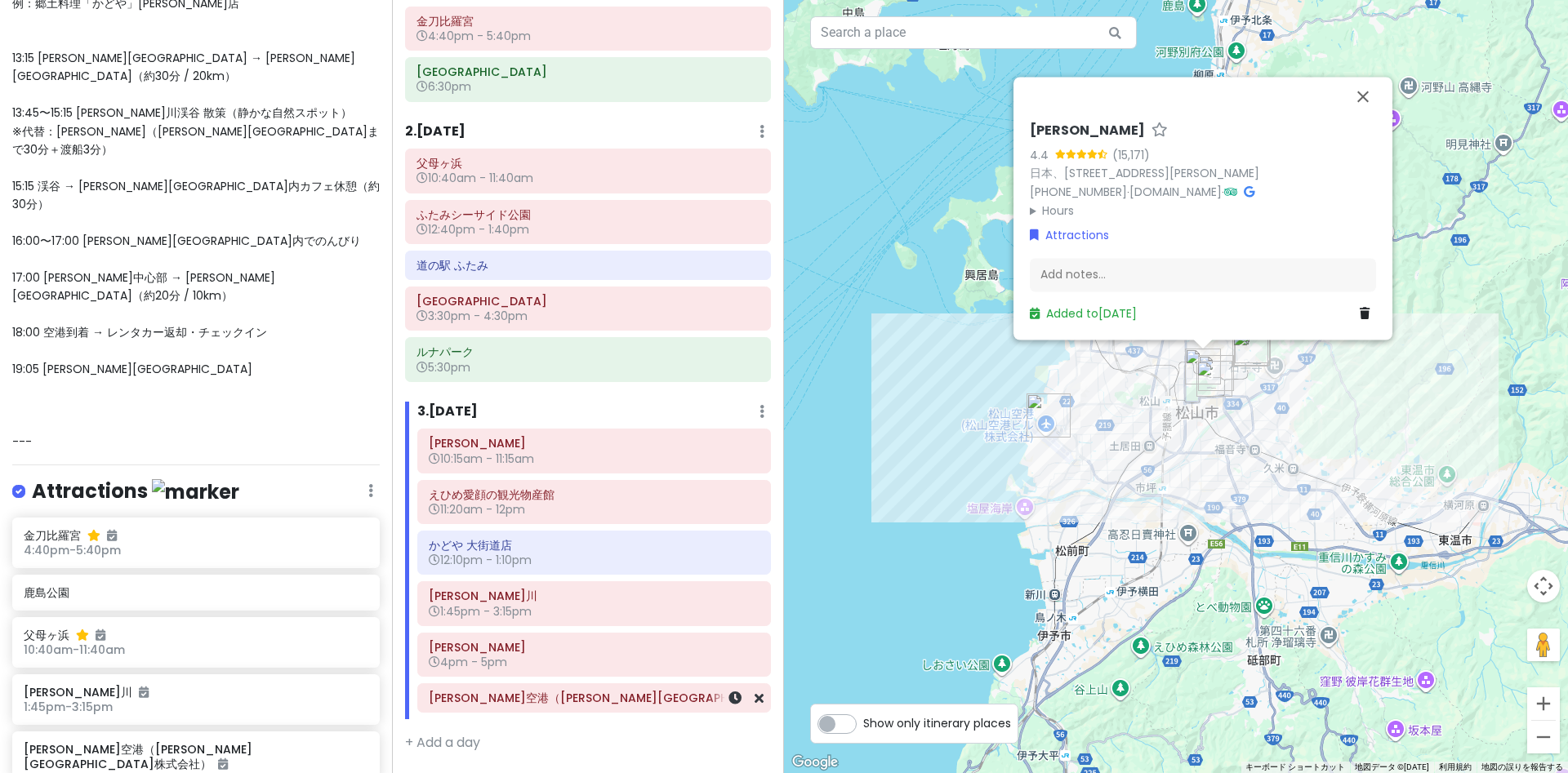
click at [730, 705] on icon at bounding box center [734, 698] width 13 height 13
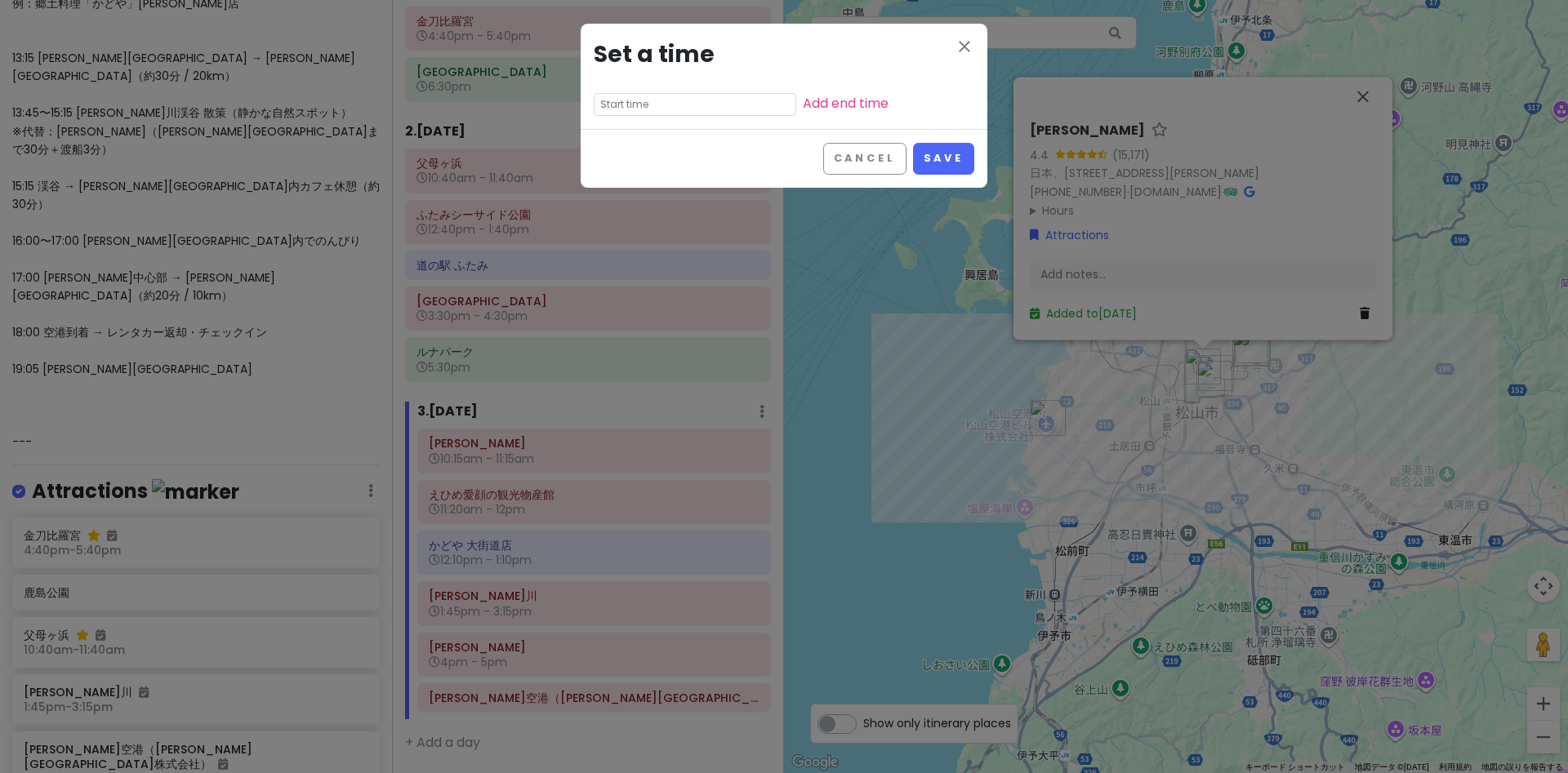
click at [622, 107] on input "text" at bounding box center [695, 104] width 202 height 23
click at [619, 210] on li "06" at bounding box center [616, 211] width 45 height 20
click at [652, 127] on li "00" at bounding box center [662, 128] width 44 height 20
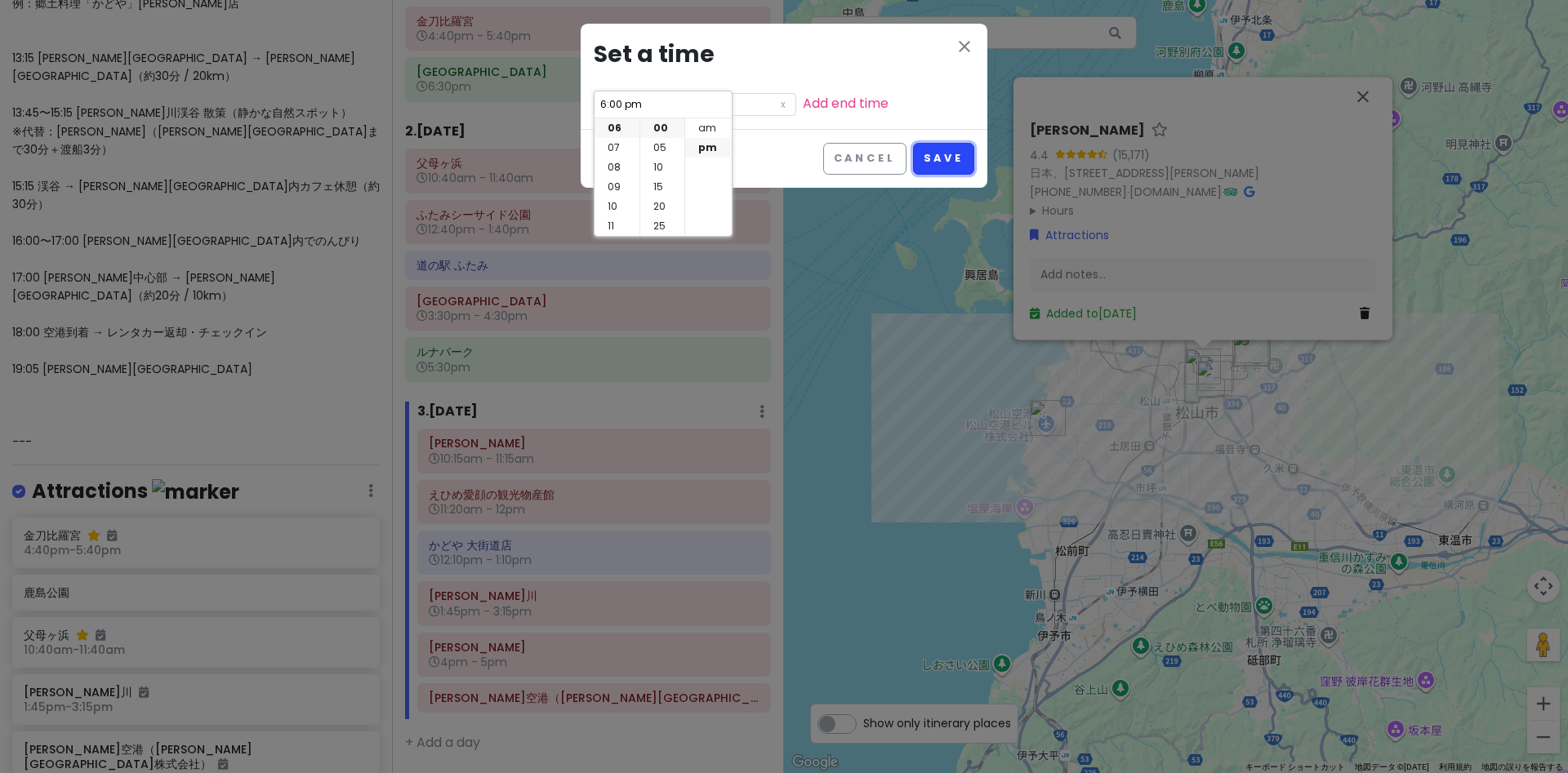
click at [931, 160] on button "Save" at bounding box center [944, 159] width 62 height 32
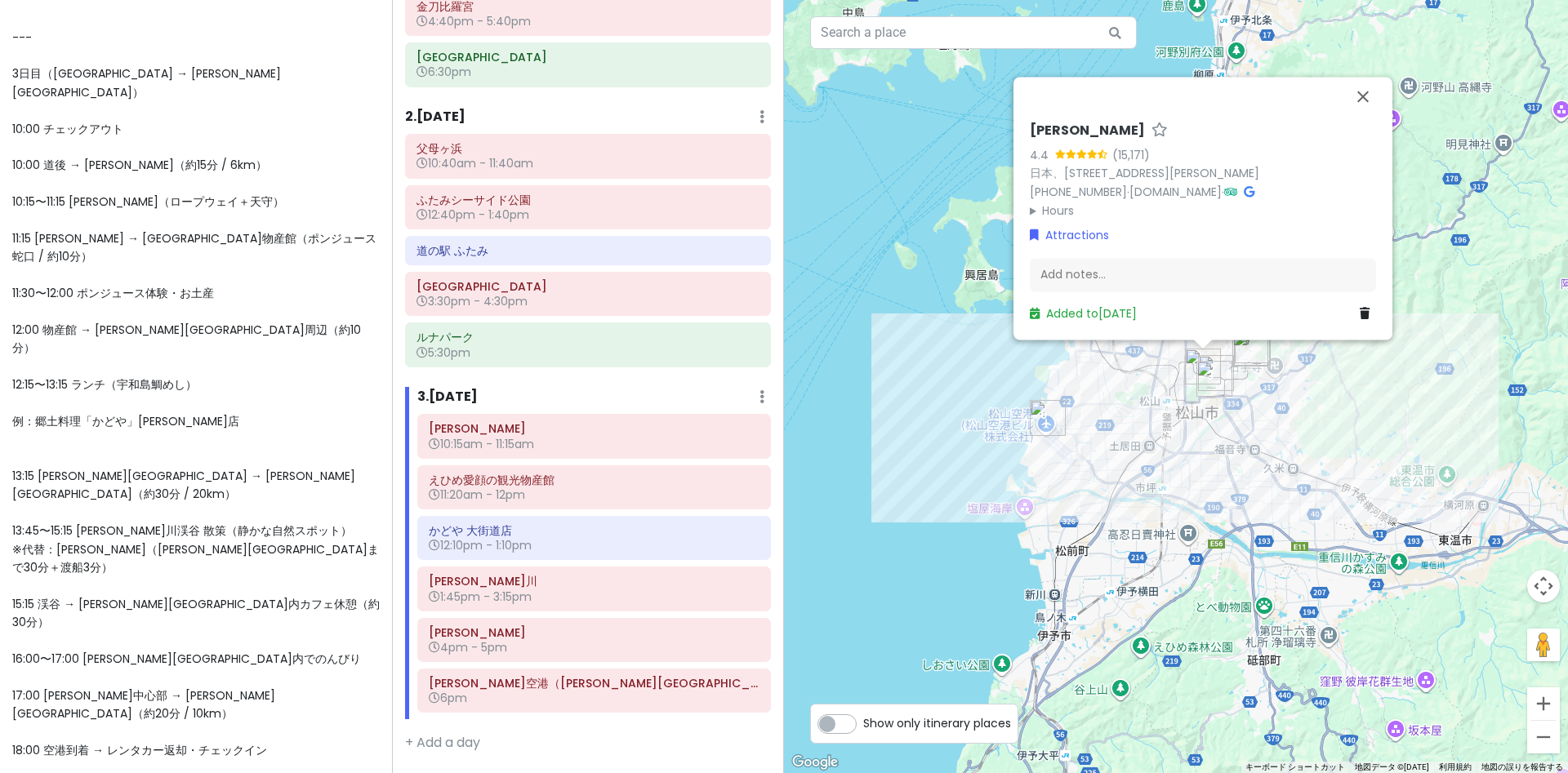
scroll to position [1023, 0]
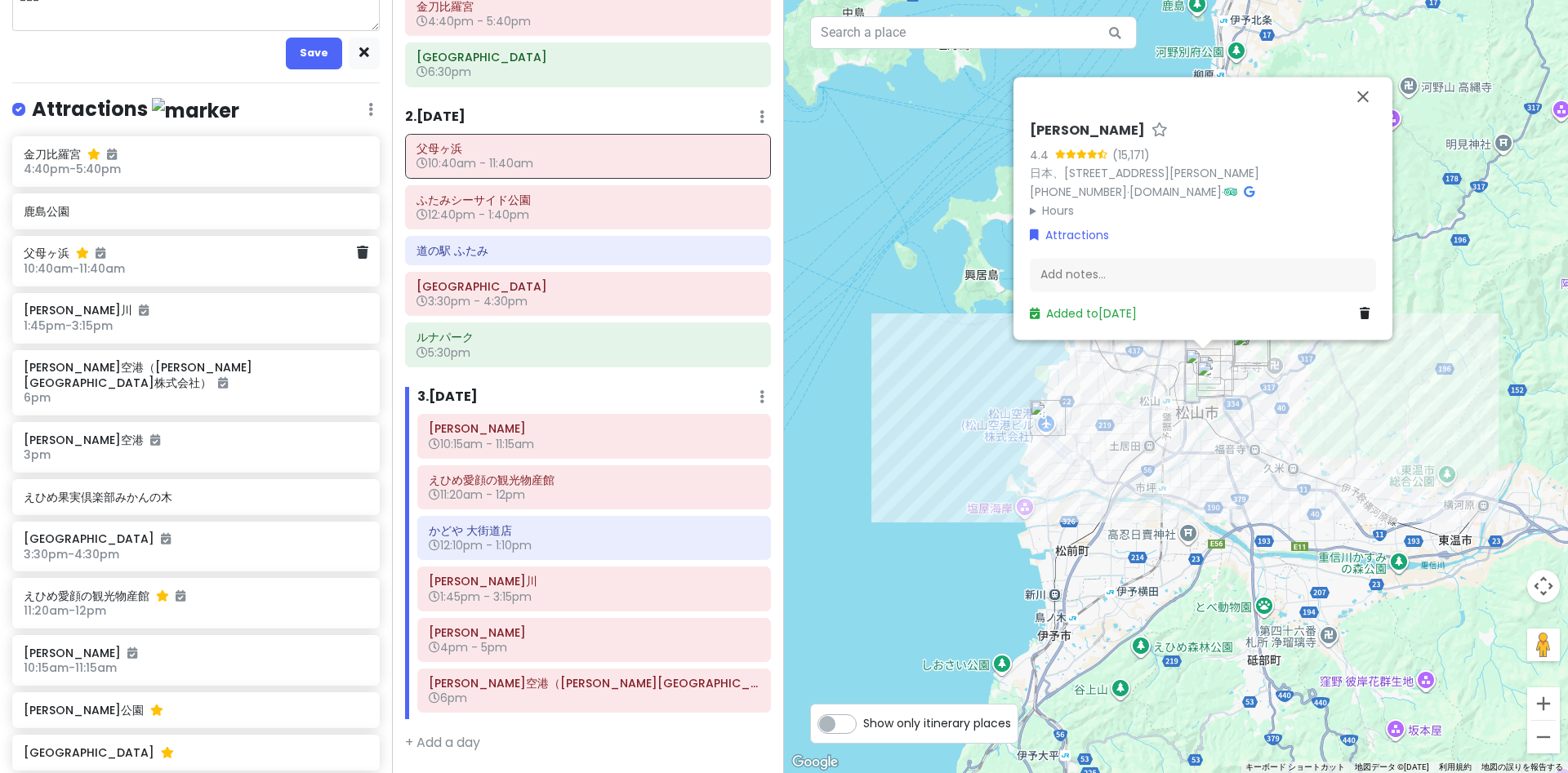
scroll to position [1239, 0]
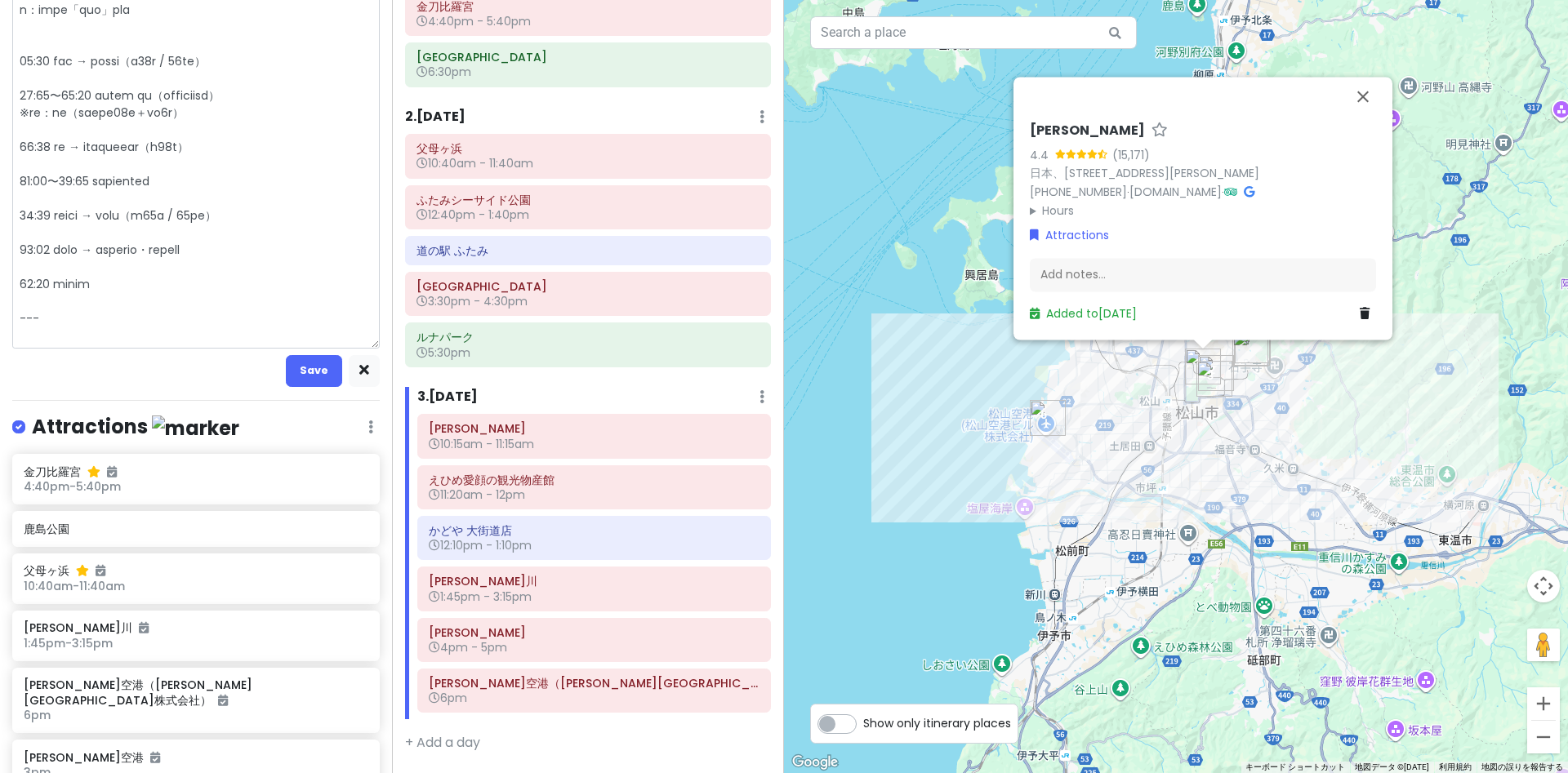
scroll to position [980, 0]
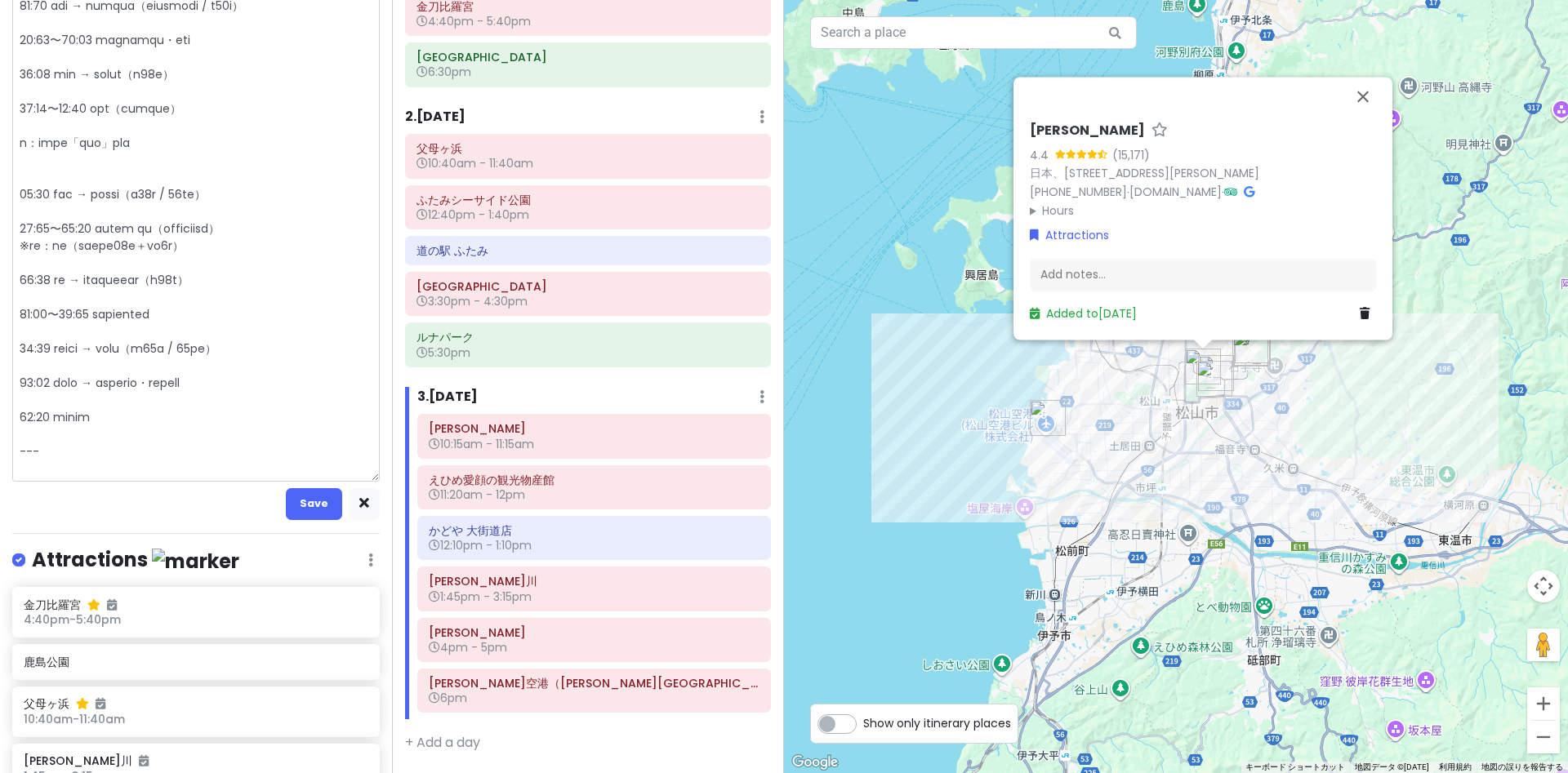
drag, startPoint x: 65, startPoint y: 259, endPoint x: 90, endPoint y: 261, distance: 25.1
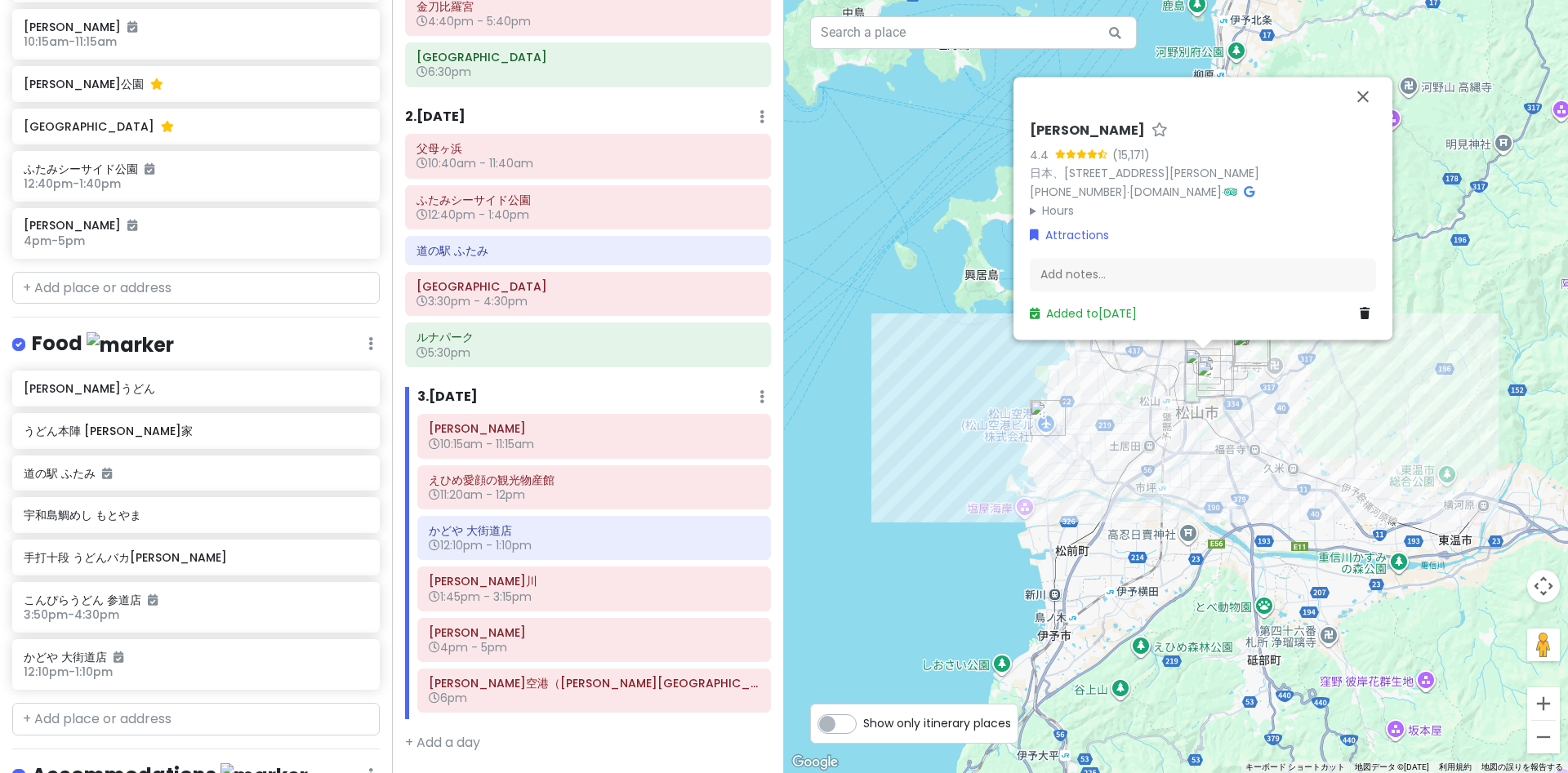
scroll to position [2353, 0]
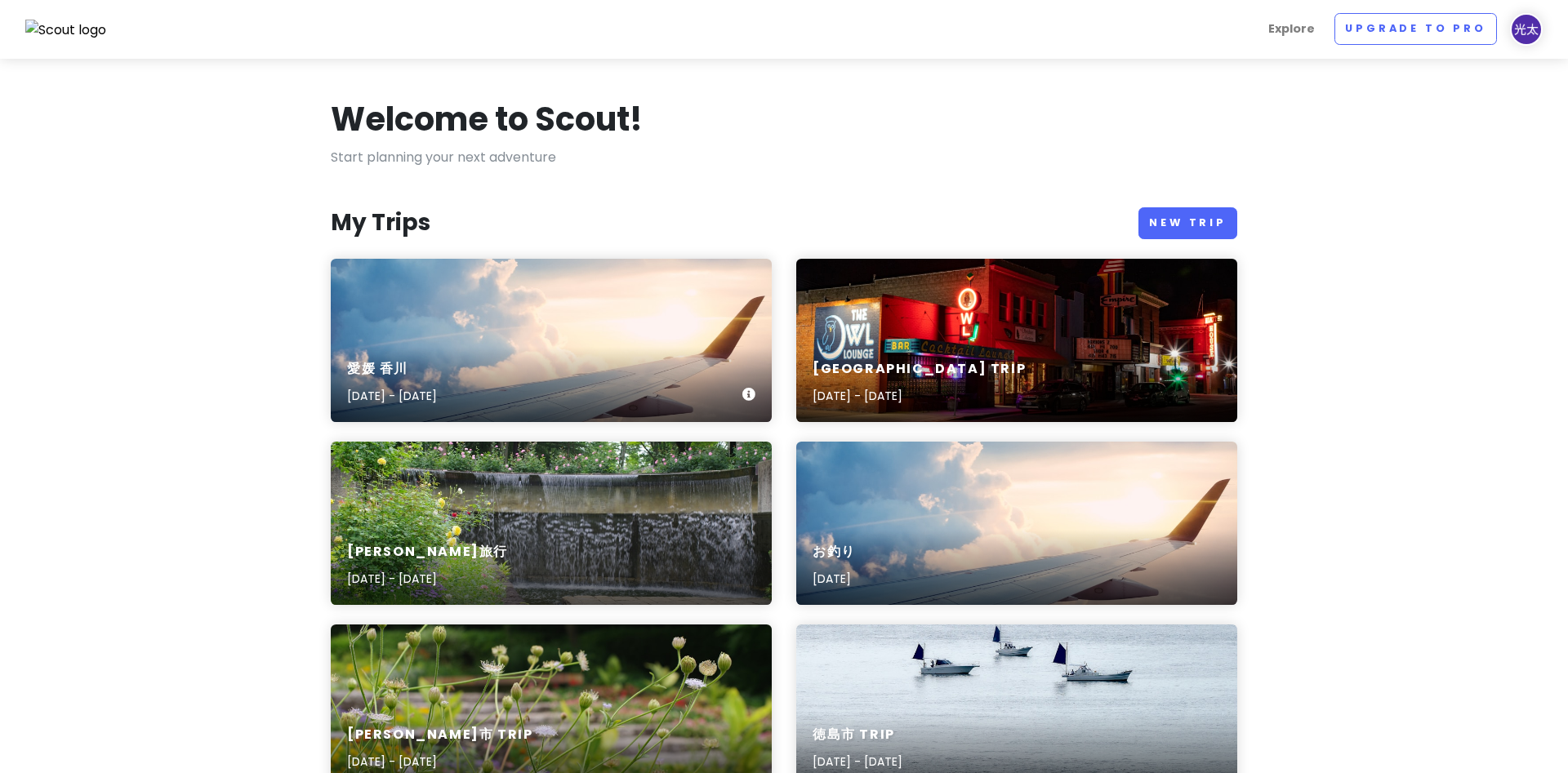
click at [472, 352] on div "愛媛 香川 [DATE] - [DATE]" at bounding box center [551, 383] width 441 height 77
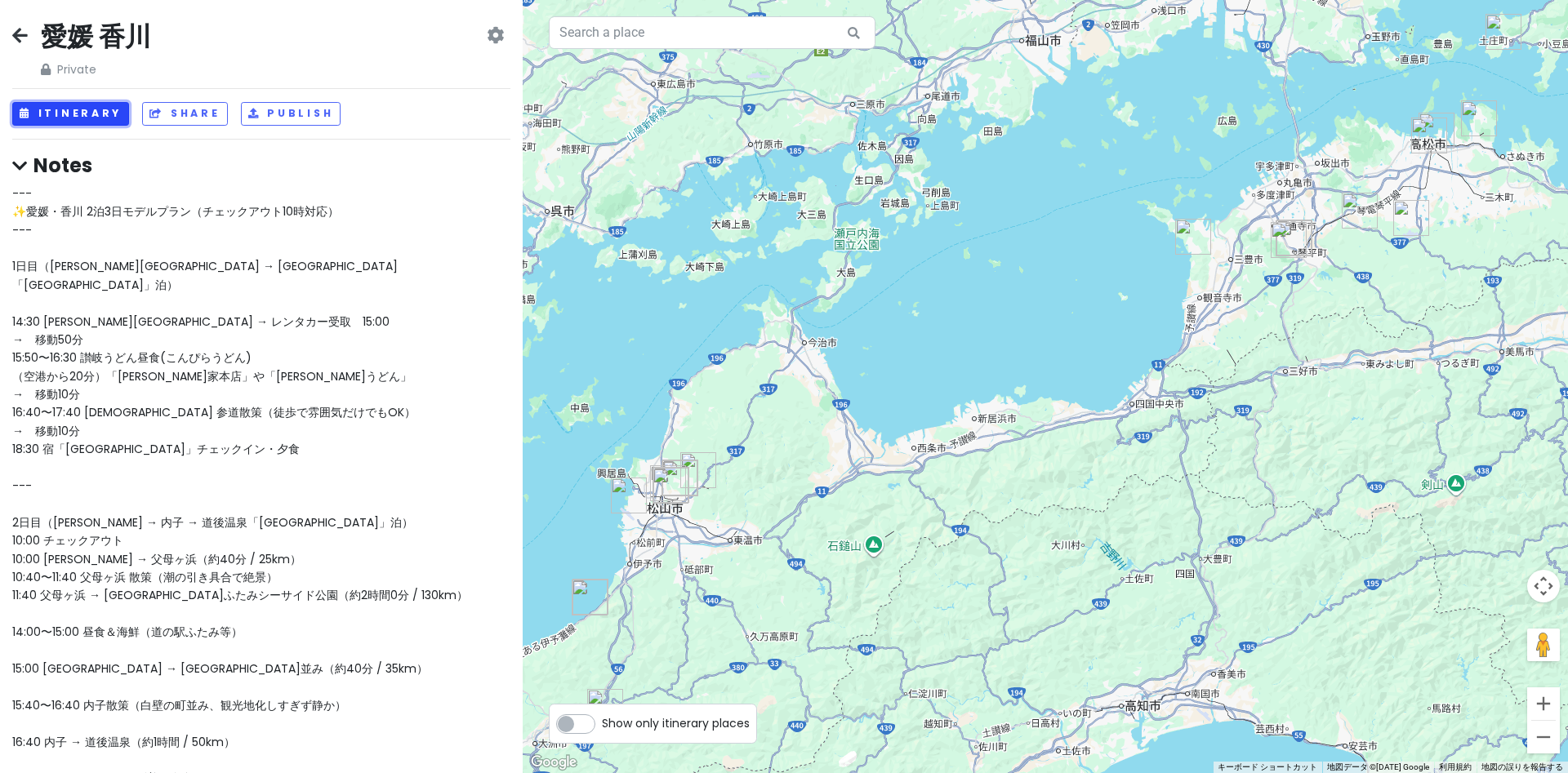
click at [75, 125] on button "Itinerary" at bounding box center [70, 114] width 117 height 24
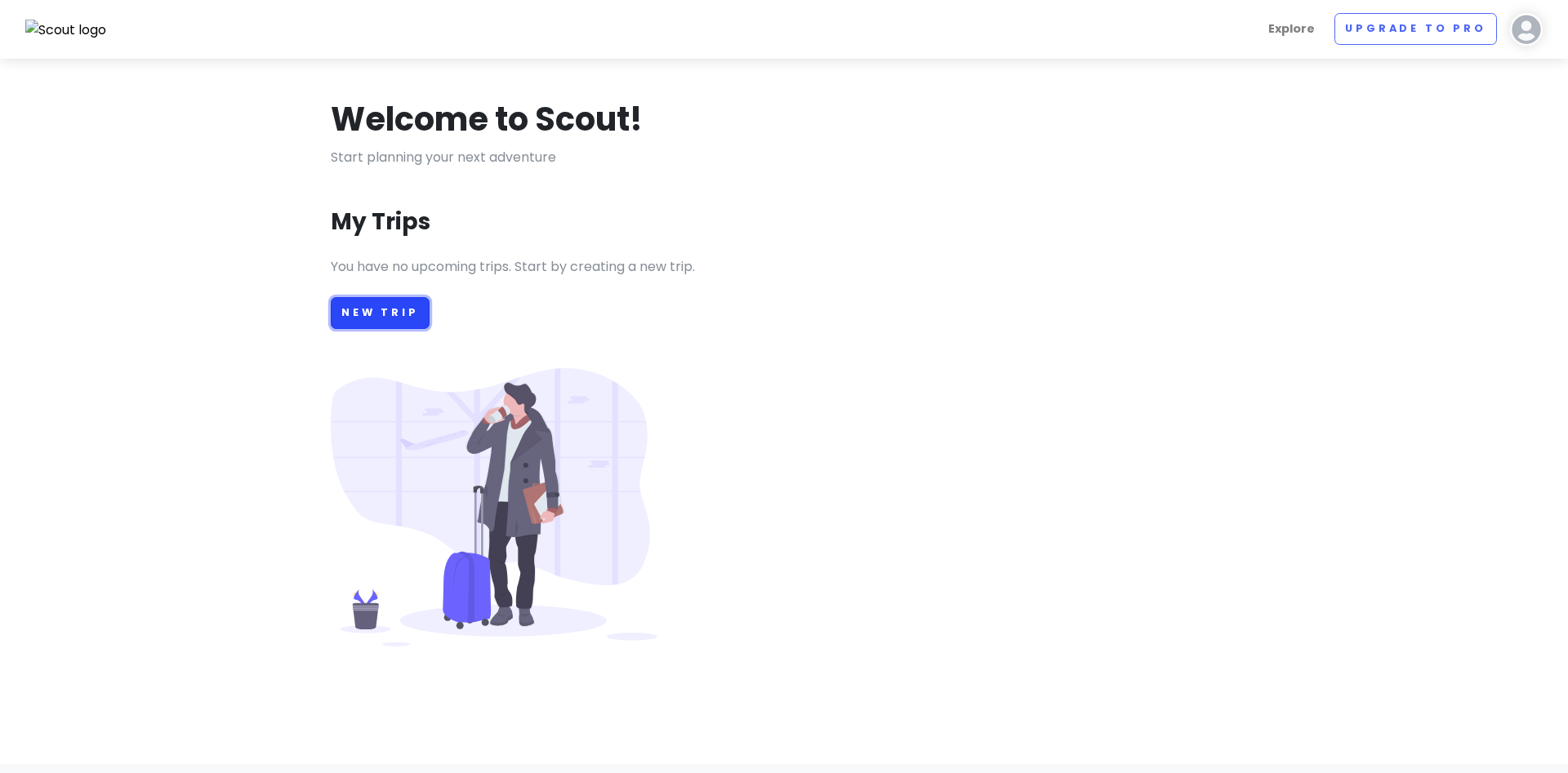
click at [386, 317] on link "New Trip" at bounding box center [380, 314] width 99 height 32
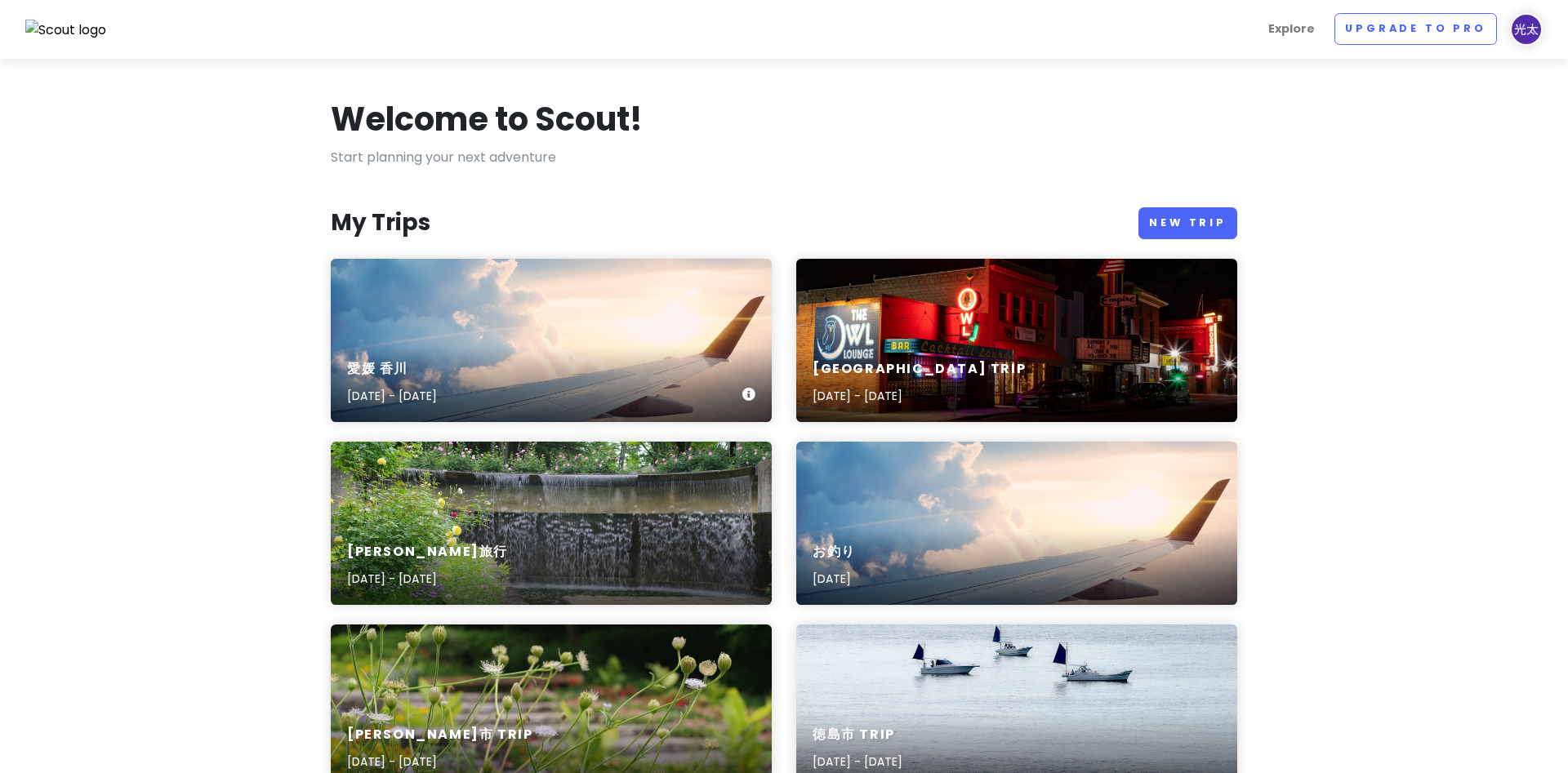
click at [487, 310] on div "愛媛 香川 [DATE] - [DATE]" at bounding box center [551, 340] width 441 height 164
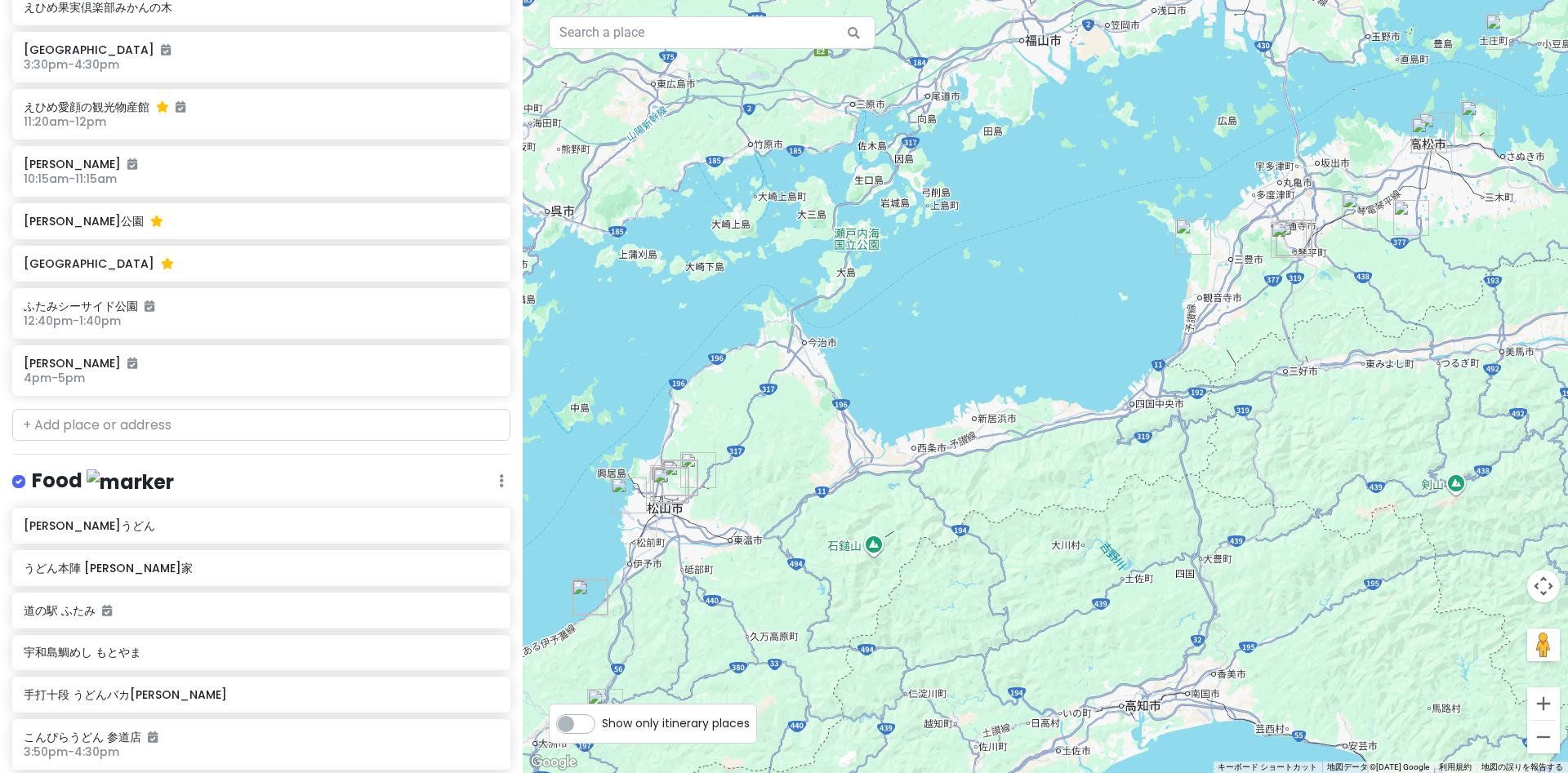
scroll to position [2029, 0]
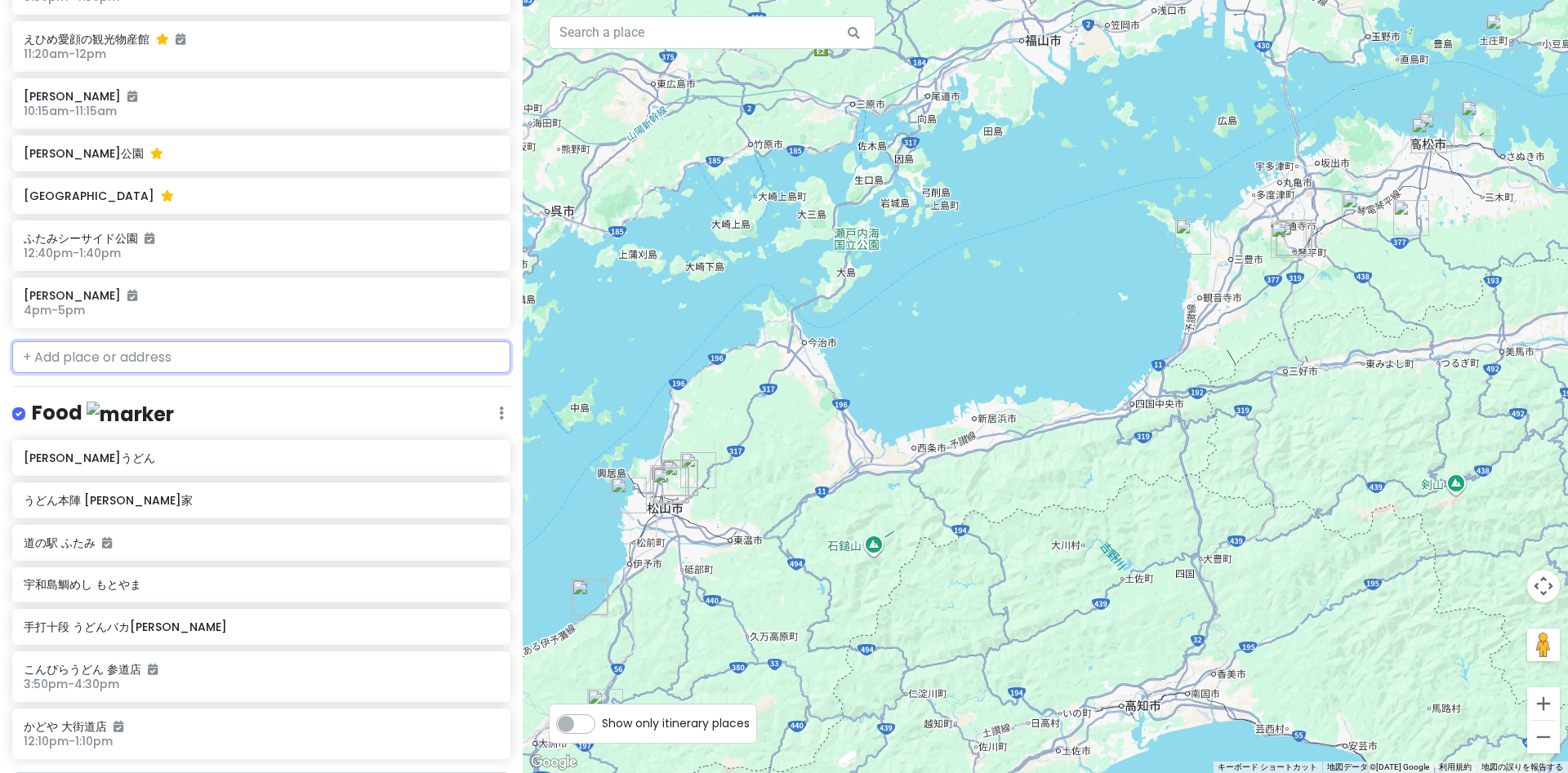
click at [53, 341] on input "text" at bounding box center [261, 357] width 498 height 33
paste input "石鎚山"
type input "石鎚山"
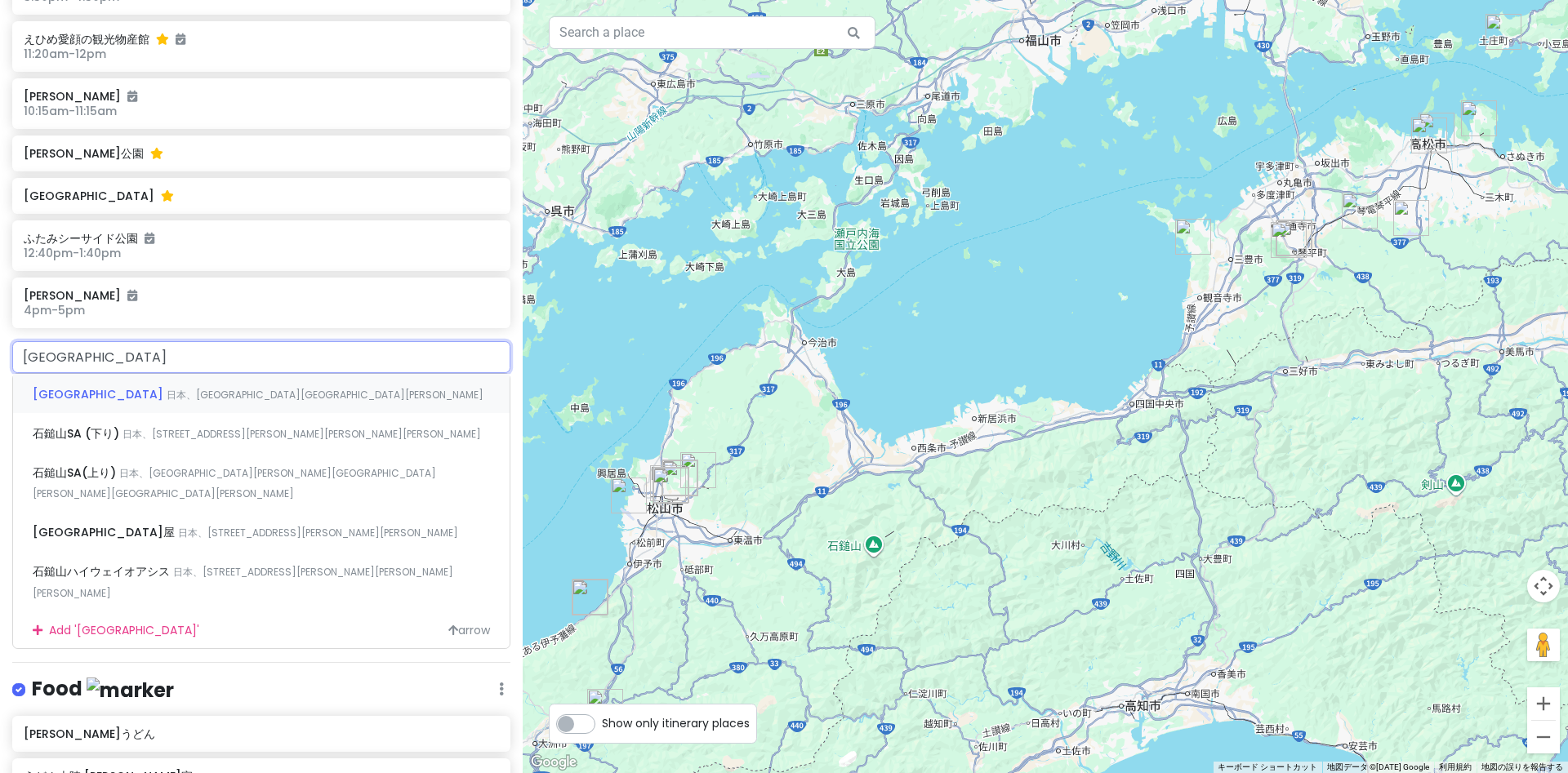
click at [58, 374] on div "石鎚山 日本、愛媛県久万高原町若山" at bounding box center [261, 394] width 496 height 40
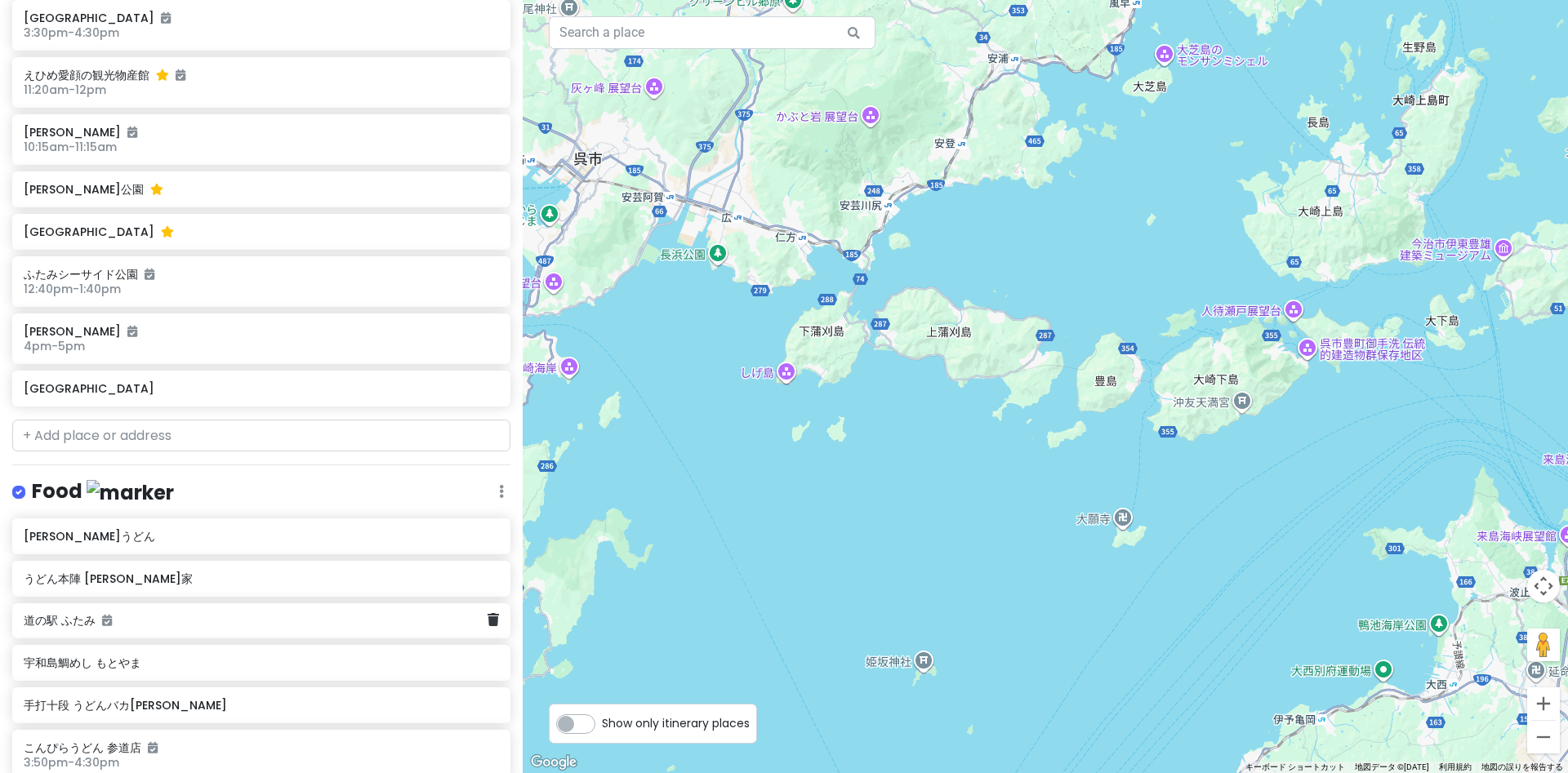
scroll to position [2039, 0]
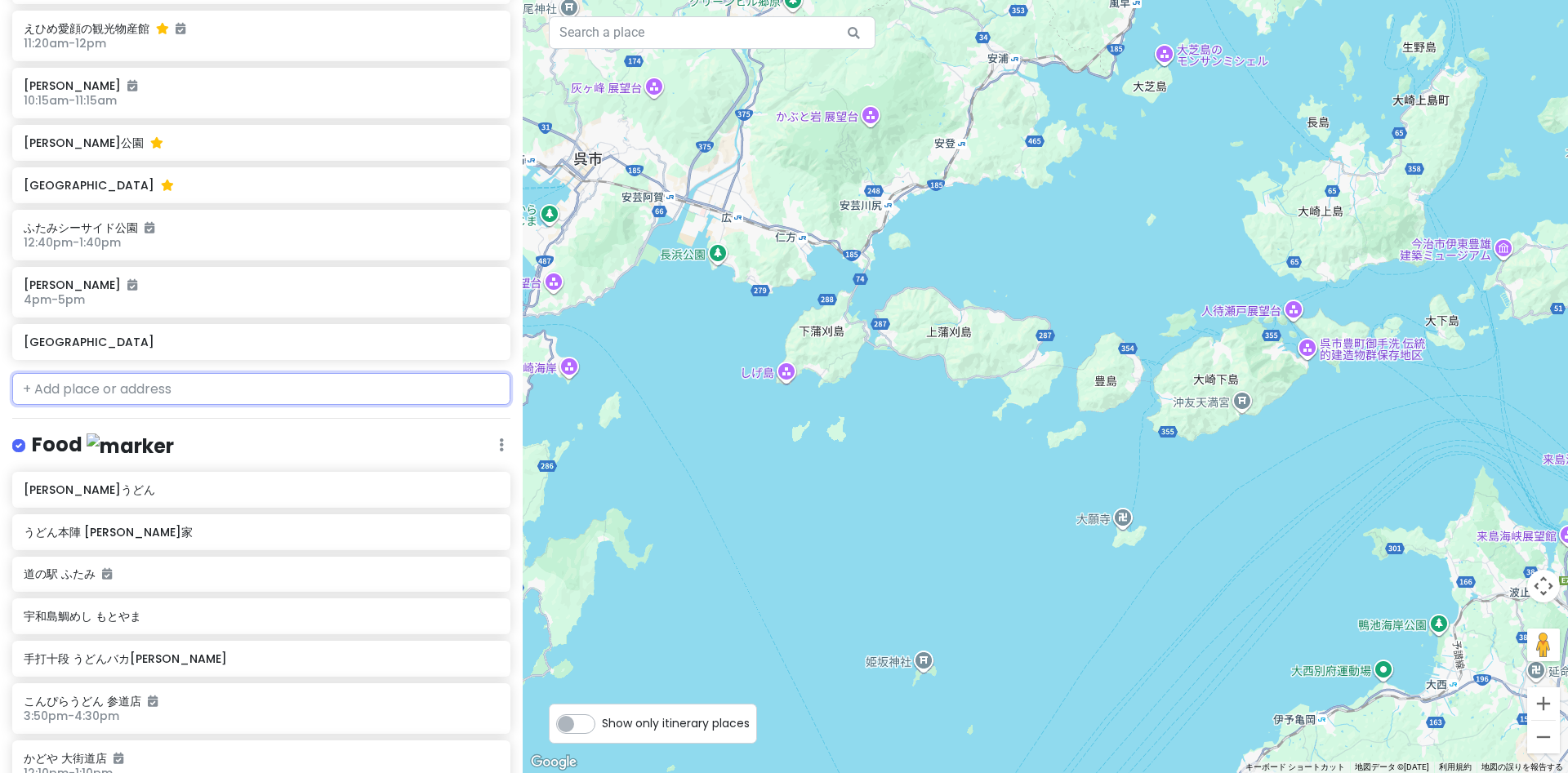
click at [85, 373] on input "text" at bounding box center [261, 389] width 498 height 33
paste input "四国カルスト"
type input "四国カルスト"
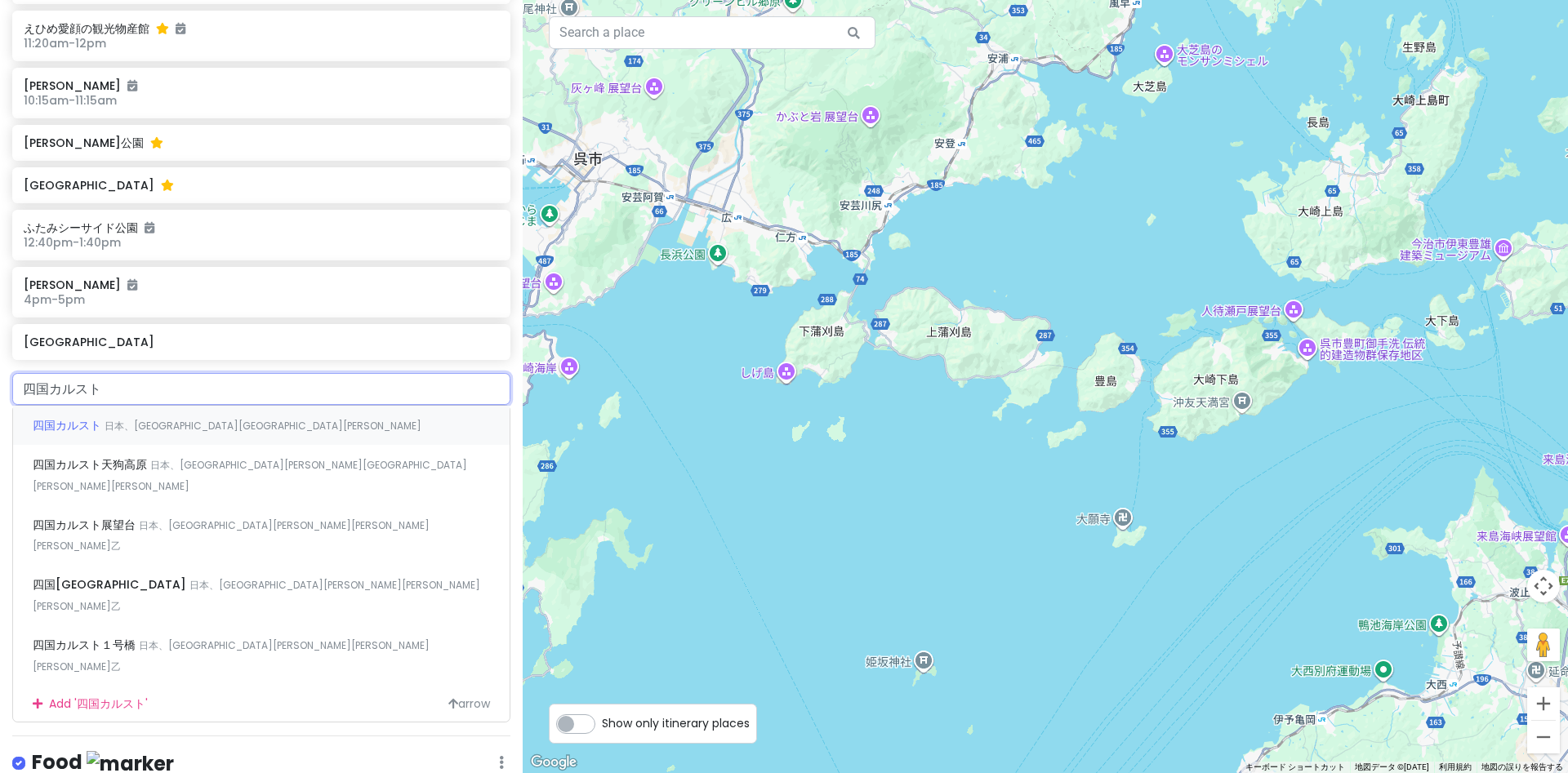
click at [70, 418] on span "四国カルスト" at bounding box center [68, 426] width 71 height 16
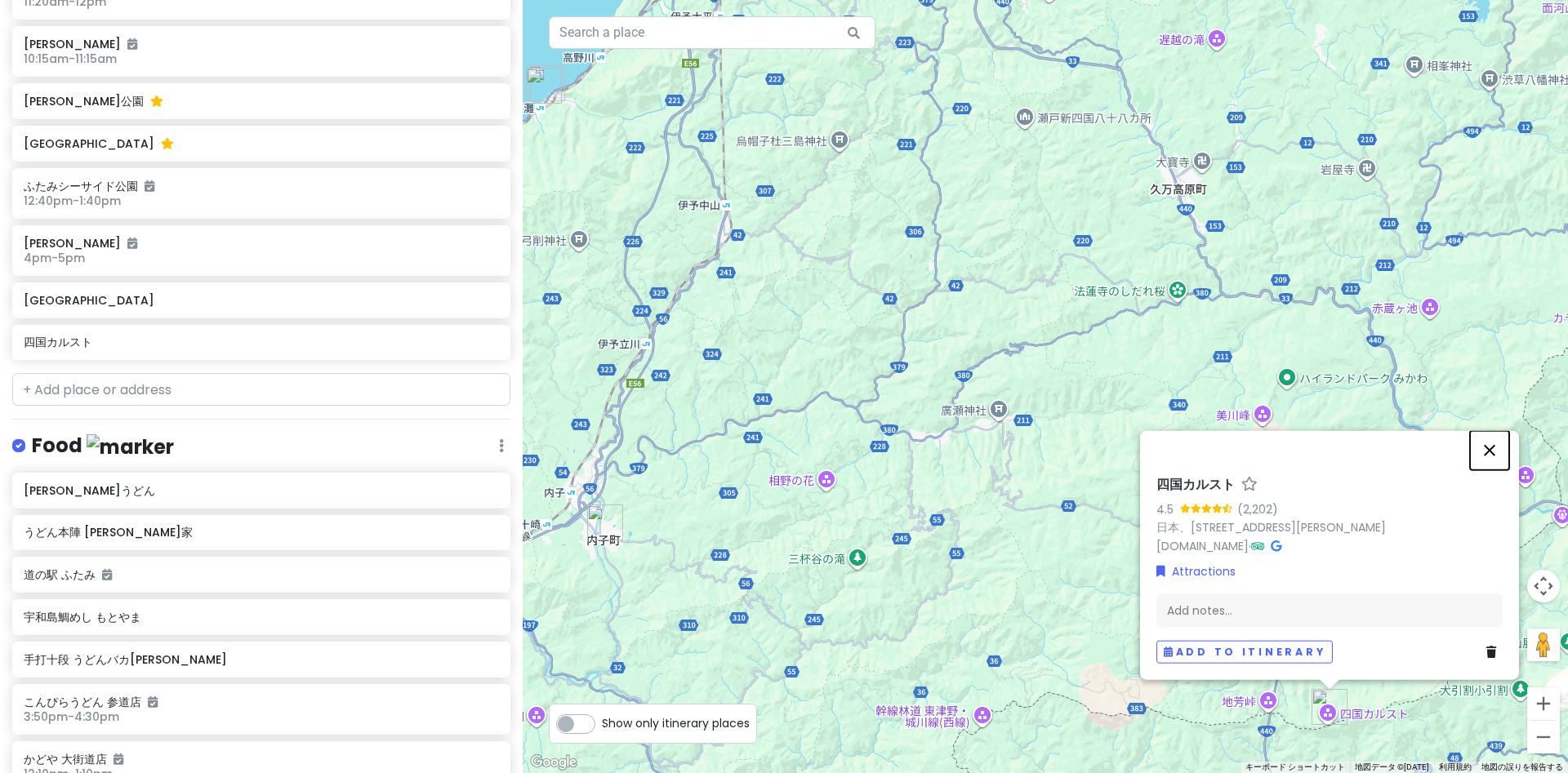
click at [1489, 447] on button "閉じる" at bounding box center [1491, 451] width 40 height 40
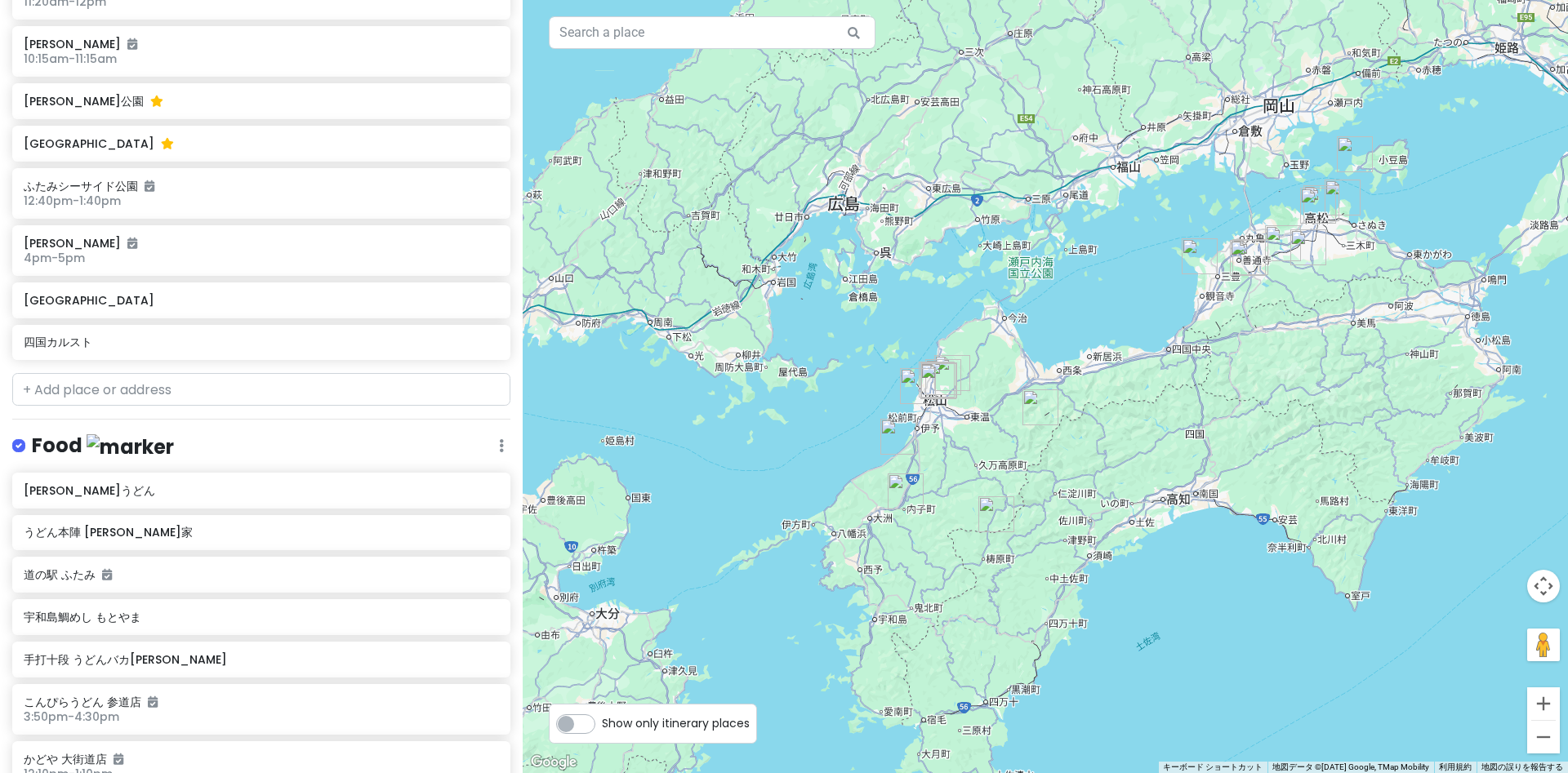
drag, startPoint x: 949, startPoint y: 610, endPoint x: 913, endPoint y: 610, distance: 36.0
click at [913, 610] on div at bounding box center [1046, 386] width 1046 height 773
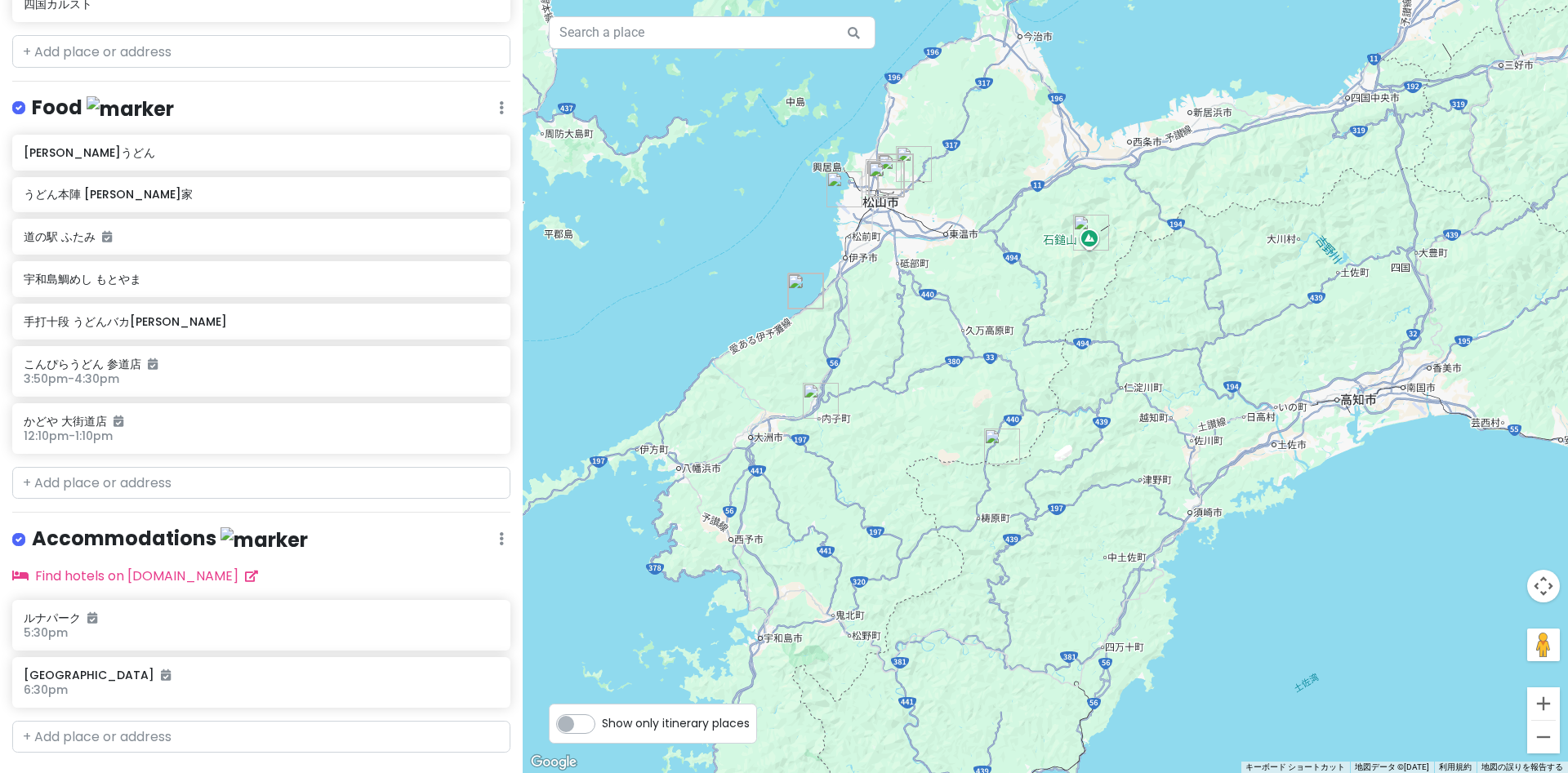
scroll to position [1969, 0]
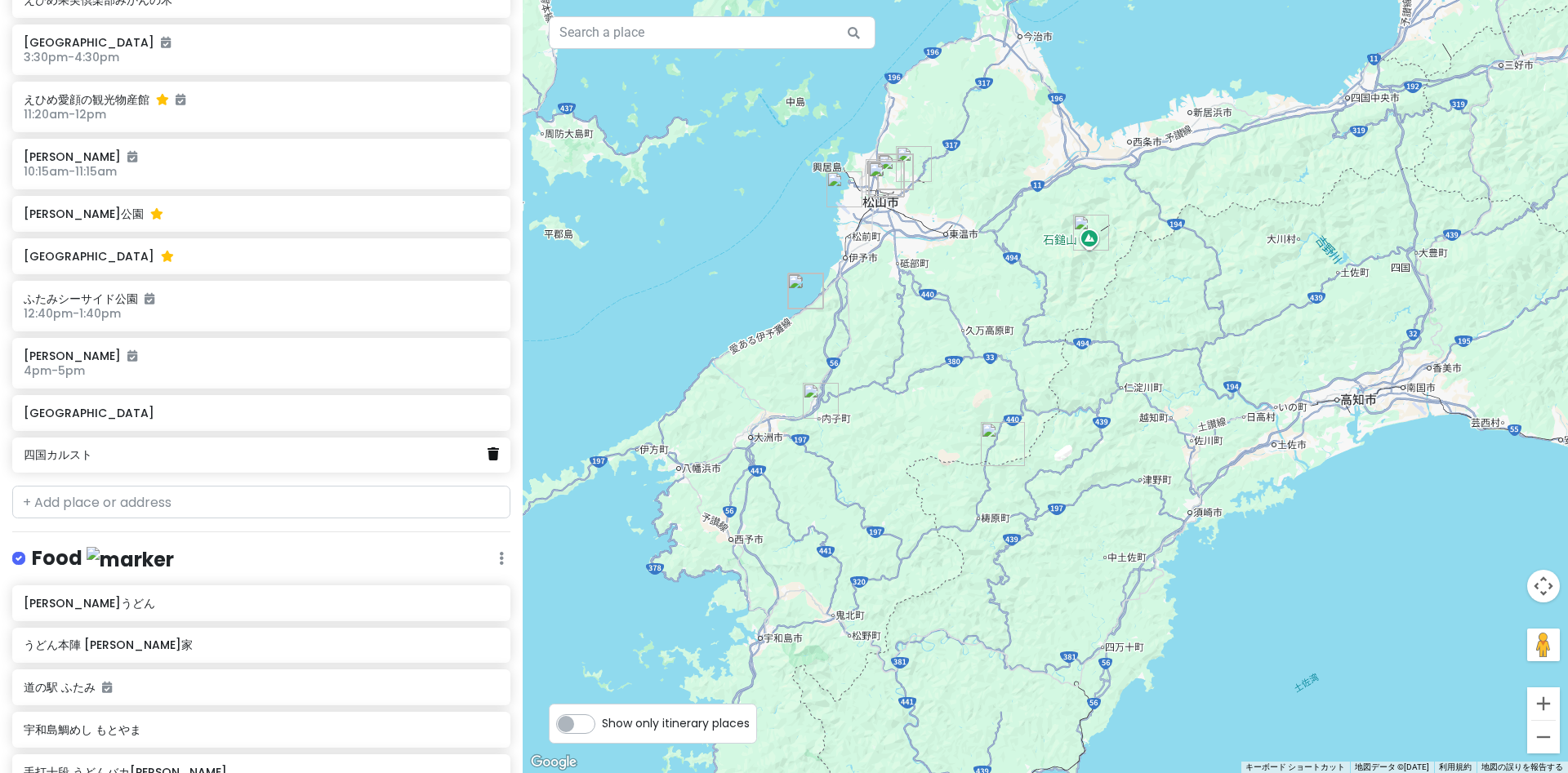
click at [495, 448] on icon at bounding box center [493, 453] width 12 height 13
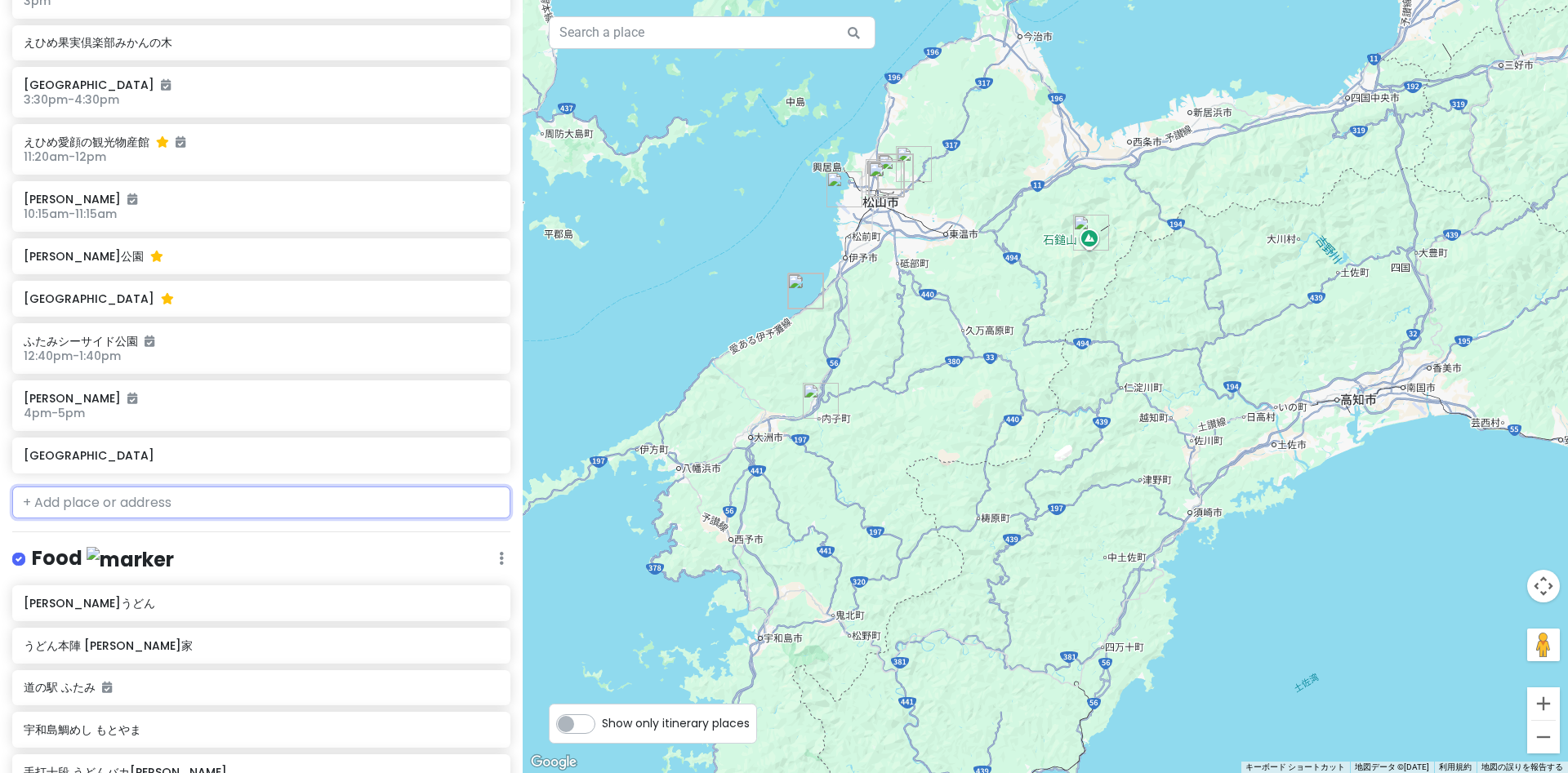
click at [185, 487] on input "text" at bounding box center [261, 503] width 498 height 33
paste input "青島"
type input "青島"
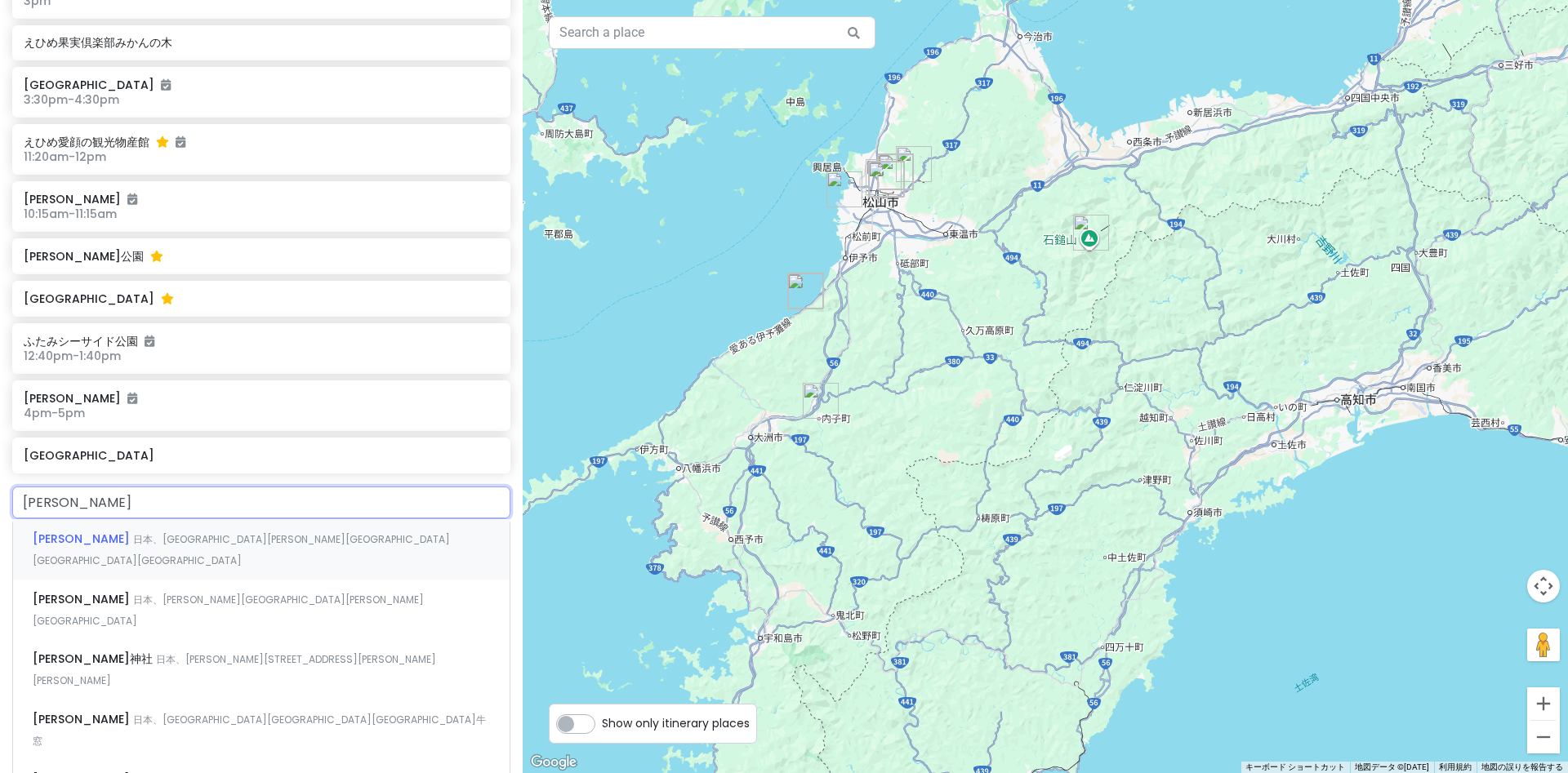
click at [86, 533] on span "日本、愛媛県大洲市長浜町青島" at bounding box center [241, 550] width 418 height 35
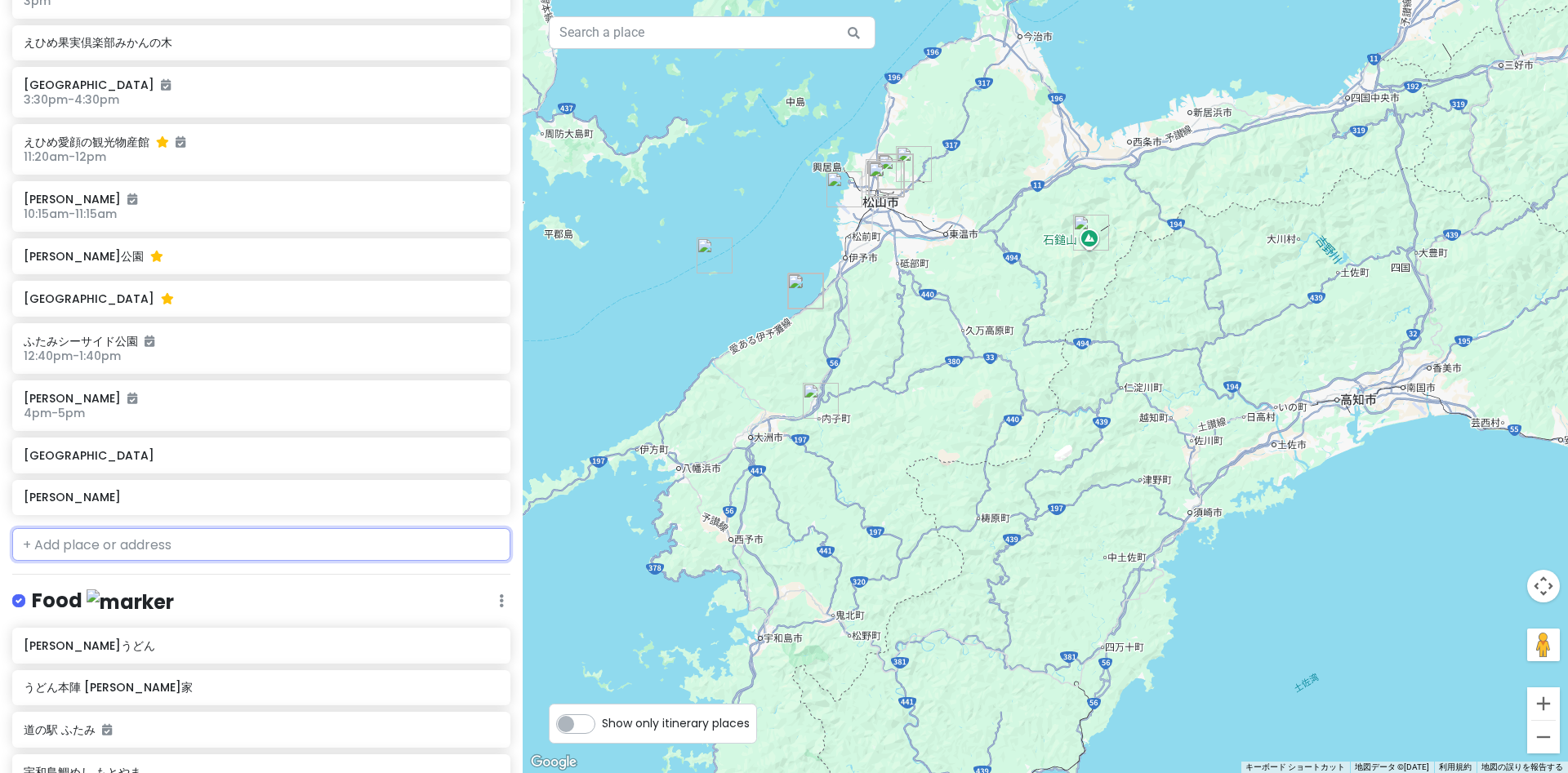
scroll to position [1969, 0]
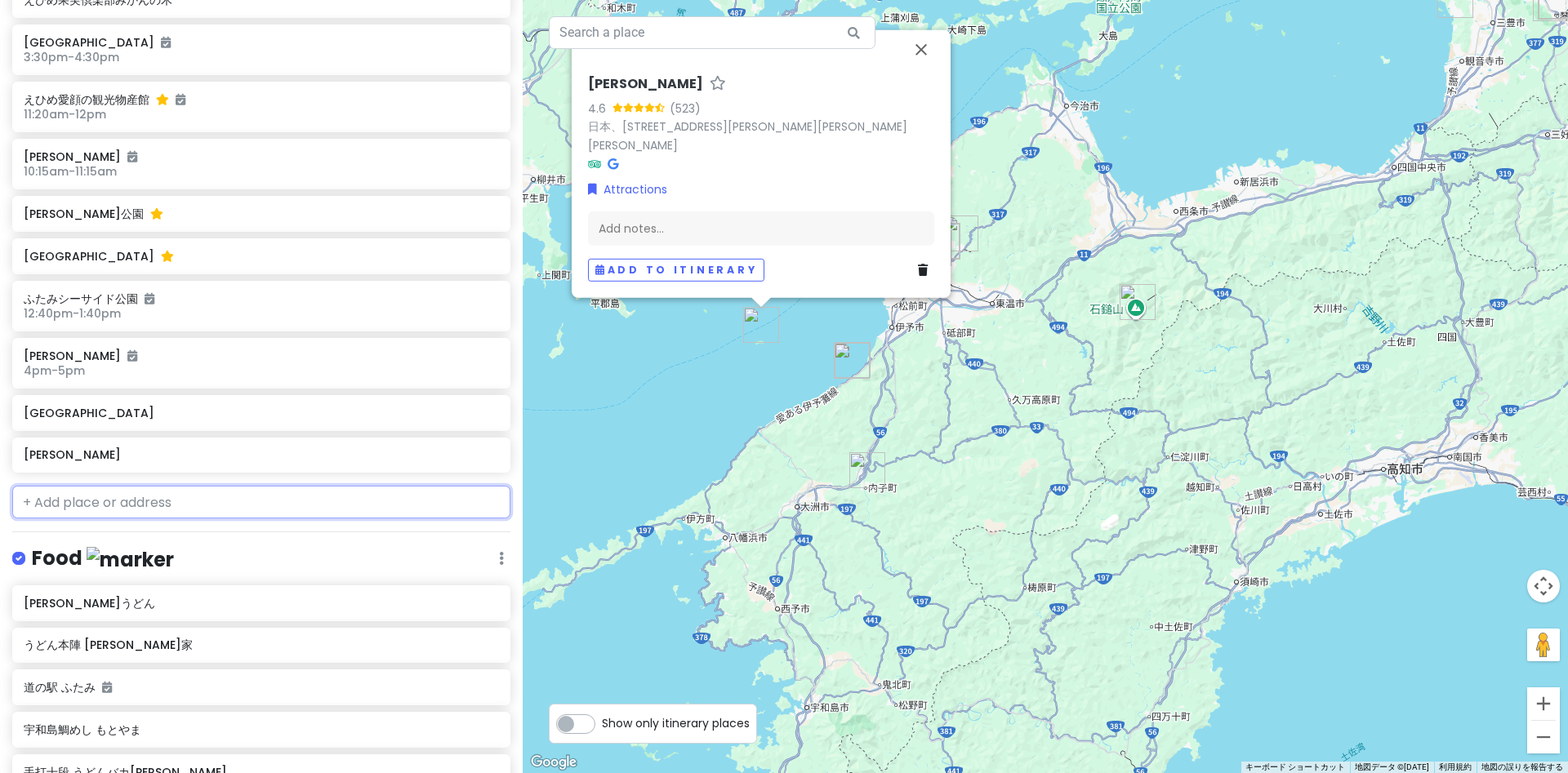
click at [92, 486] on input "text" at bounding box center [261, 502] width 498 height 33
paste input "下灘駅"
type input "下灘駅"
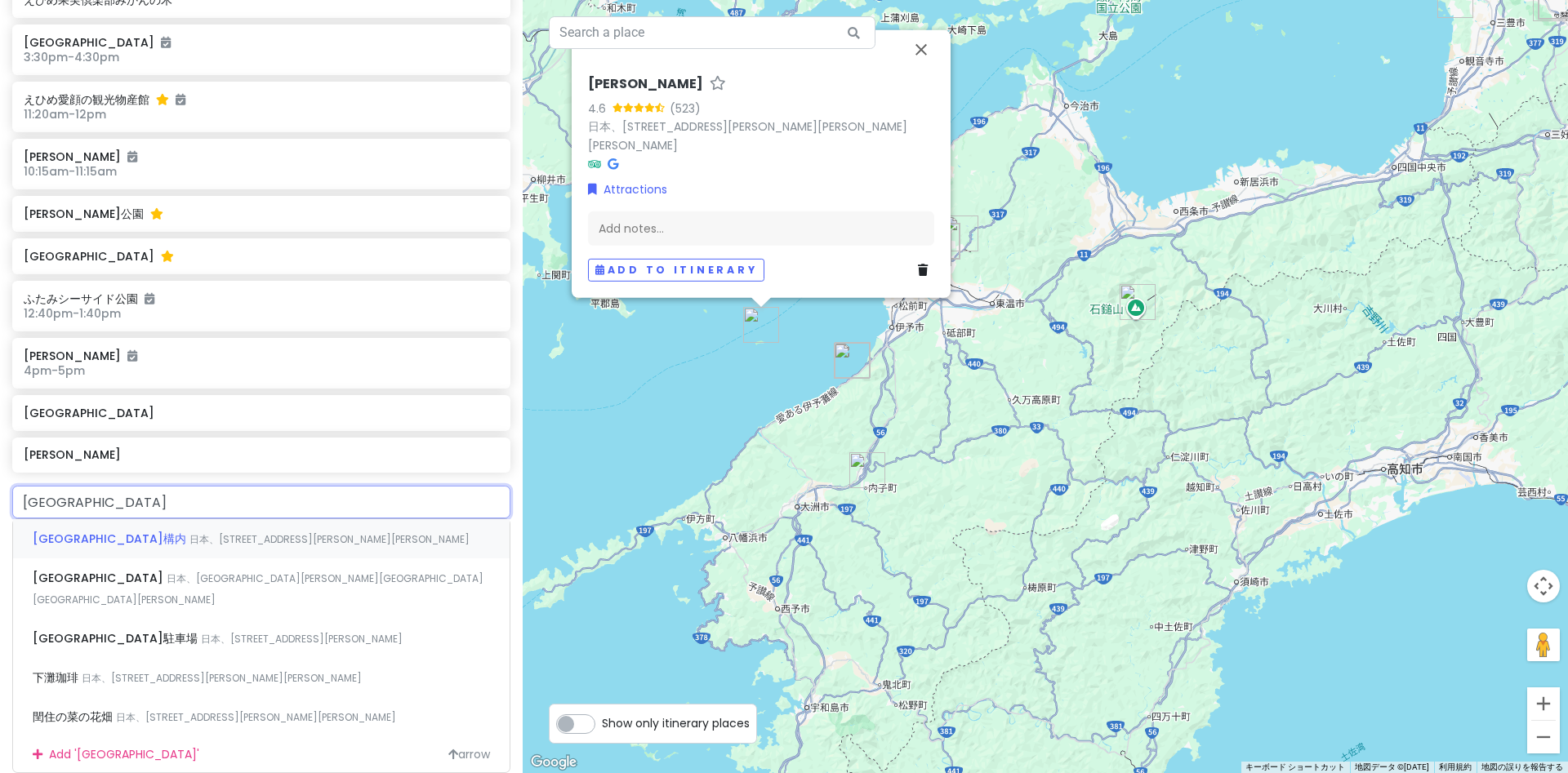
click at [72, 531] on span "下灘駅構内" at bounding box center [111, 539] width 157 height 16
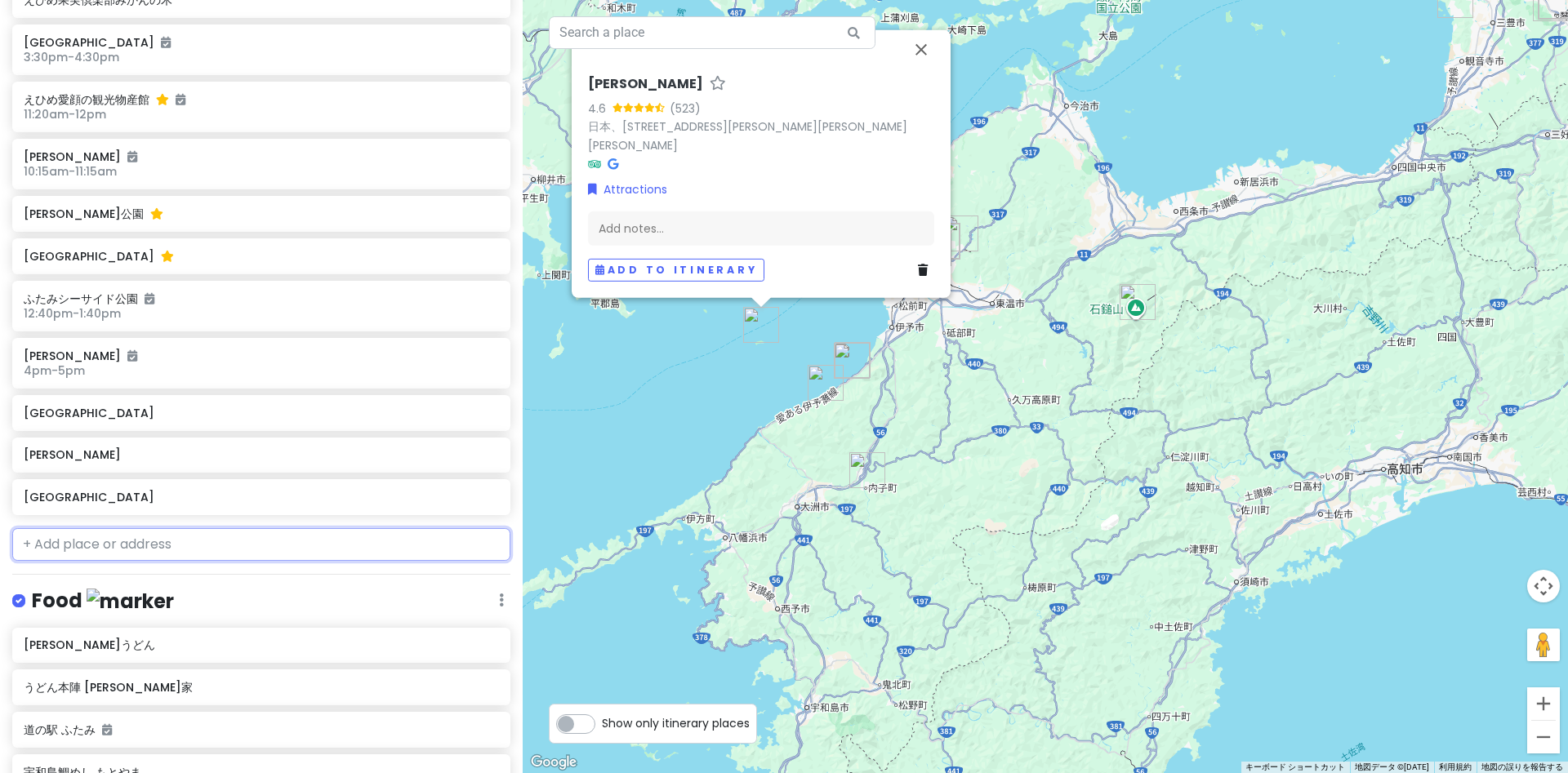
scroll to position [2010, 0]
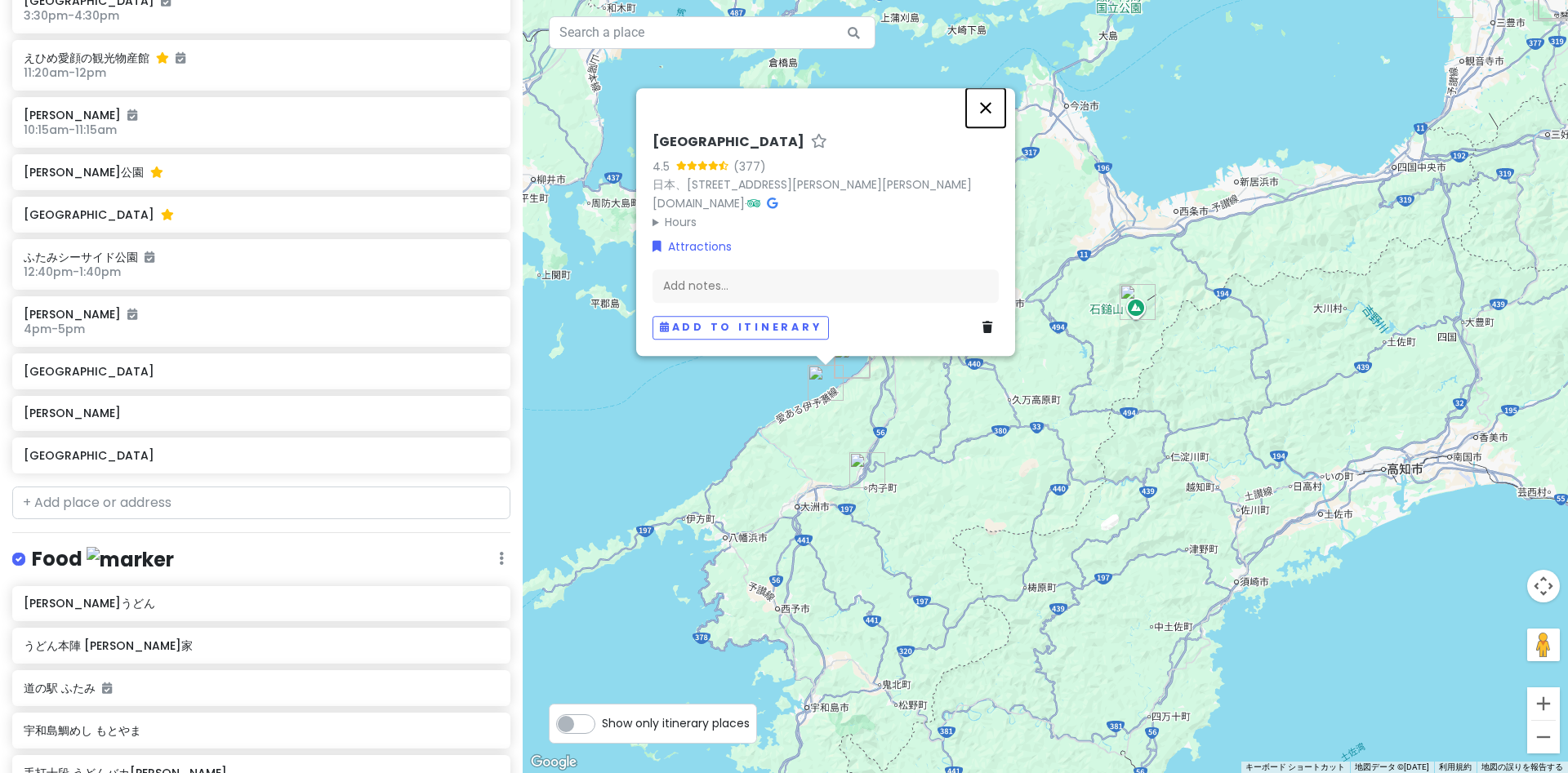
click at [995, 102] on button "閉じる" at bounding box center [986, 108] width 40 height 40
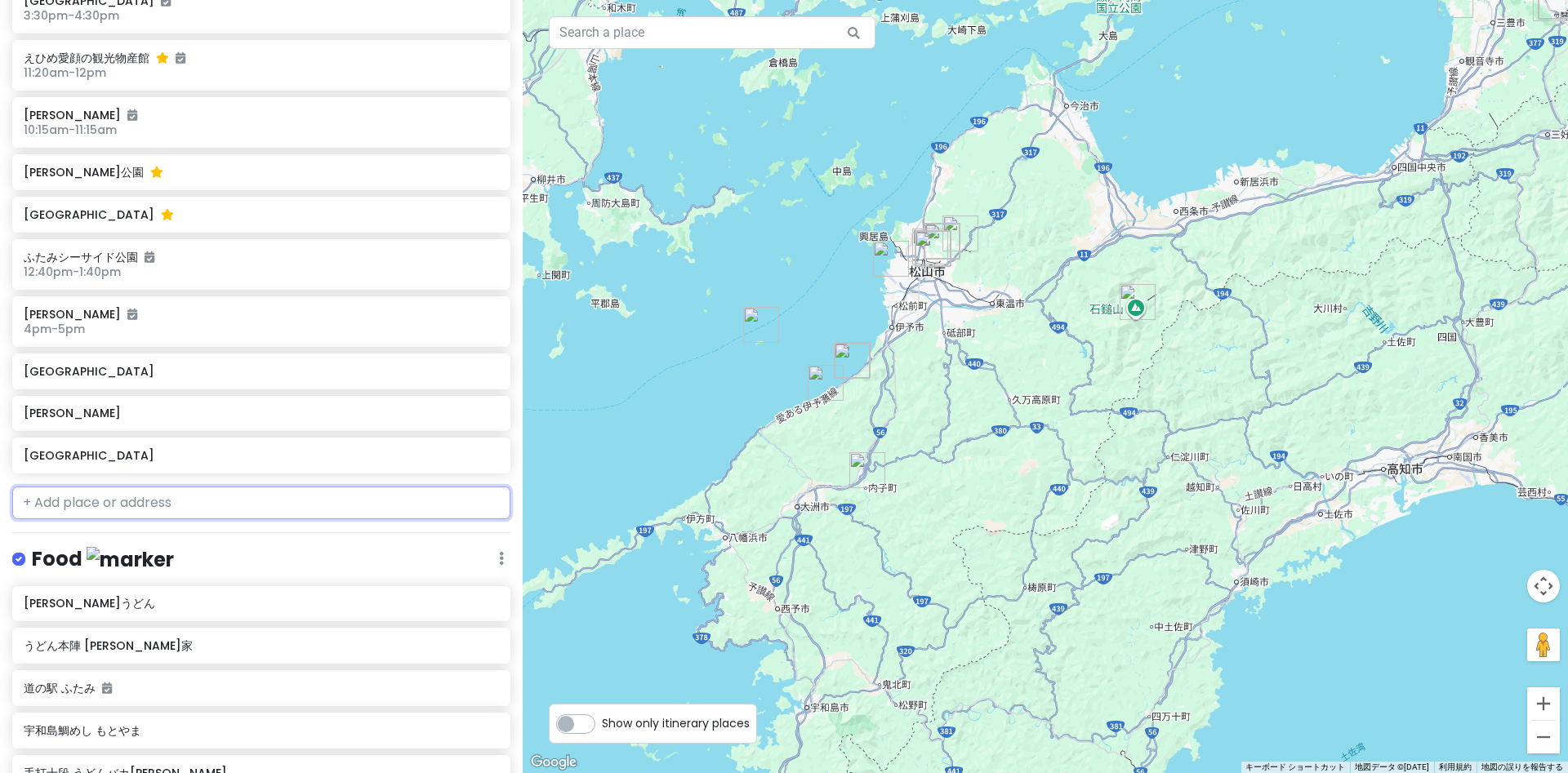
click at [113, 487] on input "text" at bounding box center [261, 503] width 498 height 33
paste input "タオル美術館"
type input "タオル美術館"
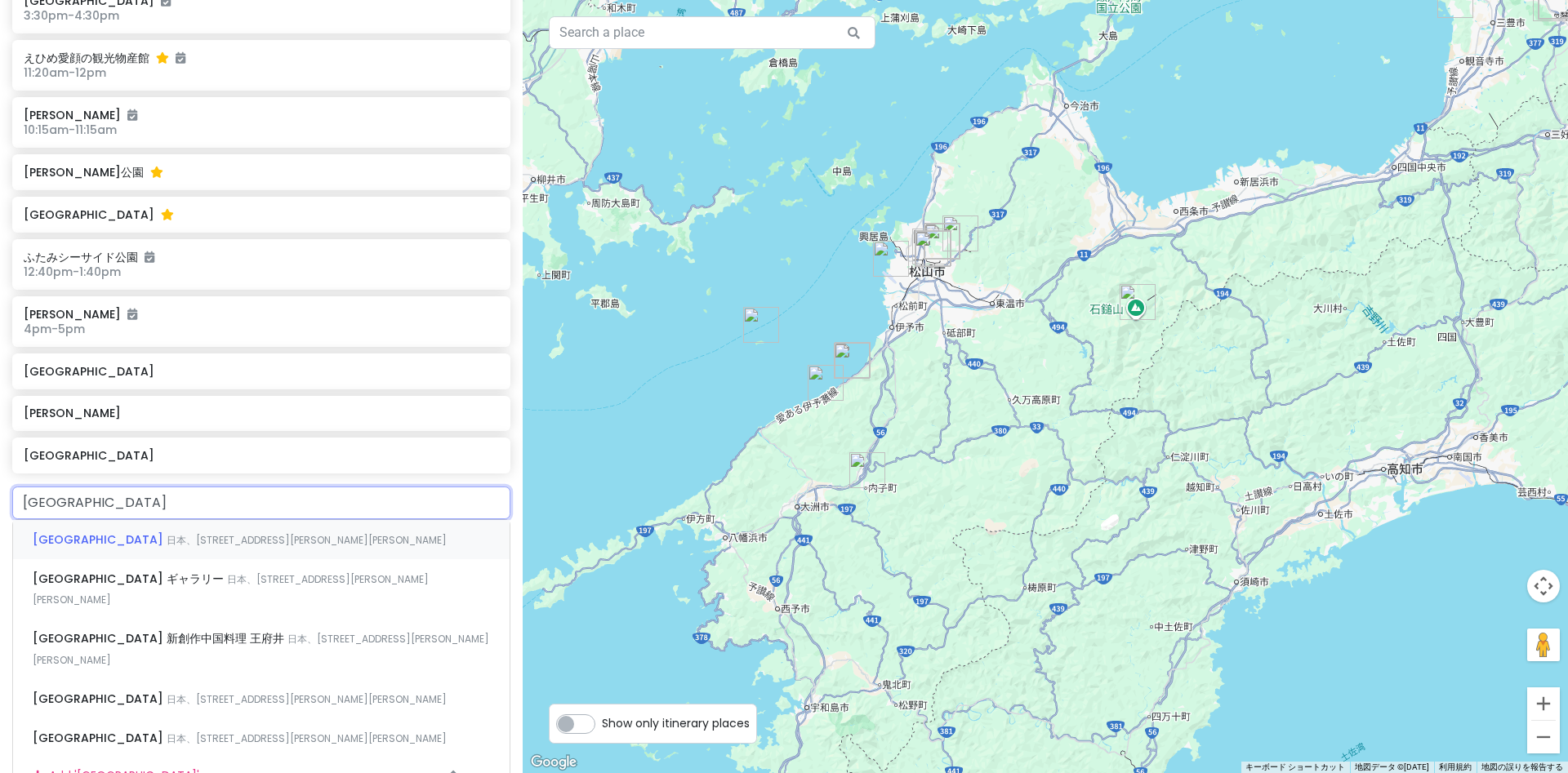
click at [72, 532] on span "タオル美術館" at bounding box center [99, 540] width 134 height 16
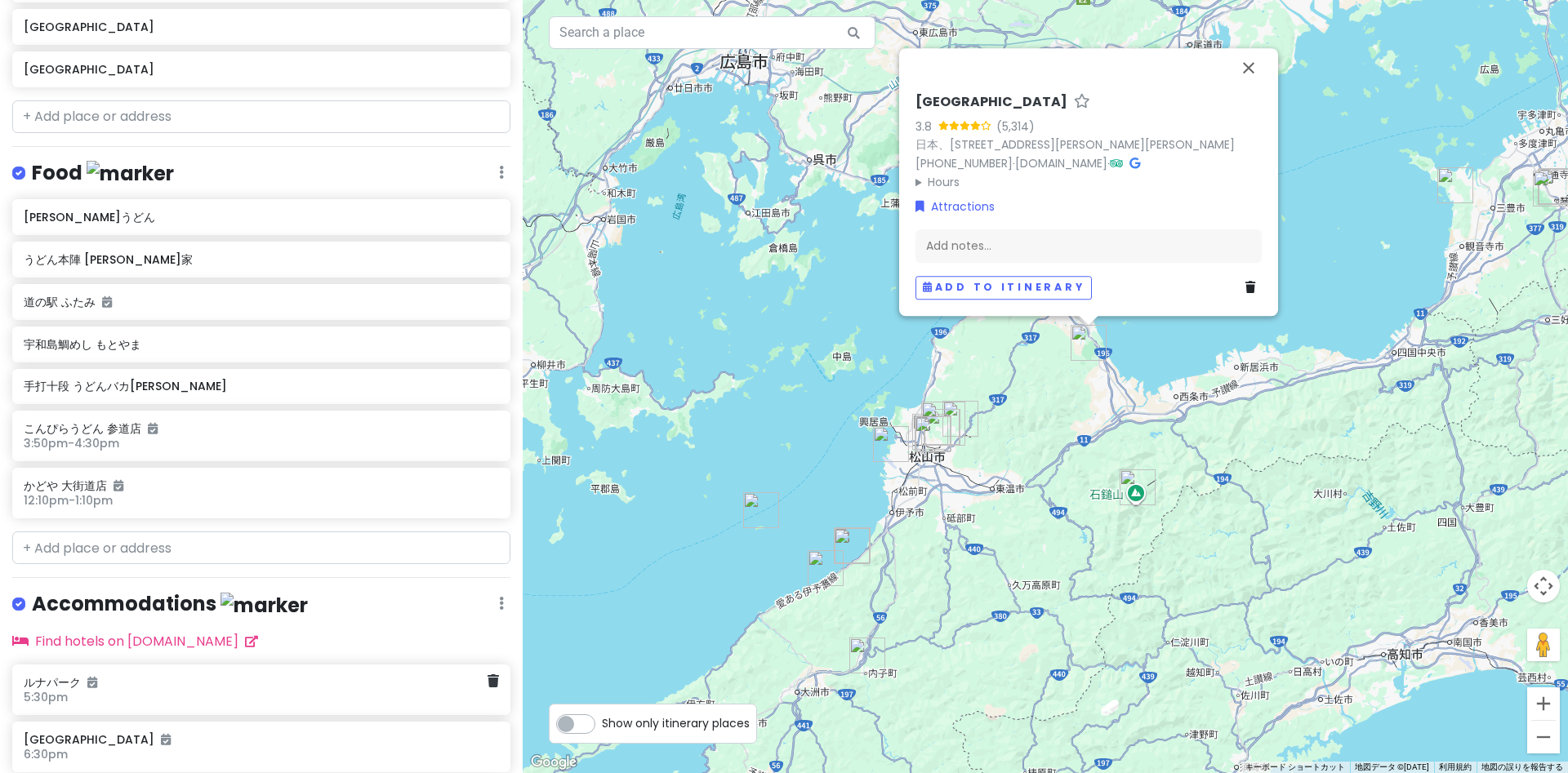
scroll to position [2504, 0]
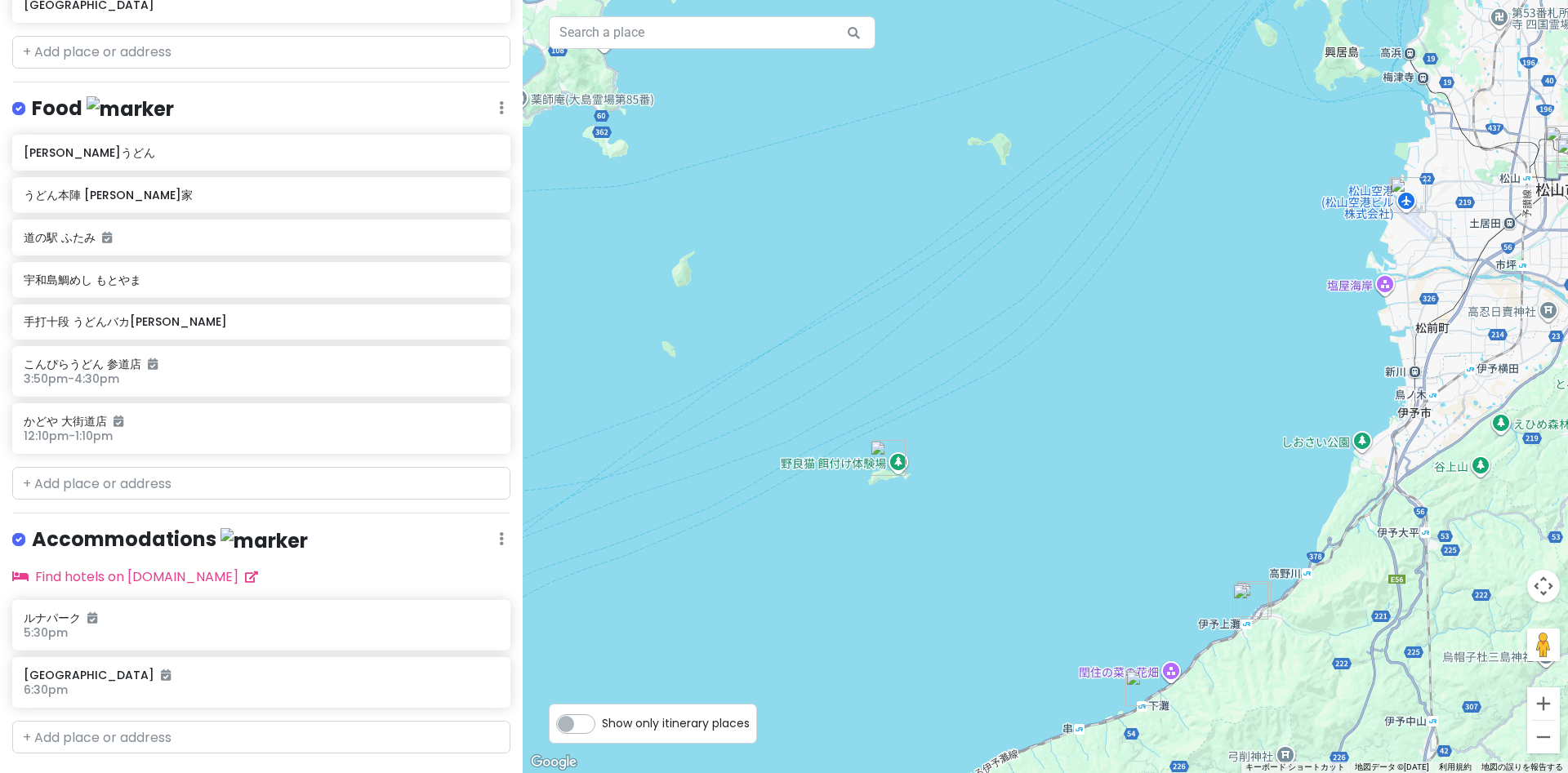
drag, startPoint x: 823, startPoint y: 560, endPoint x: 707, endPoint y: 565, distance: 116.1
click at [710, 568] on div "タオル美術館 3.8 (5,314) 日本、〒799-1607 愛媛県今治市朝倉上甲２９３０ +81 898-56-1515 · www.towelmuseu…" at bounding box center [1046, 386] width 1046 height 773
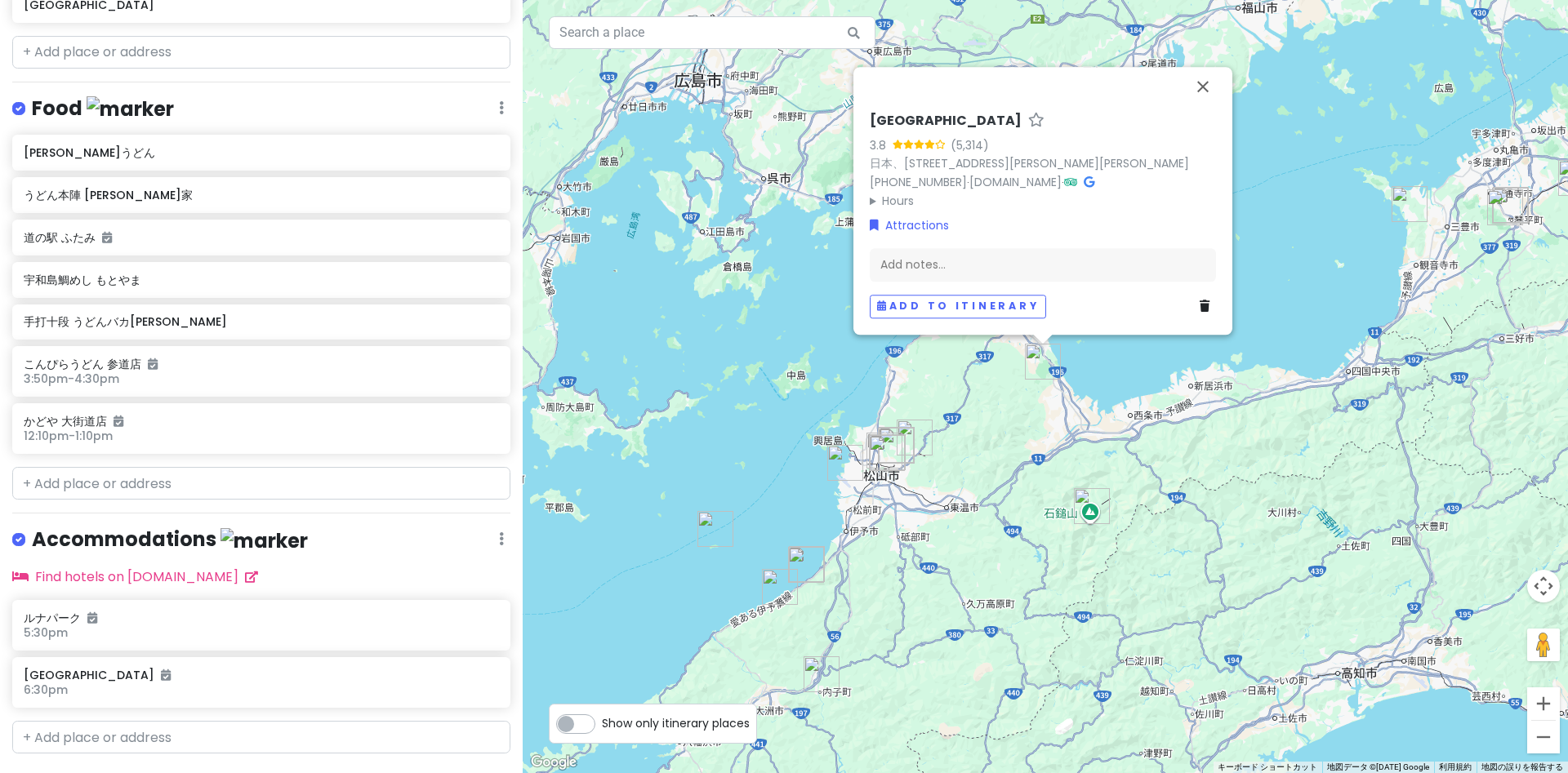
drag, startPoint x: 755, startPoint y: 504, endPoint x: 729, endPoint y: 542, distance: 46.0
click at [731, 542] on div "タオル美術館 3.8 (5,314) 日本、〒799-1607 愛媛県今治市朝倉上甲２９３０ +81 898-56-1515 · www.towelmuseu…" at bounding box center [1046, 386] width 1046 height 773
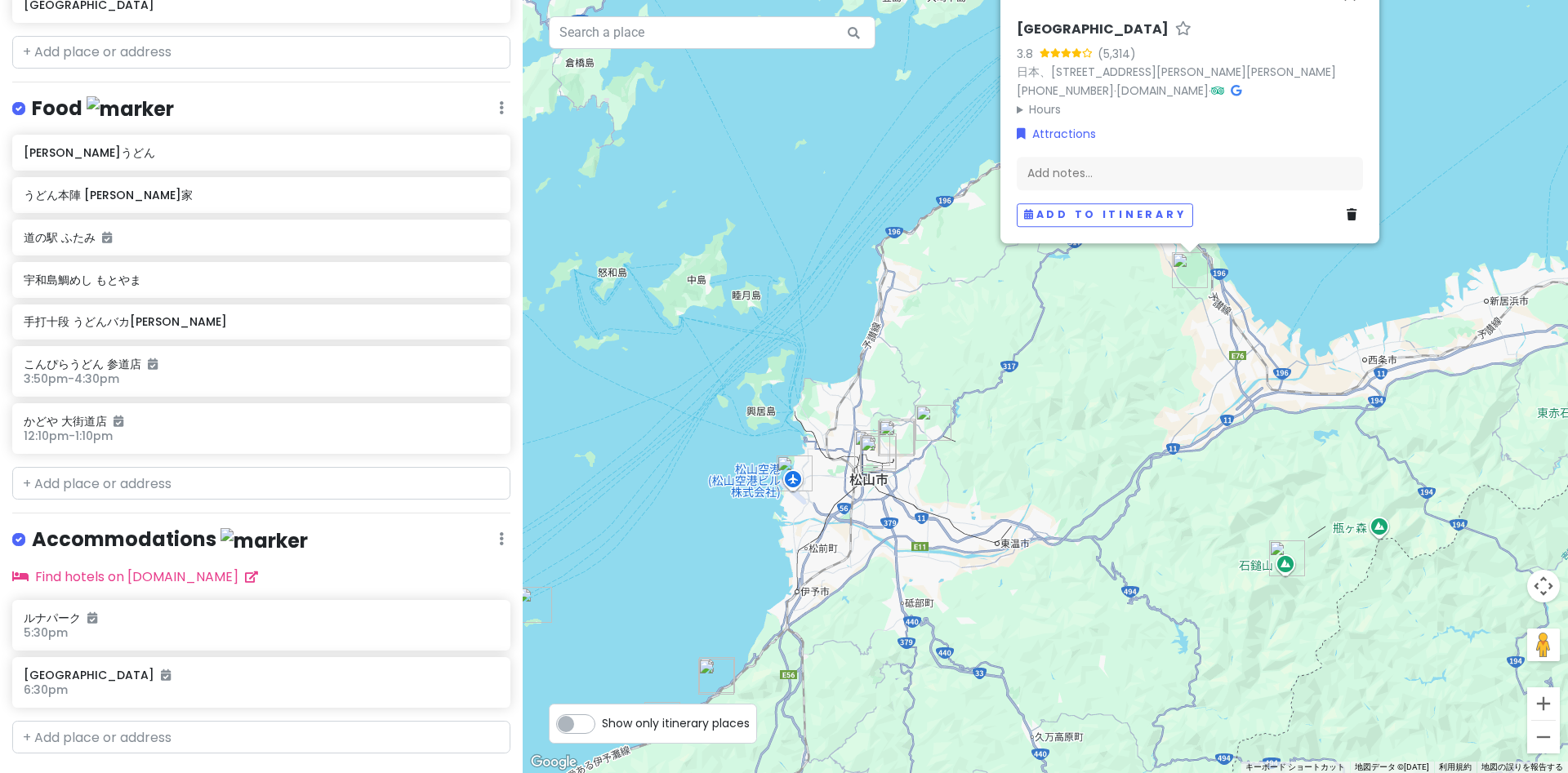
drag, startPoint x: 719, startPoint y: 580, endPoint x: 682, endPoint y: 471, distance: 115.1
click at [682, 463] on div "タオル美術館 3.8 (5,314) 日本、〒799-1607 愛媛県今治市朝倉上甲２９３０ +81 898-56-1515 · www.towelmuseu…" at bounding box center [1046, 386] width 1046 height 773
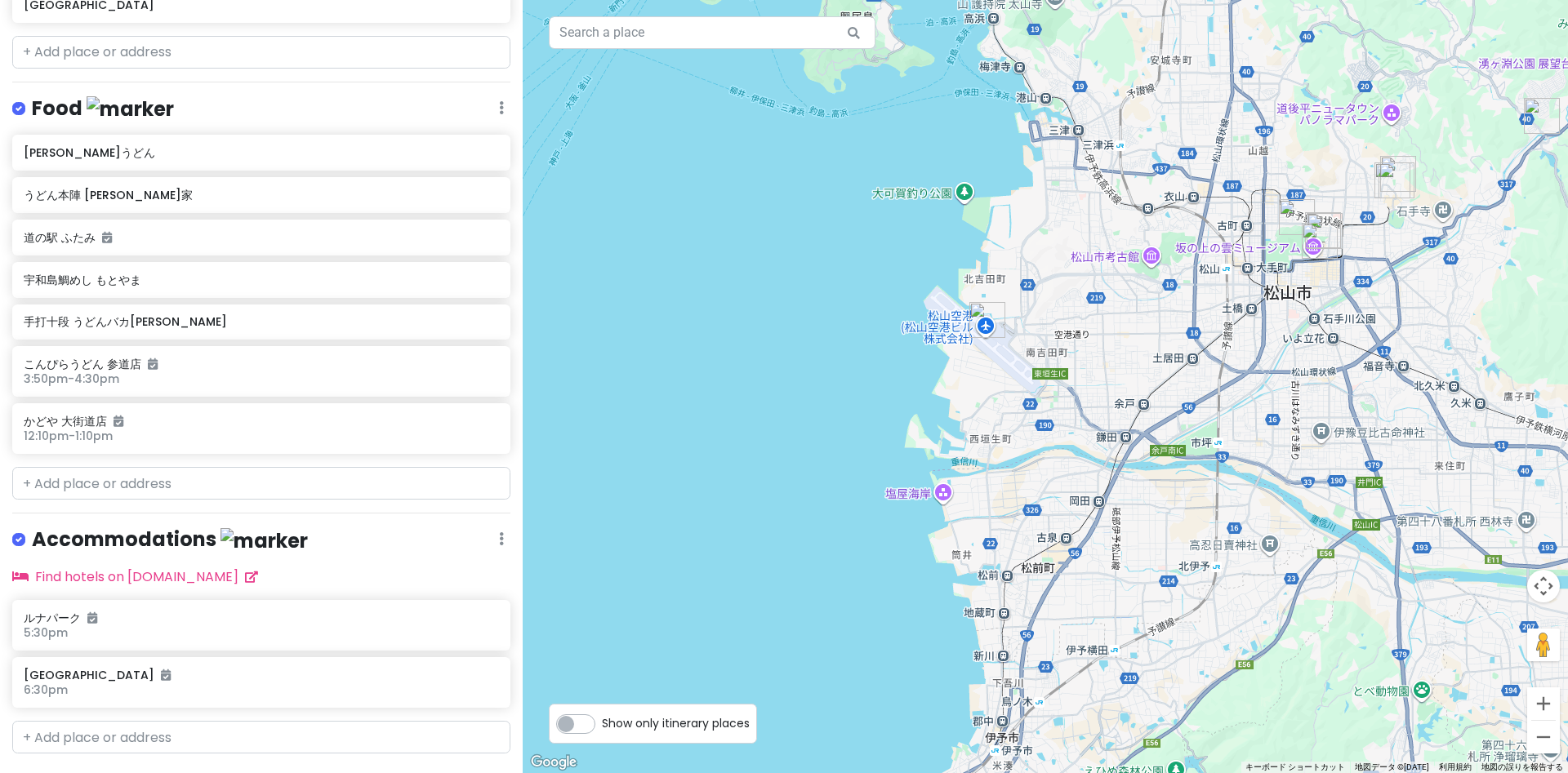
drag, startPoint x: 783, startPoint y: 502, endPoint x: 552, endPoint y: 429, distance: 242.3
click at [553, 429] on div "タオル美術館 3.8 (5,314) 日本、〒799-1607 愛媛県今治市朝倉上甲２９３０ +81 898-56-1515 · www.towelmuseu…" at bounding box center [1046, 386] width 1046 height 773
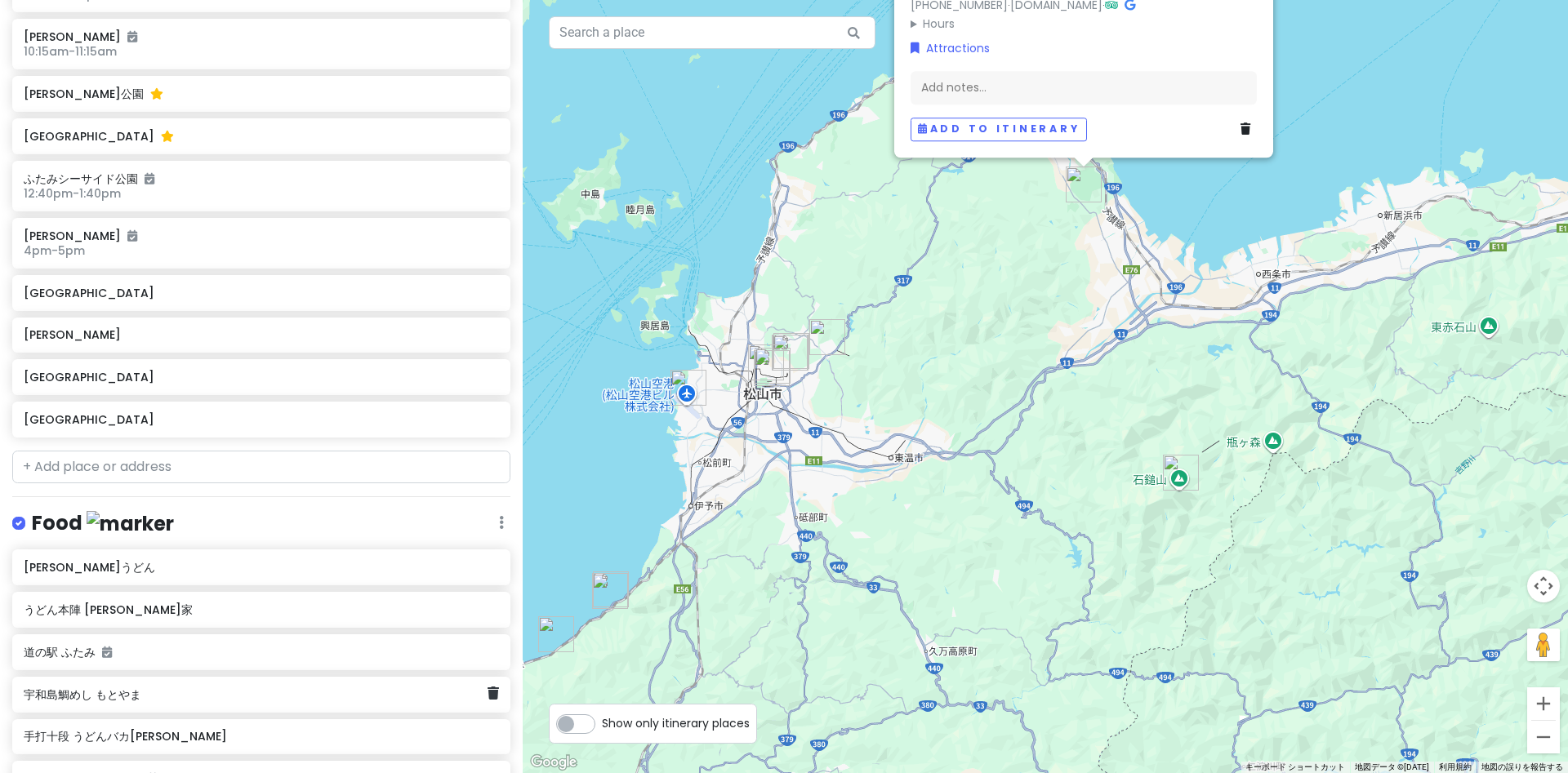
scroll to position [2052, 0]
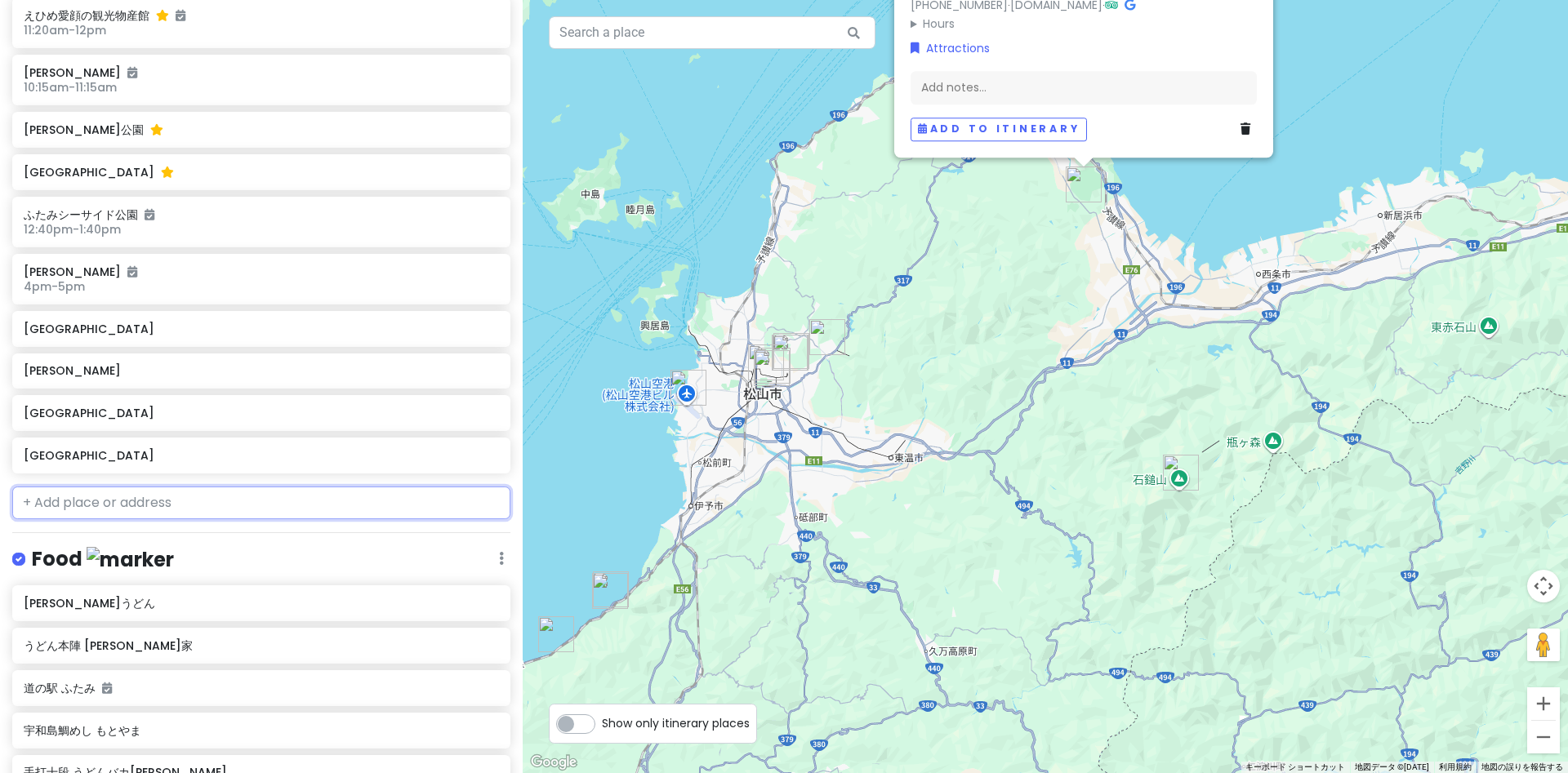
click at [62, 487] on input "text" at bounding box center [261, 503] width 498 height 33
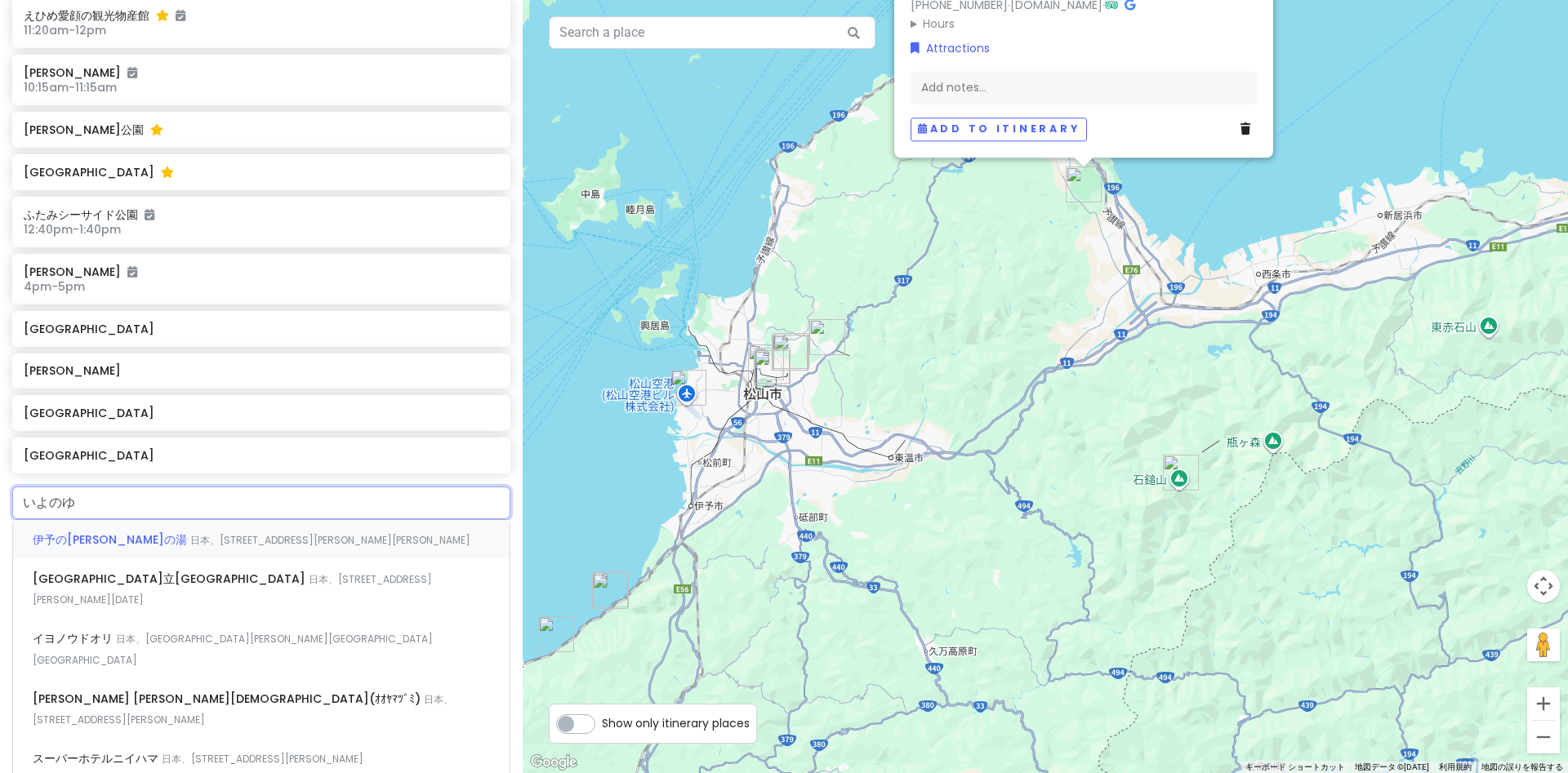
type input "伊予の湯"
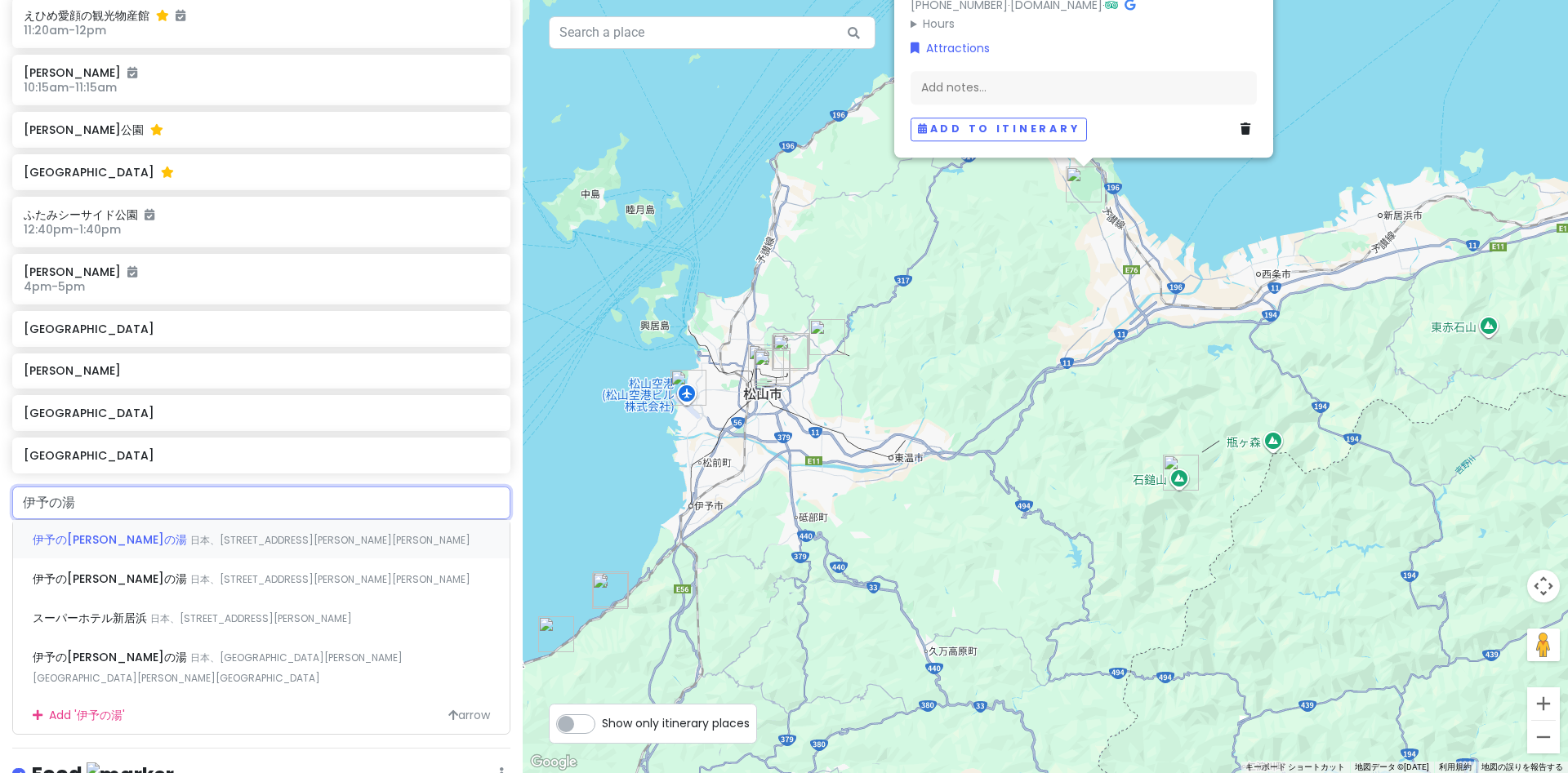
click at [71, 520] on div "伊予の湯治場 喜助の湯 日本、愛媛県松山市宮田町４" at bounding box center [261, 540] width 496 height 40
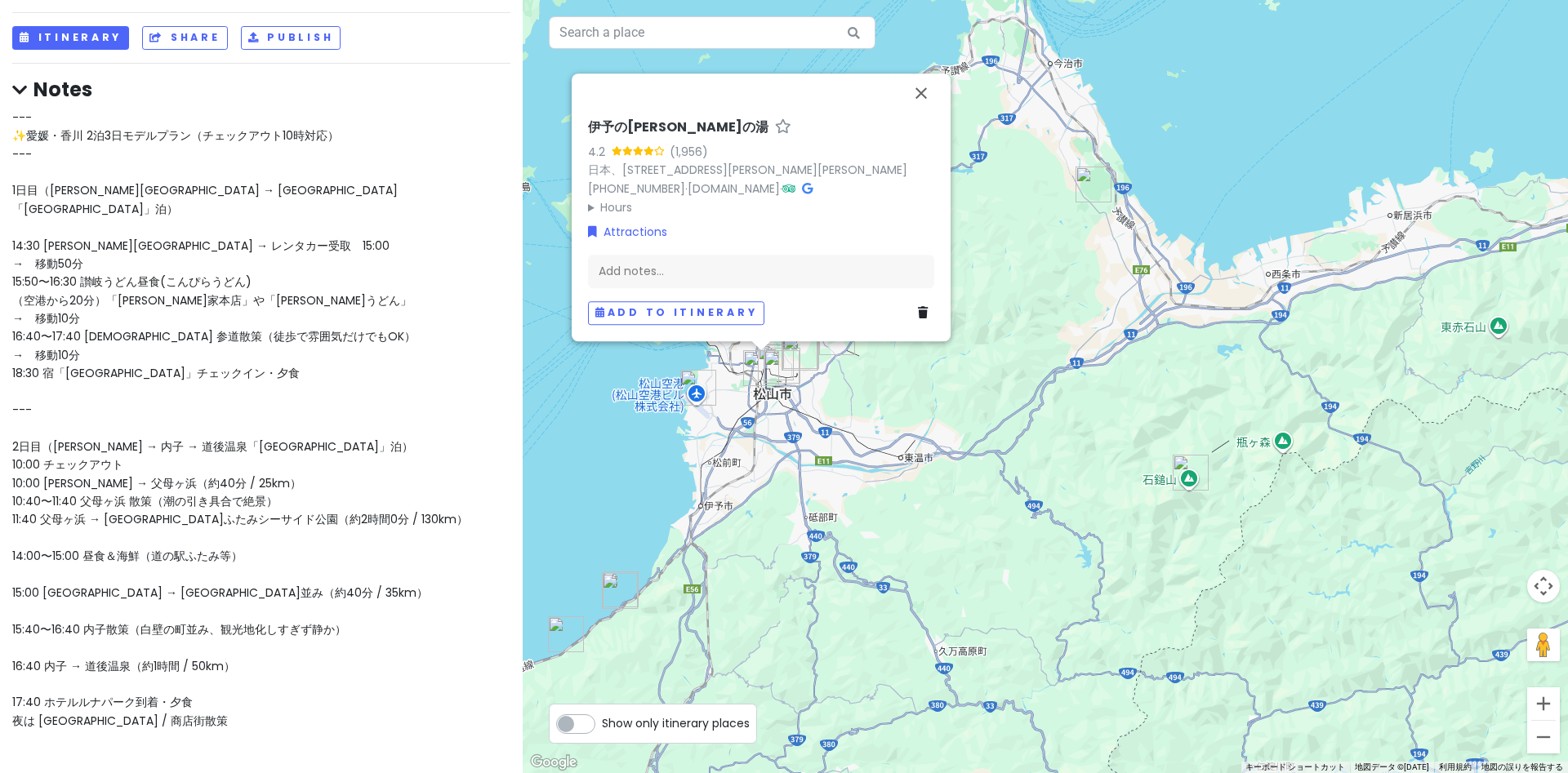
scroll to position [66, 0]
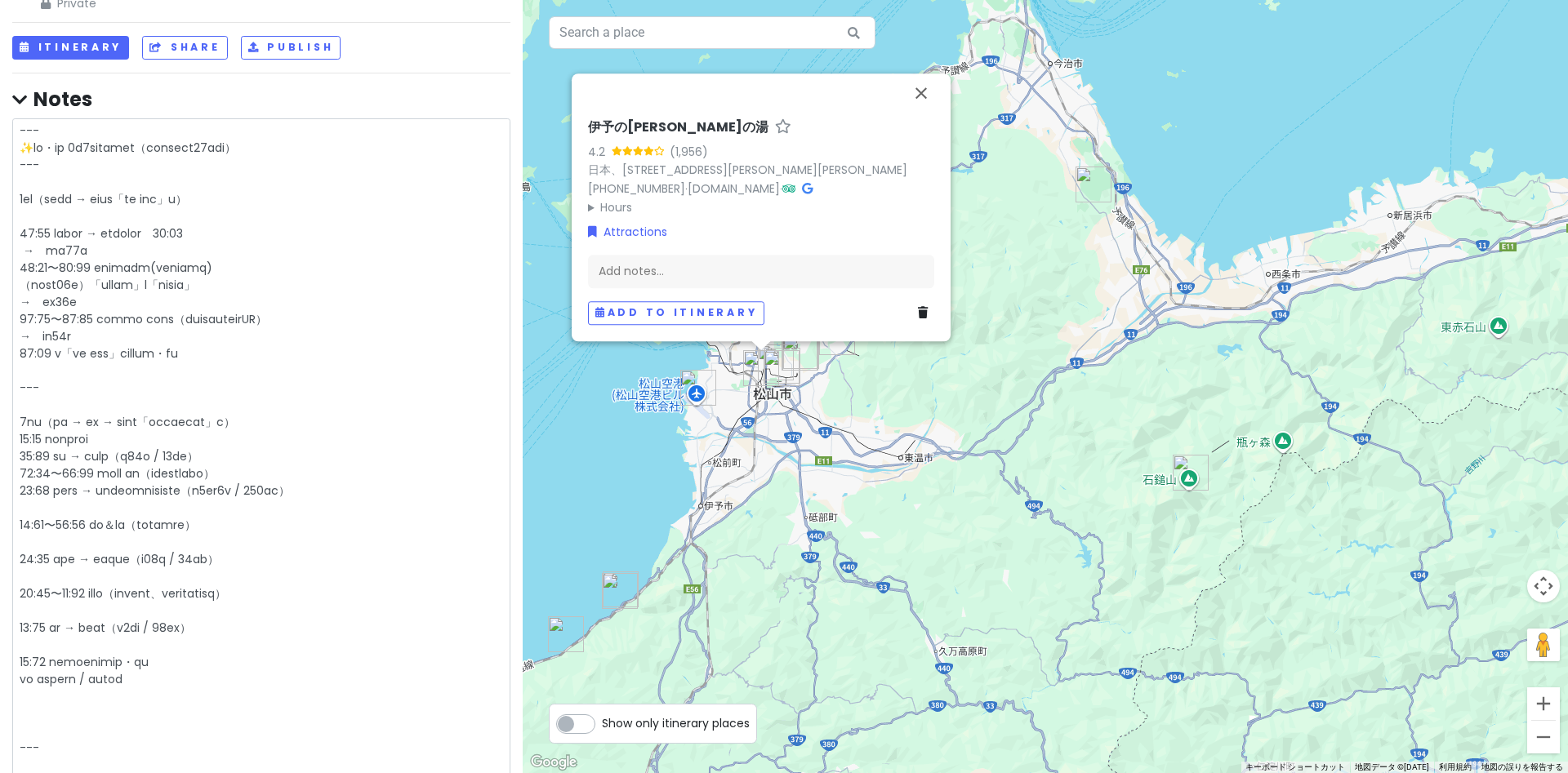
click at [95, 337] on textarea at bounding box center [261, 748] width 498 height 1260
type textarea "x"
type textarea "--- ✨愛媛・香川 2泊3日モデルプラン（チェックアウト10時対応） --- 1日目（高松空港 → 琴平温泉「御宿 敷島館」泊） 14:30 高松空港着 →…"
type textarea "x"
type textarea "--- ✨愛媛・香川 2泊3日モデルプラン（チェックアウト10時対応） --- 1日目（高松空港 → 琴平温泉「御宿 敷島館」泊） 14:30 高松空港着 →…"
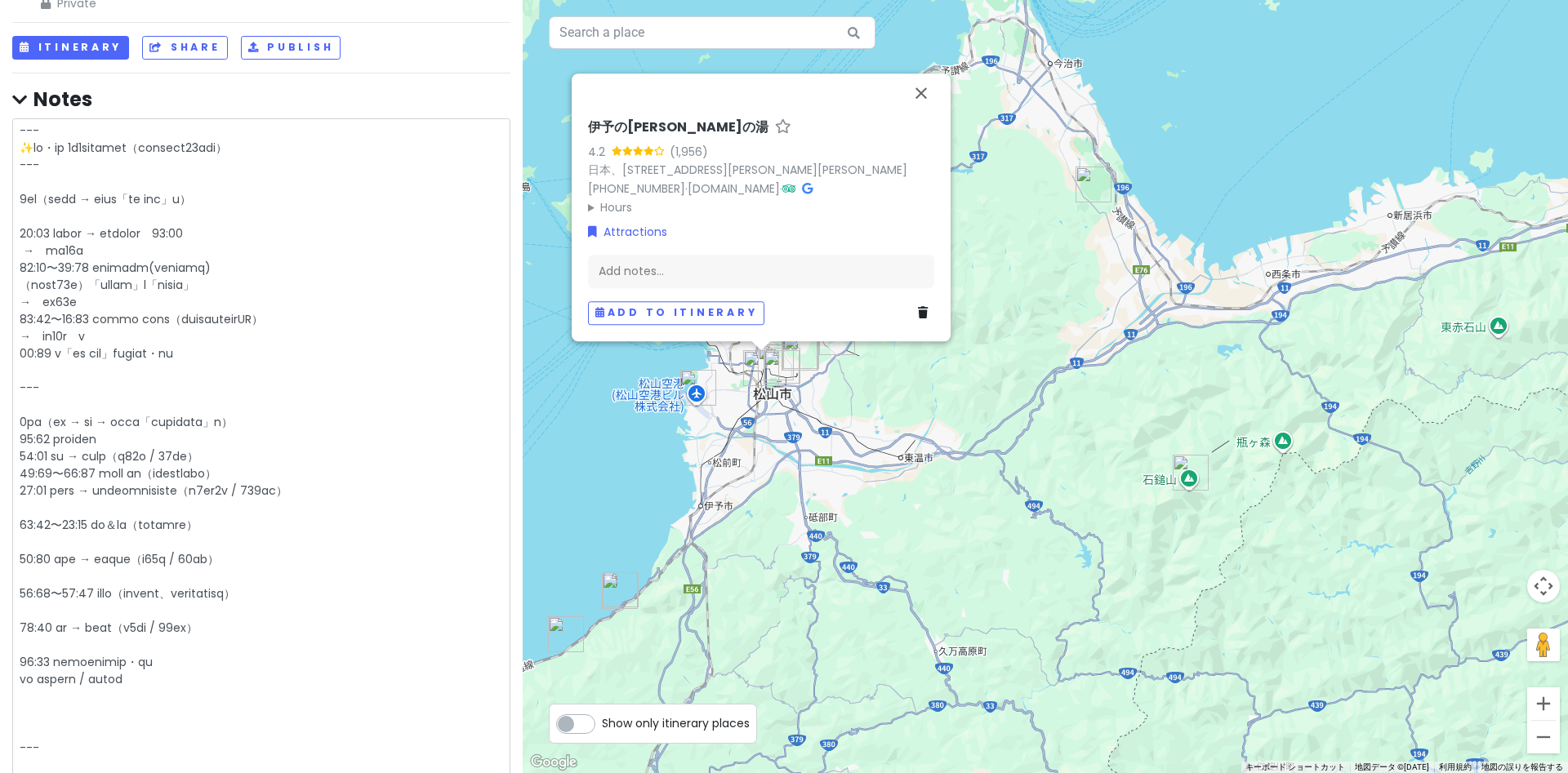
type textarea "x"
type textarea "--- ✨愛媛・香川 2泊3日モデルプラン（チェックアウト10時対応） --- 1日目（高松空港 → 琴平温泉「御宿 敷島館」泊） 14:30 高松空港着 →…"
type textarea "x"
type textarea "--- ✨愛媛・香川 2泊3日モデルプラン（チェックアウト10時対応） --- 1日目（高松空港 → 琴平温泉「御宿 敷島館」泊） 14:30 高松空港着 →…"
type textarea "x"
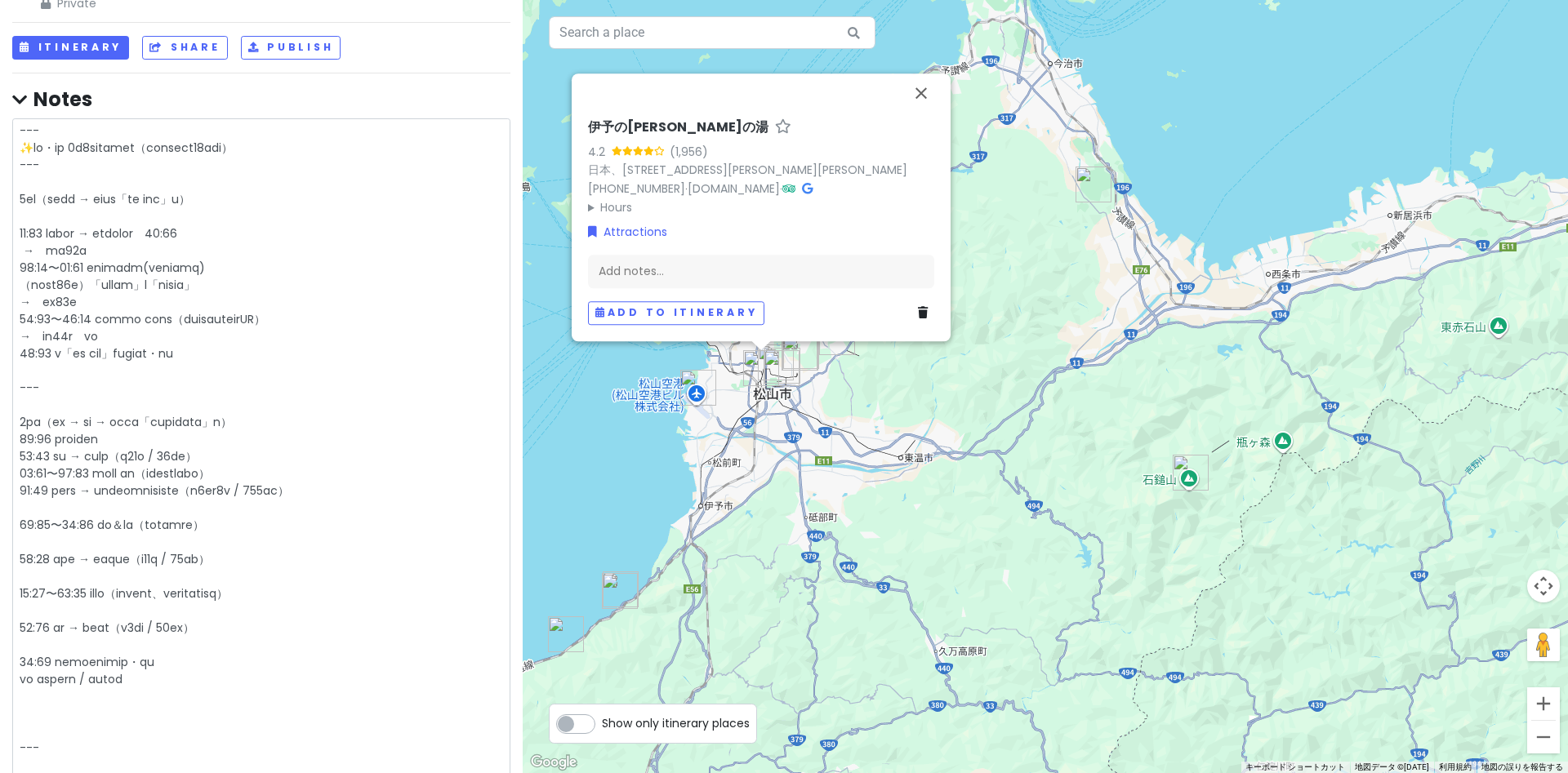
type textarea "--- ✨愛媛・香川 2泊3日モデルプラン（チェックアウト10時対応） --- 1日目（高松空港 → 琴平温泉「御宿 敷島館」泊） 14:30 高松空港着 →…"
type textarea "x"
type textarea "--- ✨愛媛・香川 2泊3日モデルプラン（チェックアウト10時対応） --- 1日目（高松空港 → 琴平温泉「御宿 敷島館」泊） 14:30 高松空港着 →…"
type textarea "x"
type textarea "--- ✨愛媛・香川 2泊3日モデルプラン（チェックアウト10時対応） --- 1日目（高松空港 → 琴平温泉「御宿 敷島館」泊） 14:30 高松空港着 →…"
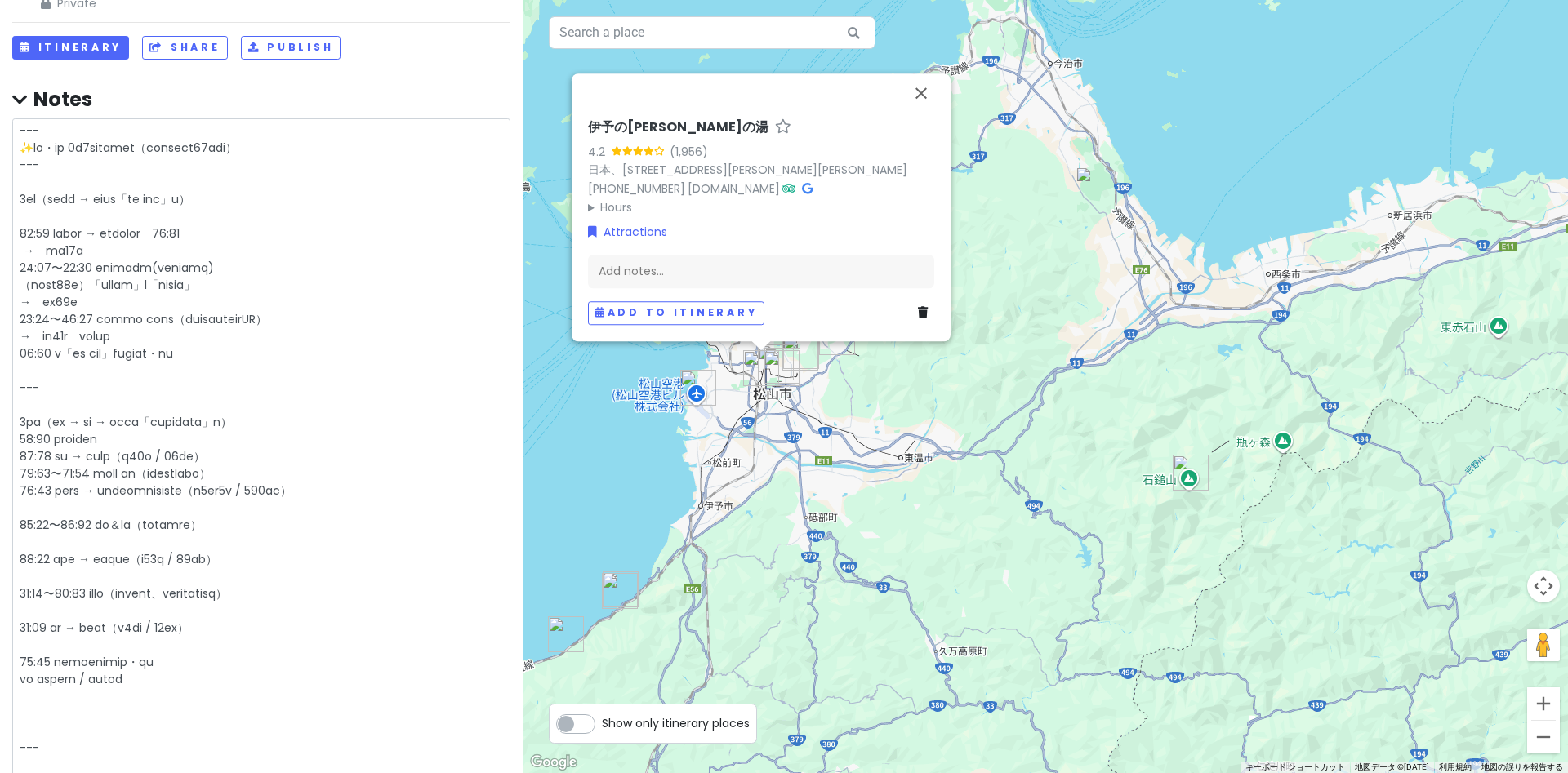
type textarea "x"
type textarea "--- ✨愛媛・香川 2泊3日モデルプラン（チェックアウト10時対応） --- 1日目（高松空港 → 琴平温泉「御宿 敷島館」泊） 14:30 高松空港着 →…"
type textarea "x"
type textarea "--- ✨愛媛・香川 2泊3日モデルプラン（チェックアウト10時対応） --- 1日目（高松空港 → 琴平温泉「御宿 敷島館」泊） 14:30 高松空港着 →…"
type textarea "x"
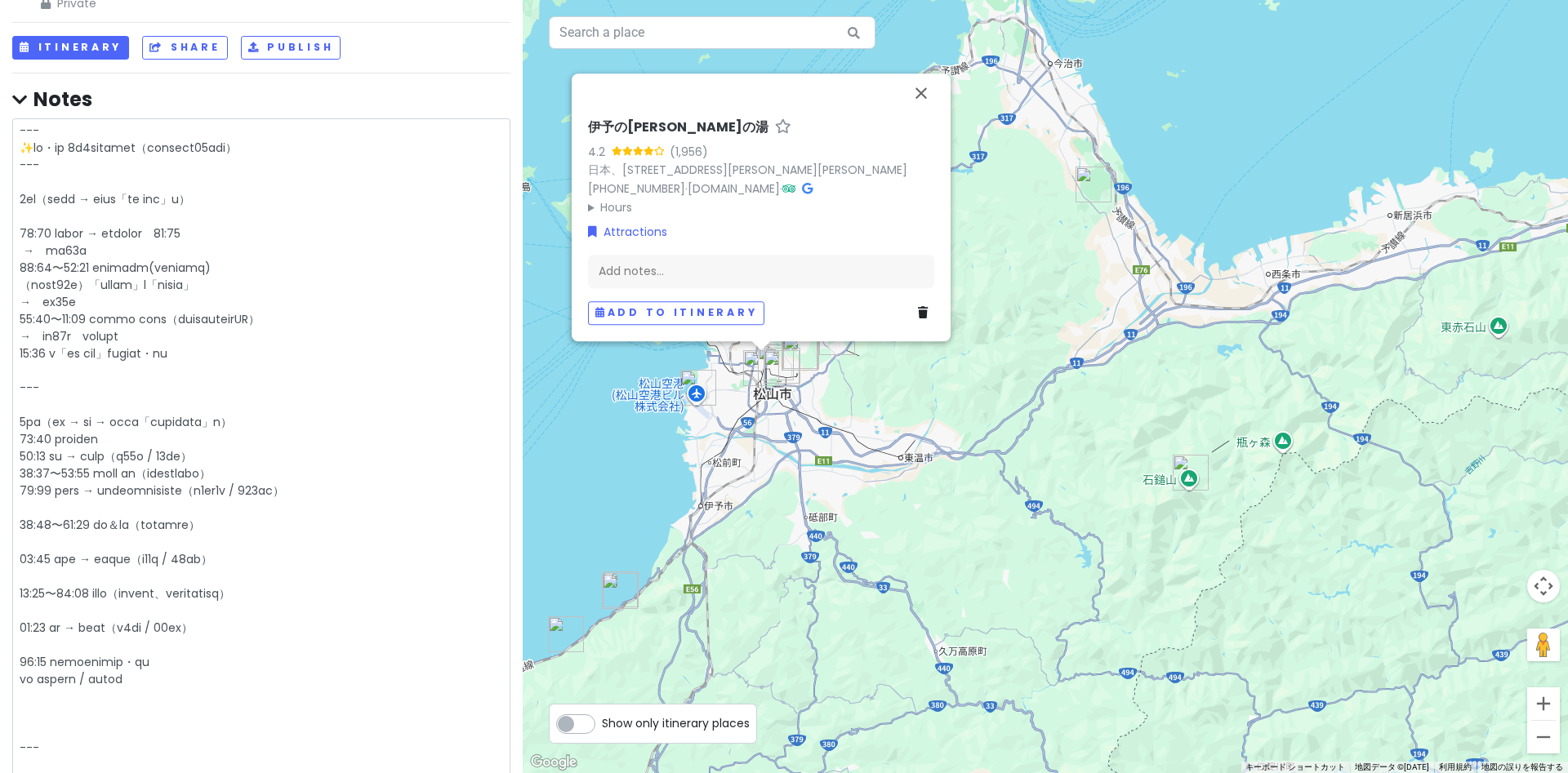
type textarea "--- ✨愛媛・香川 2泊3日モデルプラン（チェックアウト10時対応） --- 1日目（高松空港 → 琴平温泉「御宿 敷島館」泊） 14:30 高松空港着 →…"
type textarea "x"
type textarea "--- ✨愛媛・香川 2泊3日モデルプラン（チェックアウト10時対応） --- 1日目（高松空港 → 琴平温泉「御宿 敷島館」泊） 14:30 高松空港着 →…"
type textarea "x"
type textarea "--- ✨愛媛・香川 2泊3日モデルプラン（チェックアウト10時対応） --- 1日目（高松空港 → 琴平温泉「御宿 敷島館」泊） 14:30 高松空港着 →…"
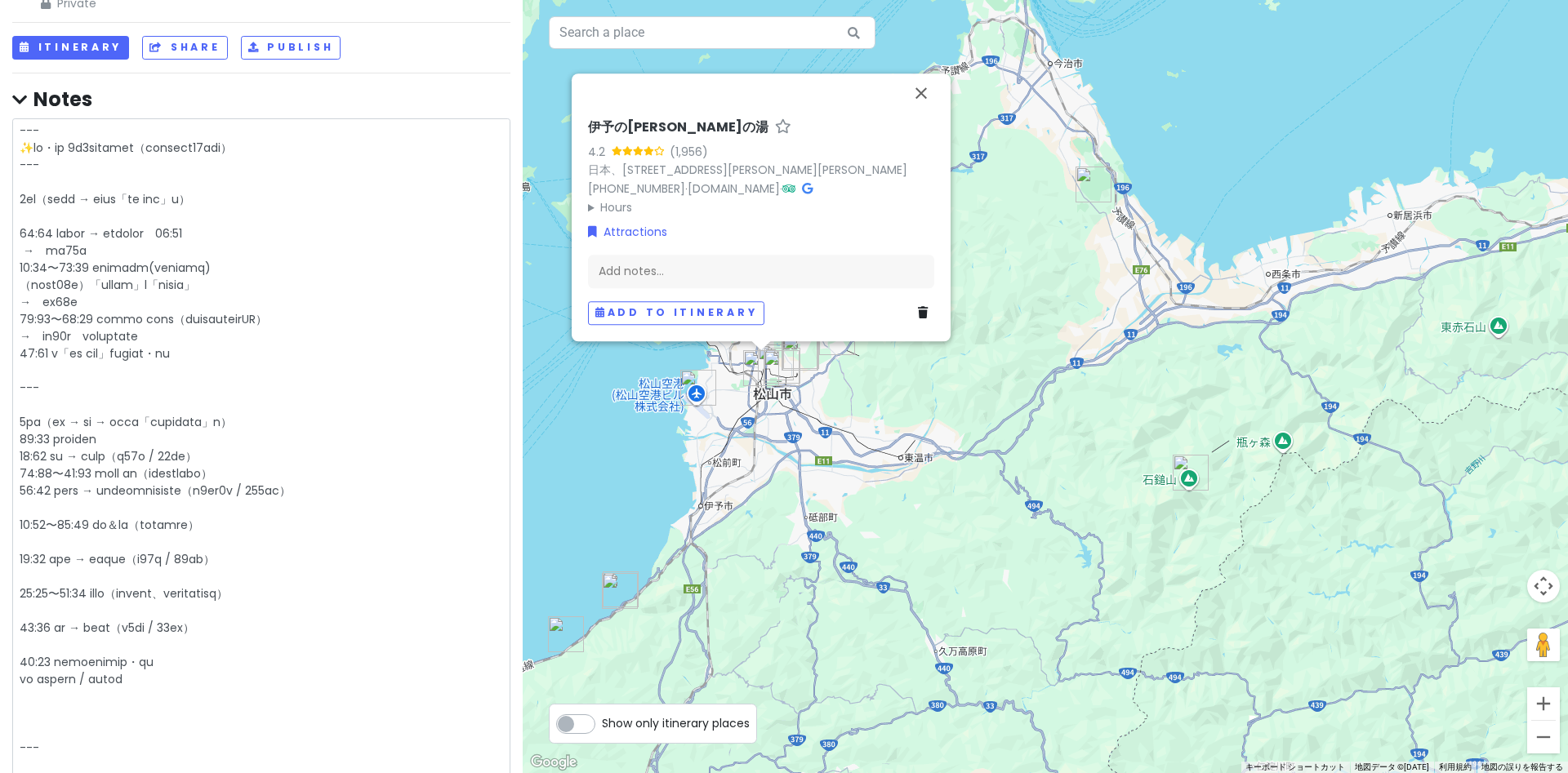
type textarea "x"
type textarea "--- ✨愛媛・香川 2泊3日モデルプラン（チェックアウト10時対応） --- 1日目（高松空港 → 琴平温泉「御宿 敷島館」泊） 14:30 高松空港着 →…"
type textarea "x"
type textarea "--- ✨愛媛・香川 2泊3日モデルプラン（チェックアウト10時対応） --- 1日目（高松空港 → 琴平温泉「御宿 敷島館」泊） 14:30 高松空港着 →…"
type textarea "x"
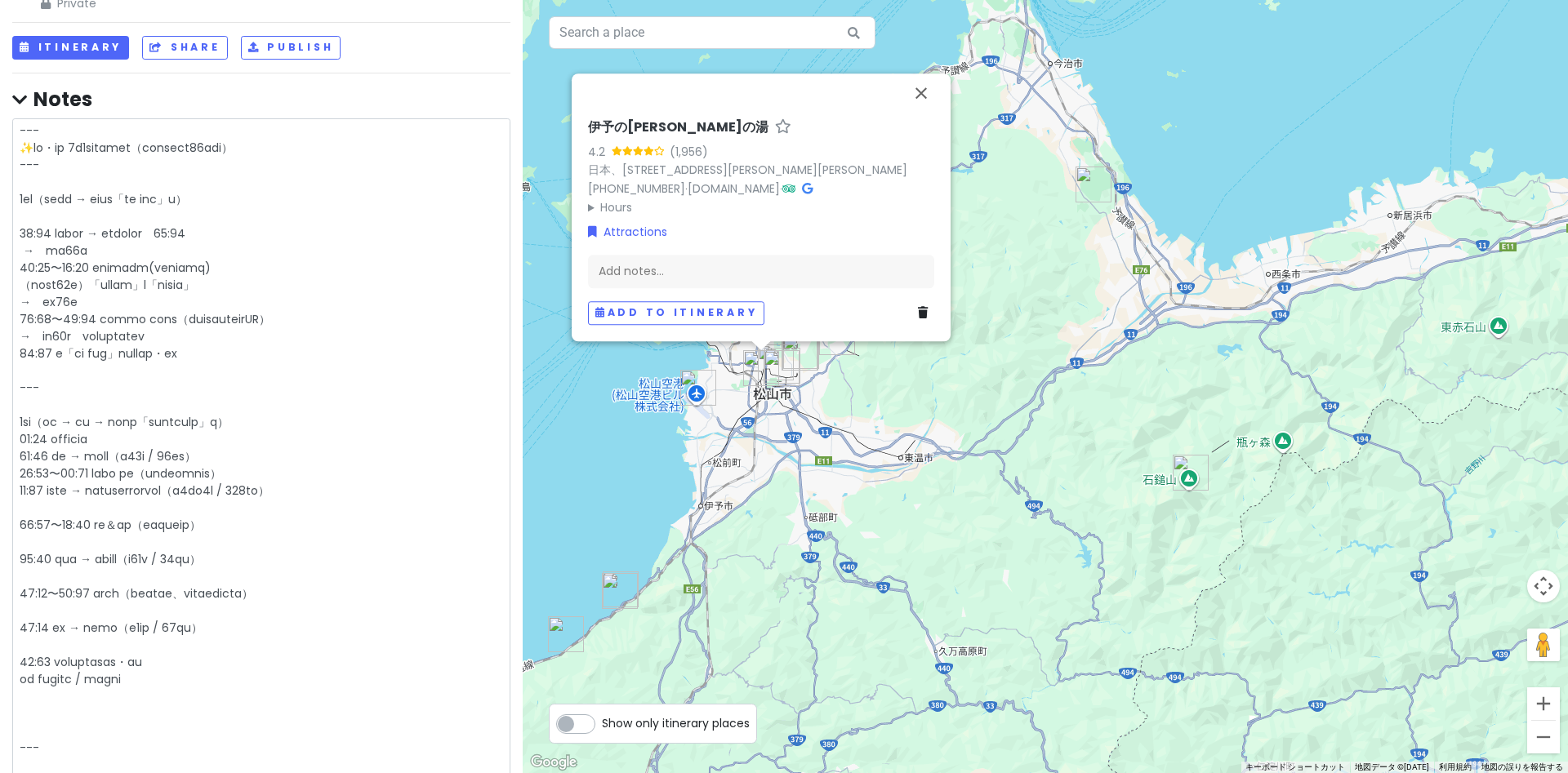
type textarea "--- ✨愛媛・香川 2泊3日モデルプラン（チェックアウト10時対応） --- 1日目（高松空港 → 琴平温泉「御宿 敷島館」泊） 14:30 高松空港着 →…"
type textarea "x"
type textarea "--- ✨愛媛・香川 2泊3日モデルプラン（チェックアウト10時対応） --- 1日目（高松空港 → 琴平温泉「御宿 敷島館」泊） 14:30 高松空港着 →…"
type textarea "x"
type textarea "--- ✨愛媛・香川 2泊3日モデルプラン（チェックアウト10時対応） --- 1日目（高松空港 → 琴平温泉「御宿 敷島館」泊） 14:30 高松空港着 →…"
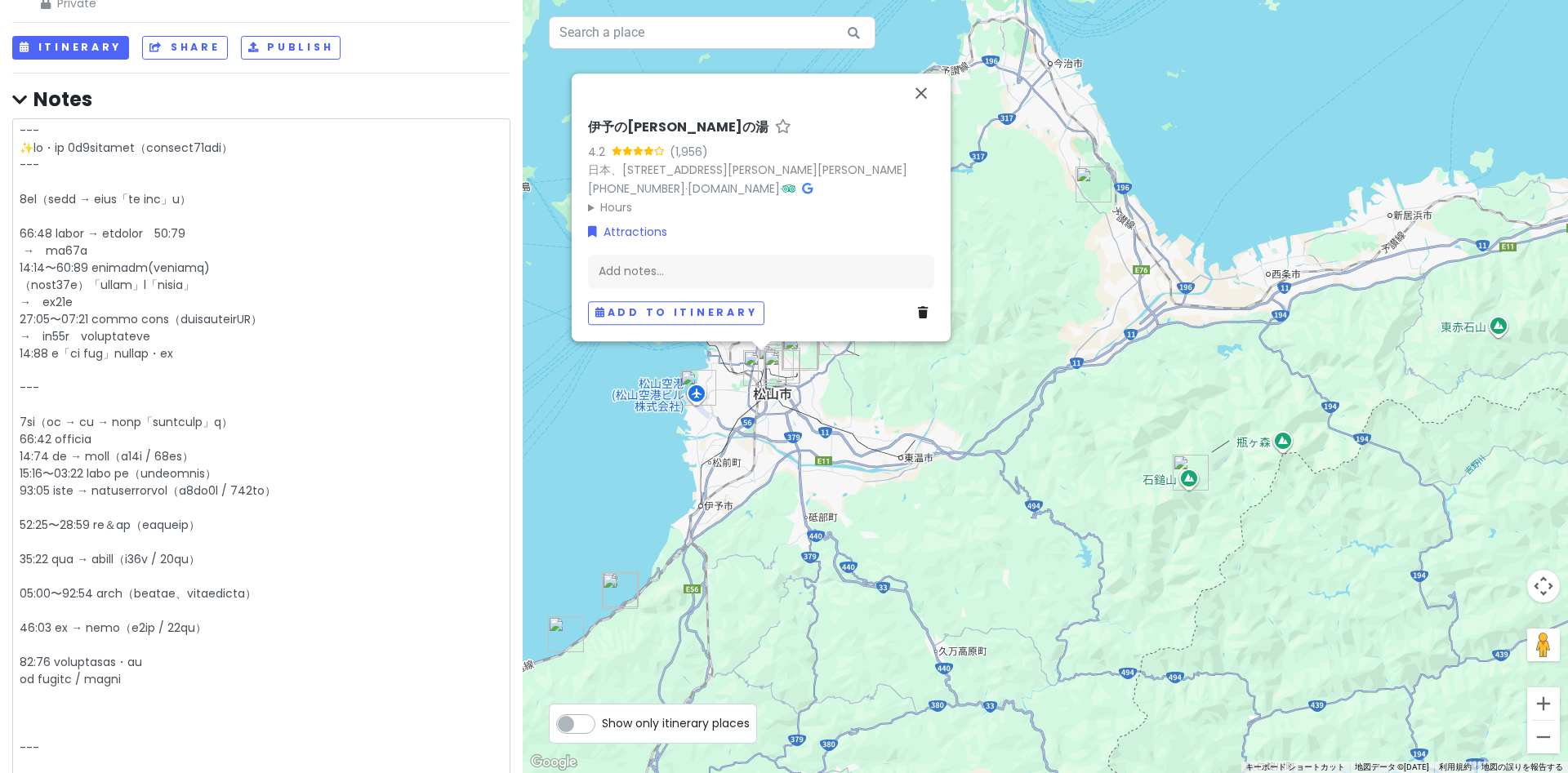
type textarea "x"
type textarea "--- ✨愛媛・香川 2泊3日モデルプラン（チェックアウト10時対応） --- 1日目（高松空港 → 琴平温泉「御宿 敷島館」泊） 14:30 高松空港着 →…"
type textarea "x"
type textarea "--- ✨愛媛・香川 2泊3日モデルプラン（チェックアウト10時対応） --- 1日目（高松空港 → 琴平温泉「御宿 敷島館」泊） 14:30 高松空港着 →…"
type textarea "x"
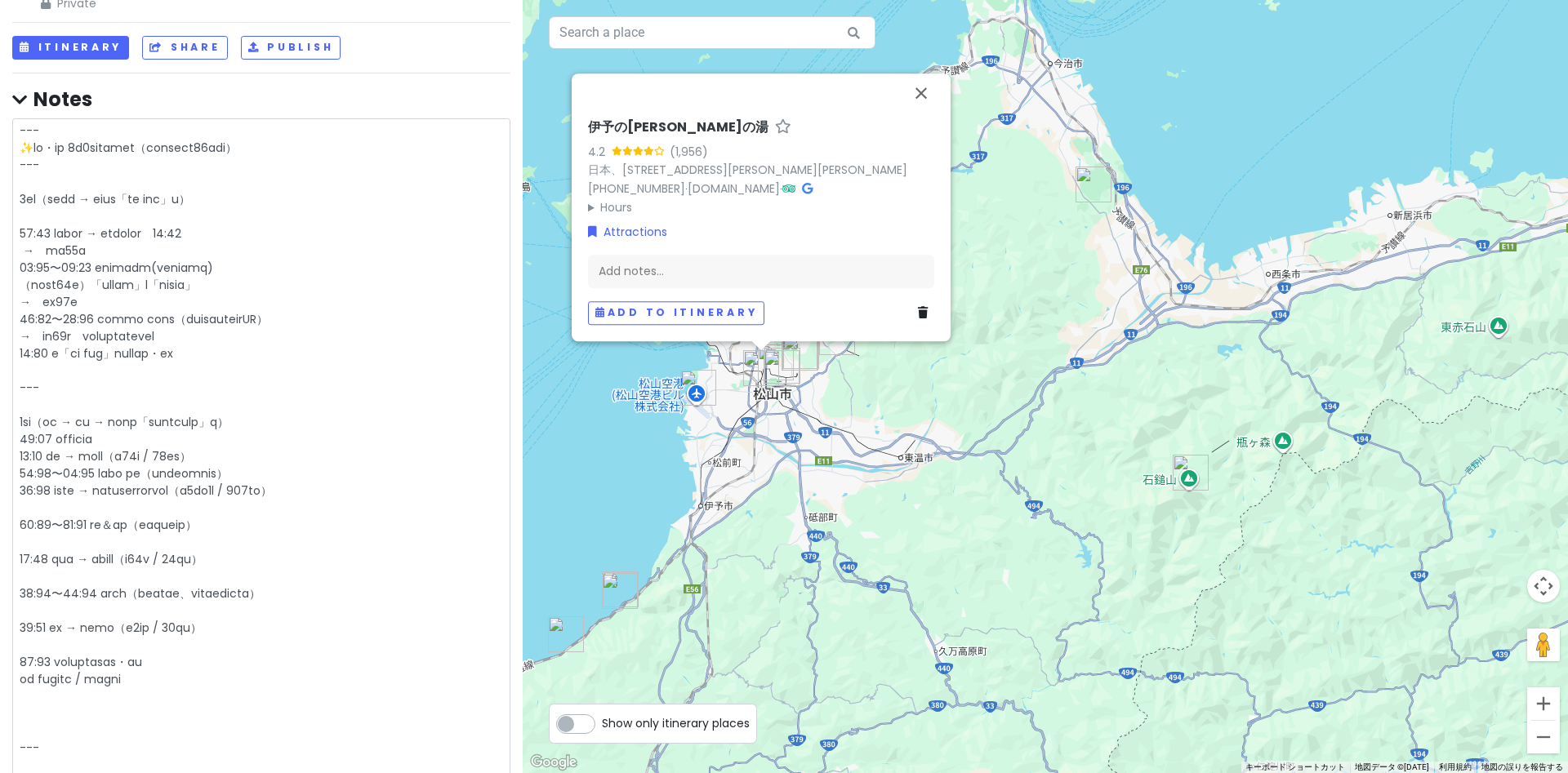
type textarea "--- ✨愛媛・香川 2泊3日モデルプラン（チェックアウト10時対応） --- 1日目（高松空港 → 琴平温泉「御宿 敷島館」泊） 14:30 高松空港着 →…"
type textarea "x"
type textarea "--- ✨愛媛・香川 2泊3日モデルプラン（チェックアウト10時対応） --- 1日目（高松空港 → 琴平温泉「御宿 敷島館」泊） 14:30 高松空港着 →…"
type textarea "x"
type textarea "--- ✨愛媛・香川 2泊3日モデルプラン（チェックアウト10時対応） --- 1日目（高松空港 → 琴平温泉「御宿 敷島館」泊） 14:30 高松空港着 →…"
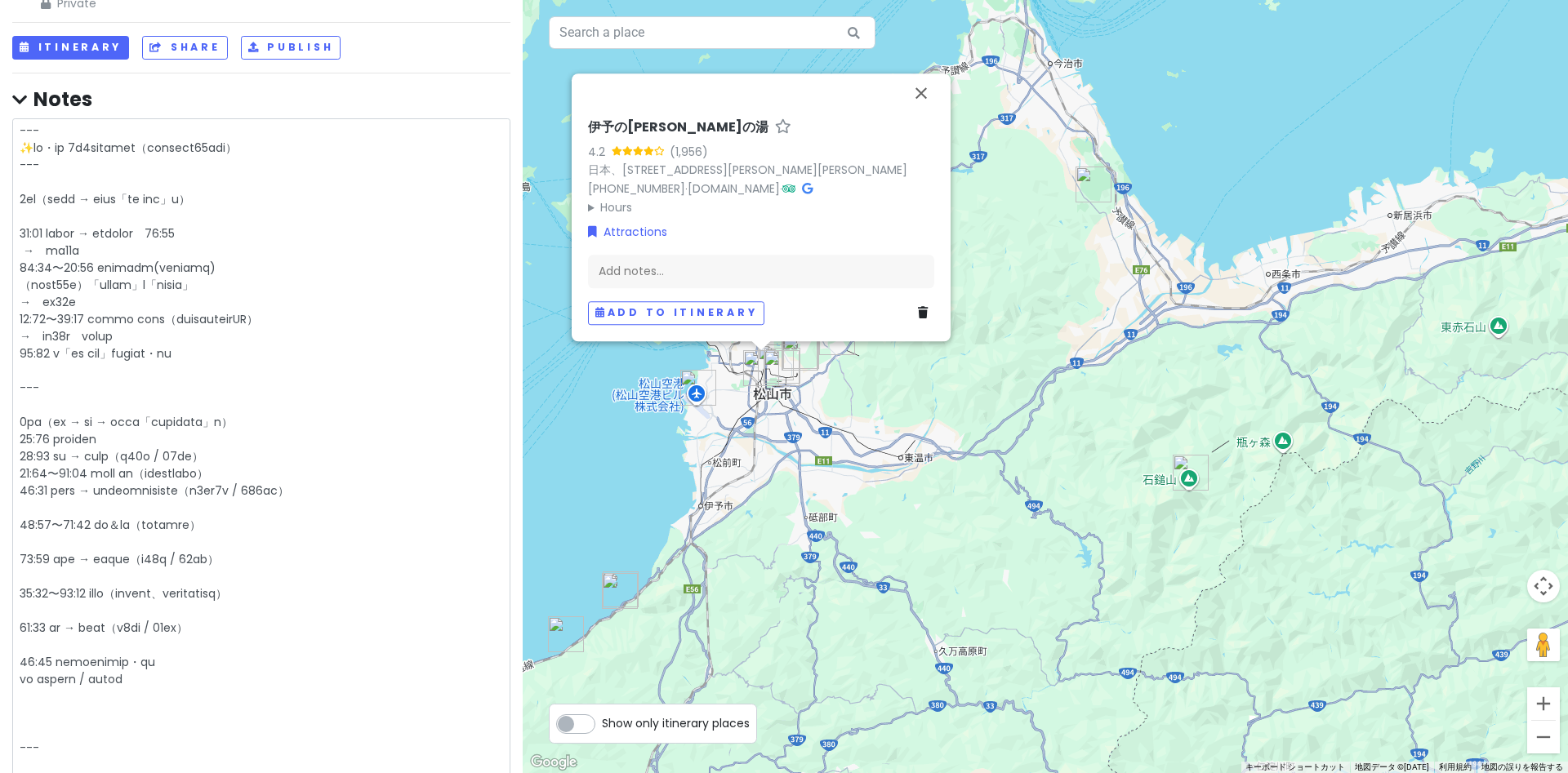
type textarea "x"
type textarea "--- ✨愛媛・香川 2泊3日モデルプラン（チェックアウト10時対応） --- 1日目（高松空港 → 琴平温泉「御宿 敷島館」泊） 14:30 高松空港着 →…"
type textarea "x"
type textarea "--- ✨愛媛・香川 2泊3日モデルプラン（チェックアウト10時対応） --- 1日目（高松空港 → 琴平温泉「御宿 敷島館」泊） 14:30 高松空港着 →…"
type textarea "x"
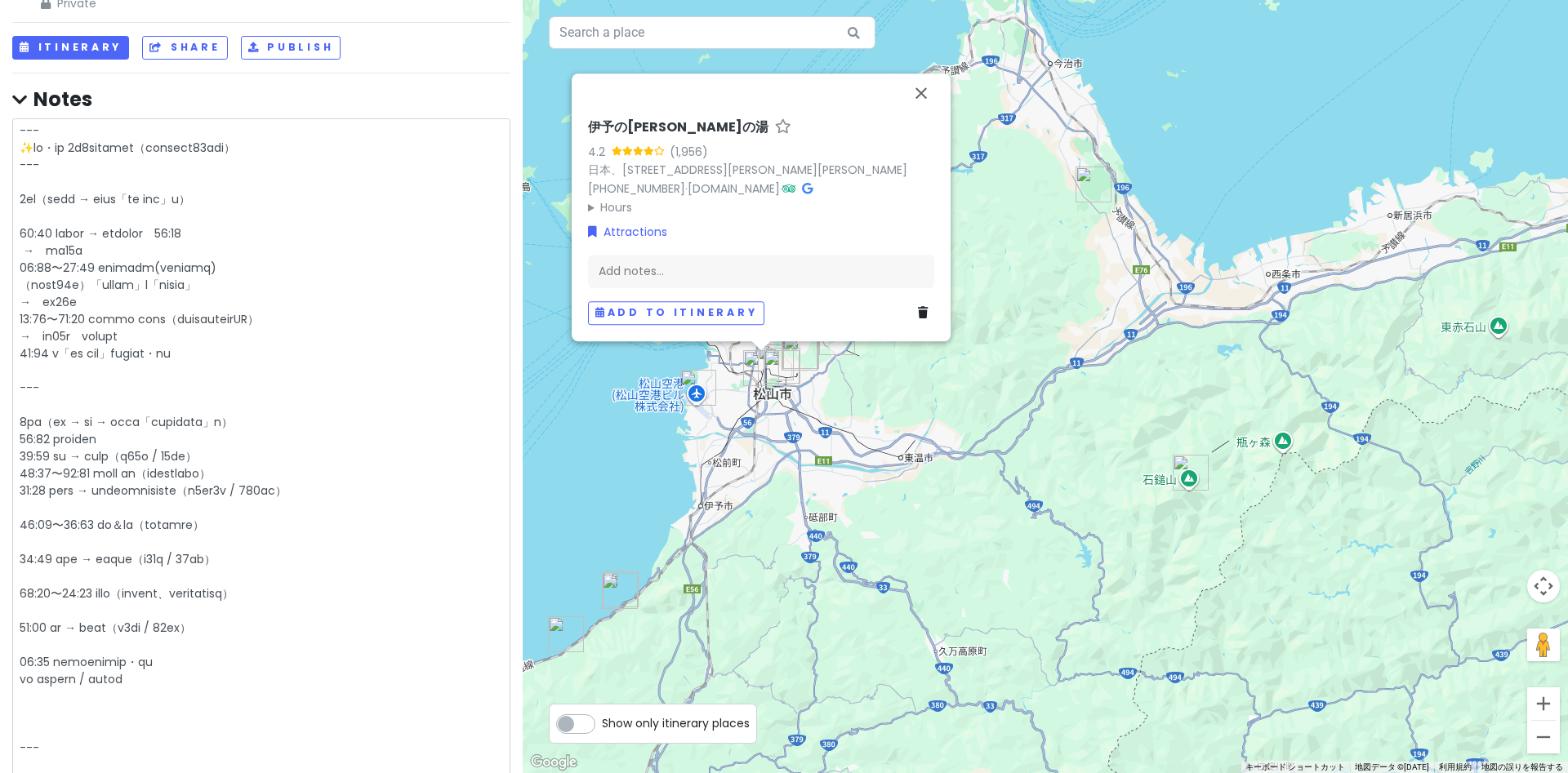
type textarea "--- ✨愛媛・香川 2泊3日モデルプラン（チェックアウト10時対応） --- 1日目（高松空港 → 琴平温泉「御宿 敷島館」泊） 14:30 高松空港着 →…"
type textarea "x"
type textarea "--- ✨愛媛・香川 2泊3日モデルプラン（チェックアウト10時対応） --- 1日目（高松空港 → 琴平温泉「御宿 敷島館」泊） 14:30 高松空港着 →…"
type textarea "x"
type textarea "--- ✨愛媛・香川 2泊3日モデルプラン（チェックアウト10時対応） --- 1日目（高松空港 → 琴平温泉「御宿 敷島館」泊） 14:30 高松空港着 →…"
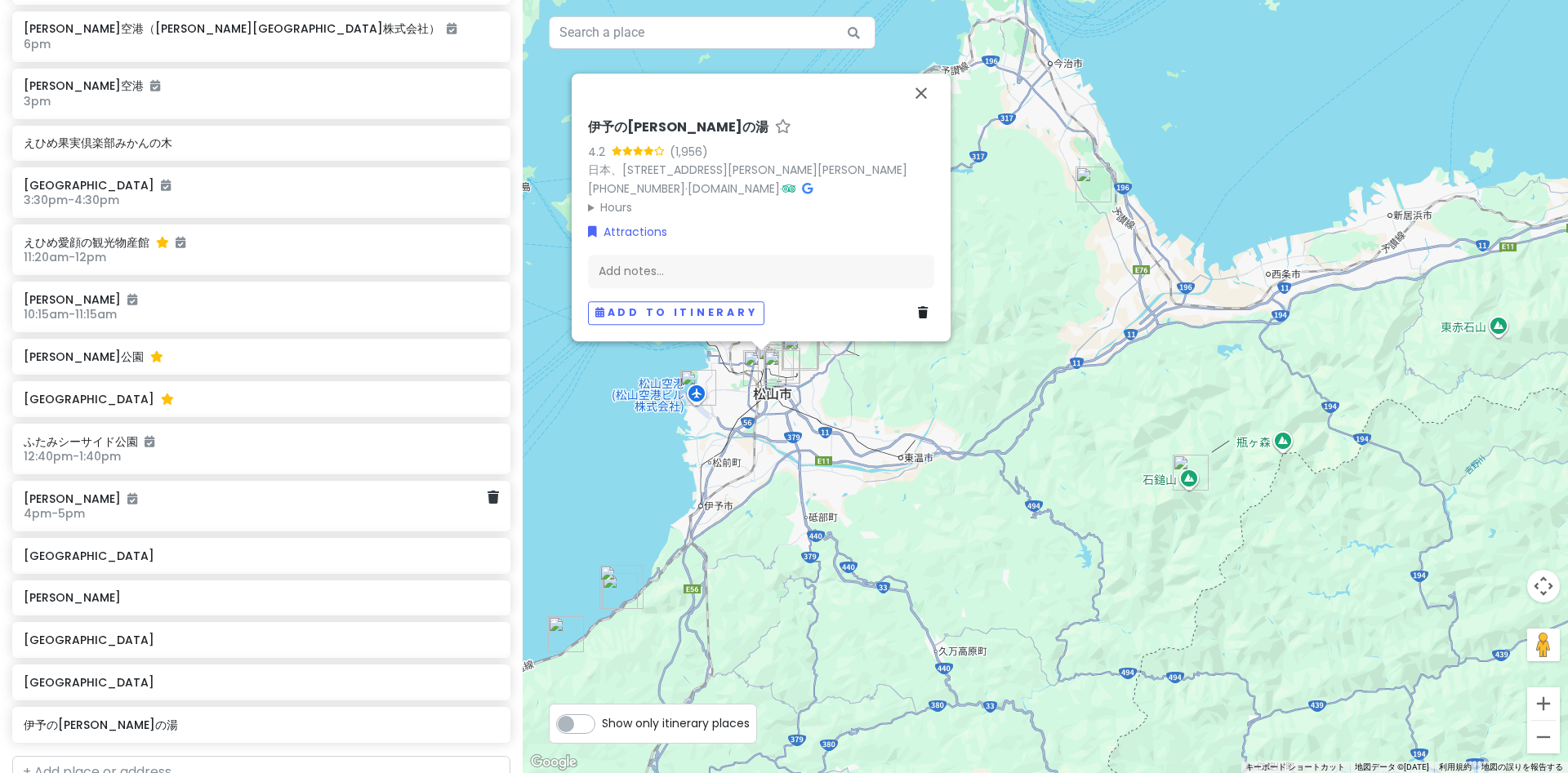
scroll to position [1869, 0]
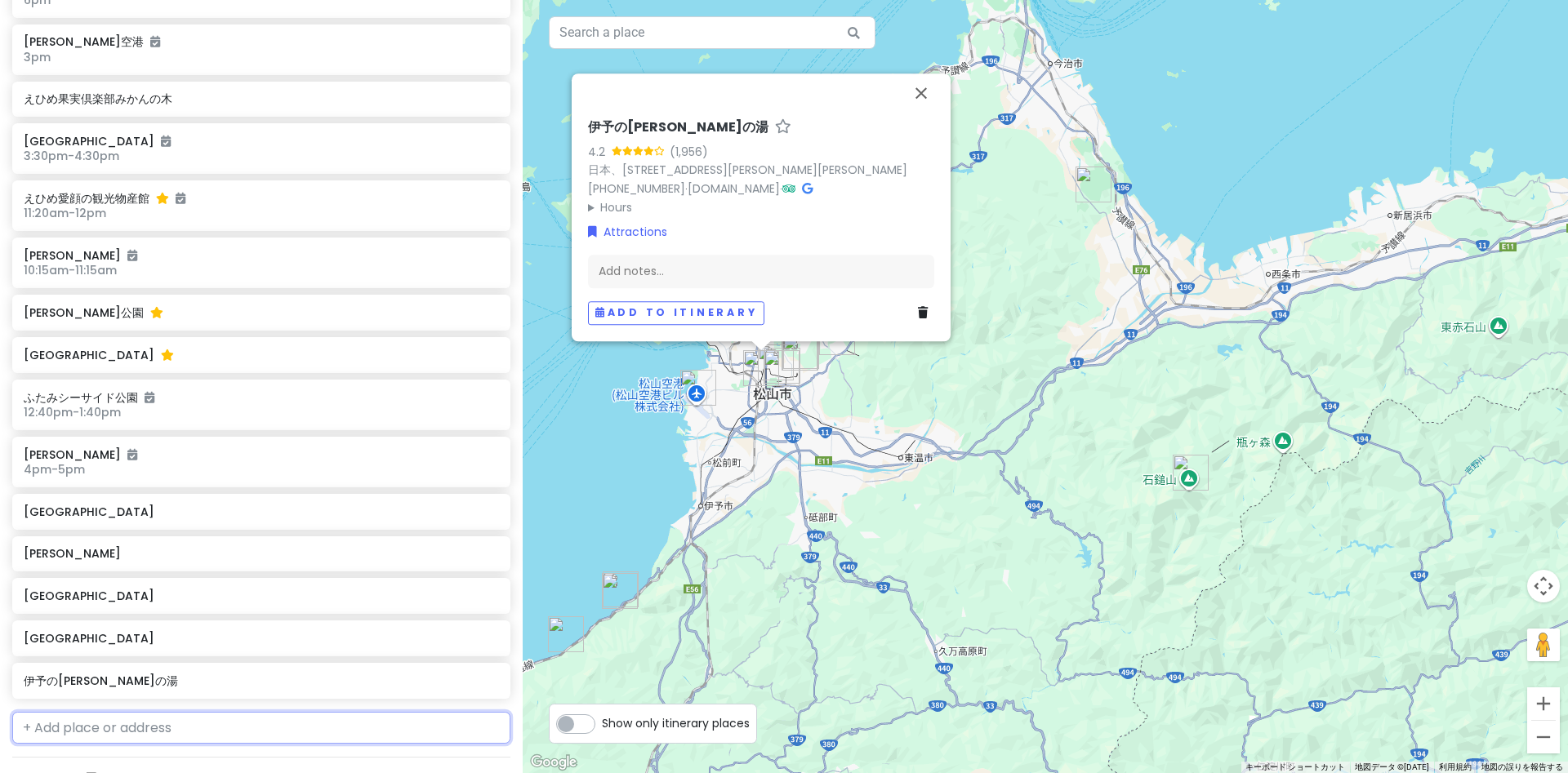
click at [60, 712] on input "text" at bounding box center [261, 728] width 498 height 33
paste input "鬼ヶ島大洞窟"
type input "鬼ヶ島大洞窟"
click at [76, 745] on div "鬼ヶ島大洞窟 日本、香川県高松市女木町２６３３" at bounding box center [261, 765] width 496 height 40
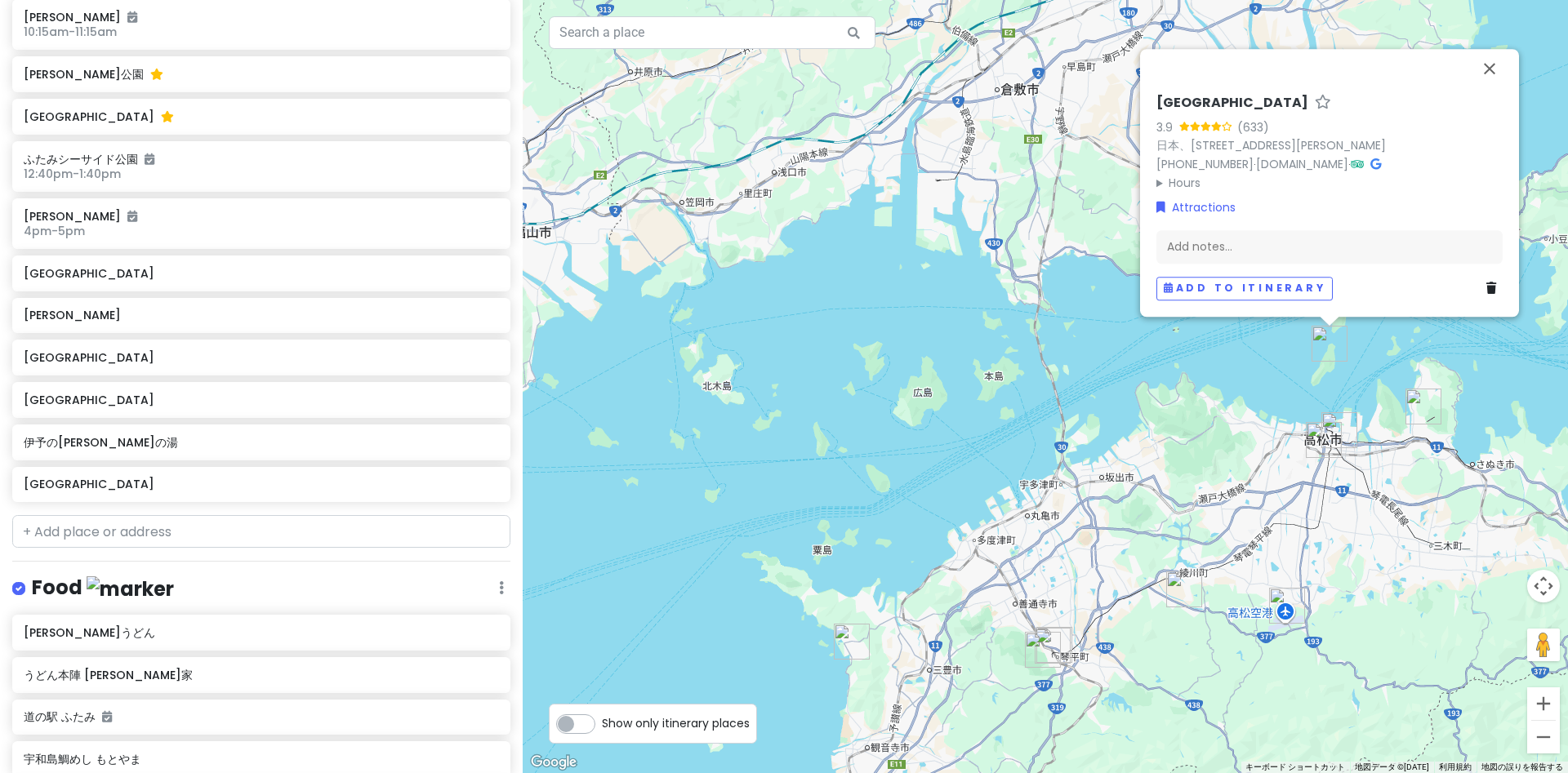
scroll to position [2137, 0]
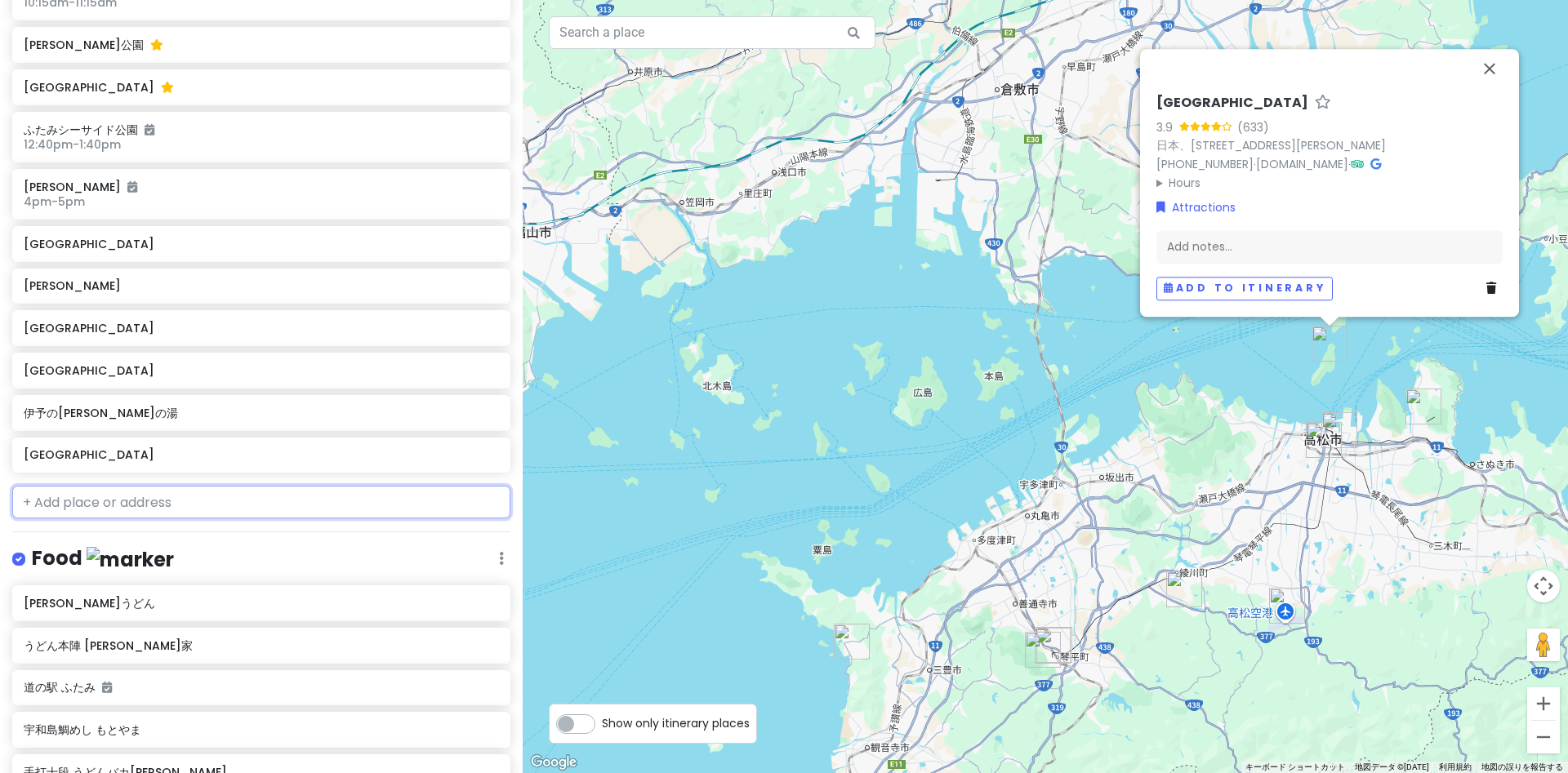
click at [57, 486] on input "text" at bounding box center [261, 502] width 498 height 33
paste input "銭形砂絵"
type input "銭形砂絵"
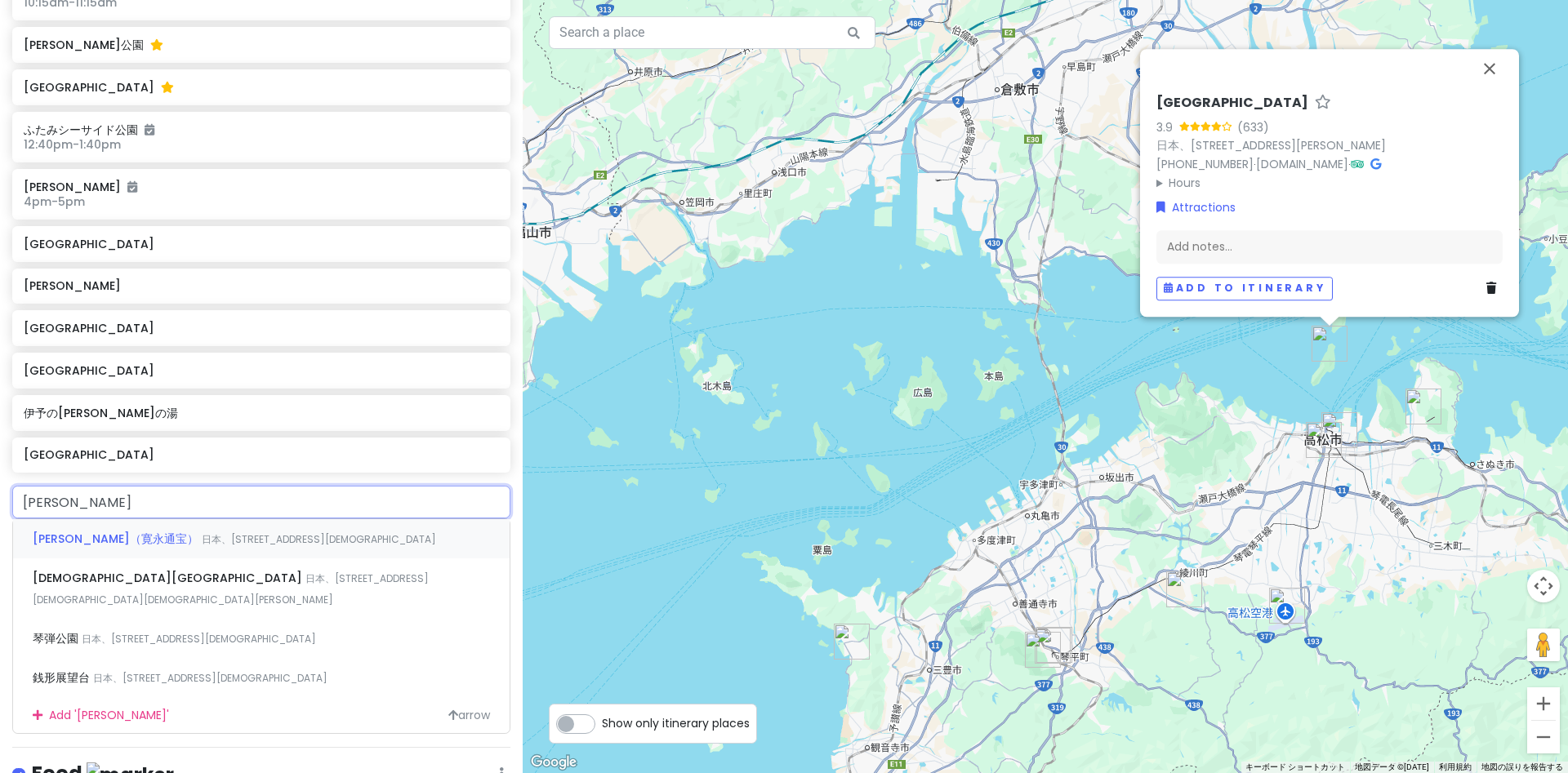
click at [58, 531] on span "銭形砂絵（寛永通宝）" at bounding box center [117, 539] width 169 height 16
